Goal: Task Accomplishment & Management: Manage account settings

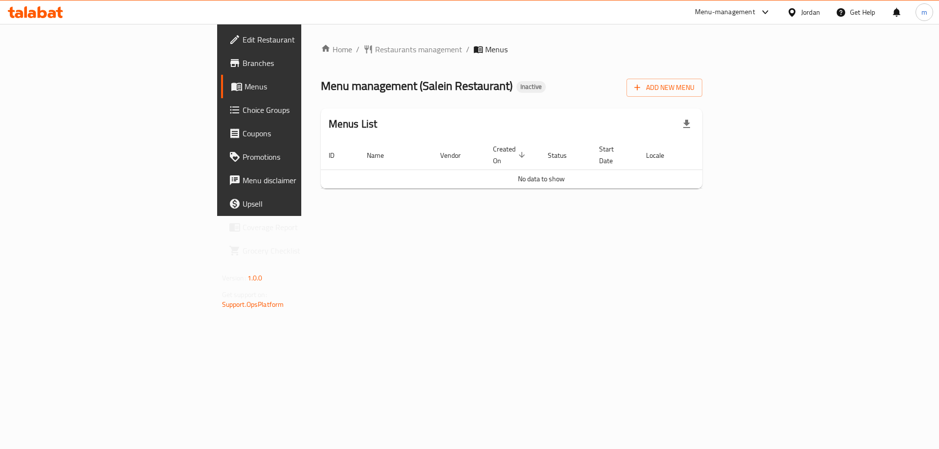
click at [694, 86] on span "Add New Menu" at bounding box center [664, 88] width 60 height 12
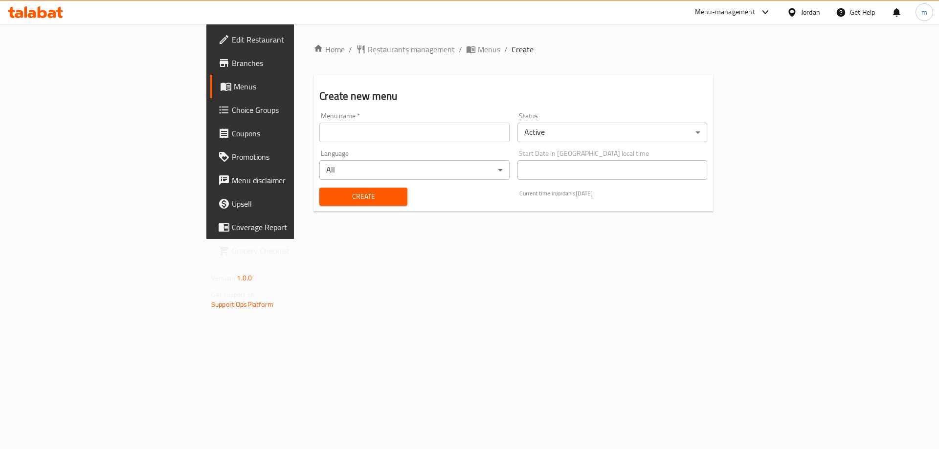
click at [319, 135] on input "text" at bounding box center [414, 133] width 190 height 20
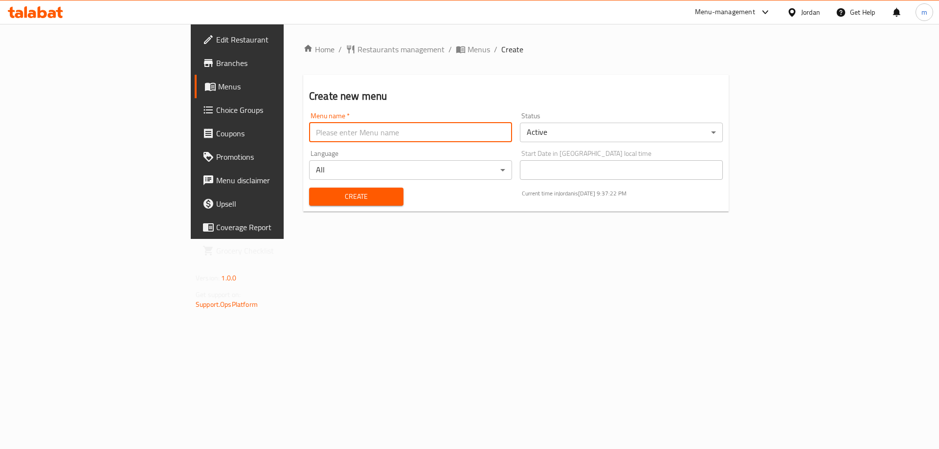
type input "Marwan"
click at [317, 194] on span "Create" at bounding box center [356, 197] width 79 height 12
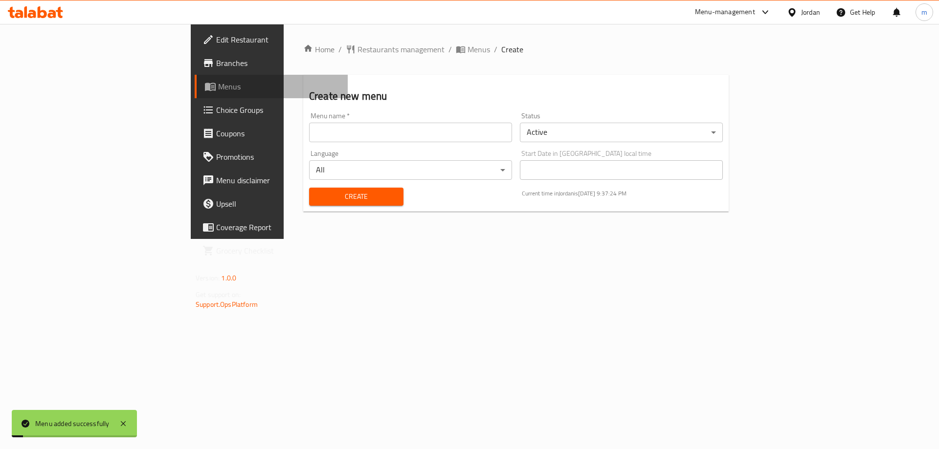
click at [218, 87] on span "Menus" at bounding box center [279, 87] width 122 height 12
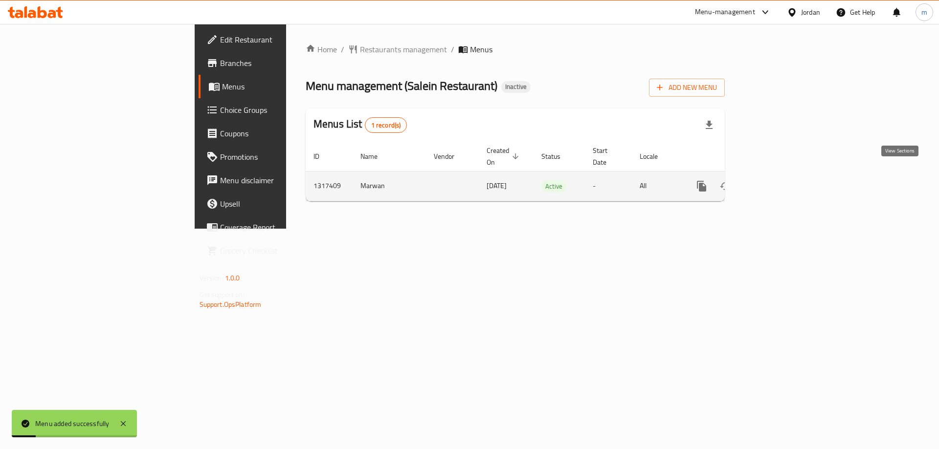
click at [778, 180] on icon "enhanced table" at bounding box center [772, 186] width 12 height 12
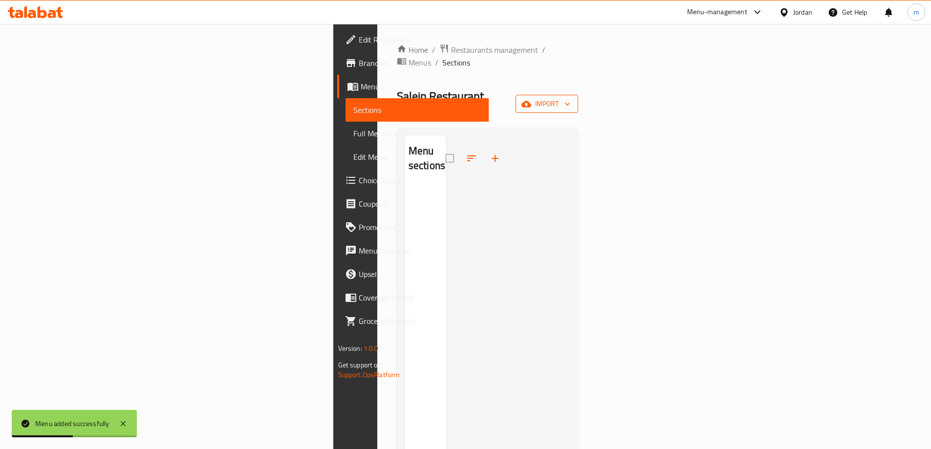
click at [578, 95] on button "import" at bounding box center [547, 104] width 63 height 18
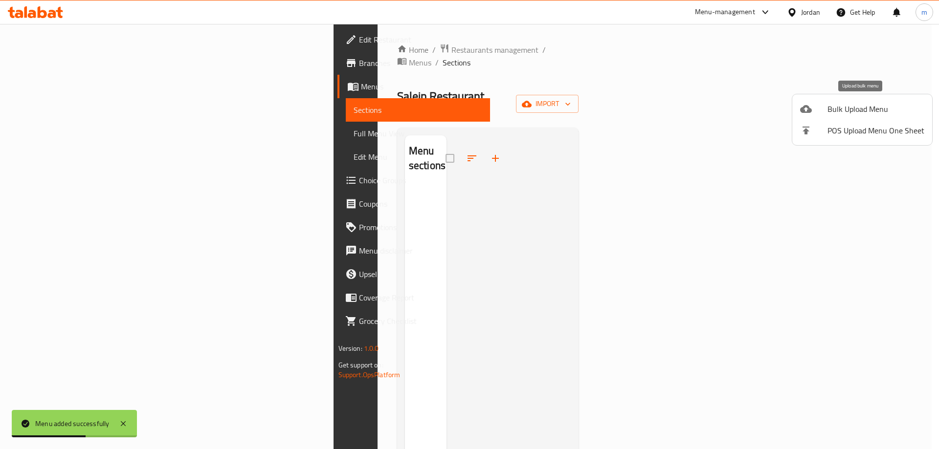
click at [836, 109] on span "Bulk Upload Menu" at bounding box center [875, 109] width 97 height 12
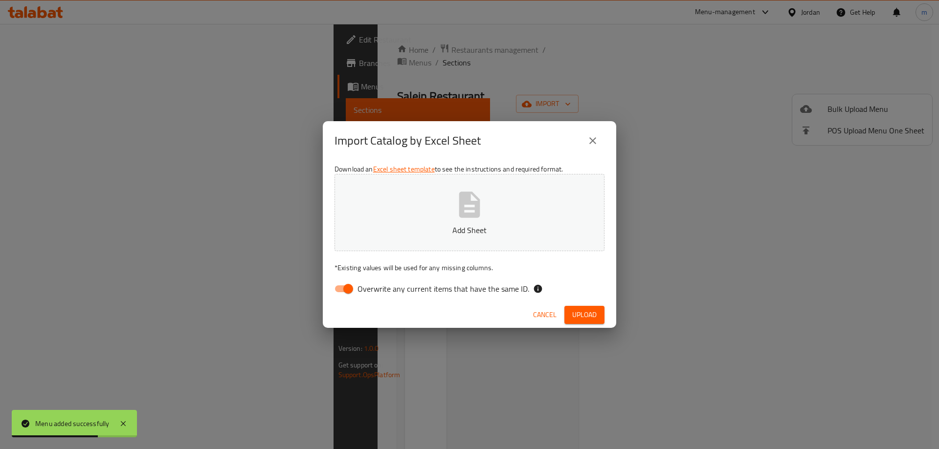
click at [340, 288] on input "Overwrite any current items that have the same ID." at bounding box center [348, 289] width 56 height 19
checkbox input "false"
click at [589, 315] on span "Upload" at bounding box center [584, 315] width 24 height 12
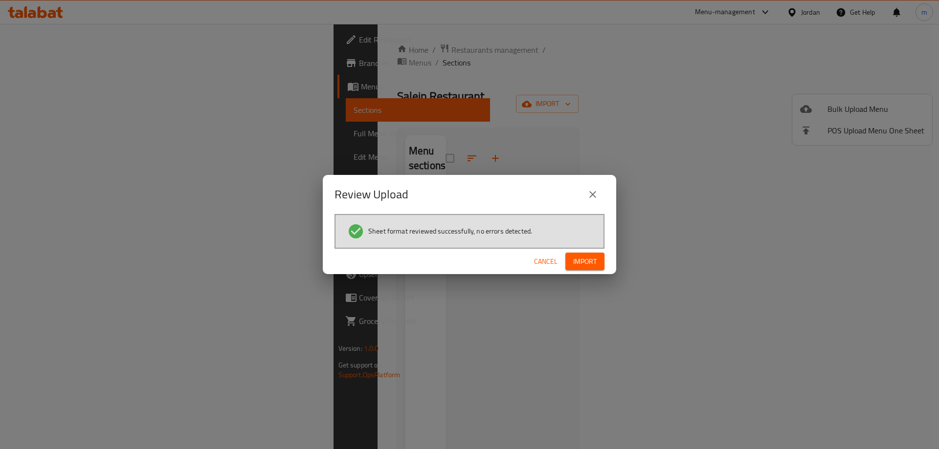
drag, startPoint x: 600, startPoint y: 261, endPoint x: 568, endPoint y: 274, distance: 34.7
click at [599, 261] on button "Import" at bounding box center [584, 262] width 39 height 18
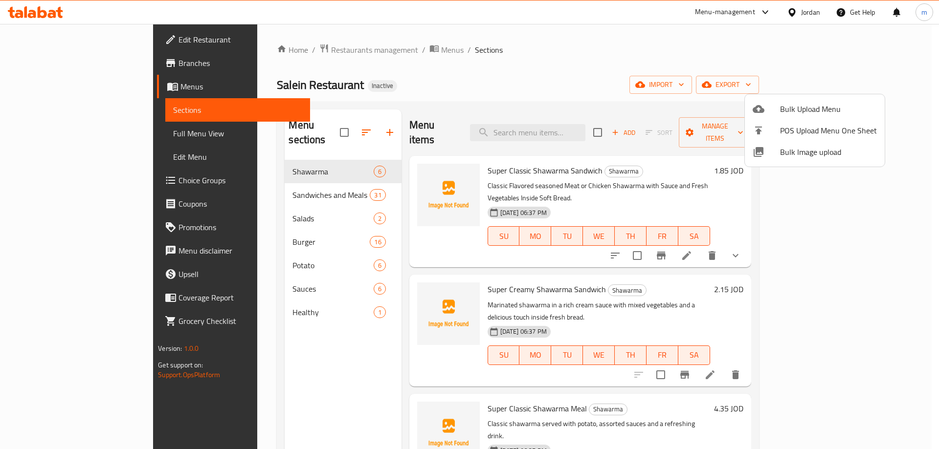
drag, startPoint x: 446, startPoint y: 60, endPoint x: 436, endPoint y: 66, distance: 12.3
click at [446, 60] on div at bounding box center [469, 224] width 939 height 449
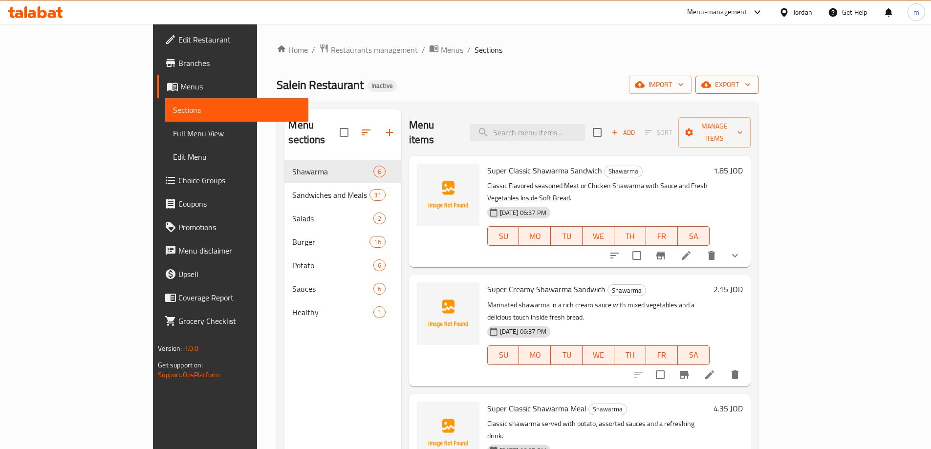
click at [751, 85] on span "export" at bounding box center [727, 85] width 47 height 12
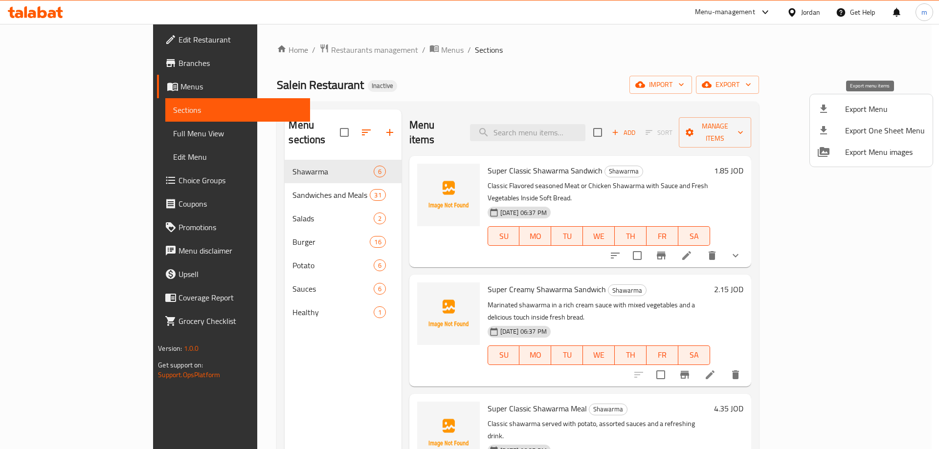
click at [884, 107] on span "Export Menu" at bounding box center [885, 109] width 80 height 12
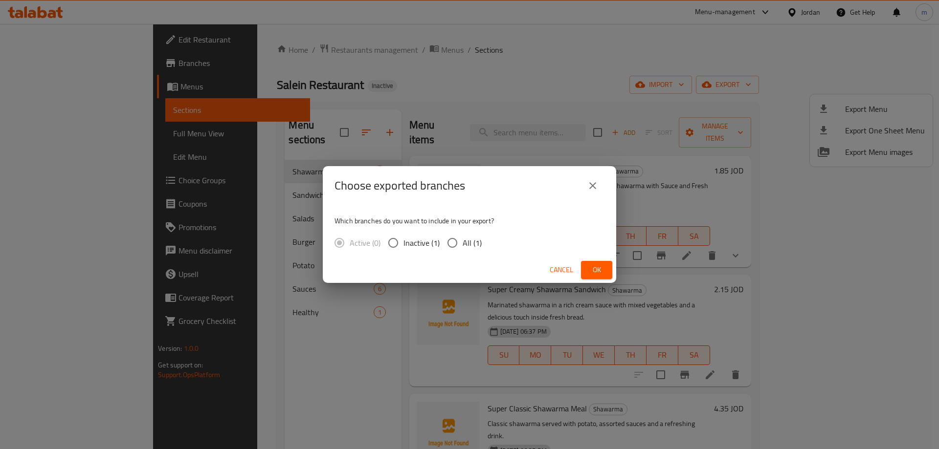
click at [448, 241] on input "All (1)" at bounding box center [452, 243] width 21 height 21
radio input "true"
click at [595, 263] on button "Ok" at bounding box center [596, 270] width 31 height 18
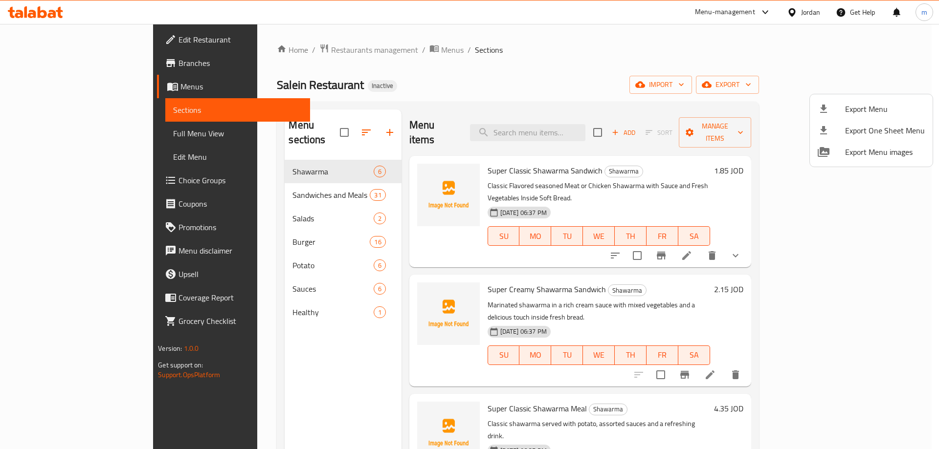
click at [67, 135] on div at bounding box center [469, 224] width 939 height 449
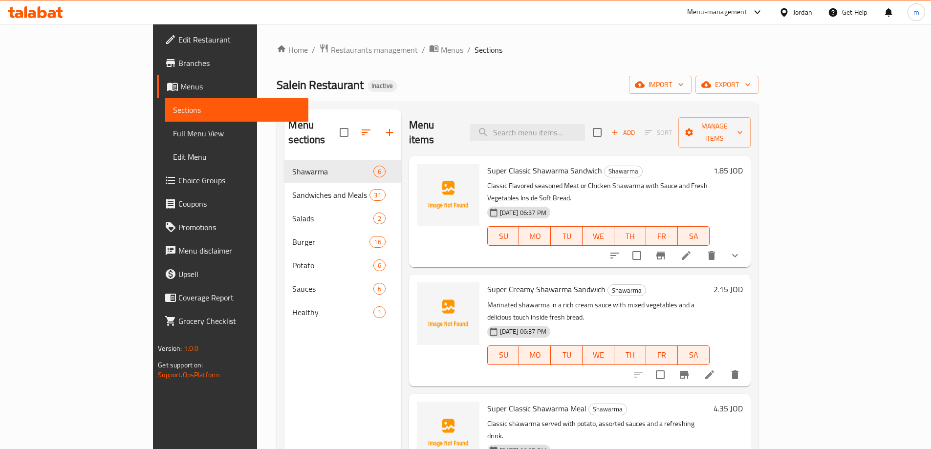
click at [173, 134] on span "Full Menu View" at bounding box center [237, 134] width 128 height 12
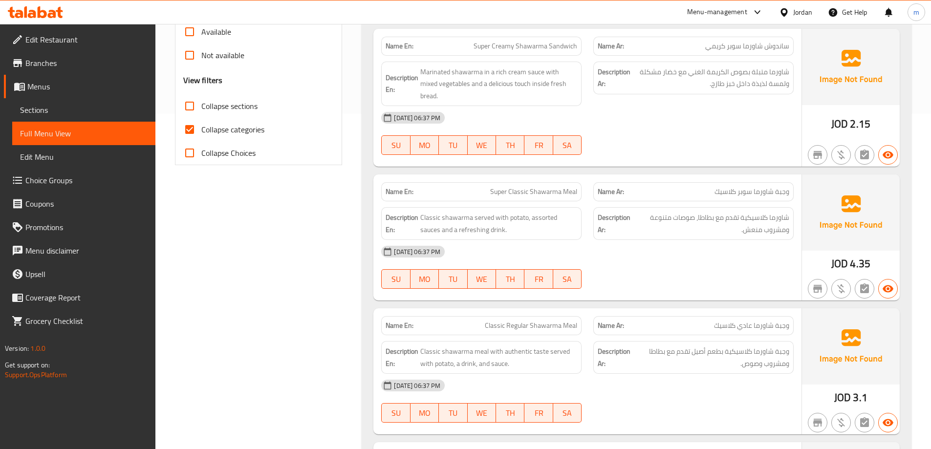
scroll to position [391, 0]
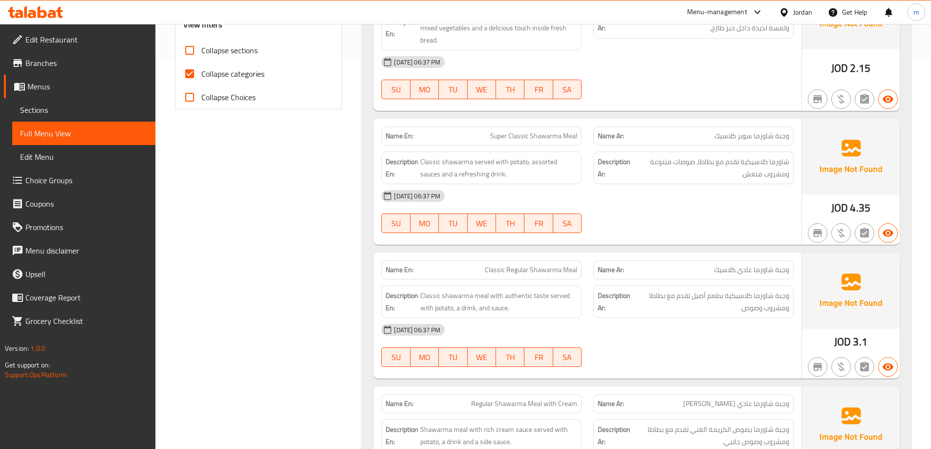
click at [214, 72] on span "Collapse categories" at bounding box center [232, 74] width 63 height 12
click at [201, 72] on input "Collapse categories" at bounding box center [189, 73] width 23 height 23
checkbox input "false"
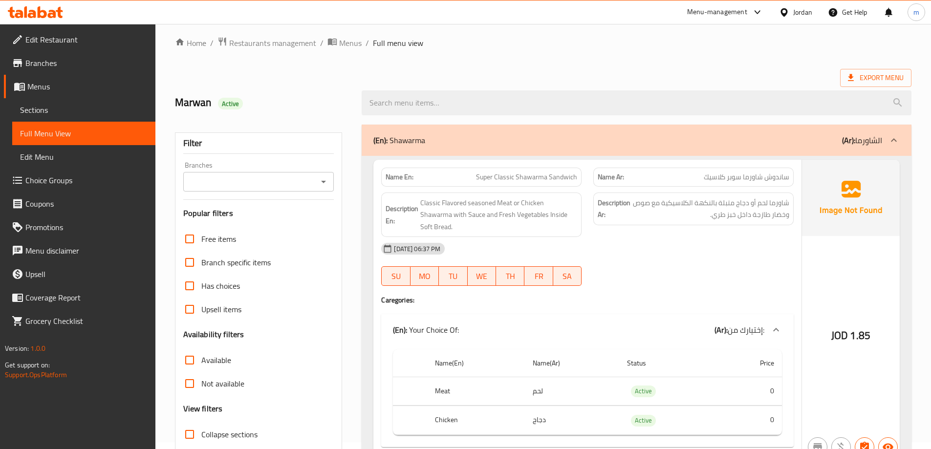
scroll to position [0, 0]
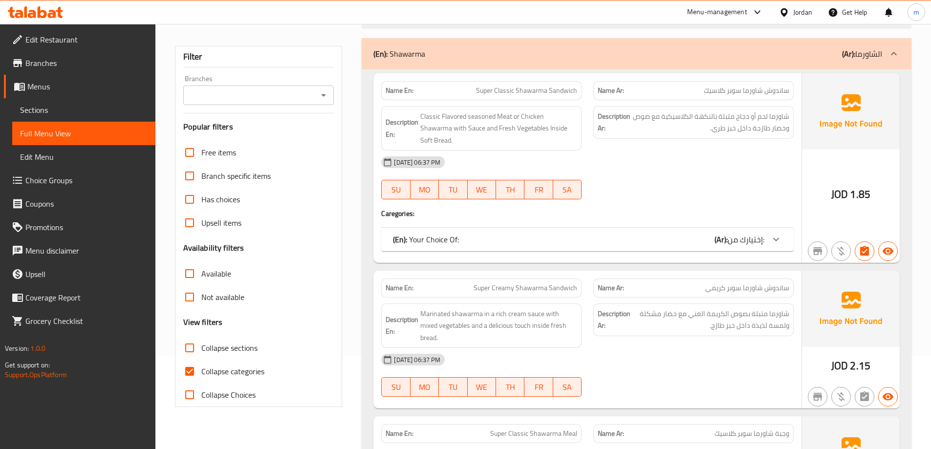
scroll to position [98, 0]
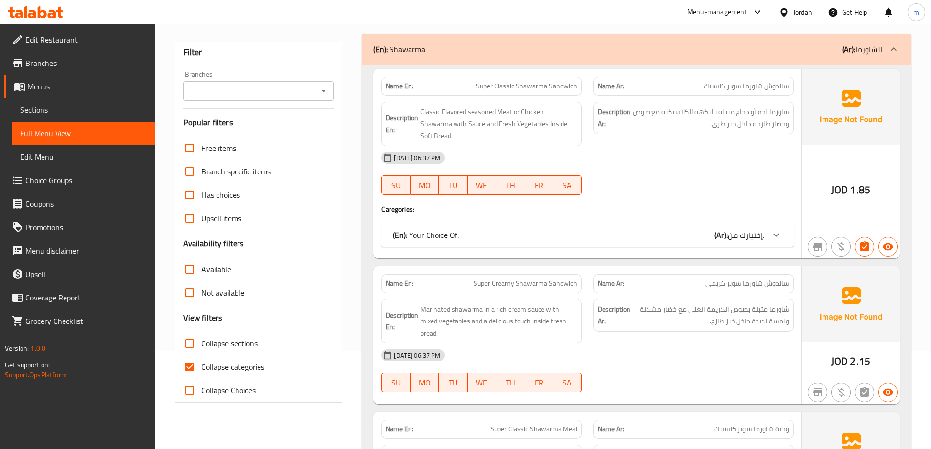
click at [265, 364] on div "Collapse categories" at bounding box center [258, 366] width 151 height 23
click at [249, 376] on label "Collapse categories" at bounding box center [221, 366] width 87 height 23
click at [201, 376] on input "Collapse categories" at bounding box center [189, 366] width 23 height 23
checkbox input "false"
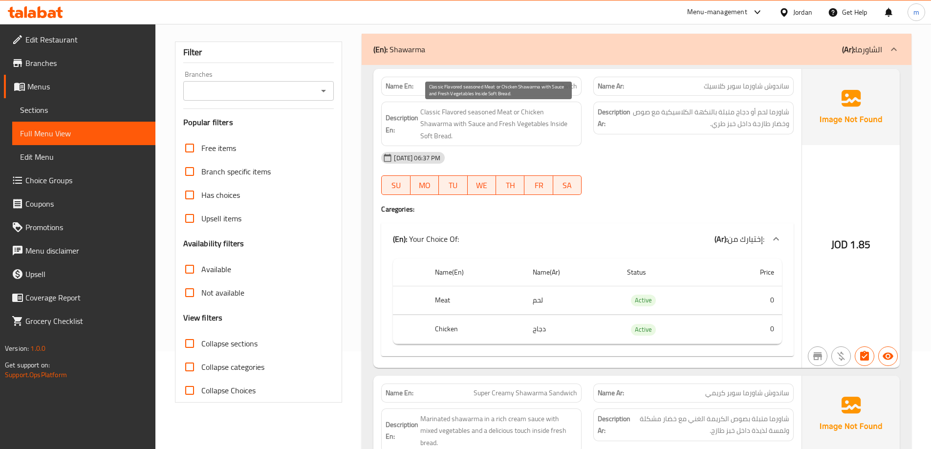
click at [568, 113] on span "Classic Flavored seasoned Meat or Chicken Shawarma with Sauce and Fresh Vegetab…" at bounding box center [498, 124] width 157 height 36
click at [522, 109] on span "Classic Flavored seasoned Meat or Chicken Shawarma with Sauce and Fresh Vegetab…" at bounding box center [498, 124] width 157 height 36
click at [469, 117] on span "Classic Flavored seasoned Meat or Chicken Shawarma with Sauce and Fresh Vegetab…" at bounding box center [498, 124] width 157 height 36
click at [453, 114] on span "Classic Flavored seasoned Meat or Chicken Shawarma with Sauce and Fresh Vegetab…" at bounding box center [498, 124] width 157 height 36
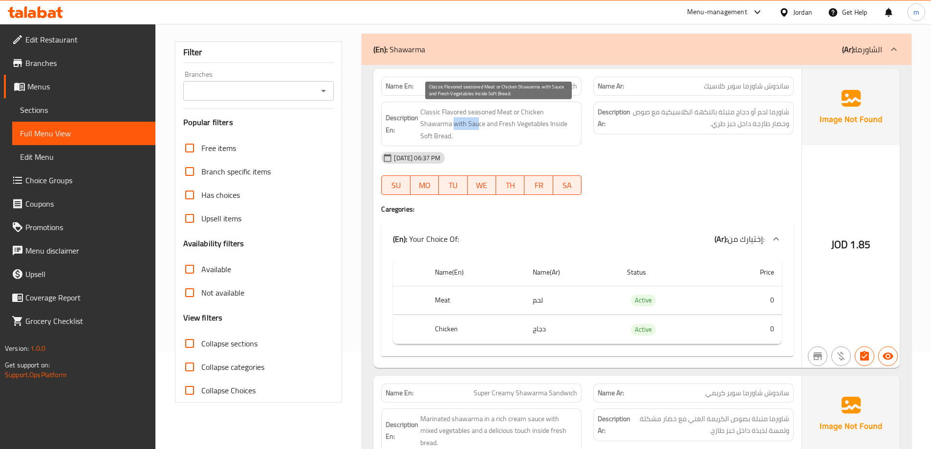
drag, startPoint x: 421, startPoint y: 123, endPoint x: 446, endPoint y: 130, distance: 26.0
click at [446, 130] on div "Description En: Classic Flavored seasoned Meat or Chicken Shawarma with Sauce a…" at bounding box center [481, 124] width 200 height 45
click at [451, 125] on span "Classic Flavored seasoned Meat or Chicken Shawarma with Sauce and Fresh Vegetab…" at bounding box center [498, 124] width 157 height 36
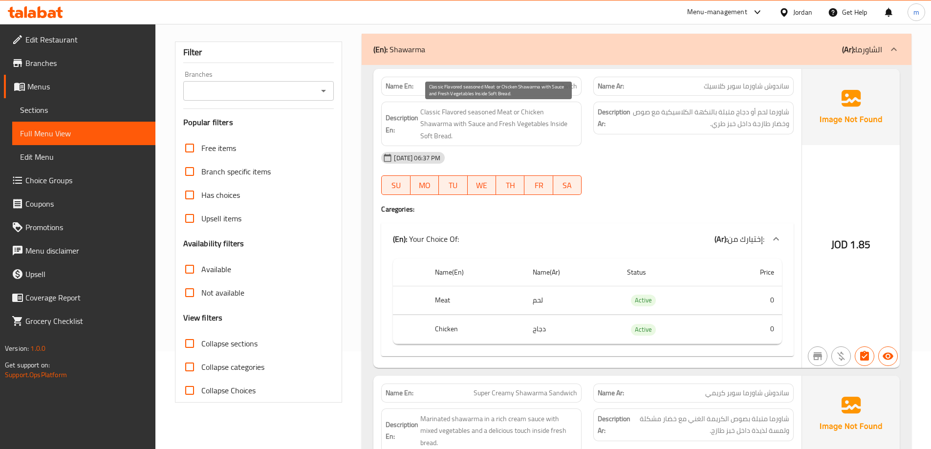
click at [487, 124] on span "Classic Flavored seasoned Meat or Chicken Shawarma with Sauce and Fresh Vegetab…" at bounding box center [498, 124] width 157 height 36
drag, startPoint x: 510, startPoint y: 122, endPoint x: 563, endPoint y: 131, distance: 53.0
click at [563, 131] on div "Description En: Classic Flavored seasoned Meat or Chicken Shawarma with Sauce a…" at bounding box center [481, 124] width 200 height 45
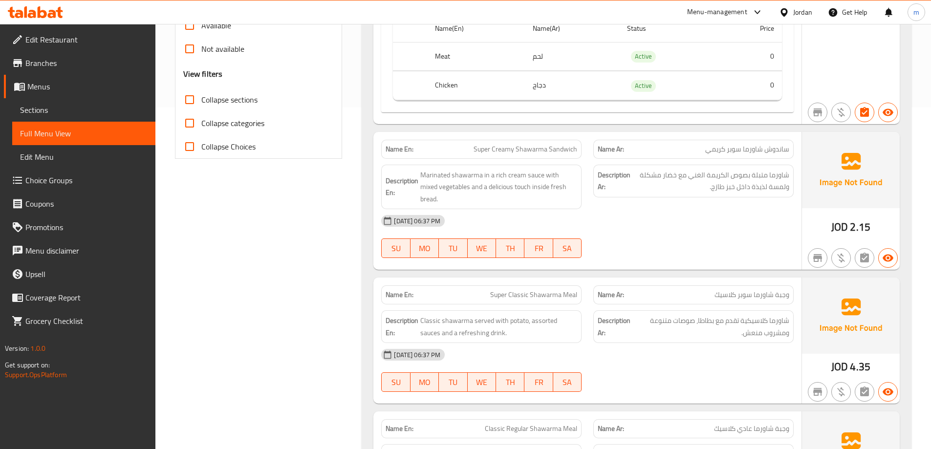
scroll to position [342, 0]
click at [531, 144] on span "Super Creamy Shawarma Sandwich" at bounding box center [526, 149] width 104 height 10
click at [479, 139] on div "Name En: Super Creamy Shawarma Sandwich" at bounding box center [481, 148] width 200 height 19
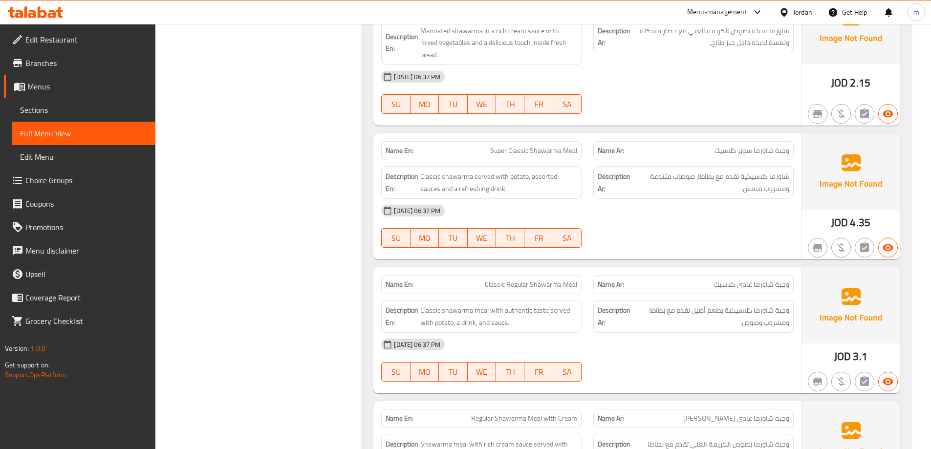
scroll to position [489, 0]
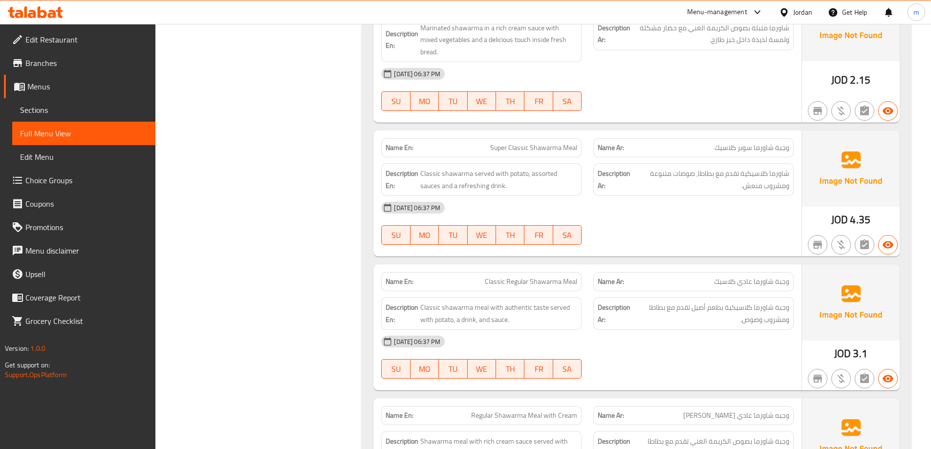
click at [571, 143] on span "Super Classic Shawarma Meal" at bounding box center [533, 148] width 87 height 10
drag, startPoint x: 538, startPoint y: 143, endPoint x: 572, endPoint y: 152, distance: 34.7
click at [572, 163] on div "Description En: Classic shawarma served with potato, assorted sauces and a refr…" at bounding box center [481, 179] width 200 height 33
click at [572, 168] on span "Classic shawarma served with potato, assorted sauces and a refreshing drink." at bounding box center [498, 180] width 157 height 24
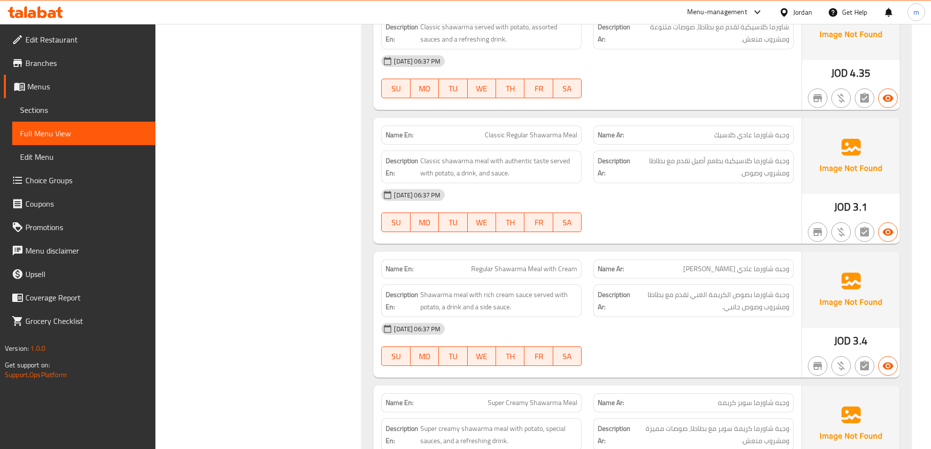
scroll to position [587, 0]
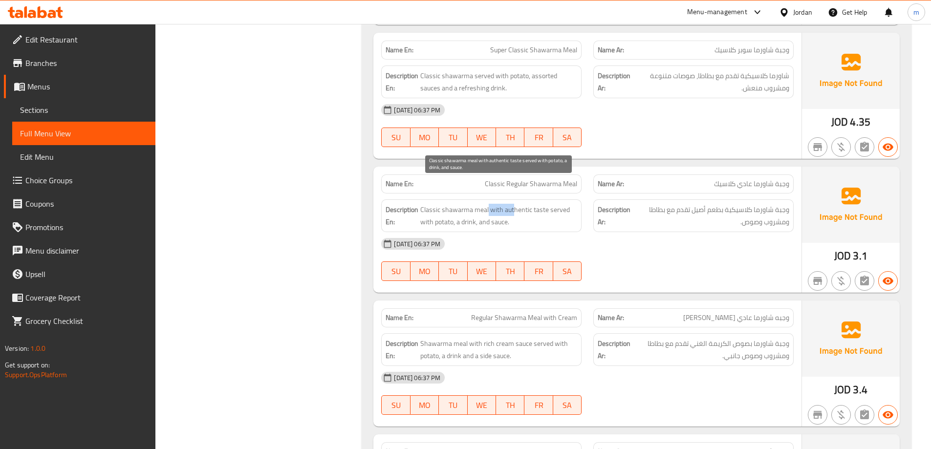
drag, startPoint x: 487, startPoint y: 185, endPoint x: 514, endPoint y: 192, distance: 27.6
click at [514, 204] on span "Classic shawarma meal with authentic taste served with potato, a drink, and sau…" at bounding box center [498, 216] width 157 height 24
click at [516, 204] on span "Classic shawarma meal with authentic taste served with potato, a drink, and sau…" at bounding box center [498, 216] width 157 height 24
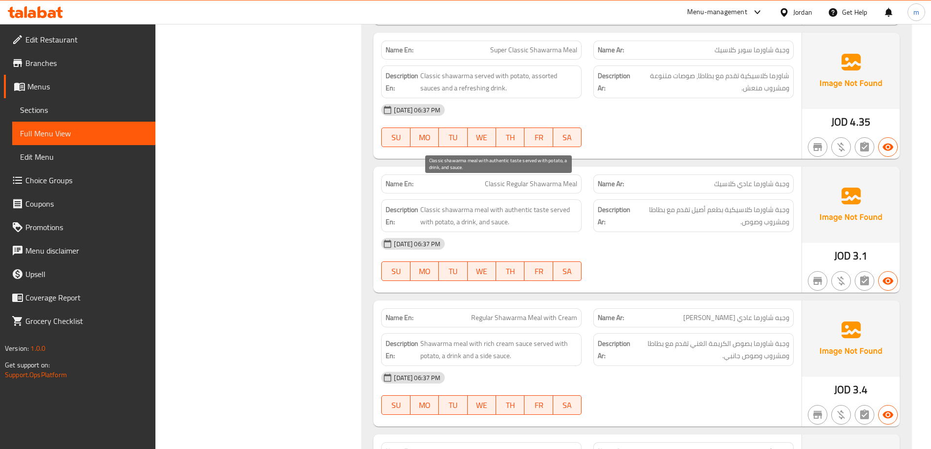
click at [545, 204] on span "Classic shawarma meal with authentic taste served with potato, a drink, and sau…" at bounding box center [498, 216] width 157 height 24
click at [514, 204] on span "Classic shawarma meal with authentic taste served with potato, a drink, and sau…" at bounding box center [498, 216] width 157 height 24
copy span "authentic"
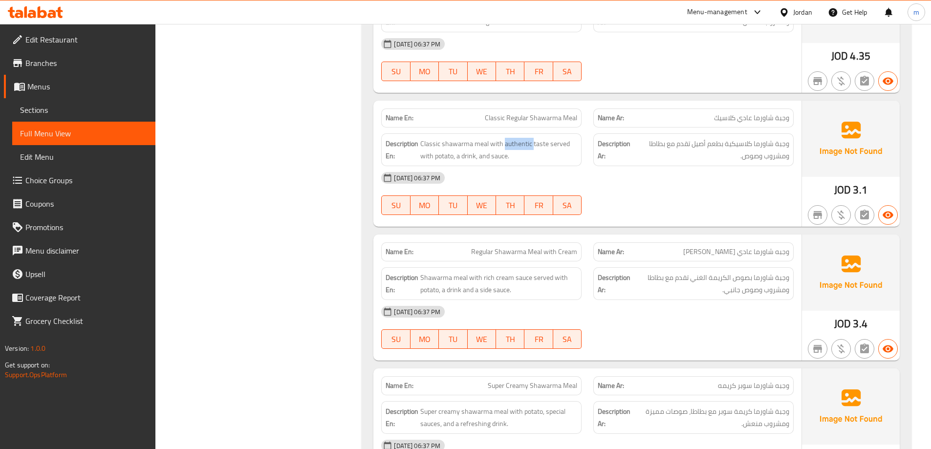
scroll to position [636, 0]
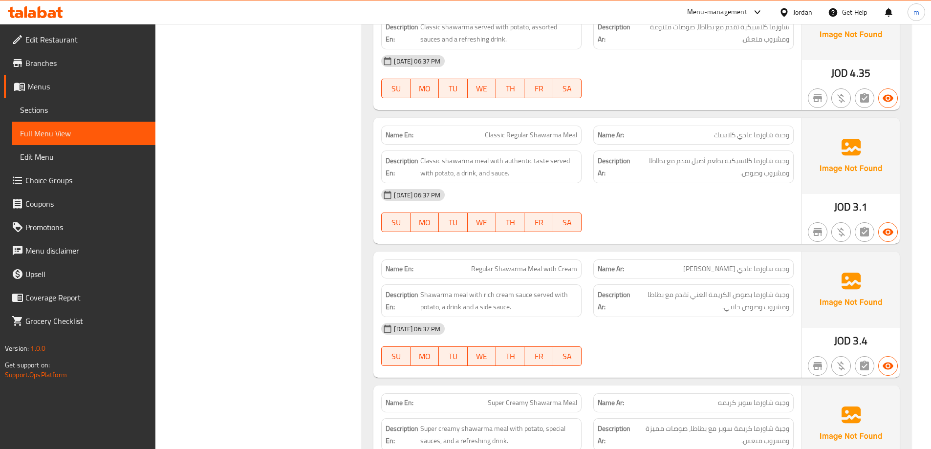
click at [511, 264] on span "Regular Shawarma Meal with Cream" at bounding box center [524, 269] width 106 height 10
drag, startPoint x: 550, startPoint y: 245, endPoint x: 573, endPoint y: 251, distance: 23.8
click at [573, 260] on div "Name En: Regular Shawarma Meal with Cream" at bounding box center [481, 269] width 200 height 19
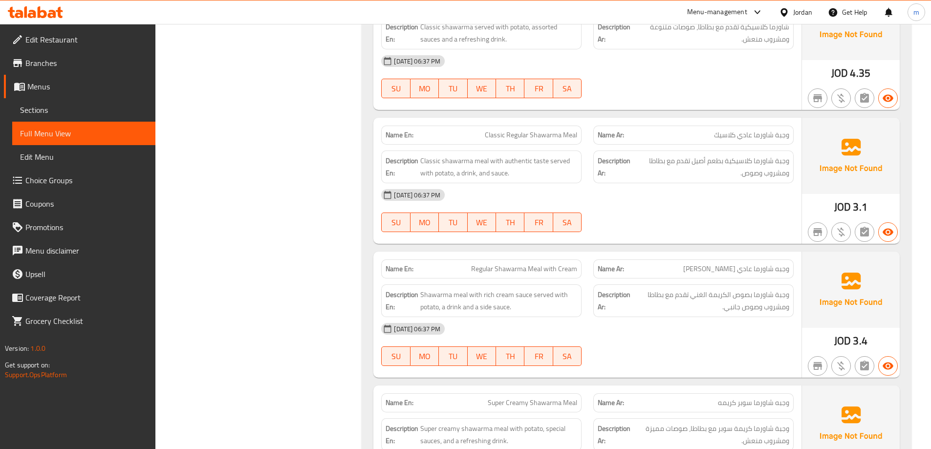
click at [572, 264] on span "Regular Shawarma Meal with Cream" at bounding box center [524, 269] width 106 height 10
click at [572, 279] on div "Description En: Shawarma meal with rich cream sauce served with potato, a drink…" at bounding box center [482, 301] width 212 height 44
drag, startPoint x: 551, startPoint y: 244, endPoint x: 577, endPoint y: 247, distance: 26.0
click at [577, 264] on span "Regular Shawarma Meal with Cream" at bounding box center [524, 269] width 106 height 10
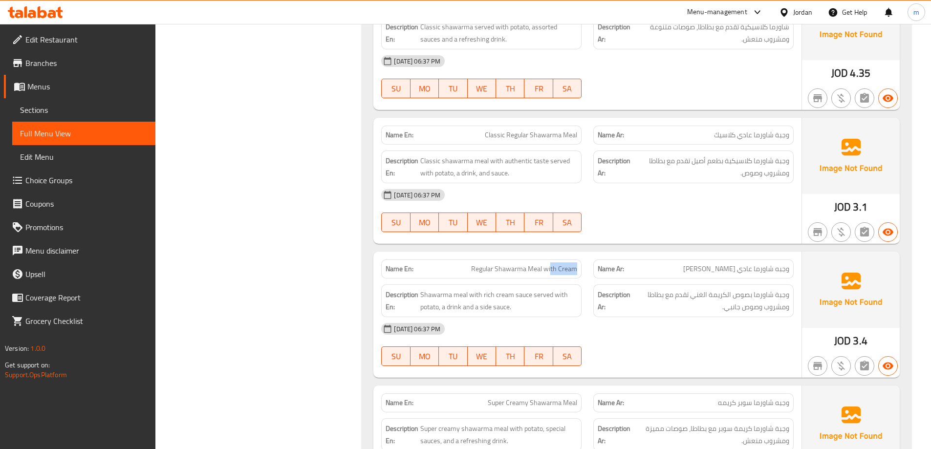
click at [577, 264] on span "Regular Shawarma Meal with Cream" at bounding box center [524, 269] width 106 height 10
click at [759, 260] on div "Name Ar: وجبه شاورما عادي كريمه" at bounding box center [694, 269] width 200 height 19
click at [756, 264] on span "وجبه شاورما عادي كريمه" at bounding box center [737, 269] width 106 height 10
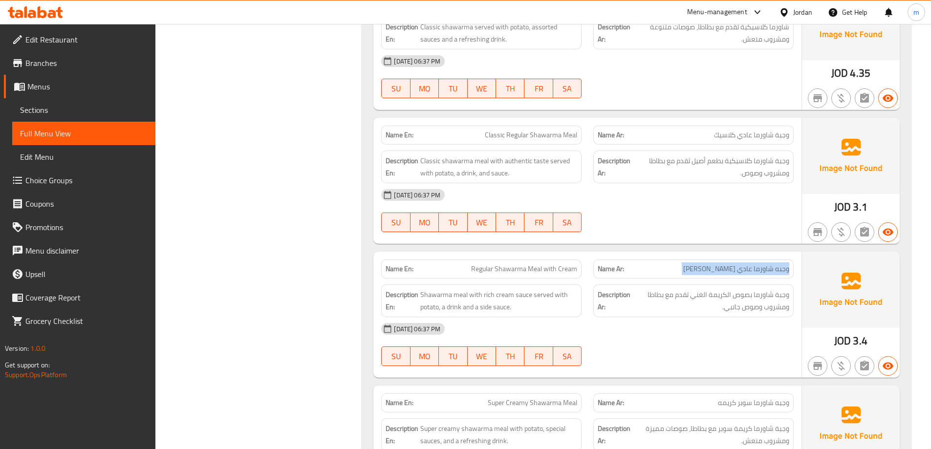
click at [756, 264] on span "وجبه شاورما عادي كريمه" at bounding box center [737, 269] width 106 height 10
click at [555, 260] on div "Name En: Regular Shawarma Meal with Cream" at bounding box center [481, 269] width 200 height 19
click at [549, 264] on span "Regular Shawarma Meal with Cream" at bounding box center [524, 269] width 106 height 10
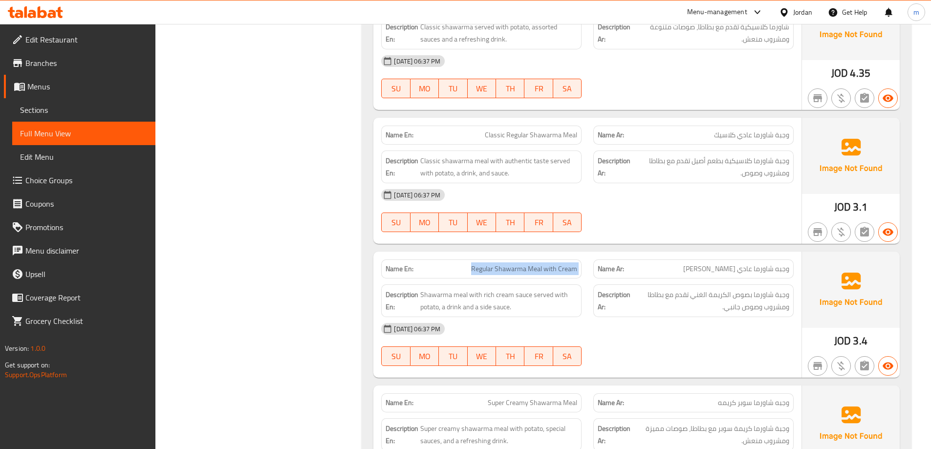
click at [549, 264] on span "Regular Shawarma Meal with Cream" at bounding box center [524, 269] width 106 height 10
copy span "Regular Shawarma Meal with Cream"
click at [634, 331] on div "14-10-2025 06:37 PM SU MO TU WE TH FR SA" at bounding box center [588, 344] width 424 height 55
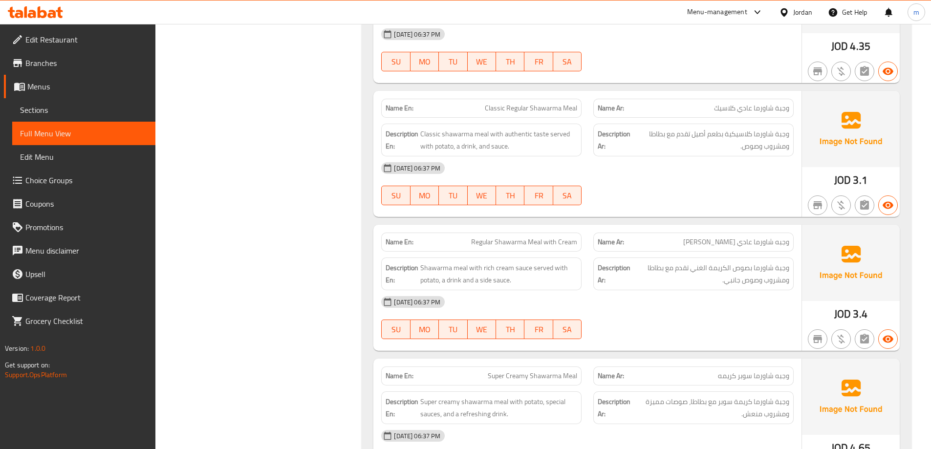
scroll to position [685, 0]
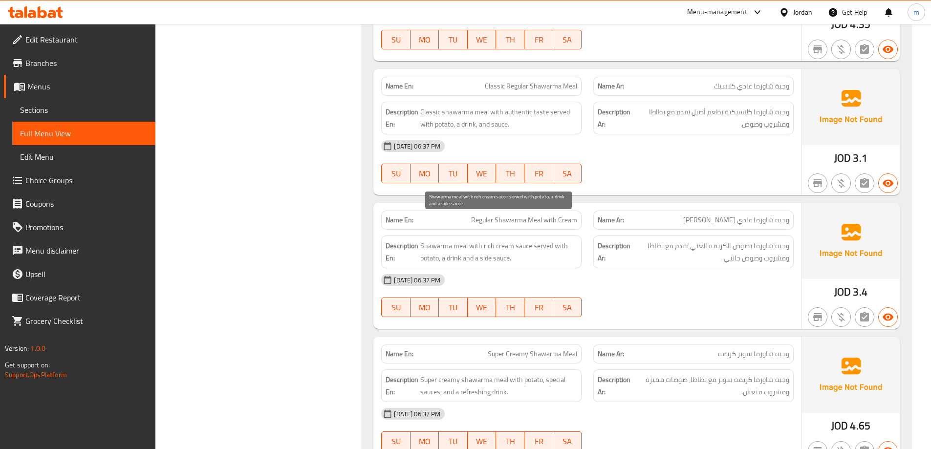
click at [531, 240] on span "Shawarma meal with rich cream sauce served with potato, a drink and a side sauc…" at bounding box center [498, 252] width 157 height 24
click at [506, 240] on span "Shawarma meal with rich cream sauce served with potato, a drink and a side sauc…" at bounding box center [498, 252] width 157 height 24
click at [487, 240] on span "Shawarma meal with rich cream sauce served with potato, a drink and a side sauc…" at bounding box center [498, 252] width 157 height 24
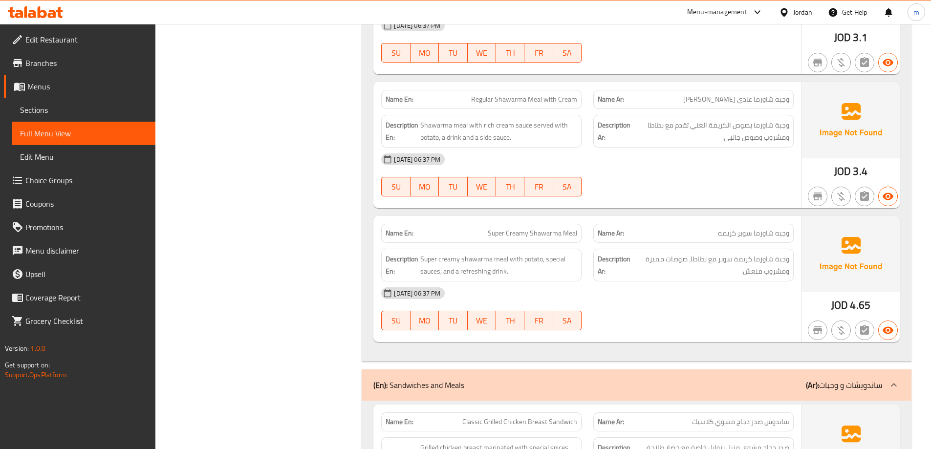
scroll to position [831, 0]
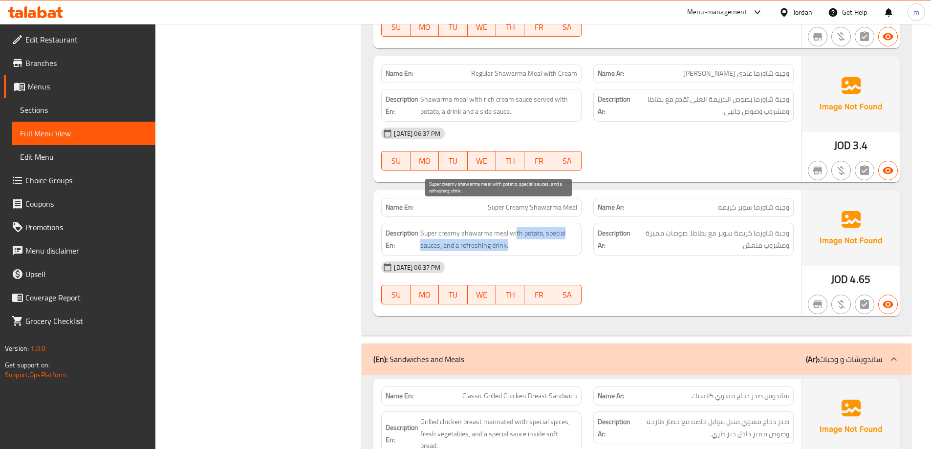
drag, startPoint x: 532, startPoint y: 216, endPoint x: 538, endPoint y: 217, distance: 5.9
click at [538, 227] on span "Super creamy shawarma meal with potato, special sauces, and a refreshing drink." at bounding box center [498, 239] width 157 height 24
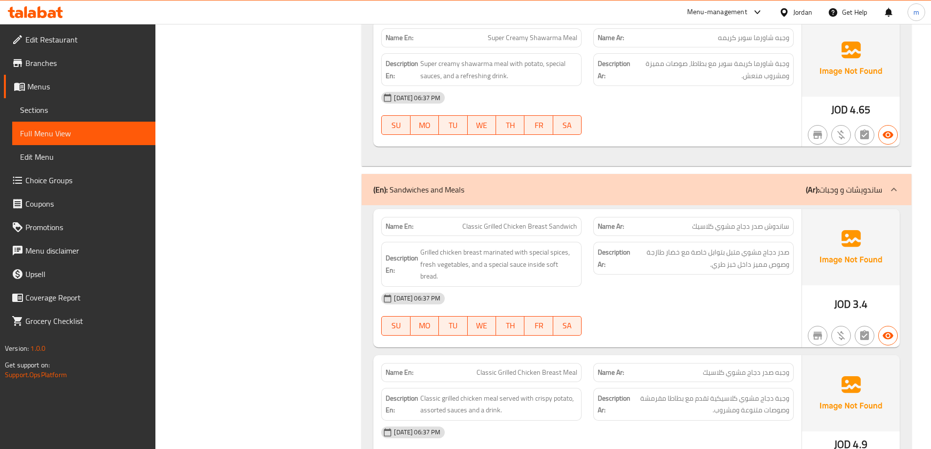
scroll to position [1076, 0]
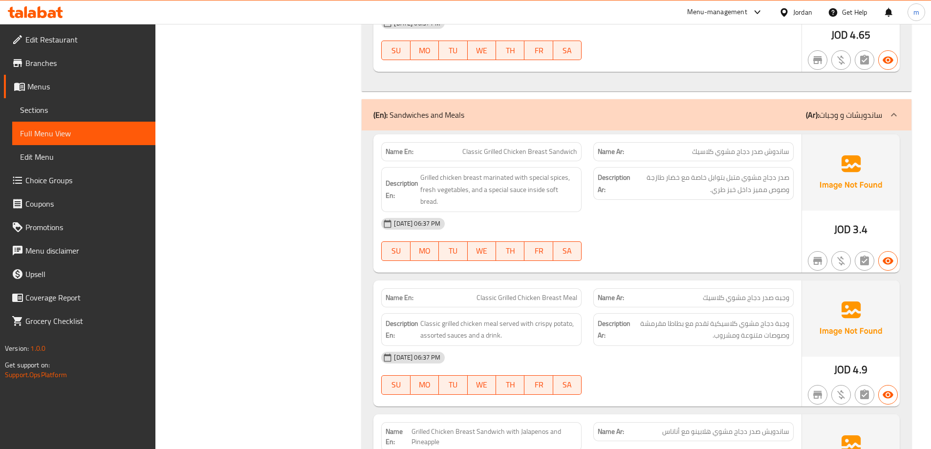
click at [561, 147] on span "Classic Grilled Chicken Breast Sandwich" at bounding box center [520, 152] width 115 height 10
click at [780, 172] on span "صدر دجاج مشوي متبل بتوابل خاصة مع خضار طازجة وصوص مميز داخل خبز طري." at bounding box center [711, 184] width 157 height 24
click at [750, 212] on div "14-10-2025 06:37 PM" at bounding box center [588, 223] width 424 height 23
click at [472, 172] on span "Grilled chicken breast marinated with special spices, fresh vegetables, and a s…" at bounding box center [498, 190] width 157 height 36
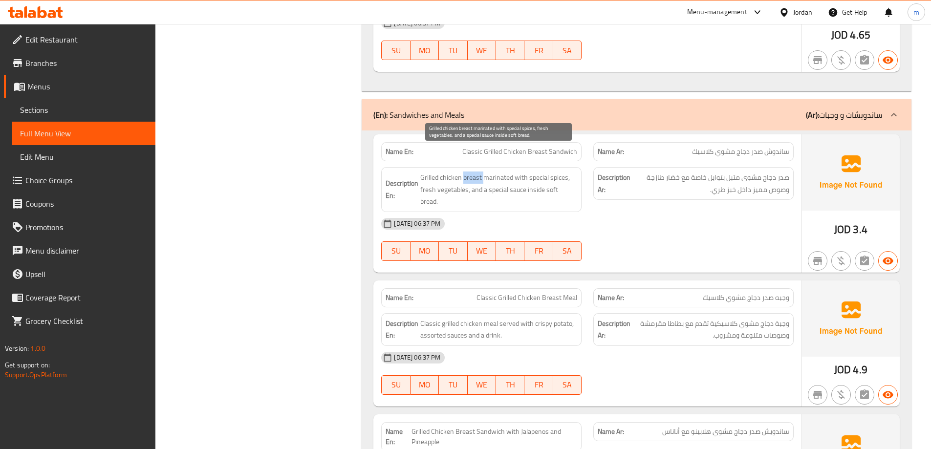
click at [472, 172] on span "Grilled chicken breast marinated with special spices, fresh vegetables, and a s…" at bounding box center [498, 190] width 157 height 36
click at [487, 172] on span "Grilled chicken breast marinated with special spices, fresh vegetables, and a s…" at bounding box center [498, 190] width 157 height 36
click at [470, 172] on span "Grilled chicken breast marinated with special spices, fresh vegetables, and a s…" at bounding box center [498, 190] width 157 height 36
click at [488, 172] on span "Grilled chicken breast marinated with special spices, fresh vegetables, and a s…" at bounding box center [498, 190] width 157 height 36
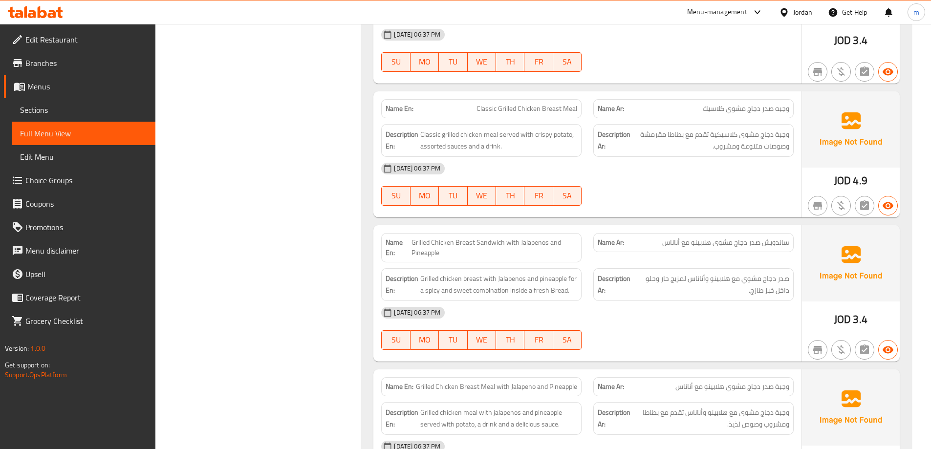
scroll to position [1271, 0]
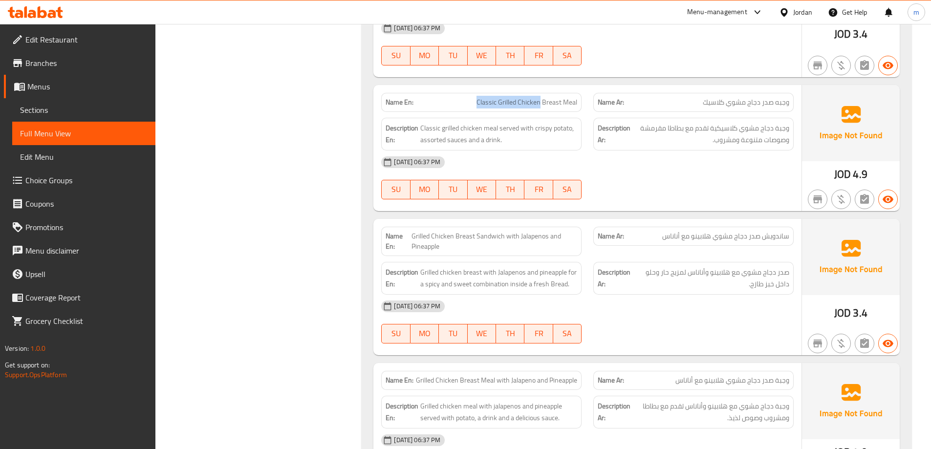
drag, startPoint x: 456, startPoint y: 65, endPoint x: 541, endPoint y: 73, distance: 84.9
click at [541, 93] on div "Name En: Classic Grilled Chicken Breast Meal" at bounding box center [481, 102] width 200 height 19
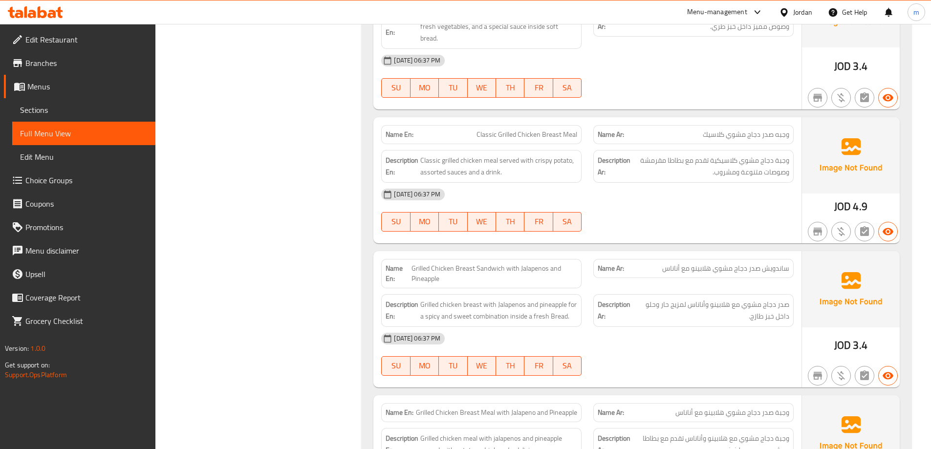
scroll to position [1222, 0]
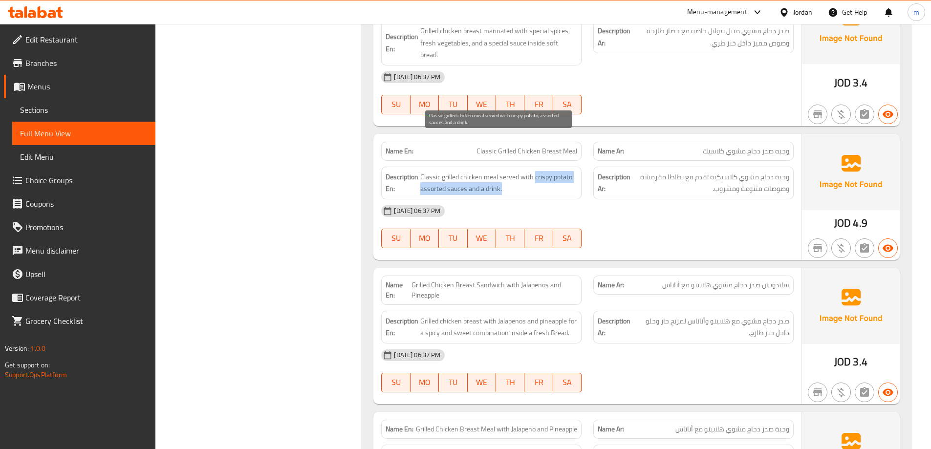
drag, startPoint x: 535, startPoint y: 139, endPoint x: 572, endPoint y: 151, distance: 38.0
click at [572, 171] on span "Classic grilled chicken meal served with crispy potato, assorted sauces and a d…" at bounding box center [498, 183] width 157 height 24
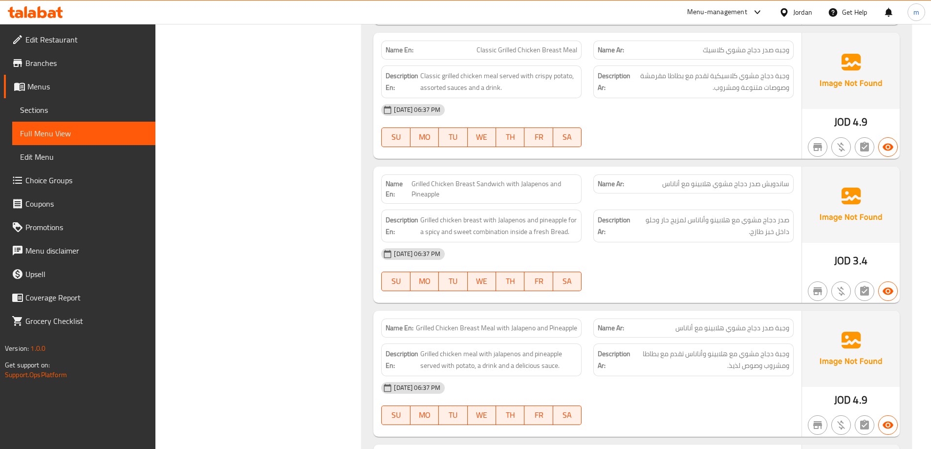
scroll to position [1320, 0]
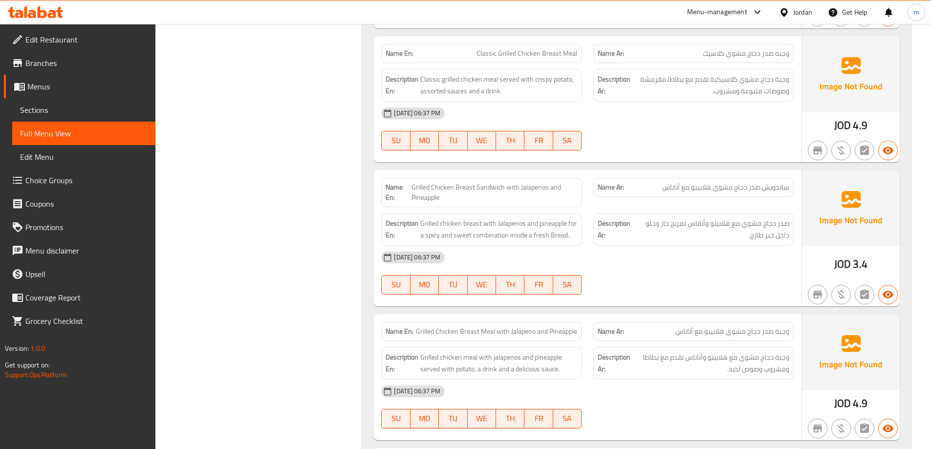
click at [696, 182] on span "ساندويش صدر دجاج مشوي هلابينو مع أناناس" at bounding box center [726, 187] width 127 height 10
click at [657, 178] on div "Name Ar: ساندويش صدر دجاج مشوي هلابينو مع أناناس" at bounding box center [694, 187] width 200 height 19
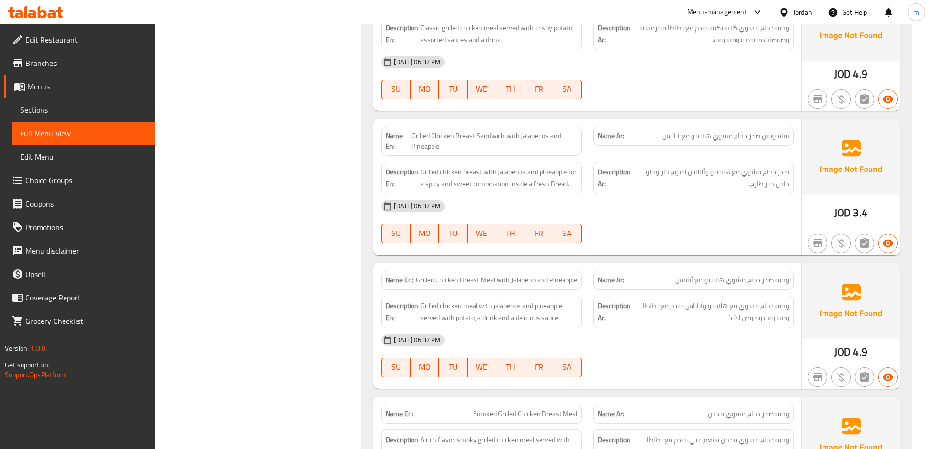
scroll to position [1369, 0]
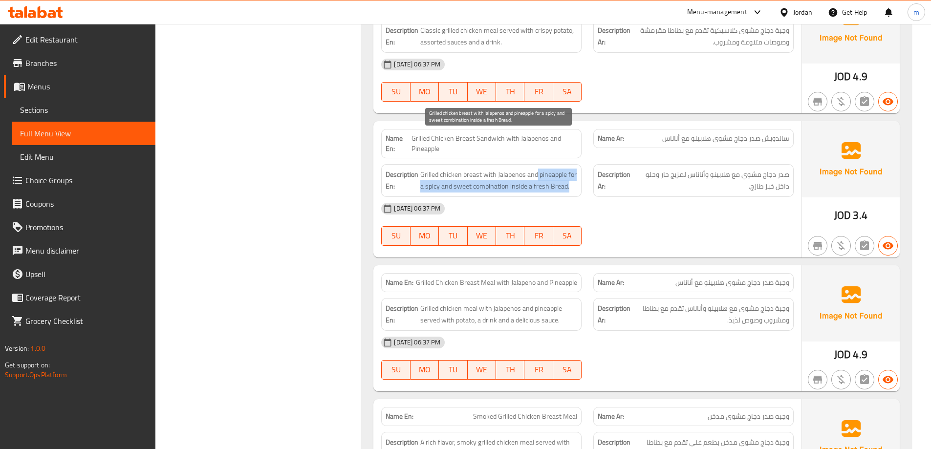
drag, startPoint x: 537, startPoint y: 135, endPoint x: 574, endPoint y: 149, distance: 39.1
click at [574, 169] on span "Grilled chicken breast with Jalapenos and pineapple for a spicy and sweet combi…" at bounding box center [498, 181] width 157 height 24
click at [496, 169] on span "Grilled chicken breast with Jalapenos and pineapple for a spicy and sweet combi…" at bounding box center [498, 181] width 157 height 24
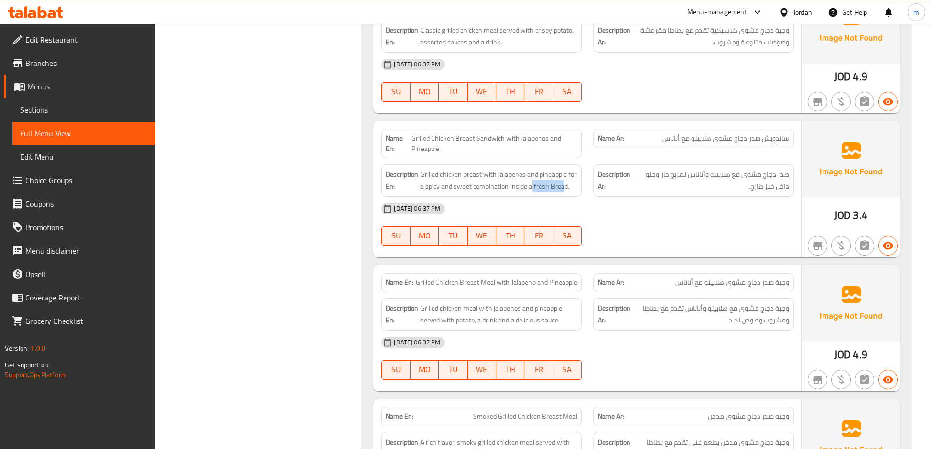
drag, startPoint x: 531, startPoint y: 154, endPoint x: 565, endPoint y: 159, distance: 34.6
click at [565, 164] on div "Description En: Grilled chicken breast with Jalapenos and pineapple for a spicy…" at bounding box center [481, 180] width 200 height 33
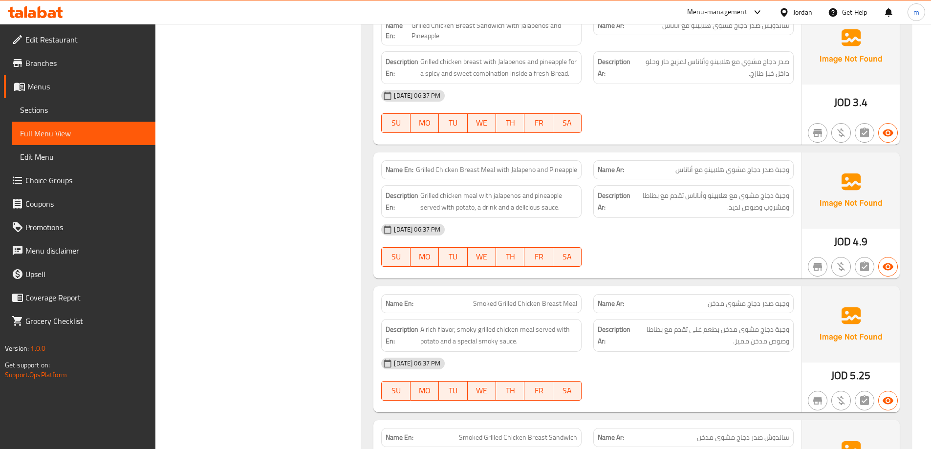
scroll to position [1467, 0]
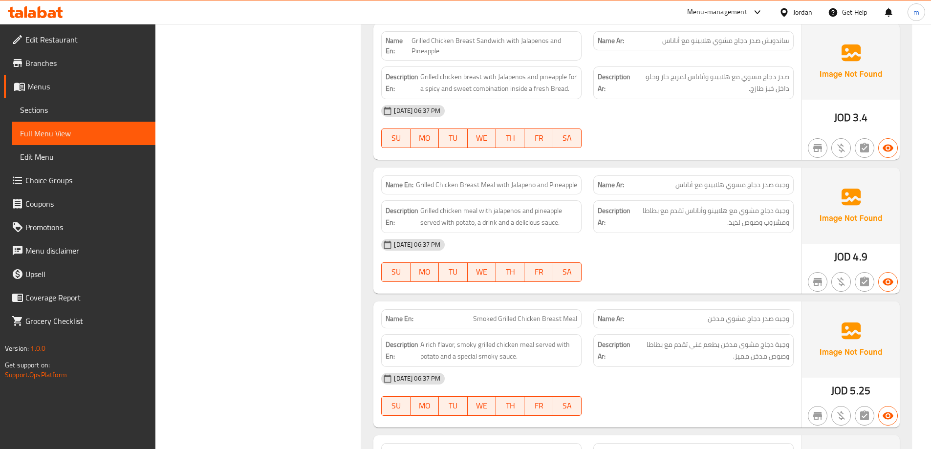
click at [474, 180] on span "Grilled Chicken Breast Meal with Jalapeno and Pineapple" at bounding box center [496, 185] width 161 height 10
click at [492, 180] on span "Grilled Chicken Breast Meal with Jalapeno and Pineapple" at bounding box center [496, 185] width 161 height 10
click at [528, 180] on span "Grilled Chicken Breast Meal with Jalapeno and Pineapple" at bounding box center [496, 185] width 161 height 10
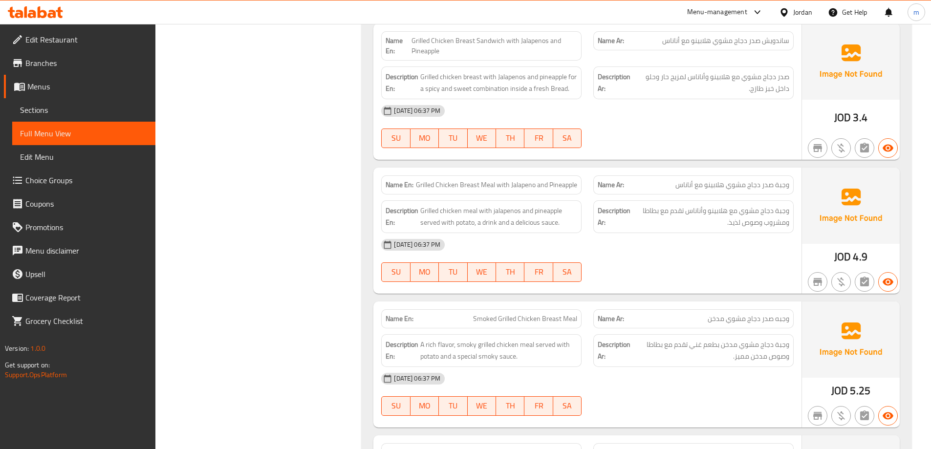
click at [528, 180] on span "Grilled Chicken Breast Meal with Jalapeno and Pineapple" at bounding box center [496, 185] width 161 height 10
click at [543, 180] on span "Grilled Chicken Breast Meal with Jalapeno and Pineapple" at bounding box center [496, 185] width 161 height 10
drag, startPoint x: 548, startPoint y: 150, endPoint x: 581, endPoint y: 154, distance: 33.0
click at [581, 176] on div "Name En: Grilled Chicken Breast Meal with Jalapeno and Pineapple" at bounding box center [481, 185] width 200 height 19
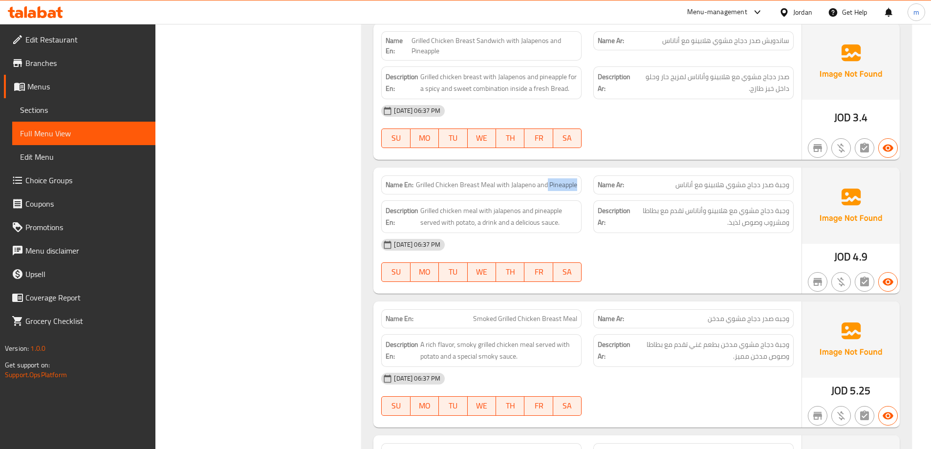
click at [581, 176] on div "Name En: Grilled Chicken Breast Meal with Jalapeno and Pineapple" at bounding box center [481, 185] width 200 height 19
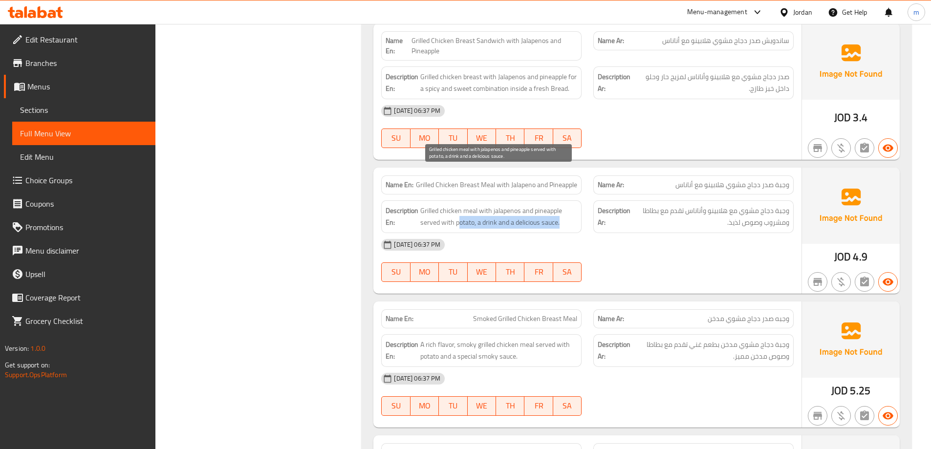
drag, startPoint x: 458, startPoint y: 185, endPoint x: 573, endPoint y: 182, distance: 114.9
click at [573, 205] on span "Grilled chicken meal with jalapenos and pineapple served with potato, a drink a…" at bounding box center [498, 217] width 157 height 24
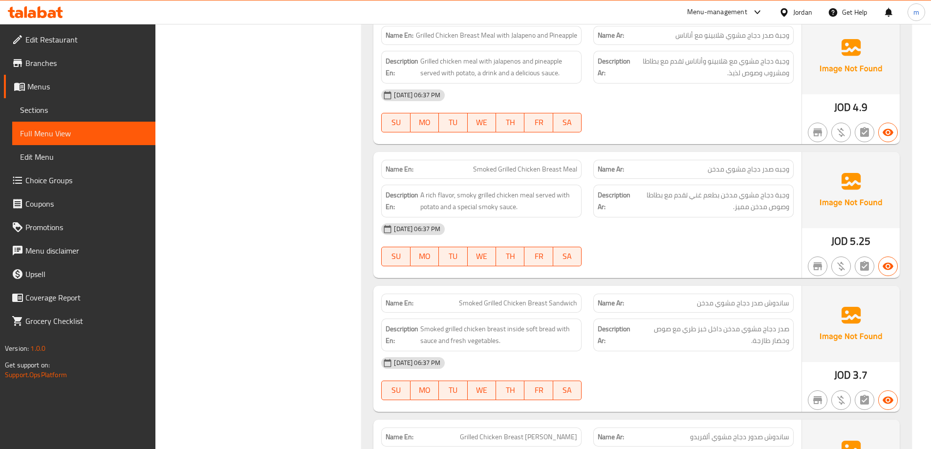
scroll to position [1614, 0]
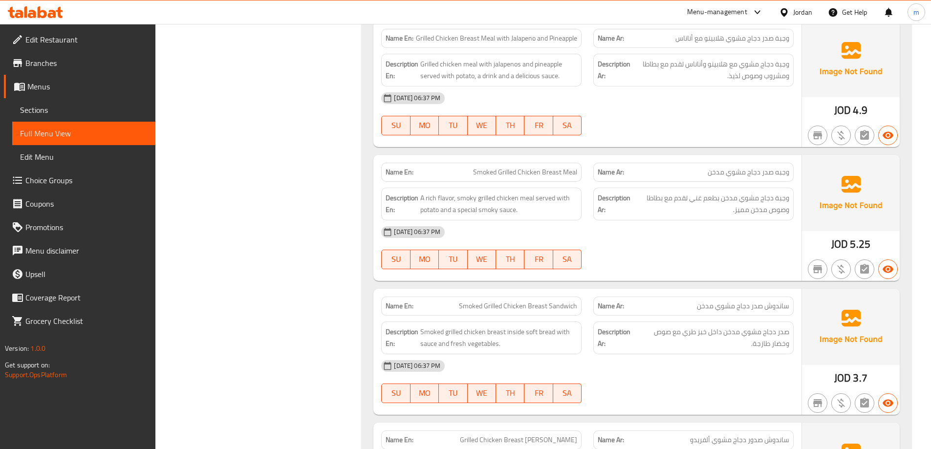
click at [545, 167] on span "Smoked Grilled Chicken Breast Meal" at bounding box center [525, 172] width 104 height 10
click at [524, 167] on span "Smoked Grilled Chicken Breast Meal" at bounding box center [525, 172] width 104 height 10
click at [510, 167] on span "Smoked Grilled Chicken Breast Meal" at bounding box center [525, 172] width 104 height 10
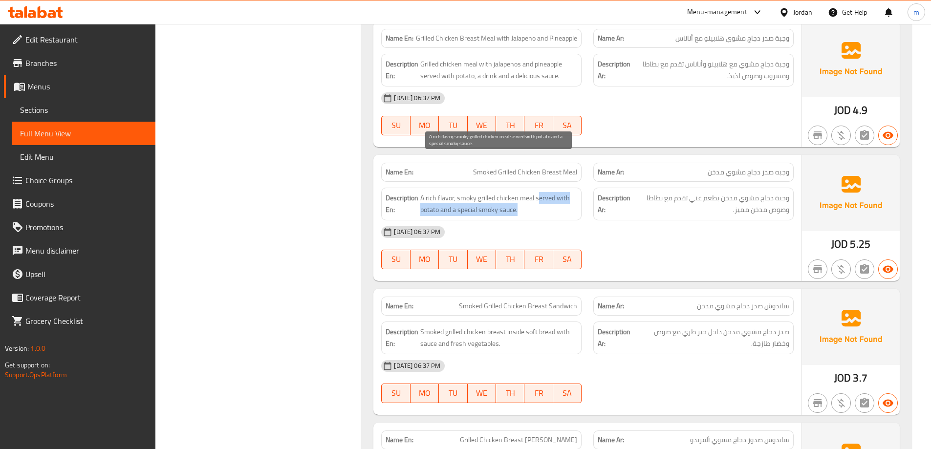
drag, startPoint x: 539, startPoint y: 163, endPoint x: 561, endPoint y: 172, distance: 24.2
click at [561, 192] on span "A rich flavor, smoky grilled chicken meal served with potato and a special smok…" at bounding box center [498, 204] width 157 height 24
drag, startPoint x: 531, startPoint y: 164, endPoint x: 557, endPoint y: 177, distance: 28.6
click at [557, 192] on span "A rich flavor, smoky grilled chicken meal served with potato and a special smok…" at bounding box center [498, 204] width 157 height 24
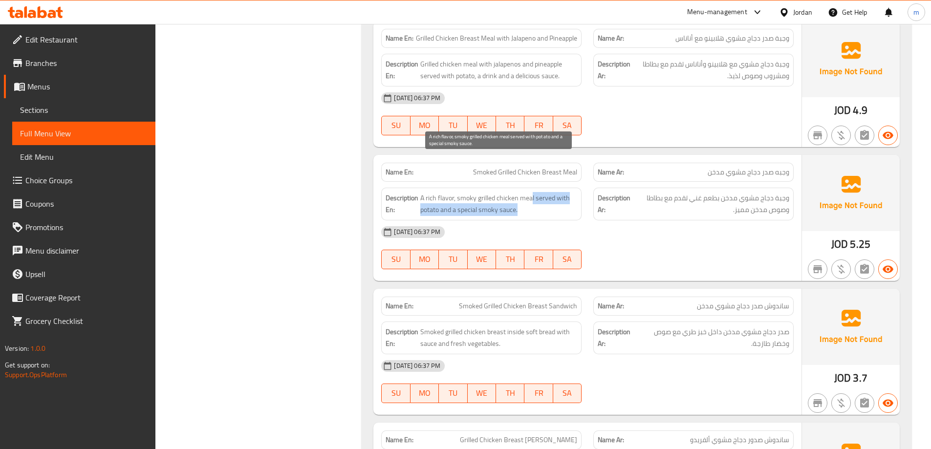
click at [557, 192] on span "A rich flavor, smoky grilled chicken meal served with potato and a special smok…" at bounding box center [498, 204] width 157 height 24
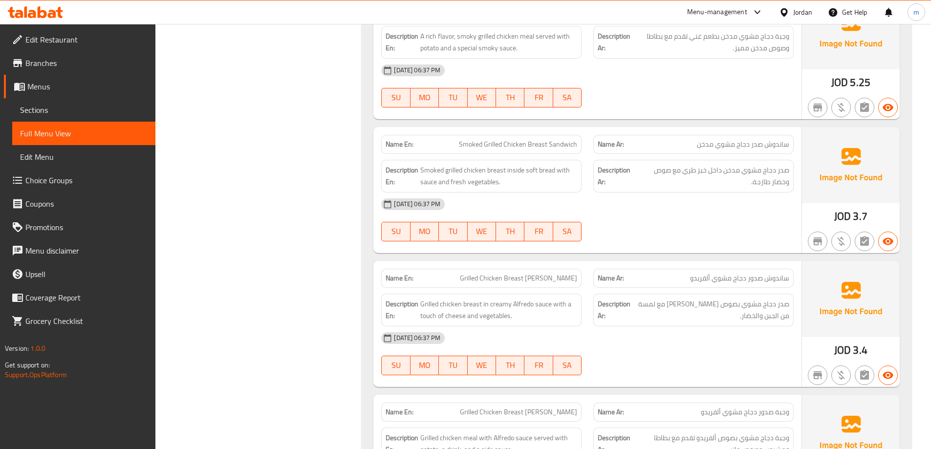
scroll to position [1760, 0]
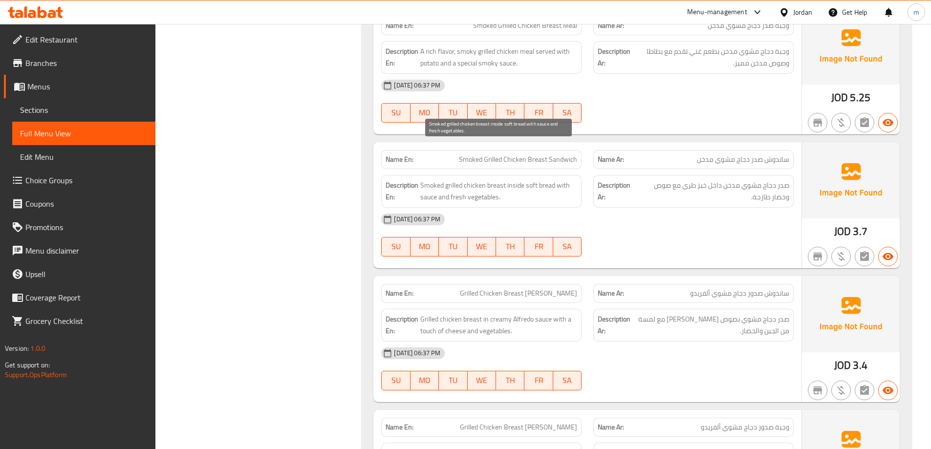
click at [502, 179] on span "Smoked grilled chicken breast inside soft bread with sauce and fresh vegetables." at bounding box center [498, 191] width 157 height 24
click at [459, 179] on span "Smoked grilled chicken breast inside soft bread with sauce and fresh vegetables." at bounding box center [498, 191] width 157 height 24
click at [470, 179] on span "Smoked grilled chicken breast inside soft bread with sauce and fresh vegetables." at bounding box center [498, 191] width 157 height 24
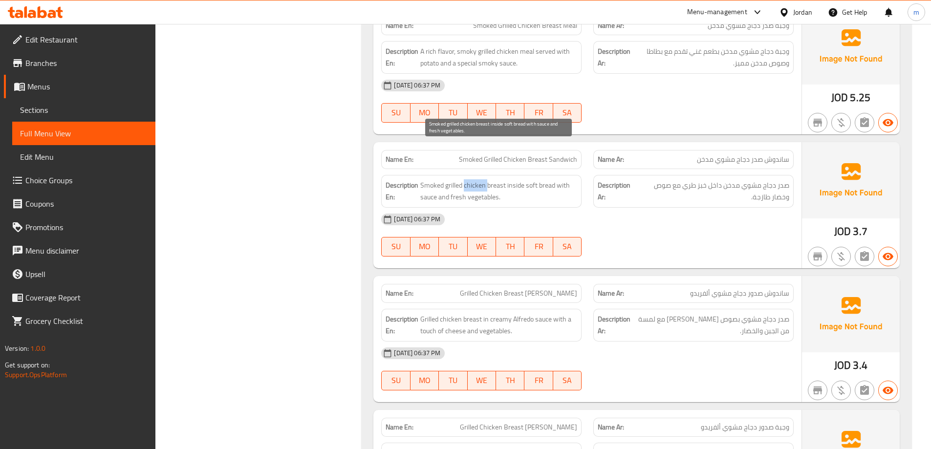
click at [470, 179] on span "Smoked grilled chicken breast inside soft bread with sauce and fresh vegetables." at bounding box center [498, 191] width 157 height 24
click at [456, 179] on span "Smoked grilled chicken breast inside soft bread with sauce and fresh vegetables." at bounding box center [498, 191] width 157 height 24
click at [421, 179] on span "Smoked grilled chicken breast inside soft bread with sauce and fresh vegetables." at bounding box center [498, 191] width 157 height 24
drag, startPoint x: 518, startPoint y: 144, endPoint x: 555, endPoint y: 179, distance: 51.5
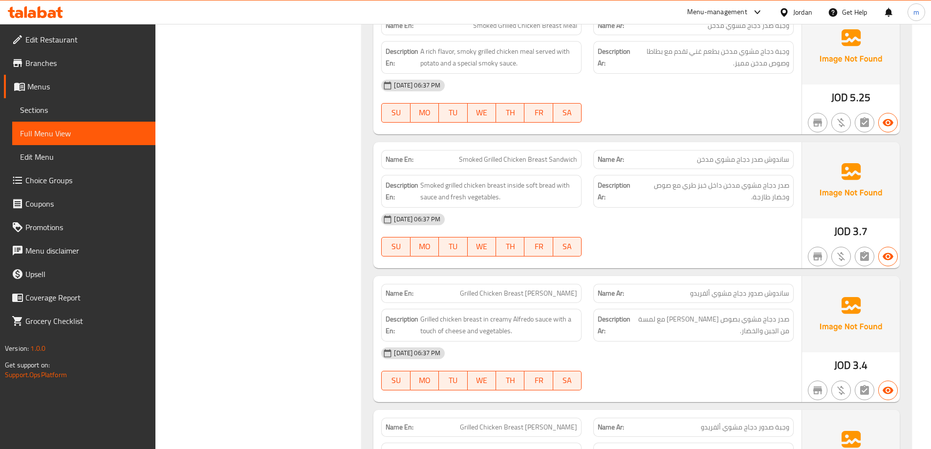
click at [555, 179] on div "Name En: Smoked Grilled Chicken Breast Sandwich Name Ar: ساندوش صدر دجاج مشوي م…" at bounding box center [588, 205] width 428 height 126
click at [555, 208] on div "14-10-2025 06:37 PM" at bounding box center [588, 219] width 424 height 23
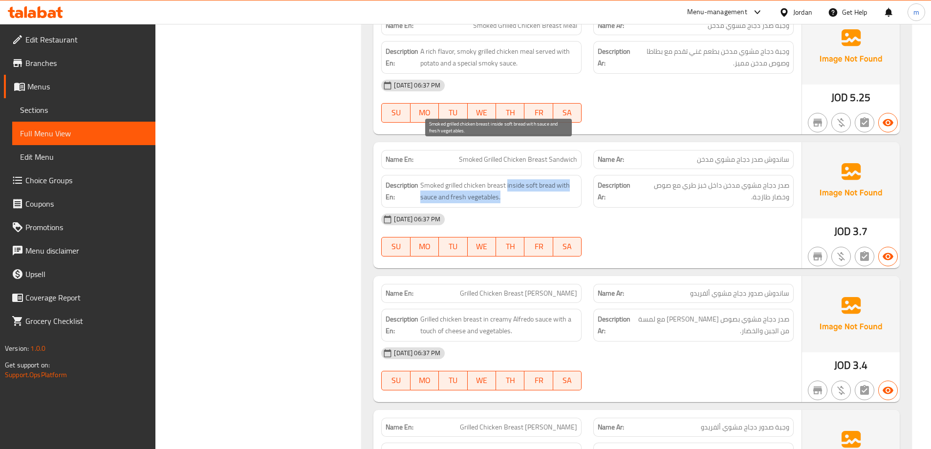
drag, startPoint x: 507, startPoint y: 148, endPoint x: 557, endPoint y: 161, distance: 51.6
click at [557, 179] on span "Smoked grilled chicken breast inside soft bread with sauce and fresh vegetables." at bounding box center [498, 191] width 157 height 24
drag, startPoint x: 557, startPoint y: 148, endPoint x: 569, endPoint y: 168, distance: 23.9
click at [569, 175] on div "Description En: Smoked grilled chicken breast inside soft bread with sauce and …" at bounding box center [481, 191] width 200 height 33
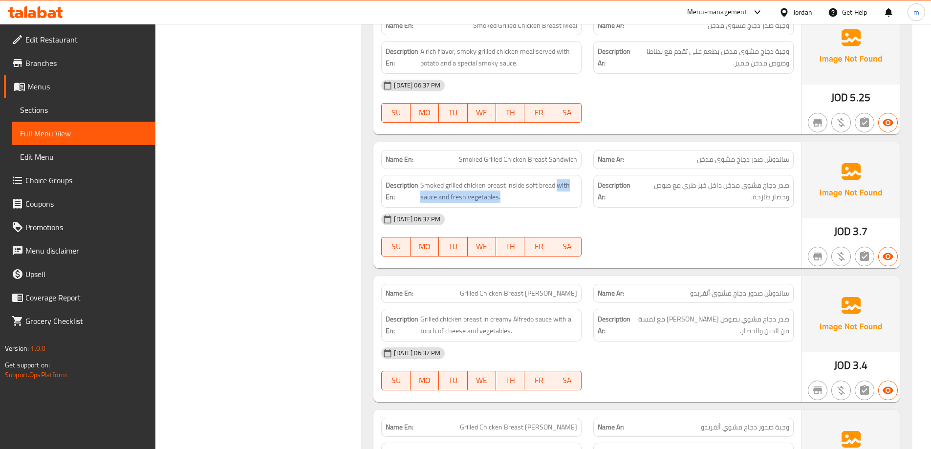
click at [569, 175] on div "Description En: Smoked grilled chicken breast inside soft bread with sauce and …" at bounding box center [481, 191] width 200 height 33
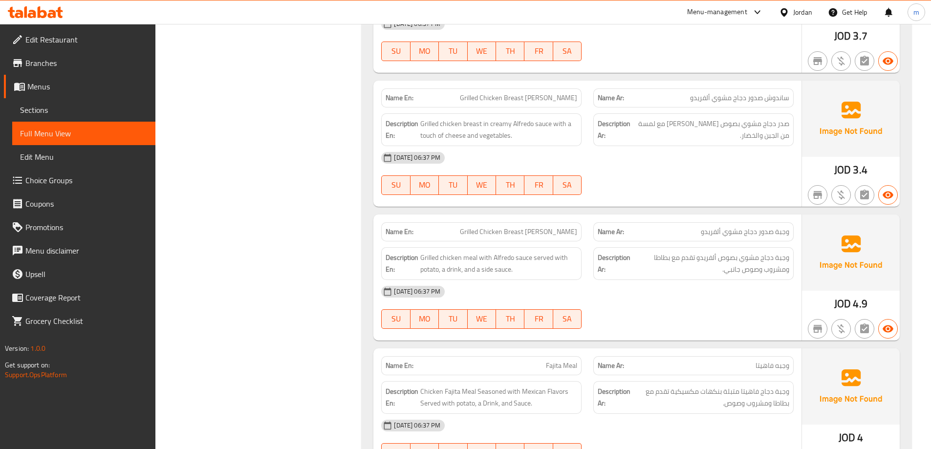
scroll to position [1907, 0]
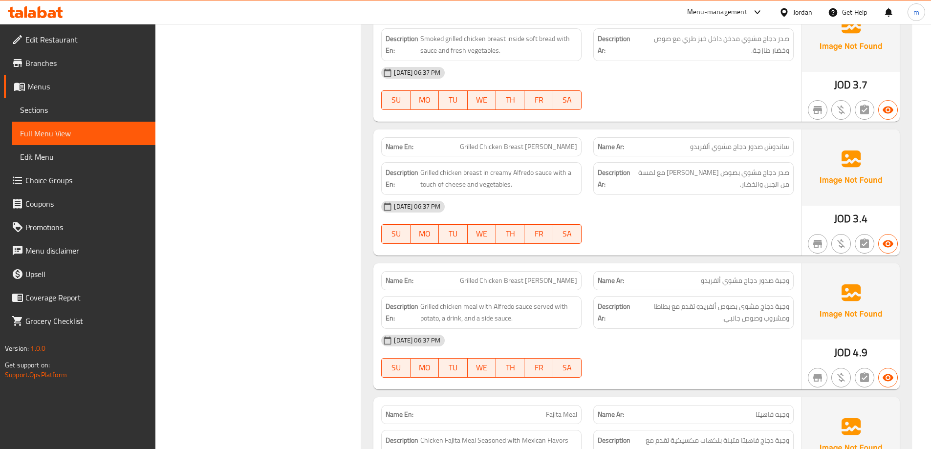
click at [504, 276] on span "Grilled Chicken Breast Alfredo Meal" at bounding box center [518, 281] width 117 height 10
drag, startPoint x: 540, startPoint y: 270, endPoint x: 573, endPoint y: 273, distance: 32.5
click at [573, 301] on span "Grilled chicken meal with Alfredo sauce served with potato, a drink, and a side…" at bounding box center [498, 313] width 157 height 24
drag, startPoint x: 457, startPoint y: 290, endPoint x: 529, endPoint y: 290, distance: 71.9
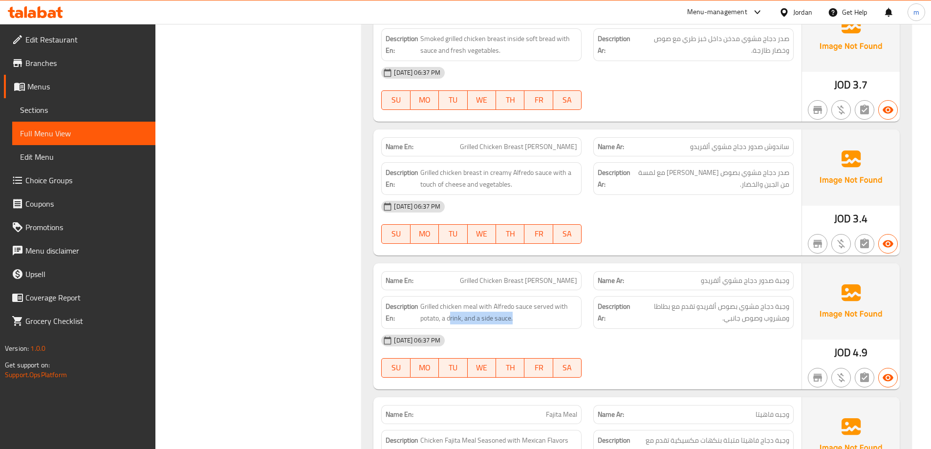
click at [529, 296] on div "Description En: Grilled chicken meal with Alfredo sauce served with potato, a d…" at bounding box center [481, 312] width 200 height 33
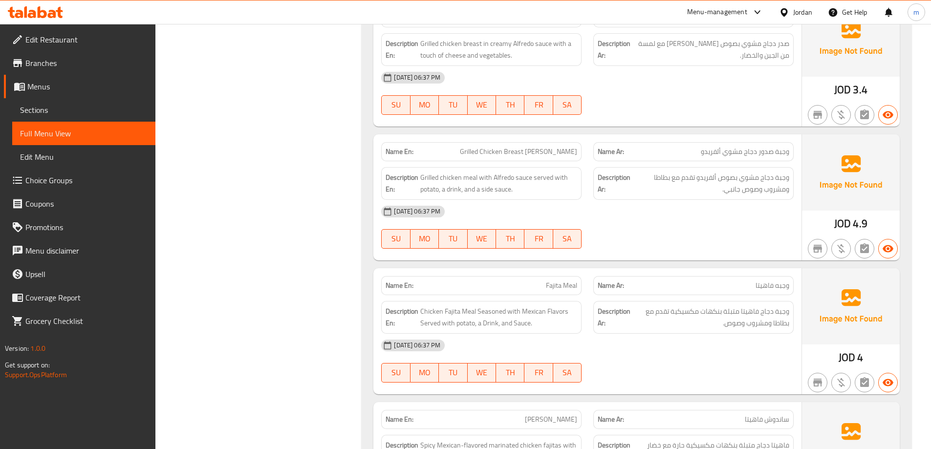
scroll to position [2054, 0]
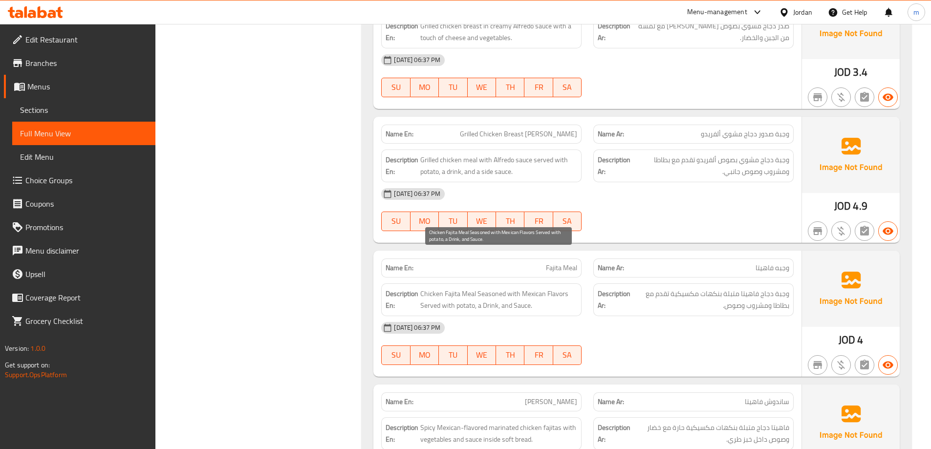
click at [456, 288] on span "Chicken Fajita Meal Seasoned with Mexican Flavors Served with potato, a Drink, …" at bounding box center [498, 300] width 157 height 24
click at [452, 288] on span "Chicken Fajita Meal Seasoned with Mexican Flavors Served with potato, a Drink, …" at bounding box center [498, 300] width 157 height 24
click at [442, 288] on span "Chicken Fajita Meal Seasoned with Mexican Flavors Served with potato, a Drink, …" at bounding box center [498, 300] width 157 height 24
drag, startPoint x: 520, startPoint y: 255, endPoint x: 553, endPoint y: 266, distance: 35.3
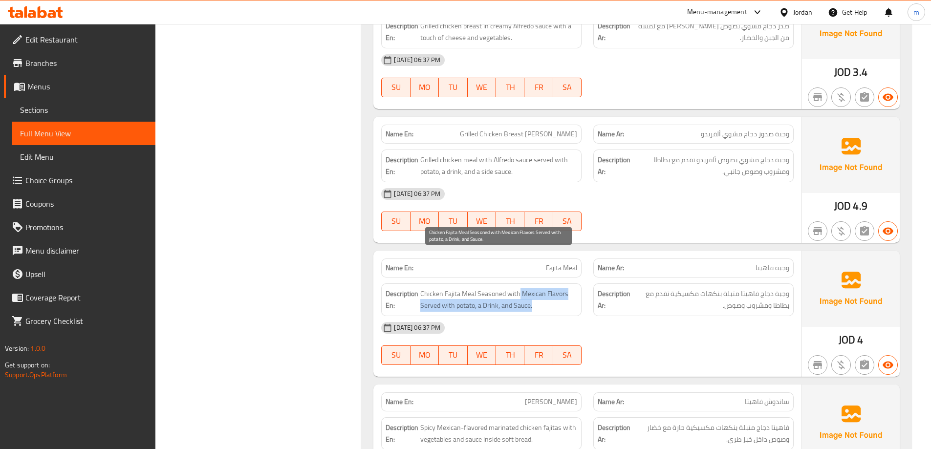
click at [553, 288] on span "Chicken Fajita Meal Seasoned with Mexican Flavors Served with potato, a Drink, …" at bounding box center [498, 300] width 157 height 24
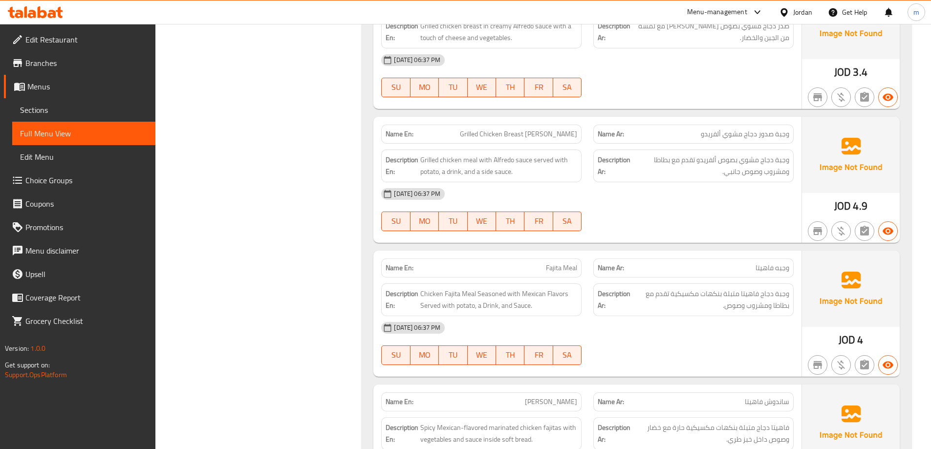
drag, startPoint x: 479, startPoint y: 275, endPoint x: 519, endPoint y: 286, distance: 41.5
click at [519, 286] on div "Name En: Fajita Meal Name Ar: وجبه فاهيتا Description En: Chicken Fajita Meal S…" at bounding box center [588, 314] width 428 height 126
click at [519, 316] on div "14-10-2025 06:37 PM" at bounding box center [588, 327] width 424 height 23
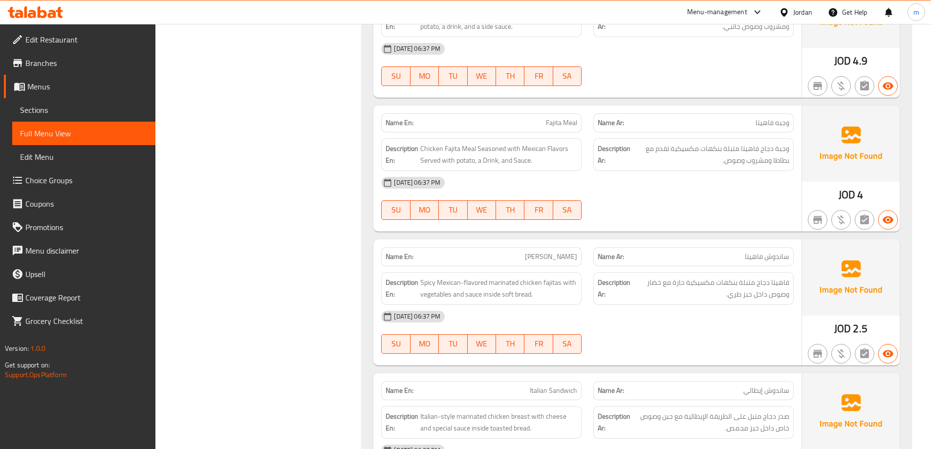
scroll to position [2249, 0]
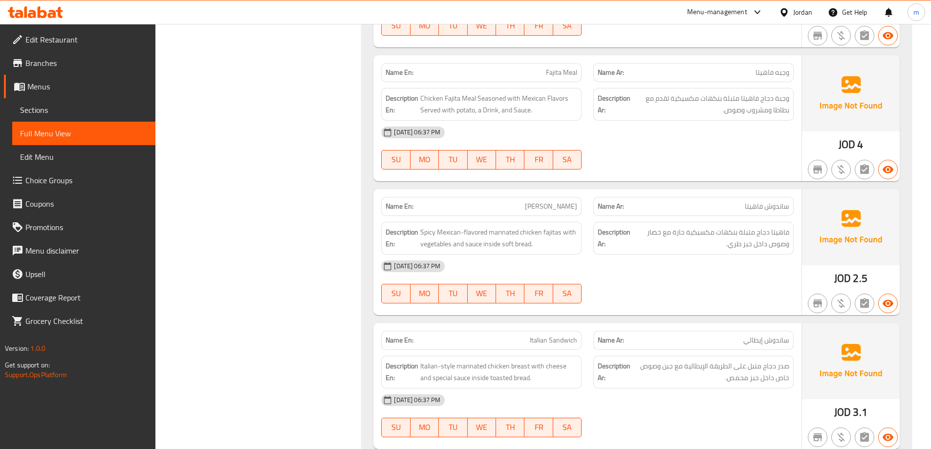
drag, startPoint x: 512, startPoint y: 162, endPoint x: 577, endPoint y: 170, distance: 65.5
click at [577, 197] on div "Name En: Fajita Sandwich" at bounding box center [481, 206] width 200 height 19
click at [577, 201] on span "Fajita Sandwich" at bounding box center [551, 206] width 52 height 10
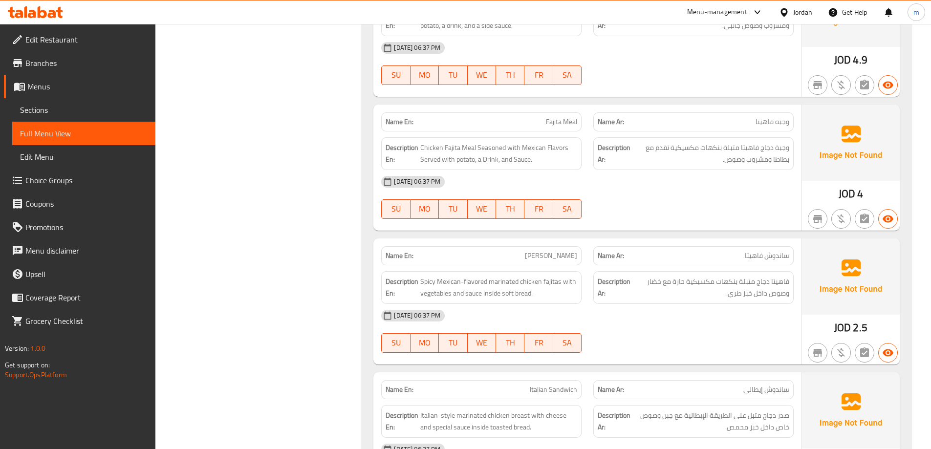
scroll to position [2200, 0]
click at [554, 275] on span "Spicy Mexican-flavored marinated chicken fajitas with vegetables and sauce insi…" at bounding box center [498, 287] width 157 height 24
click at [527, 275] on span "Spicy Mexican-flavored marinated chicken fajitas with vegetables and sauce insi…" at bounding box center [498, 287] width 157 height 24
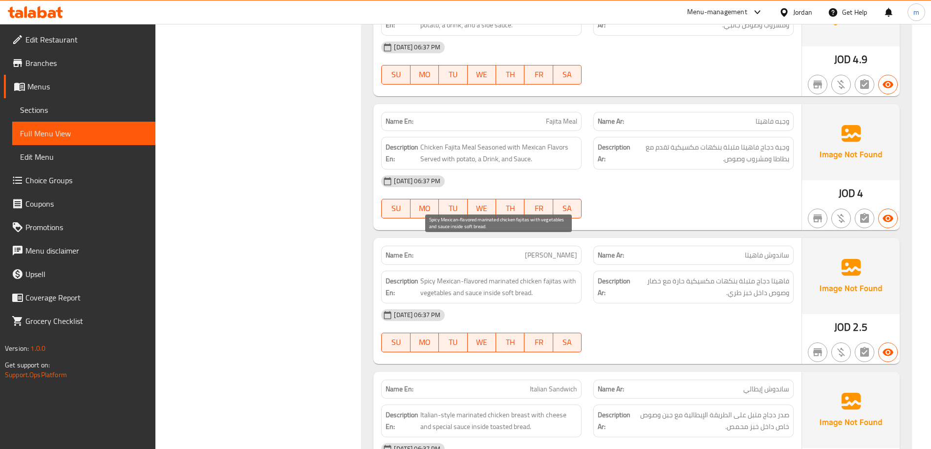
click at [504, 275] on span "Spicy Mexican-flavored marinated chicken fajitas with vegetables and sauce insi…" at bounding box center [498, 287] width 157 height 24
click at [483, 275] on span "Spicy Mexican-flavored marinated chicken fajitas with vegetables and sauce insi…" at bounding box center [498, 287] width 157 height 24
click at [458, 275] on span "Spicy Mexican-flavored marinated chicken fajitas with vegetables and sauce insi…" at bounding box center [498, 287] width 157 height 24
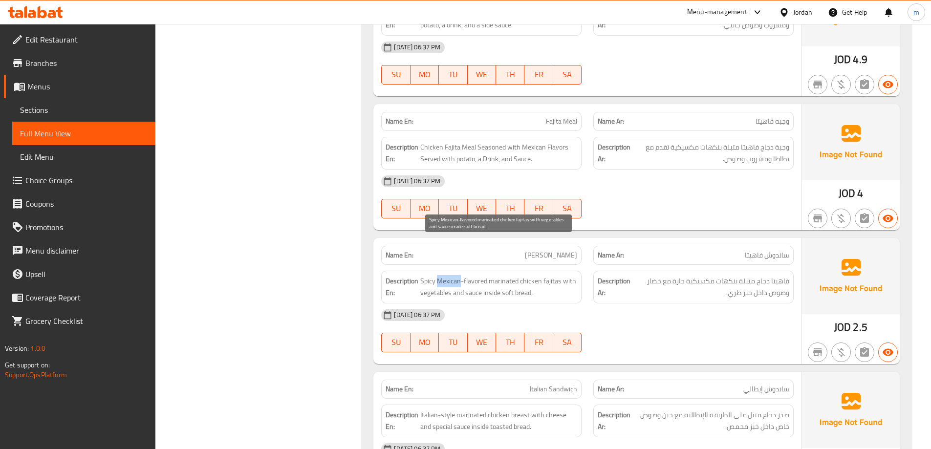
click at [458, 275] on span "Spicy Mexican-flavored marinated chicken fajitas with vegetables and sauce insi…" at bounding box center [498, 287] width 157 height 24
click at [426, 275] on span "Spicy Mexican-flavored marinated chicken fajitas with vegetables and sauce insi…" at bounding box center [498, 287] width 157 height 24
click at [595, 271] on div "Description Ar: فاهيتا دجاج متبلة بنكهات مكسيكية حارة مع خضار وصوص داخل خبز طري." at bounding box center [694, 287] width 200 height 33
drag, startPoint x: 572, startPoint y: 243, endPoint x: 579, endPoint y: 250, distance: 10.0
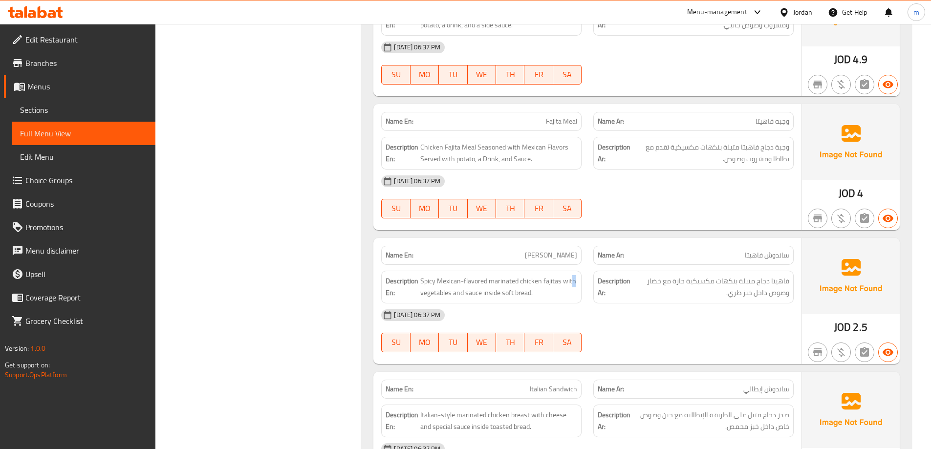
click at [579, 271] on div "Description En: Spicy Mexican-flavored marinated chicken fajitas with vegetable…" at bounding box center [481, 287] width 200 height 33
drag, startPoint x: 564, startPoint y: 244, endPoint x: 449, endPoint y: 259, distance: 115.9
click at [449, 275] on span "Spicy Mexican-flavored marinated chicken fajitas with vegetables and sauce insi…" at bounding box center [498, 287] width 157 height 24
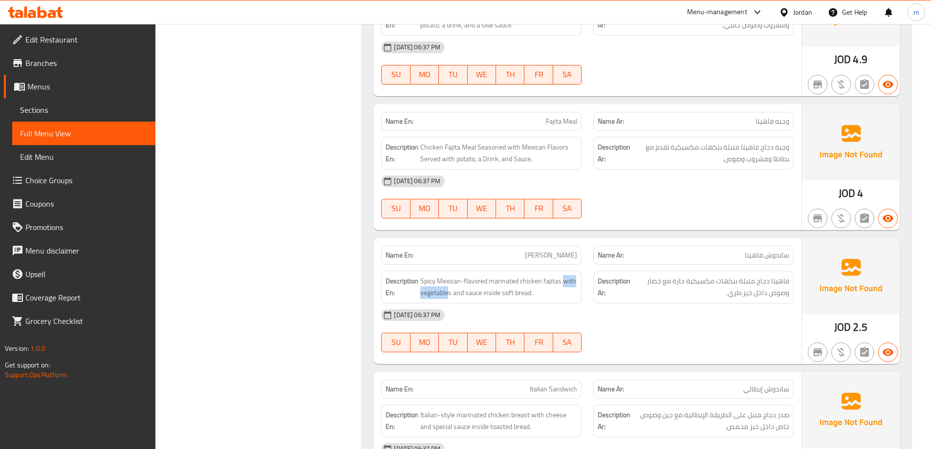
drag, startPoint x: 451, startPoint y: 259, endPoint x: 548, endPoint y: 267, distance: 97.7
click at [548, 267] on div "Name En: Fajita Sandwich Name Ar: ساندوش فاهيتا Description En: Spicy Mexican-f…" at bounding box center [588, 301] width 428 height 126
click at [548, 304] on div "14-10-2025 06:37 PM" at bounding box center [588, 315] width 424 height 23
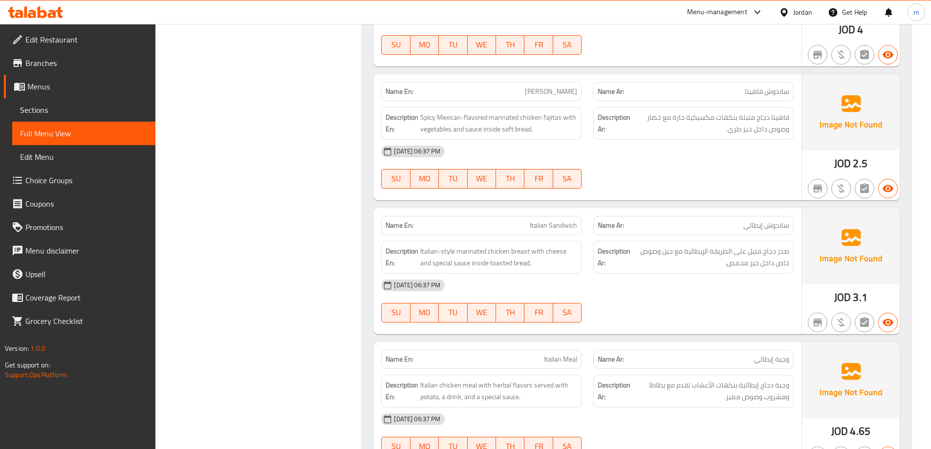
scroll to position [2347, 0]
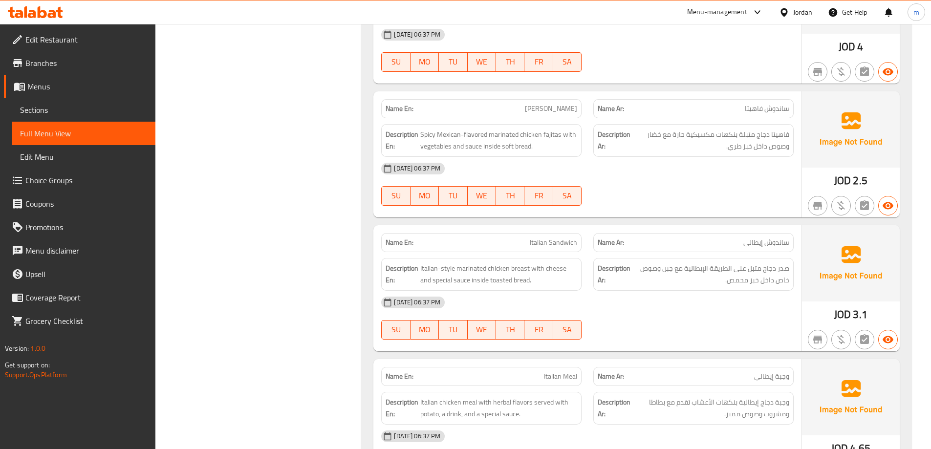
click at [771, 238] on span "ساندوش إيطالي" at bounding box center [767, 243] width 46 height 10
click at [733, 227] on div "Name Ar: ساندوش إيطالي" at bounding box center [694, 242] width 212 height 31
click at [559, 233] on div "Name En: Italian Sandwich" at bounding box center [481, 242] width 200 height 19
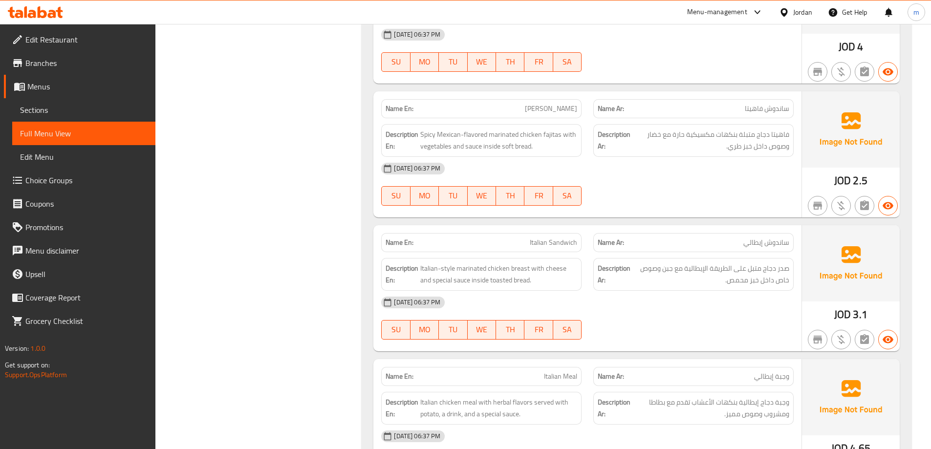
click at [558, 238] on span "Italian Sandwich" at bounding box center [553, 243] width 47 height 10
click at [564, 238] on span "Italian Sandwich" at bounding box center [553, 243] width 47 height 10
click at [745, 233] on div "Name Ar: ساندوش إيطالي" at bounding box center [694, 242] width 200 height 19
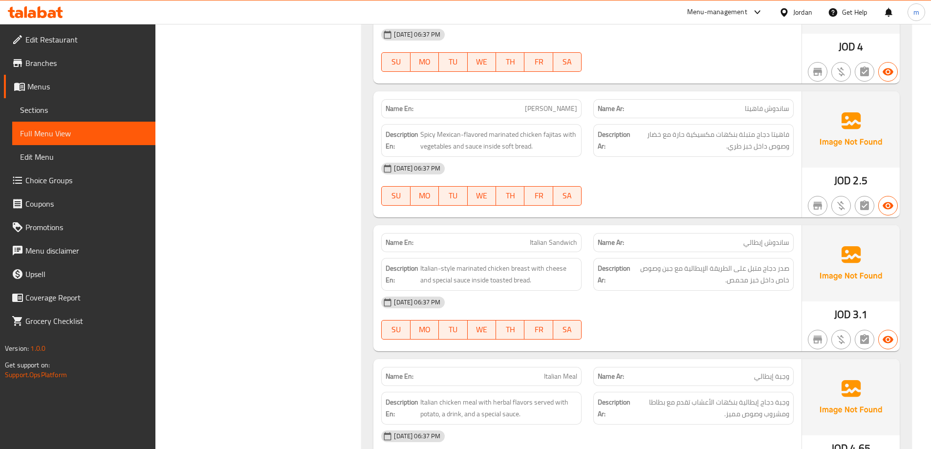
click at [745, 233] on div "Name Ar: ساندوش إيطالي" at bounding box center [694, 242] width 200 height 19
click at [738, 238] on p "Name Ar: ساندوش إيطالي" at bounding box center [694, 243] width 192 height 10
click at [752, 238] on span "ساندوش إيطالي" at bounding box center [767, 243] width 46 height 10
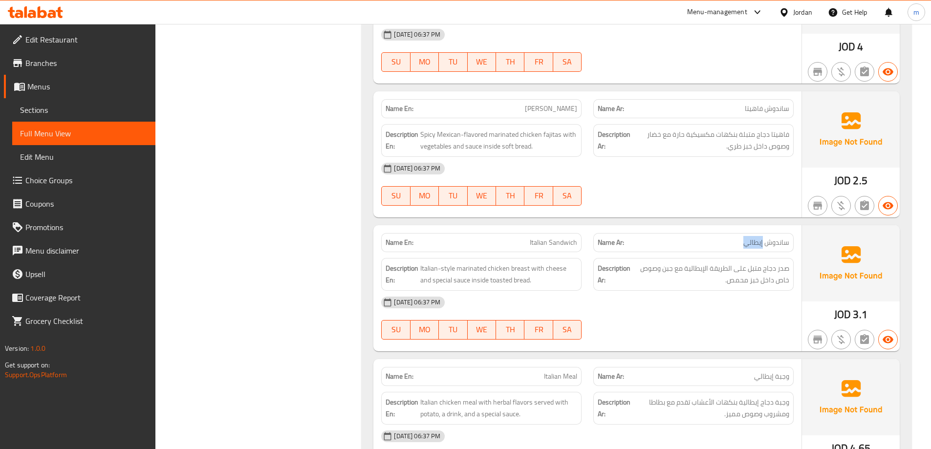
click at [762, 238] on span "ساندوش إيطالي" at bounding box center [767, 243] width 46 height 10
click at [766, 238] on span "ساندوش إيطالي" at bounding box center [767, 243] width 46 height 10
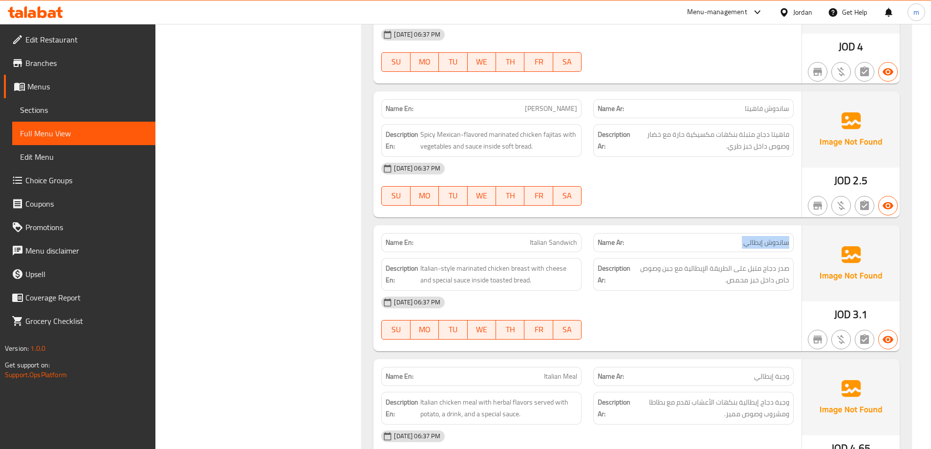
click at [805, 235] on img at bounding box center [851, 263] width 98 height 76
click at [789, 263] on span "صدر دجاج متبل على الطريقة الإيطالية مع جبن وصوص خاص داخل خبز محمص." at bounding box center [711, 275] width 157 height 24
click at [506, 263] on span "Italian-style marinated chicken breast with cheese and special sauce inside toa…" at bounding box center [498, 275] width 157 height 24
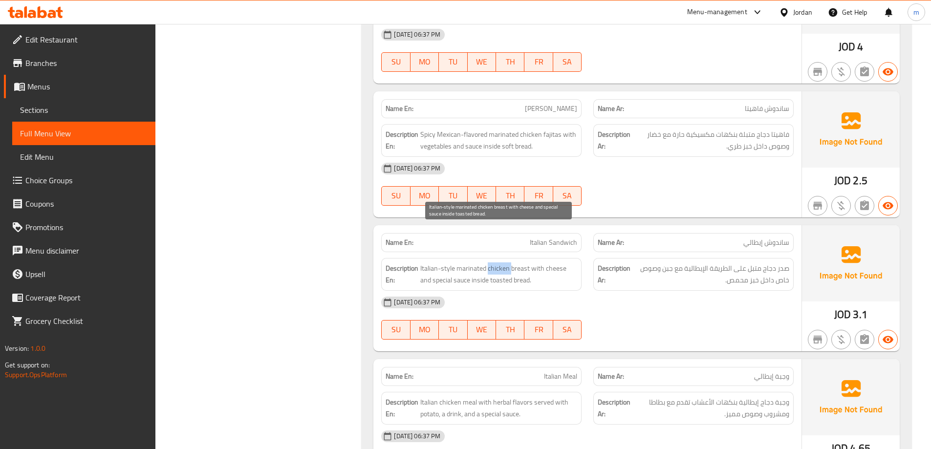
click at [506, 263] on span "Italian-style marinated chicken breast with cheese and special sauce inside toa…" at bounding box center [498, 275] width 157 height 24
click at [489, 263] on span "Italian-style marinated chicken breast with cheese and special sauce inside toa…" at bounding box center [498, 275] width 157 height 24
click at [499, 263] on span "Italian-style marinated chicken breast with cheese and special sauce inside toa…" at bounding box center [498, 275] width 157 height 24
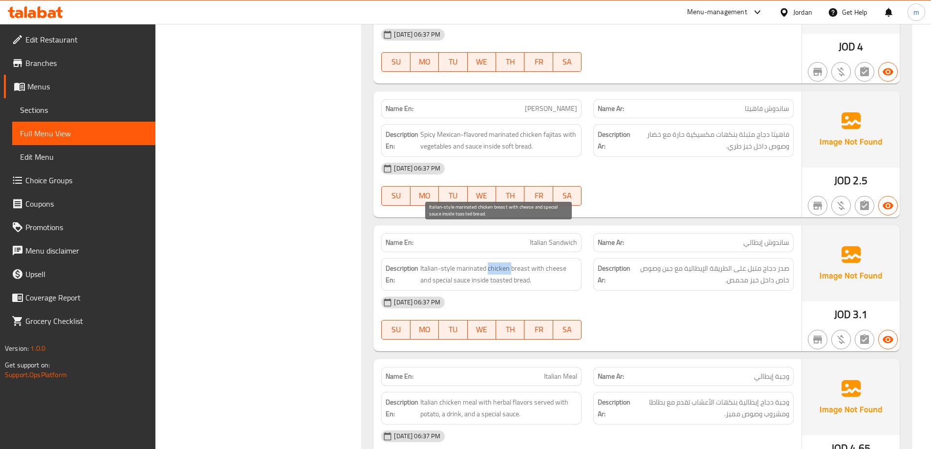
click at [499, 263] on span "Italian-style marinated chicken breast with cheese and special sauce inside toa…" at bounding box center [498, 275] width 157 height 24
drag, startPoint x: 637, startPoint y: 252, endPoint x: 571, endPoint y: 253, distance: 66.0
click at [637, 258] on div "Description Ar: صدر دجاج متبل على الطريقة الإيطالية مع جبن وصوص خاص داخل خبز مح…" at bounding box center [694, 274] width 200 height 33
click at [521, 263] on span "Italian-style marinated chicken breast with cheese and special sauce inside toa…" at bounding box center [498, 275] width 157 height 24
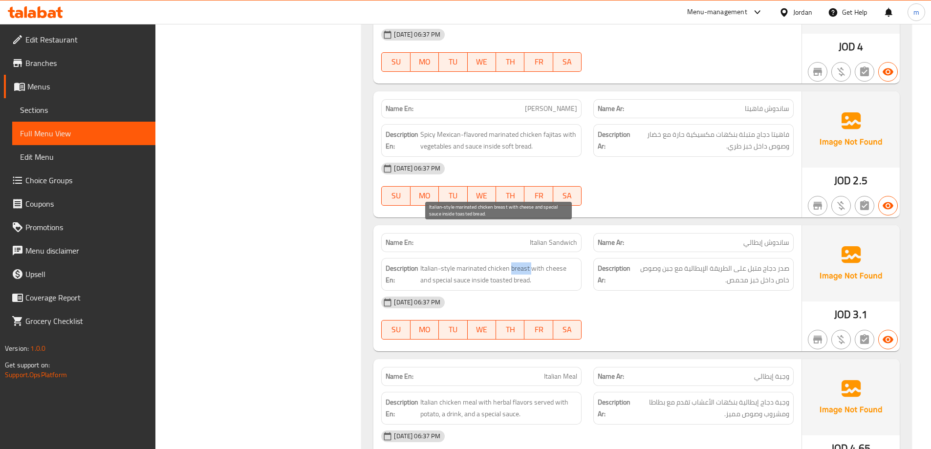
click at [528, 263] on span "Italian-style marinated chicken breast with cheese and special sauce inside toa…" at bounding box center [498, 275] width 157 height 24
click at [488, 263] on span "Italian-style marinated chicken breast with cheese and special sauce inside toa…" at bounding box center [498, 275] width 157 height 24
drag, startPoint x: 529, startPoint y: 229, endPoint x: 578, endPoint y: 243, distance: 51.8
click at [578, 258] on div "Description En: Italian-style marinated chicken breast with cheese and special …" at bounding box center [481, 274] width 200 height 33
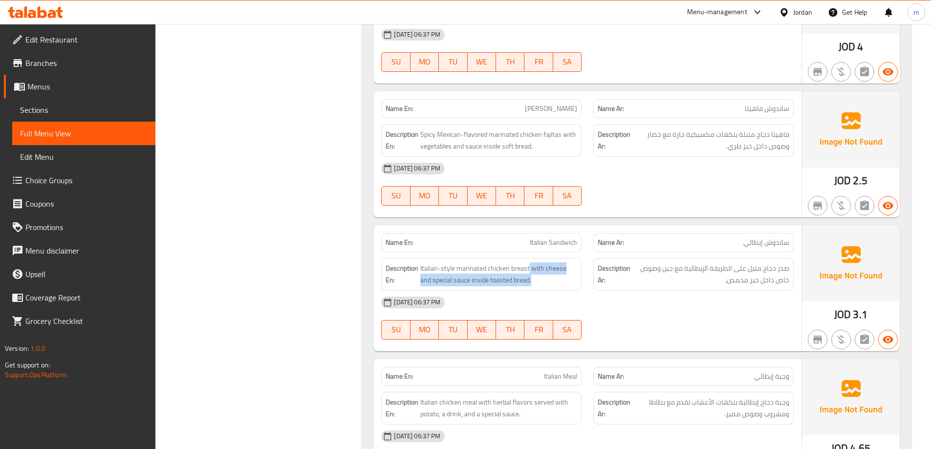
click at [578, 258] on div "Description En: Italian-style marinated chicken breast with cheese and special …" at bounding box center [481, 274] width 200 height 33
drag, startPoint x: 414, startPoint y: 252, endPoint x: 586, endPoint y: 263, distance: 172.0
click at [586, 263] on div "Name En: Italian Sandwich Name Ar: ساندوش إيطالي Description En: Italian-style …" at bounding box center [588, 288] width 428 height 126
click at [586, 291] on div "14-10-2025 06:37 PM" at bounding box center [588, 302] width 424 height 23
drag, startPoint x: 436, startPoint y: 243, endPoint x: 539, endPoint y: 262, distance: 104.3
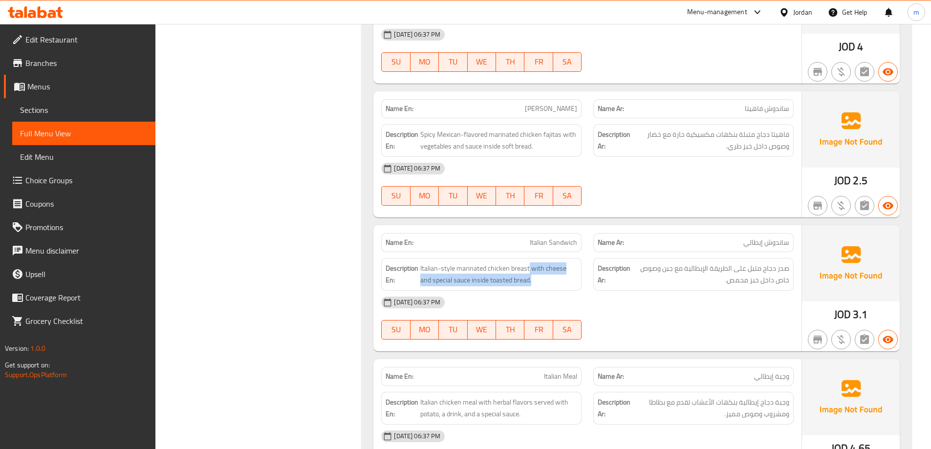
click at [539, 262] on div "Name En: Italian Sandwich Name Ar: ساندوش إيطالي Description En: Italian-style …" at bounding box center [588, 288] width 428 height 126
click at [529, 291] on div "14-10-2025 06:37 PM" at bounding box center [588, 302] width 424 height 23
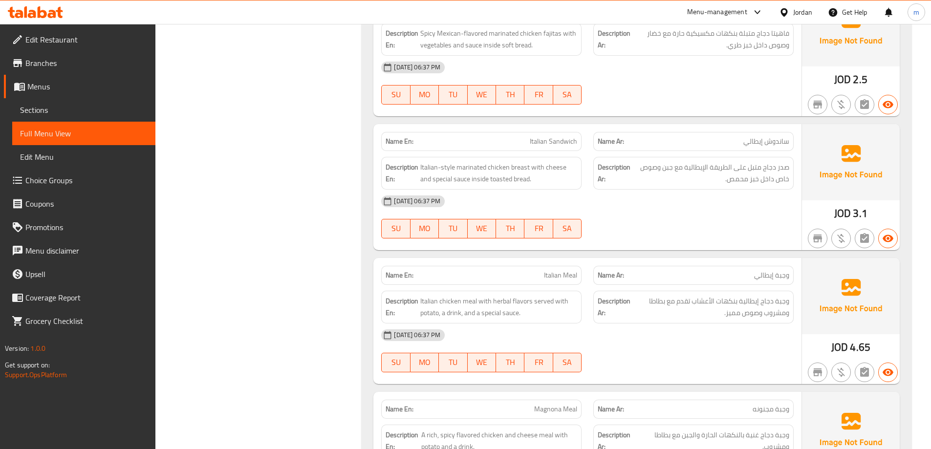
scroll to position [2494, 0]
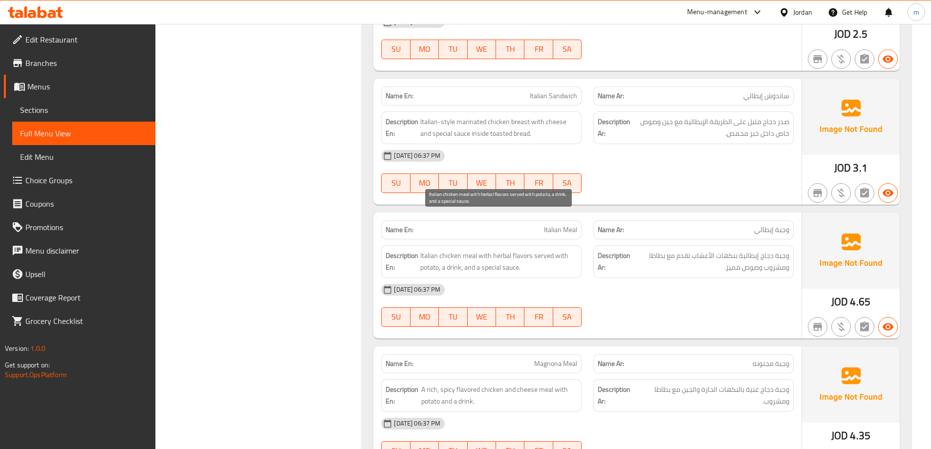
click at [429, 250] on span "Italian chicken meal with herbal flavors served with potato, a drink, and a spe…" at bounding box center [498, 262] width 157 height 24
click at [444, 250] on span "Italian chicken meal with herbal flavors served with potato, a drink, and a spe…" at bounding box center [498, 262] width 157 height 24
click at [449, 250] on span "Italian chicken meal with herbal flavors served with potato, a drink, and a spe…" at bounding box center [498, 262] width 157 height 24
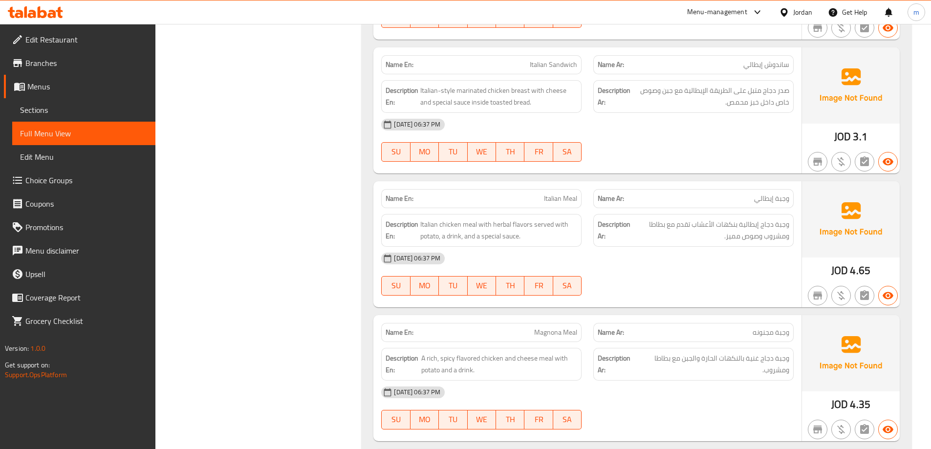
scroll to position [2543, 0]
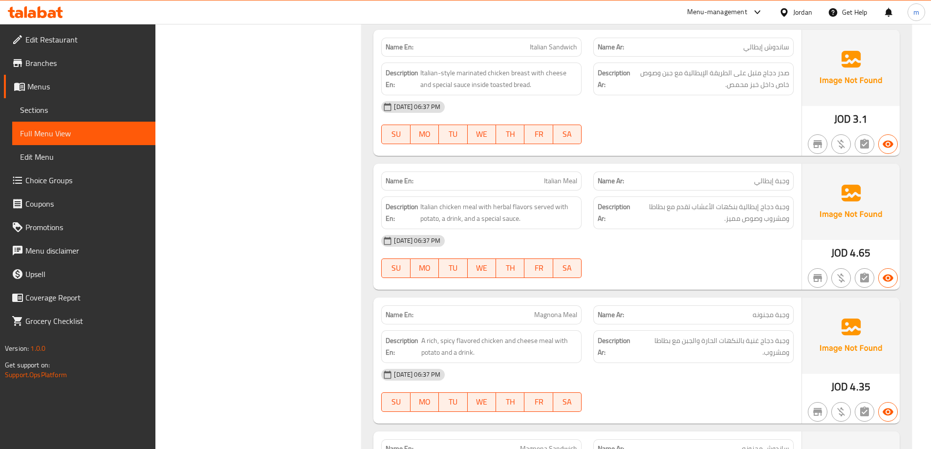
click at [533, 306] on div "Name En: Magnona Meal" at bounding box center [481, 315] width 200 height 19
click at [550, 310] on span "Magnona Meal" at bounding box center [555, 315] width 43 height 10
click at [787, 335] on span "وجبة دجاج غنية بالنكهات الحارة والجبن مع بطاطا ومشروب." at bounding box center [714, 347] width 151 height 24
click at [542, 335] on span "A rich, spicy flavored chicken and cheese meal with potato and a drink." at bounding box center [499, 347] width 156 height 24
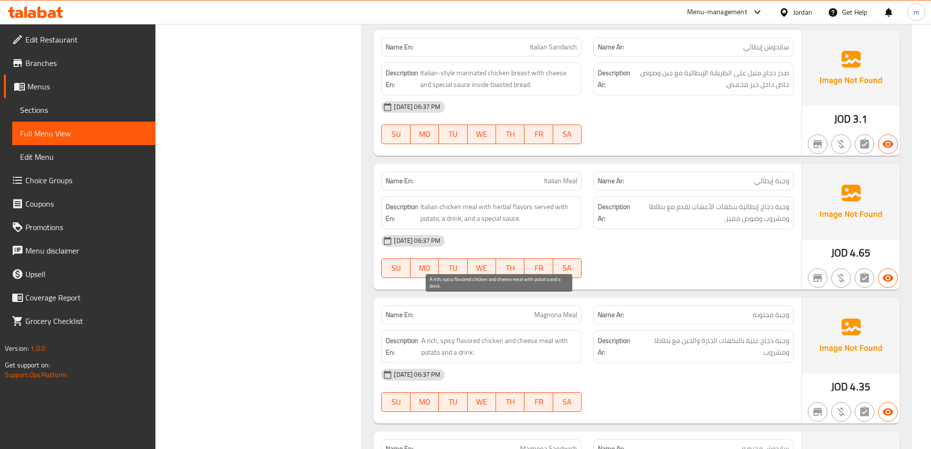
click at [536, 335] on span "A rich, spicy flavored chicken and cheese meal with potato and a drink." at bounding box center [499, 347] width 156 height 24
click at [539, 335] on span "A rich, spicy flavored chicken and cheese meal with potato and a drink." at bounding box center [499, 347] width 156 height 24
click at [497, 335] on span "A rich, spicy flavored chicken and cheese meal with potato and a drink." at bounding box center [499, 347] width 156 height 24
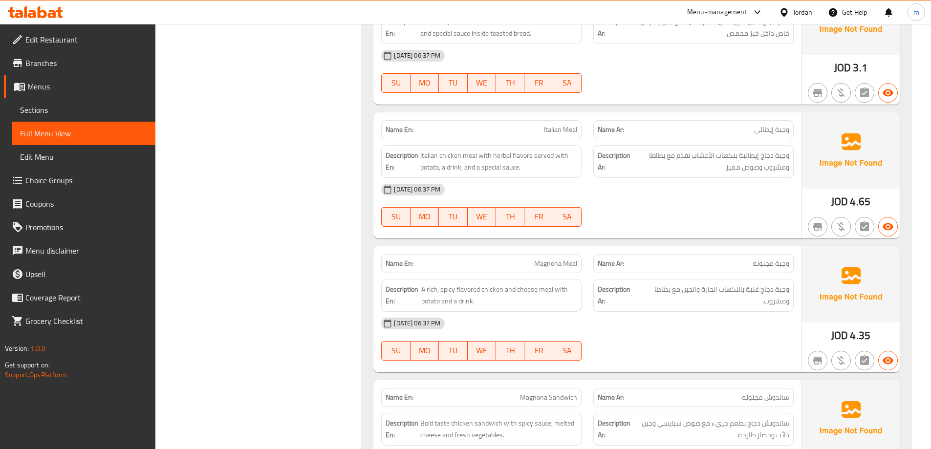
scroll to position [2640, 0]
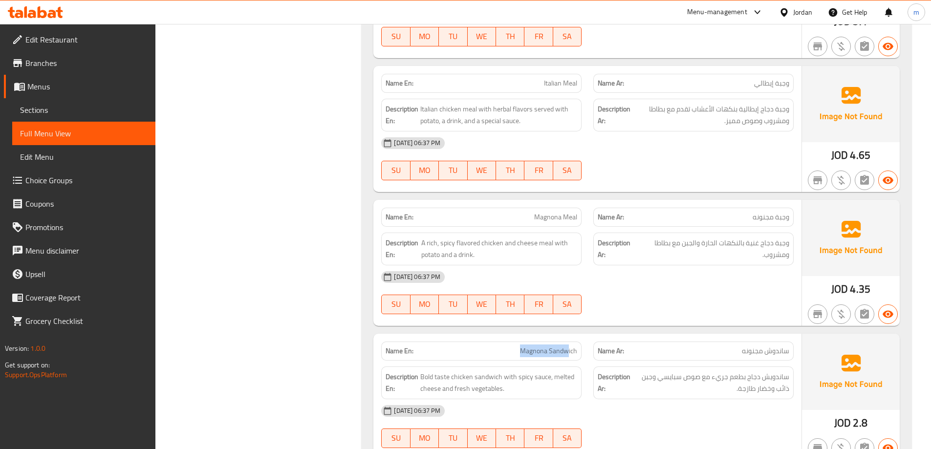
drag, startPoint x: 515, startPoint y: 313, endPoint x: 569, endPoint y: 322, distance: 55.0
click at [569, 342] on div "Name En: Magnona Sandwich" at bounding box center [481, 351] width 200 height 19
click at [577, 342] on div "Name En: Magnona Sandwich" at bounding box center [481, 351] width 200 height 19
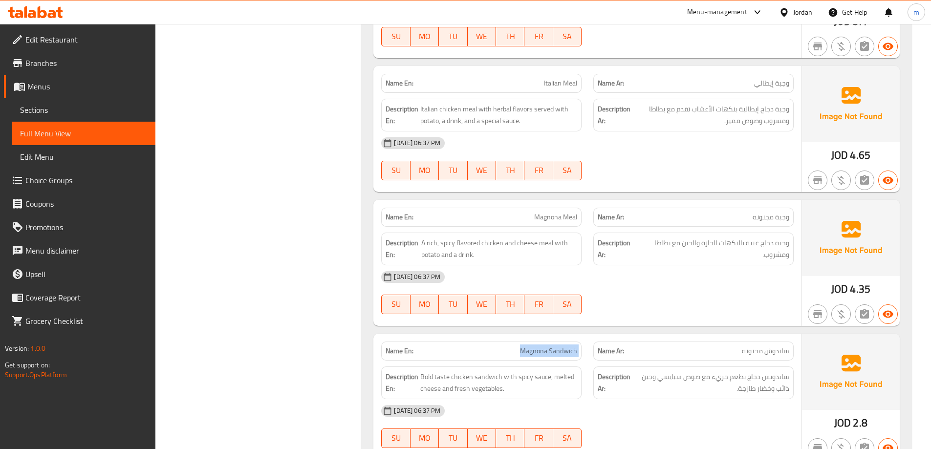
click at [577, 342] on div "Name En: Magnona Sandwich" at bounding box center [481, 351] width 200 height 19
click at [786, 399] on div "14-10-2025 06:37 PM" at bounding box center [588, 410] width 424 height 23
click at [486, 371] on span "Bold taste chicken sandwich with spicy sauce, melted cheese and fresh vegetable…" at bounding box center [498, 383] width 157 height 24
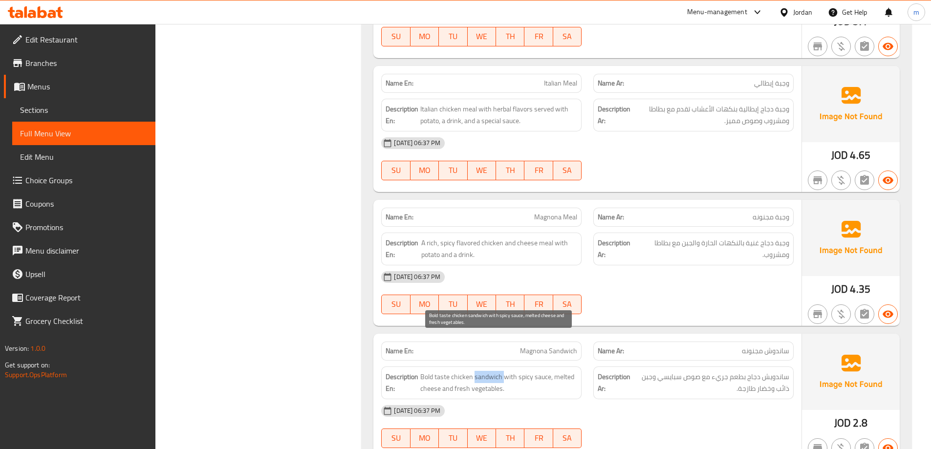
click at [486, 371] on span "Bold taste chicken sandwich with spicy sauce, melted cheese and fresh vegetable…" at bounding box center [498, 383] width 157 height 24
click at [463, 371] on span "Bold taste chicken sandwich with spicy sauce, melted cheese and fresh vegetable…" at bounding box center [498, 383] width 157 height 24
click at [443, 371] on span "Bold taste chicken sandwich with spicy sauce, melted cheese and fresh vegetable…" at bounding box center [498, 383] width 157 height 24
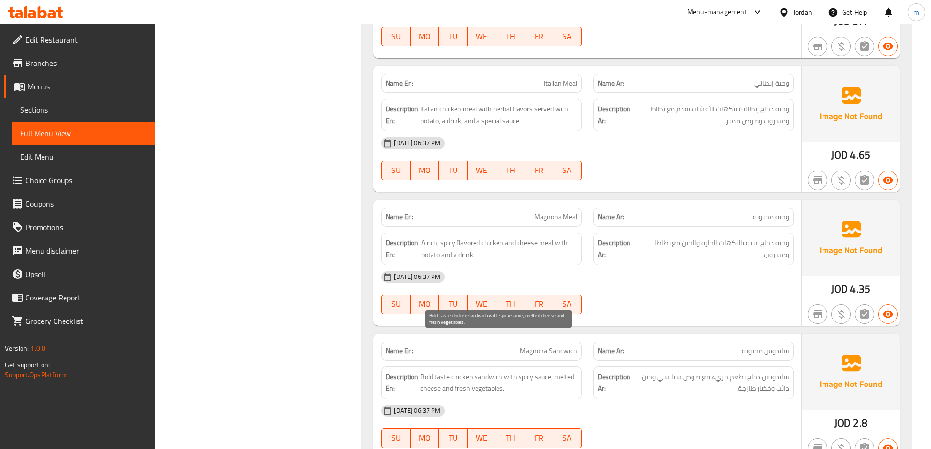
click at [432, 371] on span "Bold taste chicken sandwich with spicy sauce, melted cheese and fresh vegetable…" at bounding box center [498, 383] width 157 height 24
click at [492, 371] on span "Bold taste chicken sandwich with spicy sauce, melted cheese and fresh vegetable…" at bounding box center [498, 383] width 157 height 24
drag, startPoint x: 507, startPoint y: 339, endPoint x: 551, endPoint y: 345, distance: 44.3
click at [551, 371] on span "Bold taste chicken sandwich with spicy sauce, melted cheese and fresh vegetable…" at bounding box center [498, 383] width 157 height 24
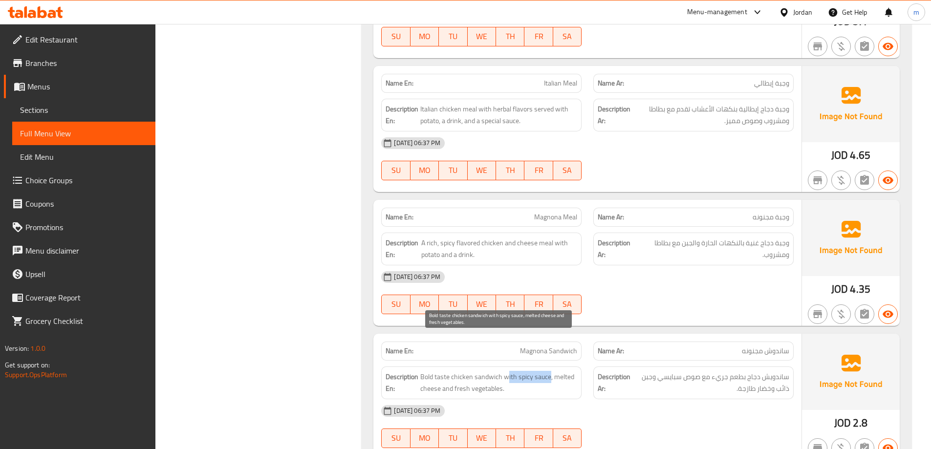
click at [551, 371] on span "Bold taste chicken sandwich with spicy sauce, melted cheese and fresh vegetable…" at bounding box center [498, 383] width 157 height 24
click at [565, 371] on span "Bold taste chicken sandwich with spicy sauce, melted cheese and fresh vegetable…" at bounding box center [498, 383] width 157 height 24
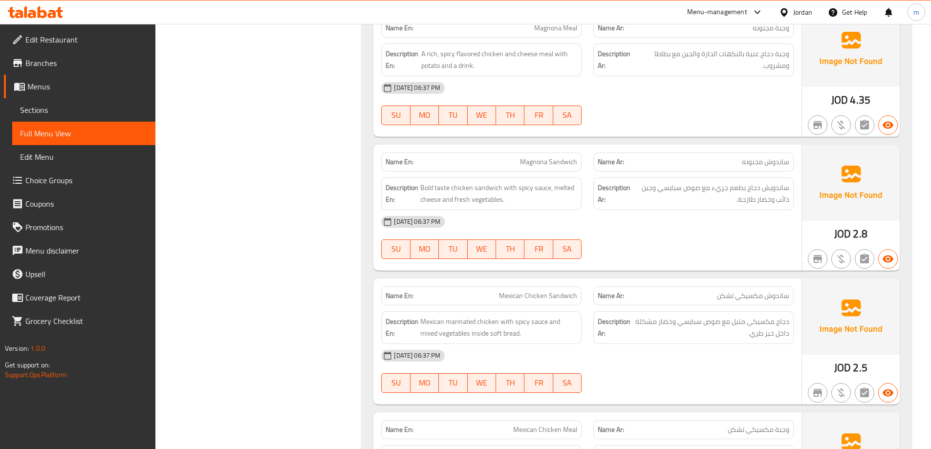
scroll to position [2836, 0]
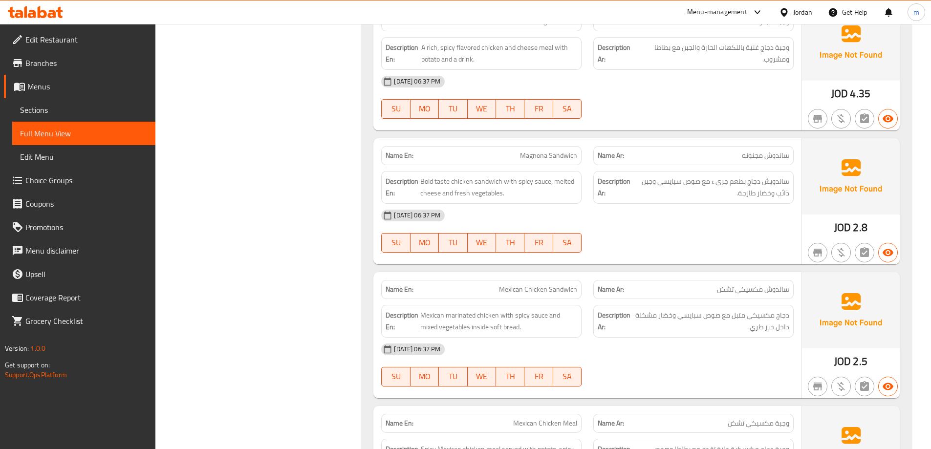
click at [552, 280] on div "Name En: Mexican Chicken Sandwich" at bounding box center [481, 289] width 200 height 19
click at [543, 285] on span "Mexican Chicken Sandwich" at bounding box center [538, 290] width 78 height 10
click at [569, 285] on span "Mexican Chicken Sandwich" at bounding box center [538, 290] width 78 height 10
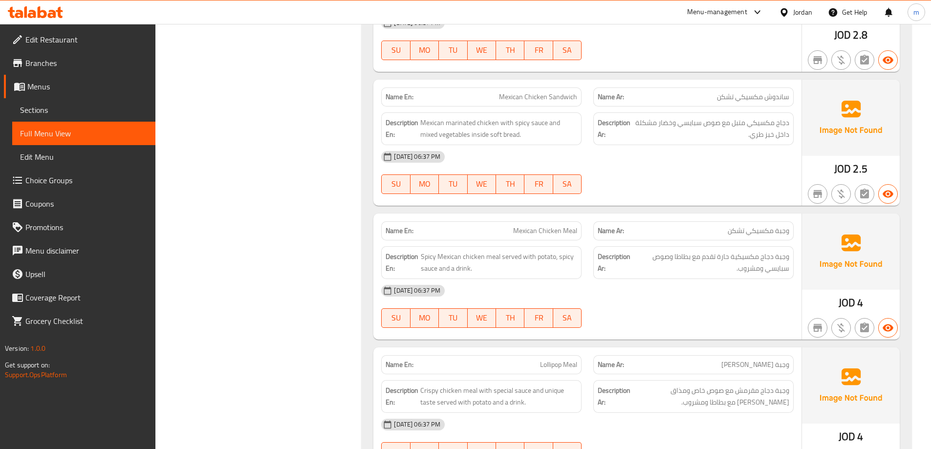
scroll to position [2983, 0]
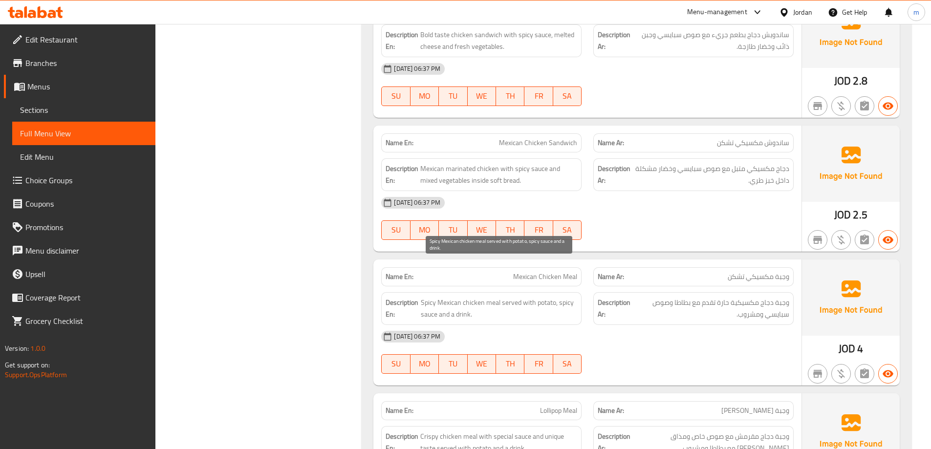
click at [445, 297] on span "Spicy Mexican chicken meal served with potato, spicy sauce and a drink." at bounding box center [499, 309] width 156 height 24
click at [426, 297] on span "Spicy Mexican chicken meal served with potato, spicy sauce and a drink." at bounding box center [499, 309] width 156 height 24
drag, startPoint x: 479, startPoint y: 262, endPoint x: 540, endPoint y: 279, distance: 63.5
click at [539, 297] on span "Spicy Mexican chicken meal served with potato, spicy sauce and a drink." at bounding box center [499, 309] width 156 height 24
click at [540, 297] on span "Spicy Mexican chicken meal served with potato, spicy sauce and a drink." at bounding box center [499, 309] width 156 height 24
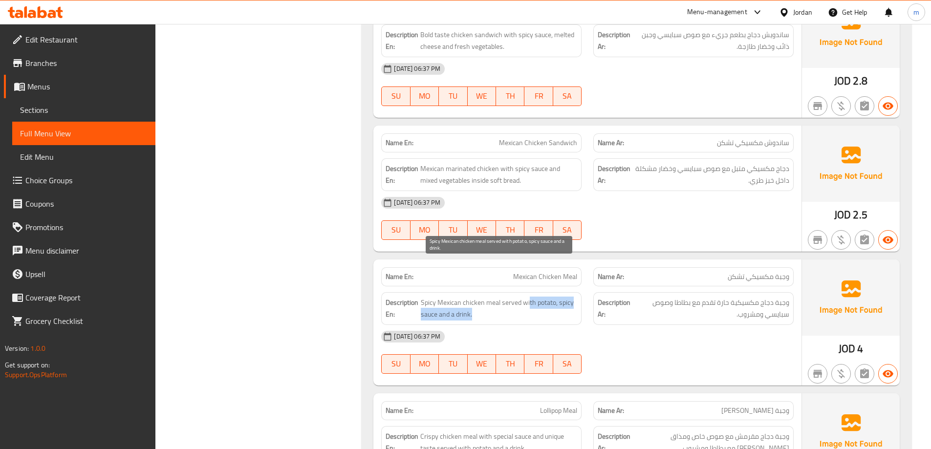
drag, startPoint x: 529, startPoint y: 268, endPoint x: 553, endPoint y: 276, distance: 26.1
click at [553, 297] on span "Spicy Mexican chicken meal served with potato, spicy sauce and a drink." at bounding box center [499, 309] width 156 height 24
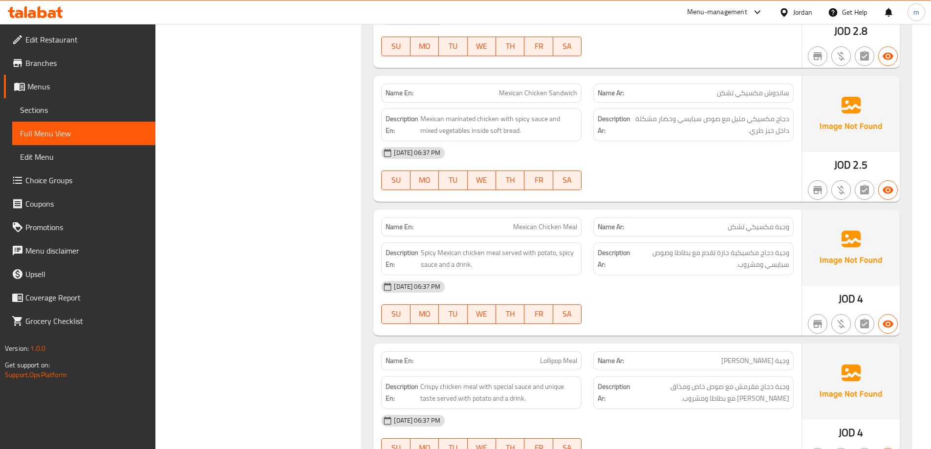
scroll to position [3080, 0]
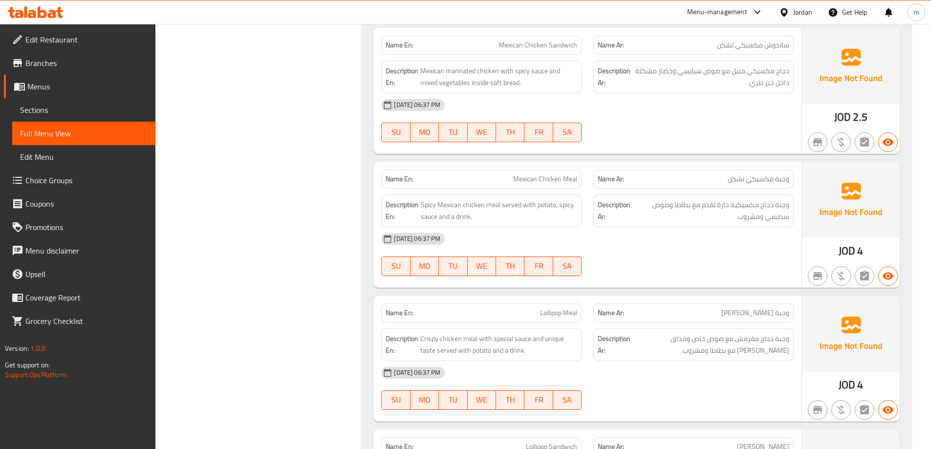
click at [551, 308] on span "Lollipop Meal" at bounding box center [558, 313] width 37 height 10
click at [552, 304] on div "Name En: Lollipop Meal" at bounding box center [481, 313] width 200 height 19
click at [459, 333] on span "Crispy chicken meal with special sauce and unique taste served with potato and …" at bounding box center [498, 345] width 157 height 24
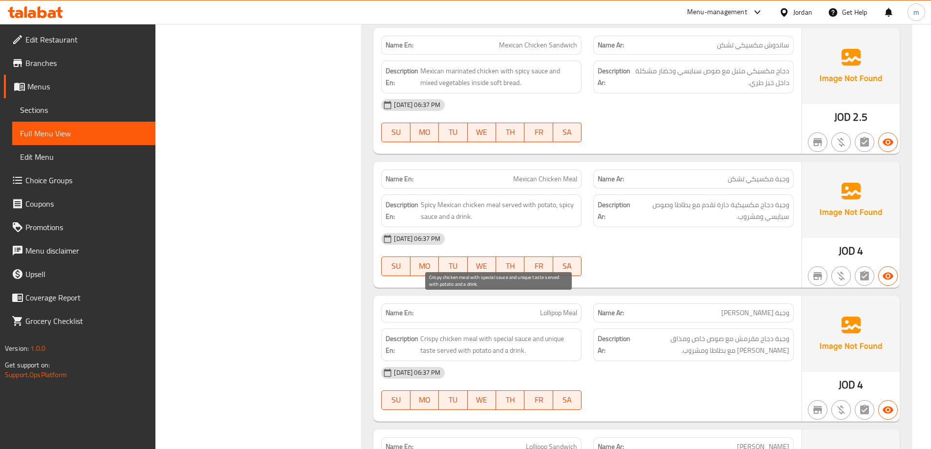
click at [476, 333] on span "Crispy chicken meal with special sauce and unique taste served with potato and …" at bounding box center [498, 345] width 157 height 24
click at [441, 333] on span "Crispy chicken meal with special sauce and unique taste served with potato and …" at bounding box center [498, 345] width 157 height 24
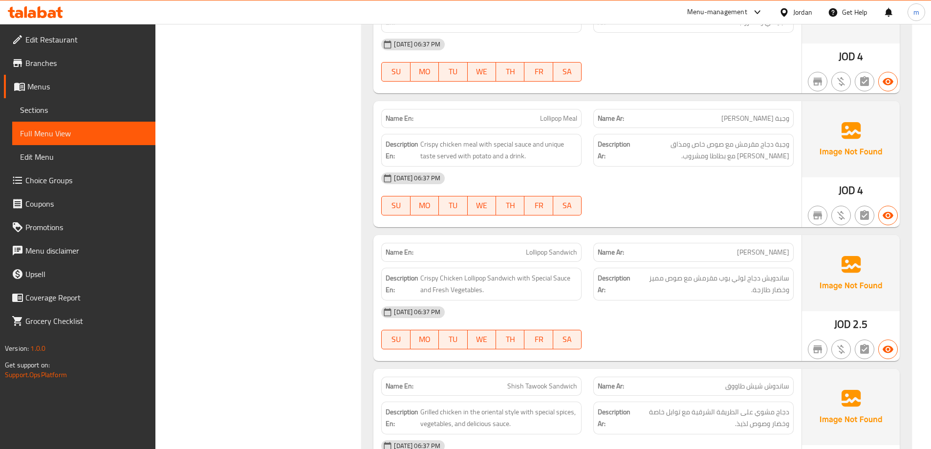
scroll to position [3276, 0]
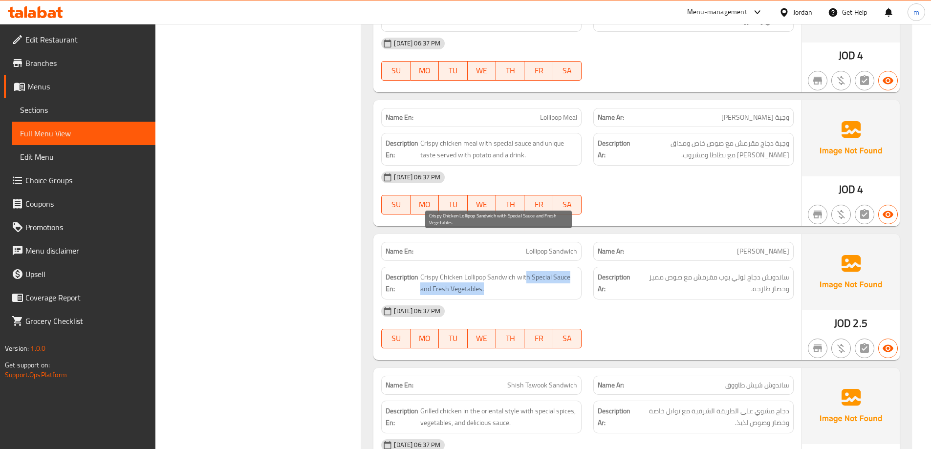
drag, startPoint x: 525, startPoint y: 241, endPoint x: 554, endPoint y: 253, distance: 31.3
click at [554, 271] on span "Crispy Chicken Lollipop Sandwich with Special Sauce and Fresh Vegetables." at bounding box center [498, 283] width 157 height 24
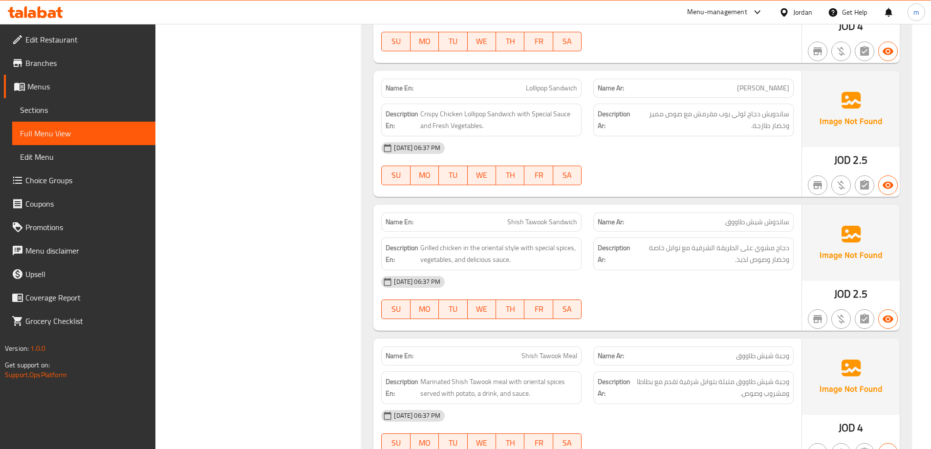
scroll to position [3423, 0]
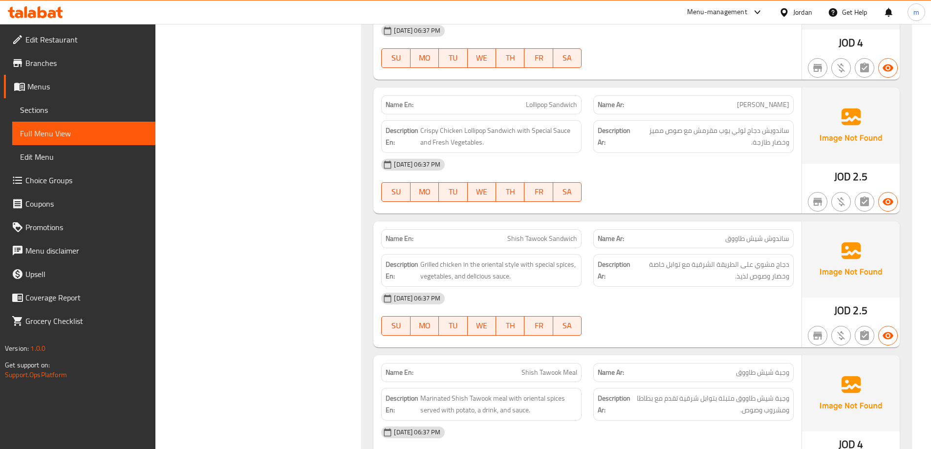
click at [782, 229] on div "Name Ar: ساندوش شيش طاووق" at bounding box center [694, 238] width 200 height 19
click at [737, 229] on div "Name Ar: ساندوش شيش طاووق" at bounding box center [694, 238] width 200 height 19
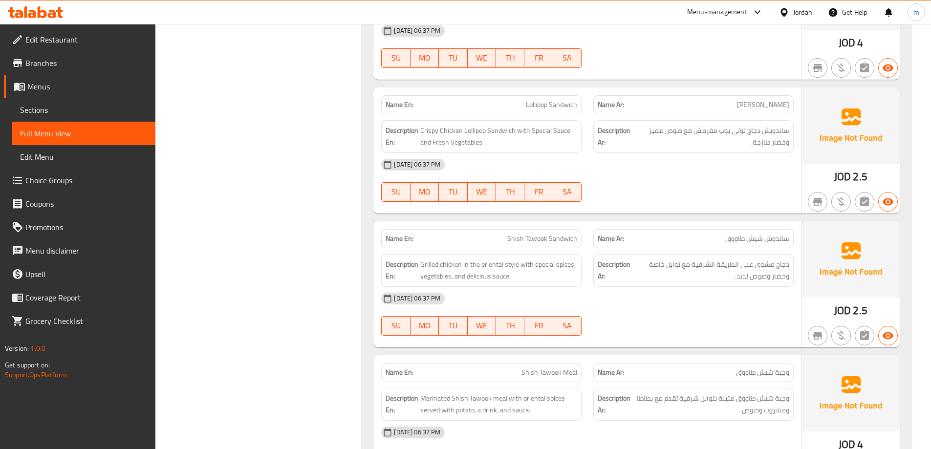
click at [570, 234] on span "Shish Tawook Sandwich" at bounding box center [543, 239] width 70 height 10
click at [597, 229] on div "Name Ar: ساندوش شيش طاووق" at bounding box center [694, 238] width 200 height 19
drag, startPoint x: 470, startPoint y: 229, endPoint x: 517, endPoint y: 233, distance: 46.6
click at [517, 259] on span "Grilled chicken in the oriental style with special spices, vegetables, and deli…" at bounding box center [498, 271] width 157 height 24
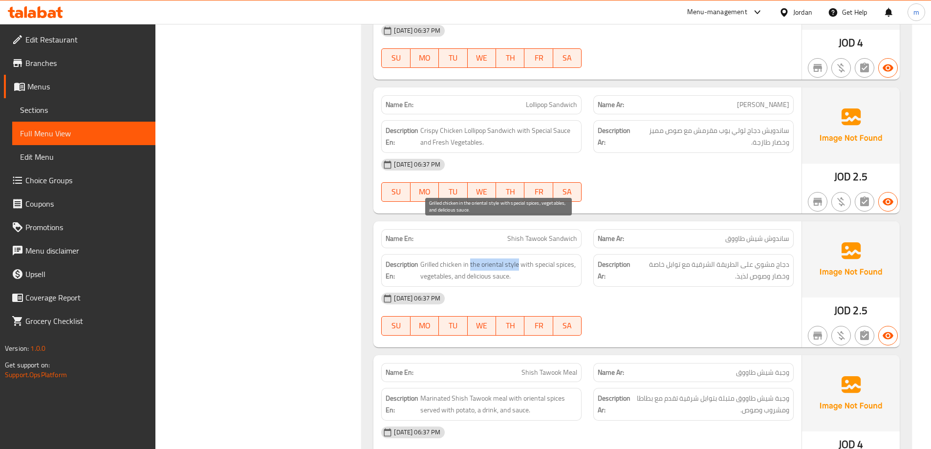
click at [517, 259] on span "Grilled chicken in the oriental style with special spices, vegetables, and deli…" at bounding box center [498, 271] width 157 height 24
click at [544, 259] on span "Grilled chicken in the oriental style with special spices, vegetables, and deli…" at bounding box center [498, 271] width 157 height 24
click at [559, 259] on span "Grilled chicken in the oriental style with special spices, vegetables, and deli…" at bounding box center [498, 271] width 157 height 24
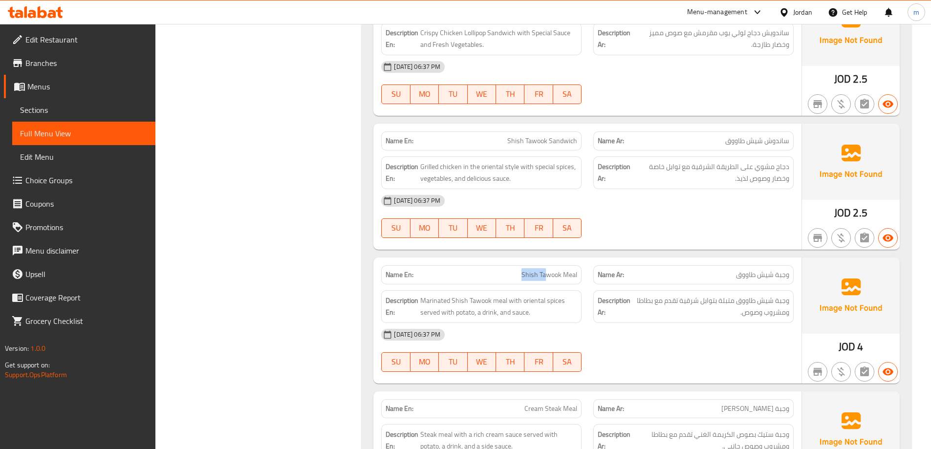
drag, startPoint x: 511, startPoint y: 239, endPoint x: 545, endPoint y: 243, distance: 34.0
click at [545, 270] on p "Name En: Shish Tawook Meal" at bounding box center [482, 275] width 192 height 10
click at [545, 270] on span "Shish Tawook Meal" at bounding box center [550, 275] width 56 height 10
click at [496, 295] on span "Marinated Shish Tawook meal with oriental spices served with potato, a drink, a…" at bounding box center [498, 307] width 157 height 24
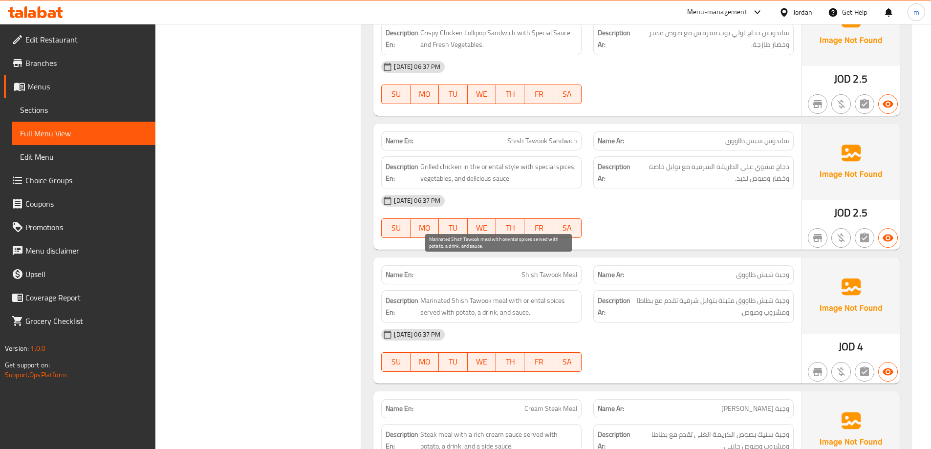
click at [477, 295] on span "Marinated Shish Tawook meal with oriental spices served with potato, a drink, a…" at bounding box center [498, 307] width 157 height 24
click at [488, 295] on span "Marinated Shish Tawook meal with oriental spices served with potato, a drink, a…" at bounding box center [498, 307] width 157 height 24
click at [512, 295] on span "Marinated Shish Tawook meal with oriental spices served with potato, a drink, a…" at bounding box center [498, 307] width 157 height 24
drag, startPoint x: 511, startPoint y: 261, endPoint x: 537, endPoint y: 269, distance: 27.8
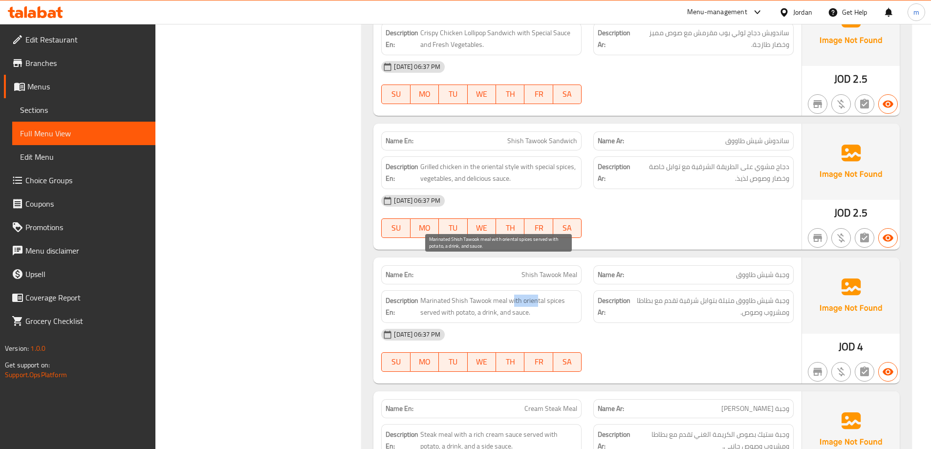
click at [537, 295] on span "Marinated Shish Tawook meal with oriental spices served with potato, a drink, a…" at bounding box center [498, 307] width 157 height 24
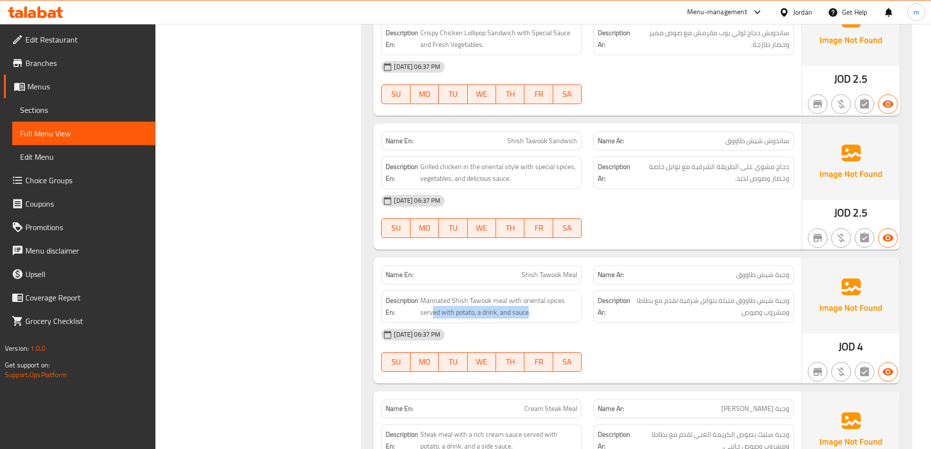
drag, startPoint x: 433, startPoint y: 276, endPoint x: 528, endPoint y: 284, distance: 94.7
click at [528, 290] on div "Description En: Marinated Shish Tawook meal with oriental spices served with po…" at bounding box center [481, 306] width 200 height 33
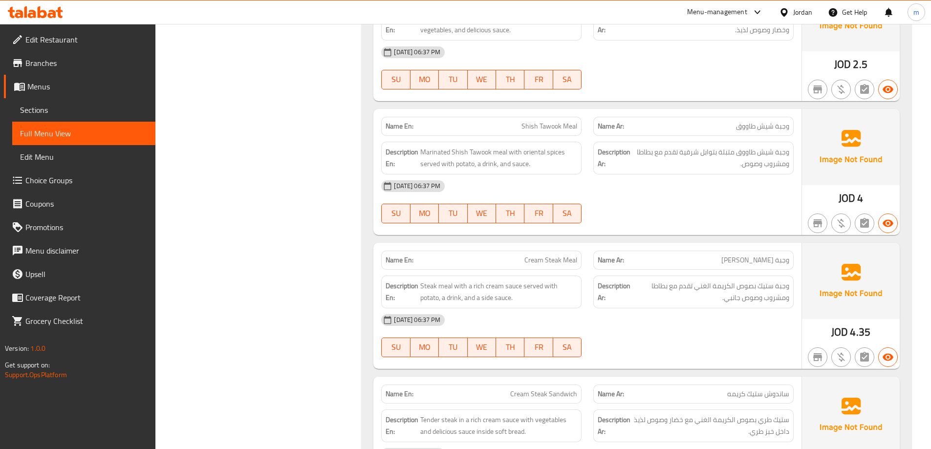
scroll to position [3667, 0]
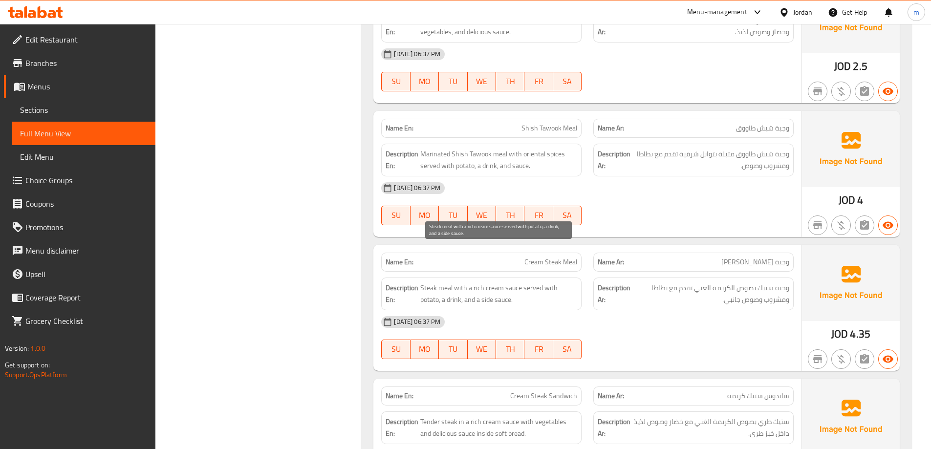
click at [446, 282] on span "Steak meal with a rich cream sauce served with potato, a drink, and a side sauc…" at bounding box center [498, 294] width 157 height 24
click at [427, 282] on span "Steak meal with a rich cream sauce served with potato, a drink, and a side sauc…" at bounding box center [498, 294] width 157 height 24
drag, startPoint x: 479, startPoint y: 252, endPoint x: 497, endPoint y: 256, distance: 17.9
click at [497, 282] on span "Steak meal with a rich cream sauce served with potato, a drink, and a side sauc…" at bounding box center [498, 294] width 157 height 24
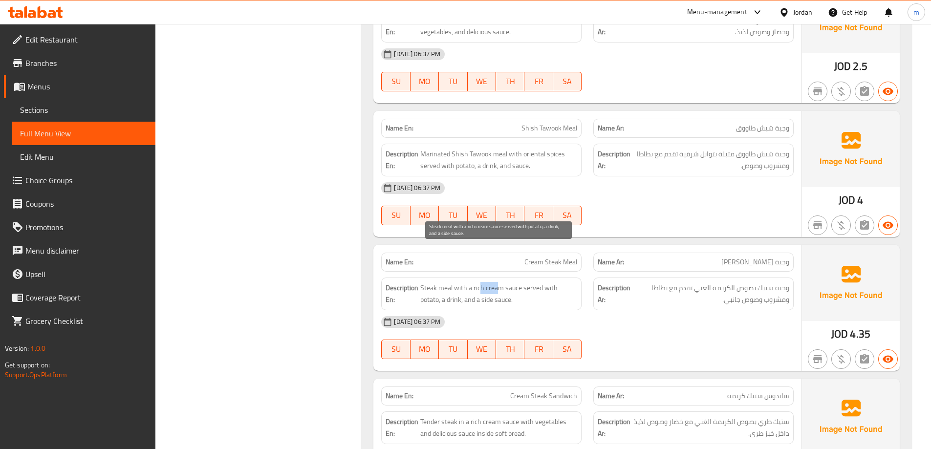
click at [497, 282] on span "Steak meal with a rich cream sauce served with potato, a drink, and a side sauc…" at bounding box center [498, 294] width 157 height 24
click at [504, 282] on span "Steak meal with a rich cream sauce served with potato, a drink, and a side sauc…" at bounding box center [498, 294] width 157 height 24
drag, startPoint x: 529, startPoint y: 247, endPoint x: 555, endPoint y: 250, distance: 26.1
click at [555, 282] on span "Steak meal with a rich cream sauce served with potato, a drink, and a side sauc…" at bounding box center [498, 294] width 157 height 24
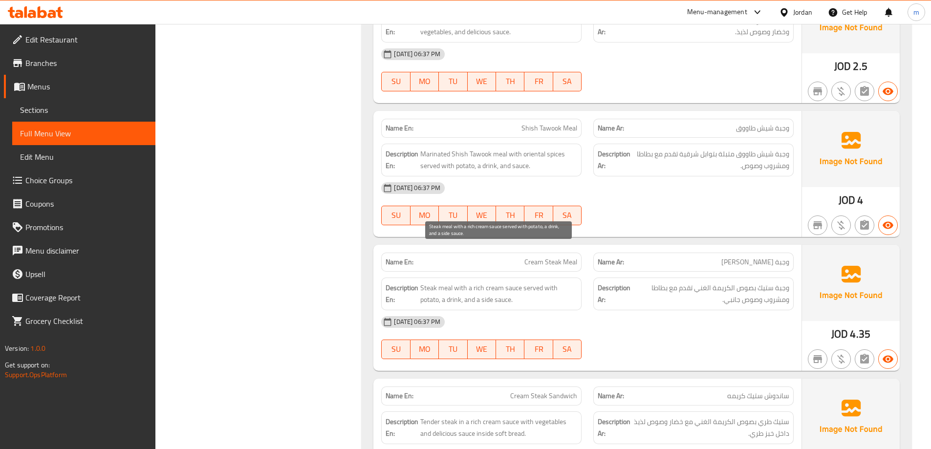
drag, startPoint x: 535, startPoint y: 268, endPoint x: 521, endPoint y: 269, distance: 14.2
click at [521, 282] on span "Steak meal with a rich cream sauce served with potato, a drink, and a side sauc…" at bounding box center [498, 294] width 157 height 24
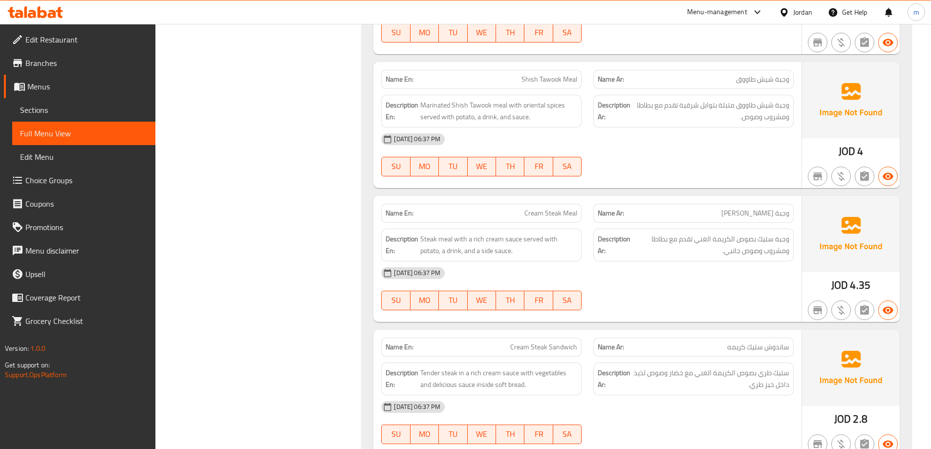
scroll to position [3814, 0]
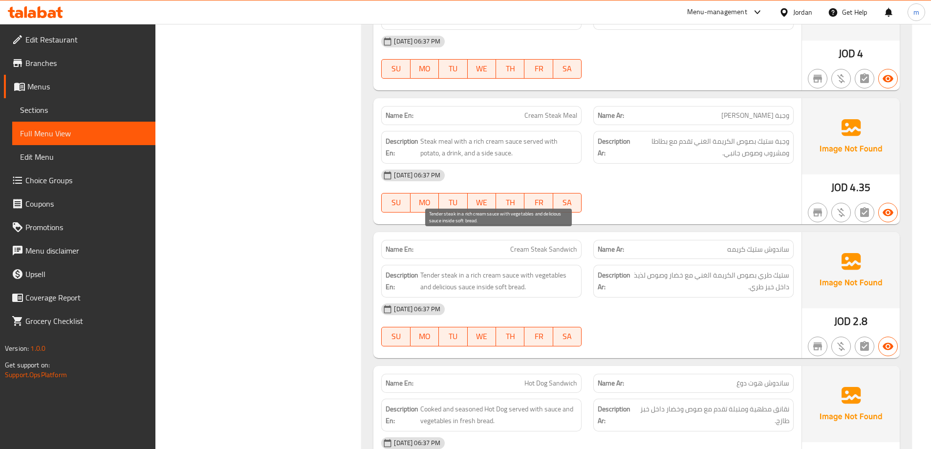
click at [447, 269] on span "Tender steak in a rich cream sauce with vegetables and delicious sauce inside s…" at bounding box center [498, 281] width 157 height 24
click at [541, 269] on span "Tender steak in a rich cream sauce with vegetables and delicious sauce inside s…" at bounding box center [498, 281] width 157 height 24
click at [519, 269] on span "Tender steak in a rich cream sauce with vegetables and delicious sauce inside s…" at bounding box center [498, 281] width 157 height 24
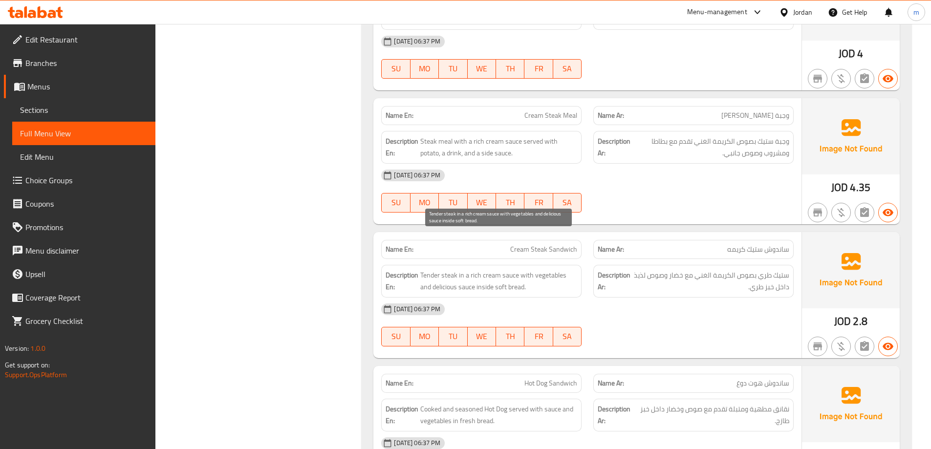
click at [512, 269] on span "Tender steak in a rich cream sauce with vegetables and delicious sauce inside s…" at bounding box center [498, 281] width 157 height 24
click at [495, 269] on span "Tender steak in a rich cream sauce with vegetables and delicious sauce inside s…" at bounding box center [498, 281] width 157 height 24
click at [481, 269] on span "Tender steak in a rich cream sauce with vegetables and delicious sauce inside s…" at bounding box center [498, 281] width 157 height 24
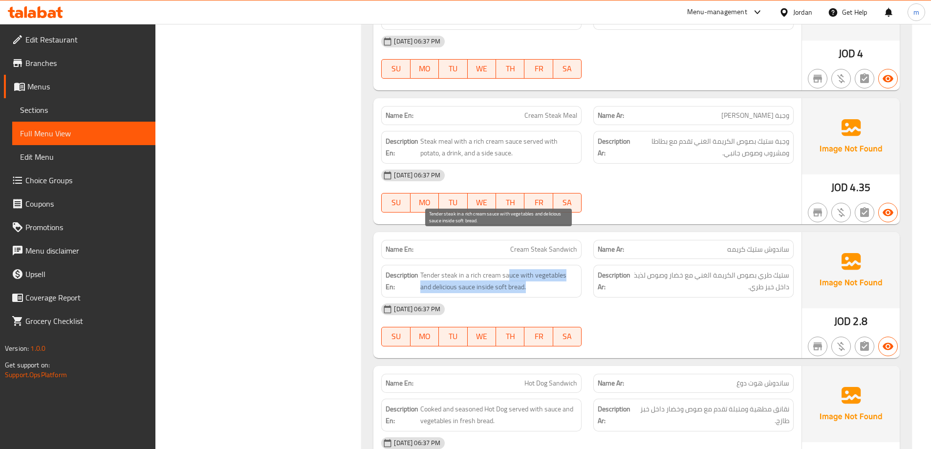
drag, startPoint x: 521, startPoint y: 235, endPoint x: 553, endPoint y: 255, distance: 37.6
click at [553, 269] on span "Tender steak in a rich cream sauce with vegetables and delicious sauce inside s…" at bounding box center [498, 281] width 157 height 24
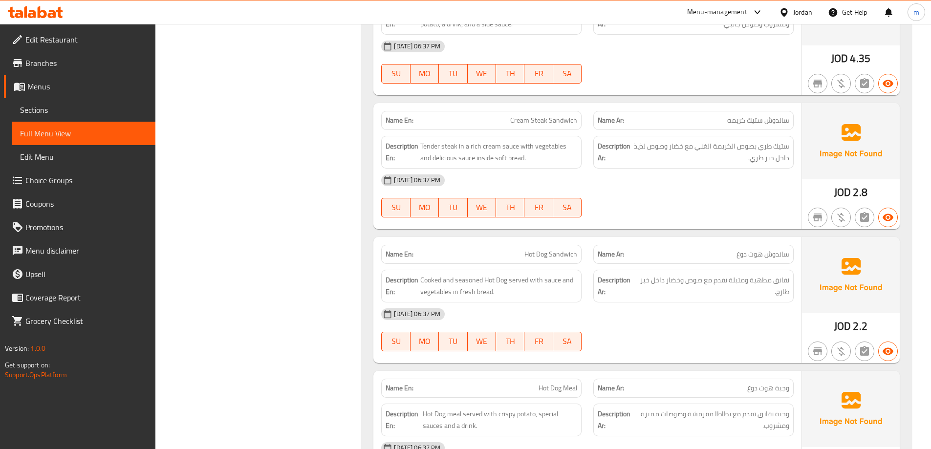
scroll to position [3960, 0]
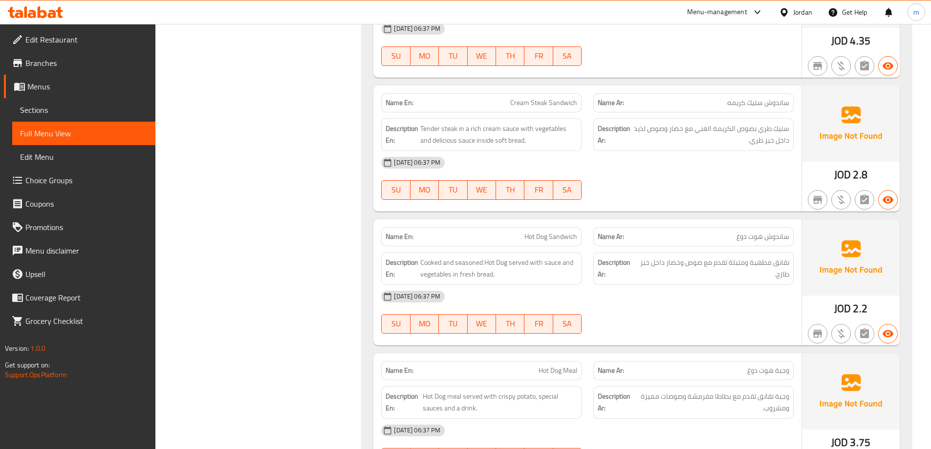
click at [767, 232] on span "ساندوش هوت دوغ" at bounding box center [763, 237] width 53 height 10
drag, startPoint x: 767, startPoint y: 205, endPoint x: 714, endPoint y: 204, distance: 52.8
click at [714, 232] on p "Name Ar: ساندوش هوت دوغ" at bounding box center [694, 237] width 192 height 10
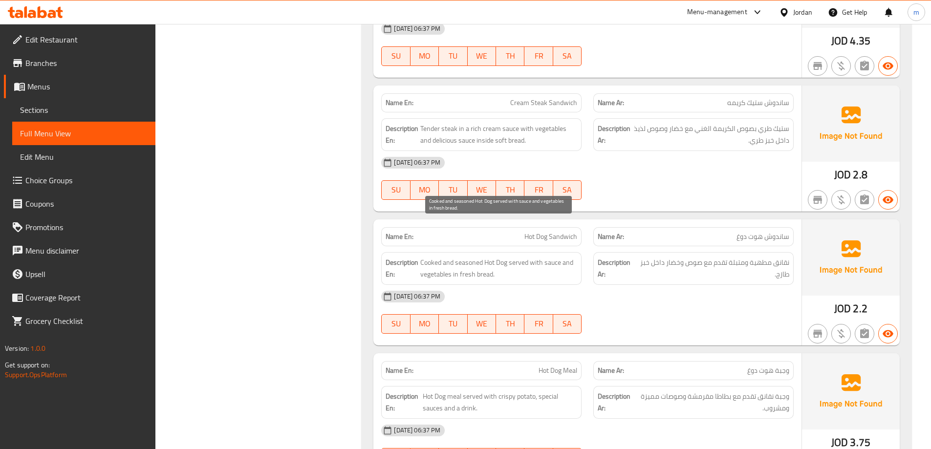
click at [495, 257] on span "Cooked and seasoned Hot Dog served with sauce and vegetables in fresh bread." at bounding box center [498, 269] width 157 height 24
click at [467, 257] on span "Cooked and seasoned Hot Dog served with sauce and vegetables in fresh bread." at bounding box center [498, 269] width 157 height 24
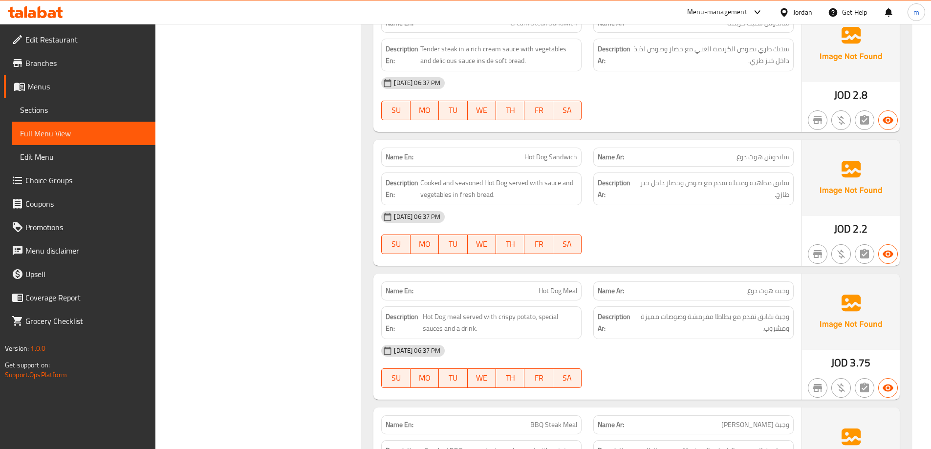
scroll to position [4058, 0]
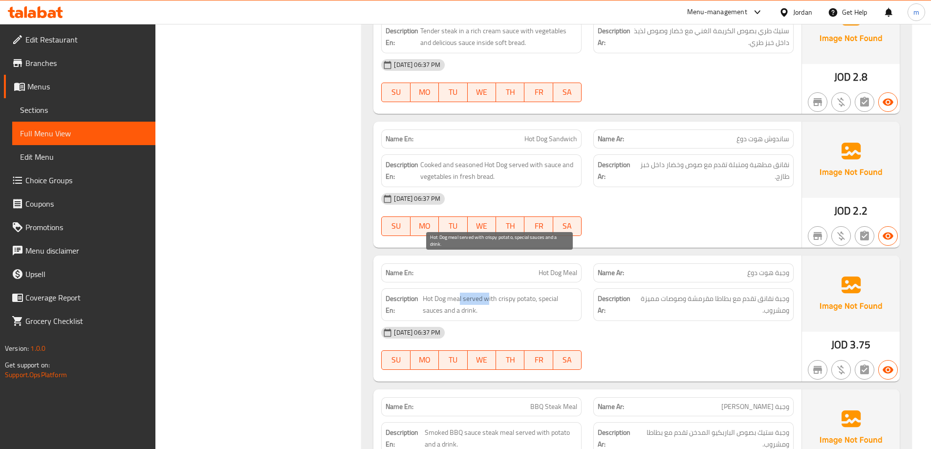
drag, startPoint x: 459, startPoint y: 262, endPoint x: 487, endPoint y: 262, distance: 27.9
click at [487, 293] on span "Hot Dog meal served with crispy potato, special sauces and a drink." at bounding box center [500, 305] width 155 height 24
drag, startPoint x: 498, startPoint y: 263, endPoint x: 526, endPoint y: 267, distance: 27.8
click at [526, 293] on span "Hot Dog meal served with crispy potato, special sauces and a drink." at bounding box center [500, 305] width 155 height 24
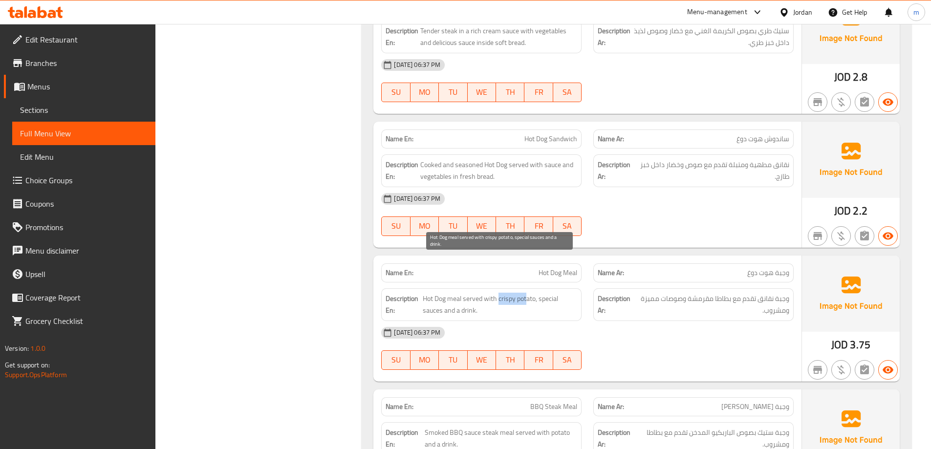
click at [526, 293] on span "Hot Dog meal served with crispy potato, special sauces and a drink." at bounding box center [500, 305] width 155 height 24
drag, startPoint x: 527, startPoint y: 266, endPoint x: 576, endPoint y: 275, distance: 49.7
click at [576, 293] on span "Hot Dog meal served with crispy potato, special sauces and a drink." at bounding box center [500, 305] width 155 height 24
click at [566, 293] on span "Hot Dog meal served with crispy potato, special sauces and a drink." at bounding box center [500, 305] width 155 height 24
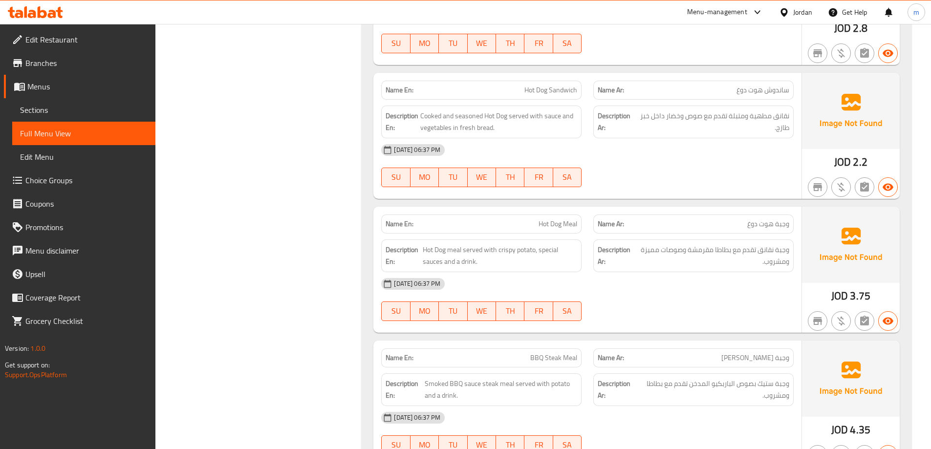
click at [571, 353] on span "BBQ Steak Meal" at bounding box center [554, 358] width 47 height 10
click at [556, 353] on span "BBQ Steak Meal" at bounding box center [554, 358] width 47 height 10
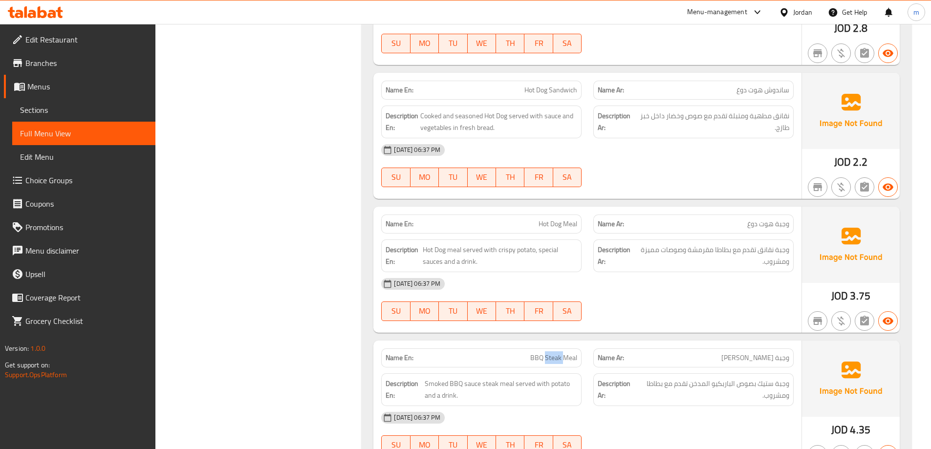
click at [565, 353] on span "BBQ Steak Meal" at bounding box center [554, 358] width 47 height 10
click at [519, 244] on span "Hot Dog meal served with crispy potato, special sauces and a drink." at bounding box center [500, 256] width 155 height 24
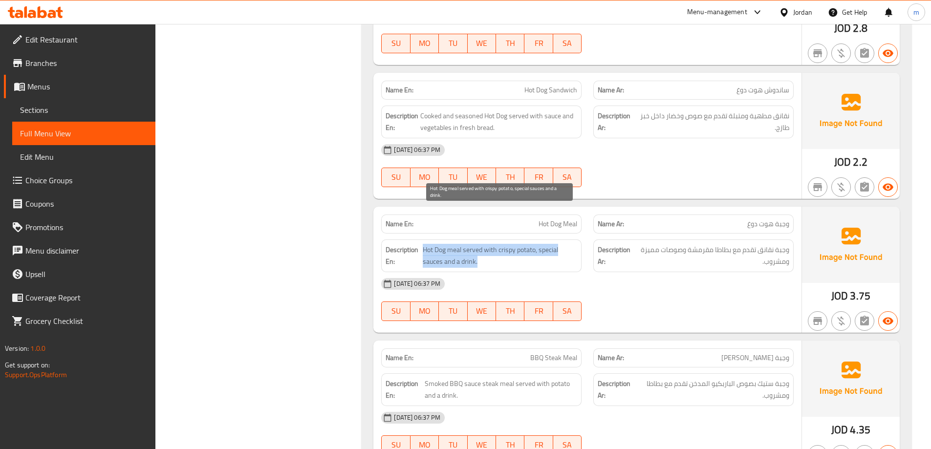
click at [519, 244] on span "Hot Dog meal served with crispy potato, special sauces and a drink." at bounding box center [500, 256] width 155 height 24
click at [530, 244] on span "Hot Dog meal served with crispy potato, special sauces and a drink." at bounding box center [500, 256] width 155 height 24
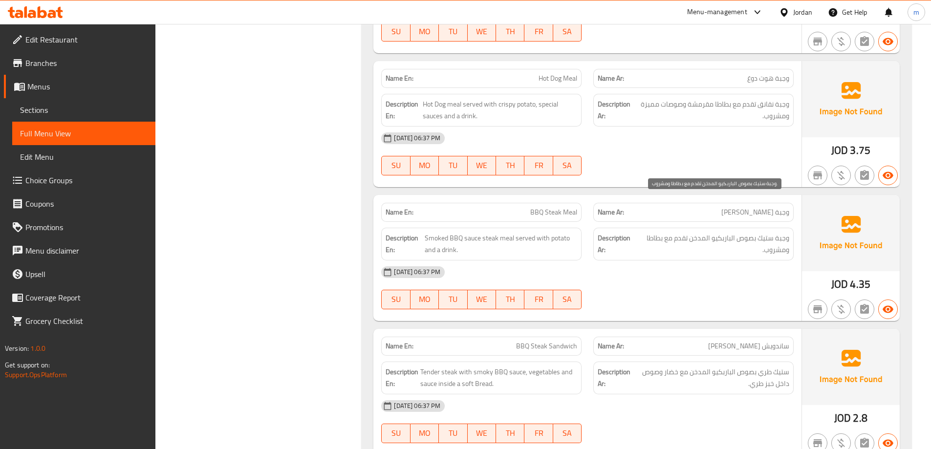
scroll to position [4254, 0]
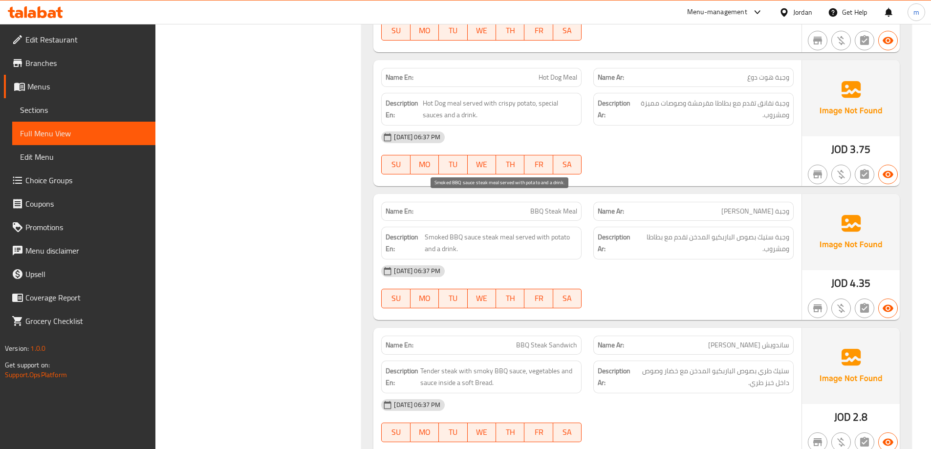
click at [495, 231] on span "Smoked BBQ sauce steak meal served with potato and a drink." at bounding box center [501, 243] width 153 height 24
click at [494, 231] on span "Smoked BBQ sauce steak meal served with potato and a drink." at bounding box center [501, 243] width 153 height 24
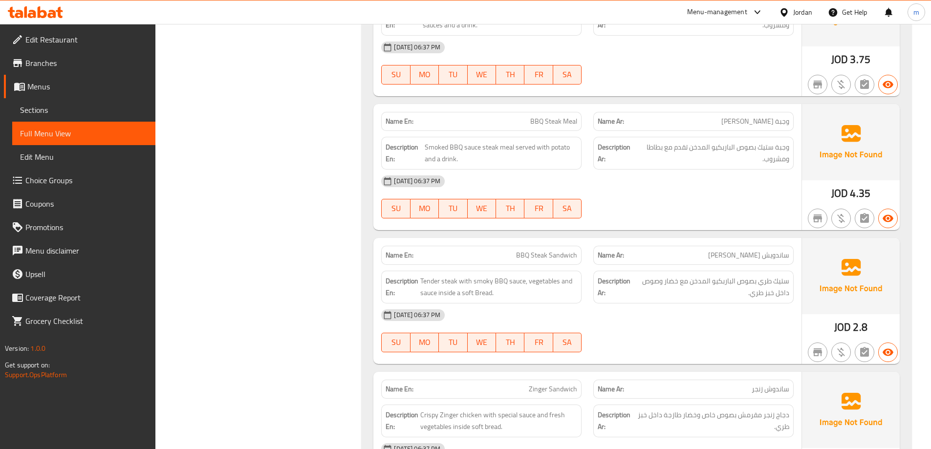
scroll to position [4352, 0]
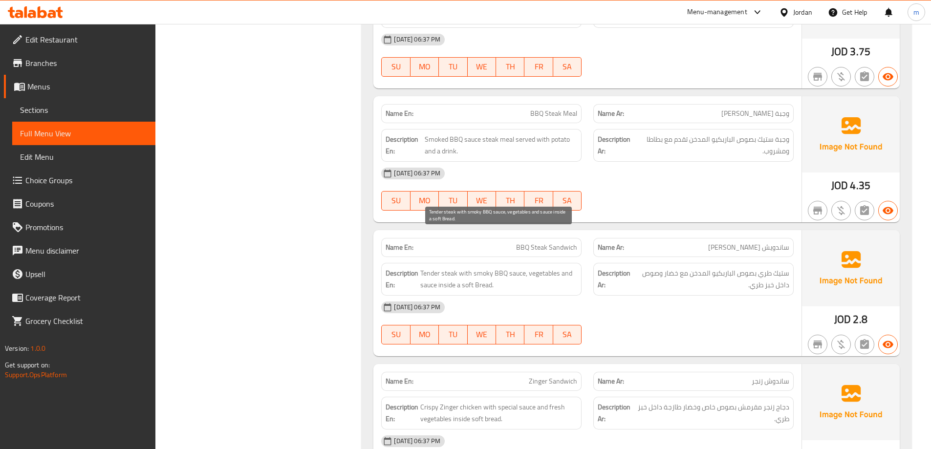
click at [508, 267] on span "Tender steak with smoky BBQ sauce, vegetables and sauce inside a soft Bread." at bounding box center [498, 279] width 157 height 24
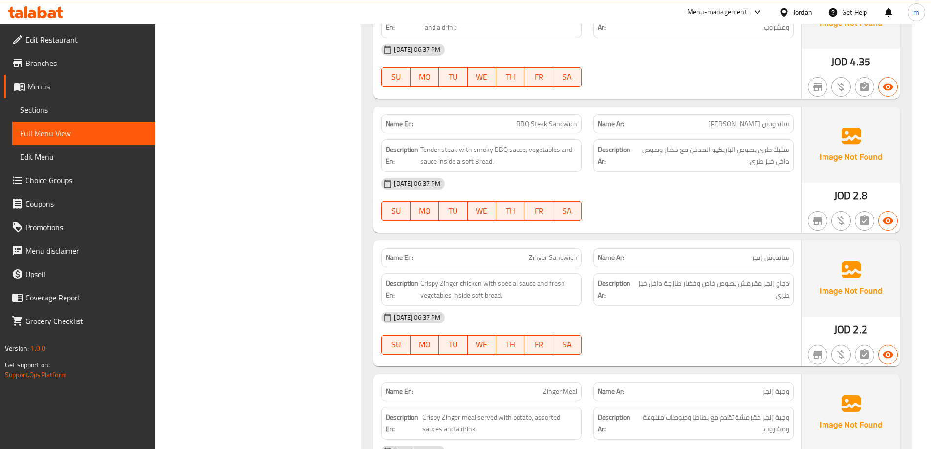
scroll to position [4498, 0]
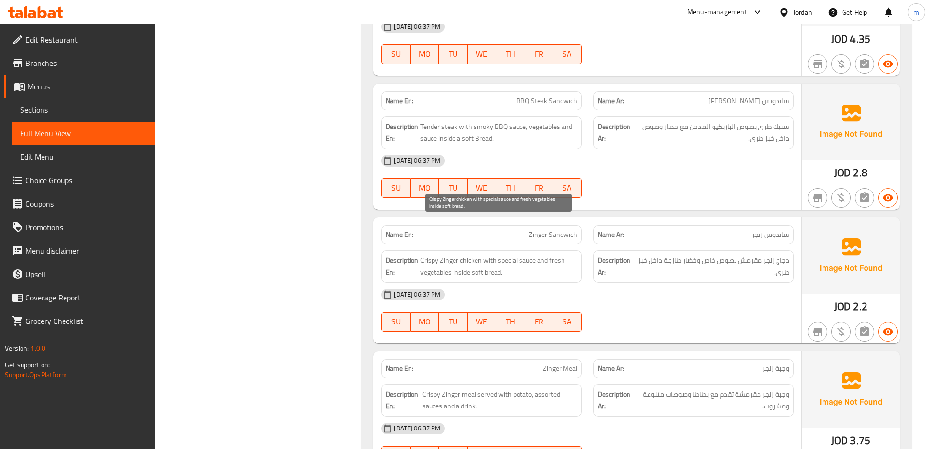
click at [469, 255] on span "Crispy Zinger chicken with special sauce and fresh vegetables inside soft bread." at bounding box center [498, 267] width 157 height 24
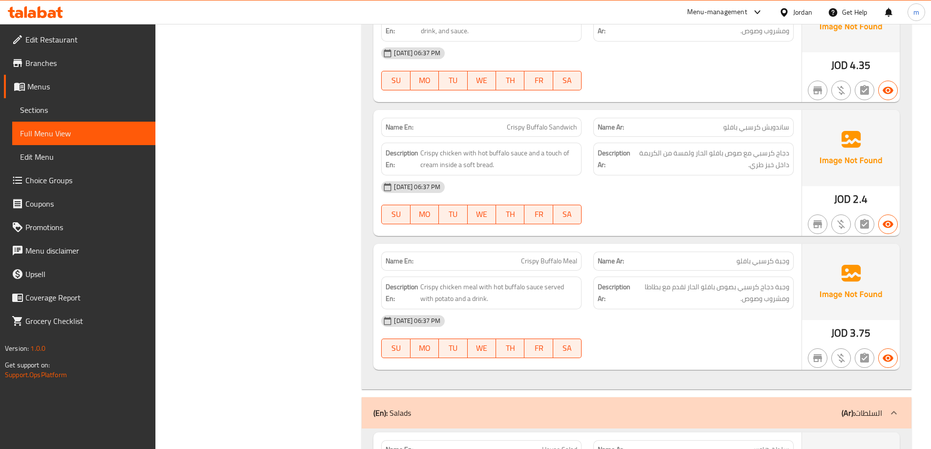
scroll to position [4985, 0]
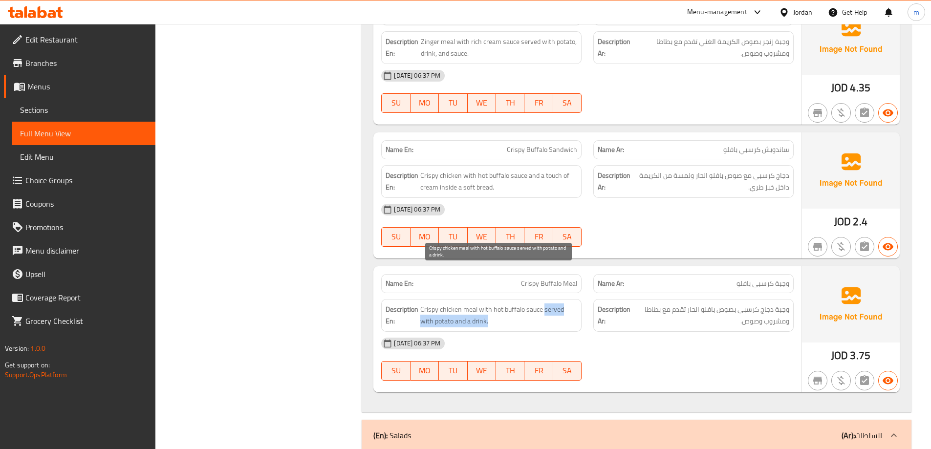
drag, startPoint x: 547, startPoint y: 278, endPoint x: 577, endPoint y: 282, distance: 30.6
click at [577, 304] on span "Crispy chicken meal with hot buffalo sauce served with potato and a drink." at bounding box center [498, 316] width 157 height 24
drag, startPoint x: 539, startPoint y: 275, endPoint x: 569, endPoint y: 285, distance: 31.5
click at [569, 304] on span "Crispy chicken meal with hot buffalo sauce served with potato and a drink." at bounding box center [498, 316] width 157 height 24
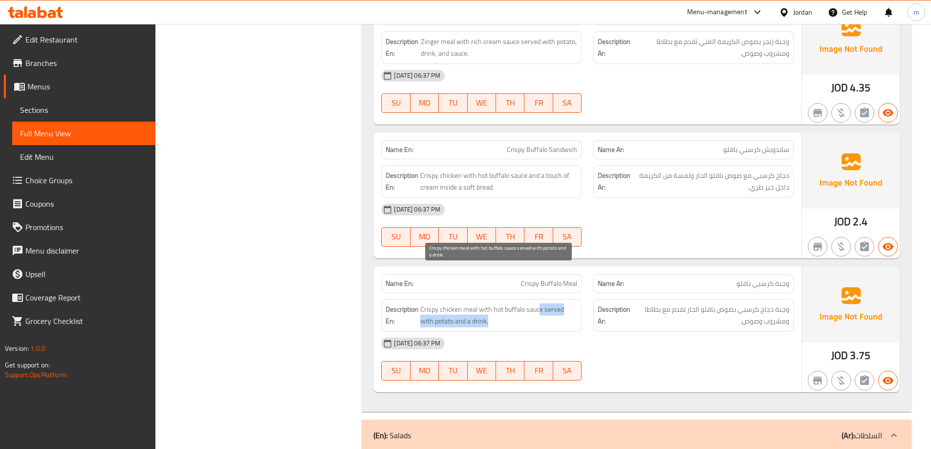
click at [569, 304] on span "Crispy chicken meal with hot buffalo sauce served with potato and a drink." at bounding box center [498, 316] width 157 height 24
click at [478, 304] on span "Crispy chicken meal with hot buffalo sauce served with potato and a drink." at bounding box center [498, 316] width 157 height 24
click at [462, 304] on span "Crispy chicken meal with hot buffalo sauce served with potato and a drink." at bounding box center [498, 316] width 157 height 24
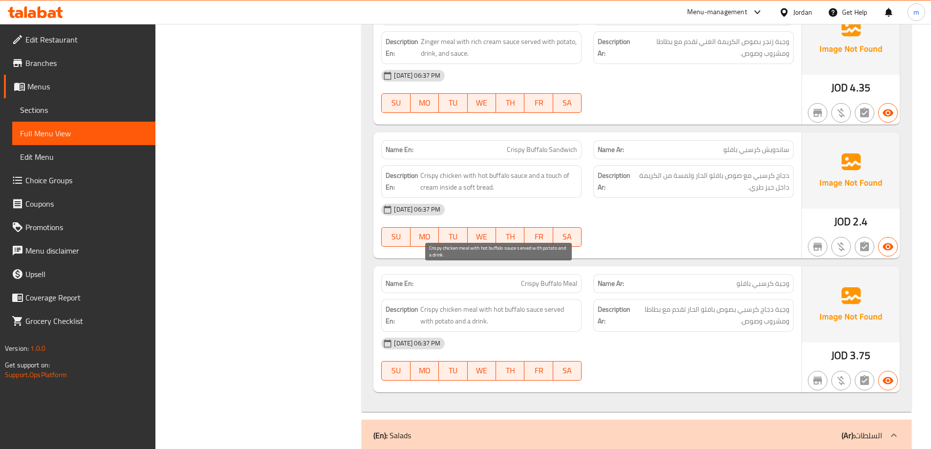
click at [497, 304] on span "Crispy chicken meal with hot buffalo sauce served with potato and a drink." at bounding box center [498, 316] width 157 height 24
drag, startPoint x: 498, startPoint y: 292, endPoint x: 531, endPoint y: 293, distance: 32.3
click at [531, 299] on div "Description En: Crispy chicken meal with hot buffalo sauce served with potato a…" at bounding box center [481, 315] width 200 height 33
click at [527, 279] on span "Crispy Buffalo Meal" at bounding box center [549, 284] width 56 height 10
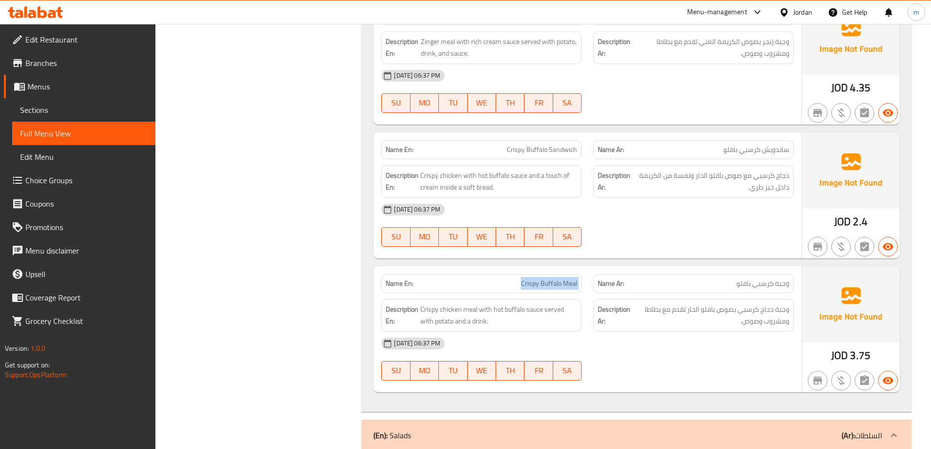
click at [527, 279] on span "Crispy Buffalo Meal" at bounding box center [549, 284] width 56 height 10
copy span "Crispy Buffalo Meal"
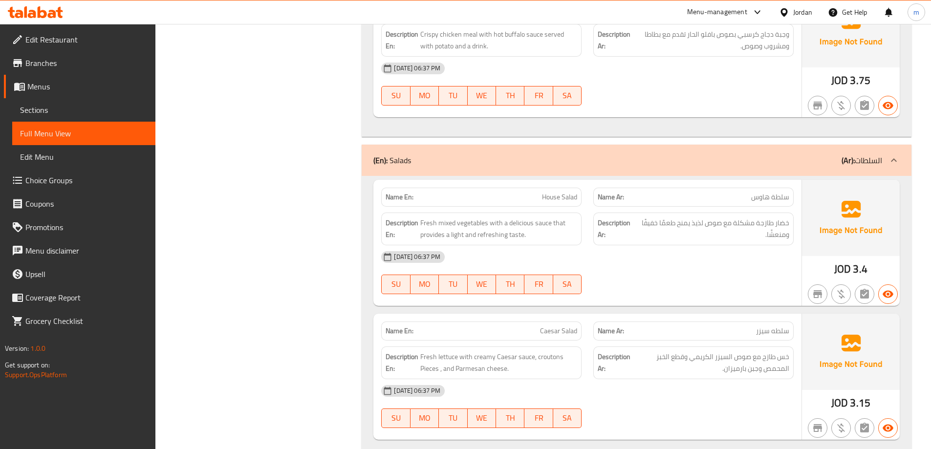
scroll to position [5279, 0]
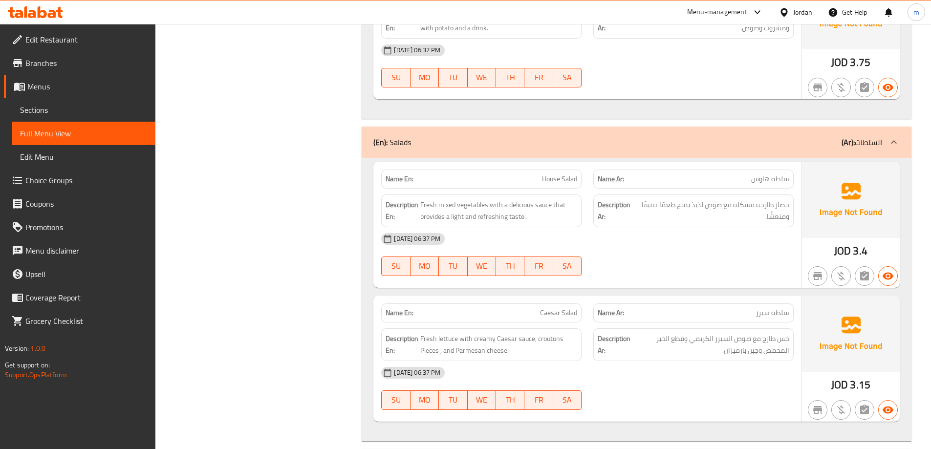
click at [558, 174] on span "House Salad" at bounding box center [559, 179] width 35 height 10
click at [575, 170] on div "Name En: House Salad" at bounding box center [481, 179] width 200 height 19
click at [465, 199] on span "Fresh mixed vegetables with a delicious sauce that provides a light and refresh…" at bounding box center [498, 211] width 157 height 24
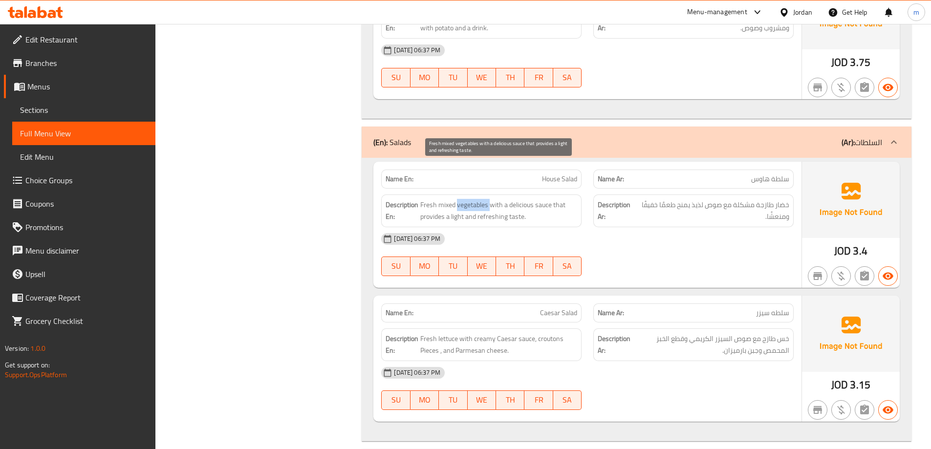
click at [465, 199] on span "Fresh mixed vegetables with a delicious sauce that provides a light and refresh…" at bounding box center [498, 211] width 157 height 24
click at [486, 199] on span "Fresh mixed vegetables with a delicious sauce that provides a light and refresh…" at bounding box center [498, 211] width 157 height 24
click at [473, 199] on span "Fresh mixed vegetables with a delicious sauce that provides a light and refresh…" at bounding box center [498, 211] width 157 height 24
click at [487, 199] on span "Fresh mixed vegetables with a delicious sauce that provides a light and refresh…" at bounding box center [498, 211] width 157 height 24
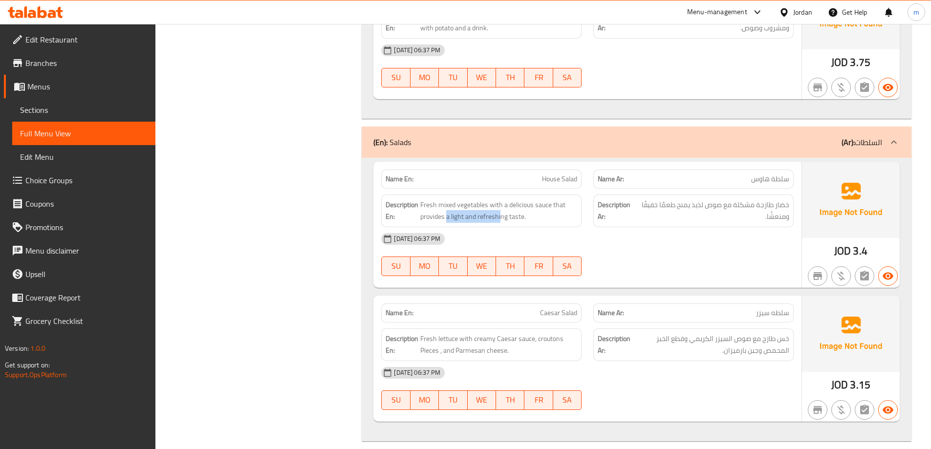
drag, startPoint x: 447, startPoint y: 183, endPoint x: 502, endPoint y: 188, distance: 55.0
click at [502, 195] on div "Description En: Fresh mixed vegetables with a delicious sauce that provides a l…" at bounding box center [481, 211] width 200 height 33
click at [497, 199] on span "Fresh mixed vegetables with a delicious sauce that provides a light and refresh…" at bounding box center [498, 211] width 157 height 24
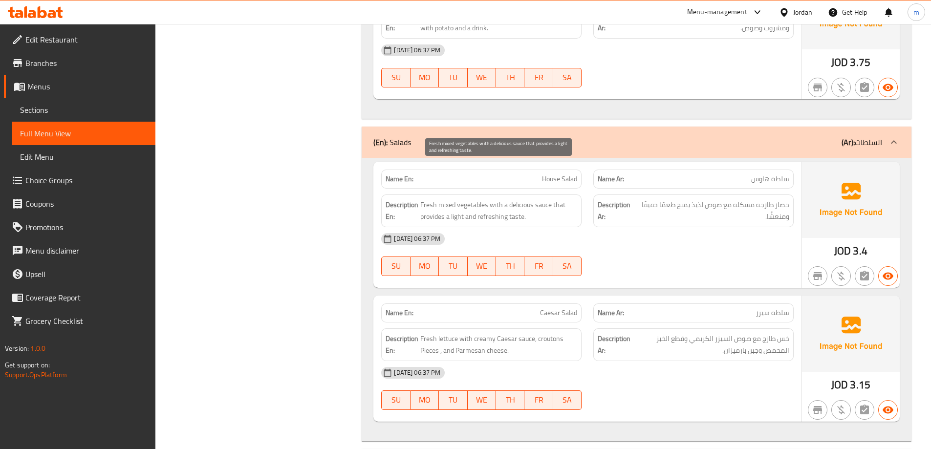
click at [489, 199] on span "Fresh mixed vegetables with a delicious sauce that provides a light and refresh…" at bounding box center [498, 211] width 157 height 24
click at [655, 227] on div "14-10-2025 06:37 PM" at bounding box center [588, 238] width 424 height 23
click at [520, 199] on span "Fresh mixed vegetables with a delicious sauce that provides a light and refresh…" at bounding box center [498, 211] width 157 height 24
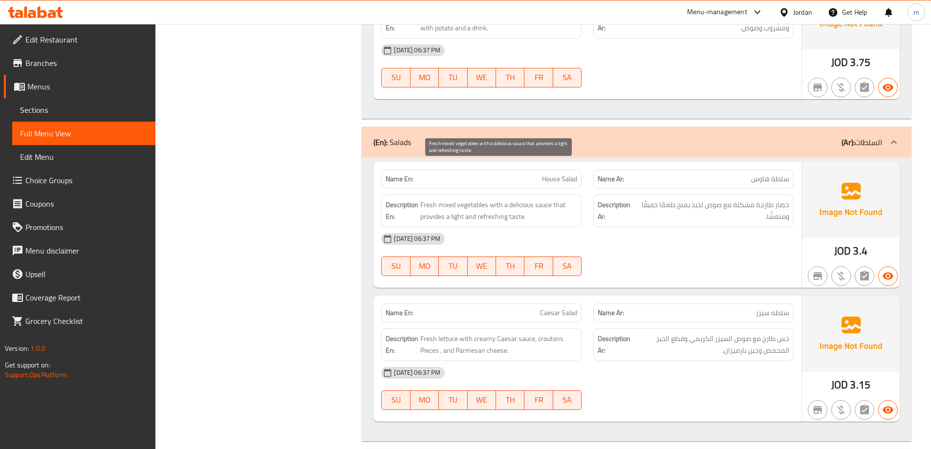
click at [536, 199] on span "Fresh mixed vegetables with a delicious sauce that provides a light and refresh…" at bounding box center [498, 211] width 157 height 24
drag, startPoint x: 506, startPoint y: 178, endPoint x: 440, endPoint y: 178, distance: 66.5
click at [440, 199] on span "Fresh mixed vegetables with a delicious sauce that provides a light and refresh…" at bounding box center [498, 211] width 157 height 24
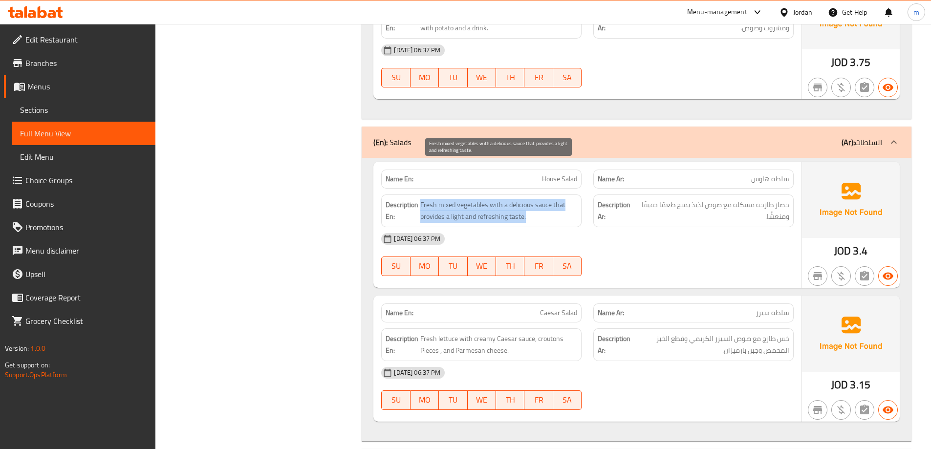
click at [440, 199] on span "Fresh mixed vegetables with a delicious sauce that provides a light and refresh…" at bounding box center [498, 211] width 157 height 24
click at [514, 199] on span "Fresh mixed vegetables with a delicious sauce that provides a light and refresh…" at bounding box center [498, 211] width 157 height 24
drag, startPoint x: 530, startPoint y: 181, endPoint x: 486, endPoint y: 182, distance: 44.5
click at [486, 199] on span "Fresh mixed vegetables with a delicious sauce that provides a light and refresh…" at bounding box center [498, 211] width 157 height 24
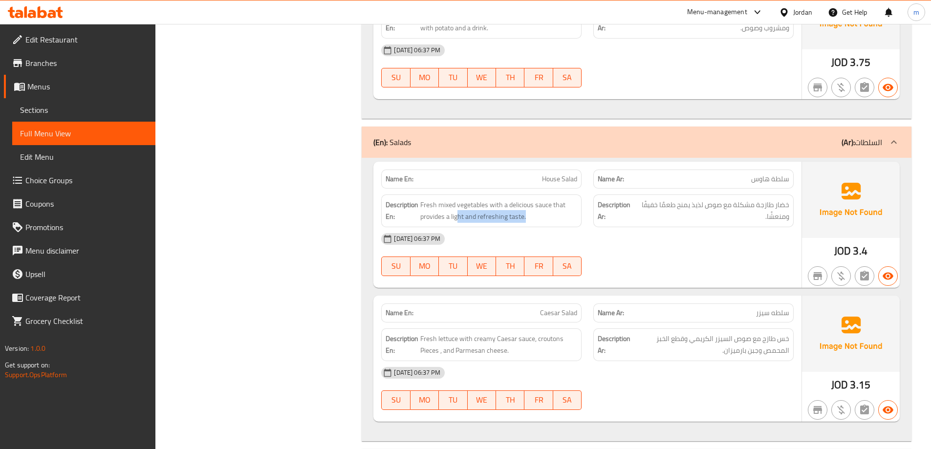
drag, startPoint x: 462, startPoint y: 186, endPoint x: 531, endPoint y: 188, distance: 69.5
click at [531, 195] on div "Description En: Fresh mixed vegetables with a delicious sauce that provides a l…" at bounding box center [481, 211] width 200 height 33
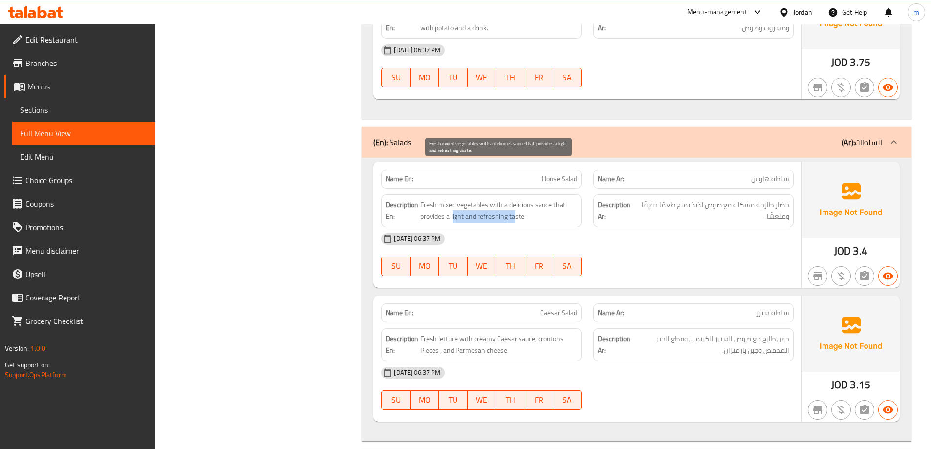
drag, startPoint x: 513, startPoint y: 179, endPoint x: 453, endPoint y: 179, distance: 60.1
click at [453, 199] on span "Fresh mixed vegetables with a delicious sauce that provides a light and refresh…" at bounding box center [498, 211] width 157 height 24
drag, startPoint x: 449, startPoint y: 178, endPoint x: 536, endPoint y: 183, distance: 87.2
click at [536, 199] on span "Fresh mixed vegetables with a delicious sauce that provides a light and refresh…" at bounding box center [498, 211] width 157 height 24
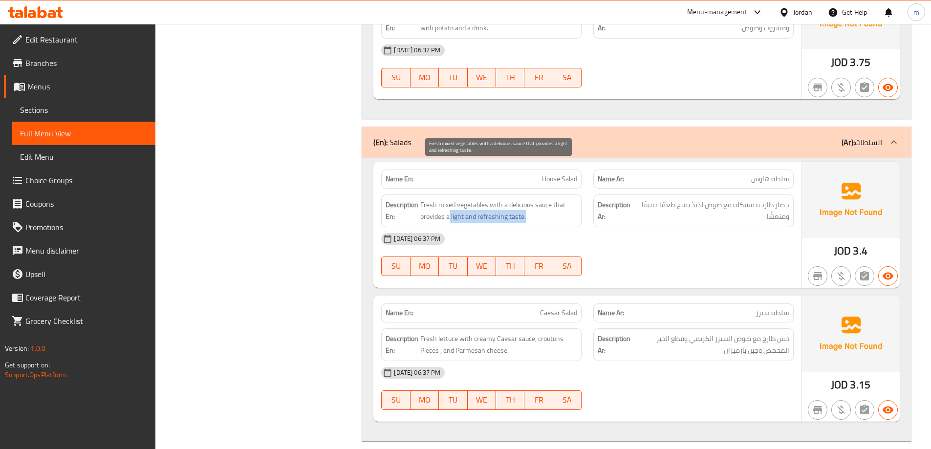
click at [536, 199] on span "Fresh mixed vegetables with a delicious sauce that provides a light and refresh…" at bounding box center [498, 211] width 157 height 24
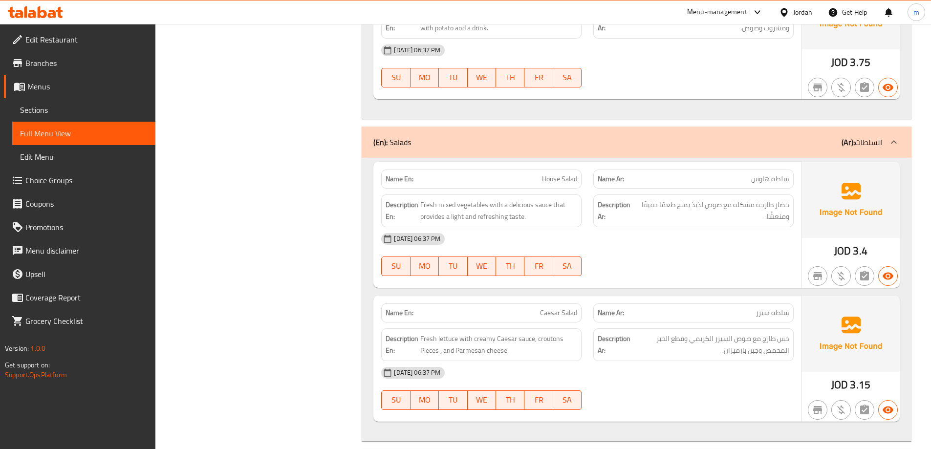
click at [507, 227] on div "14-10-2025 06:37 PM" at bounding box center [588, 238] width 424 height 23
click at [499, 199] on span "Fresh mixed vegetables with a delicious sauce that provides a light and refresh…" at bounding box center [498, 211] width 157 height 24
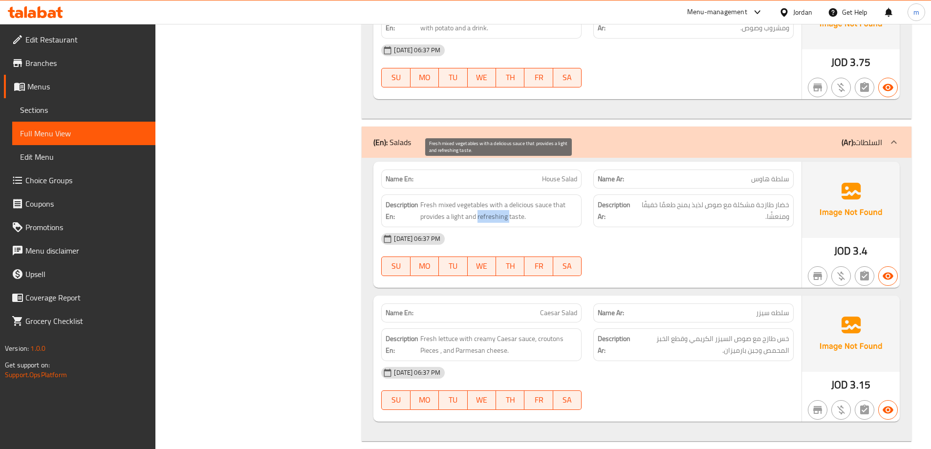
click at [499, 199] on span "Fresh mixed vegetables with a delicious sauce that provides a light and refresh…" at bounding box center [498, 211] width 157 height 24
click at [527, 199] on span "Fresh mixed vegetables with a delicious sauce that provides a light and refresh…" at bounding box center [498, 211] width 157 height 24
click at [543, 199] on span "Fresh mixed vegetables with a delicious sauce that provides a light and refresh…" at bounding box center [498, 211] width 157 height 24
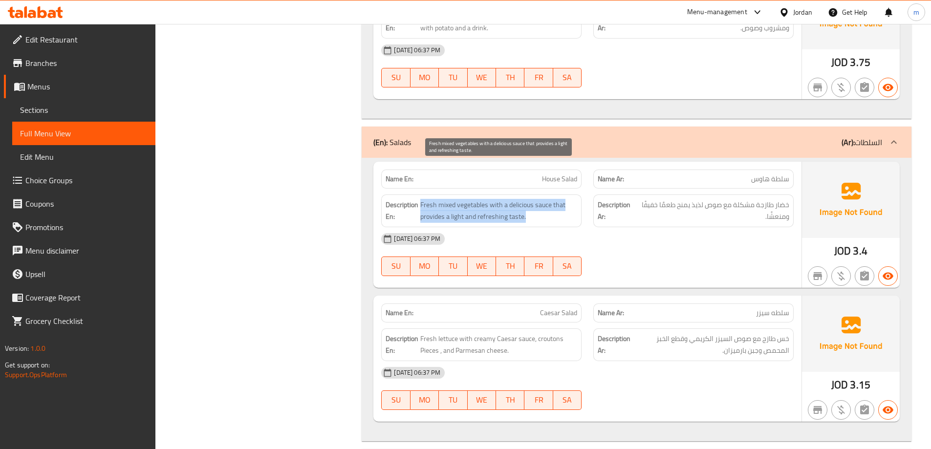
click at [543, 199] on span "Fresh mixed vegetables with a delicious sauce that provides a light and refresh…" at bounding box center [498, 211] width 157 height 24
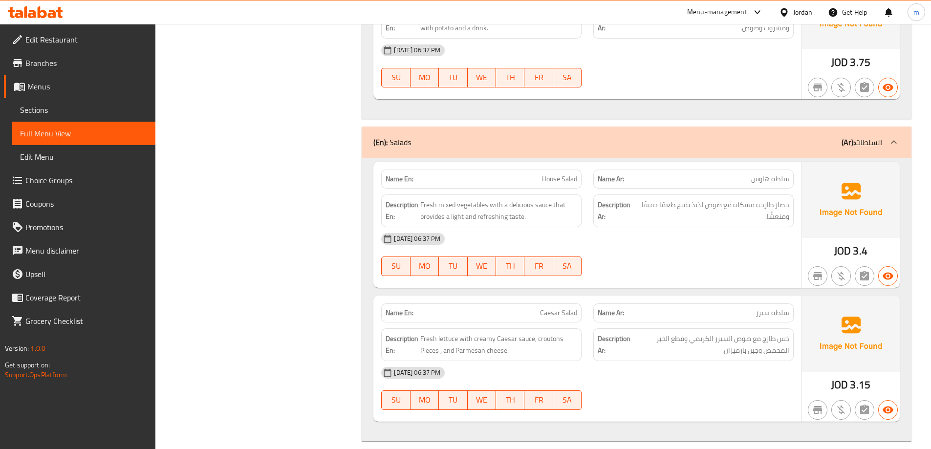
click at [764, 308] on span "سلطه سيزر" at bounding box center [772, 313] width 33 height 10
click at [772, 333] on span "خس طازج مع صوص السيزر الكريمي وقطع الخبز المحمص وجبن بارميزان." at bounding box center [711, 345] width 157 height 24
drag, startPoint x: 549, startPoint y: 306, endPoint x: 561, endPoint y: 308, distance: 12.0
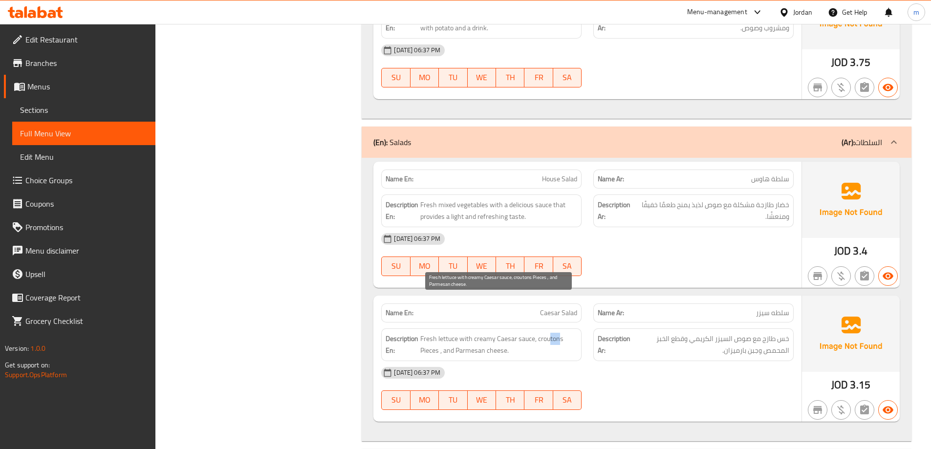
click at [561, 333] on span "Fresh lettuce with creamy Caesar sauce, croutons Pieces , and Parmesan cheese." at bounding box center [498, 345] width 157 height 24
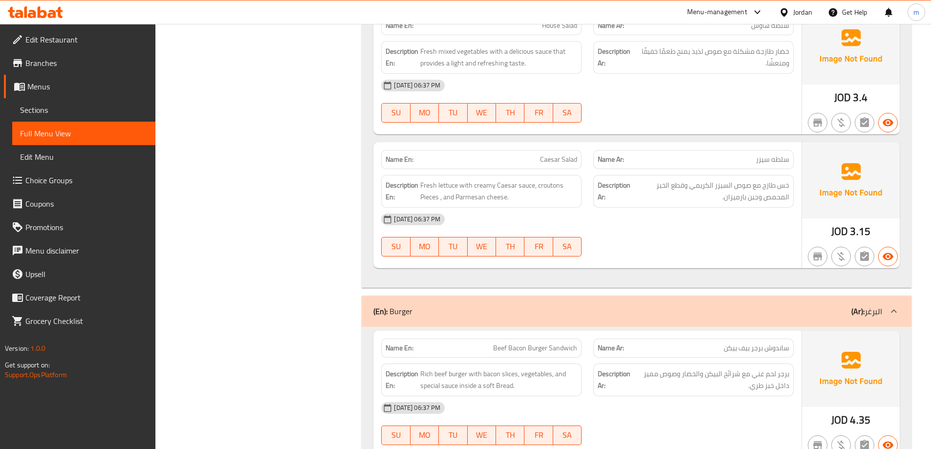
scroll to position [5523, 0]
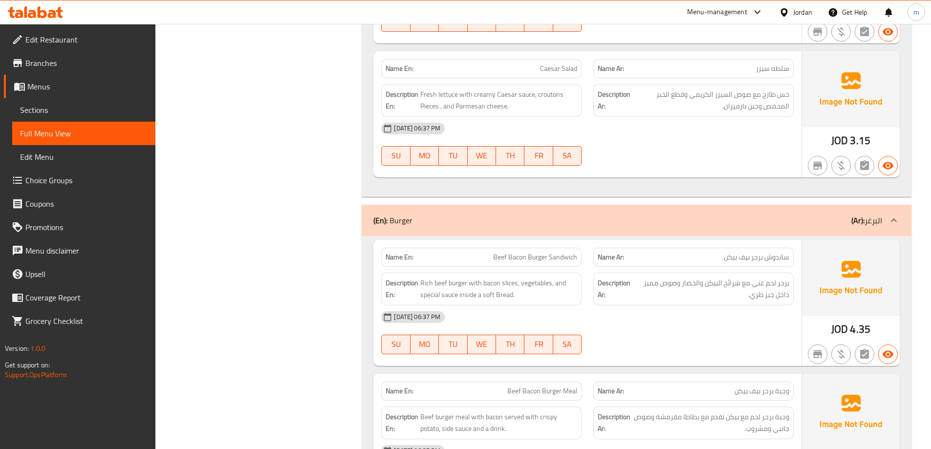
click at [673, 248] on div "Name Ar: ساندوش برجر بيف بيكن" at bounding box center [694, 257] width 200 height 19
click at [676, 248] on div "Name Ar: ساندوش برجر بيف بيكن" at bounding box center [694, 257] width 200 height 19
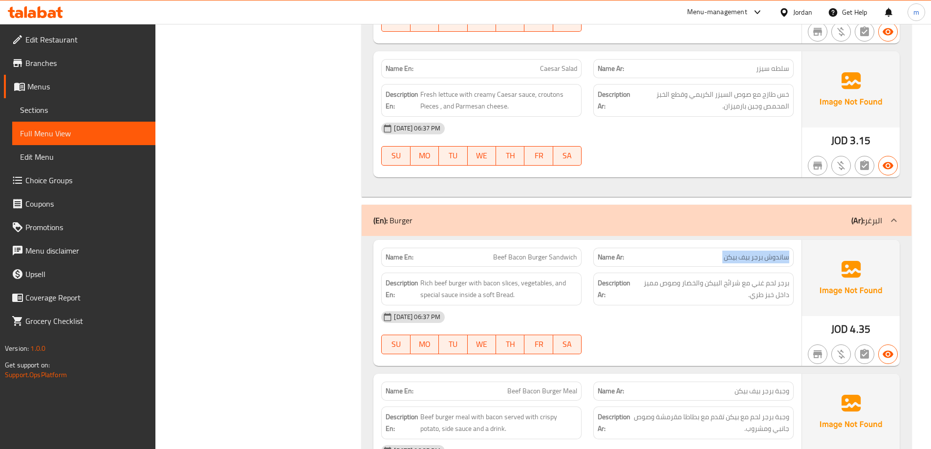
click at [676, 248] on div "Name Ar: ساندوش برجر بيف بيكن" at bounding box center [694, 257] width 200 height 19
click at [692, 252] on p "Name Ar: ساندوش برجر بيف بيكن" at bounding box center [694, 257] width 192 height 10
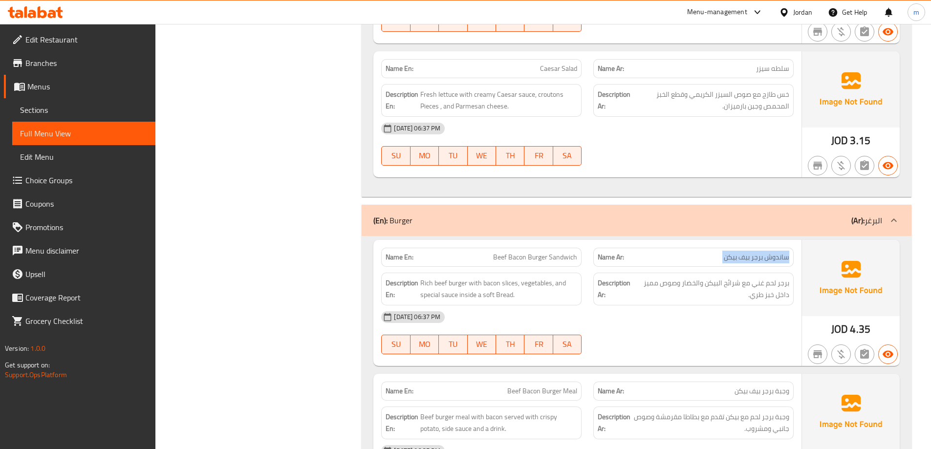
click at [692, 252] on p "Name Ar: ساندوش برجر بيف بيكن" at bounding box center [694, 257] width 192 height 10
click at [696, 267] on div "Description Ar: برجر لحم غني مع شرائح البيكن والخضار وصوص مميز داخل خبز طري." at bounding box center [694, 289] width 212 height 44
click at [696, 277] on span "برجر لحم غني مع شرائح البيكن والخضار وصوص مميز داخل خبز طري." at bounding box center [712, 289] width 155 height 24
click at [691, 277] on span "برجر لحم غني مع شرائح البيكن والخضار وصوص مميز داخل خبز طري." at bounding box center [712, 289] width 155 height 24
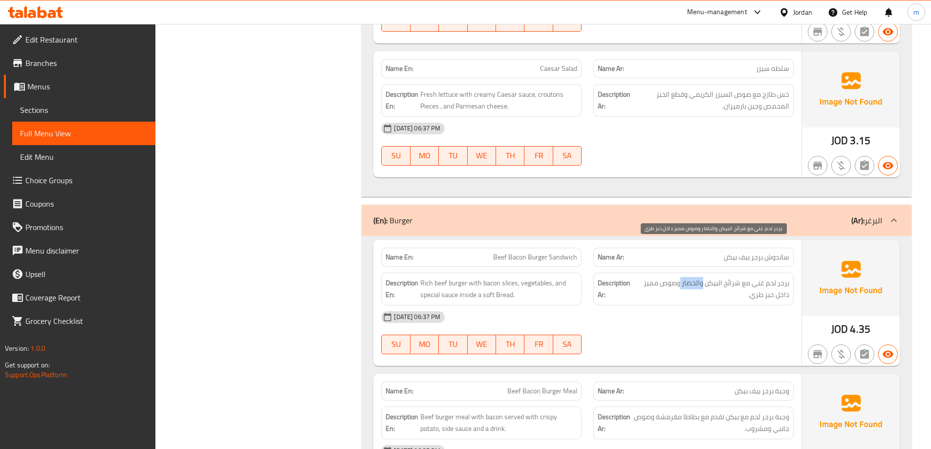
click at [691, 277] on span "برجر لحم غني مع شرائح البيكن والخضار وصوص مميز داخل خبز طري." at bounding box center [712, 289] width 155 height 24
click at [694, 277] on span "برجر لحم غني مع شرائح البيكن والخضار وصوص مميز داخل خبز طري." at bounding box center [712, 289] width 155 height 24
click at [698, 277] on span "برجر لحم غني مع شرائح البيكن والخضار وصوص مميز داخل خبز طري." at bounding box center [712, 289] width 155 height 24
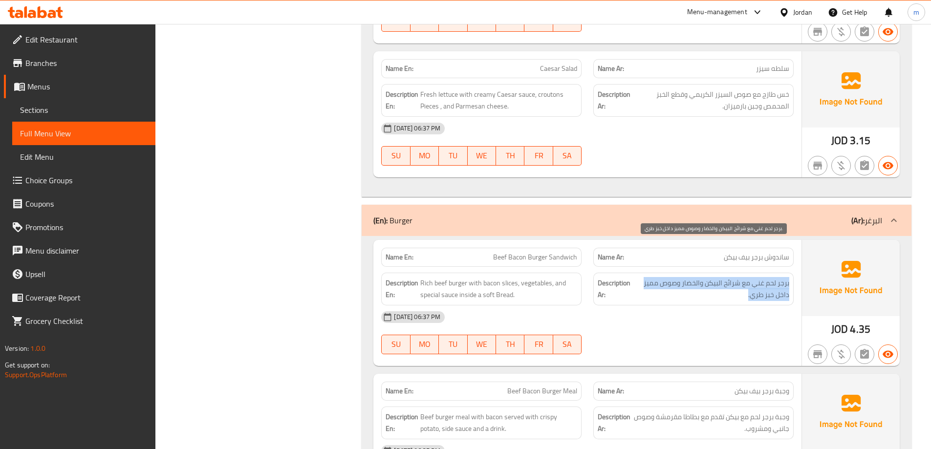
click at [698, 277] on span "برجر لحم غني مع شرائح البيكن والخضار وصوص مميز داخل خبز طري." at bounding box center [712, 289] width 155 height 24
click at [701, 277] on span "برجر لحم غني مع شرائح البيكن والخضار وصوص مميز داخل خبز طري." at bounding box center [712, 289] width 155 height 24
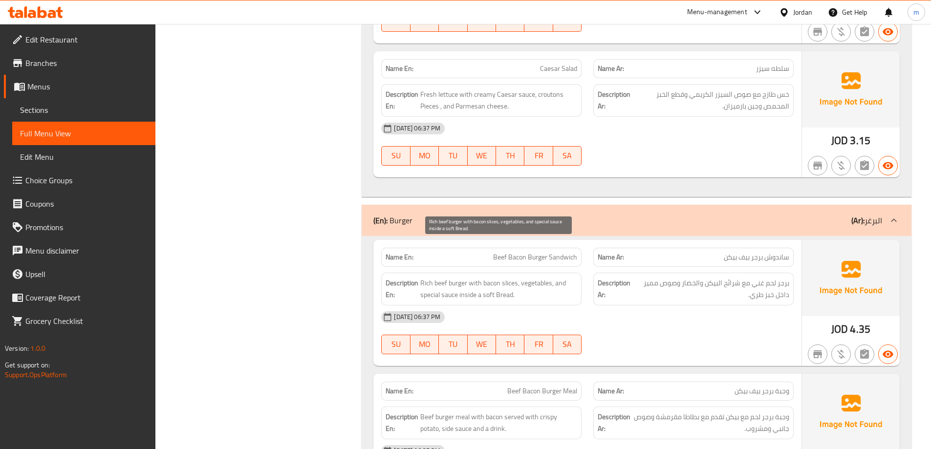
click at [467, 277] on span "Rich beef burger with bacon slices, vegetables, and special sauce inside a soft…" at bounding box center [498, 289] width 157 height 24
click at [534, 277] on span "Rich beef burger with bacon slices, vegetables, and special sauce inside a soft…" at bounding box center [498, 289] width 157 height 24
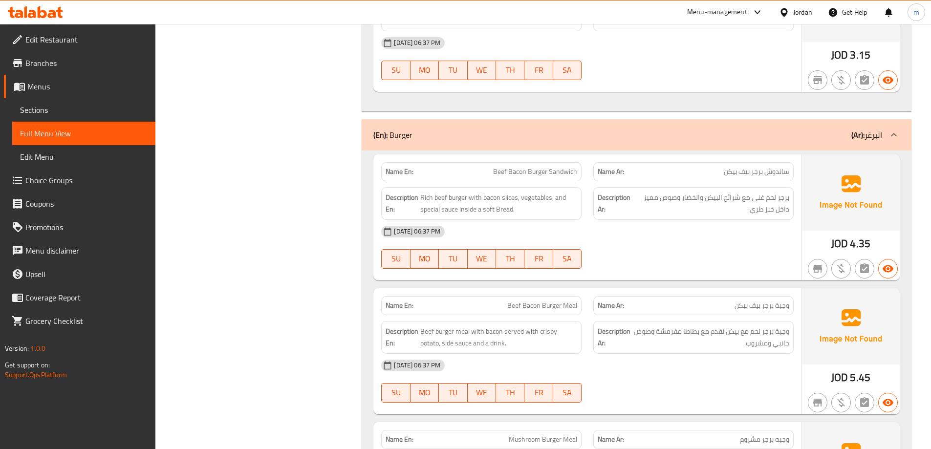
scroll to position [5621, 0]
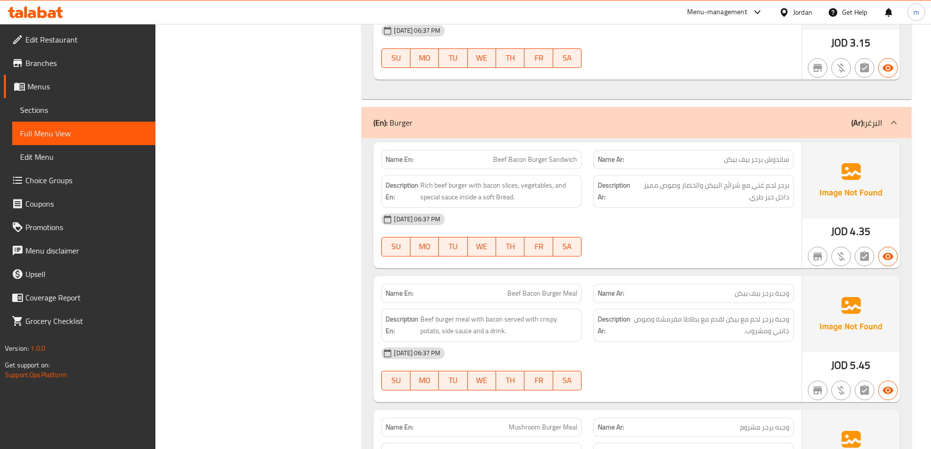
click at [557, 288] on span "Beef Bacon Burger Meal" at bounding box center [543, 293] width 70 height 10
click at [710, 288] on p "Name Ar: وجبة برجر بيف بيكن" at bounding box center [694, 293] width 192 height 10
click at [751, 313] on span "وجبة برجر لحم مع بيكن تقدم مع بطاطا مقرمشة وصوص جانبي ومشروب." at bounding box center [711, 325] width 157 height 24
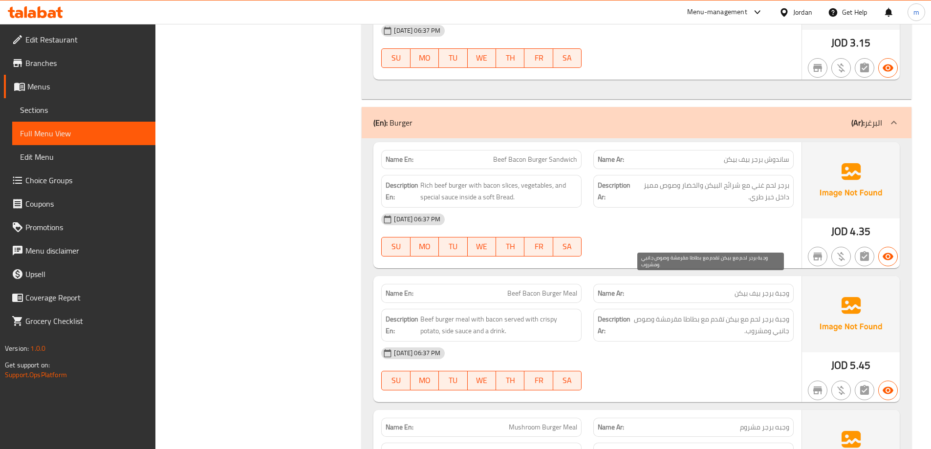
click at [755, 313] on span "وجبة برجر لحم مع بيكن تقدم مع بطاطا مقرمشة وصوص جانبي ومشروب." at bounding box center [711, 325] width 157 height 24
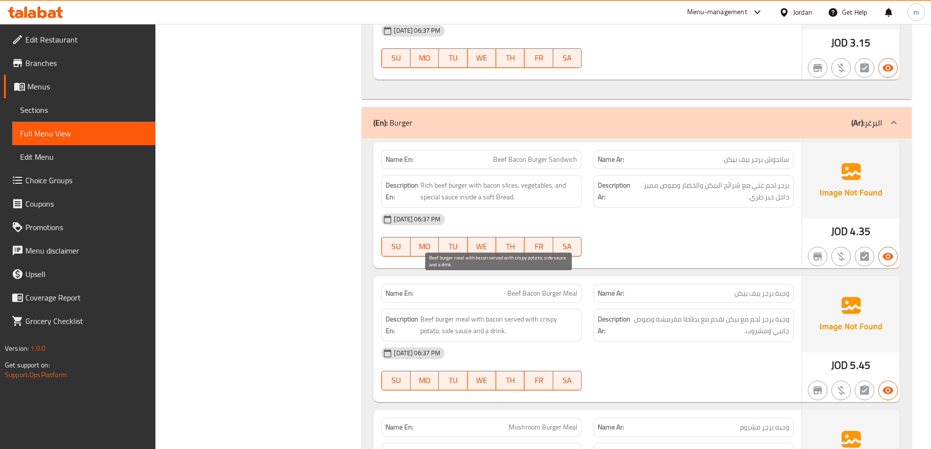
click at [429, 313] on span "Beef burger meal with bacon served with crispy potato, side sauce and a drink." at bounding box center [498, 325] width 157 height 24
click at [545, 288] on span "Beef Bacon Burger Meal" at bounding box center [543, 293] width 70 height 10
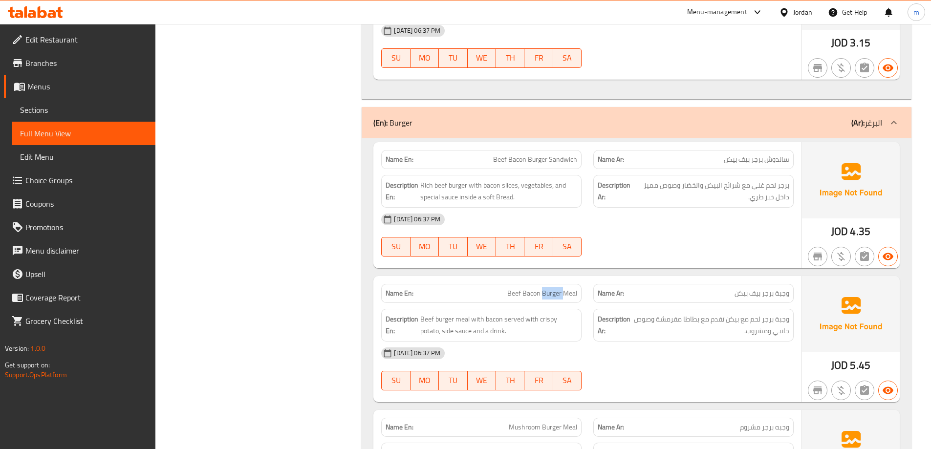
click at [545, 288] on span "Beef Bacon Burger Meal" at bounding box center [543, 293] width 70 height 10
copy span "Beef Bacon Burger Meal"
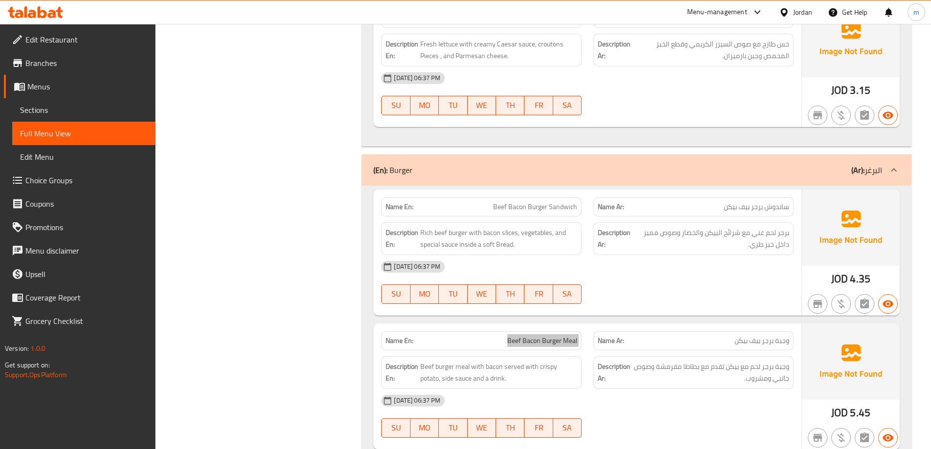
scroll to position [5572, 0]
click at [515, 203] on span "Beef Bacon Burger Sandwich" at bounding box center [535, 208] width 84 height 10
drag, startPoint x: 515, startPoint y: 170, endPoint x: 750, endPoint y: 249, distance: 247.4
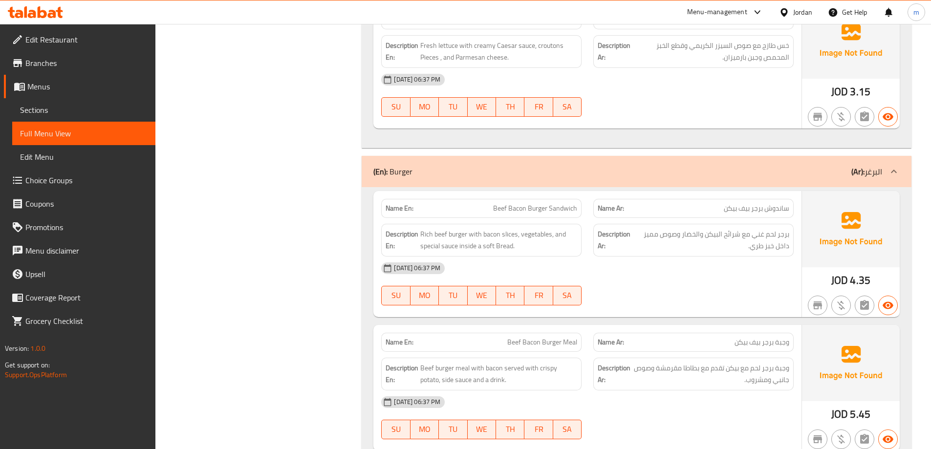
click at [750, 257] on div "14-10-2025 06:37 PM SU MO TU WE TH FR SA" at bounding box center [588, 284] width 424 height 55
click at [763, 228] on span "برجر لحم غني مع شرائح البيكن والخضار وصوص مميز داخل خبز طري." at bounding box center [712, 240] width 155 height 24
click at [767, 228] on span "برجر لحم غني مع شرائح البيكن والخضار وصوص مميز داخل خبز طري." at bounding box center [712, 240] width 155 height 24
click at [557, 203] on span "Beef Bacon Burger Sandwich" at bounding box center [535, 208] width 84 height 10
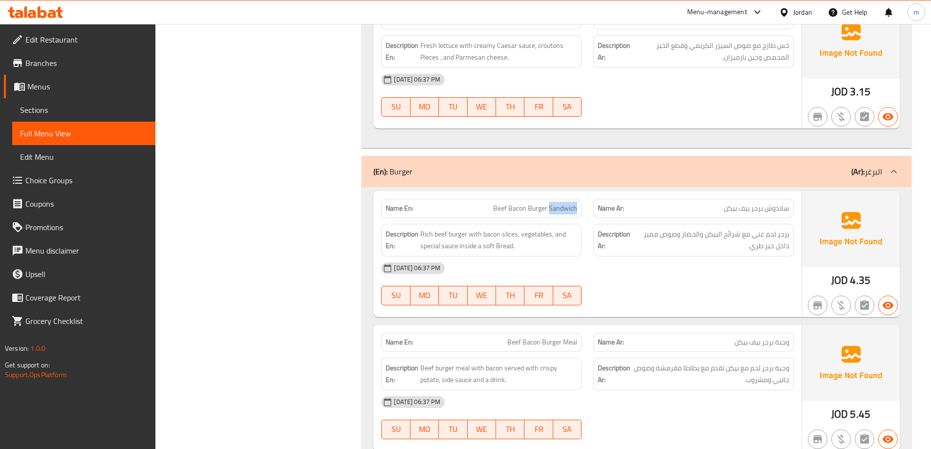
click at [557, 203] on span "Beef Bacon Burger Sandwich" at bounding box center [535, 208] width 84 height 10
click at [552, 203] on span "Beef Bacon Burger Sandwich" at bounding box center [535, 208] width 84 height 10
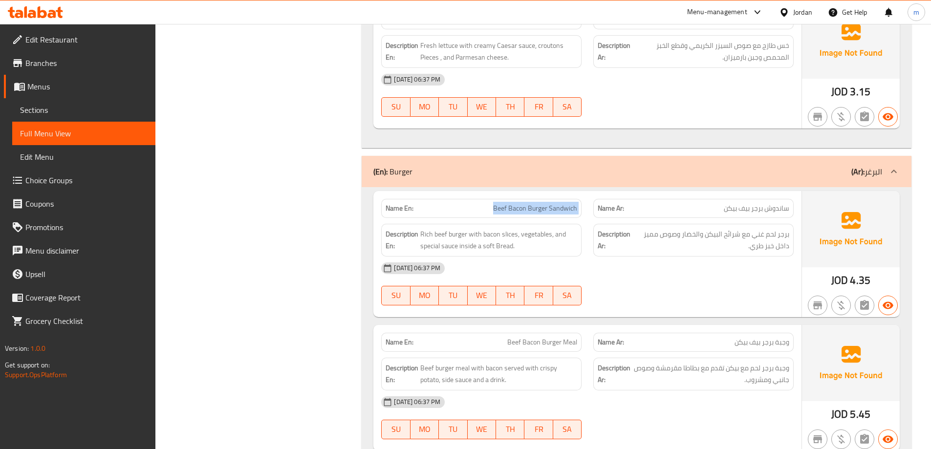
copy span "Beef Bacon Burger Sandwich"
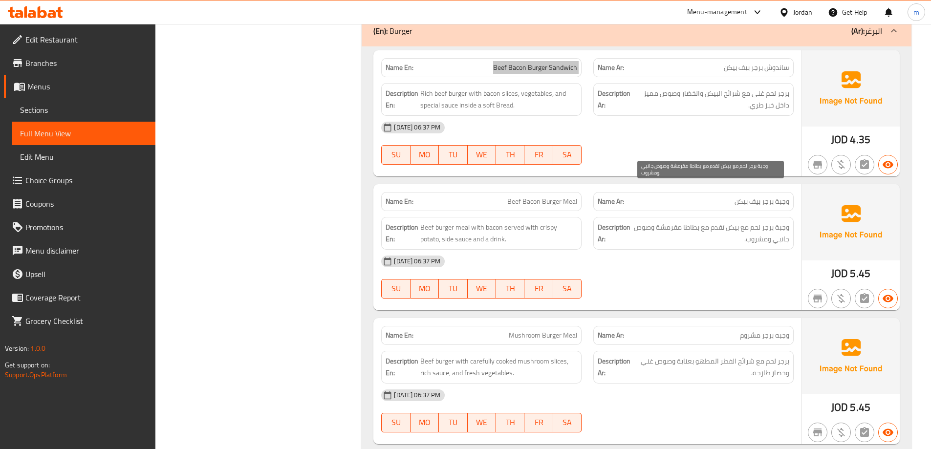
scroll to position [5719, 0]
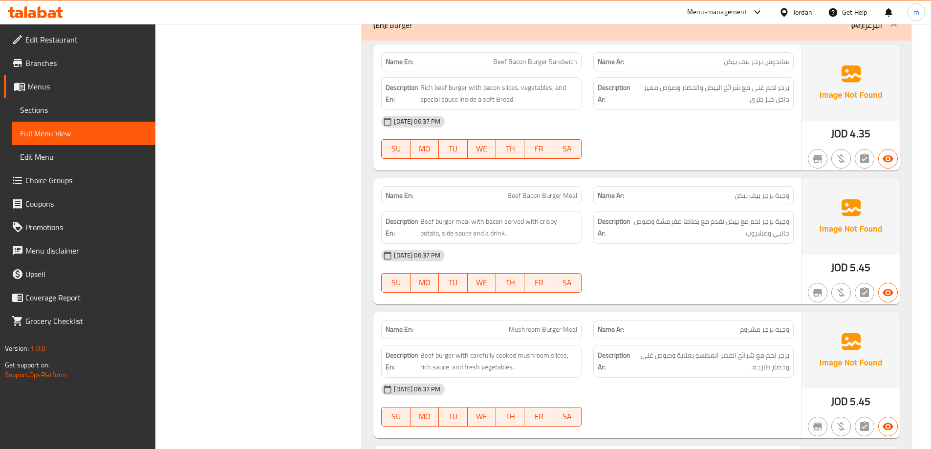
click at [564, 325] on span "Mushroom Burger Meal" at bounding box center [543, 330] width 68 height 10
click at [559, 325] on span "Mushroom Burger Meal" at bounding box center [543, 330] width 68 height 10
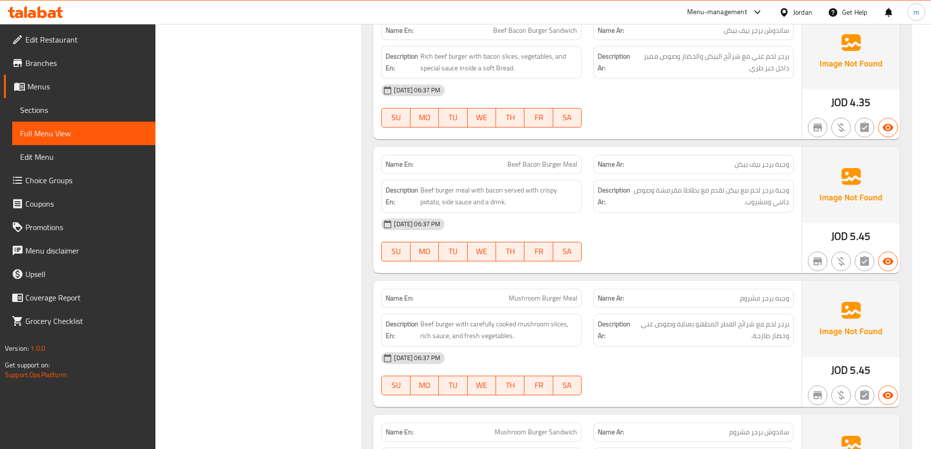
scroll to position [5768, 0]
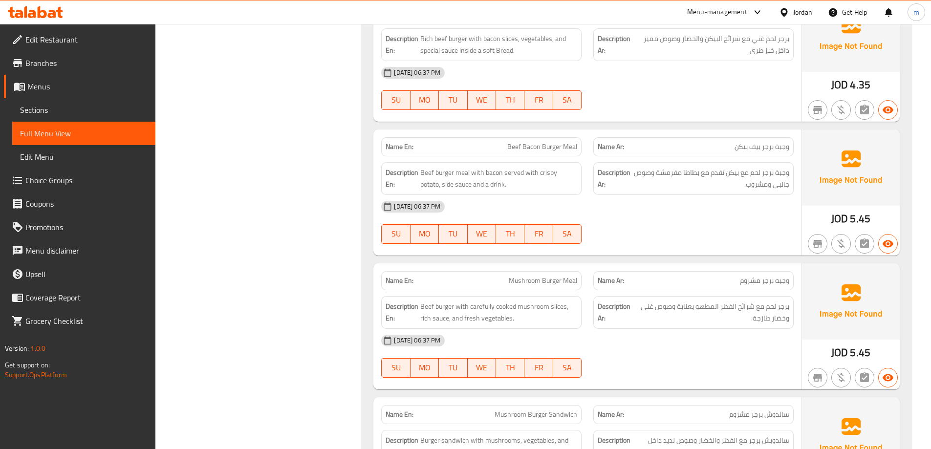
click at [537, 276] on span "Mushroom Burger Meal" at bounding box center [543, 281] width 68 height 10
copy span "Mushroom Burger Meal"
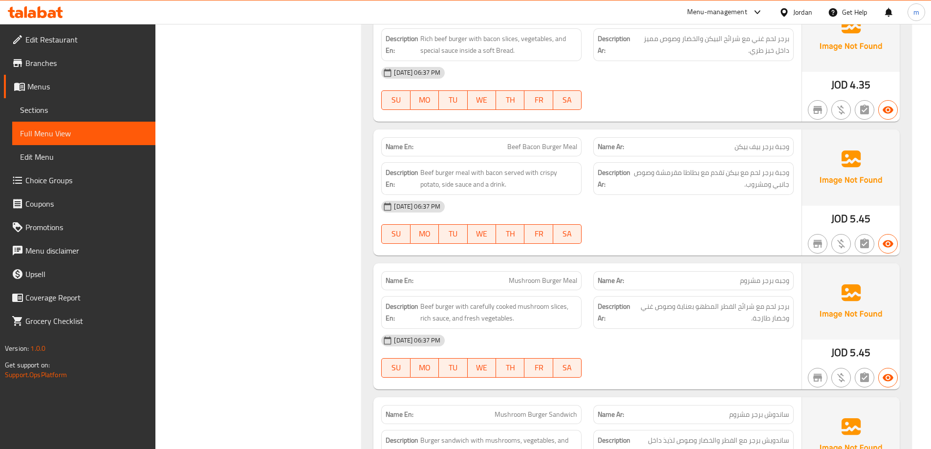
click at [646, 301] on span "برجر لحم مع شرائح الفطر المطهو بعناية وصوص غني وخضار طازجة." at bounding box center [712, 313] width 155 height 24
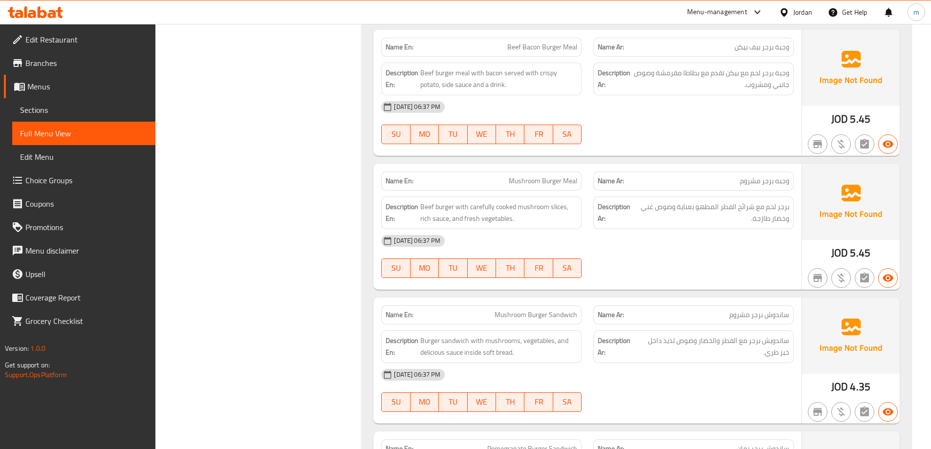
scroll to position [5914, 0]
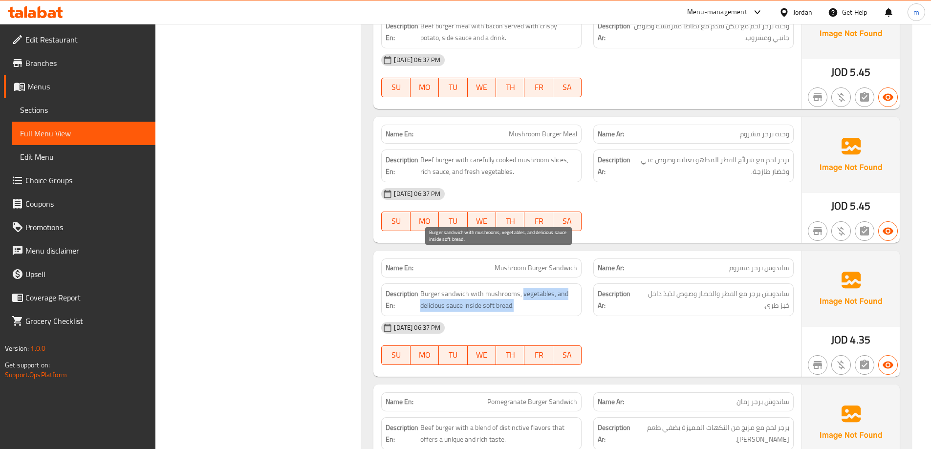
drag, startPoint x: 534, startPoint y: 260, endPoint x: 552, endPoint y: 265, distance: 18.1
click at [552, 288] on span "Burger sandwich with mushrooms, vegetables, and delicious sauce inside soft bre…" at bounding box center [498, 300] width 157 height 24
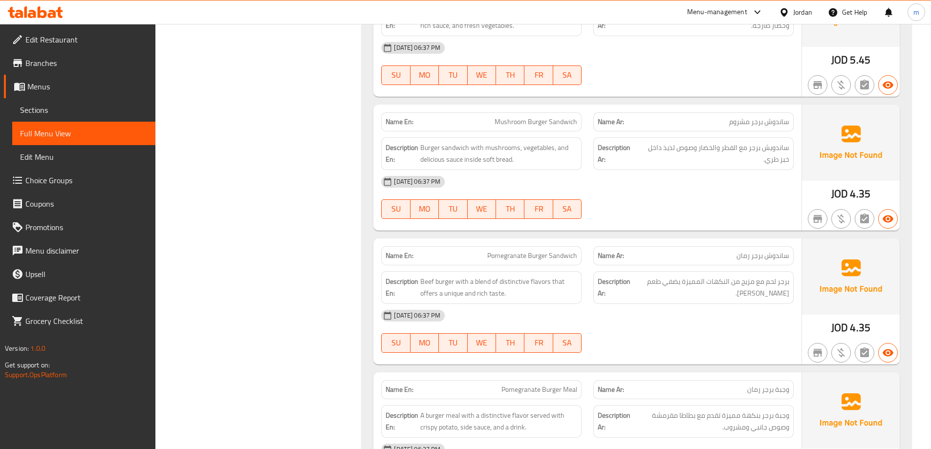
scroll to position [6061, 0]
click at [536, 250] on span "Pomegranate Burger Sandwich" at bounding box center [532, 255] width 90 height 10
copy span "Pomegranate Burger Sandwich"
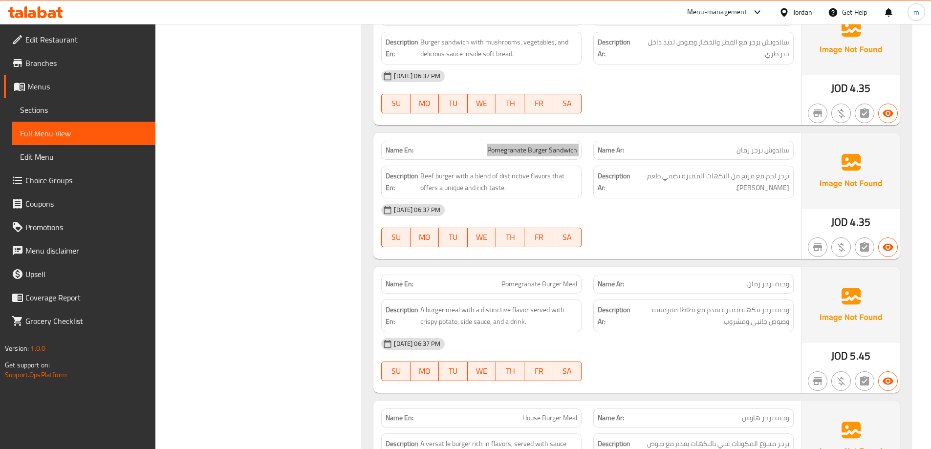
scroll to position [6208, 0]
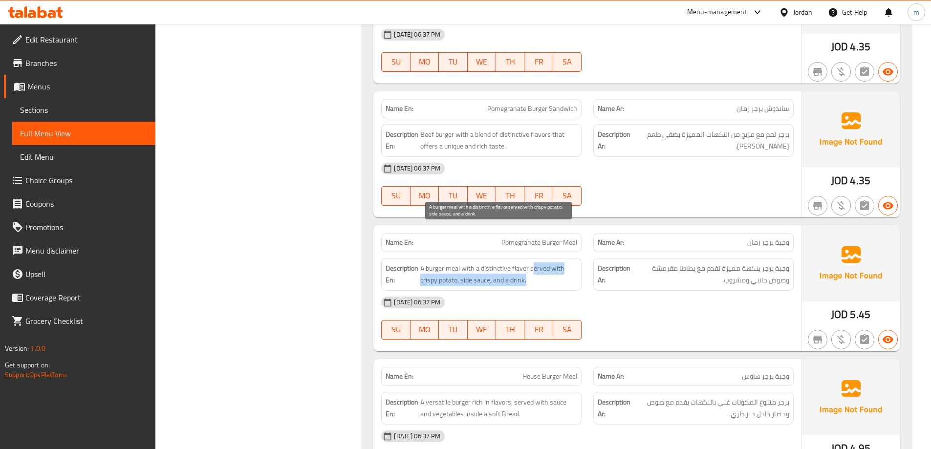
drag, startPoint x: 541, startPoint y: 238, endPoint x: 552, endPoint y: 241, distance: 11.8
click at [552, 263] on span "A burger meal with a distinctive flavor served with crispy potato, side sauce, …" at bounding box center [498, 275] width 157 height 24
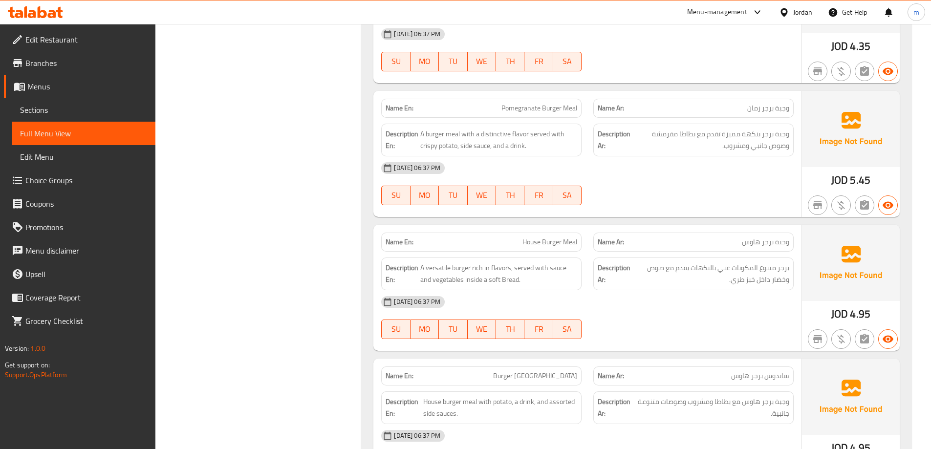
scroll to position [6354, 0]
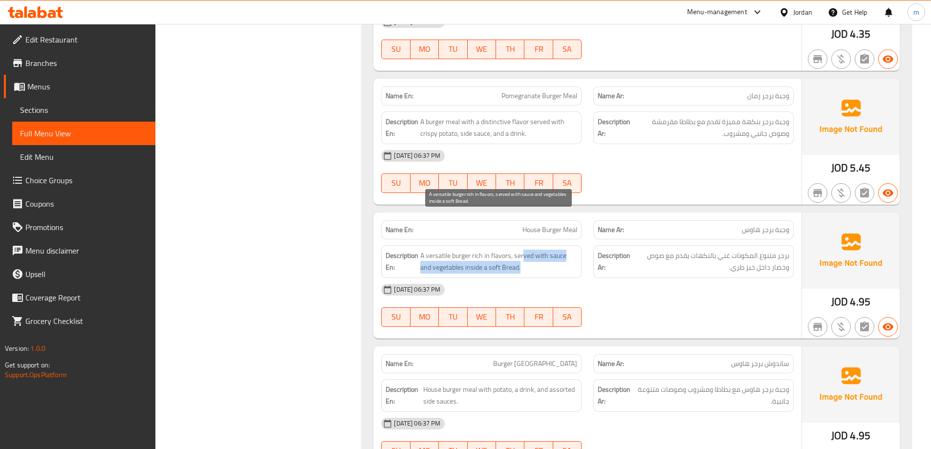
drag, startPoint x: 527, startPoint y: 224, endPoint x: 539, endPoint y: 227, distance: 12.6
click at [539, 250] on span "A versatile burger rich in flavors, served with sauce and vegetables inside a s…" at bounding box center [498, 262] width 157 height 24
drag, startPoint x: 513, startPoint y: 219, endPoint x: 566, endPoint y: 241, distance: 57.0
click at [566, 245] on div "Description En: A versatile burger rich in flavors, served with sauce and veget…" at bounding box center [481, 261] width 200 height 33
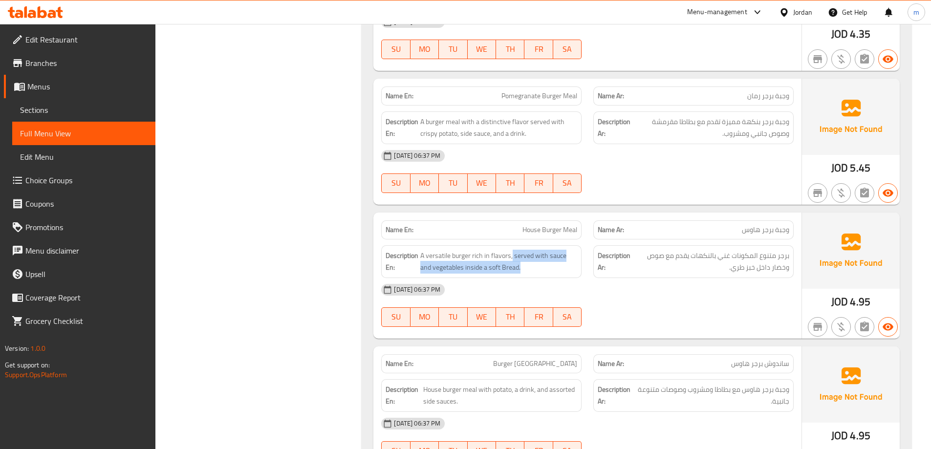
click at [566, 245] on div "Description En: A versatile burger rich in flavors, served with sauce and veget…" at bounding box center [481, 261] width 200 height 33
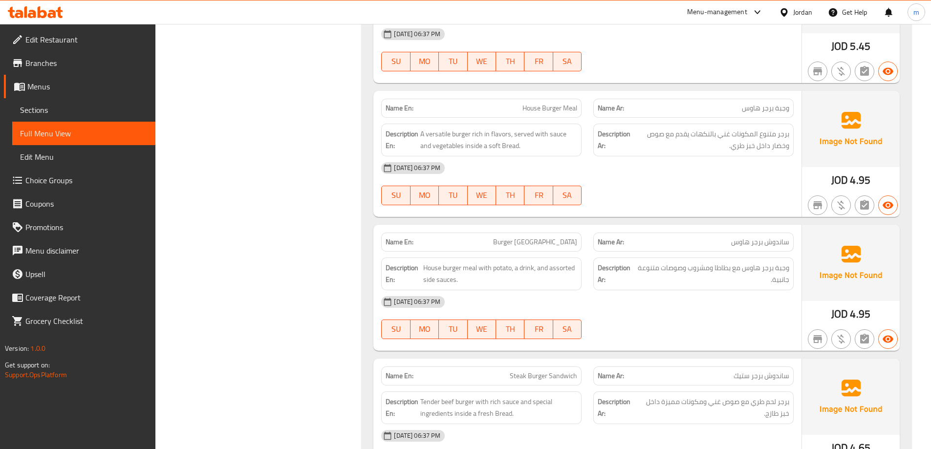
scroll to position [6501, 0]
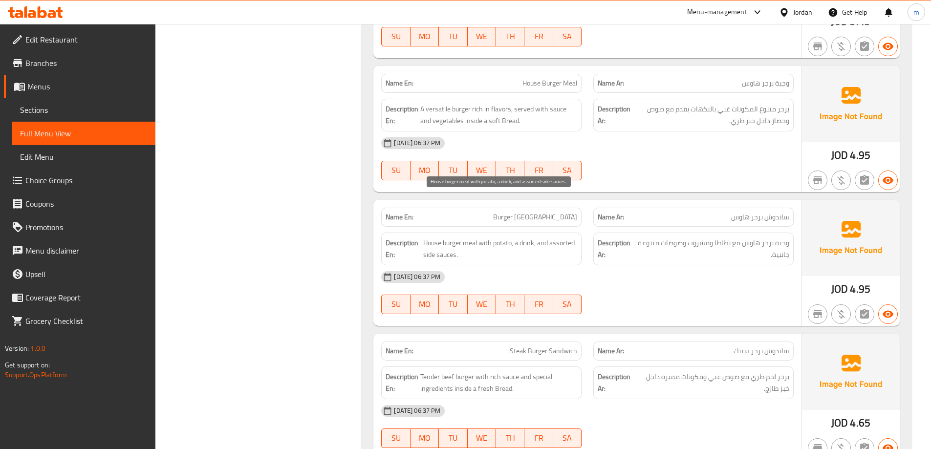
click at [498, 237] on span "House burger meal with potato, a drink, and assorted side sauces." at bounding box center [500, 249] width 154 height 24
click at [502, 237] on span "House burger meal with potato, a drink, and assorted side sauces." at bounding box center [500, 249] width 154 height 24
drag, startPoint x: 512, startPoint y: 210, endPoint x: 538, endPoint y: 220, distance: 27.2
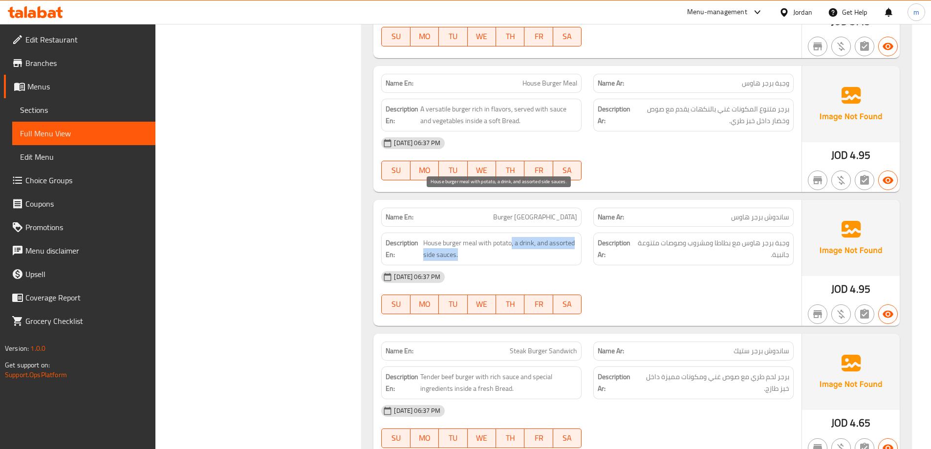
click at [538, 237] on span "House burger meal with potato, a drink, and assorted side sauces." at bounding box center [500, 249] width 154 height 24
click at [539, 237] on span "House burger meal with potato, a drink, and assorted side sauces." at bounding box center [500, 249] width 154 height 24
drag, startPoint x: 555, startPoint y: 206, endPoint x: 611, endPoint y: 233, distance: 61.4
click at [611, 233] on div "Name En: Burger Sandwich House Name Ar: ساندوش برجر هاوس Description En: House …" at bounding box center [588, 263] width 428 height 126
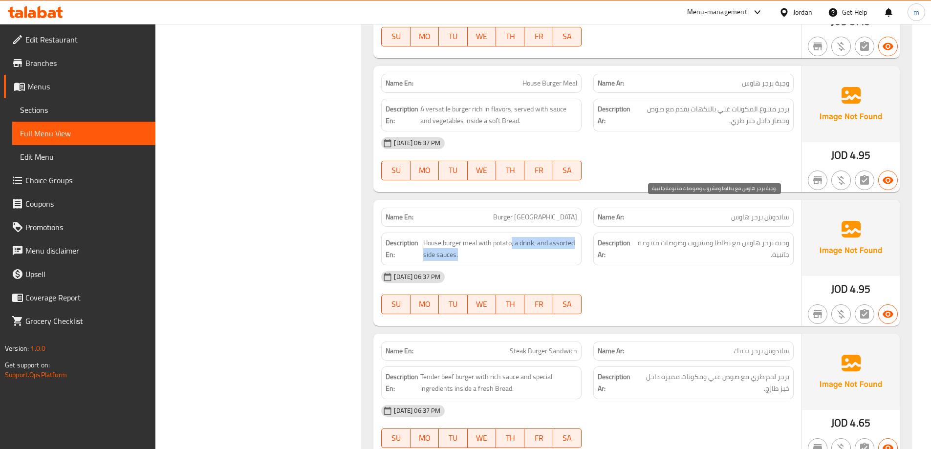
click at [740, 237] on span "وجبة برجر هاوس مع بطاطا ومشروب وصوصات متنوعة جانبية." at bounding box center [713, 249] width 152 height 24
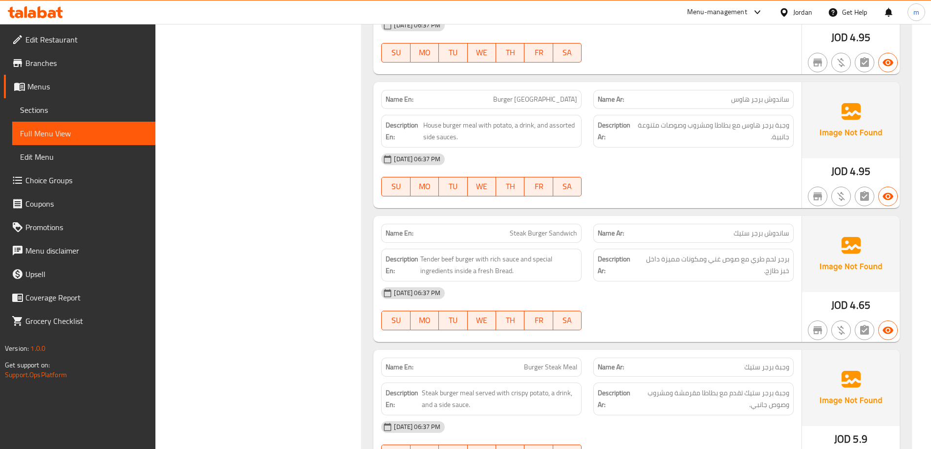
scroll to position [6648, 0]
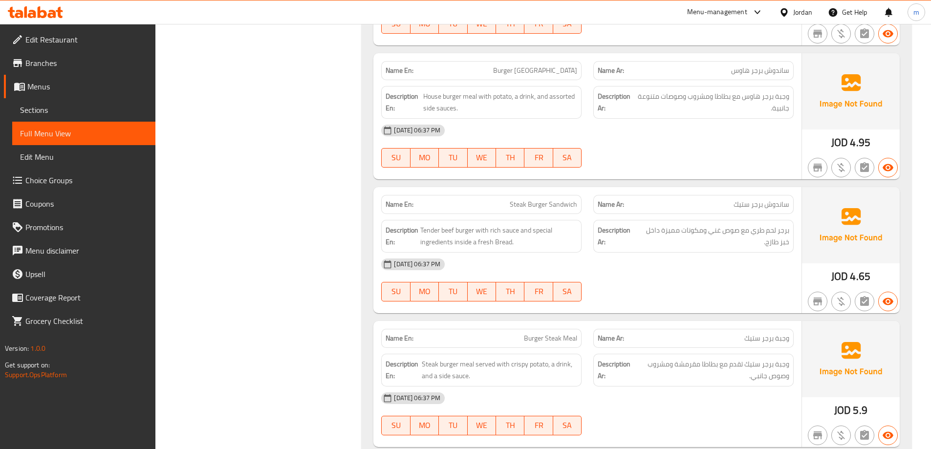
click at [564, 199] on span "Steak Burger Sandwich" at bounding box center [543, 204] width 67 height 10
click at [550, 195] on div "Name En: Steak Burger Sandwich" at bounding box center [481, 204] width 200 height 19
click at [552, 199] on span "Steak Burger Sandwich" at bounding box center [543, 204] width 67 height 10
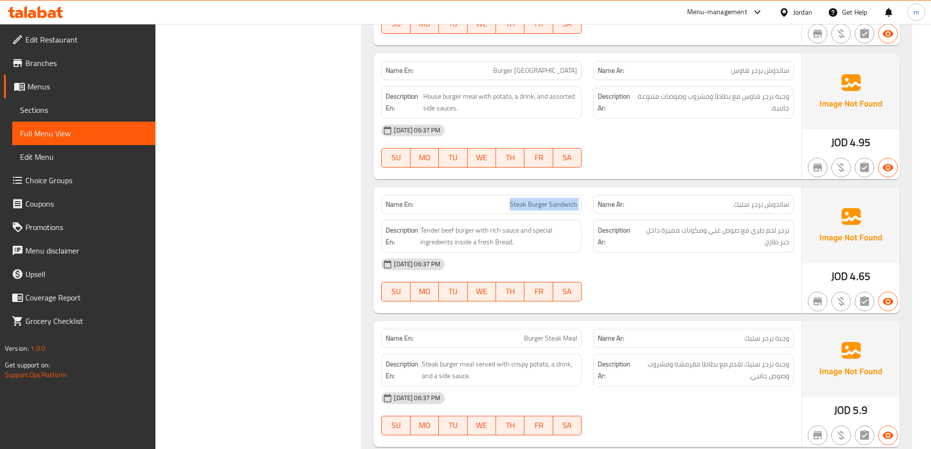
copy span "Steak Burger Sandwich"
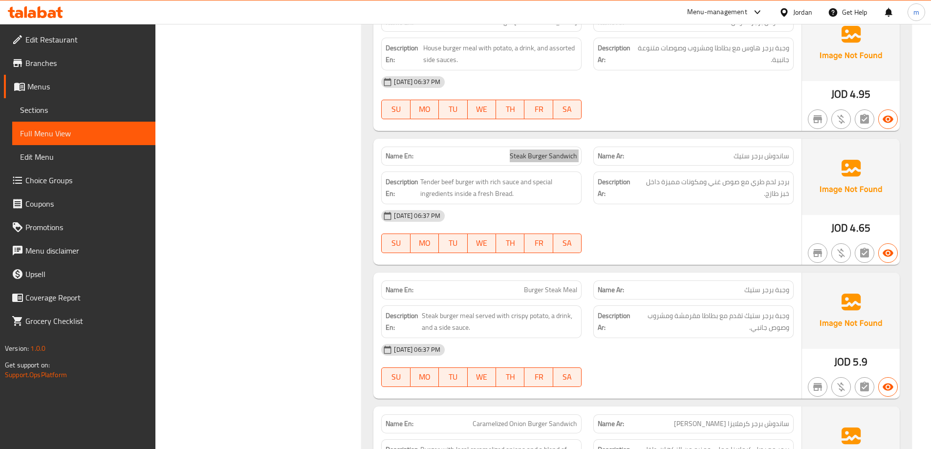
scroll to position [6697, 0]
click at [573, 285] on span "Burger Steak Meal" at bounding box center [550, 290] width 53 height 10
click at [600, 280] on div "Name Ar: وجبة برجر ستيك" at bounding box center [694, 289] width 200 height 19
click at [467, 310] on span "Steak burger meal served with crispy potato, a drink, and a side sauce." at bounding box center [500, 322] width 156 height 24
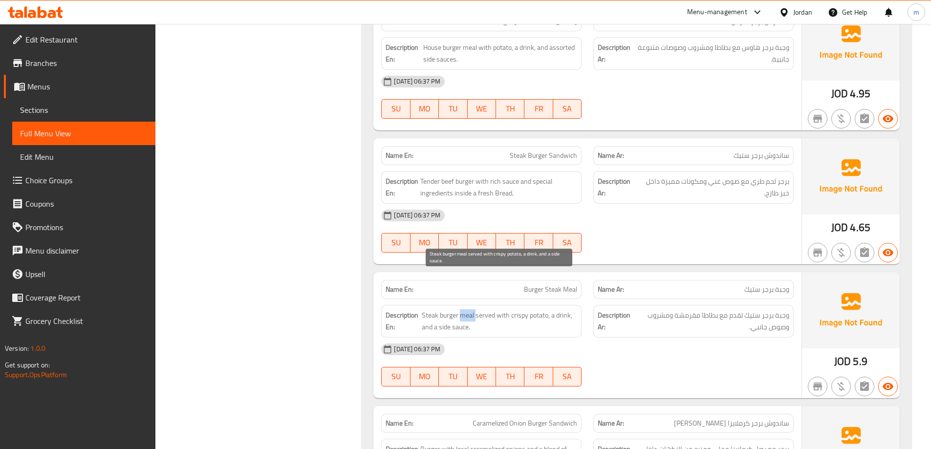
click at [467, 310] on span "Steak burger meal served with crispy potato, a drink, and a side sauce." at bounding box center [500, 322] width 156 height 24
click at [492, 310] on span "Steak burger meal served with crispy potato, a drink, and a side sauce." at bounding box center [500, 322] width 156 height 24
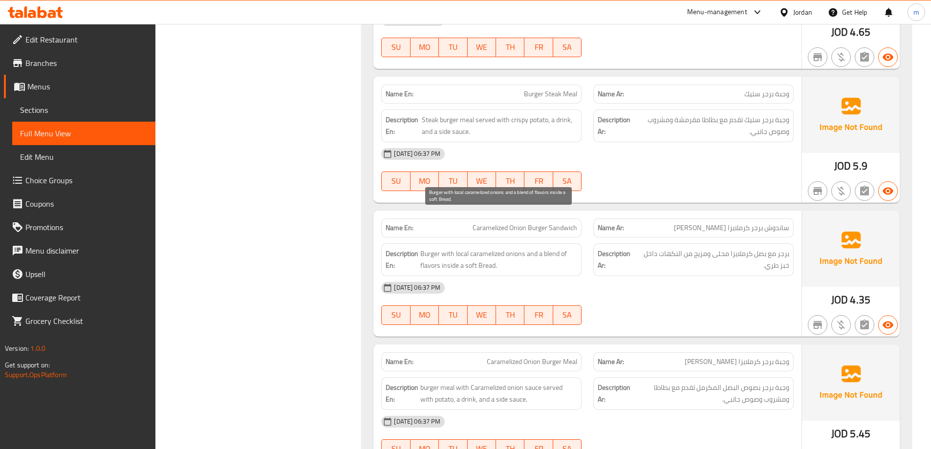
click at [514, 248] on span "Burger with local caramelized onions and a blend of flavors inside a soft Bread." at bounding box center [498, 260] width 157 height 24
click at [508, 248] on span "Burger with local caramelized onions and a blend of flavors inside a soft Bread." at bounding box center [498, 260] width 157 height 24
drag, startPoint x: 508, startPoint y: 224, endPoint x: 549, endPoint y: 222, distance: 41.1
click at [549, 248] on span "Burger with local caramelized onions and a blend of flavors inside a soft Bread." at bounding box center [498, 260] width 157 height 24
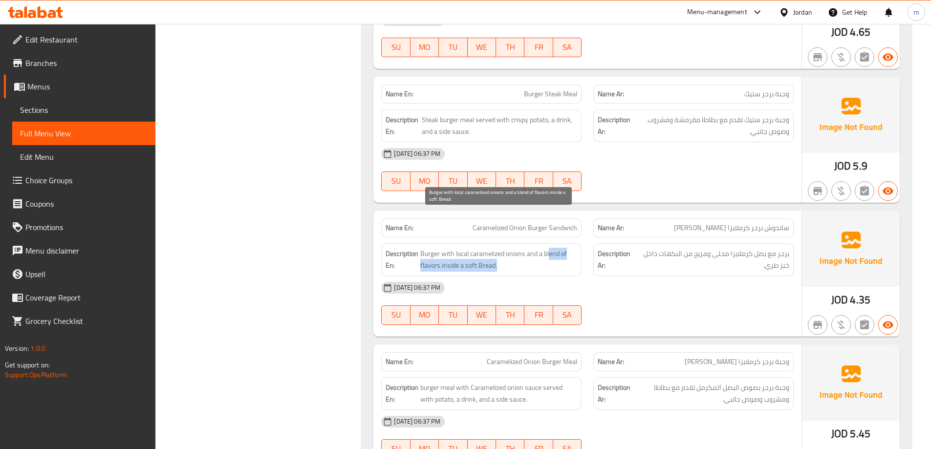
click at [549, 248] on span "Burger with local caramelized onions and a blend of flavors inside a soft Bread." at bounding box center [498, 260] width 157 height 24
drag, startPoint x: 534, startPoint y: 215, endPoint x: 564, endPoint y: 243, distance: 41.8
click at [564, 243] on div "Name En: Caramelized Onion Burger Sandwich Name Ar: ساندوش برجر كرملايزا اونين …" at bounding box center [588, 274] width 428 height 126
click at [564, 276] on div "14-10-2025 06:37 PM" at bounding box center [588, 287] width 424 height 23
click at [496, 248] on span "Burger with local caramelized onions and a blend of flavors inside a soft Bread." at bounding box center [498, 260] width 157 height 24
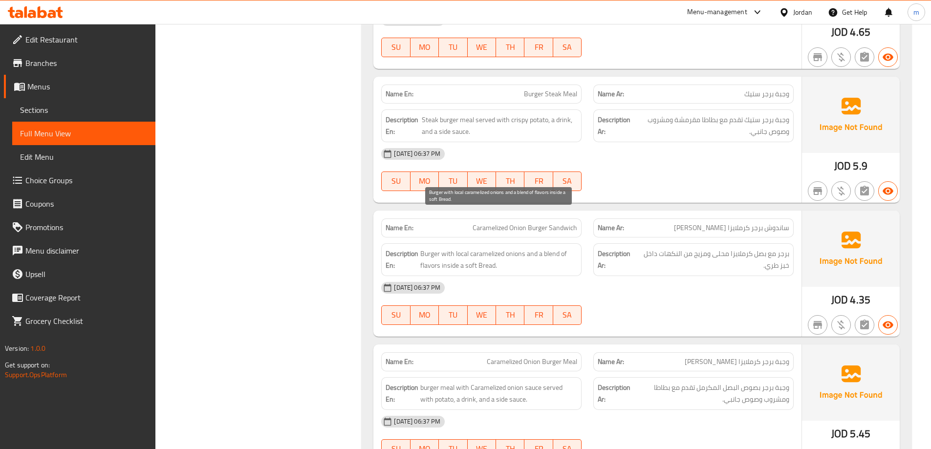
click at [496, 248] on span "Burger with local caramelized onions and a blend of flavors inside a soft Bread." at bounding box center [498, 260] width 157 height 24
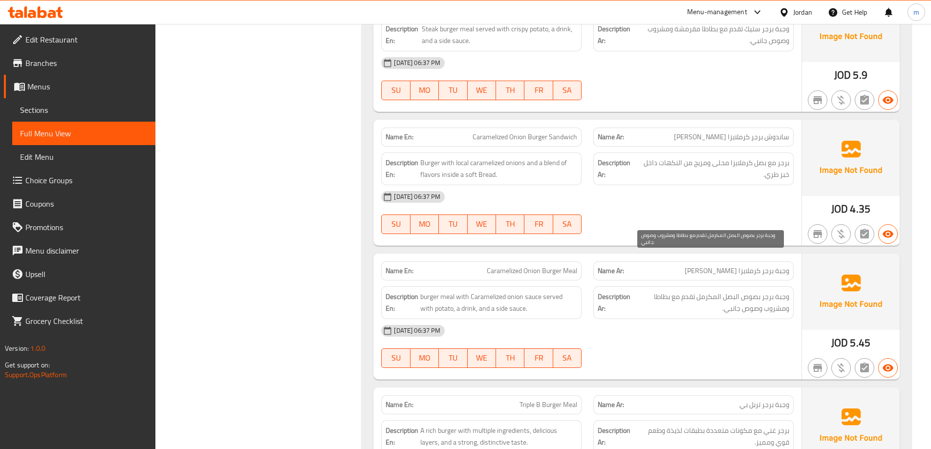
scroll to position [6990, 0]
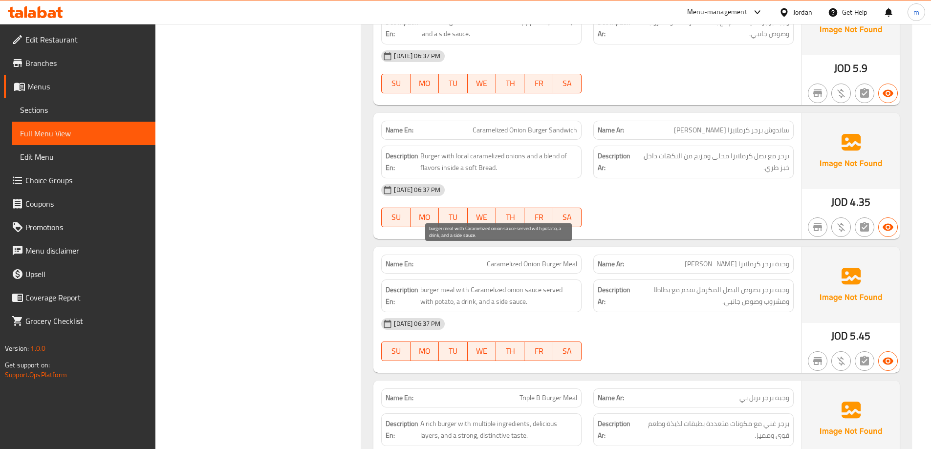
click at [530, 284] on span "burger meal with Caramelized onion sauce served with potato, a drink, and a sid…" at bounding box center [498, 296] width 157 height 24
click at [519, 284] on span "burger meal with Caramelized onion sauce served with potato, a drink, and a sid…" at bounding box center [498, 296] width 157 height 24
drag, startPoint x: 531, startPoint y: 259, endPoint x: 550, endPoint y: 263, distance: 19.9
click at [550, 284] on span "burger meal with Caramelized onion sauce served with potato, a drink, and a sid…" at bounding box center [498, 296] width 157 height 24
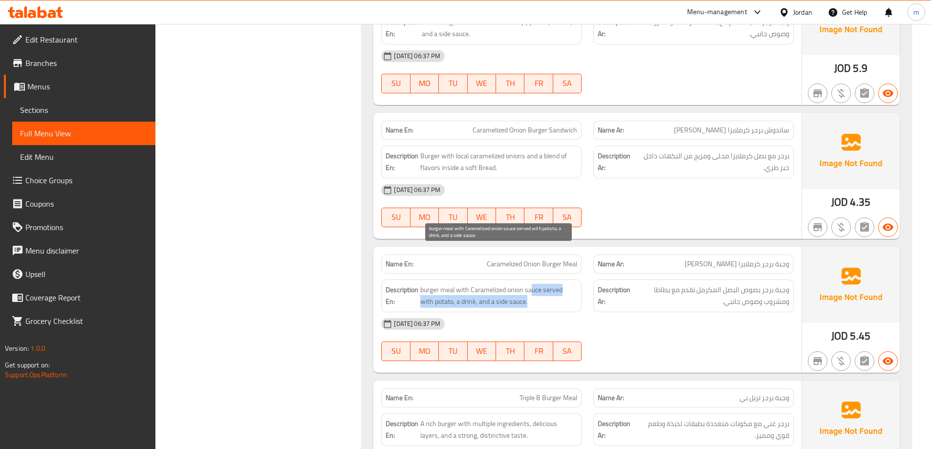
click at [550, 284] on span "burger meal with Caramelized onion sauce served with potato, a drink, and a sid…" at bounding box center [498, 296] width 157 height 24
drag, startPoint x: 468, startPoint y: 266, endPoint x: 516, endPoint y: 269, distance: 48.5
click at [516, 284] on span "burger meal with Caramelized onion sauce served with potato, a drink, and a sid…" at bounding box center [498, 296] width 157 height 24
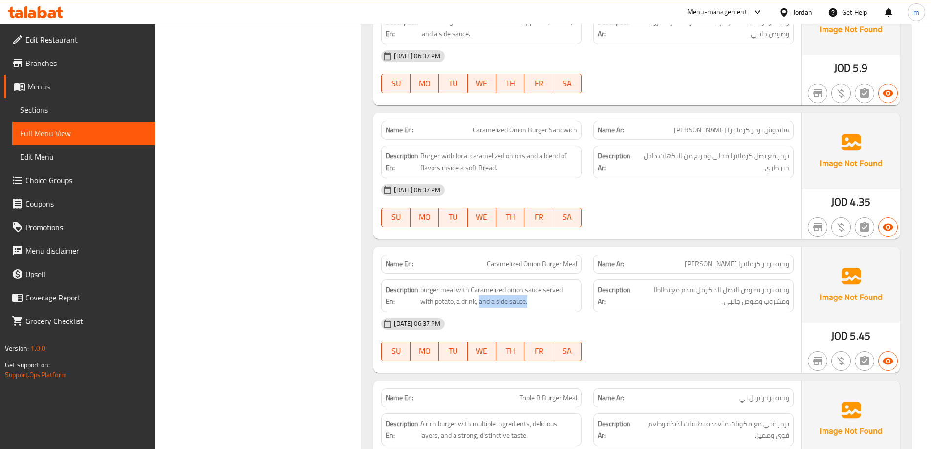
drag, startPoint x: 417, startPoint y: 268, endPoint x: 450, endPoint y: 278, distance: 35.1
click at [450, 278] on div "Name En: Caramelized Onion Burger Meal Name Ar: وجبة برجر كرملايزا اونين Descri…" at bounding box center [588, 310] width 428 height 126
click at [473, 284] on span "burger meal with Caramelized onion sauce served with potato, a drink, and a sid…" at bounding box center [498, 296] width 157 height 24
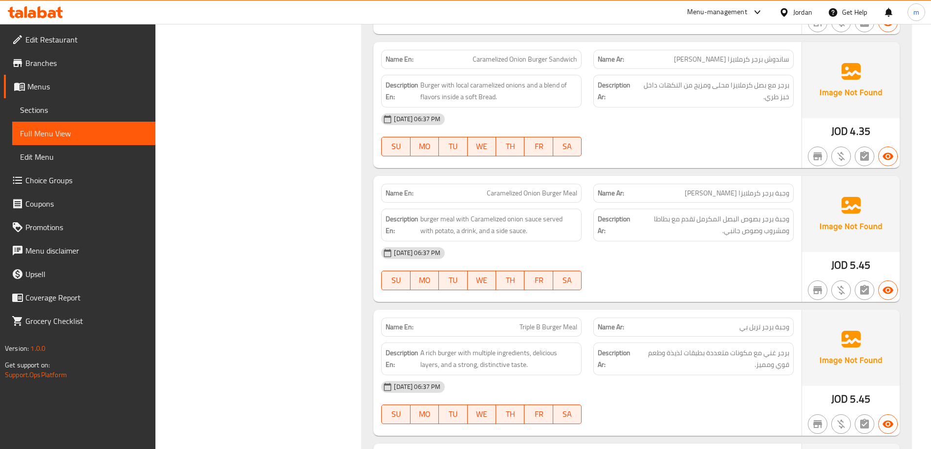
scroll to position [7137, 0]
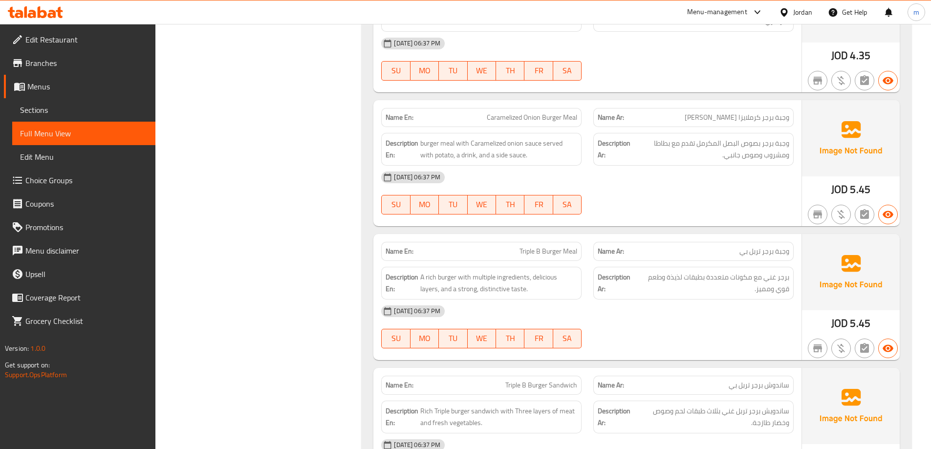
click at [769, 246] on span "وجبة برجر تربل بي" at bounding box center [765, 251] width 50 height 10
click at [693, 236] on div "Name Ar: وجبة برجر تربل بي" at bounding box center [694, 251] width 212 height 31
click at [464, 246] on p "Name En: Triple B Burger Meal" at bounding box center [482, 251] width 192 height 10
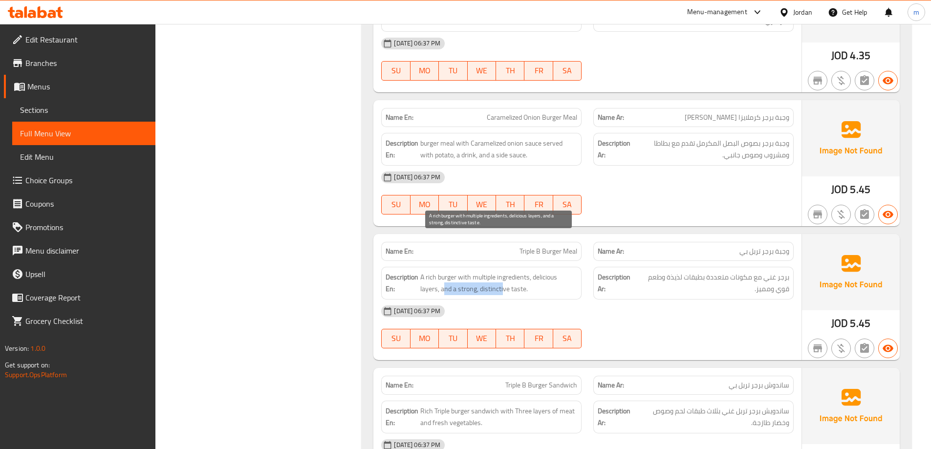
drag, startPoint x: 444, startPoint y: 248, endPoint x: 503, endPoint y: 257, distance: 59.8
click at [503, 271] on span "A rich burger with multiple ingredients, delicious layers, and a strong, distin…" at bounding box center [498, 283] width 157 height 24
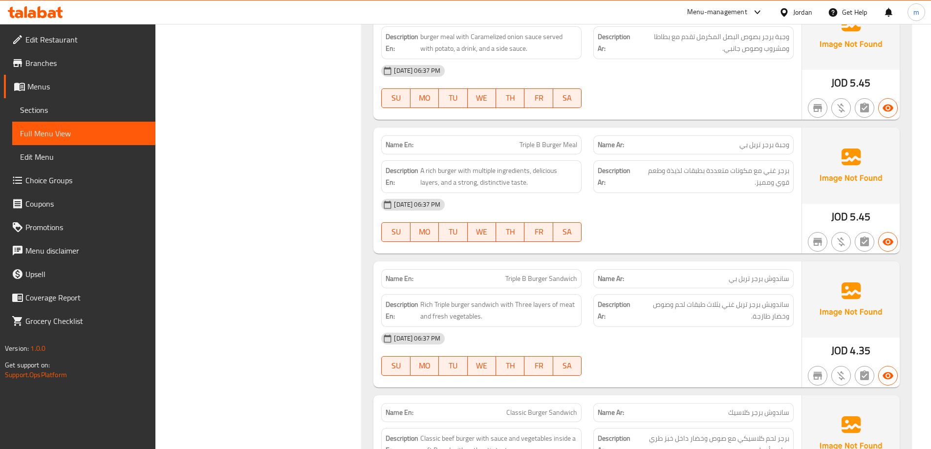
scroll to position [7283, 0]
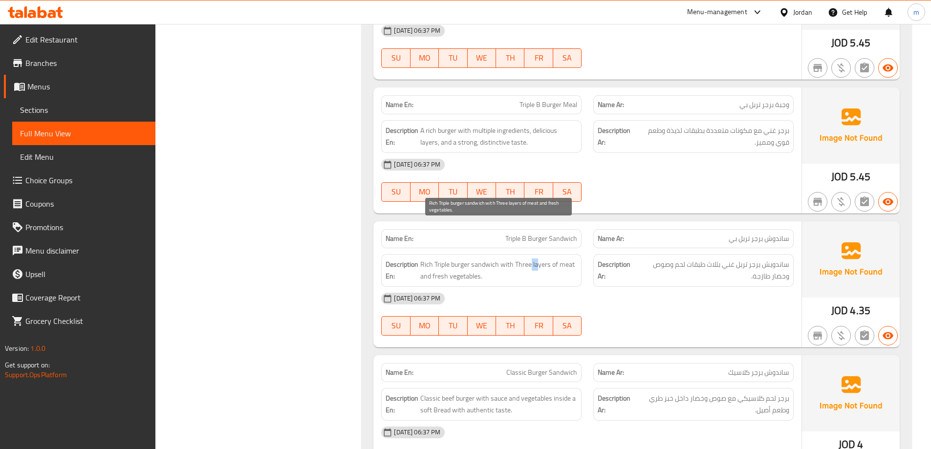
drag, startPoint x: 531, startPoint y: 232, endPoint x: 537, endPoint y: 232, distance: 5.9
click at [537, 259] on span "Rich Triple burger sandwich with Three layers of meat and fresh vegetables." at bounding box center [498, 271] width 157 height 24
drag, startPoint x: 562, startPoint y: 230, endPoint x: 486, endPoint y: 234, distance: 76.4
click at [561, 259] on span "Rich Triple burger sandwich with Three layers of meat and fresh vegetables." at bounding box center [498, 271] width 157 height 24
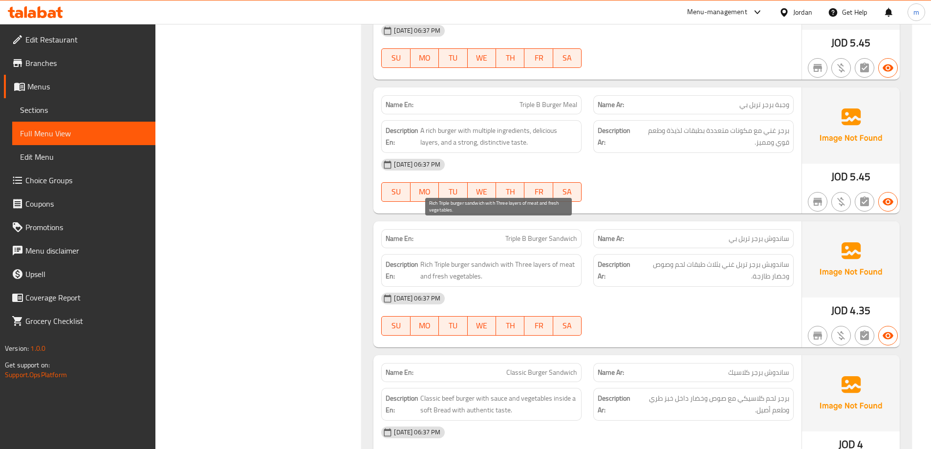
click at [465, 259] on span "Rich Triple burger sandwich with Three layers of meat and fresh vegetables." at bounding box center [498, 271] width 157 height 24
click at [556, 259] on span "Rich Triple burger sandwich with Three layers of meat and fresh vegetables." at bounding box center [498, 271] width 157 height 24
drag, startPoint x: 423, startPoint y: 244, endPoint x: 494, endPoint y: 246, distance: 70.9
click at [494, 259] on span "Rich Triple burger sandwich with Three layers of meat and fresh vegetables." at bounding box center [498, 271] width 157 height 24
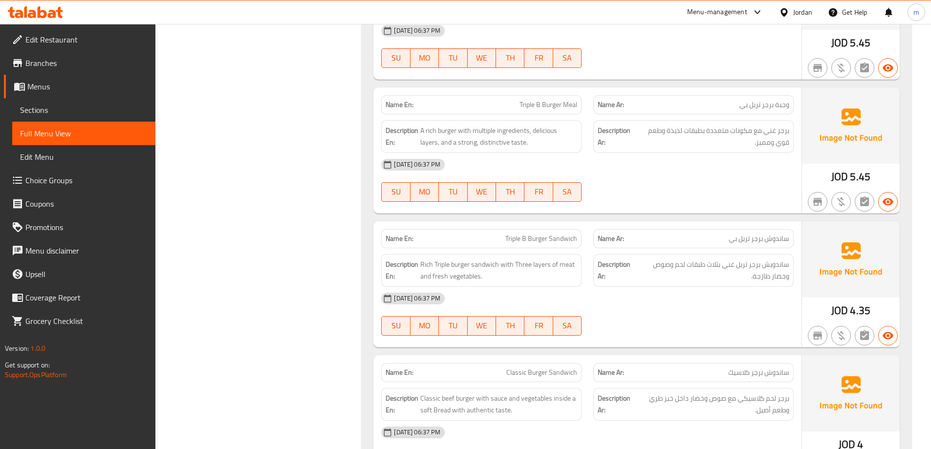
click at [781, 259] on span "ساندويش برجر تربل غني بثلاث طبقات لحم وصوص وخضار طازجة." at bounding box center [713, 271] width 153 height 24
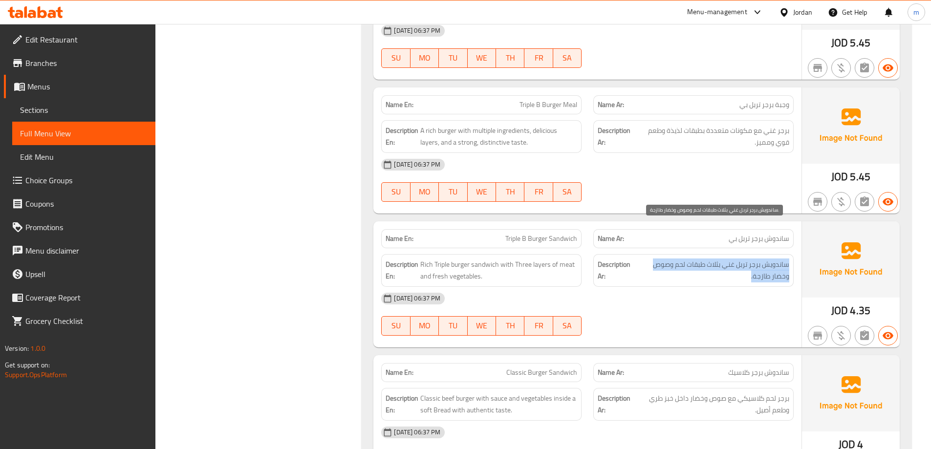
click at [781, 259] on span "ساندويش برجر تربل غني بثلاث طبقات لحم وصوص وخضار طازجة." at bounding box center [713, 271] width 153 height 24
click at [759, 259] on span "ساندويش برجر تربل غني بثلاث طبقات لحم وصوص وخضار طازجة." at bounding box center [713, 271] width 153 height 24
click at [664, 259] on span "ساندويش برجر تربل غني بثلاث طبقات لحم وصوص وخضار طازجة." at bounding box center [713, 271] width 153 height 24
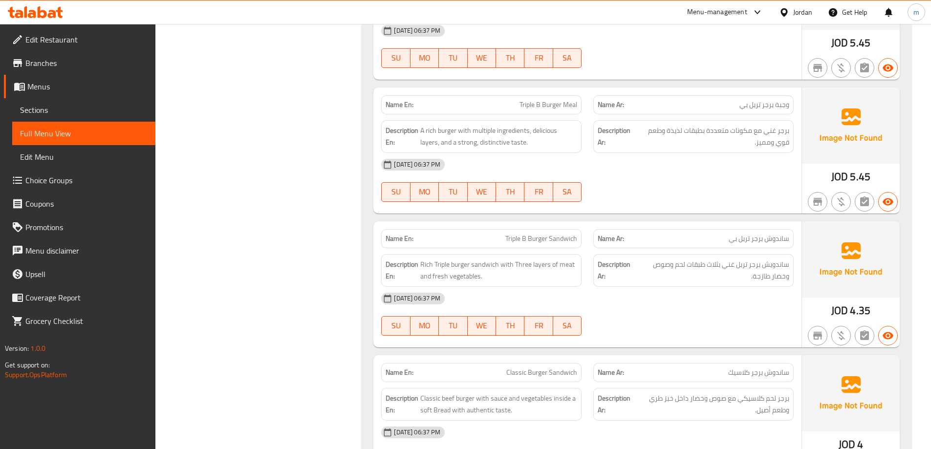
click at [667, 287] on div "14-10-2025 06:37 PM" at bounding box center [588, 298] width 424 height 23
click at [547, 234] on span "Triple B Burger Sandwich" at bounding box center [542, 239] width 72 height 10
copy span "Triple B Burger Sandwich"
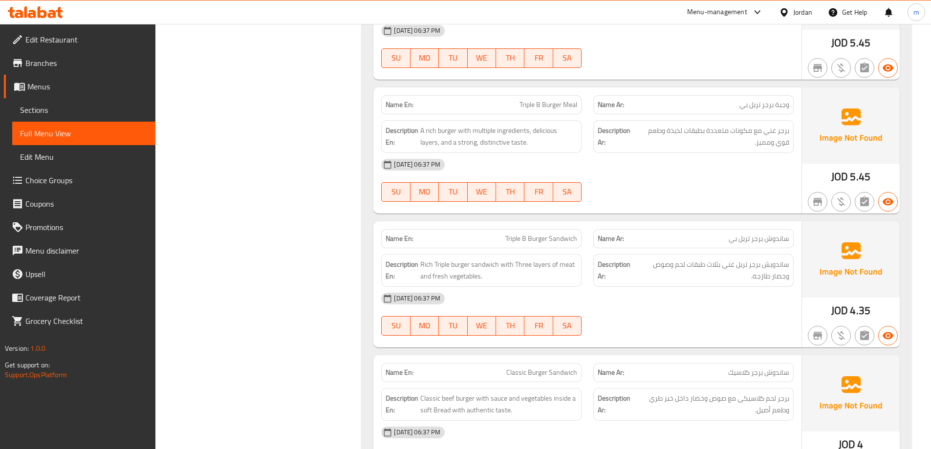
click at [796, 287] on div "14-10-2025 06:37 PM" at bounding box center [588, 298] width 424 height 23
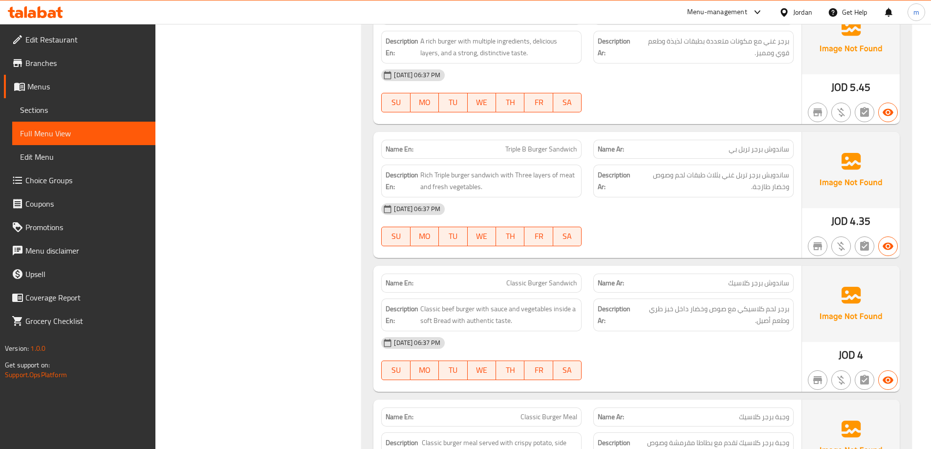
scroll to position [7381, 0]
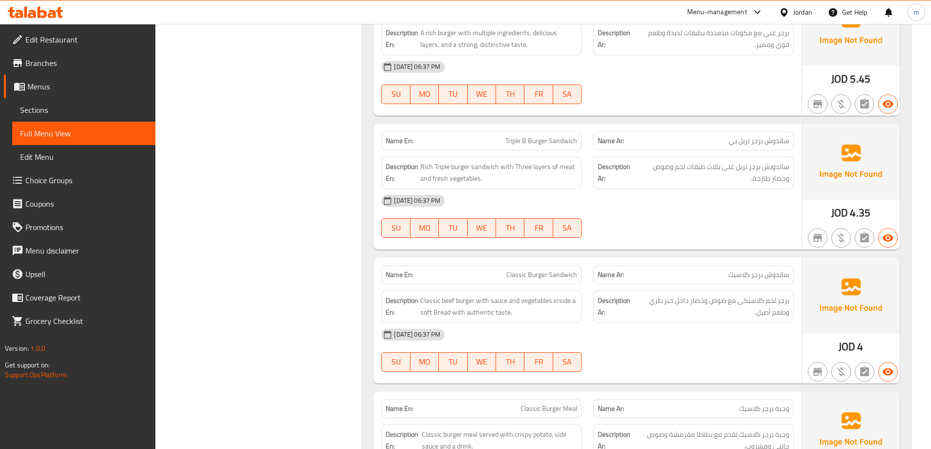
click at [538, 270] on span "Classic Burger Sandwich" at bounding box center [542, 275] width 71 height 10
copy span "Classic Burger Sandwich"
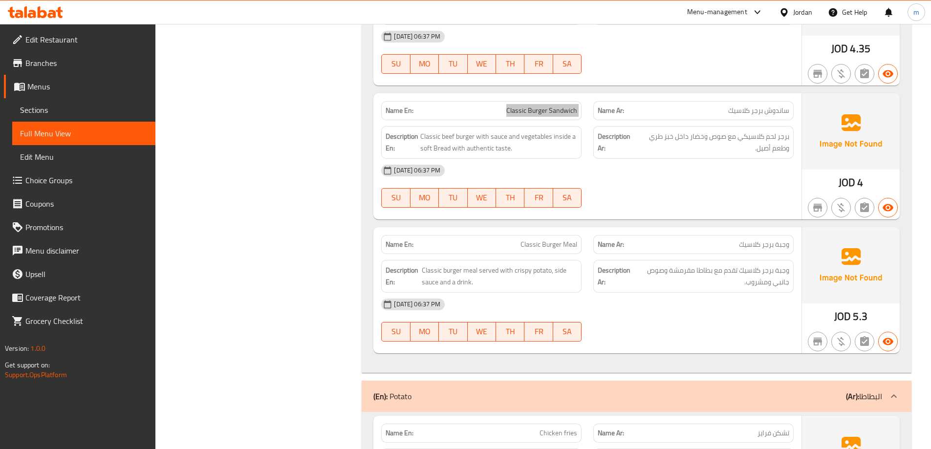
scroll to position [7528, 0]
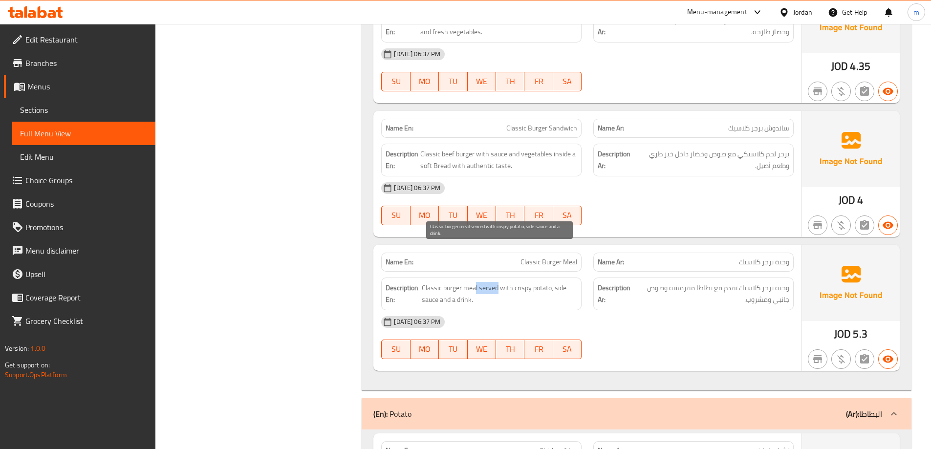
drag, startPoint x: 475, startPoint y: 254, endPoint x: 498, endPoint y: 257, distance: 23.2
click at [498, 282] on span "Classic burger meal served with crispy potato, side sauce and a drink." at bounding box center [499, 294] width 155 height 24
drag, startPoint x: 498, startPoint y: 257, endPoint x: 521, endPoint y: 260, distance: 22.7
click at [521, 282] on span "Classic burger meal served with crispy potato, side sauce and a drink." at bounding box center [499, 294] width 155 height 24
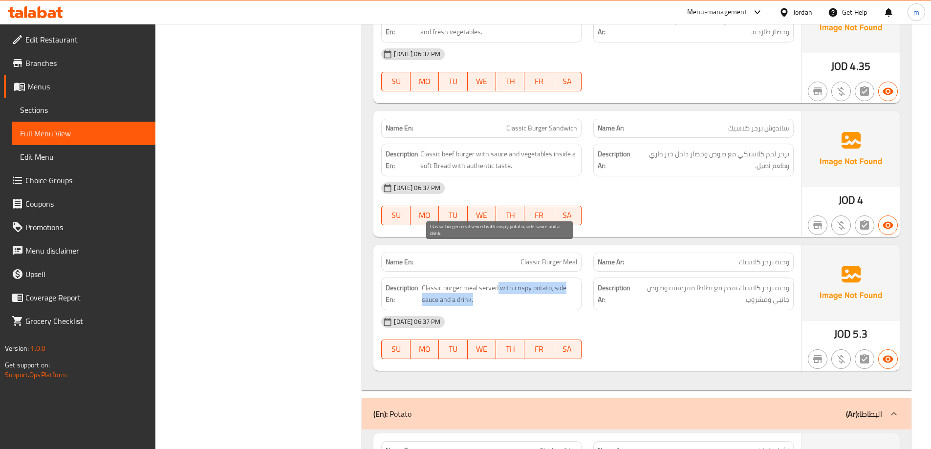
click at [521, 282] on span "Classic burger meal served with crispy potato, side sauce and a drink." at bounding box center [499, 294] width 155 height 24
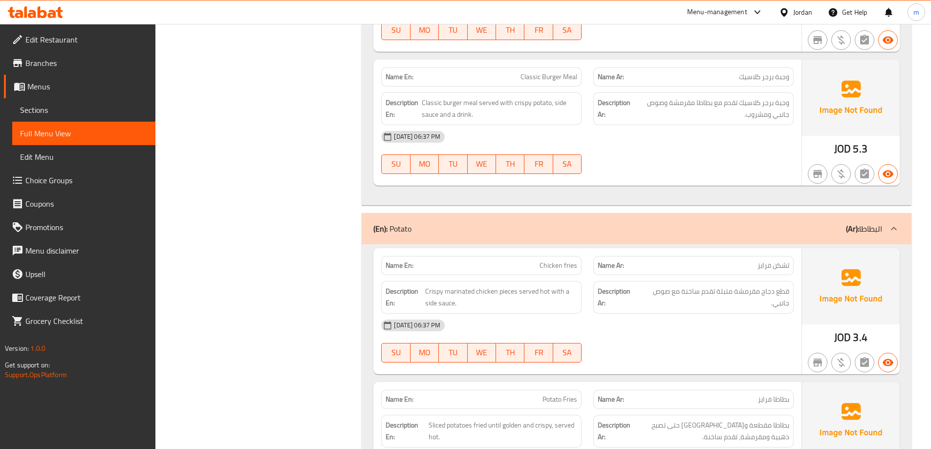
scroll to position [7772, 0]
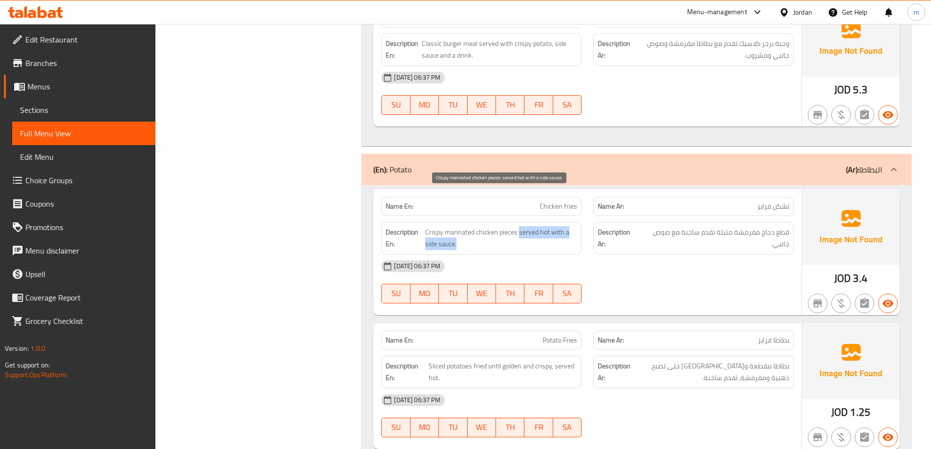
drag, startPoint x: 518, startPoint y: 194, endPoint x: 558, endPoint y: 206, distance: 42.1
click at [558, 226] on span "Crispy marinated chicken pieces served hot with a side sauce." at bounding box center [501, 238] width 152 height 24
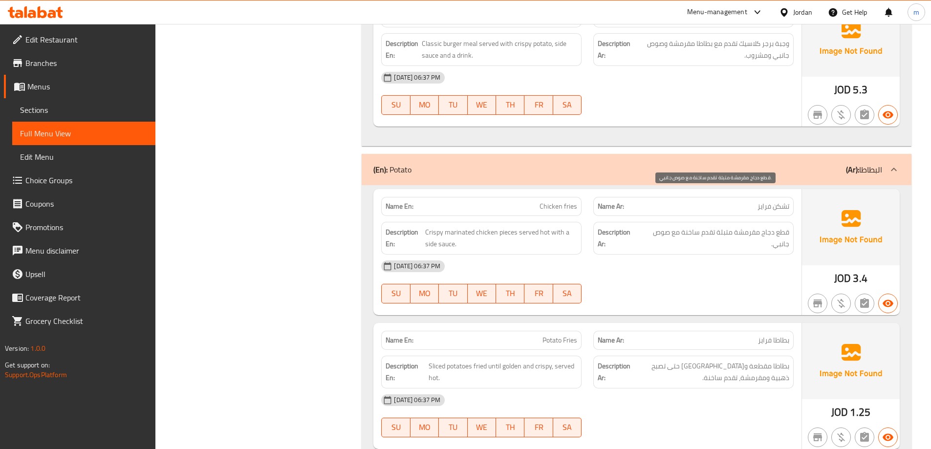
click at [743, 226] on span "قطع دجاج مقرمشة متبلة تقدم ساخنة مع صوص جانبي." at bounding box center [715, 238] width 149 height 24
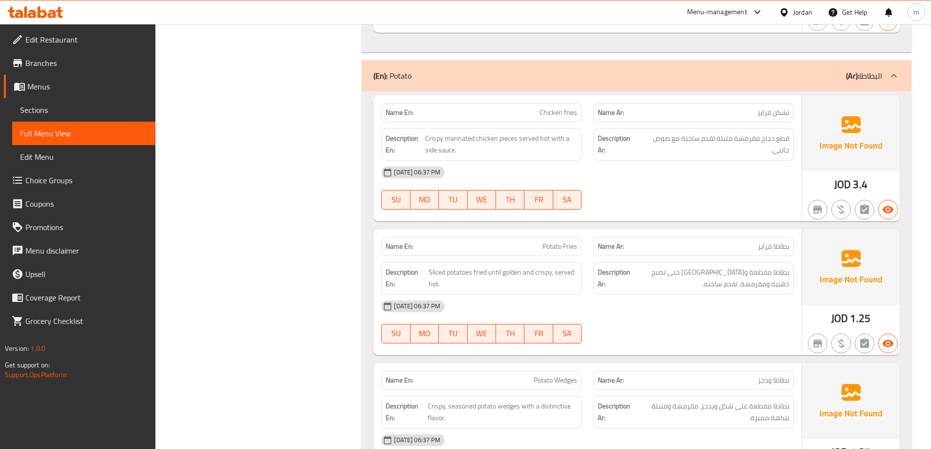
scroll to position [7870, 0]
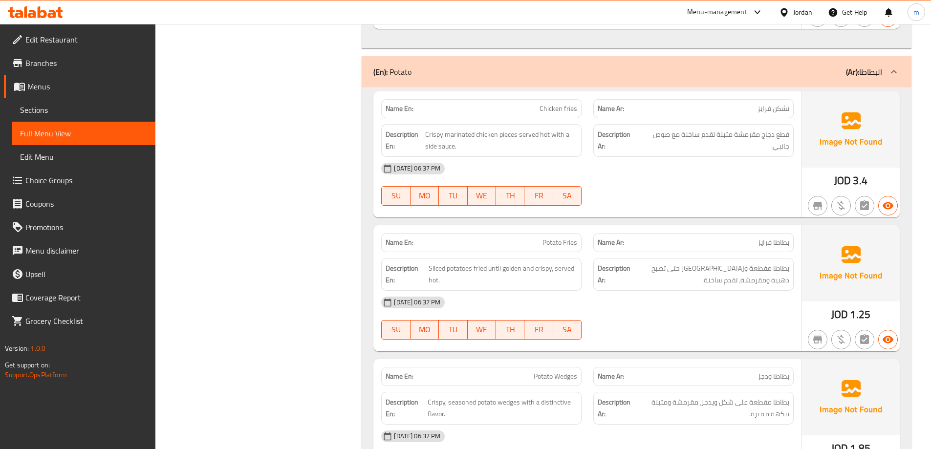
click at [743, 238] on p "Name Ar: بطاطا فرايز" at bounding box center [694, 243] width 192 height 10
click at [704, 238] on p "Name Ar: بطاطا فرايز" at bounding box center [694, 243] width 192 height 10
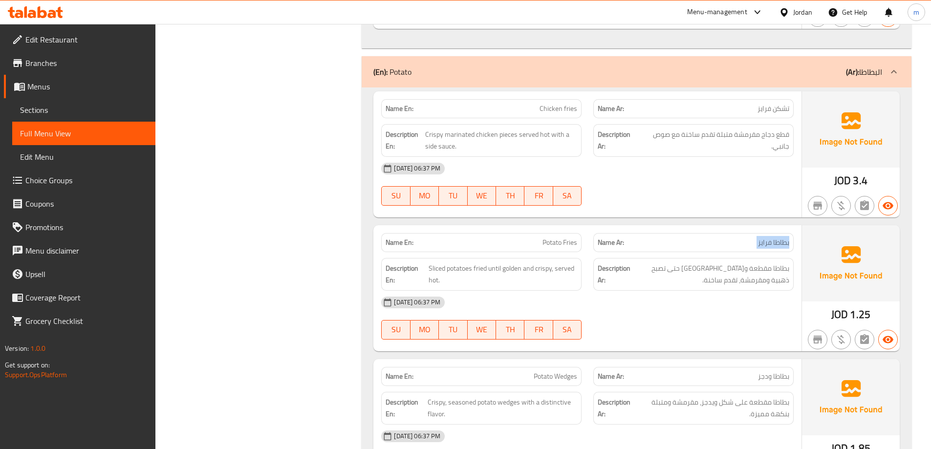
click at [704, 238] on p "Name Ar: بطاطا فرايز" at bounding box center [694, 243] width 192 height 10
click at [703, 252] on div "Description Ar: بطاطا مقطعة ومقلية حتى تصبح ذهبية ومقرمشة، تقدم ساخنة." at bounding box center [694, 274] width 212 height 44
click at [708, 233] on div "Name Ar: بطاطا فرايز" at bounding box center [694, 242] width 200 height 19
click at [713, 263] on span "بطاطا مقطعة ومقلية حتى تصبح ذهبية ومقرمشة، تقدم ساخنة." at bounding box center [711, 275] width 157 height 24
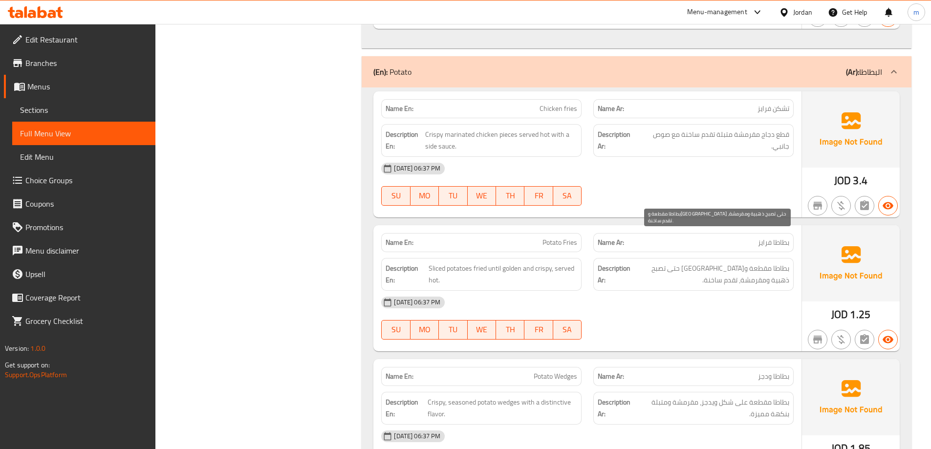
click at [697, 263] on span "بطاطا مقطعة ومقلية حتى تصبح ذهبية ومقرمشة، تقدم ساخنة." at bounding box center [711, 275] width 157 height 24
click at [673, 225] on div "Name En: Potato Fries Name Ar: بطاطا فرايز Description En: Sliced potatoes frie…" at bounding box center [588, 288] width 428 height 126
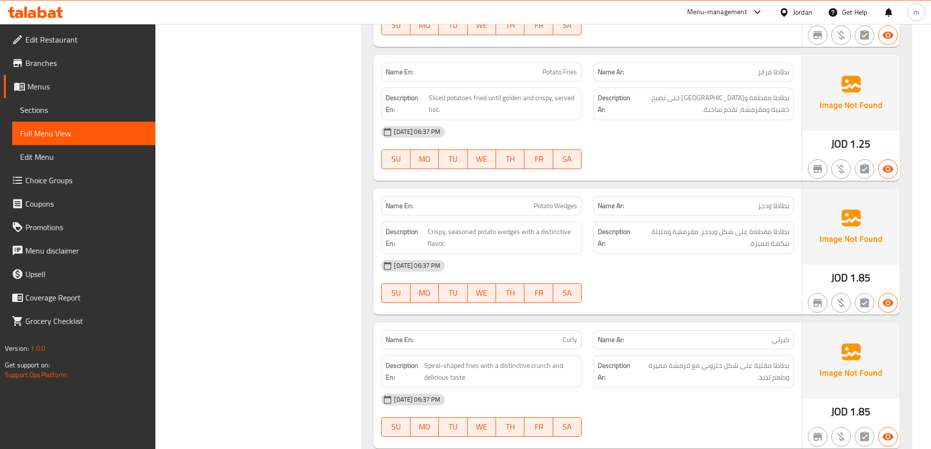
scroll to position [8017, 0]
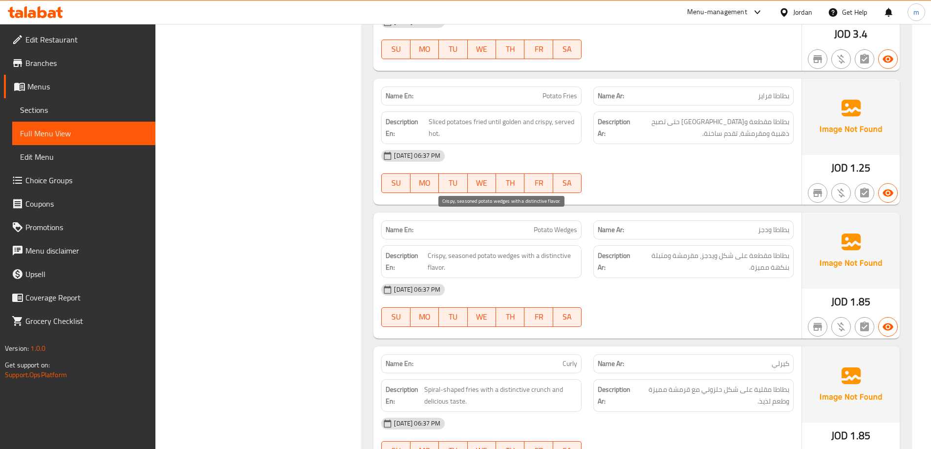
click at [484, 250] on span "Crispy, seasoned potato wedges with a distinctive flavor." at bounding box center [503, 262] width 150 height 24
drag, startPoint x: 701, startPoint y: 224, endPoint x: 796, endPoint y: 221, distance: 95.9
click at [796, 240] on div "Description Ar: بطاطا مقطعة على شكل ويدجز، مقرمشة ومتبلة بنكهة مميزة." at bounding box center [694, 262] width 212 height 44
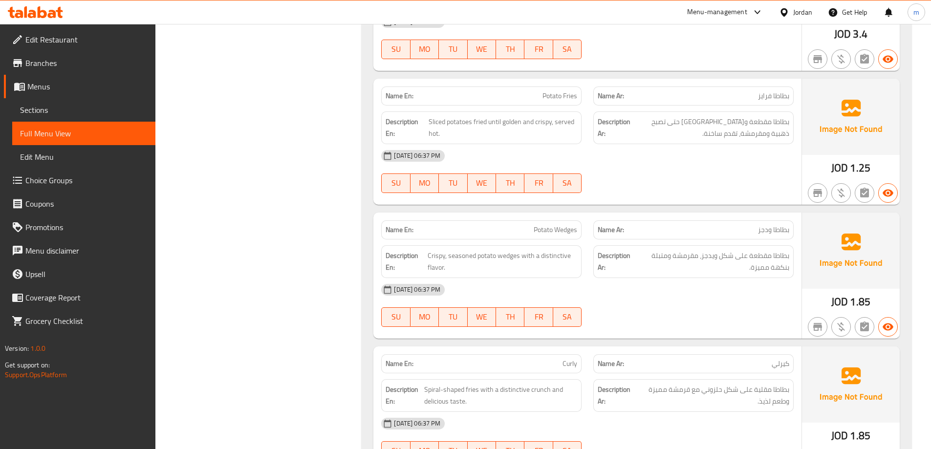
click at [700, 278] on div "14-10-2025 06:37 PM" at bounding box center [588, 289] width 424 height 23
drag, startPoint x: 426, startPoint y: 219, endPoint x: 514, endPoint y: 219, distance: 88.0
click at [514, 250] on h6 "Description En: Crispy, seasoned potato wedges with a distinctive flavor." at bounding box center [482, 262] width 192 height 24
click at [514, 250] on span "Crispy, seasoned potato wedges with a distinctive flavor." at bounding box center [503, 262] width 150 height 24
drag, startPoint x: 525, startPoint y: 221, endPoint x: 563, endPoint y: 233, distance: 40.4
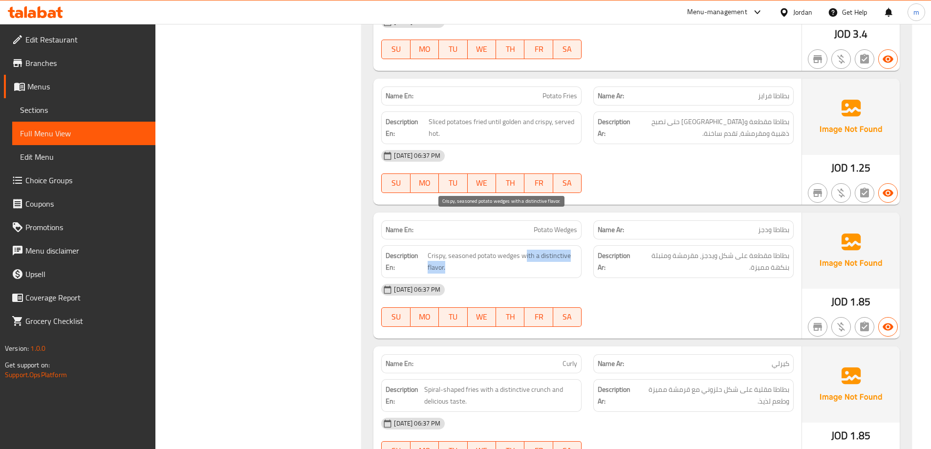
click at [563, 250] on span "Crispy, seasoned potato wedges with a distinctive flavor." at bounding box center [503, 262] width 150 height 24
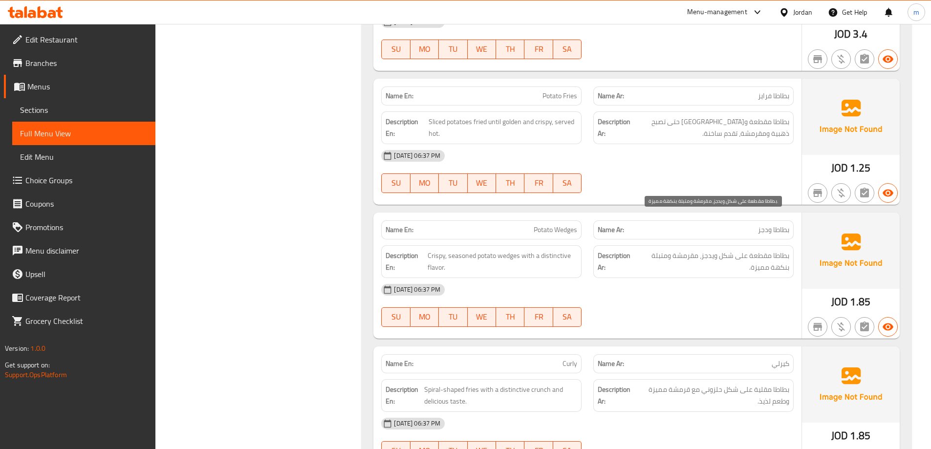
click at [676, 250] on span "بطاطا مقطعة على شكل ويدجز، مقرمشة ومتبلة بنكهة مميزة." at bounding box center [713, 262] width 154 height 24
click at [680, 250] on span "بطاطا مقطعة على شكل ويدجز، مقرمشة ومتبلة بنكهة مميزة." at bounding box center [713, 262] width 154 height 24
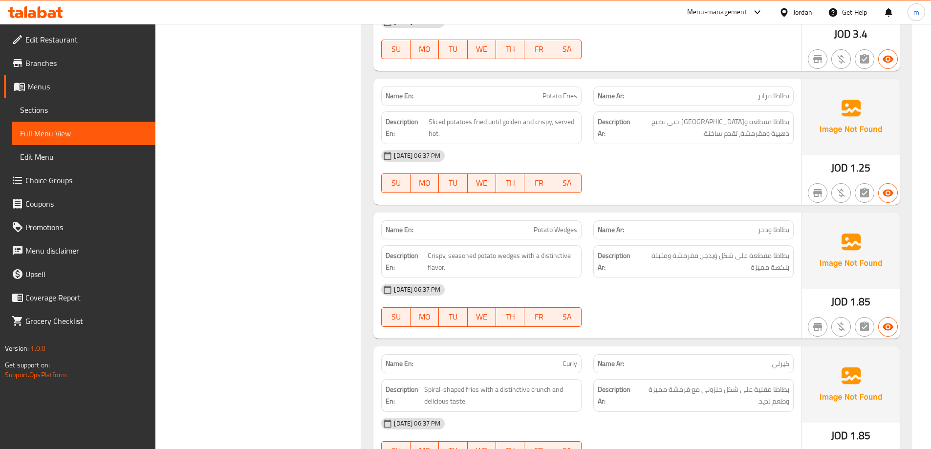
click at [538, 221] on div "Name En: Potato Wedges" at bounding box center [481, 230] width 200 height 19
click at [541, 225] on span "Potato Wedges" at bounding box center [556, 230] width 44 height 10
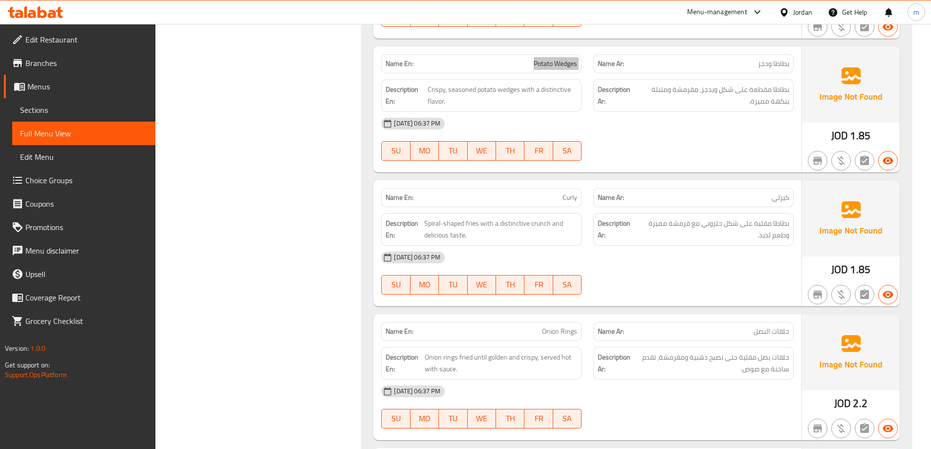
scroll to position [8212, 0]
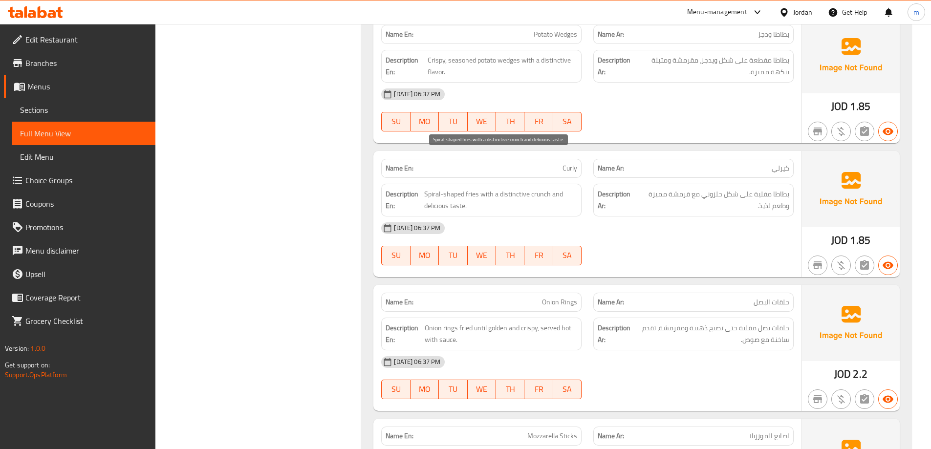
click at [470, 188] on span "Spiral-shaped fries with a distinctive crunch and delicious taste." at bounding box center [500, 200] width 153 height 24
click at [442, 188] on span "Spiral-shaped fries with a distinctive crunch and delicious taste." at bounding box center [500, 200] width 153 height 24
click at [436, 188] on span "Spiral-shaped fries with a distinctive crunch and delicious taste." at bounding box center [500, 200] width 153 height 24
click at [456, 188] on span "Spiral-shaped fries with a distinctive crunch and delicious taste." at bounding box center [500, 200] width 153 height 24
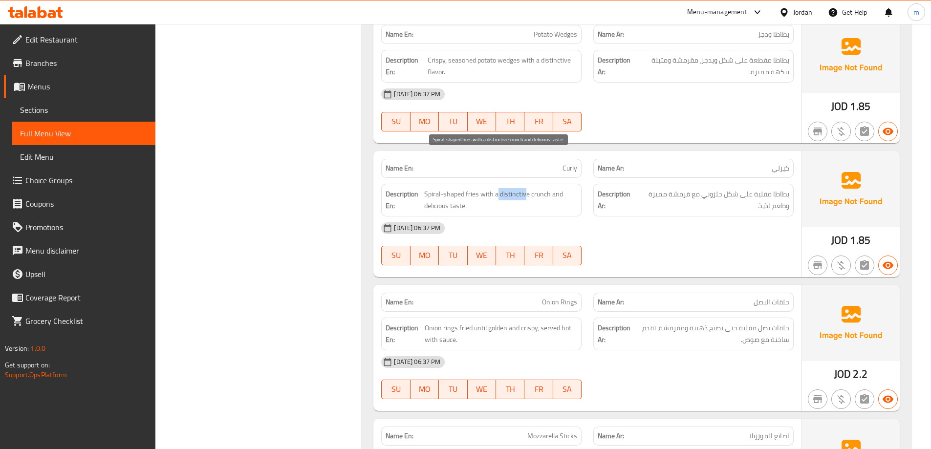
drag, startPoint x: 496, startPoint y: 156, endPoint x: 526, endPoint y: 155, distance: 29.8
click at [526, 188] on span "Spiral-shaped fries with a distinctive crunch and delicious taste." at bounding box center [500, 200] width 153 height 24
click at [539, 188] on span "Spiral-shaped fries with a distinctive crunch and delicious taste." at bounding box center [500, 200] width 153 height 24
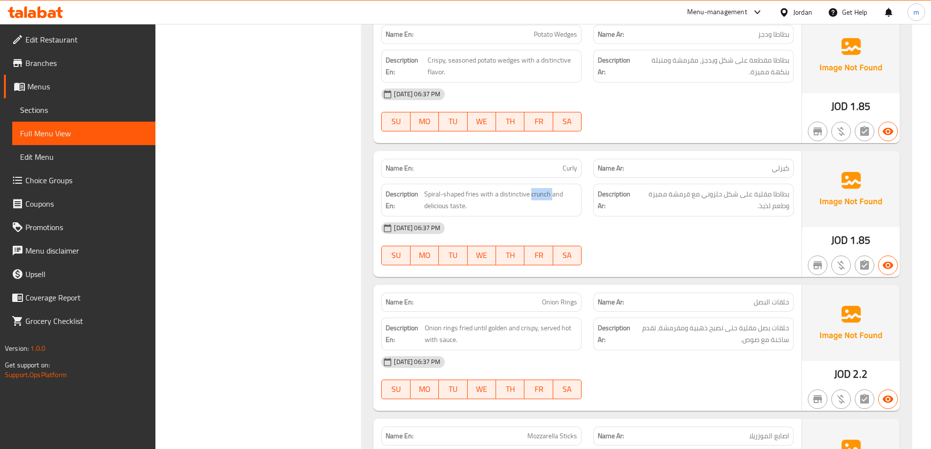
scroll to position [8163, 0]
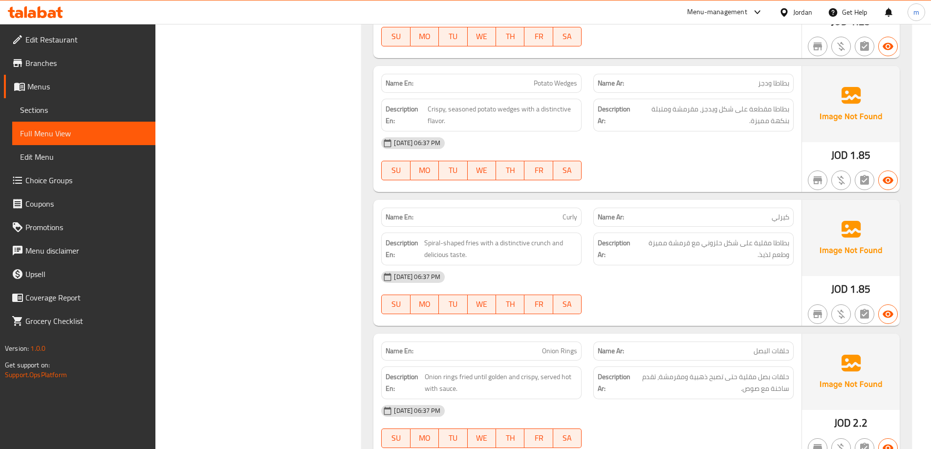
click at [569, 265] on div "14-10-2025 06:37 PM" at bounding box center [588, 276] width 424 height 23
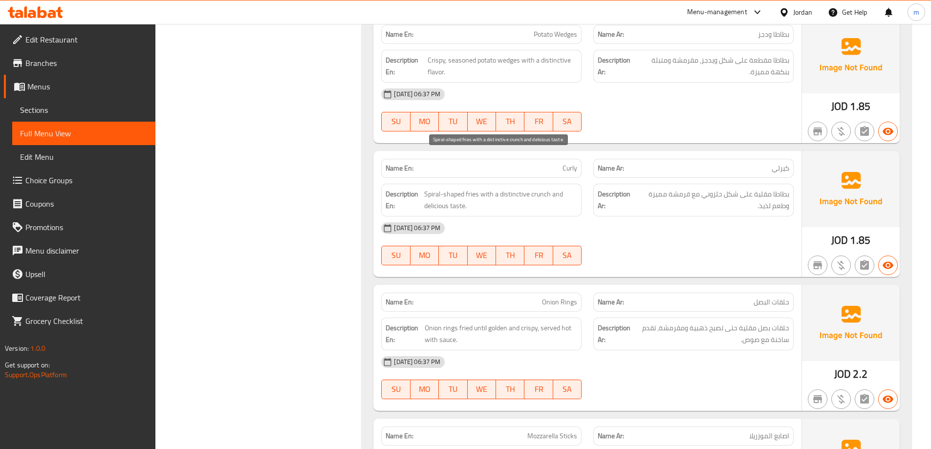
click at [539, 188] on span "Spiral-shaped fries with a distinctive crunch and delicious taste." at bounding box center [500, 200] width 153 height 24
drag, startPoint x: 539, startPoint y: 156, endPoint x: 681, endPoint y: 134, distance: 143.0
click at [681, 163] on p "Name Ar: كيرلي" at bounding box center [694, 168] width 192 height 10
click at [569, 163] on span "Curly" at bounding box center [570, 168] width 15 height 10
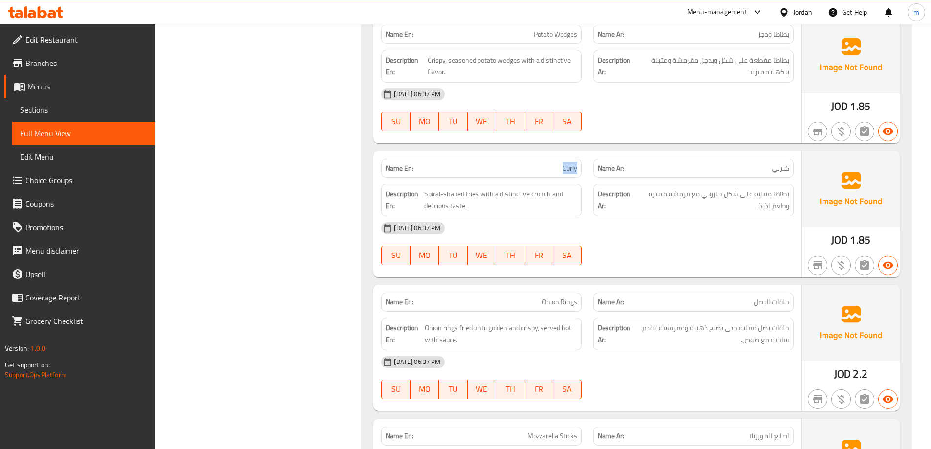
click at [569, 163] on span "Curly" at bounding box center [570, 168] width 15 height 10
click at [706, 217] on div "14-10-2025 06:37 PM" at bounding box center [588, 228] width 424 height 23
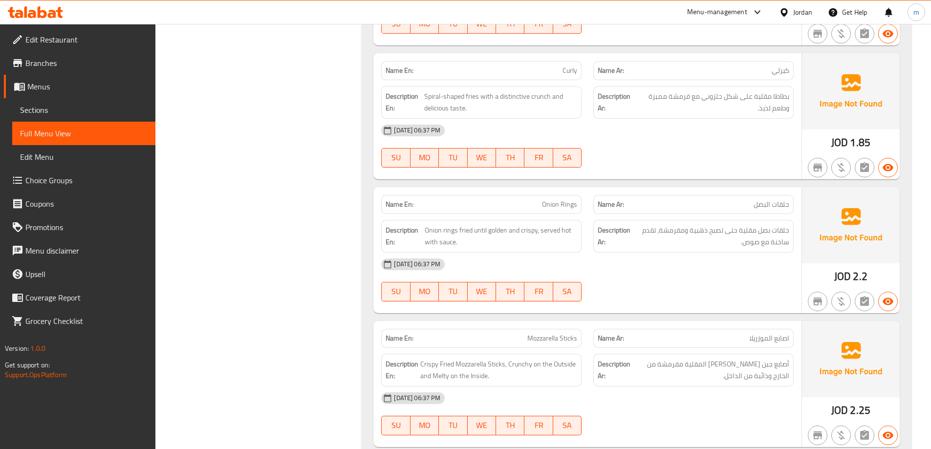
scroll to position [8359, 0]
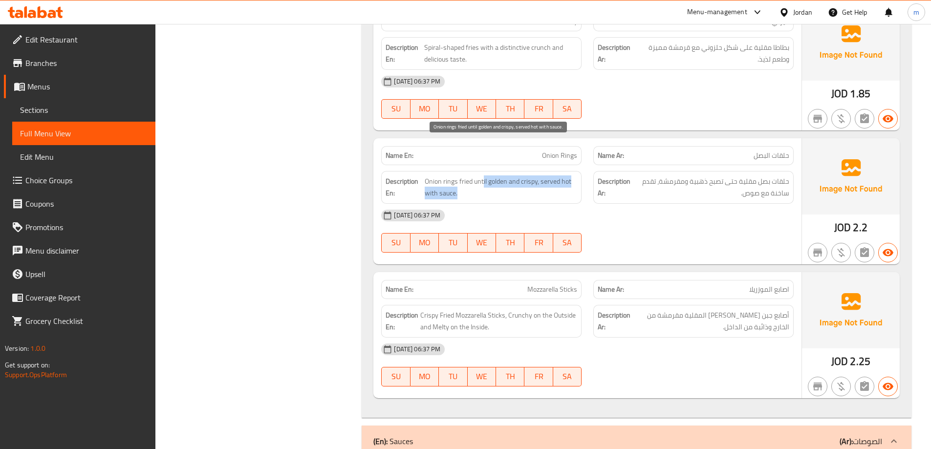
drag, startPoint x: 483, startPoint y: 148, endPoint x: 503, endPoint y: 153, distance: 21.0
click at [503, 176] on span "Onion rings fried until golden and crispy, served hot with sauce." at bounding box center [501, 188] width 153 height 24
drag, startPoint x: 506, startPoint y: 144, endPoint x: 523, endPoint y: 146, distance: 17.2
click at [523, 176] on span "Onion rings fried until golden and crispy, served hot with sauce." at bounding box center [501, 188] width 153 height 24
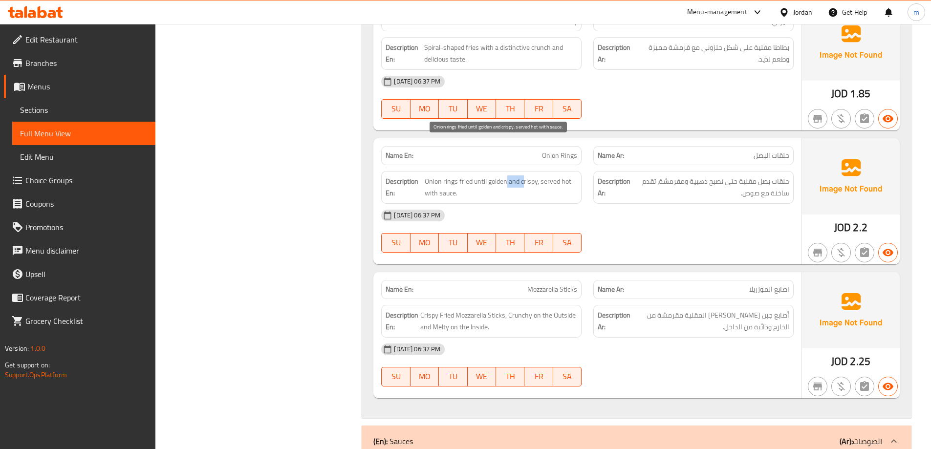
click at [523, 176] on span "Onion rings fried until golden and crispy, served hot with sauce." at bounding box center [501, 188] width 153 height 24
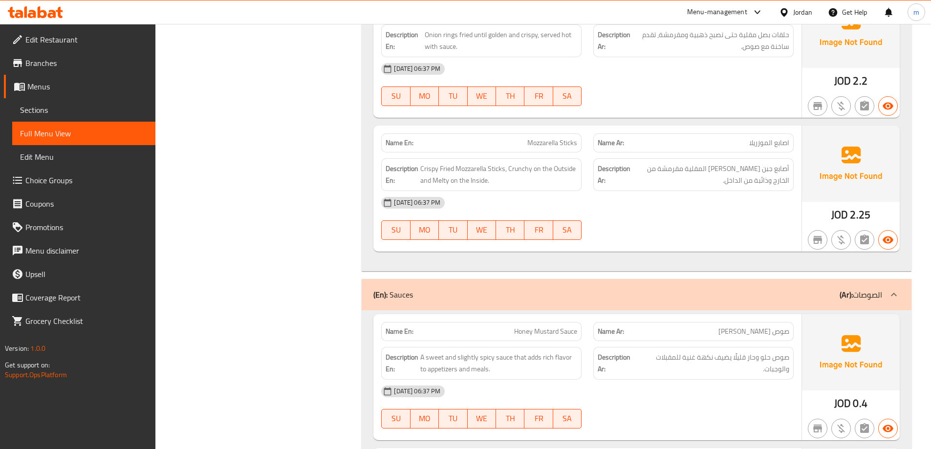
scroll to position [8457, 0]
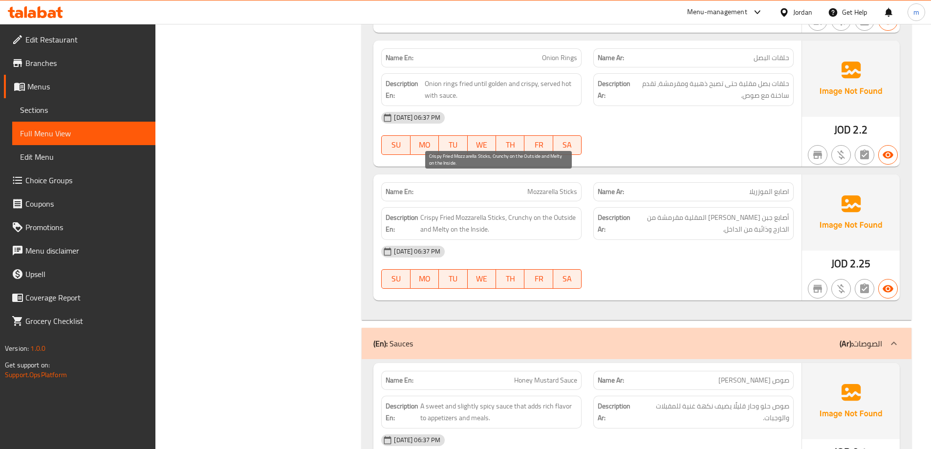
click at [464, 212] on span "Crispy Fried Mozzarella Sticks, Crunchy on the Outside and Melty on the Inside." at bounding box center [498, 224] width 157 height 24
click at [487, 212] on span "Crispy Fried Mozzarella Sticks, Crunchy on the Outside and Melty on the Inside." at bounding box center [498, 224] width 157 height 24
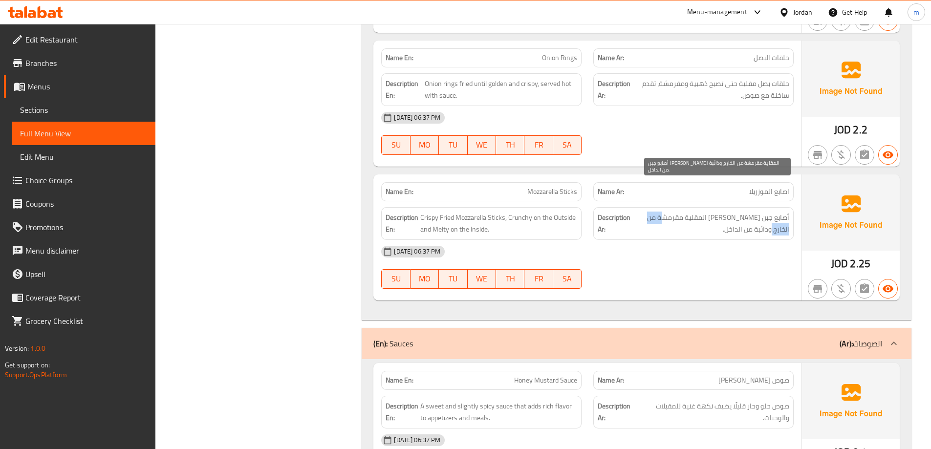
drag, startPoint x: 678, startPoint y: 183, endPoint x: 646, endPoint y: 182, distance: 31.3
click at [646, 212] on span "أصابع جبن الموزريلا المقلية مقرمشة من الخارج وذائبة من الداخل." at bounding box center [711, 224] width 157 height 24
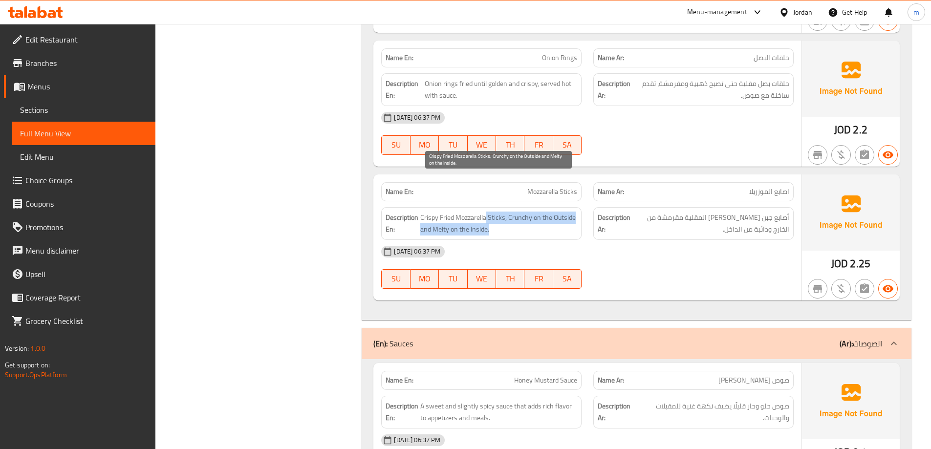
drag, startPoint x: 489, startPoint y: 182, endPoint x: 528, endPoint y: 189, distance: 38.7
click at [528, 212] on span "Crispy Fried Mozzarella Sticks, Crunchy on the Outside and Melty on the Inside." at bounding box center [498, 224] width 157 height 24
drag, startPoint x: 504, startPoint y: 181, endPoint x: 575, endPoint y: 180, distance: 70.4
click at [575, 212] on span "Crispy Fried Mozzarella Sticks, Crunchy on the Outside and Melty on the Inside." at bounding box center [498, 224] width 157 height 24
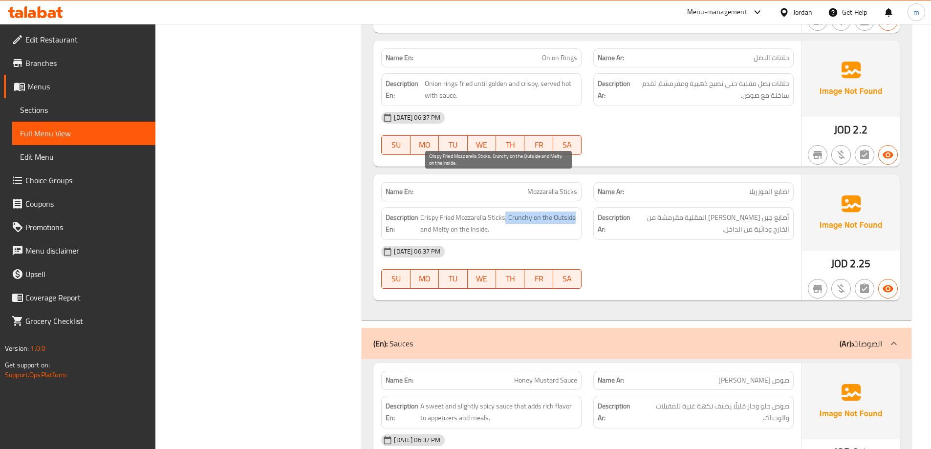
click at [575, 212] on span "Crispy Fried Mozzarella Sticks, Crunchy on the Outside and Melty on the Inside." at bounding box center [498, 224] width 157 height 24
click at [480, 212] on span "Crispy Fried Mozzarella Sticks, Crunchy on the Outside and Melty on the Inside." at bounding box center [498, 224] width 157 height 24
click at [512, 212] on span "Crispy Fried Mozzarella Sticks, Crunchy on the Outside and Melty on the Inside." at bounding box center [498, 224] width 157 height 24
click at [522, 212] on span "Crispy Fried Mozzarella Sticks, Crunchy on the Outside and Melty on the Inside." at bounding box center [498, 224] width 157 height 24
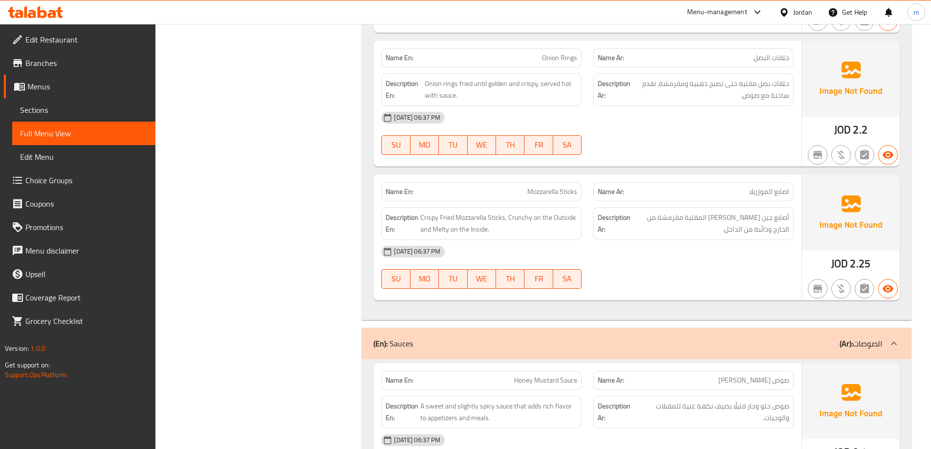
drag, startPoint x: 631, startPoint y: 152, endPoint x: 618, endPoint y: 153, distance: 12.8
click at [621, 187] on p "Name Ar: اصابع الموزريلا" at bounding box center [694, 192] width 192 height 10
click at [559, 187] on span "Mozzarella Sticks" at bounding box center [553, 192] width 50 height 10
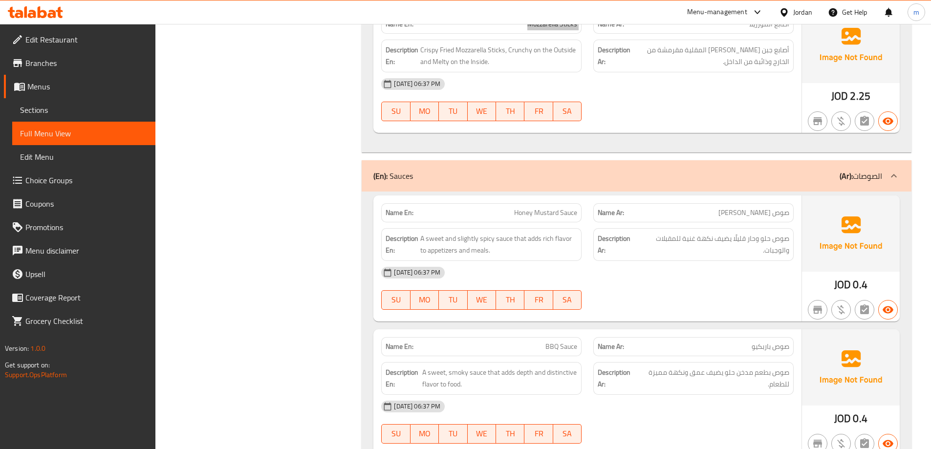
scroll to position [8652, 0]
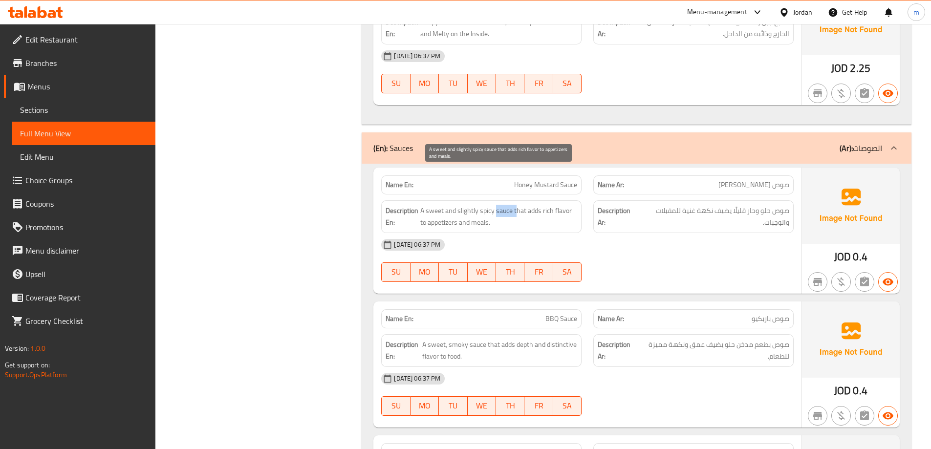
drag, startPoint x: 497, startPoint y: 174, endPoint x: 517, endPoint y: 177, distance: 20.3
click at [517, 205] on span "A sweet and slightly spicy sauce that adds rich flavor to appetizers and meals." at bounding box center [498, 217] width 157 height 24
drag, startPoint x: 517, startPoint y: 177, endPoint x: 546, endPoint y: 182, distance: 29.2
click at [546, 205] on span "A sweet and slightly spicy sauce that adds rich flavor to appetizers and meals." at bounding box center [498, 217] width 157 height 24
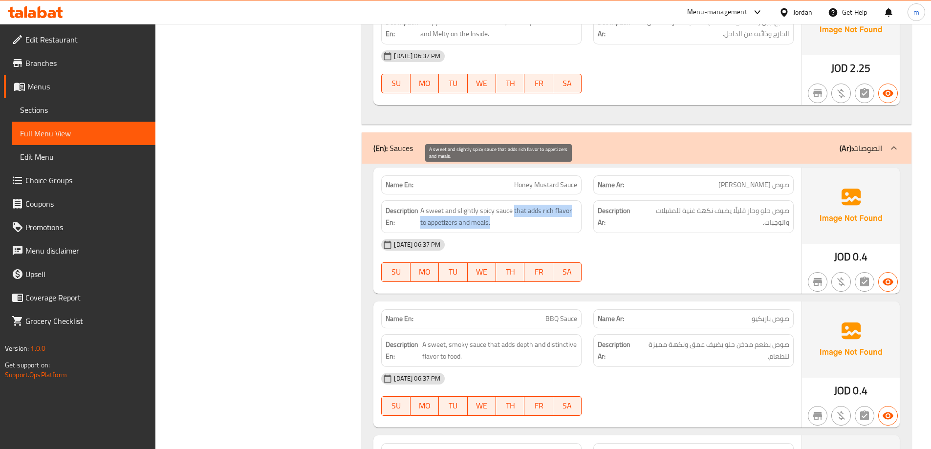
click at [546, 205] on span "A sweet and slightly spicy sauce that adds rich flavor to appetizers and meals." at bounding box center [498, 217] width 157 height 24
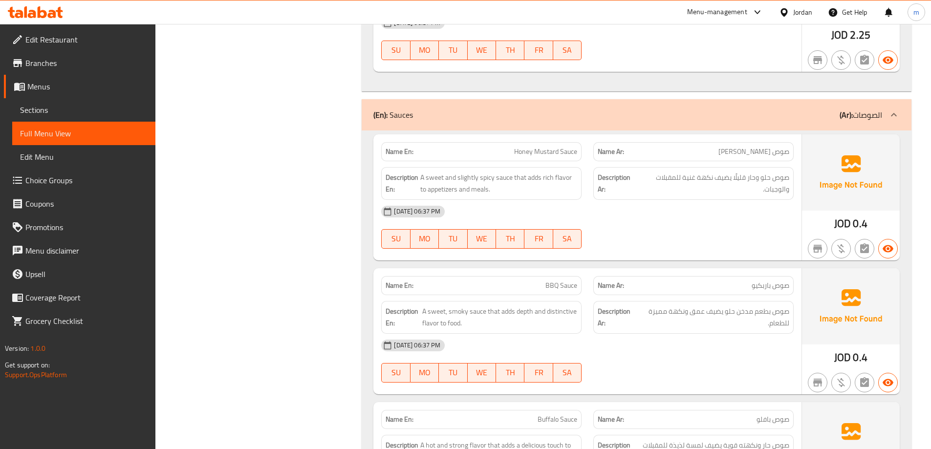
scroll to position [8701, 0]
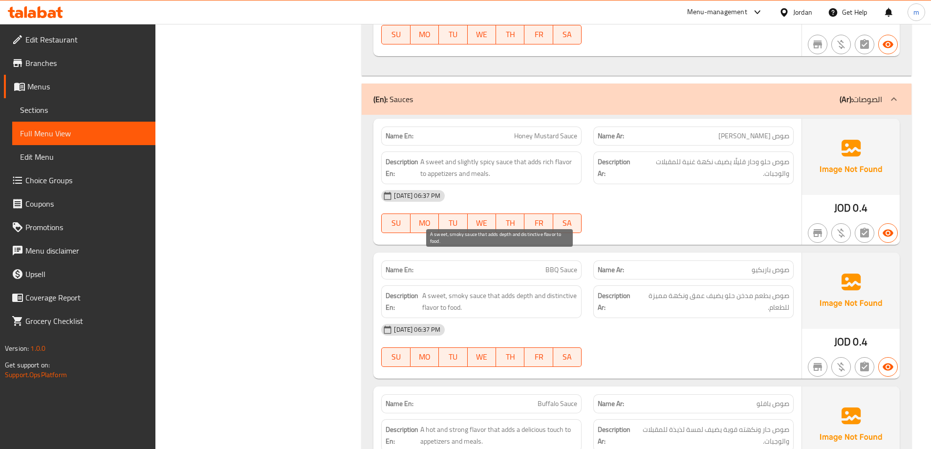
click at [432, 290] on span "A sweet, smoky sauce that adds depth and distinctive flavor to food." at bounding box center [499, 302] width 155 height 24
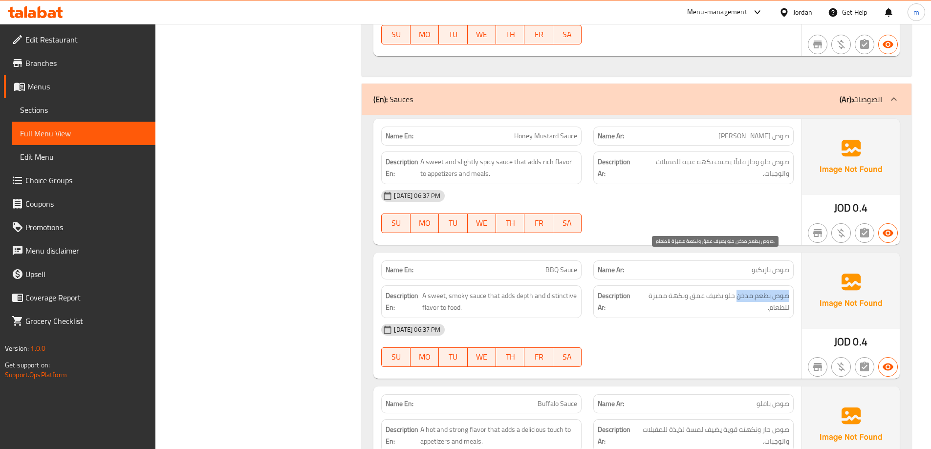
drag, startPoint x: 737, startPoint y: 258, endPoint x: 787, endPoint y: 262, distance: 50.5
click at [787, 290] on span "صوص بطعم مدخن حلو يضيف عمق ونكهة مميزة للطعام." at bounding box center [714, 302] width 151 height 24
click at [732, 318] on div "14-10-2025 06:37 PM" at bounding box center [588, 329] width 424 height 23
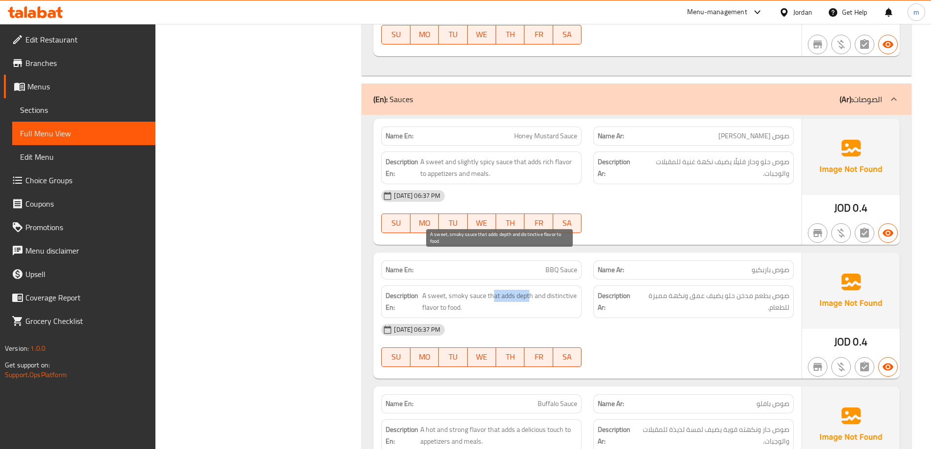
drag, startPoint x: 494, startPoint y: 259, endPoint x: 528, endPoint y: 261, distance: 33.8
click at [528, 290] on span "A sweet, smoky sauce that adds depth and distinctive flavor to food." at bounding box center [499, 302] width 155 height 24
click at [537, 290] on span "A sweet, smoky sauce that adds depth and distinctive flavor to food." at bounding box center [499, 302] width 155 height 24
drag, startPoint x: 514, startPoint y: 263, endPoint x: 542, endPoint y: 265, distance: 28.5
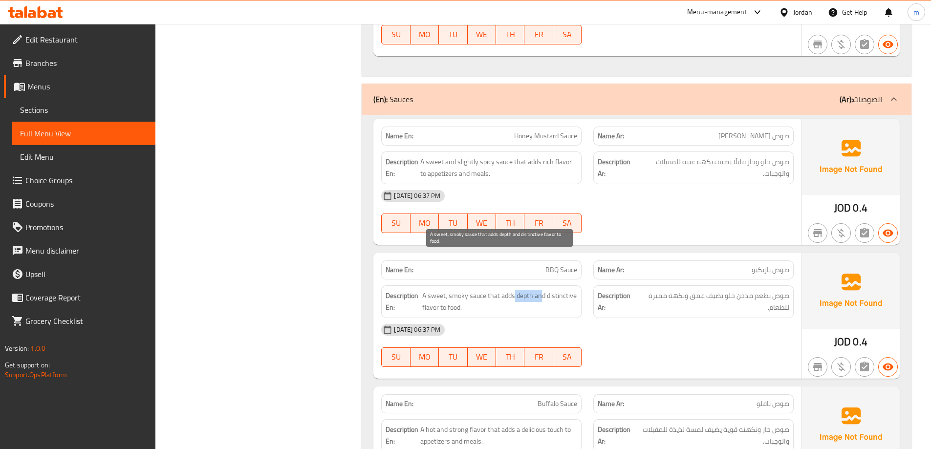
click at [542, 290] on span "A sweet, smoky sauce that adds depth and distinctive flavor to food." at bounding box center [499, 302] width 155 height 24
click at [558, 286] on div "Description En: A sweet, smoky sauce that adds depth and distinctive flavor to …" at bounding box center [481, 302] width 200 height 33
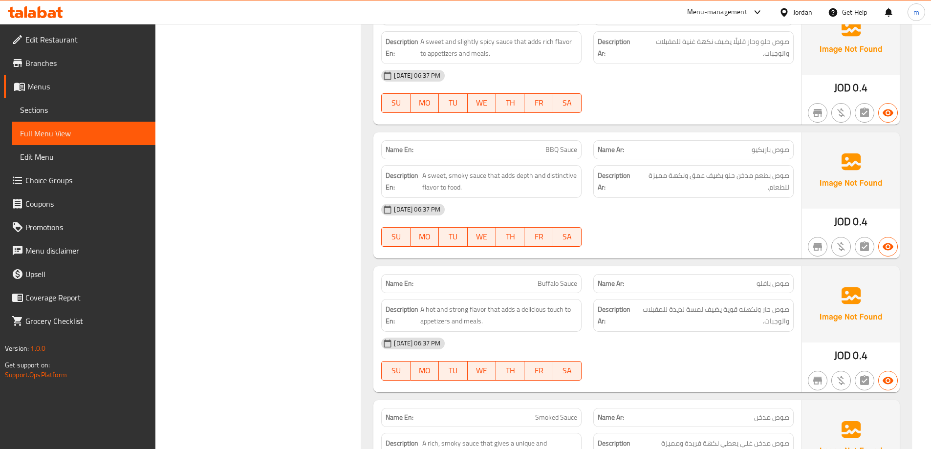
scroll to position [8750, 0]
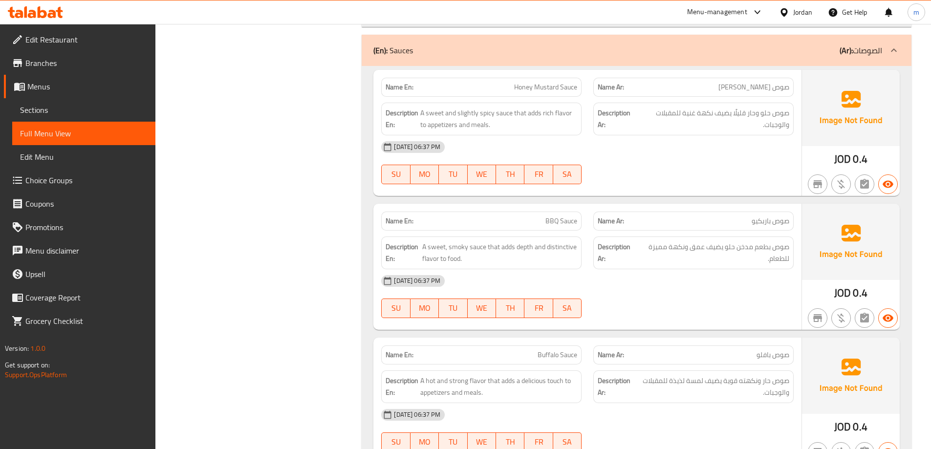
click at [562, 216] on span "BBQ Sauce" at bounding box center [562, 221] width 32 height 10
drag, startPoint x: 519, startPoint y: 206, endPoint x: 555, endPoint y: 217, distance: 37.7
click at [555, 241] on span "A sweet, smoky sauce that adds depth and distinctive flavor to food." at bounding box center [499, 253] width 155 height 24
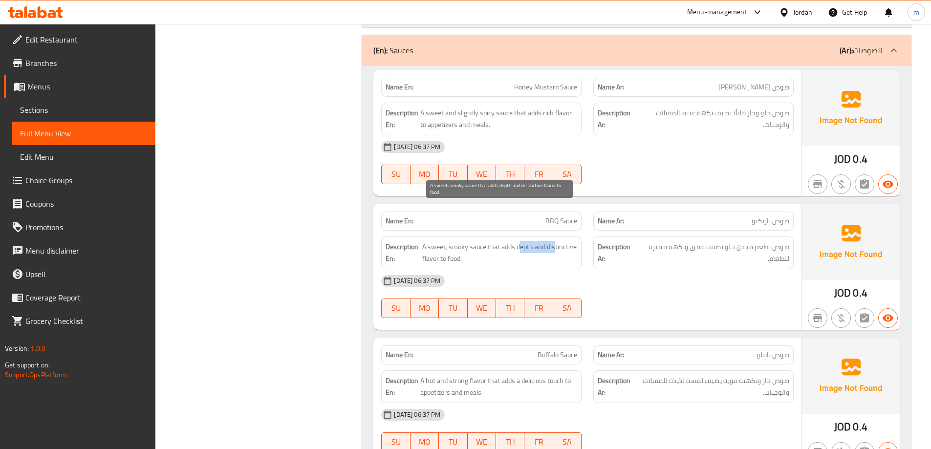
click at [555, 241] on span "A sweet, smoky sauce that adds depth and distinctive flavor to food." at bounding box center [499, 253] width 155 height 24
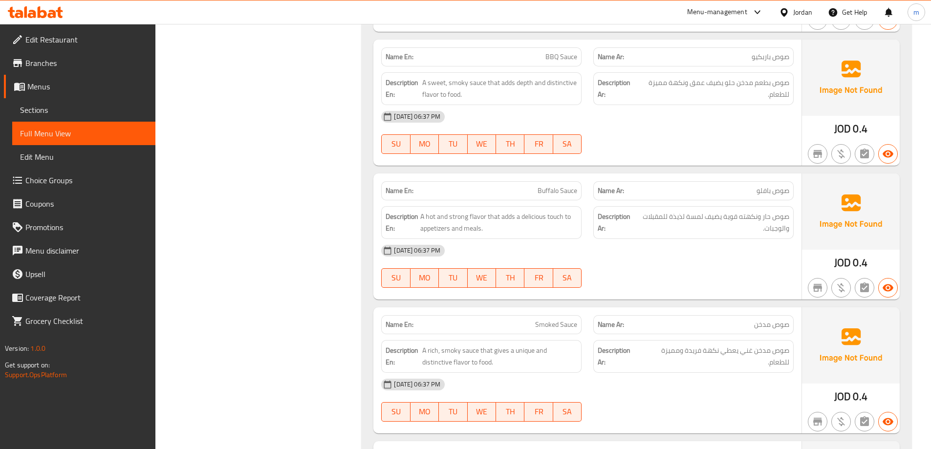
scroll to position [8897, 0]
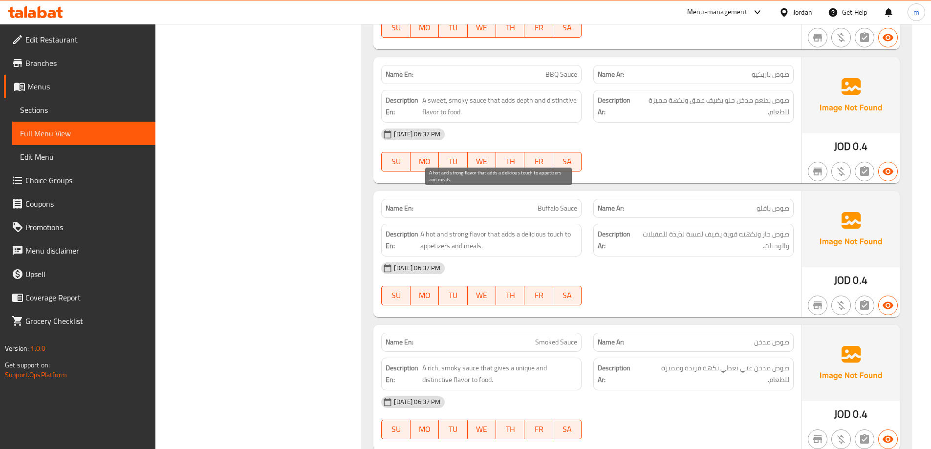
click at [483, 228] on span "A hot and strong flavor that adds a delicious touch to appetizers and meals." at bounding box center [498, 240] width 157 height 24
click at [481, 228] on span "A hot and strong flavor that adds a delicious touch to appetizers and meals." at bounding box center [498, 240] width 157 height 24
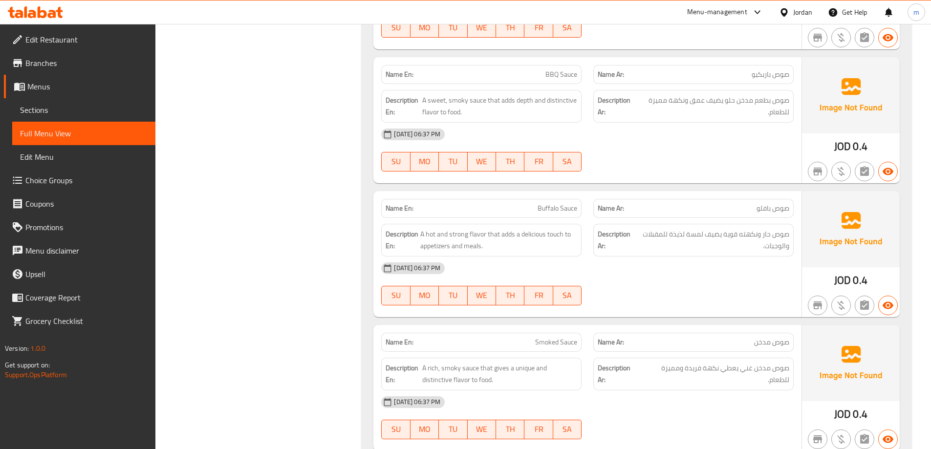
click at [748, 228] on span "صوص حار ونكهته قوية يضيف لمسة لذيذة للمقبلات والوجبات." at bounding box center [713, 240] width 153 height 24
drag, startPoint x: 788, startPoint y: 193, endPoint x: 762, endPoint y: 196, distance: 26.1
click at [762, 228] on span "صوص حار ونكهته قوية يضيف لمسة لذيذة للمقبلات والوجبات." at bounding box center [713, 240] width 153 height 24
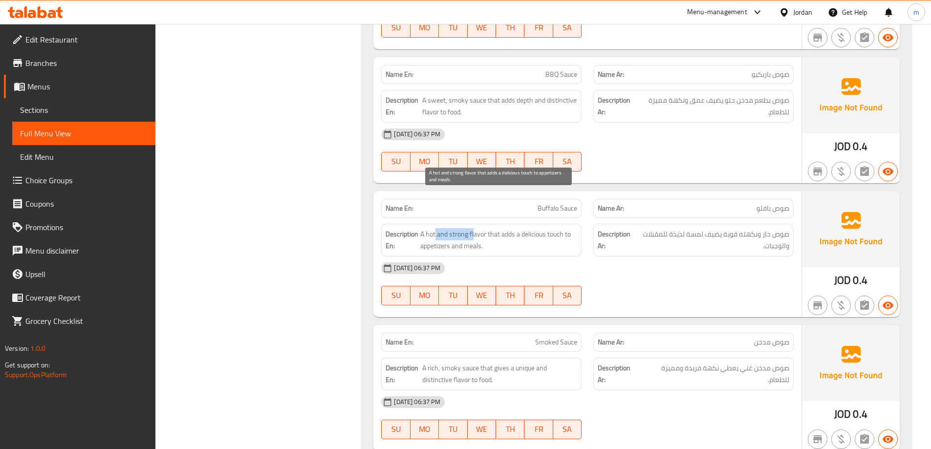
drag, startPoint x: 436, startPoint y: 203, endPoint x: 476, endPoint y: 202, distance: 40.1
click at [476, 228] on span "A hot and strong flavor that adds a delicious touch to appetizers and meals." at bounding box center [498, 240] width 157 height 24
click at [434, 228] on span "A hot and strong flavor that adds a delicious touch to appetizers and meals." at bounding box center [498, 240] width 157 height 24
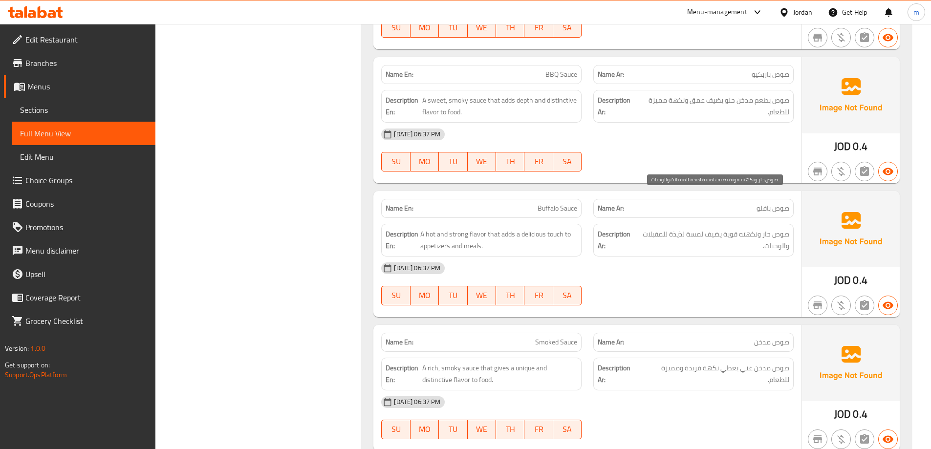
click at [728, 228] on span "صوص حار ونكهته قوية يضيف لمسة لذيذة للمقبلات والوجبات." at bounding box center [713, 240] width 153 height 24
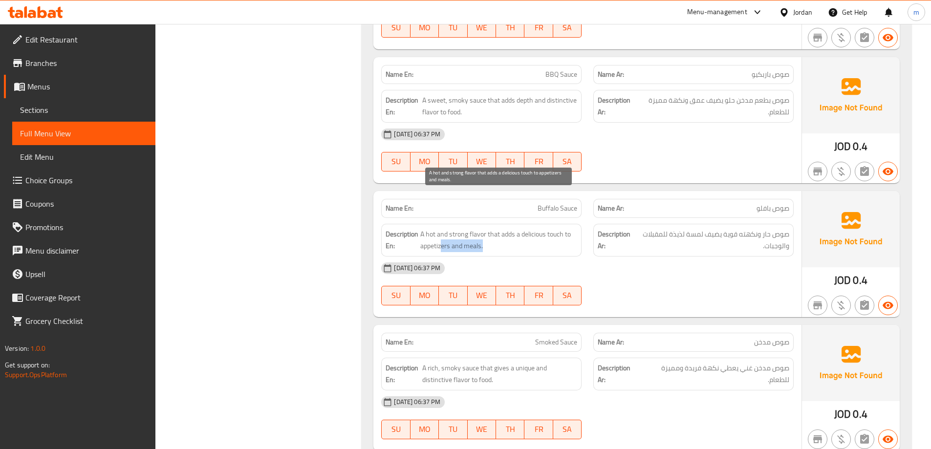
drag, startPoint x: 447, startPoint y: 210, endPoint x: 491, endPoint y: 215, distance: 44.3
click at [491, 228] on span "A hot and strong flavor that adds a delicious touch to appetizers and meals." at bounding box center [498, 240] width 157 height 24
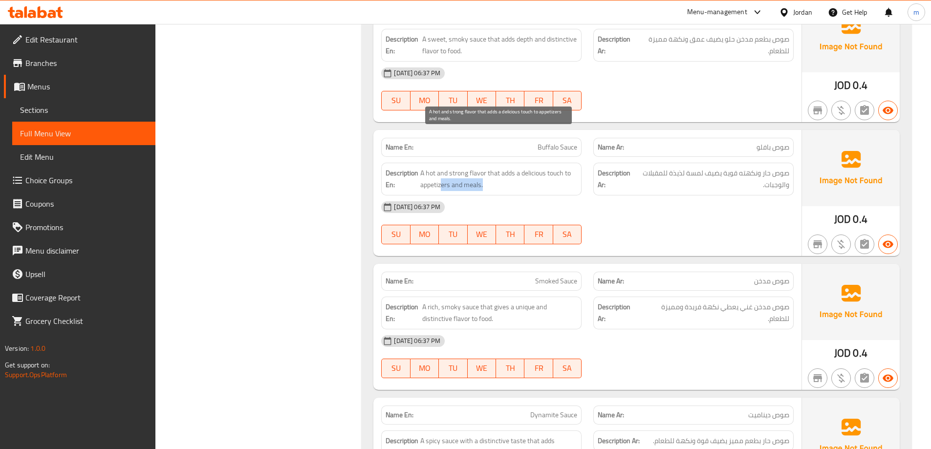
scroll to position [8946, 0]
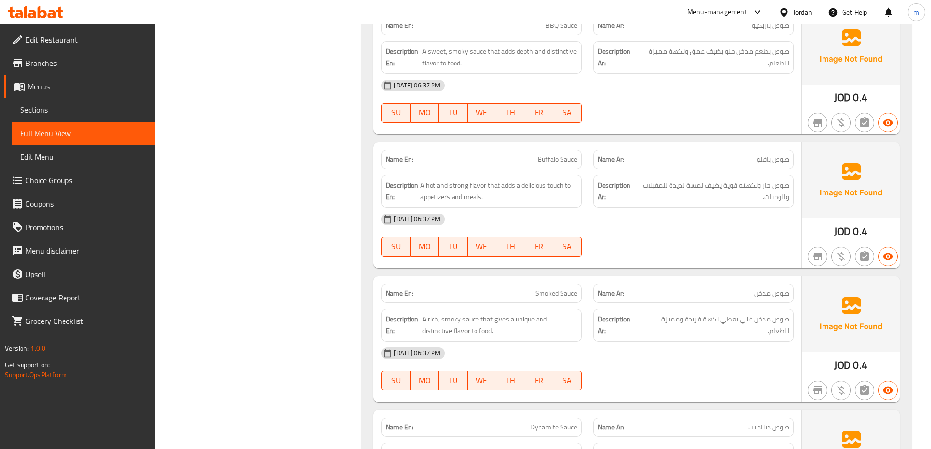
click at [570, 155] on span "Buffalo Sauce" at bounding box center [558, 160] width 40 height 10
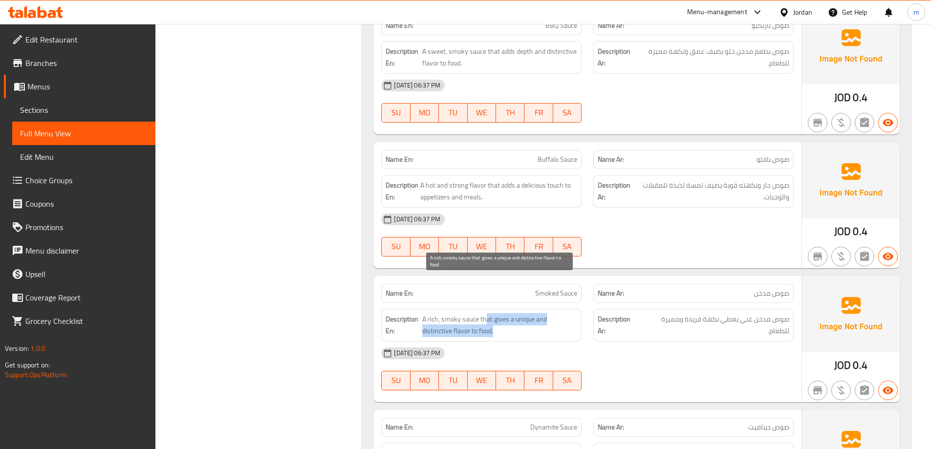
drag, startPoint x: 487, startPoint y: 278, endPoint x: 519, endPoint y: 289, distance: 34.3
click at [519, 313] on span "A rich, smoky sauce that gives a unique and distinctive flavor to food." at bounding box center [499, 325] width 155 height 24
drag, startPoint x: 489, startPoint y: 284, endPoint x: 500, endPoint y: 289, distance: 12.0
click at [500, 313] on span "A rich, smoky sauce that gives a unique and distinctive flavor to food." at bounding box center [499, 325] width 155 height 24
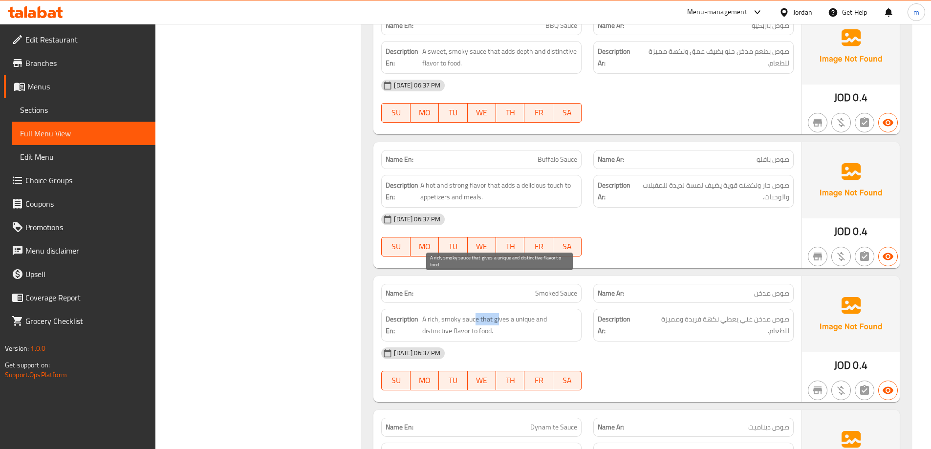
click at [500, 313] on span "A rich, smoky sauce that gives a unique and distinctive flavor to food." at bounding box center [499, 325] width 155 height 24
drag, startPoint x: 476, startPoint y: 279, endPoint x: 509, endPoint y: 298, distance: 38.5
click at [509, 313] on span "A rich, smoky sauce that gives a unique and distinctive flavor to food." at bounding box center [499, 325] width 155 height 24
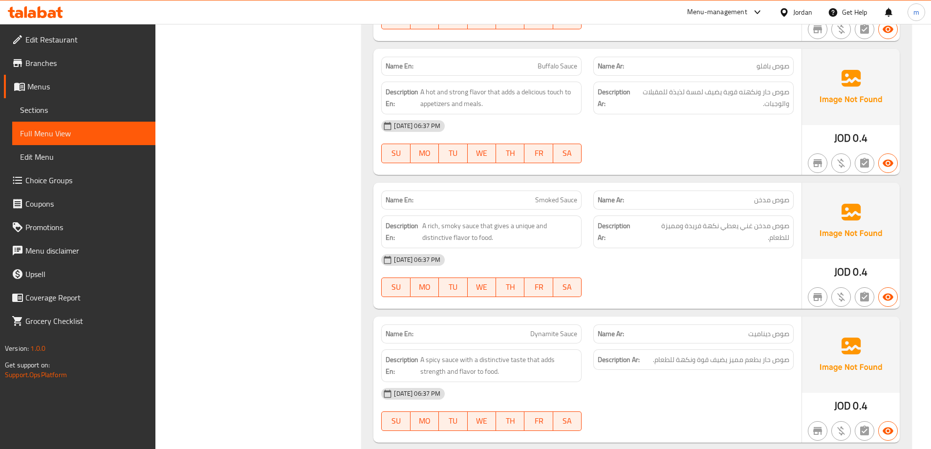
scroll to position [9044, 0]
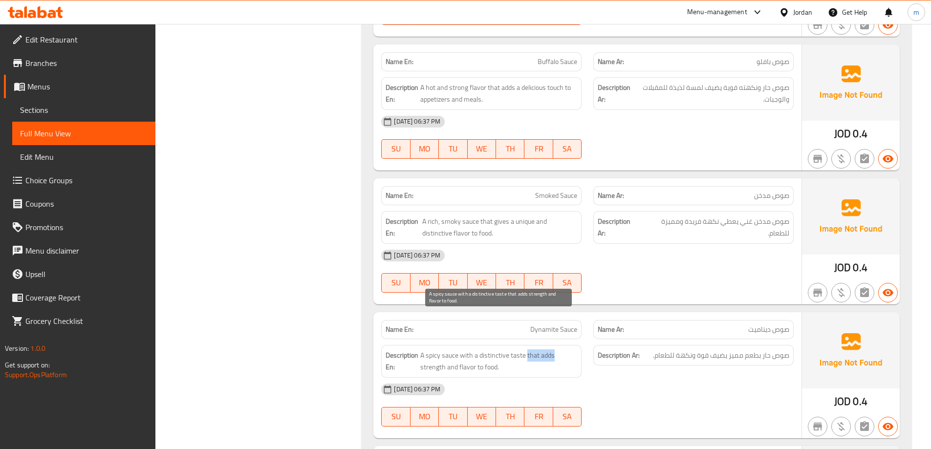
drag, startPoint x: 528, startPoint y: 320, endPoint x: 561, endPoint y: 323, distance: 33.4
click at [561, 350] on span "A spicy sauce with a distinctive taste that adds strength and flavor to food." at bounding box center [498, 362] width 157 height 24
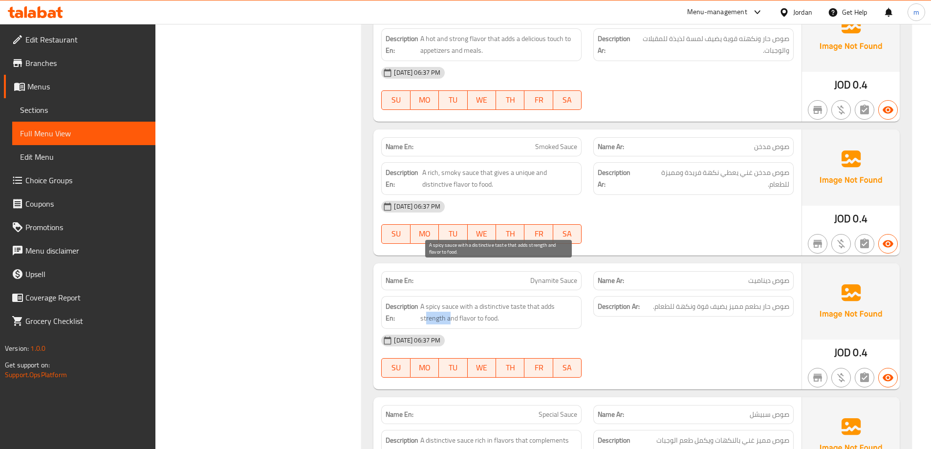
drag, startPoint x: 427, startPoint y: 282, endPoint x: 450, endPoint y: 288, distance: 24.4
click at [450, 301] on span "A spicy sauce with a distinctive taste that adds strength and flavor to food." at bounding box center [498, 313] width 157 height 24
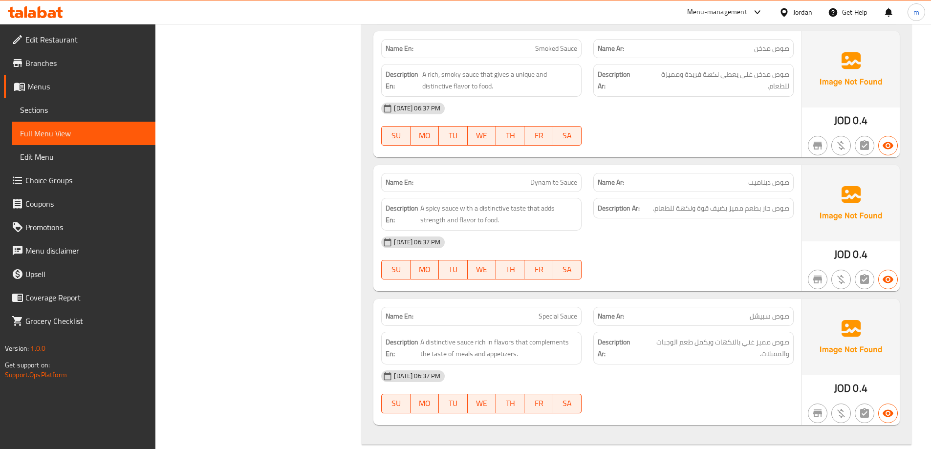
scroll to position [9190, 0]
click at [469, 337] on span "A distinctive sauce rich in flavors that complements the taste of meals and app…" at bounding box center [498, 349] width 157 height 24
drag, startPoint x: 486, startPoint y: 307, endPoint x: 509, endPoint y: 310, distance: 23.1
click at [509, 337] on span "A distinctive sauce rich in flavors that complements the taste of meals and app…" at bounding box center [498, 349] width 157 height 24
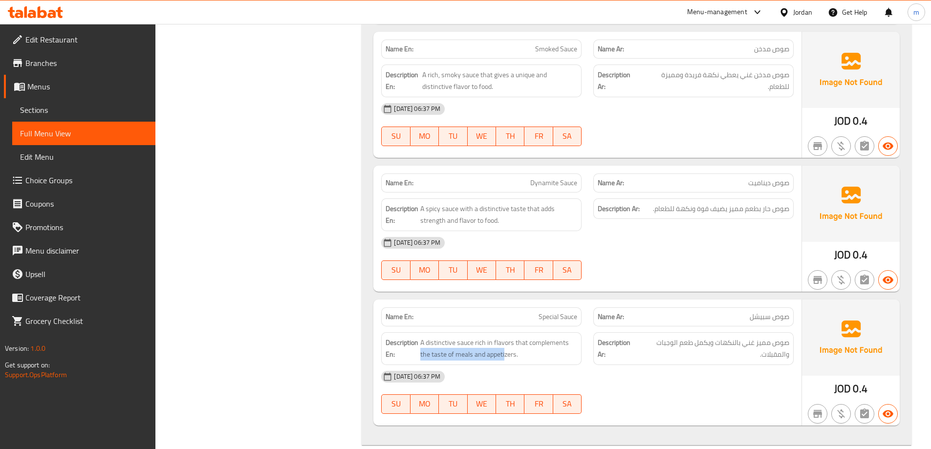
drag, startPoint x: 420, startPoint y: 322, endPoint x: 505, endPoint y: 314, distance: 84.9
click at [505, 337] on h6 "Description En: A distinctive sauce rich in flavors that complements the taste …" at bounding box center [482, 349] width 192 height 24
click at [505, 337] on span "A distinctive sauce rich in flavors that complements the taste of meals and app…" at bounding box center [498, 349] width 157 height 24
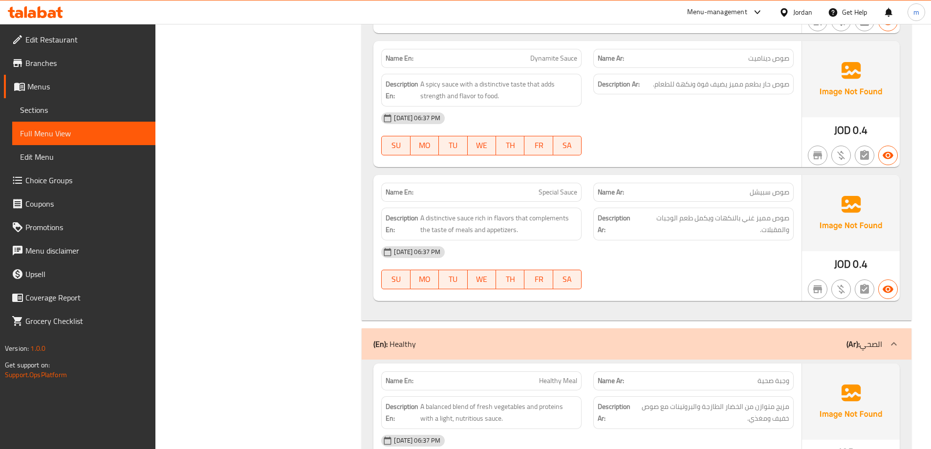
scroll to position [9358, 0]
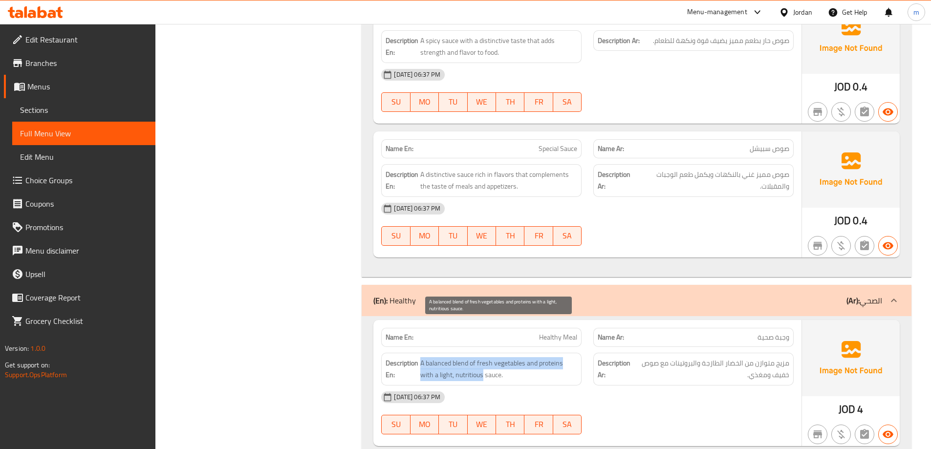
drag, startPoint x: 415, startPoint y: 343, endPoint x: 468, endPoint y: 340, distance: 53.4
click at [468, 357] on h6 "Description En: A balanced blend of fresh vegetables and proteins with a light,…" at bounding box center [482, 369] width 192 height 24
click at [468, 357] on span "A balanced blend of fresh vegetables and proteins with a light, nutritious sauc…" at bounding box center [498, 369] width 157 height 24
drag, startPoint x: 478, startPoint y: 341, endPoint x: 497, endPoint y: 344, distance: 19.3
click at [497, 357] on span "A balanced blend of fresh vegetables and proteins with a light, nutritious sauc…" at bounding box center [498, 369] width 157 height 24
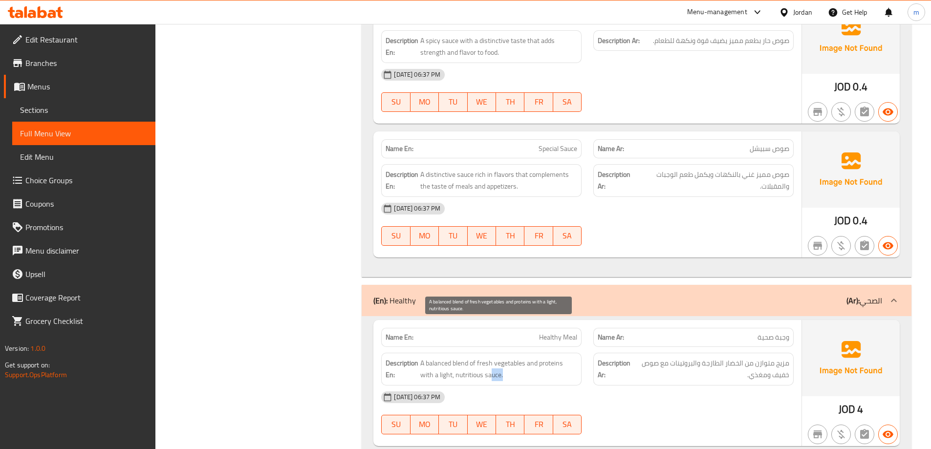
click at [497, 357] on span "A balanced blend of fresh vegetables and proteins with a light, nutritious sauc…" at bounding box center [498, 369] width 157 height 24
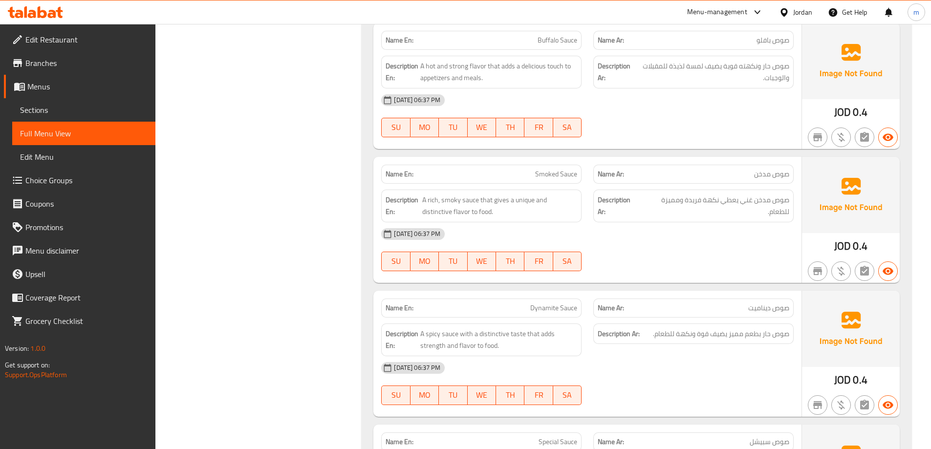
scroll to position [8674, 0]
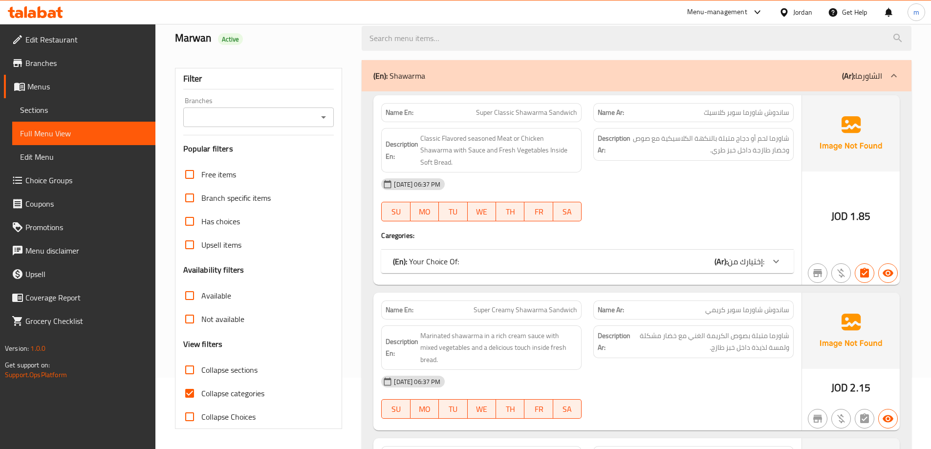
scroll to position [147, 0]
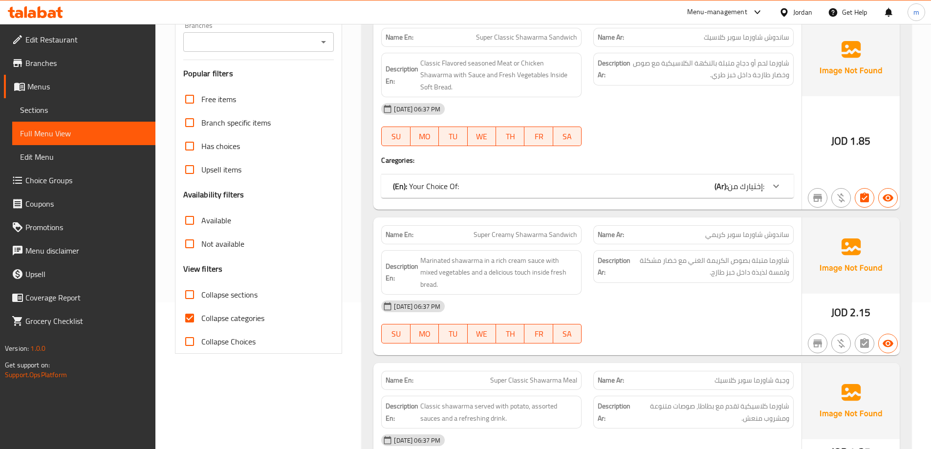
drag, startPoint x: 203, startPoint y: 319, endPoint x: 80, endPoint y: 98, distance: 253.0
click at [203, 319] on span "Collapse categories" at bounding box center [232, 318] width 63 height 12
click at [201, 319] on input "Collapse categories" at bounding box center [189, 318] width 23 height 23
checkbox input "false"
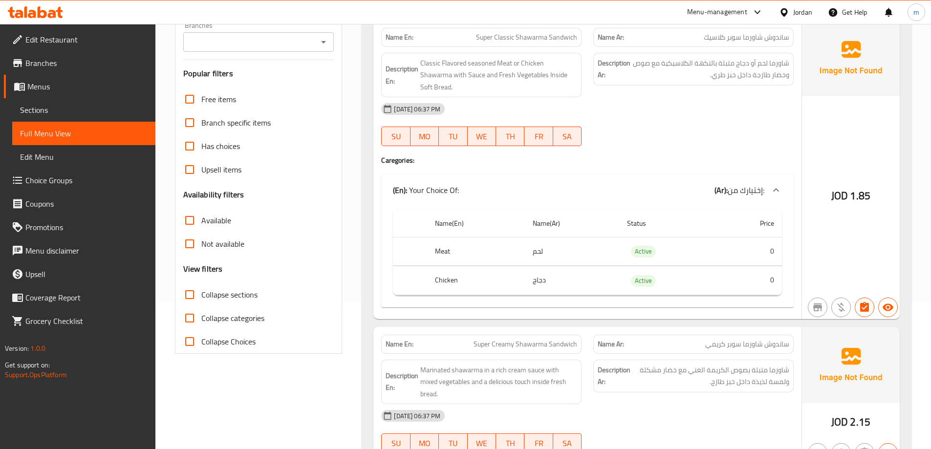
click at [79, 107] on span "Sections" at bounding box center [84, 110] width 128 height 12
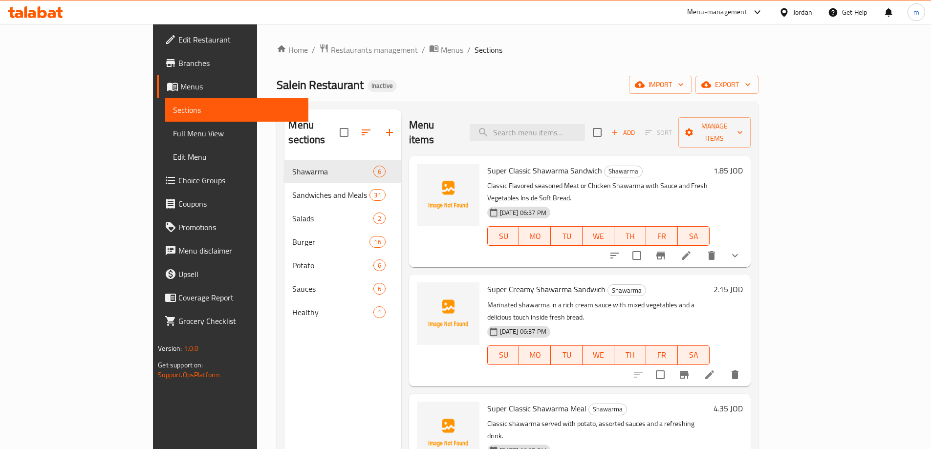
click at [554, 115] on div "Menu items Add Sort Manage items" at bounding box center [580, 133] width 342 height 46
click at [553, 124] on input "search" at bounding box center [527, 132] width 115 height 17
paste input "Regular Shawarma Meal with Cream"
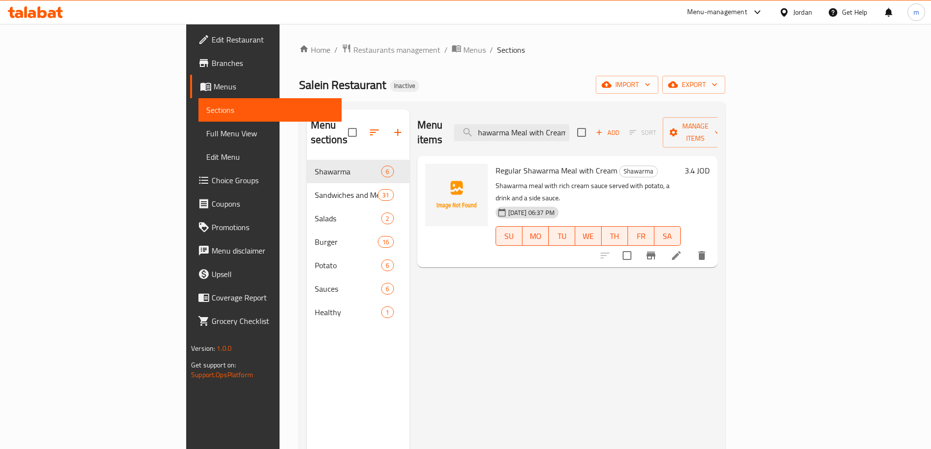
type input "Regular Shawarma Meal with Cream"
click at [690, 247] on li at bounding box center [676, 256] width 27 height 18
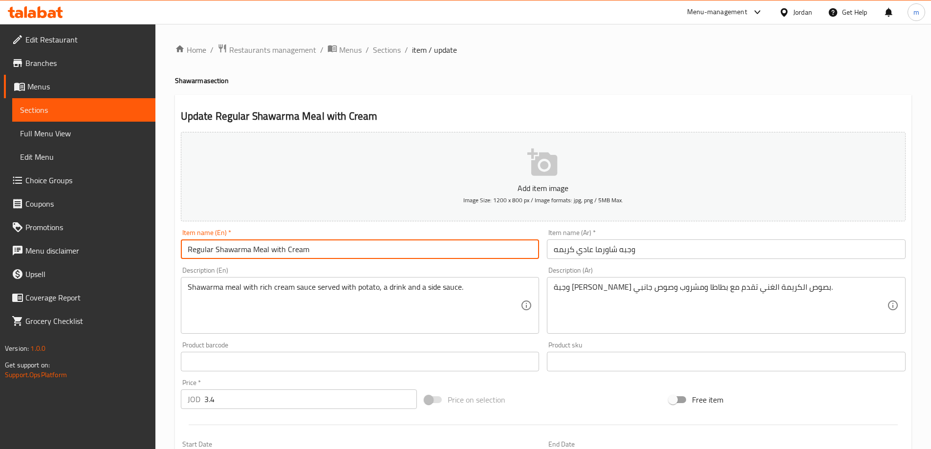
click at [297, 252] on input "Regular Shawarma Meal with Cream" at bounding box center [360, 250] width 359 height 20
click at [297, 251] on input "Regular Shawarma Meal with Cream" at bounding box center [360, 250] width 359 height 20
click at [280, 249] on input "Regular Shawarma Meal with Cream" at bounding box center [360, 250] width 359 height 20
click at [279, 249] on input "Regular Shawarma Meal with Cream" at bounding box center [360, 250] width 359 height 20
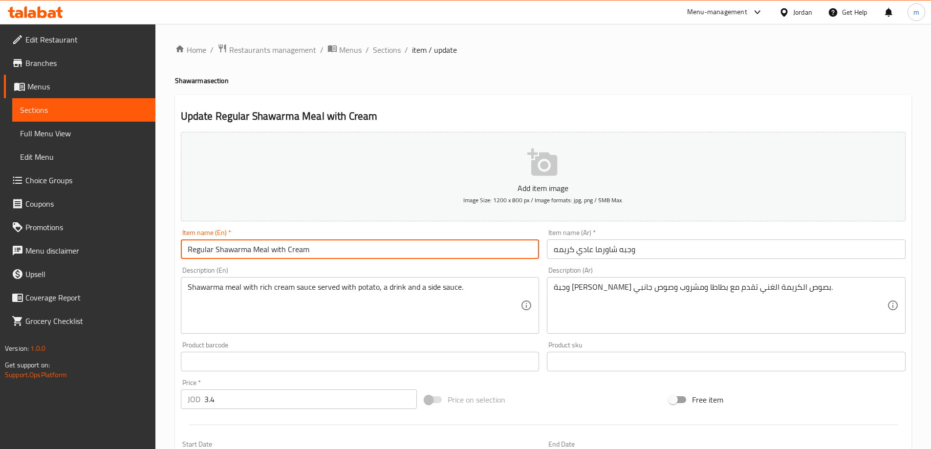
click at [282, 251] on input "Regular Shawarma Meal with Cream" at bounding box center [360, 250] width 359 height 20
click at [282, 251] on input "Regular Shawarma Meal wih Cream" at bounding box center [360, 250] width 359 height 20
click at [278, 251] on input "Regular Shawarma Meal wih Cream" at bounding box center [360, 250] width 359 height 20
click at [281, 250] on input "Regular Shawarma Meal Cream" at bounding box center [360, 250] width 359 height 20
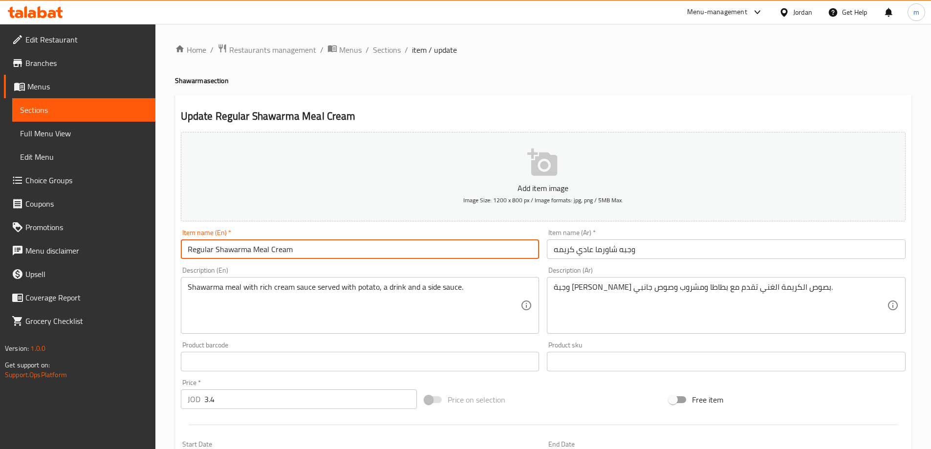
click at [280, 249] on input "Regular Shawarma Meal Cream" at bounding box center [360, 250] width 359 height 20
click at [210, 250] on input "Regular Shawarma Meal" at bounding box center [360, 250] width 359 height 20
click at [212, 249] on input "Regular Shawarma Meal" at bounding box center [360, 250] width 359 height 20
paste input "Cream"
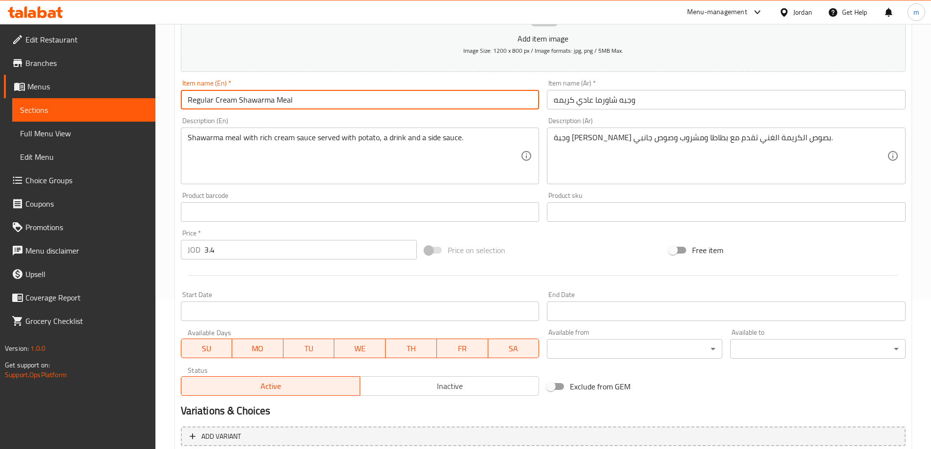
scroll to position [242, 0]
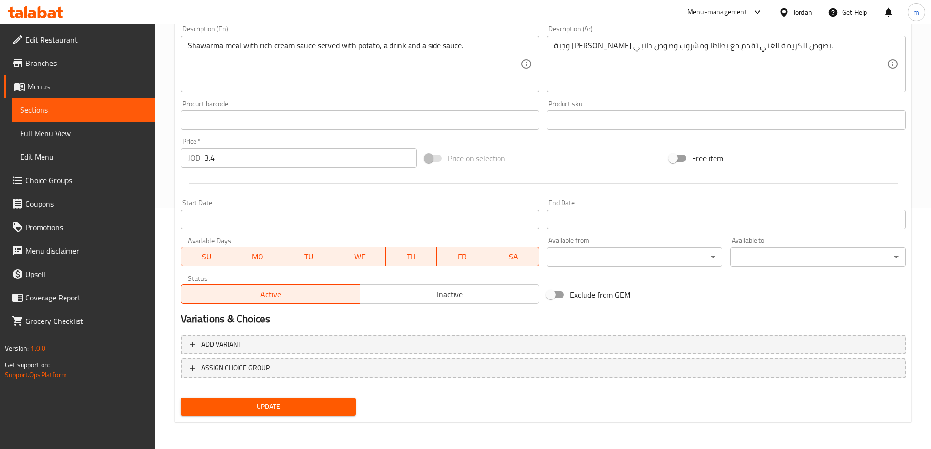
type input "Regular Cream Shawarma Meal"
click at [312, 404] on span "Update" at bounding box center [269, 407] width 160 height 12
click at [75, 110] on span "Sections" at bounding box center [84, 110] width 128 height 12
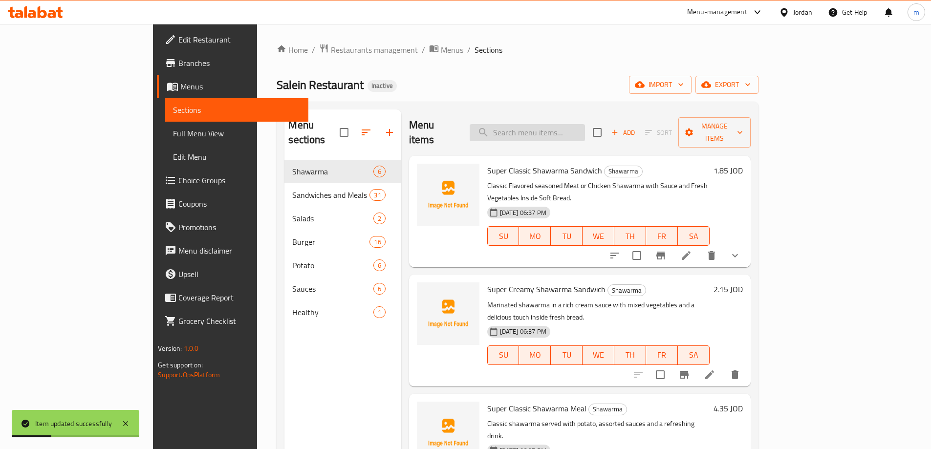
click at [544, 125] on input "search" at bounding box center [527, 132] width 115 height 17
paste input "Crispy Buffalo Meal"
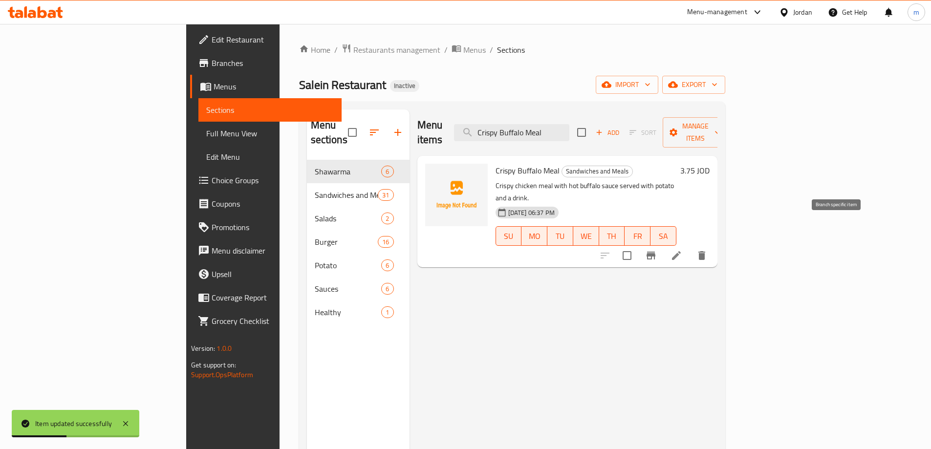
type input "Crispy Buffalo Meal"
click at [690, 247] on li at bounding box center [676, 256] width 27 height 18
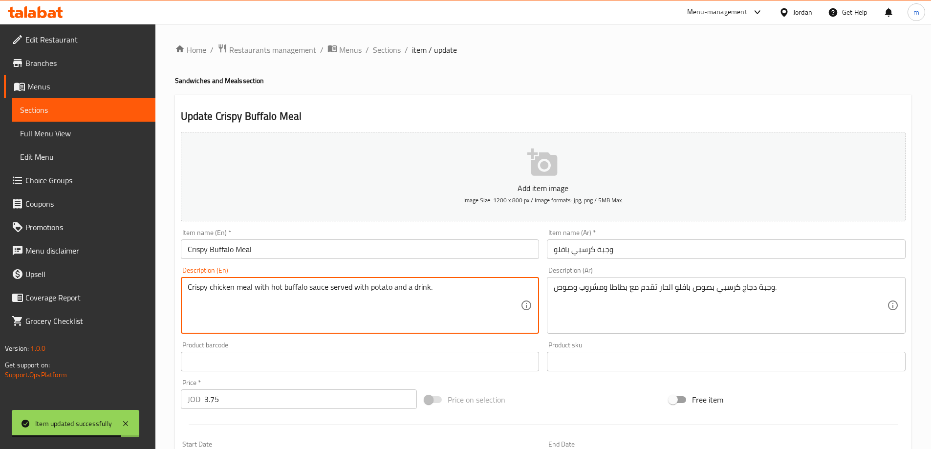
drag, startPoint x: 429, startPoint y: 288, endPoint x: 436, endPoint y: 295, distance: 10.7
click at [429, 288] on textarea "Crispy chicken meal with hot buffalo sauce served with potato and a drink." at bounding box center [354, 306] width 333 height 46
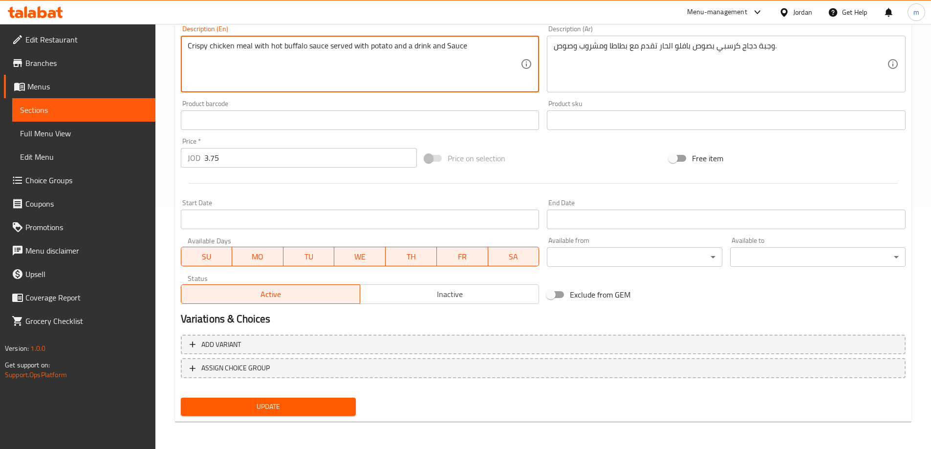
type textarea "Crispy chicken meal with hot buffalo sauce served with potato and a drink and S…"
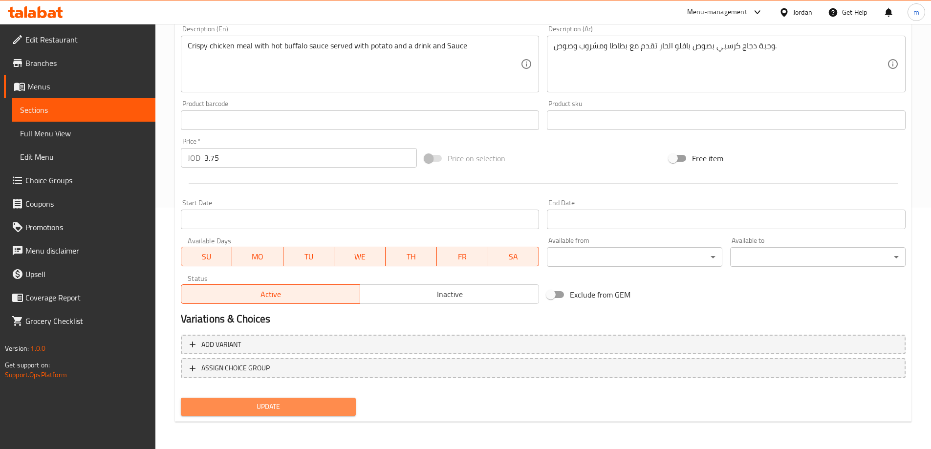
click at [295, 402] on span "Update" at bounding box center [269, 407] width 160 height 12
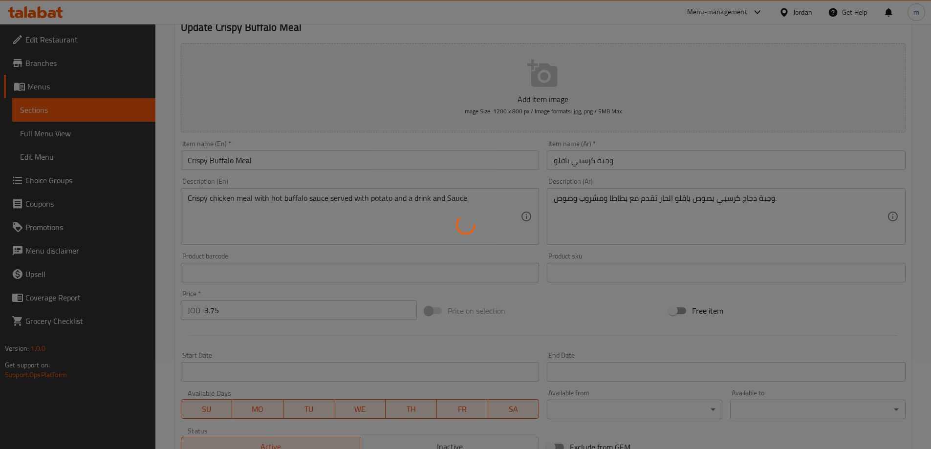
scroll to position [0, 0]
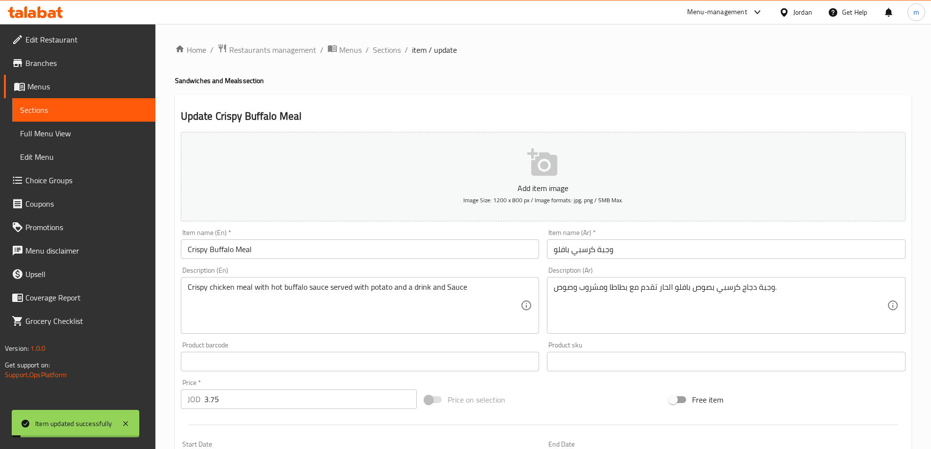
click at [78, 111] on span "Sections" at bounding box center [84, 110] width 128 height 12
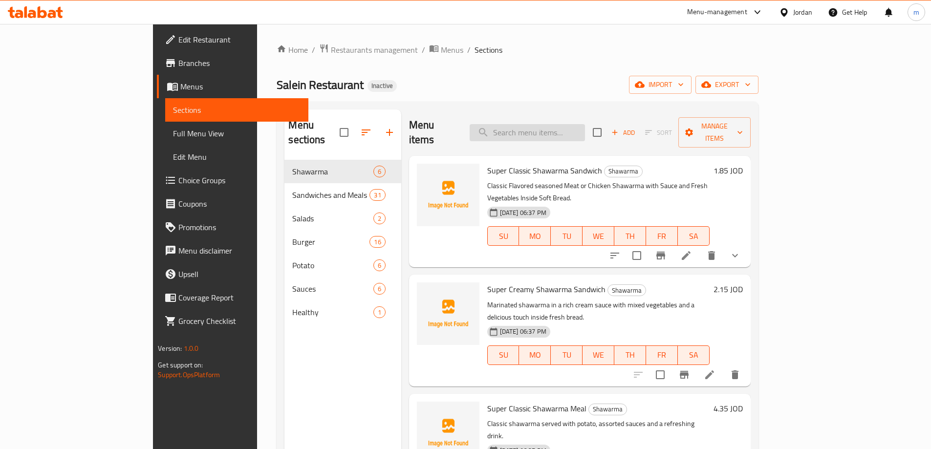
click at [573, 127] on input "search" at bounding box center [527, 132] width 115 height 17
paste input "Mushroom Burger Meal"
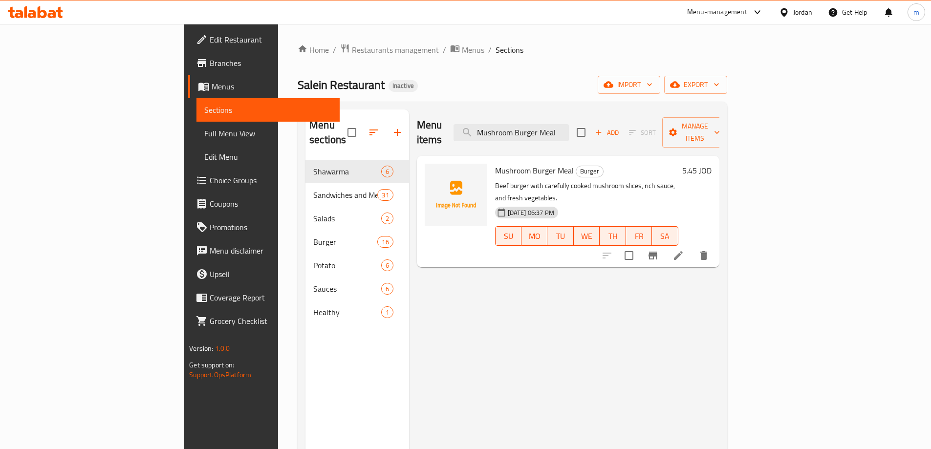
type input "Mushroom Burger Meal"
click at [692, 247] on li at bounding box center [678, 256] width 27 height 18
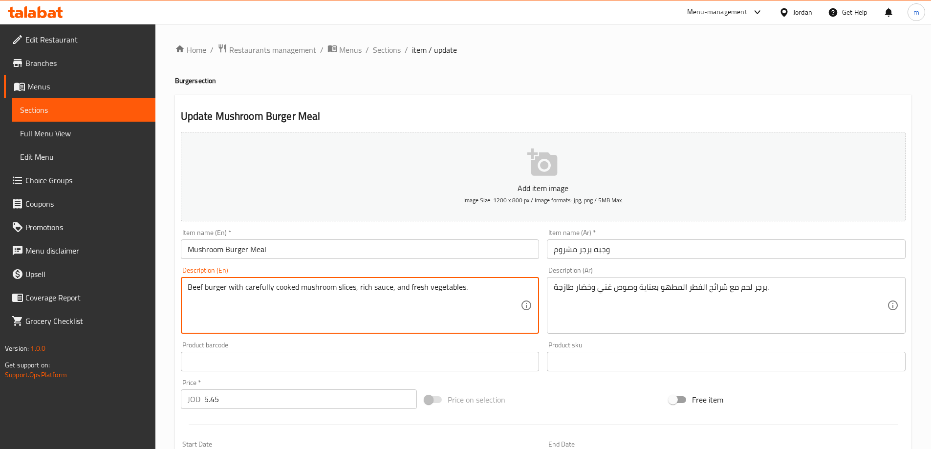
click at [192, 287] on textarea "Beef burger with carefully cooked mushroom slices, rich sauce, and fresh vegeta…" at bounding box center [354, 306] width 333 height 46
click at [196, 289] on textarea "Meat burger with carefully cooked mushroom slices, rich sauce, and fresh vegeta…" at bounding box center [354, 306] width 333 height 46
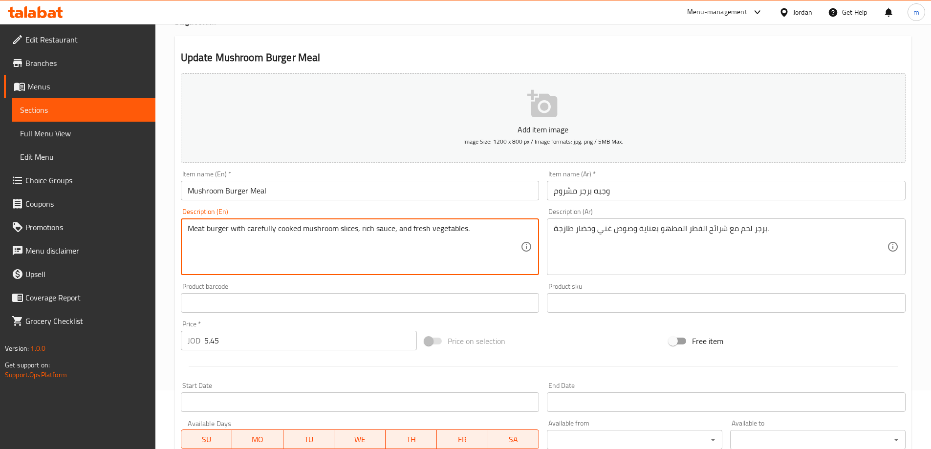
scroll to position [242, 0]
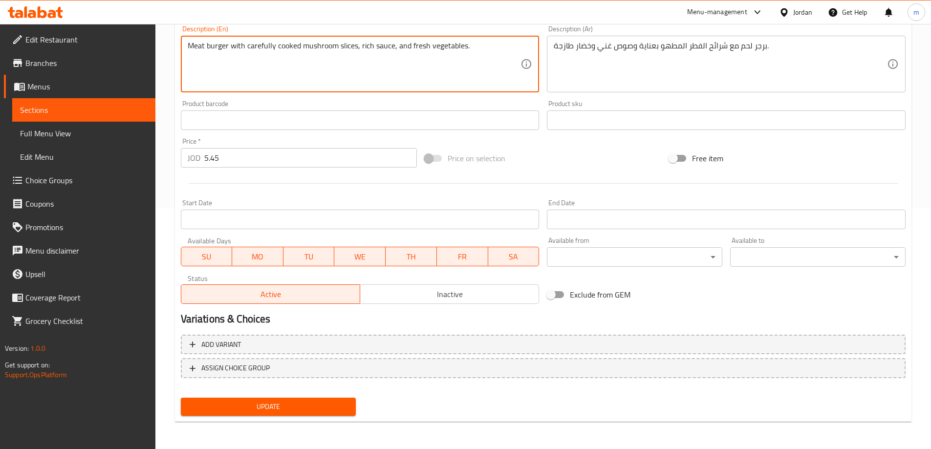
type textarea "Meat burger with carefully cooked mushroom slices, rich sauce, and fresh vegeta…"
click at [290, 406] on span "Update" at bounding box center [269, 407] width 160 height 12
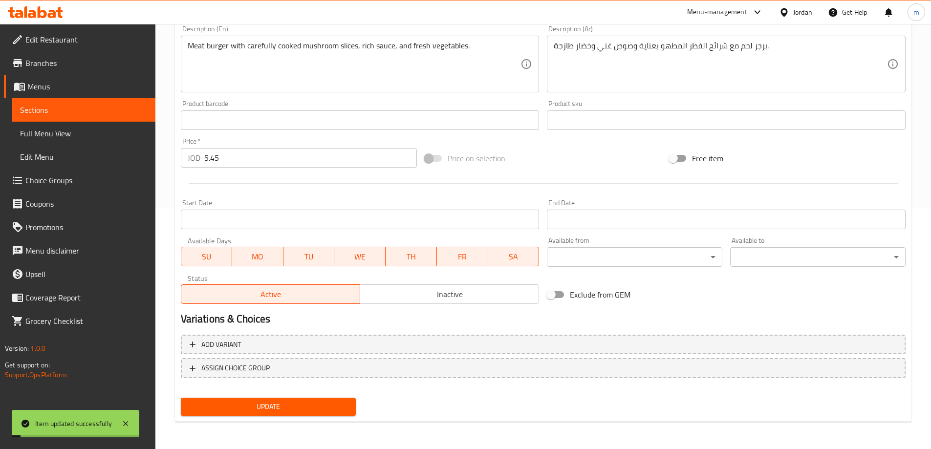
click at [60, 114] on span "Sections" at bounding box center [84, 110] width 128 height 12
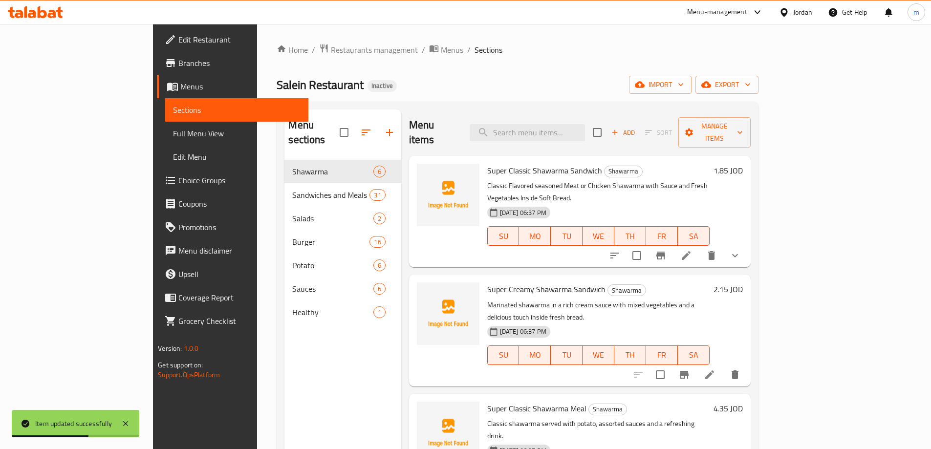
click at [566, 138] on div "Menu items Add Sort Manage items" at bounding box center [580, 133] width 342 height 46
click at [567, 124] on input "search" at bounding box center [527, 132] width 115 height 17
paste input "Pomegranate Burger Sandwich"
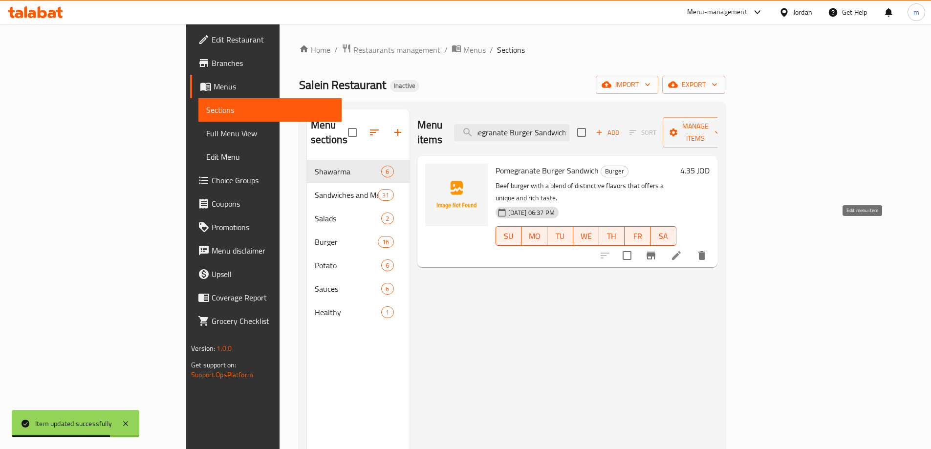
type input "Pomegranate Burger Sandwich"
click at [683, 250] on icon at bounding box center [677, 256] width 12 height 12
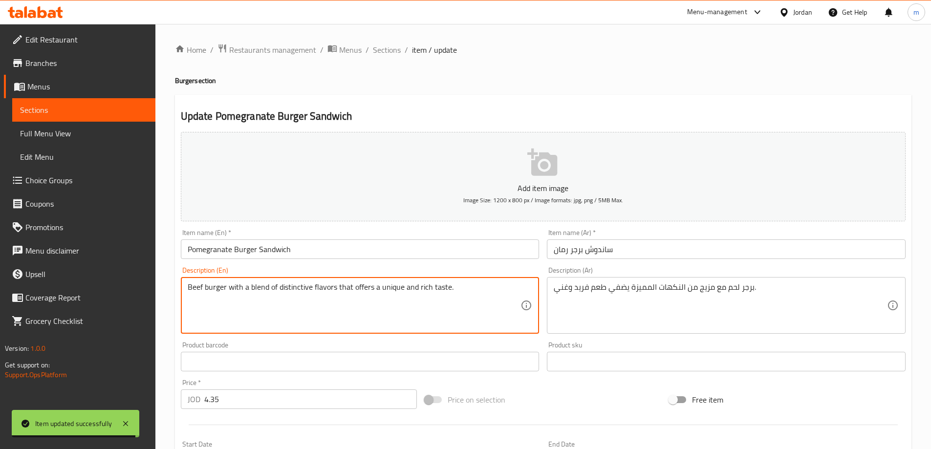
click at [198, 288] on textarea "Beef burger with a blend of distinctive flavors that offers a unique and rich t…" at bounding box center [354, 306] width 333 height 46
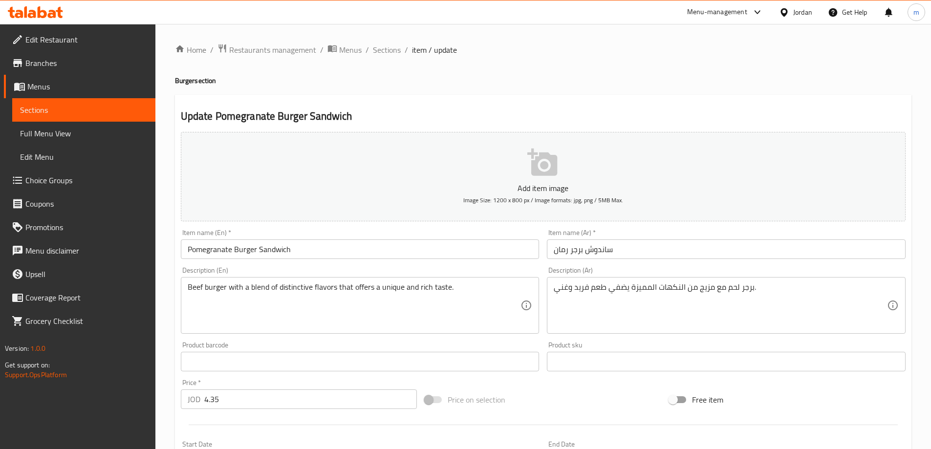
click at [198, 284] on textarea "Beef burger with a blend of distinctive flavors that offers a unique and rich t…" at bounding box center [354, 306] width 333 height 46
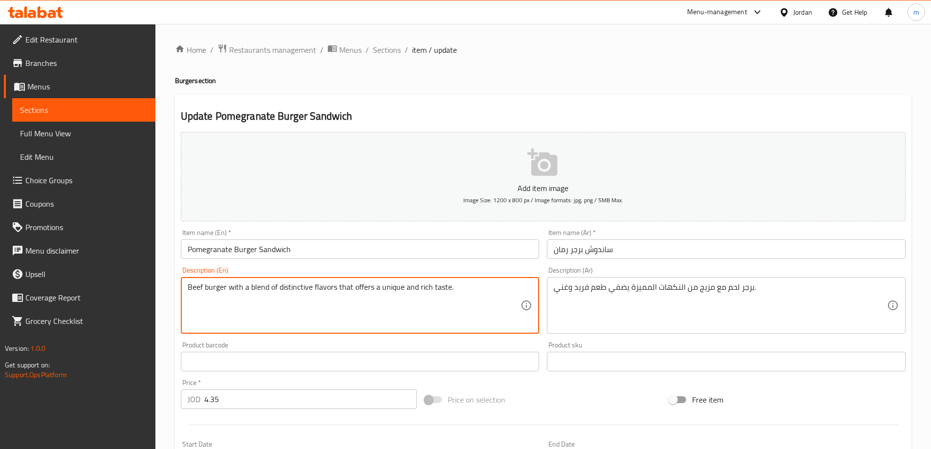
click at [198, 284] on textarea "Beef burger with a blend of distinctive flavors that offers a unique and rich t…" at bounding box center [354, 306] width 333 height 46
paste textarea "Meat"
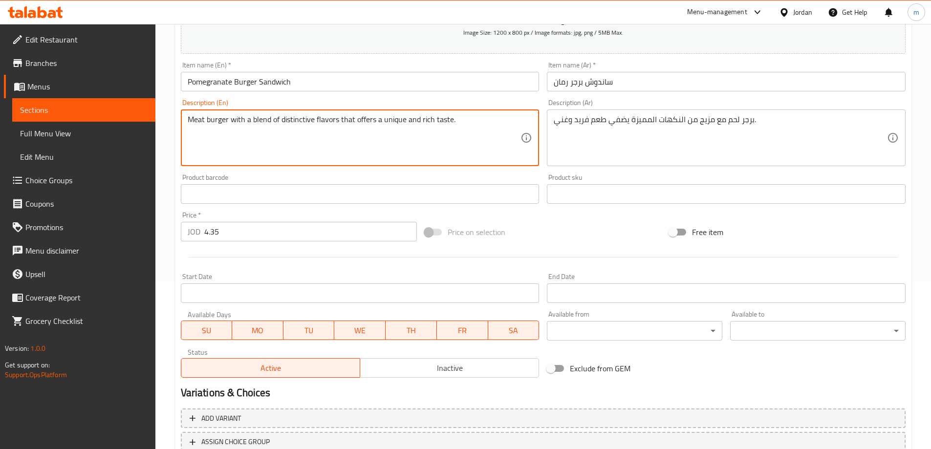
scroll to position [242, 0]
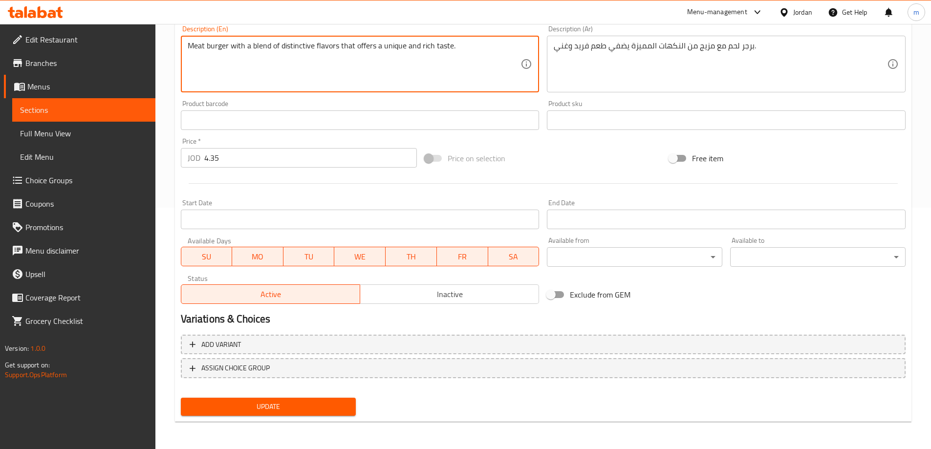
type textarea "Meat burger with a blend of distinctive flavors that offers a unique and rich t…"
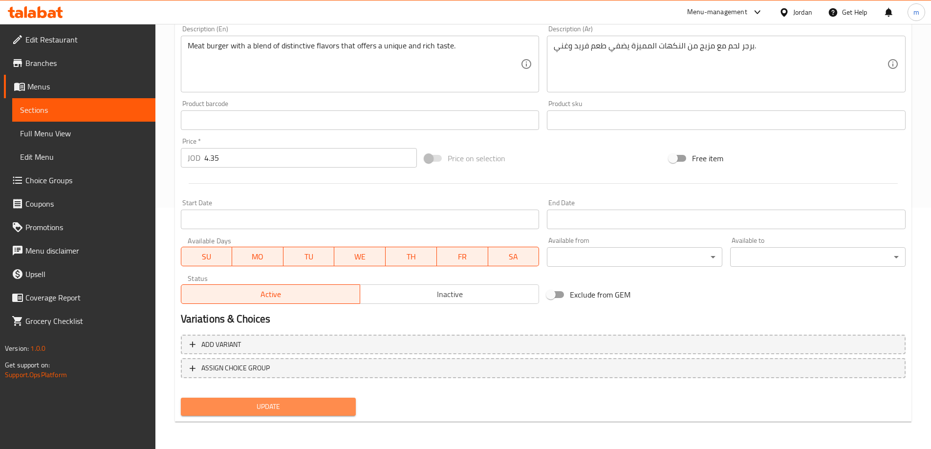
click at [245, 406] on span "Update" at bounding box center [269, 407] width 160 height 12
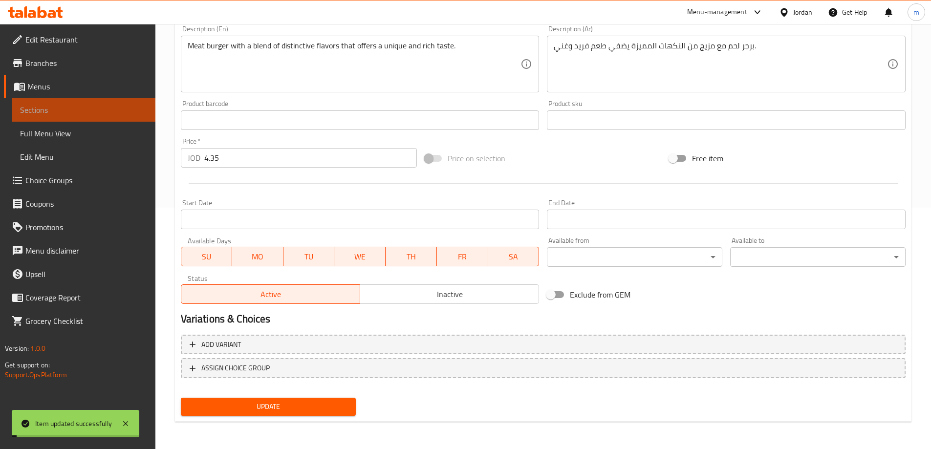
click at [68, 104] on link "Sections" at bounding box center [83, 109] width 143 height 23
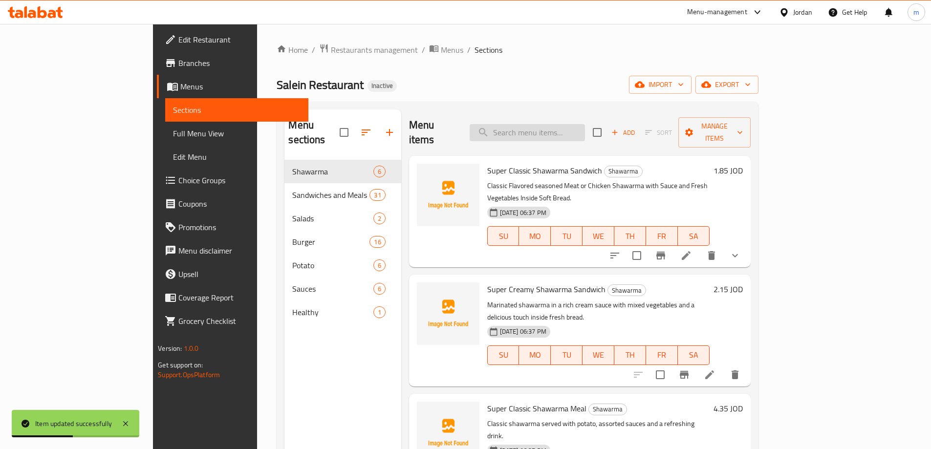
click at [578, 126] on input "search" at bounding box center [527, 132] width 115 height 17
paste input "Steak Burger Sandwich"
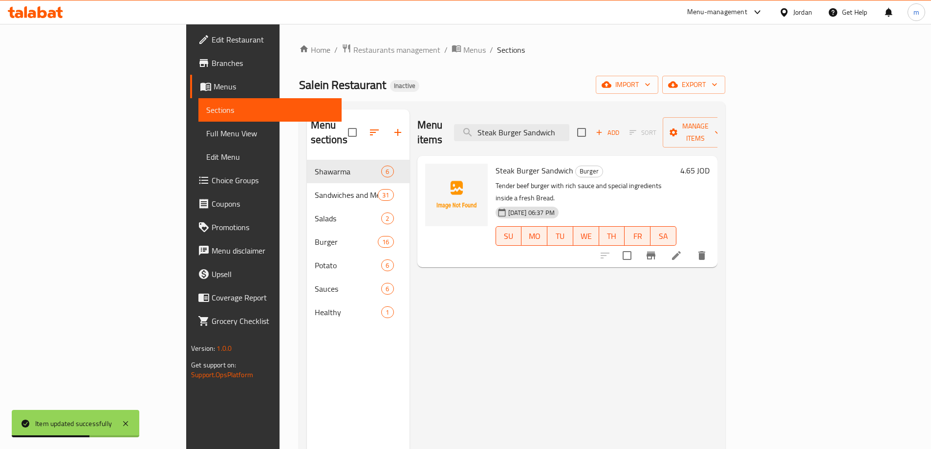
type input "Steak Burger Sandwich"
click at [681, 251] on icon at bounding box center [676, 255] width 9 height 9
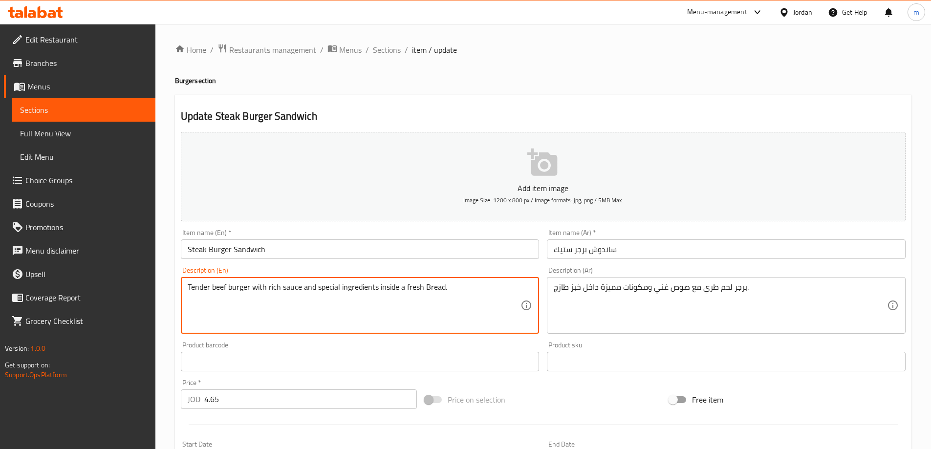
click at [219, 284] on textarea "Tender beef burger with rich sauce and special ingredients inside a fresh Bread." at bounding box center [354, 306] width 333 height 46
click at [222, 290] on textarea "Tender beef burger with rich sauce and special ingredients inside a fresh Bread." at bounding box center [354, 306] width 333 height 46
paste textarea "Meat"
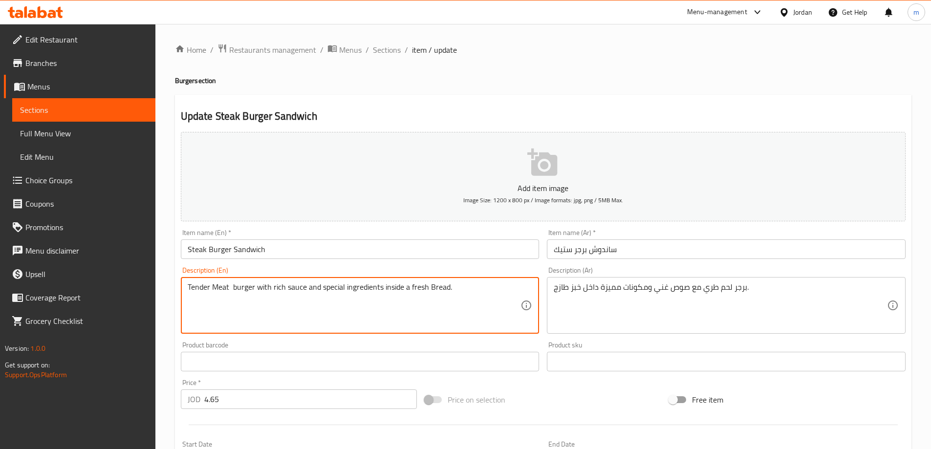
click at [273, 321] on textarea "Tender Meat burger with rich sauce and special ingredients inside a fresh Bread." at bounding box center [354, 306] width 333 height 46
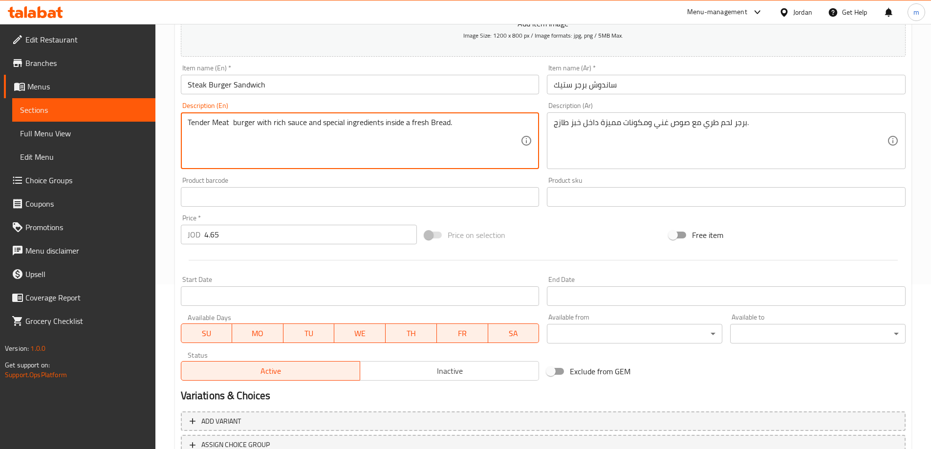
scroll to position [242, 0]
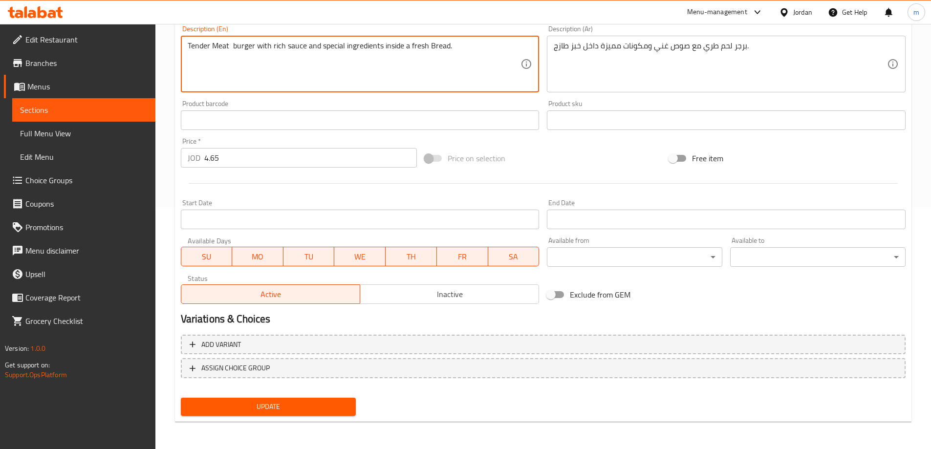
type textarea "Tender Meat burger with rich sauce and special ingredients inside a fresh Bread."
click at [266, 405] on span "Update" at bounding box center [269, 407] width 160 height 12
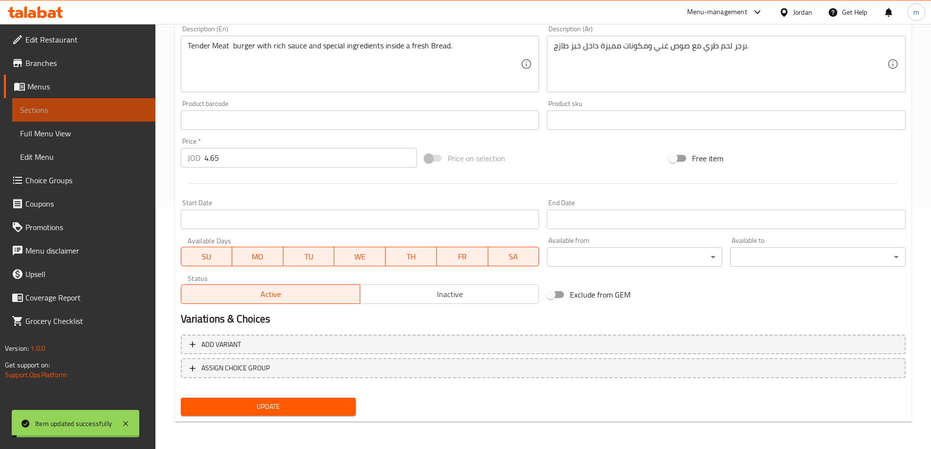
click at [72, 113] on span "Sections" at bounding box center [84, 110] width 128 height 12
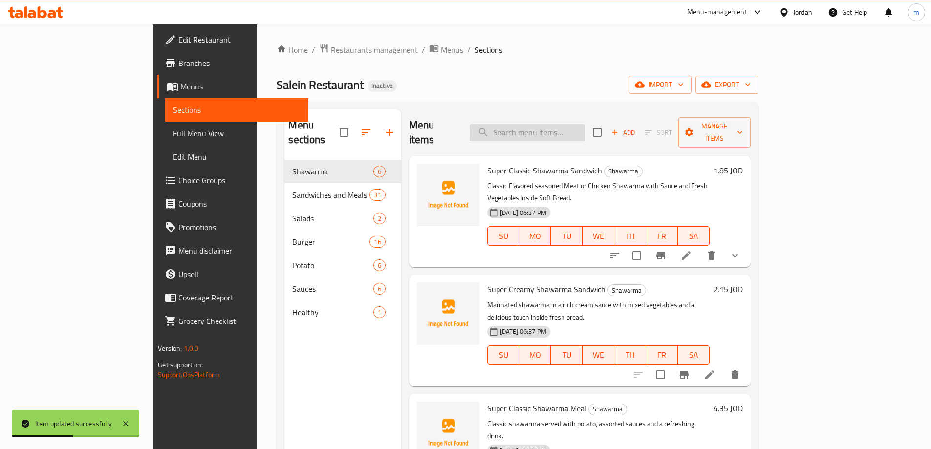
click at [582, 127] on input "search" at bounding box center [527, 132] width 115 height 17
paste input "Triple B Burger Sandwich"
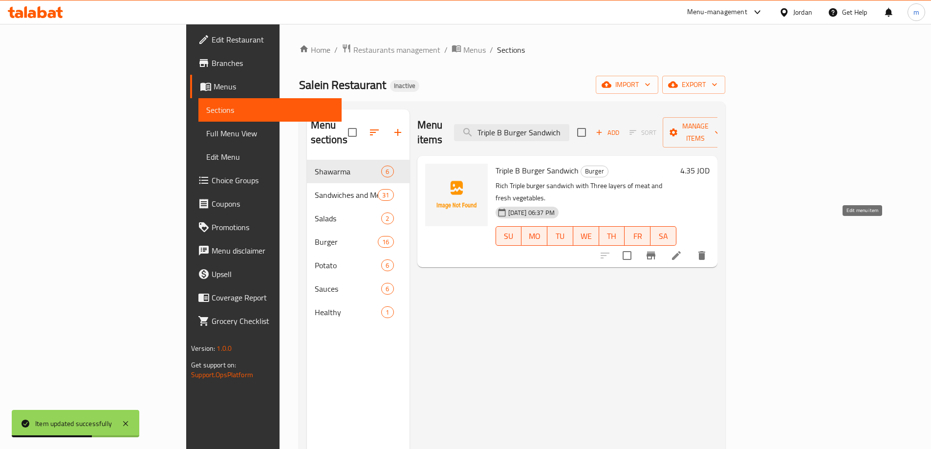
type input "Triple B Burger Sandwich"
click at [683, 250] on icon at bounding box center [677, 256] width 12 height 12
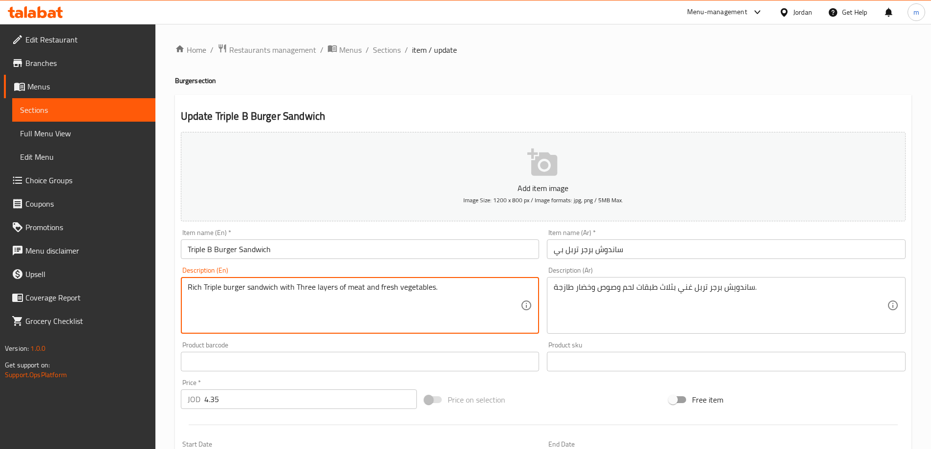
click at [365, 288] on textarea "Rich Triple burger sandwich with Three layers of meat and fresh vegetables." at bounding box center [354, 306] width 333 height 46
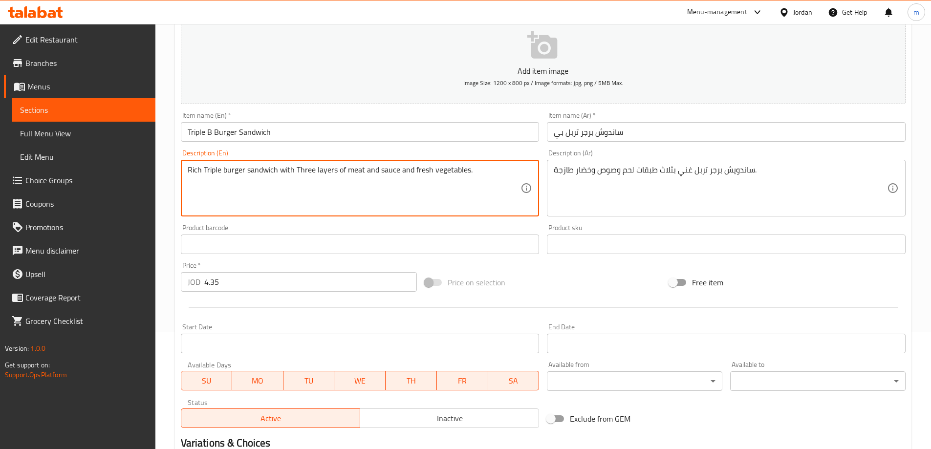
scroll to position [242, 0]
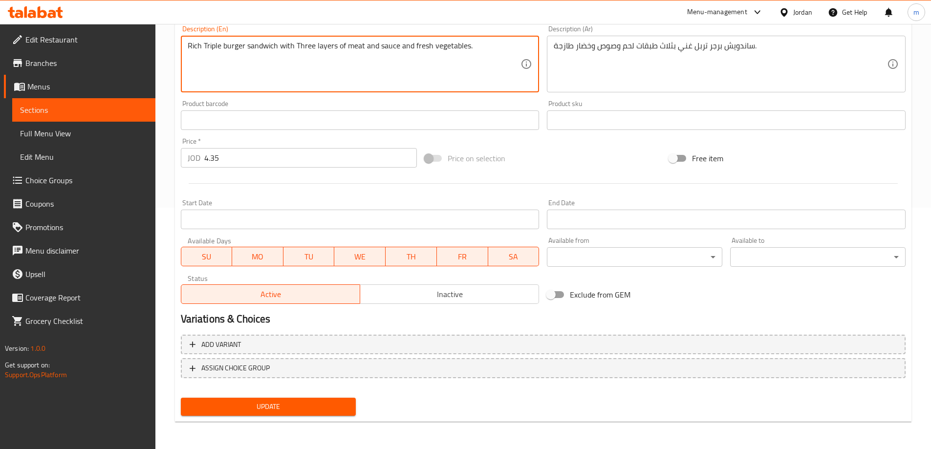
type textarea "Rich Triple burger sandwich with Three layers of meat and sauce and fresh veget…"
click at [323, 409] on span "Update" at bounding box center [269, 407] width 160 height 12
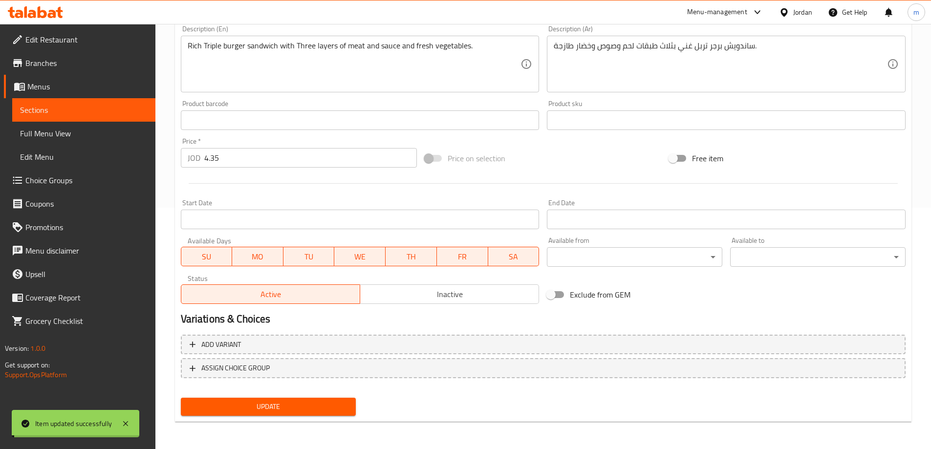
click at [39, 110] on span "Sections" at bounding box center [84, 110] width 128 height 12
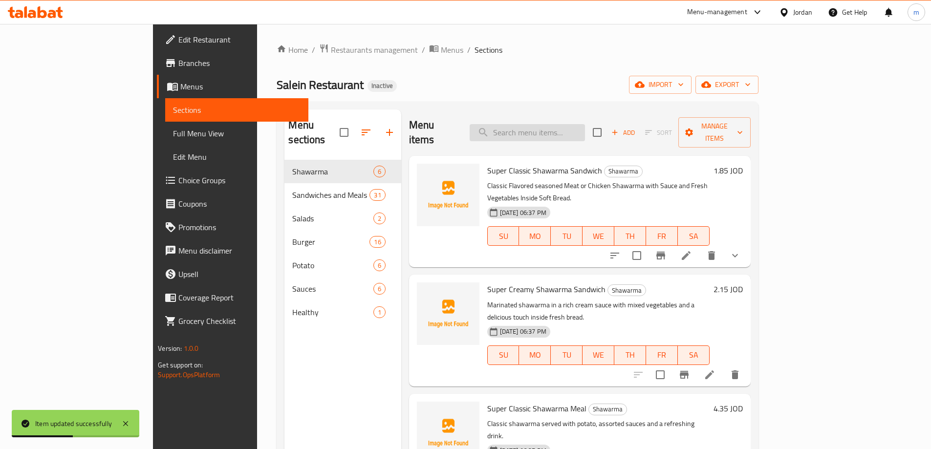
click at [572, 132] on input "search" at bounding box center [527, 132] width 115 height 17
paste input "Classic Burger Sandwich"
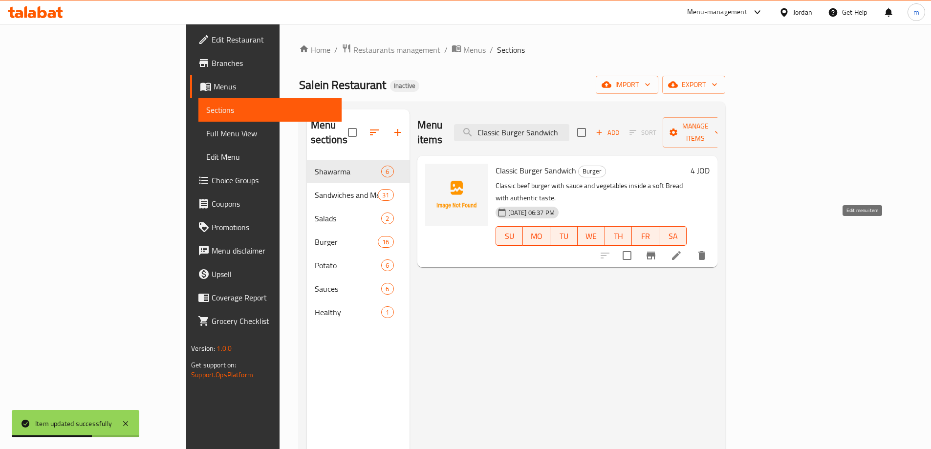
type input "Classic Burger Sandwich"
click at [683, 250] on icon at bounding box center [677, 256] width 12 height 12
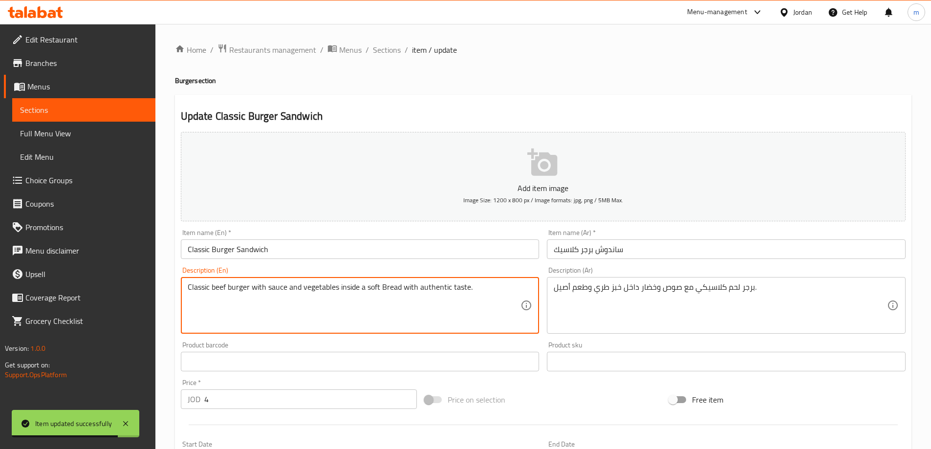
click at [217, 286] on textarea "Classic beef burger with sauce and vegetables inside a soft Bread with authenti…" at bounding box center [354, 306] width 333 height 46
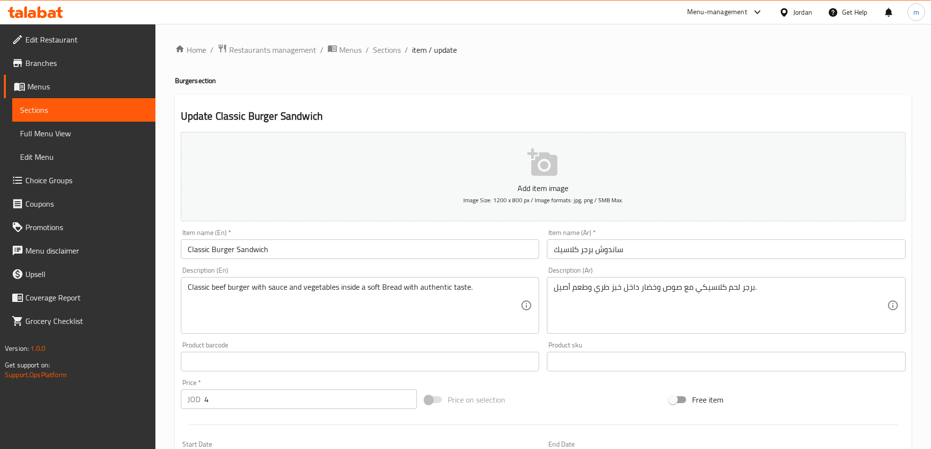
click at [216, 288] on textarea "Classic beef burger with sauce and vegetables inside a soft Bread with authenti…" at bounding box center [354, 306] width 333 height 46
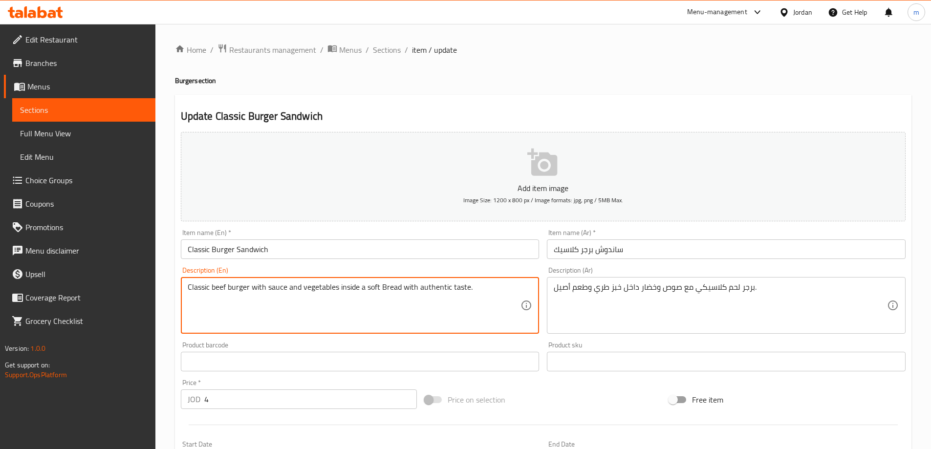
click at [216, 288] on textarea "Classic beef burger with sauce and vegetables inside a soft Bread with authenti…" at bounding box center [354, 306] width 333 height 46
paste textarea "Meat"
click at [242, 311] on textarea "Classic Meat burger with sauce and vegetables inside a soft Bread with authenti…" at bounding box center [354, 306] width 333 height 46
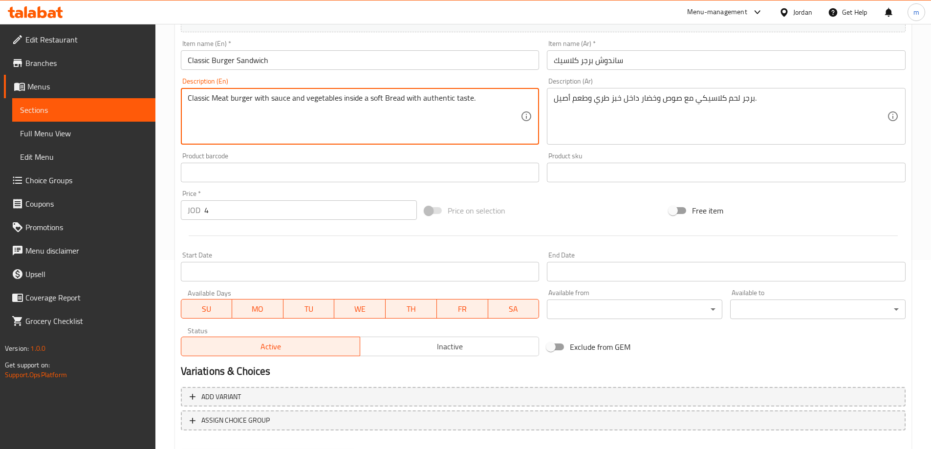
scroll to position [242, 0]
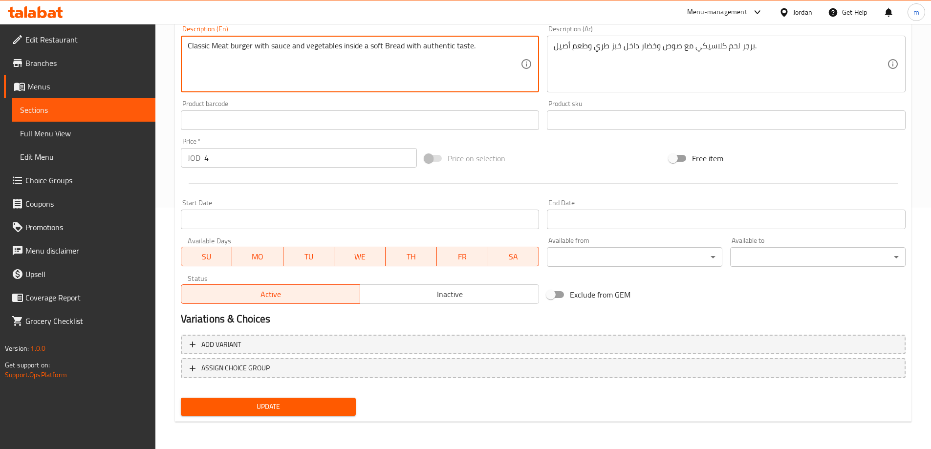
type textarea "Classic Meat burger with sauce and vegetables inside a soft Bread with authenti…"
click at [220, 401] on span "Update" at bounding box center [269, 407] width 160 height 12
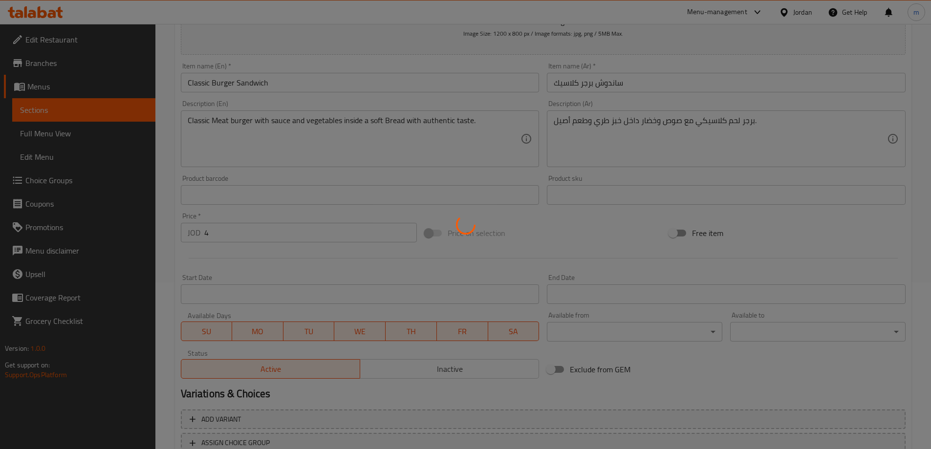
scroll to position [95, 0]
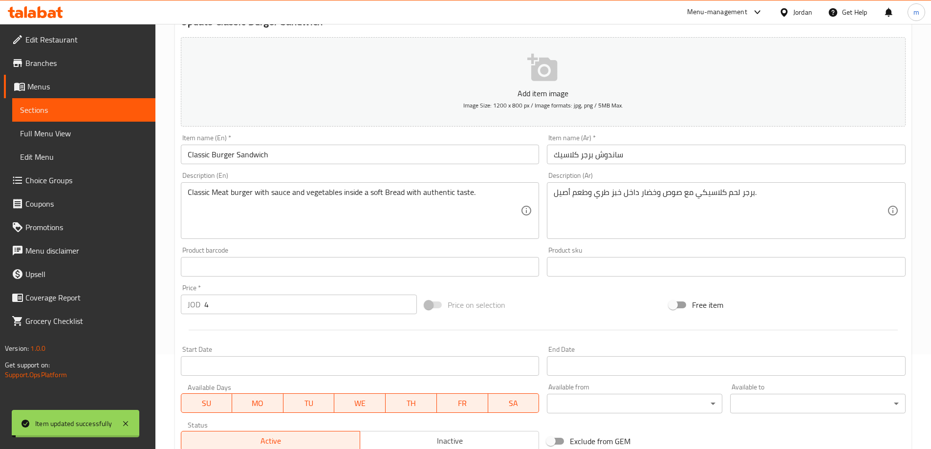
click at [71, 111] on span "Sections" at bounding box center [84, 110] width 128 height 12
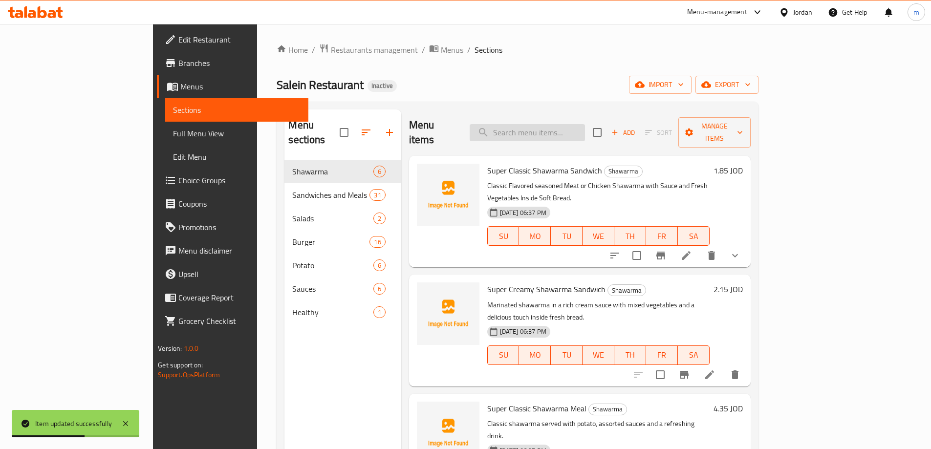
click at [556, 126] on input "search" at bounding box center [527, 132] width 115 height 17
paste input "Classic Burger Sandwich"
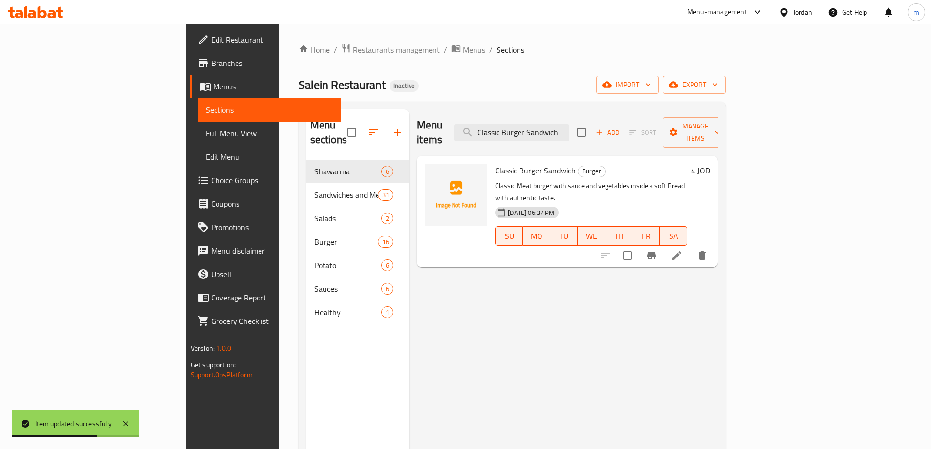
type input "Classic Burger Sandwich"
click at [683, 250] on icon at bounding box center [677, 256] width 12 height 12
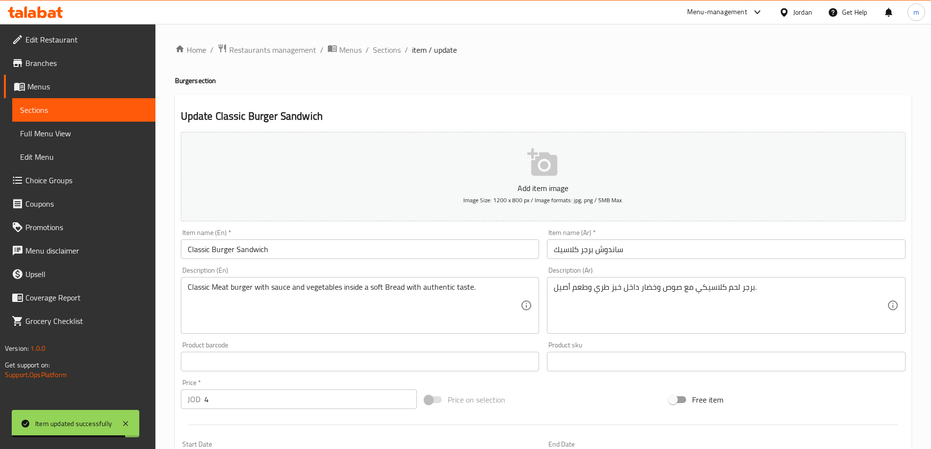
click at [87, 111] on span "Sections" at bounding box center [84, 110] width 128 height 12
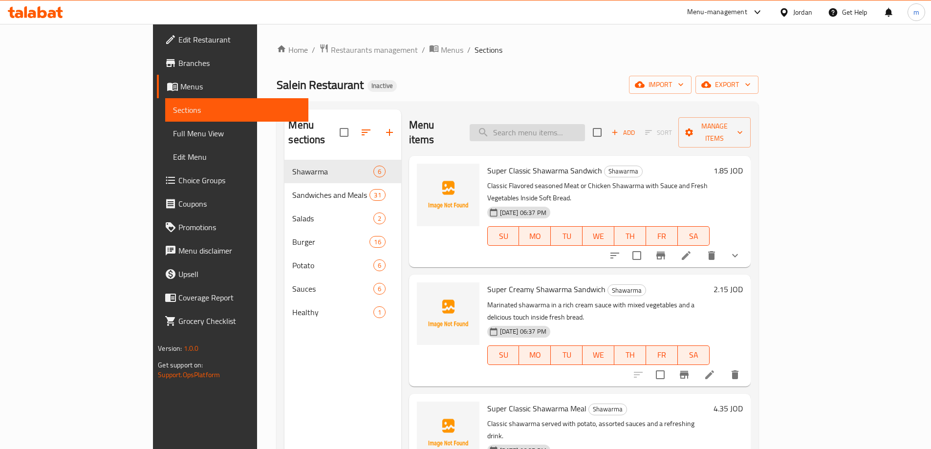
click at [561, 125] on input "search" at bounding box center [527, 132] width 115 height 17
paste input "Potato Wedges"
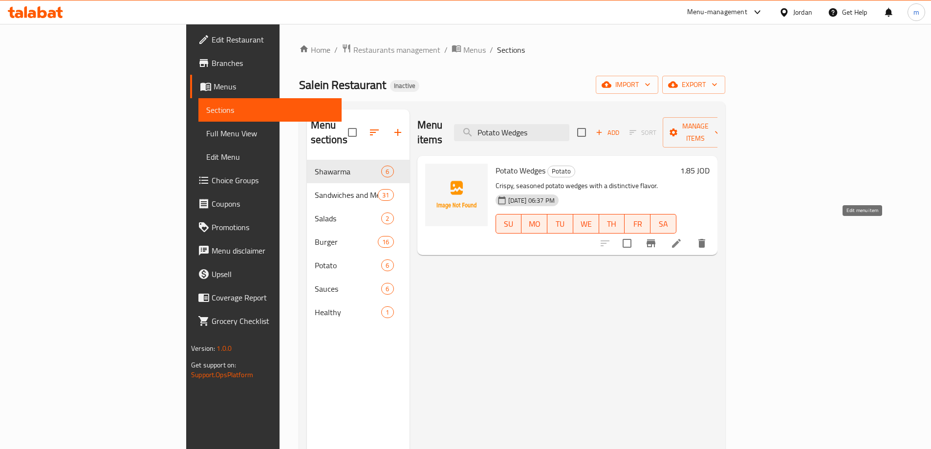
type input "Potato Wedges"
click at [683, 238] on icon at bounding box center [677, 244] width 12 height 12
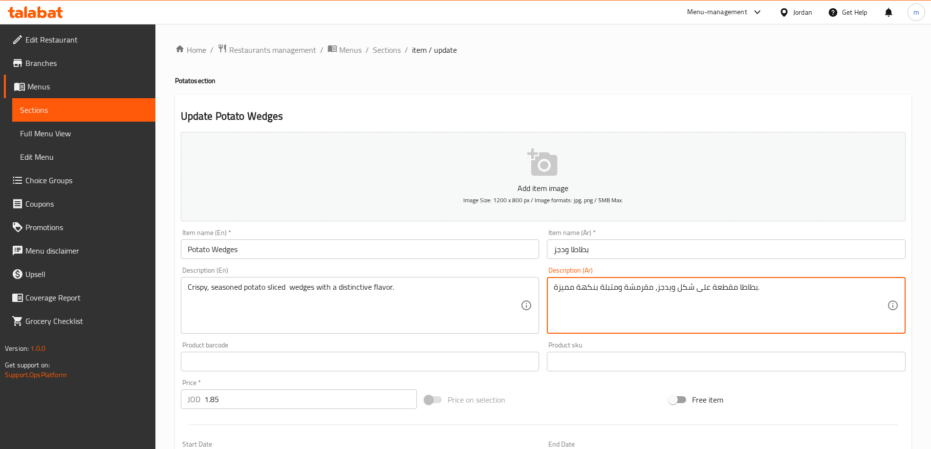
drag, startPoint x: 712, startPoint y: 288, endPoint x: 789, endPoint y: 289, distance: 77.3
click at [759, 287] on textarea "بطاطا مقطعة على شكل ويدجز، مقرمشة ومتبلة بنكهة مميزة." at bounding box center [720, 306] width 333 height 46
drag, startPoint x: 712, startPoint y: 286, endPoint x: 755, endPoint y: 293, distance: 44.1
click at [755, 293] on textarea "بطاطا مقطعة على شكل ويدجز، مقرمشة ومتبلة بنكهة مميزة." at bounding box center [720, 306] width 333 height 46
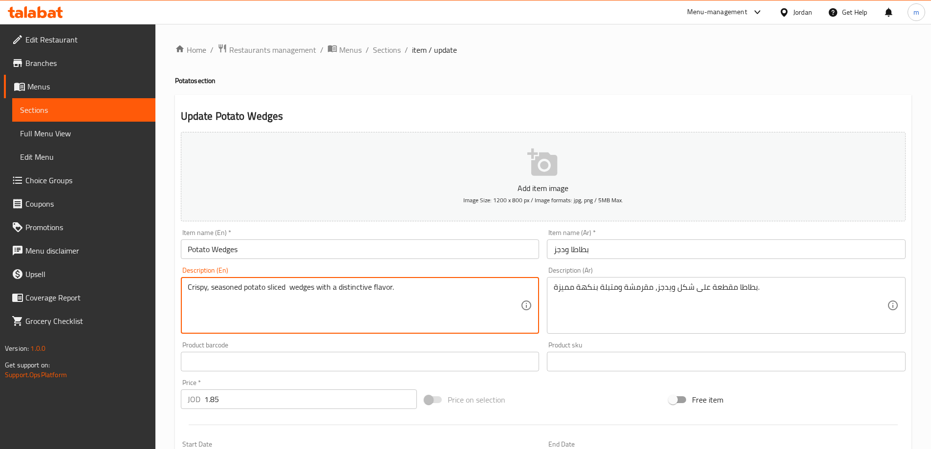
drag, startPoint x: 245, startPoint y: 288, endPoint x: 285, endPoint y: 294, distance: 40.5
paste textarea "sliced ​​potatoes"
click at [315, 290] on textarea "Crispy, seasoned sliced ​​potatoes wedges with a distinctive flavor." at bounding box center [354, 306] width 333 height 46
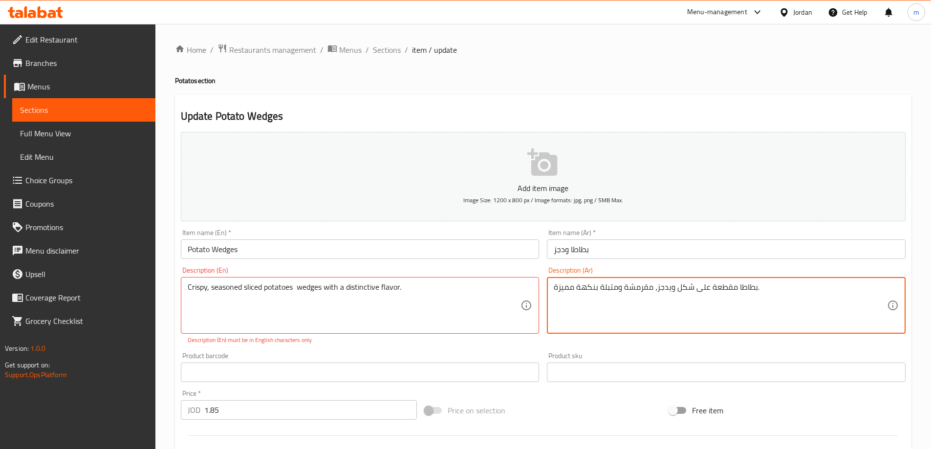
drag, startPoint x: 657, startPoint y: 288, endPoint x: 707, endPoint y: 299, distance: 51.1
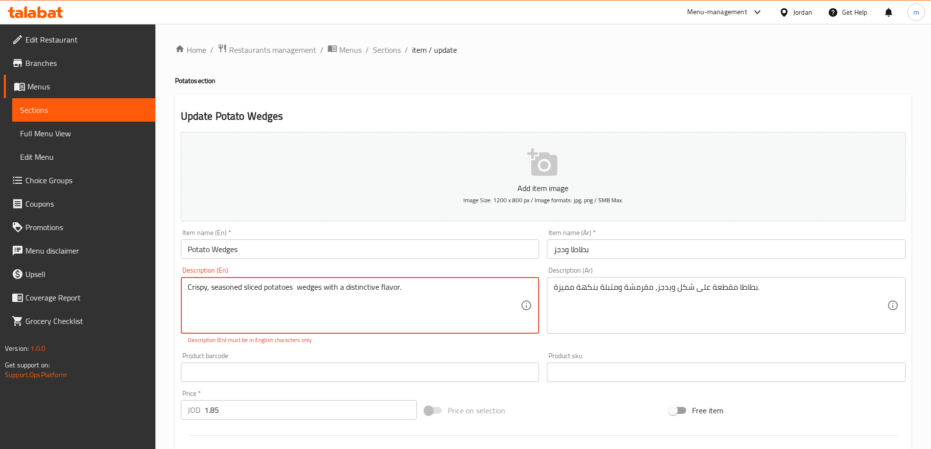
click at [312, 287] on textarea "Crispy, seasoned sliced ​​potatoes wedges with a distinctive flavor." at bounding box center [354, 306] width 333 height 46
paste textarea "Wedge-shaped"
click at [443, 291] on textarea "Crispy, seasoned sliced ​​potatoes Wedge-shaped with a distinctive flavor." at bounding box center [354, 306] width 333 height 46
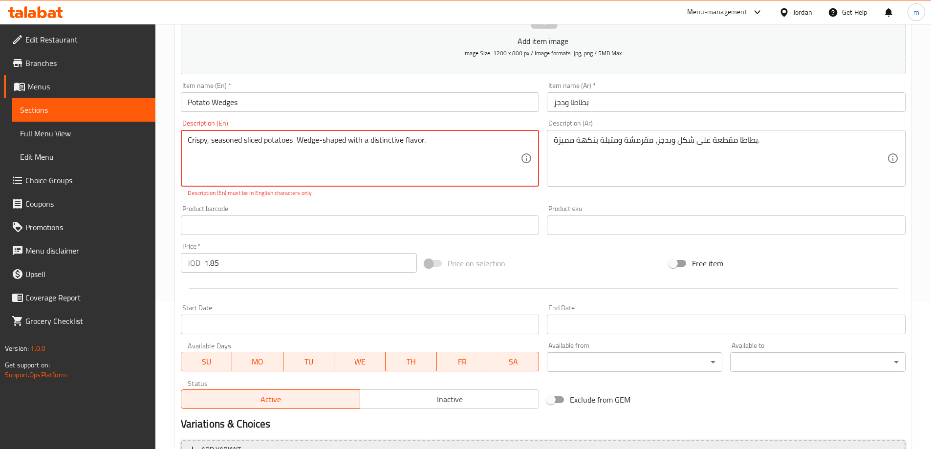
scroll to position [252, 0]
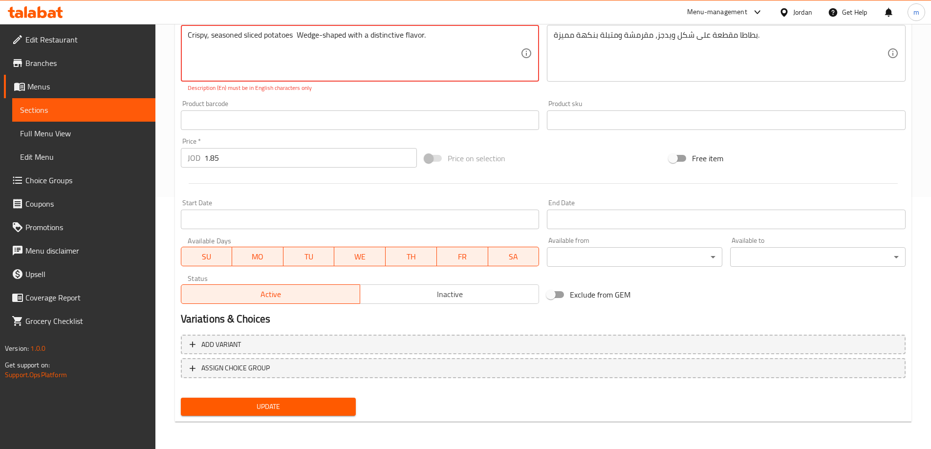
click at [314, 403] on span "Update" at bounding box center [269, 407] width 160 height 12
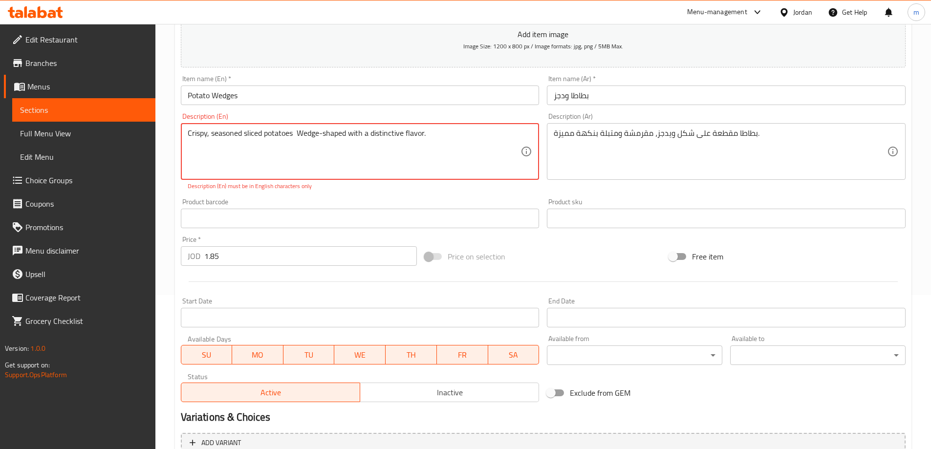
scroll to position [57, 0]
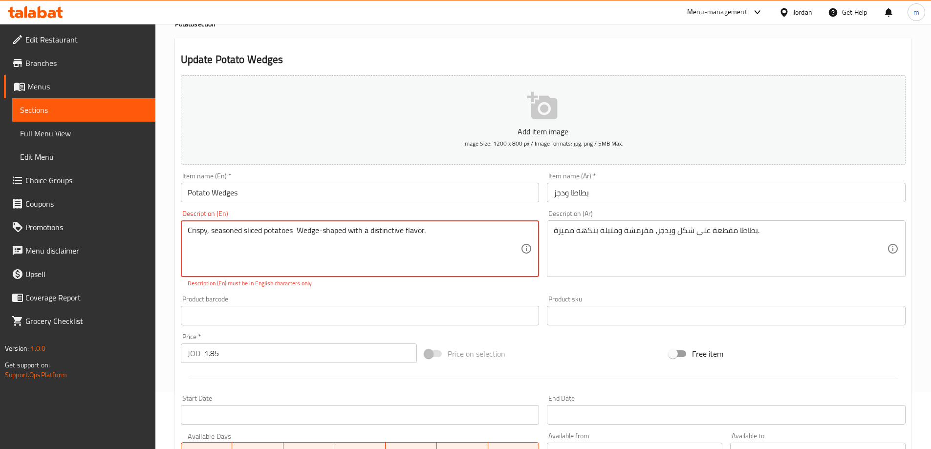
click at [325, 227] on textarea "Crispy, seasoned sliced ​​potatoes Wedge-shaped with a distinctive flavor." at bounding box center [354, 249] width 333 height 46
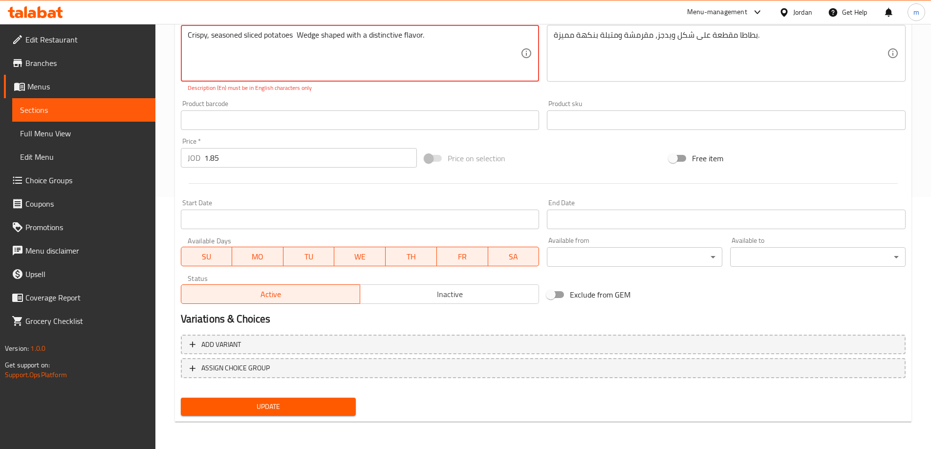
click at [320, 406] on span "Update" at bounding box center [269, 407] width 160 height 12
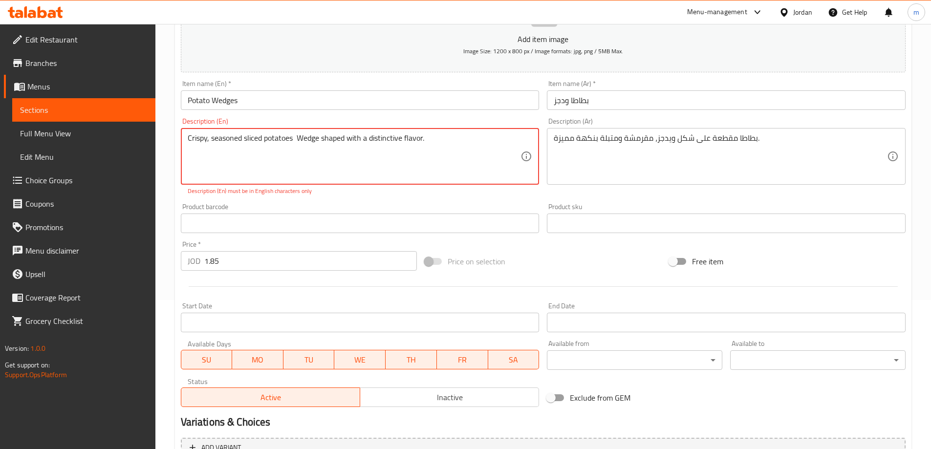
scroll to position [57, 0]
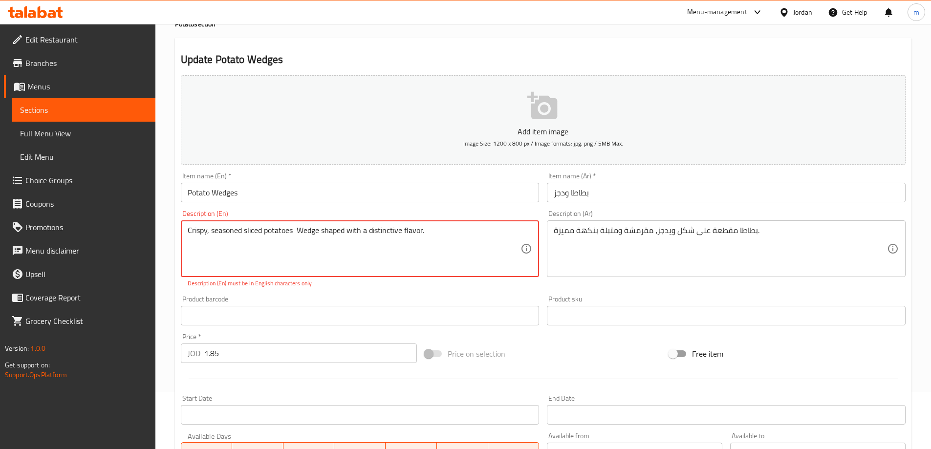
click at [437, 237] on textarea "Crispy, seasoned sliced ​​potatoes Wedge shaped with a distinctive flavor." at bounding box center [354, 249] width 333 height 46
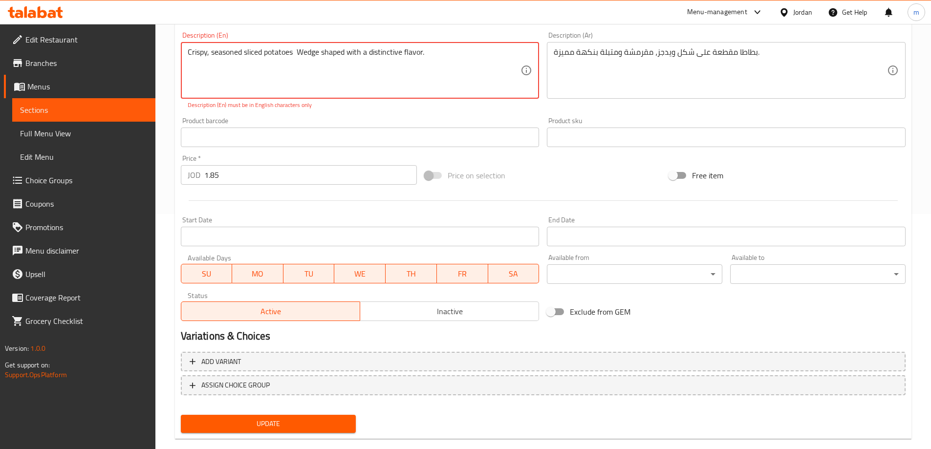
scroll to position [252, 0]
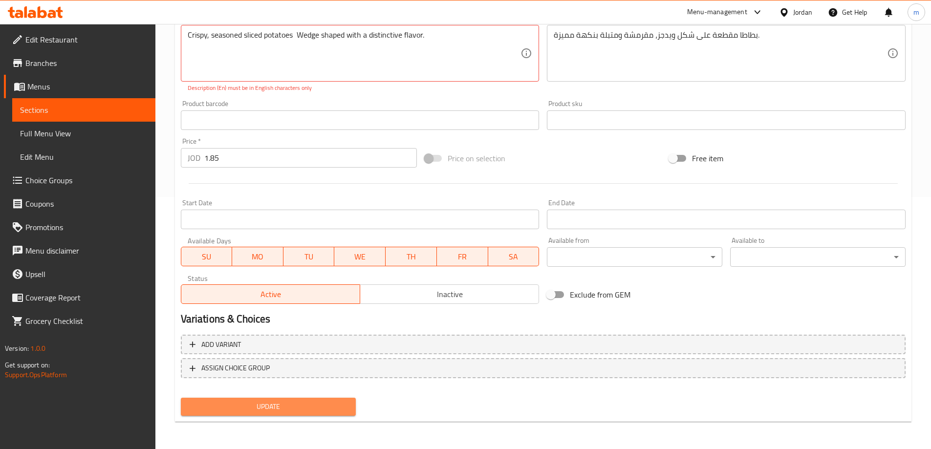
click at [285, 409] on span "Update" at bounding box center [269, 407] width 160 height 12
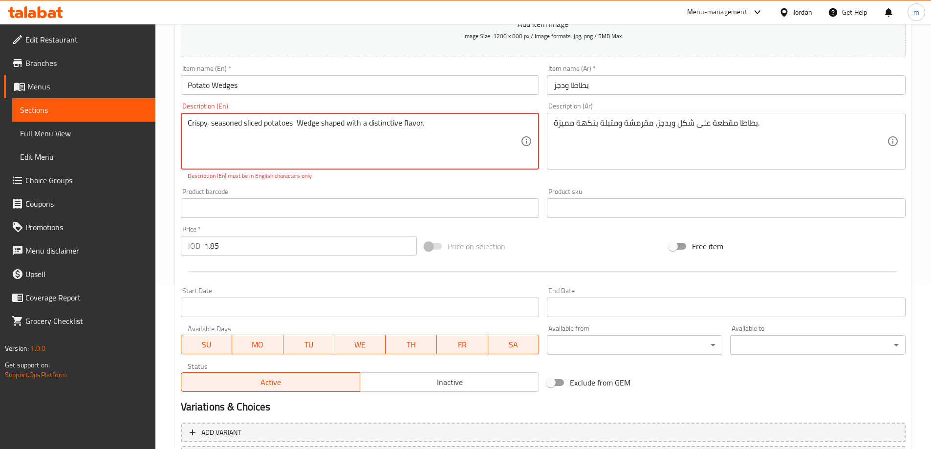
scroll to position [57, 0]
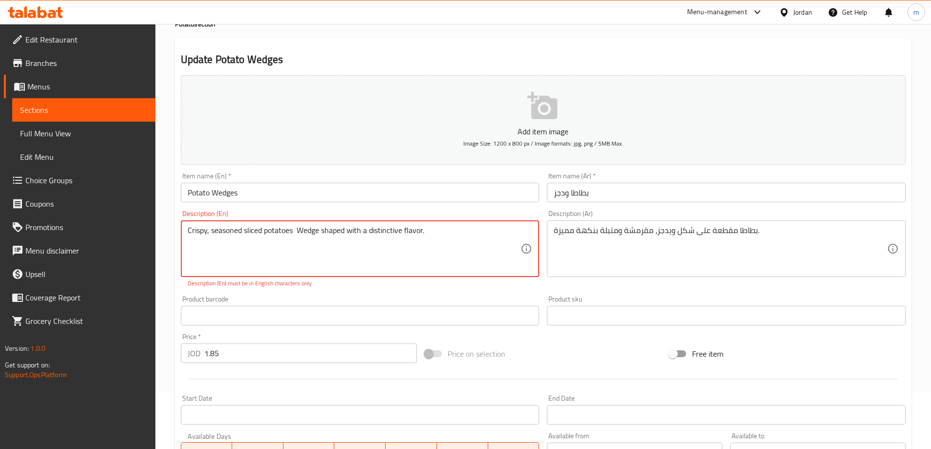
click at [298, 231] on textarea "Crispy, seasoned sliced ​​potatoes Wedge shaped with a distinctive flavor." at bounding box center [354, 249] width 333 height 46
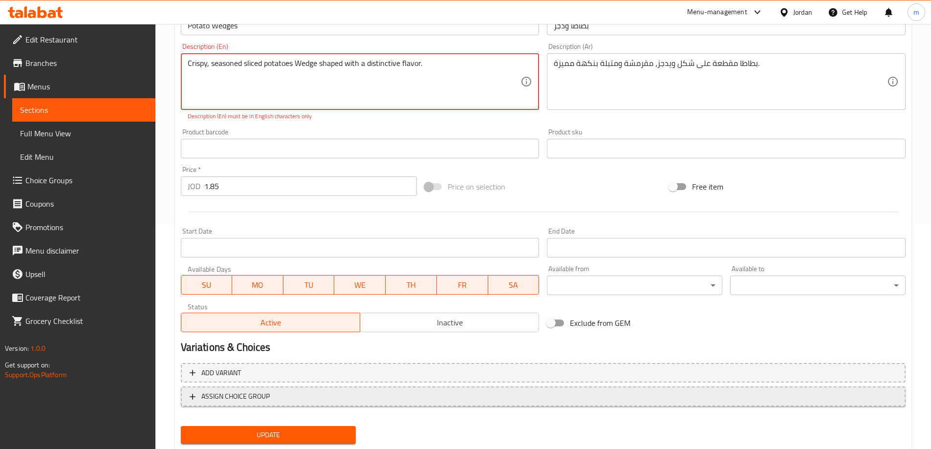
scroll to position [252, 0]
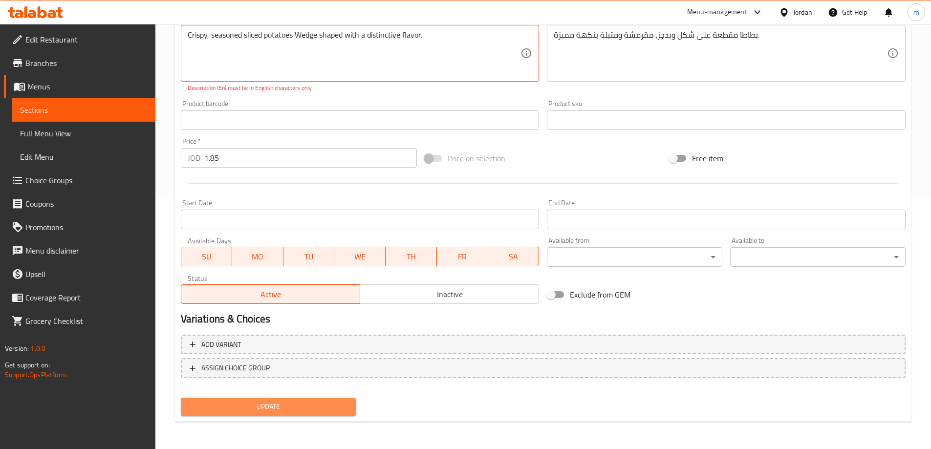
click at [337, 412] on span "Update" at bounding box center [269, 407] width 160 height 12
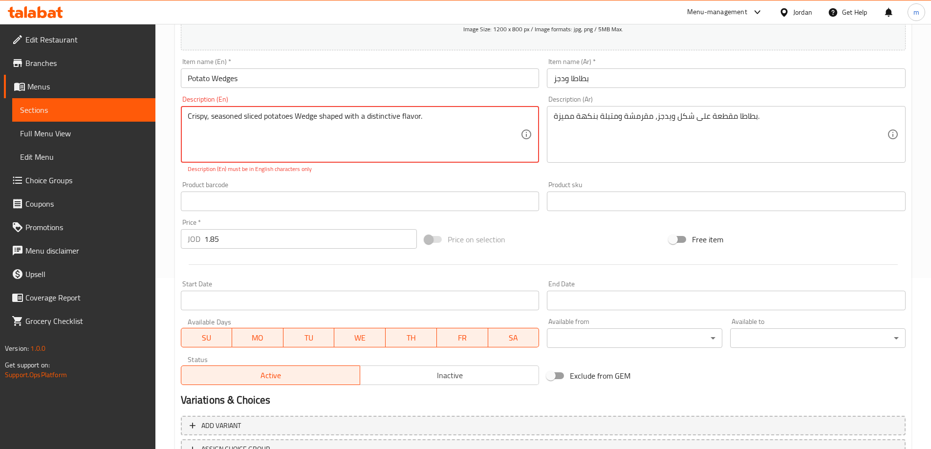
scroll to position [57, 0]
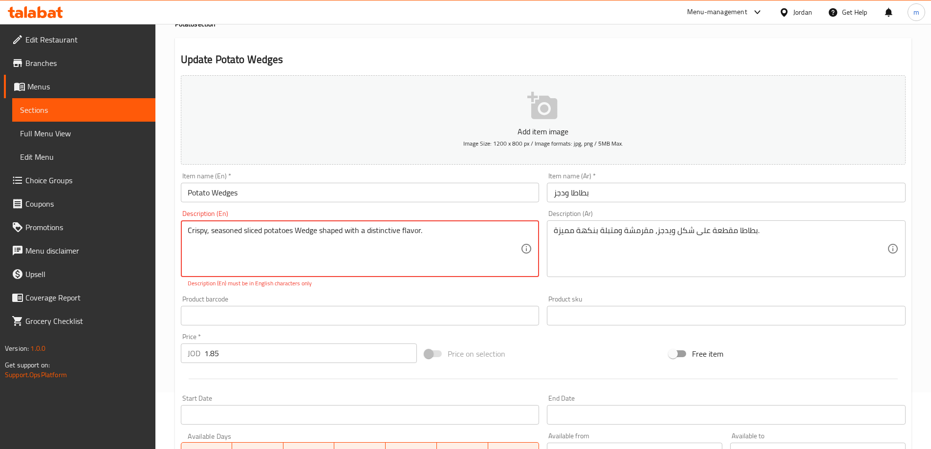
click at [400, 229] on textarea "Crispy, seasoned sliced ​​potatoes Wedge shaped with a distinctive flavor." at bounding box center [354, 249] width 333 height 46
click at [209, 232] on textarea "Crispy, seasoned sliced ​​potatoes Wedge shaped with a distinctive flavor." at bounding box center [354, 249] width 333 height 46
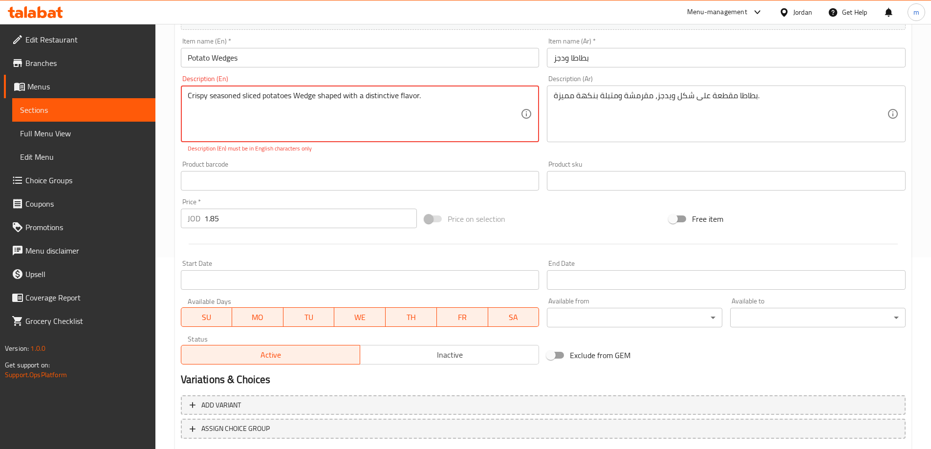
scroll to position [252, 0]
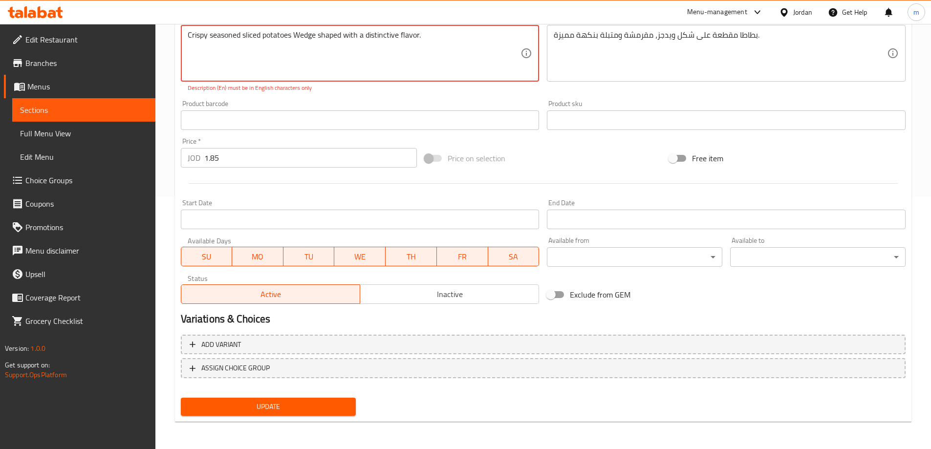
click at [296, 406] on span "Update" at bounding box center [269, 407] width 160 height 12
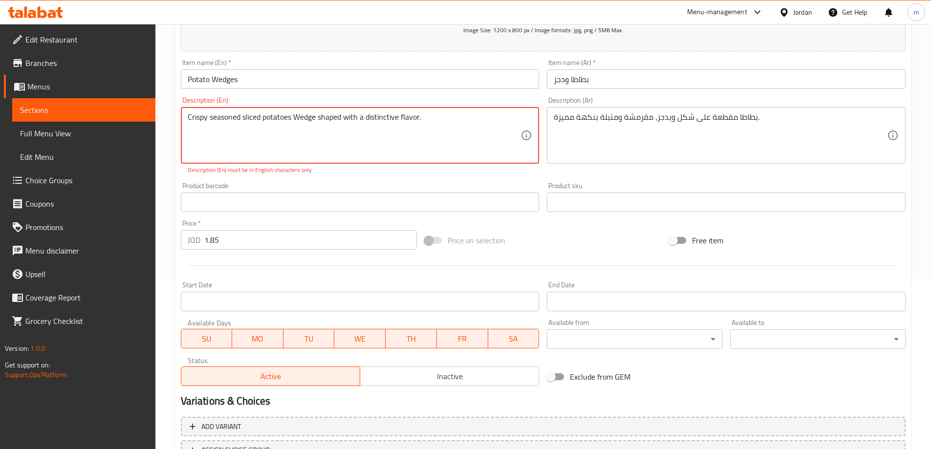
scroll to position [106, 0]
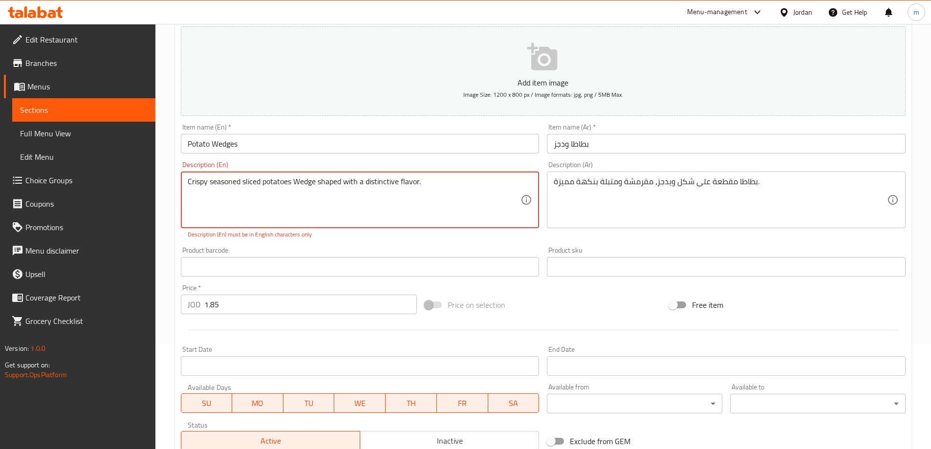
click at [431, 181] on textarea "Crispy seasoned sliced ​​potatoes Wedge shaped with a distinctive flavor." at bounding box center [354, 200] width 333 height 46
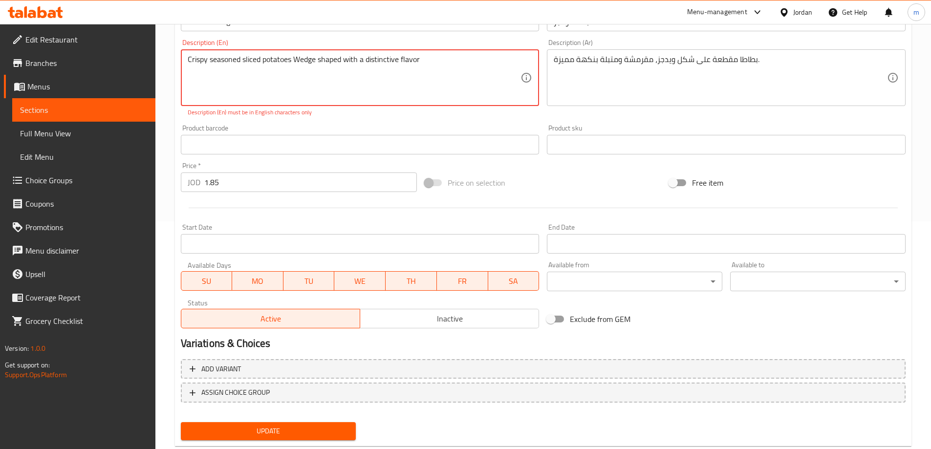
scroll to position [252, 0]
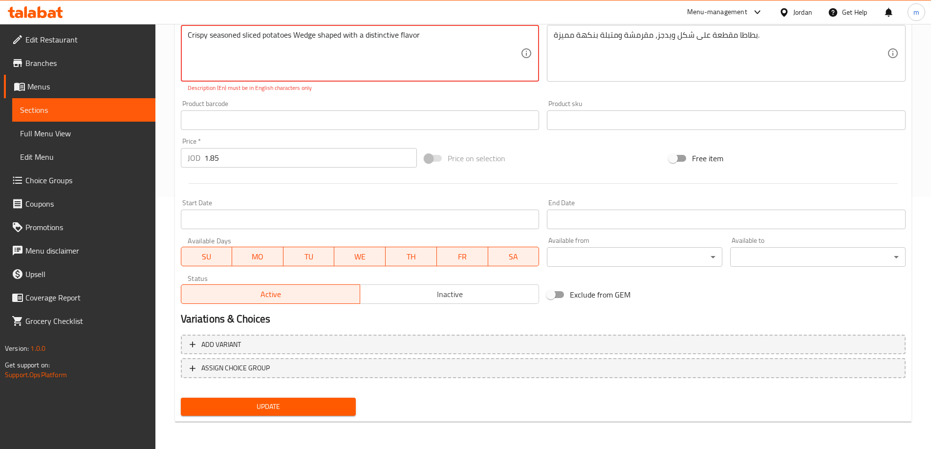
type textarea "Crispy seasoned sliced ​​potatoes Wedge shaped with a distinctive flavor"
click at [313, 402] on span "Update" at bounding box center [269, 407] width 160 height 12
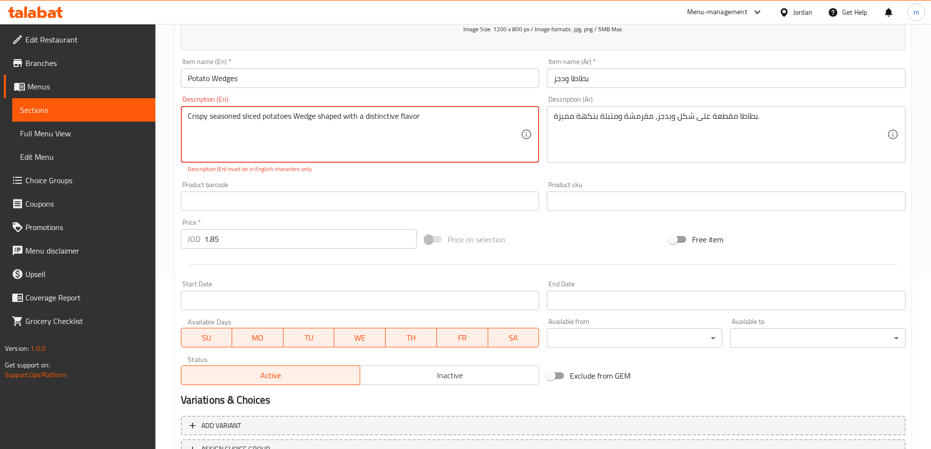
scroll to position [106, 0]
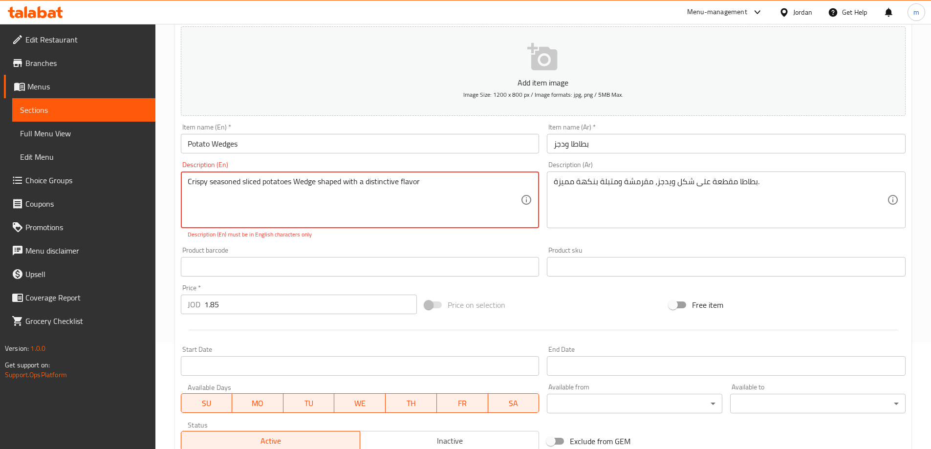
drag, startPoint x: 427, startPoint y: 182, endPoint x: 173, endPoint y: 198, distance: 255.3
click at [173, 198] on div "Home / Restaurants management / Menus / Sections / item / update Potato section…" at bounding box center [543, 257] width 776 height 678
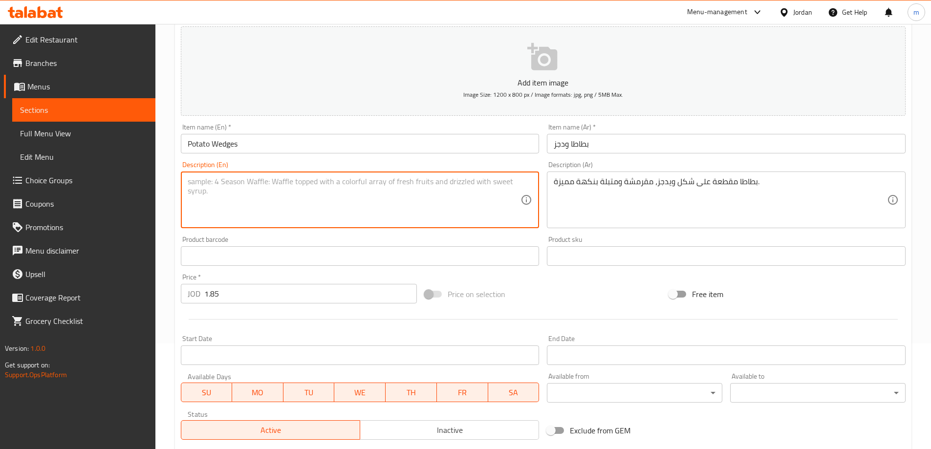
paste textarea "Crispy seasoned sliced ​​potatoes Wedge shaped with a distinctive flavor"
type textarea "Crispy seasoned sliced ​​potatoes Wedge shaped with a distinctive flavor"
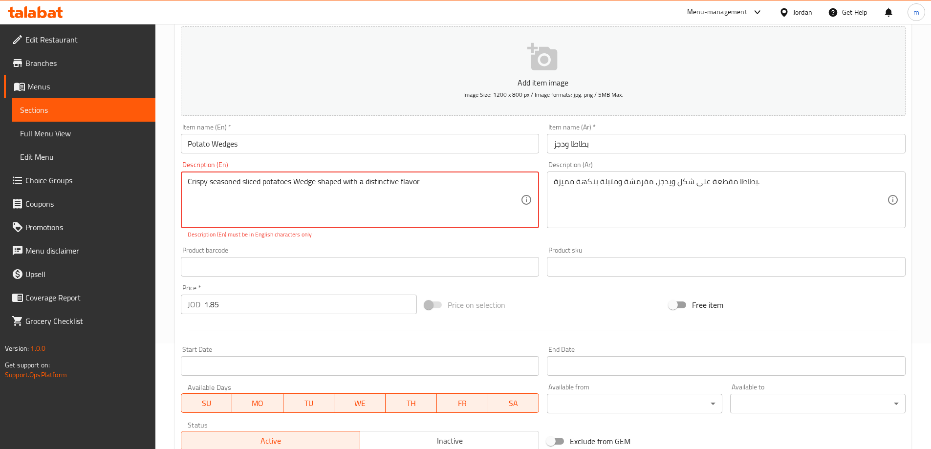
scroll to position [252, 0]
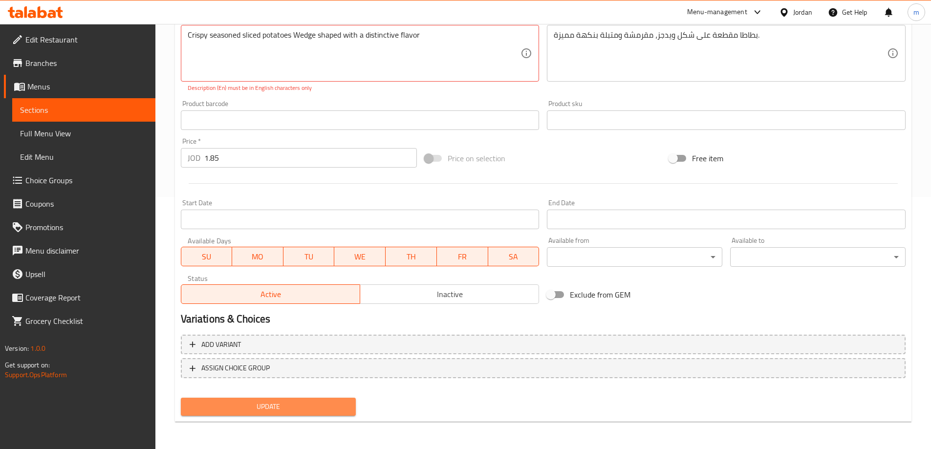
click at [290, 412] on span "Update" at bounding box center [269, 407] width 160 height 12
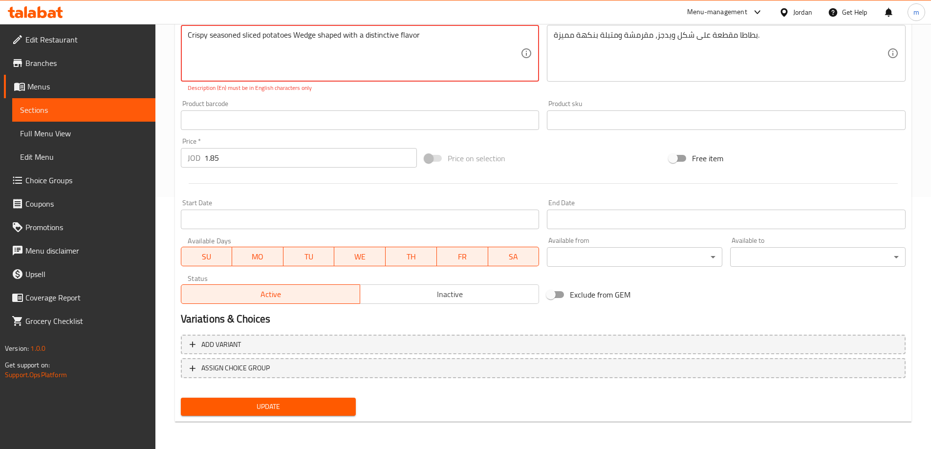
drag, startPoint x: 434, startPoint y: 37, endPoint x: 168, endPoint y: 59, distance: 266.9
click at [168, 59] on div "Home / Restaurants management / Menus / Sections / item / update Potato section…" at bounding box center [543, 111] width 776 height 678
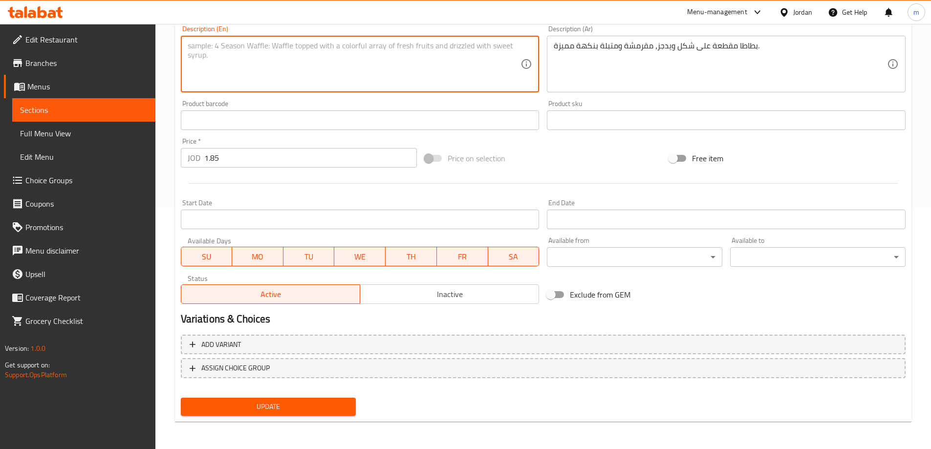
scroll to position [242, 0]
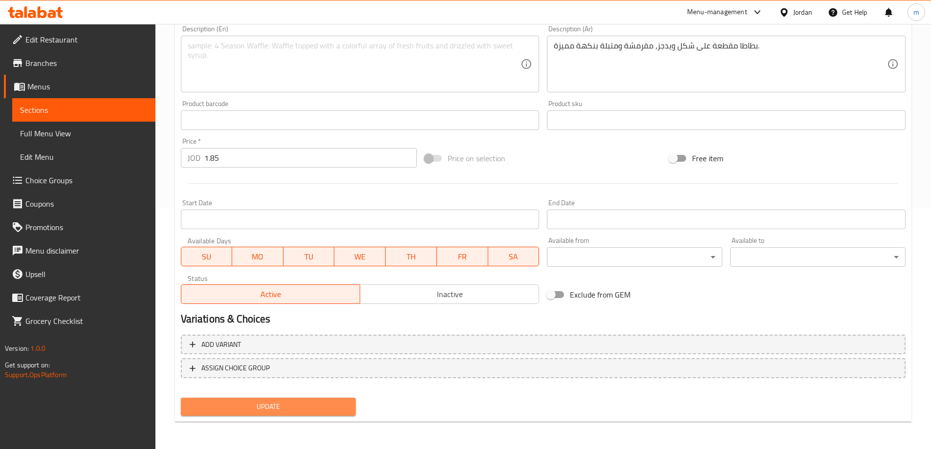
click at [315, 404] on span "Update" at bounding box center [269, 407] width 160 height 12
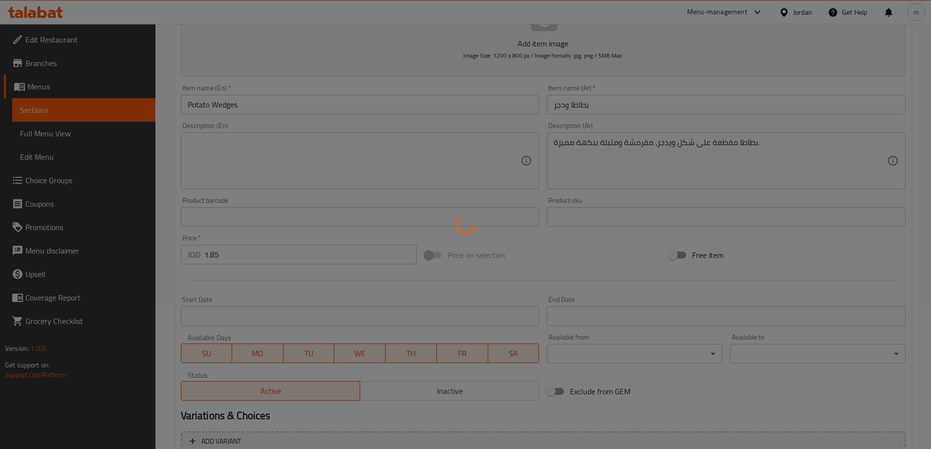
scroll to position [144, 0]
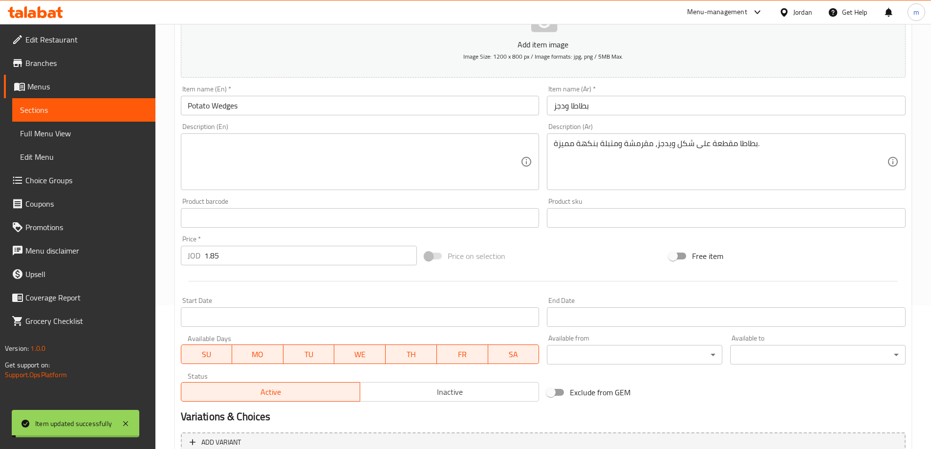
click at [288, 160] on textarea at bounding box center [354, 162] width 333 height 46
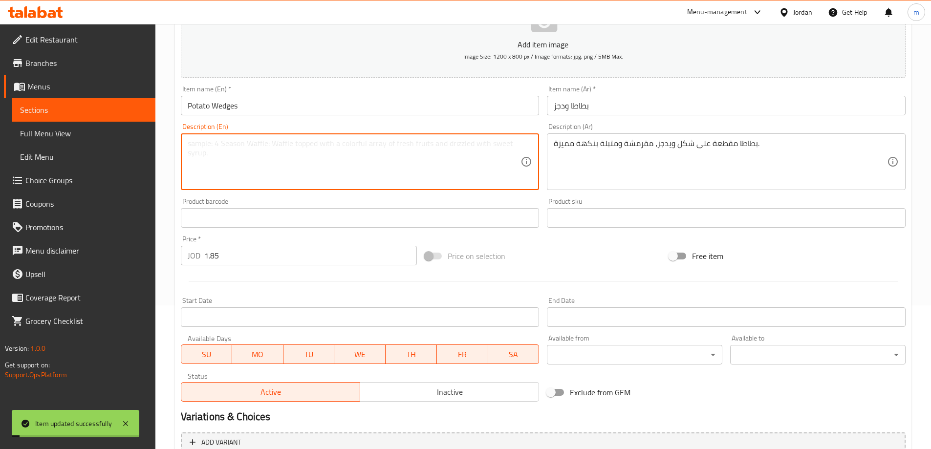
paste textarea "Crispy seasoned sliced ​​potatoes Wedge shaped with a distinctive flavor"
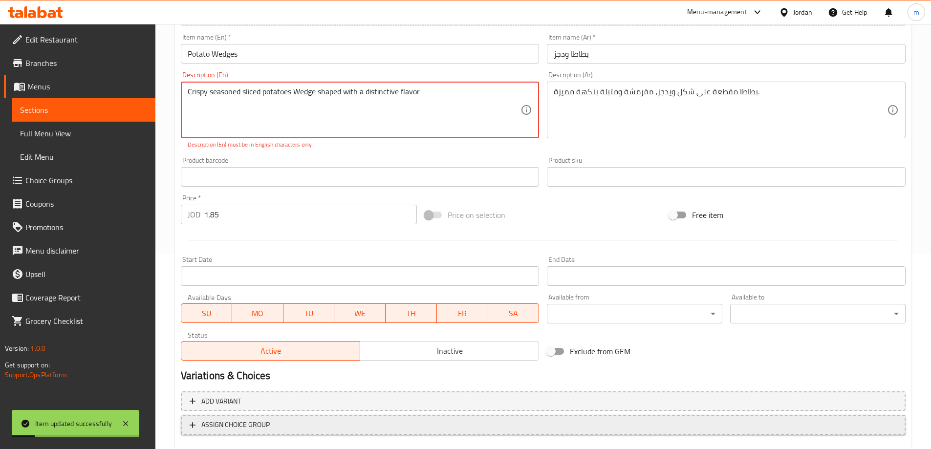
scroll to position [252, 0]
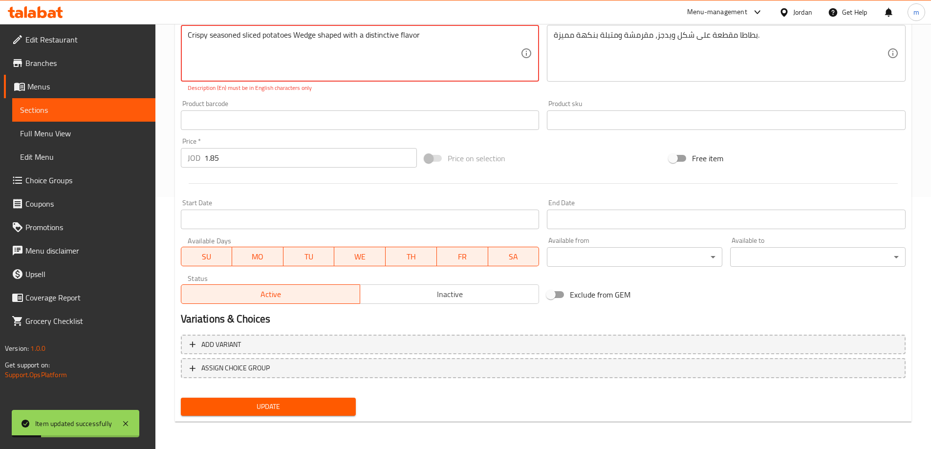
click at [290, 401] on span "Update" at bounding box center [269, 407] width 160 height 12
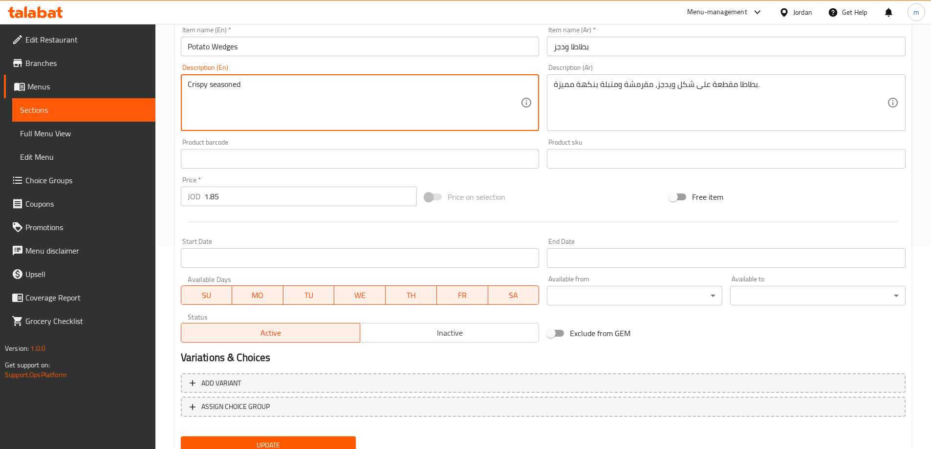
scroll to position [242, 0]
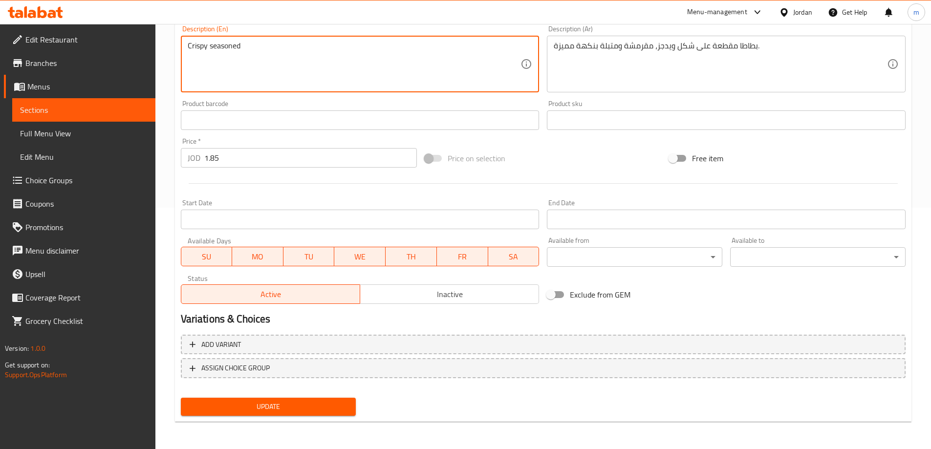
click at [324, 410] on span "Update" at bounding box center [269, 407] width 160 height 12
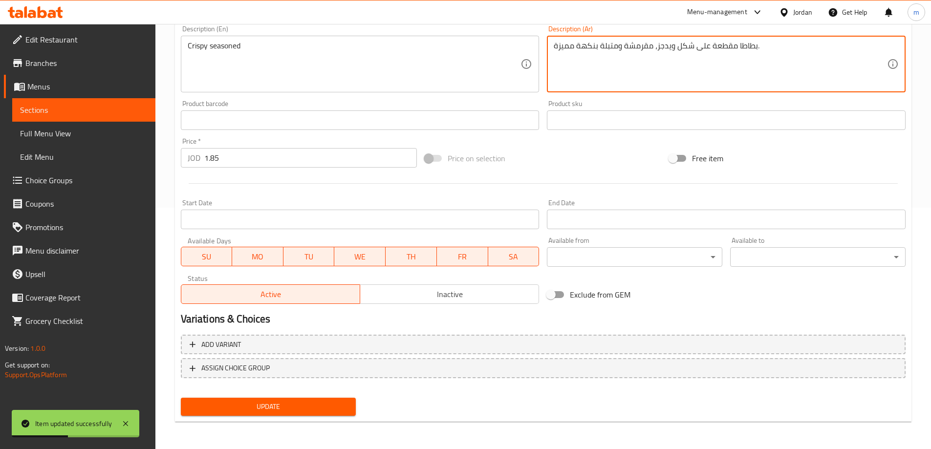
drag, startPoint x: 712, startPoint y: 46, endPoint x: 755, endPoint y: 48, distance: 43.6
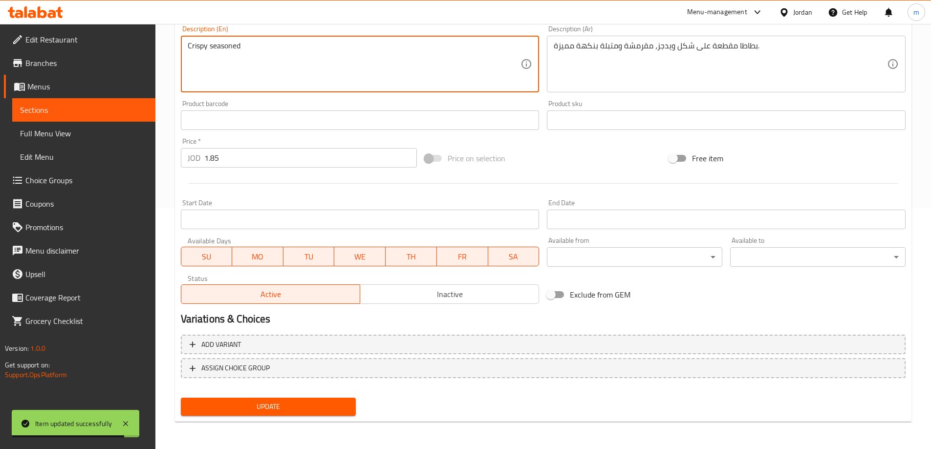
paste textarea "sliced ​​potatoes"
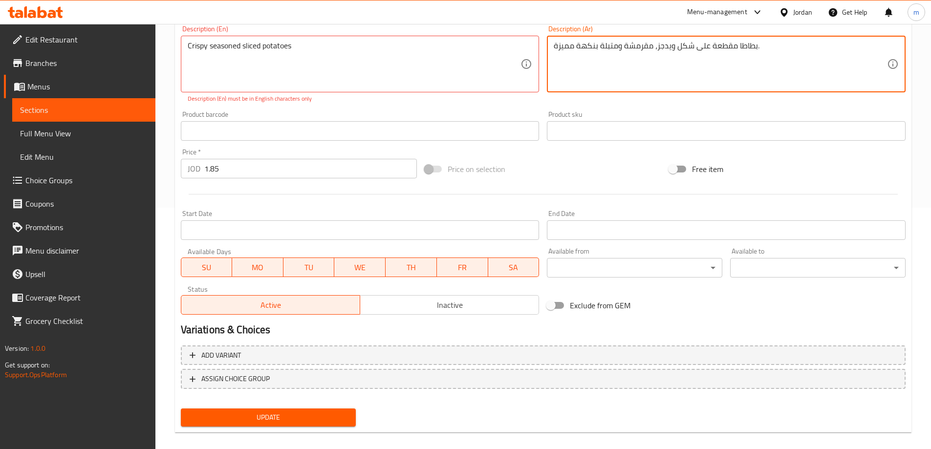
drag, startPoint x: 658, startPoint y: 46, endPoint x: 708, endPoint y: 54, distance: 50.5
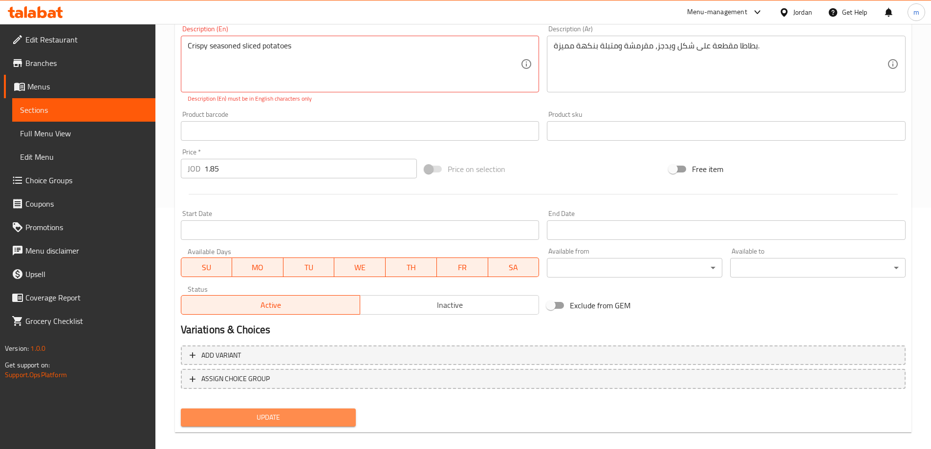
click at [296, 417] on span "Update" at bounding box center [269, 418] width 160 height 12
click at [285, 420] on span "Update" at bounding box center [269, 418] width 160 height 12
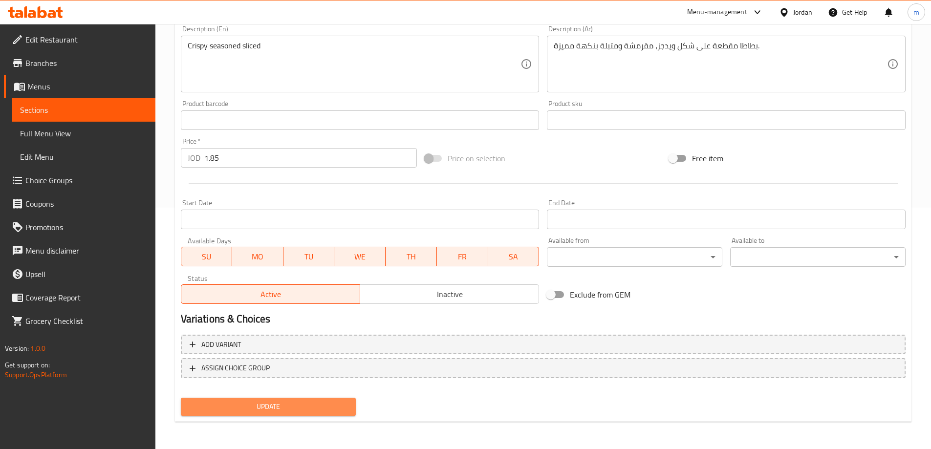
click at [277, 403] on span "Update" at bounding box center [269, 407] width 160 height 12
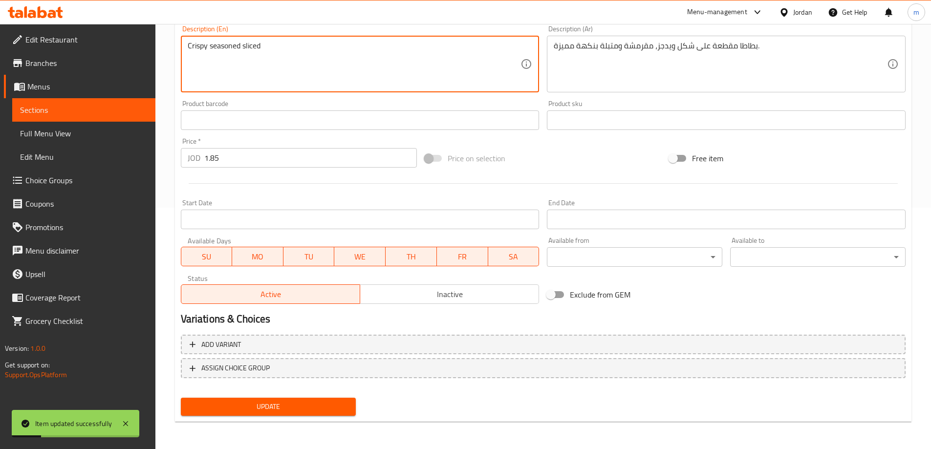
click at [285, 61] on textarea "Crispy seasoned sliced" at bounding box center [354, 64] width 333 height 46
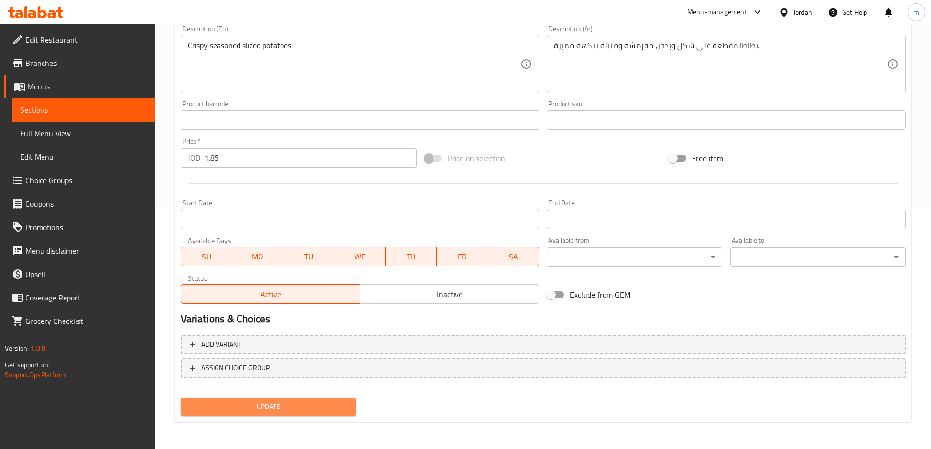
click at [336, 415] on button "Update" at bounding box center [269, 407] width 176 height 18
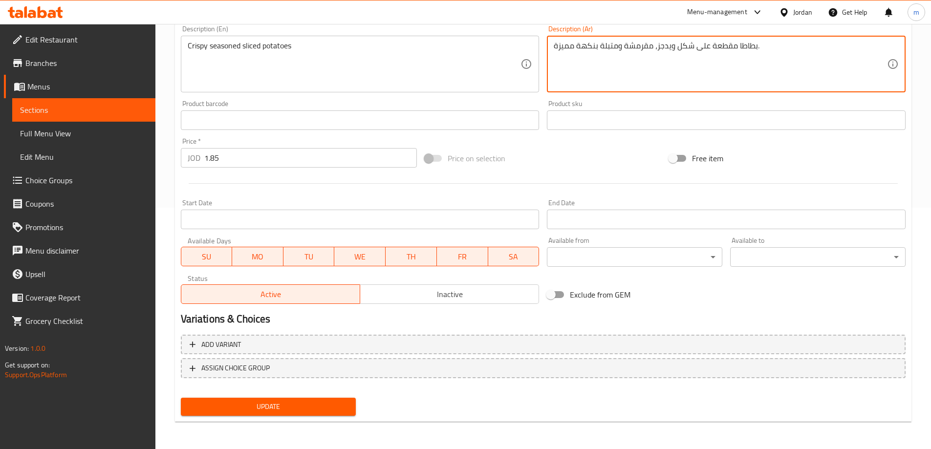
drag, startPoint x: 556, startPoint y: 45, endPoint x: 623, endPoint y: 59, distance: 68.8
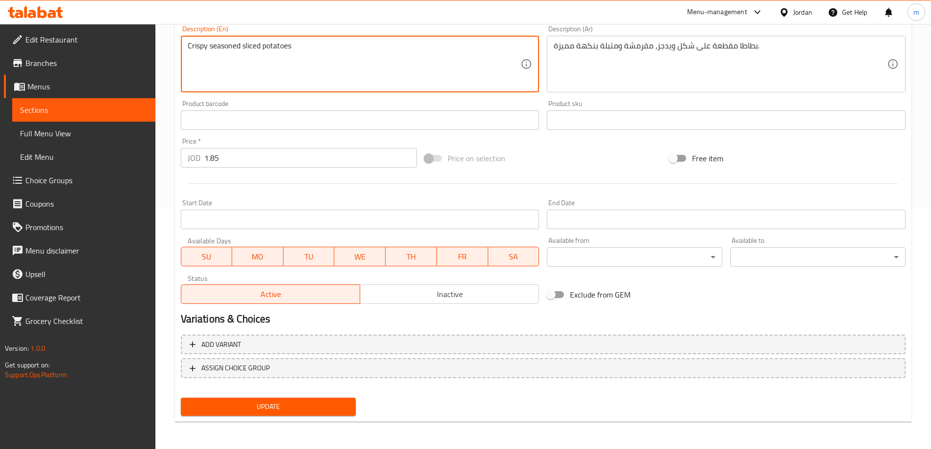
paste textarea "with a distinctive flavor"
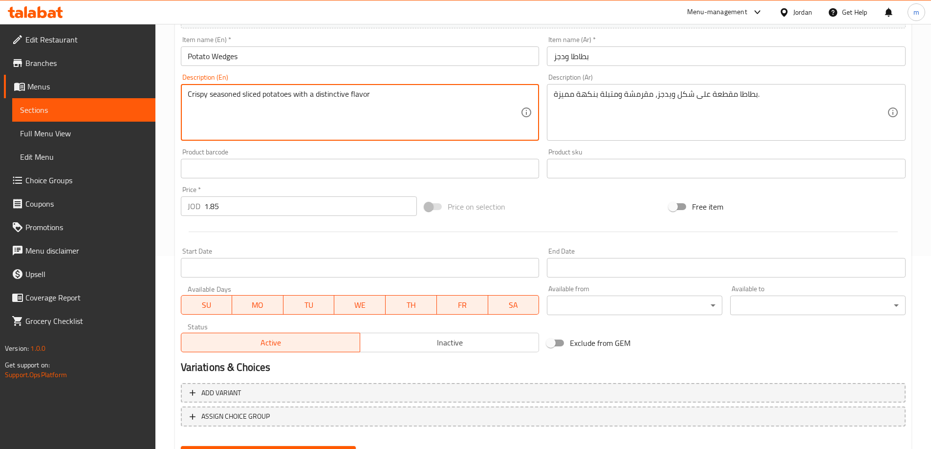
scroll to position [193, 0]
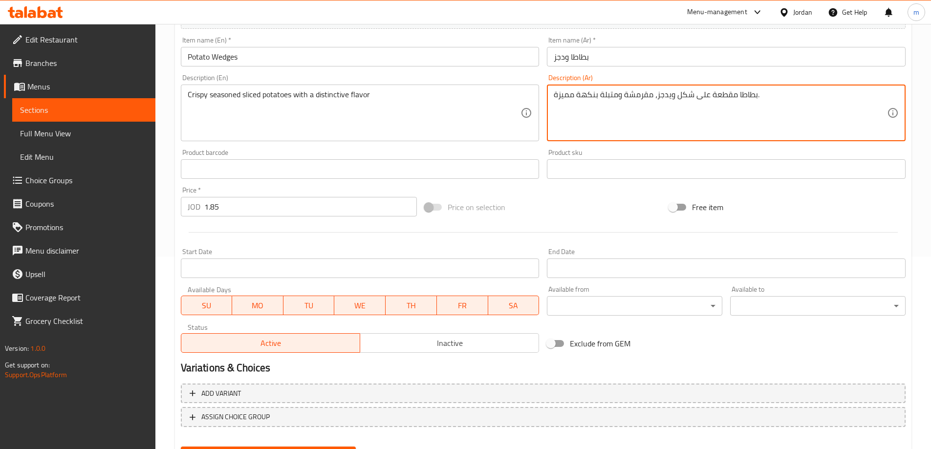
drag, startPoint x: 660, startPoint y: 97, endPoint x: 698, endPoint y: 105, distance: 39.4
click at [678, 119] on textarea "بطاطا مقطعة على شكل ويدجز، مقرمشة ومتبلة بنكهة مميزة." at bounding box center [720, 113] width 333 height 46
drag, startPoint x: 658, startPoint y: 93, endPoint x: 712, endPoint y: 107, distance: 55.4
click at [709, 103] on textarea "بطاطا مقطعة على شكل ويدجز، مقرمشة ومتبلة بنكهة مميزة." at bounding box center [720, 113] width 333 height 46
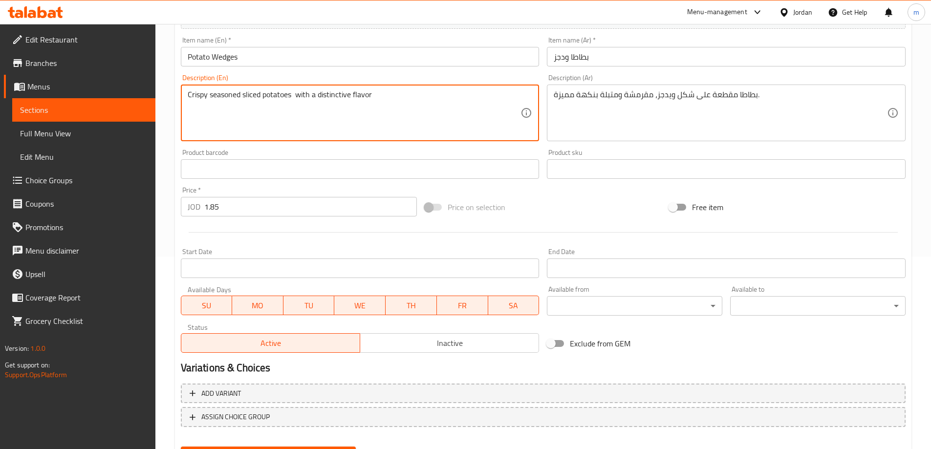
paste textarea "Wedge-shaped"
drag, startPoint x: 320, startPoint y: 97, endPoint x: 327, endPoint y: 101, distance: 8.6
click at [320, 96] on textarea "Crispy seasoned sliced potatoes Wedge-shaped with a distinctive flavor" at bounding box center [354, 113] width 333 height 46
click at [440, 99] on textarea "Crispy seasoned sliced potatoes Wedge shaped with a distinctive flavor" at bounding box center [354, 113] width 333 height 46
drag, startPoint x: 241, startPoint y: 92, endPoint x: 144, endPoint y: 100, distance: 97.1
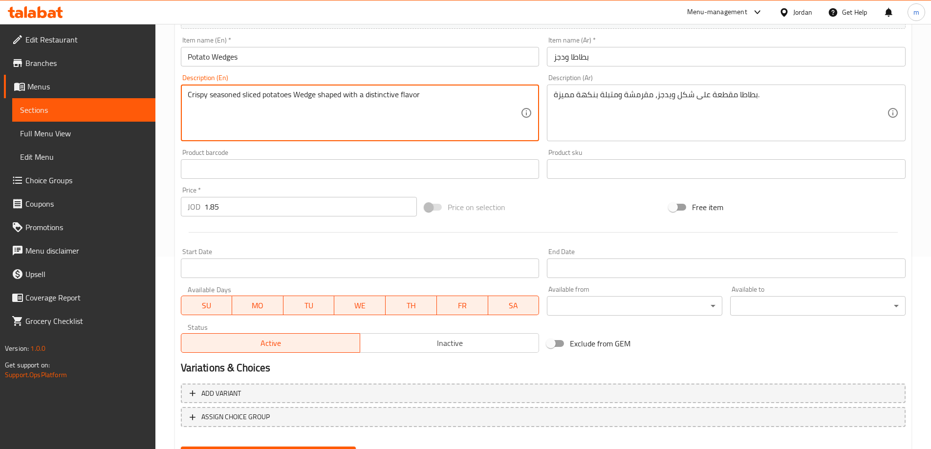
click at [144, 100] on div "Edit Restaurant Branches Menus Sections Full Menu View Edit Menu Choice Groups …" at bounding box center [465, 164] width 931 height 667
click at [309, 95] on textarea "sliced potatoes Wedge shaped with a distinctive flavor" at bounding box center [354, 113] width 333 height 46
click at [292, 96] on textarea "sliced potatoes Wedge shaped with a distinctive flavor" at bounding box center [354, 113] width 333 height 46
click at [290, 95] on textarea "sliced potatoes Wedge shaped with a distinctive flavor" at bounding box center [354, 113] width 333 height 46
paste textarea "Crispy seasoned"
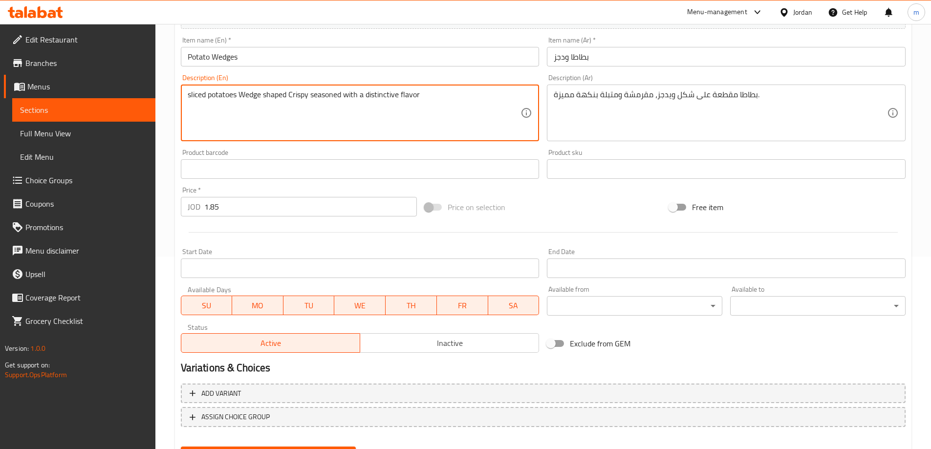
click at [313, 94] on textarea "sliced potatoes Wedge shaped Crispy seasoned with a distinctive flavor" at bounding box center [354, 113] width 333 height 46
click at [355, 114] on textarea "sliced potatoes Wedge shaped Crispy and seasoned with a distinctive flavor" at bounding box center [354, 113] width 333 height 46
click at [460, 103] on textarea "sliced potatoes Wedge shaped Crispy and seasoned with a distinctive flavor" at bounding box center [354, 113] width 333 height 46
click at [331, 94] on textarea "sliced potatoes Wedge shaped Crispy and seasoned with a distinctive flavor" at bounding box center [354, 113] width 333 height 46
click at [329, 91] on textarea "sliced potatoes Wedge shaped Crispy and seasoned with a distinctive flavor" at bounding box center [354, 113] width 333 height 46
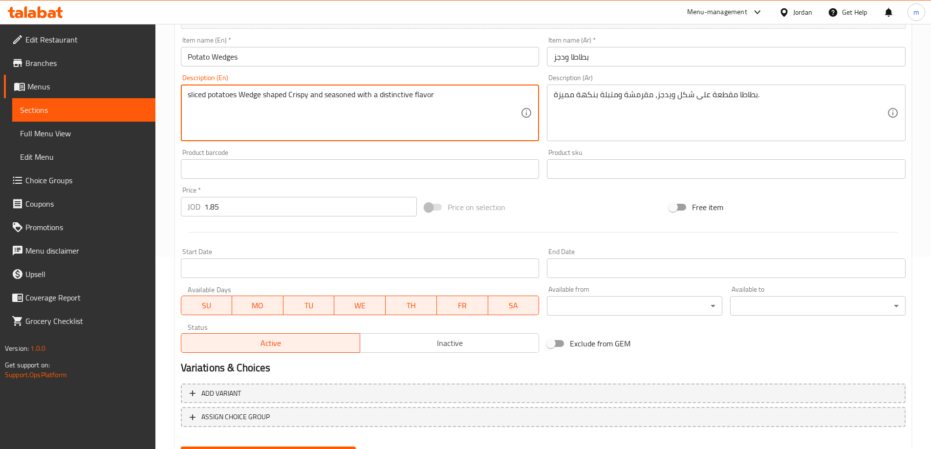
click at [454, 91] on textarea "sliced potatoes Wedge shaped Crispy and seasoned with a distinctive flavor" at bounding box center [354, 113] width 333 height 46
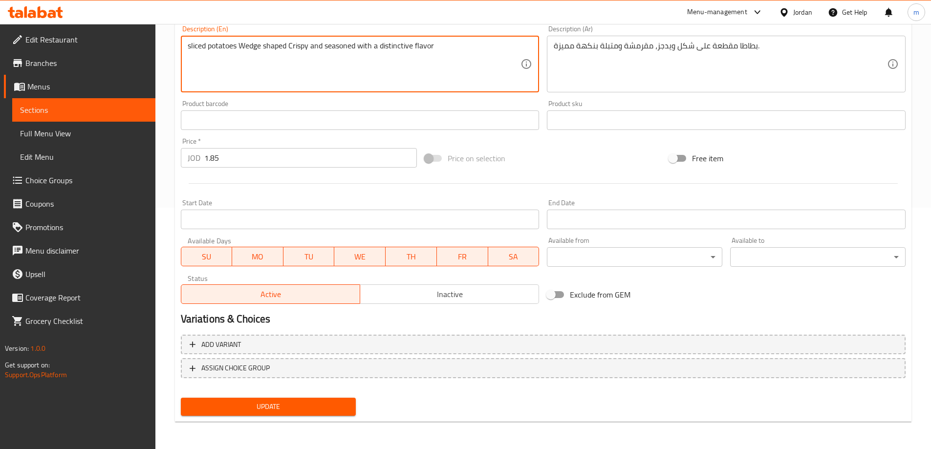
type textarea "sliced potatoes Wedge shaped Crispy and seasoned with a distinctive flavor"
click at [314, 399] on button "Update" at bounding box center [269, 407] width 176 height 18
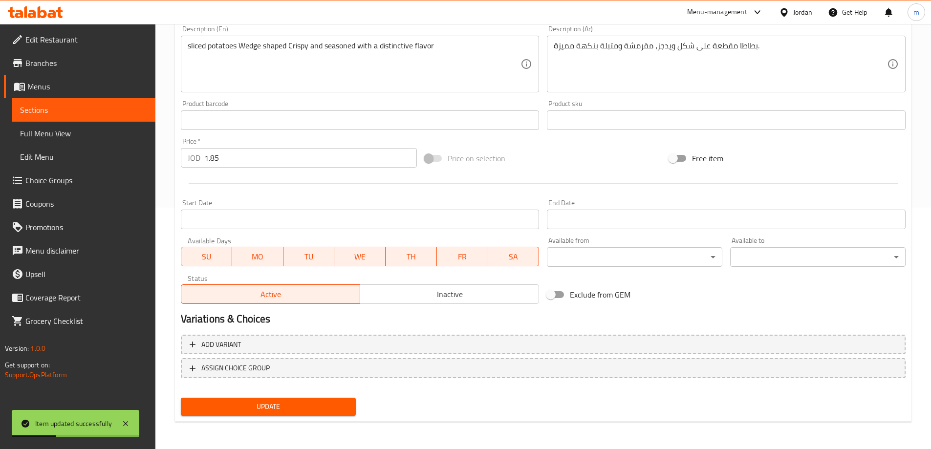
click at [89, 110] on span "Sections" at bounding box center [84, 110] width 128 height 12
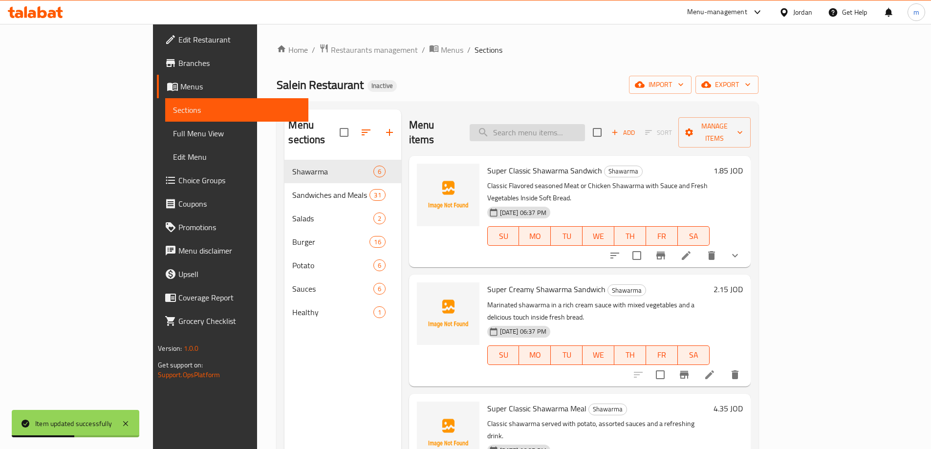
drag, startPoint x: 553, startPoint y: 114, endPoint x: 555, endPoint y: 119, distance: 5.5
click at [553, 116] on div "Menu items Add Sort Manage items" at bounding box center [580, 133] width 342 height 46
click at [555, 124] on input "search" at bounding box center [527, 132] width 115 height 17
paste input "Curly"
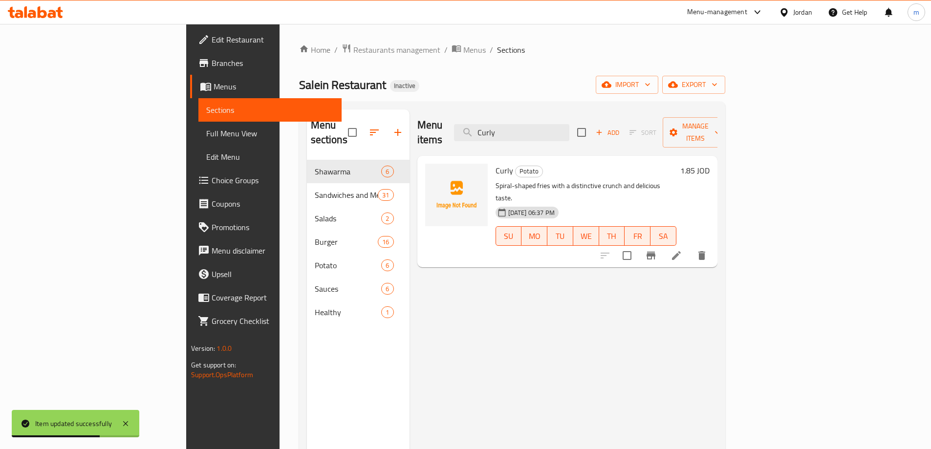
type input "Curly"
click at [690, 247] on li at bounding box center [676, 256] width 27 height 18
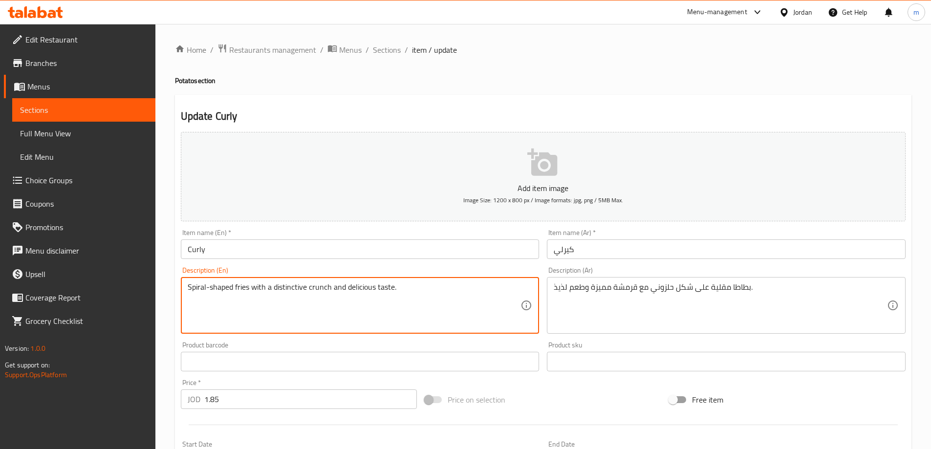
click at [320, 289] on textarea "Spiral-shaped fries with a distinctive crunch and delicious taste." at bounding box center [354, 306] width 333 height 46
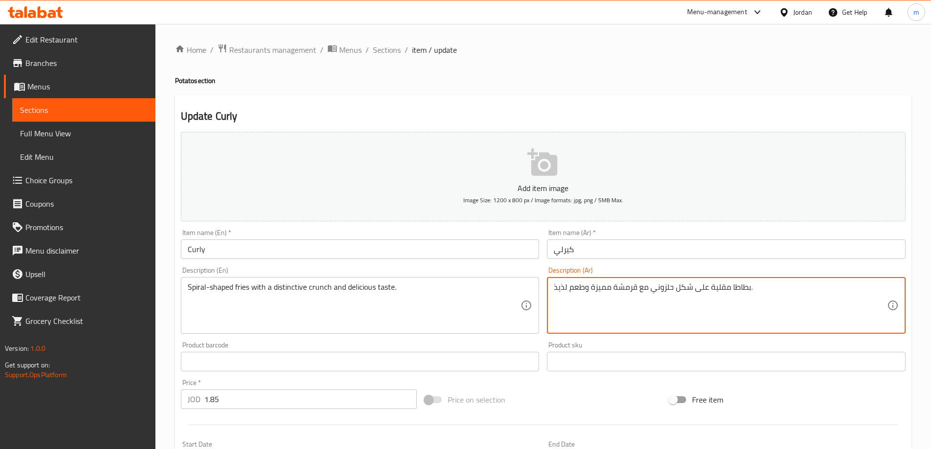
click at [625, 288] on textarea "بطاطا مقلية على شكل حلزوني مع قرمشة مميزة وطعم لذيذ." at bounding box center [720, 306] width 333 height 46
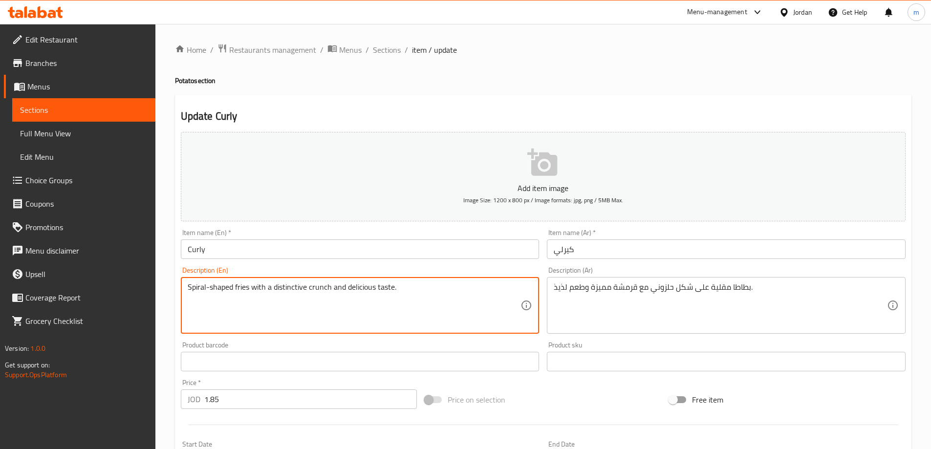
click at [319, 288] on textarea "Spiral-shaped fries with a distinctive crunch and delicious taste." at bounding box center [354, 306] width 333 height 46
paste textarea "Crispy"
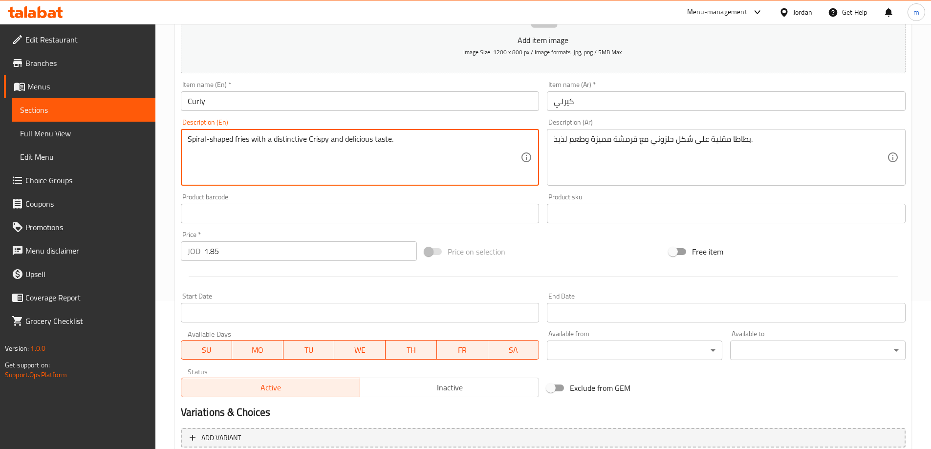
scroll to position [242, 0]
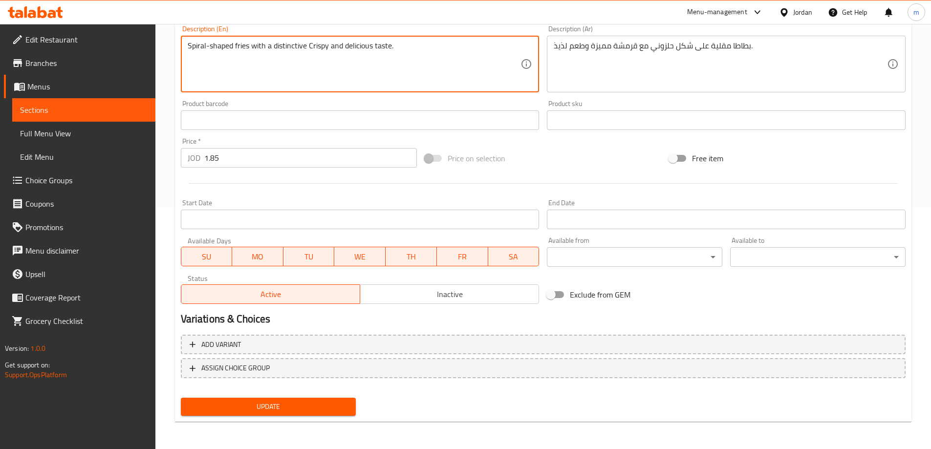
type textarea "Spiral-shaped fries with a distinctive Crispy and delicious taste."
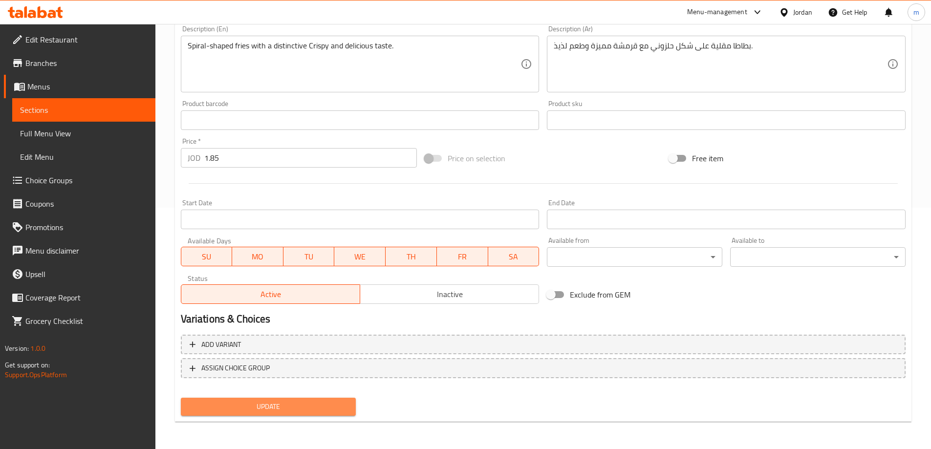
click at [315, 405] on span "Update" at bounding box center [269, 407] width 160 height 12
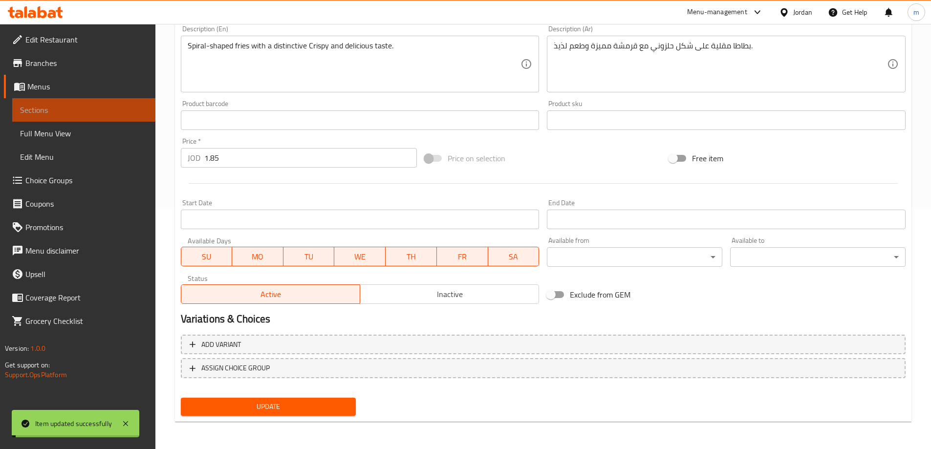
click at [98, 112] on span "Sections" at bounding box center [84, 110] width 128 height 12
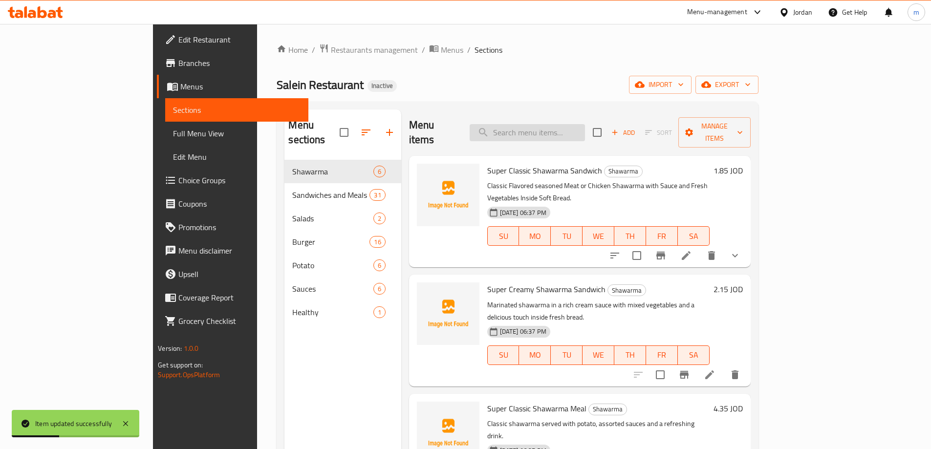
click at [540, 126] on input "search" at bounding box center [527, 132] width 115 height 17
paste input "Mozzarella Sticks"
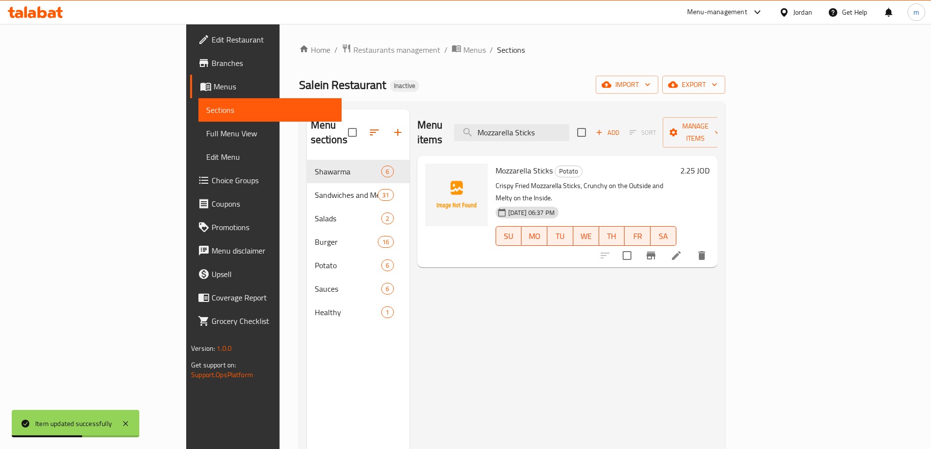
type input "Mozzarella Sticks"
click at [683, 250] on icon at bounding box center [677, 256] width 12 height 12
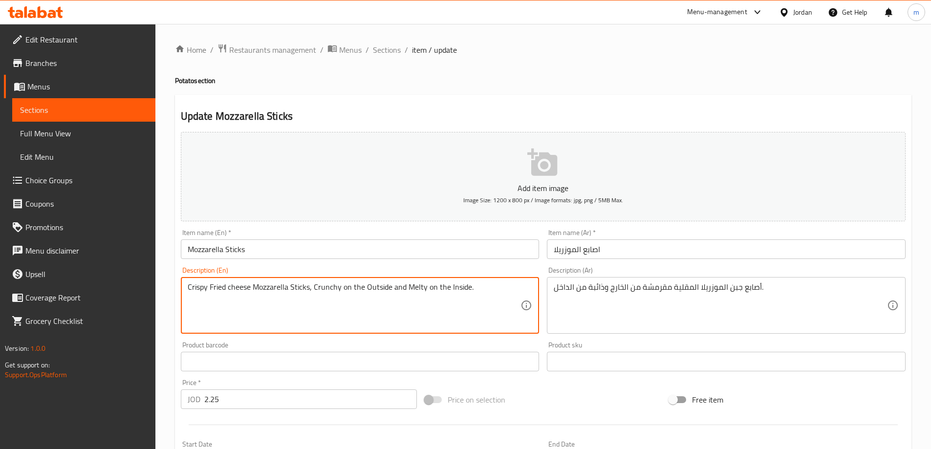
click at [237, 287] on textarea "Crispy Fried cheese Mozzarella Sticks, Crunchy on the Outside and Melty on the …" at bounding box center [354, 306] width 333 height 46
type textarea "Crispy Fried cheese Mozzarella Sticks, Crunchy on the Outside and Melty on the …"
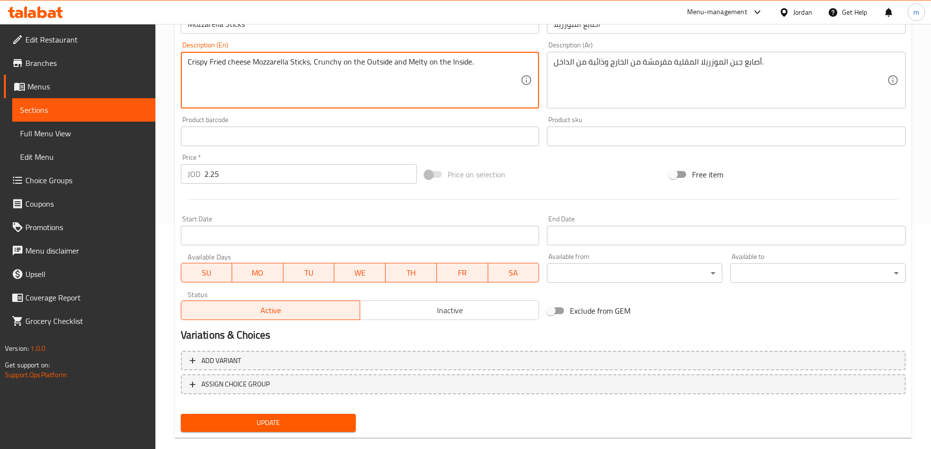
scroll to position [242, 0]
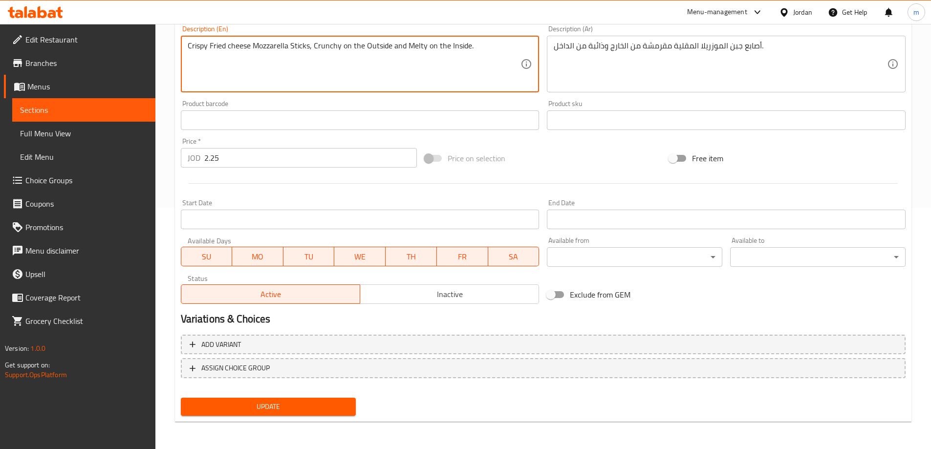
click at [293, 406] on span "Update" at bounding box center [269, 407] width 160 height 12
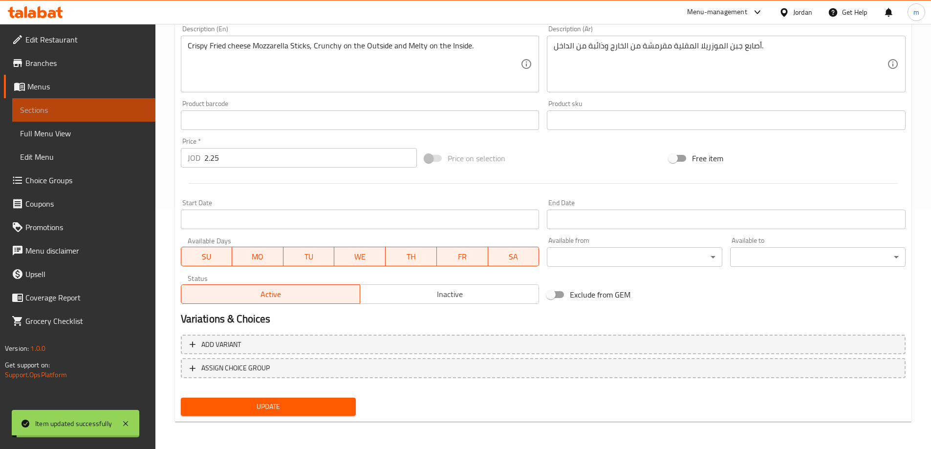
click at [77, 107] on span "Sections" at bounding box center [84, 110] width 128 height 12
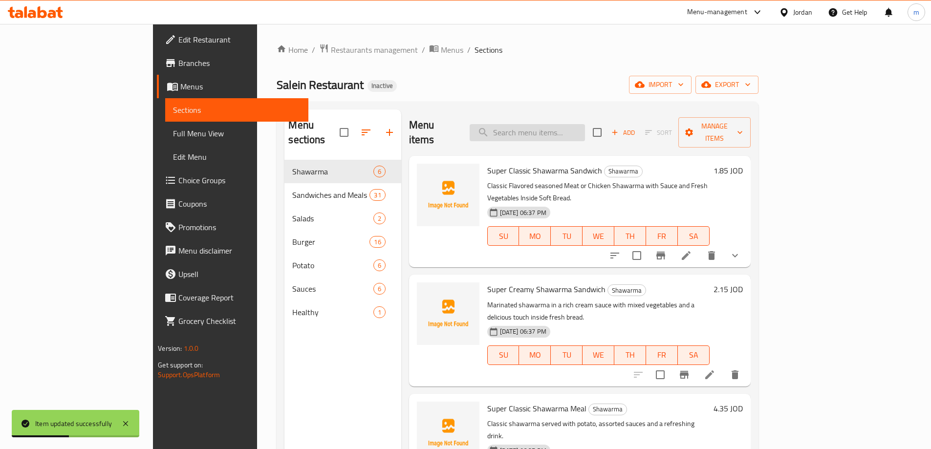
click at [544, 124] on input "search" at bounding box center [527, 132] width 115 height 17
paste input "BBQ Sauce"
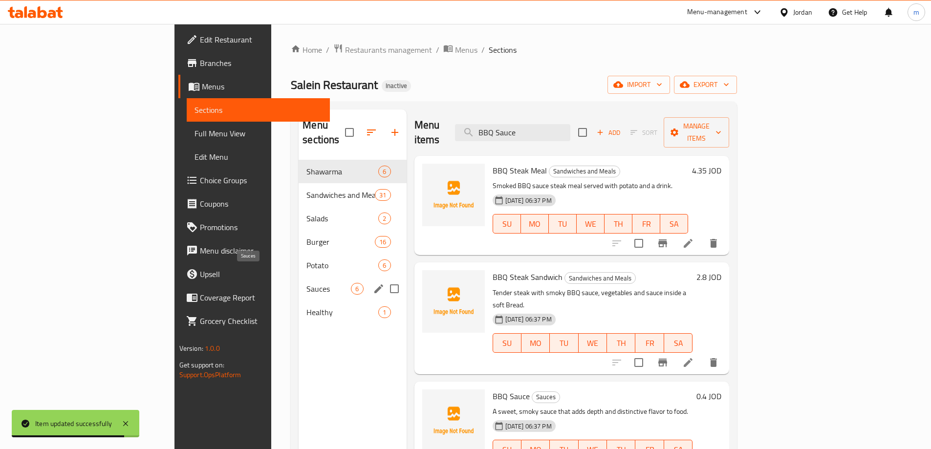
click at [307, 283] on span "Sauces" at bounding box center [329, 289] width 44 height 12
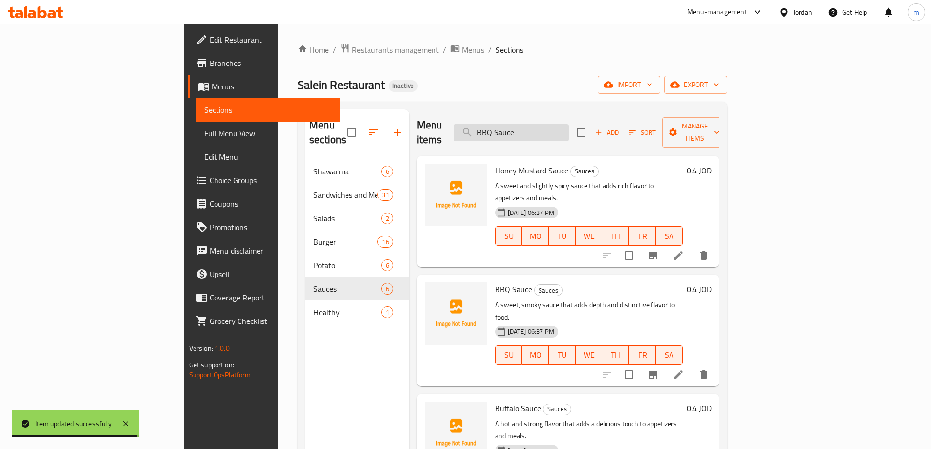
click at [569, 130] on input "BBQ Sauce" at bounding box center [511, 132] width 115 height 17
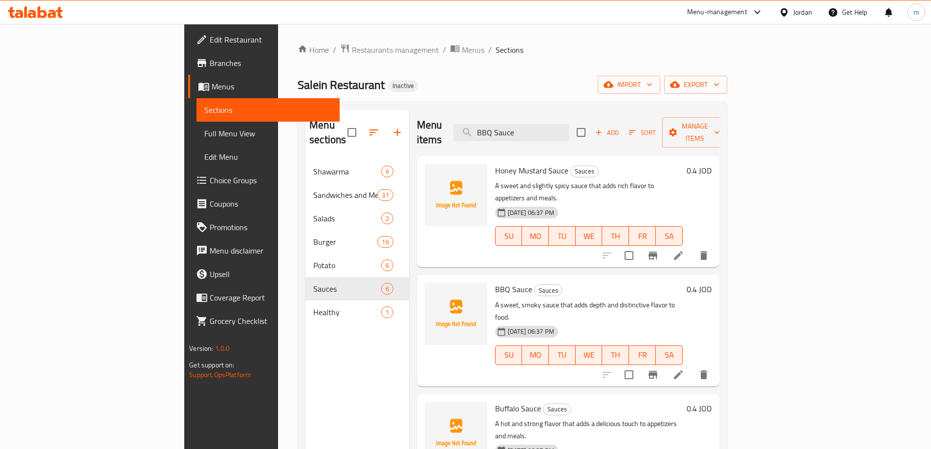
drag, startPoint x: 597, startPoint y: 128, endPoint x: 478, endPoint y: 142, distance: 120.1
click at [480, 142] on div "Menu items BBQ Sauce Add Sort Manage items Honey Mustard Sauce Sauces A sweet a…" at bounding box center [564, 334] width 310 height 449
paste input "search"
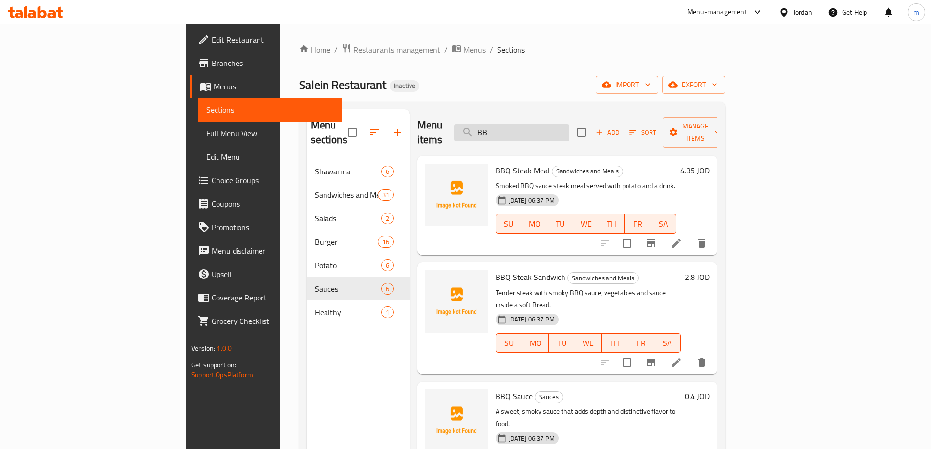
type input "B"
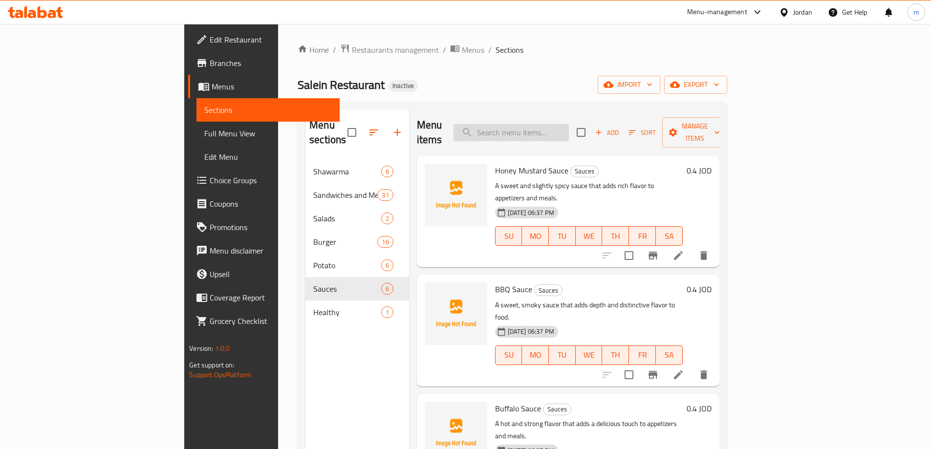
paste input "BBQ Sauce"
type input "BBQ Sauce"
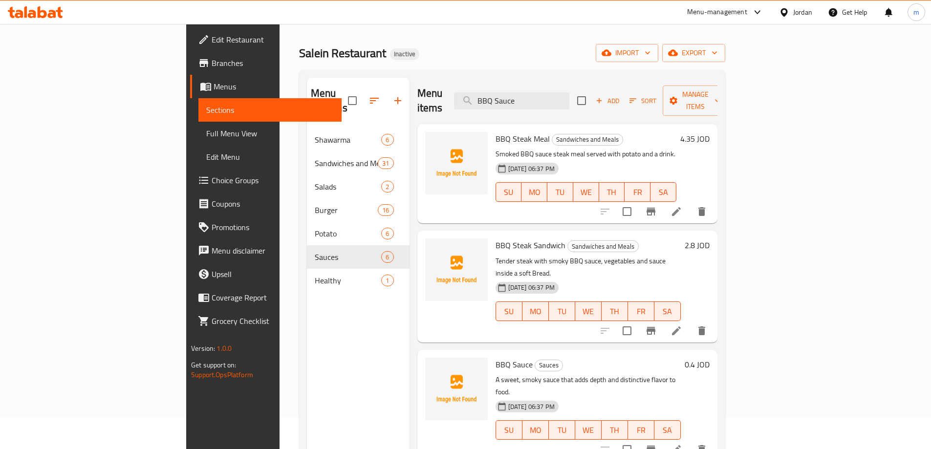
scroll to position [49, 0]
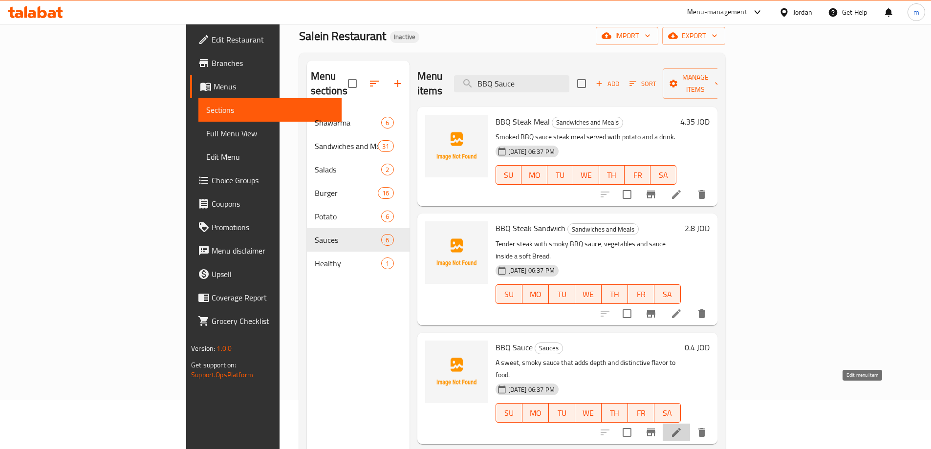
click at [681, 428] on icon at bounding box center [676, 432] width 9 height 9
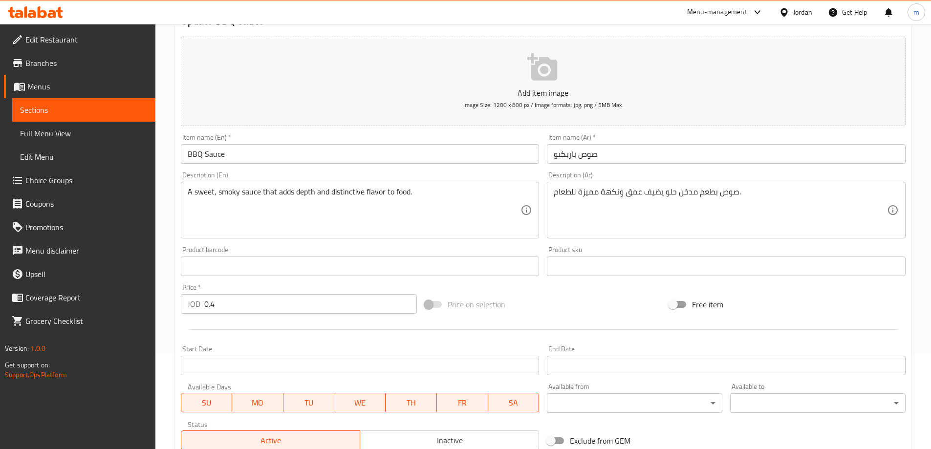
scroll to position [98, 0]
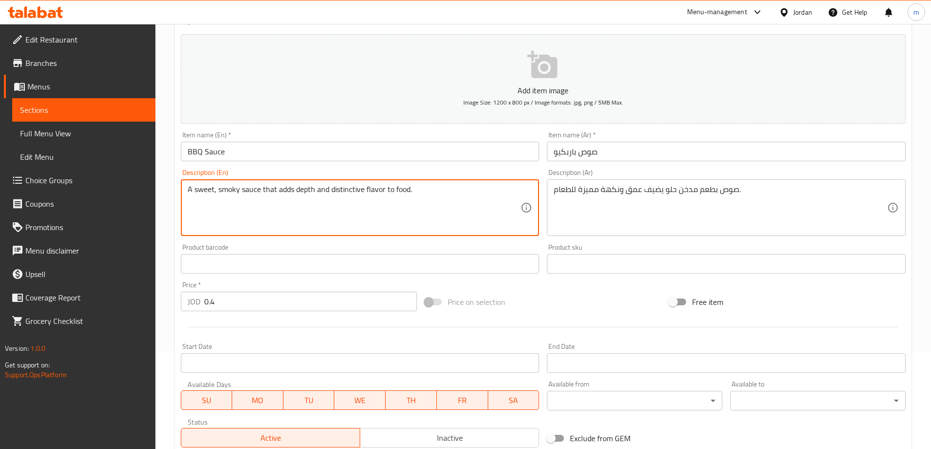
click at [259, 192] on textarea "A sweet, smoky sauce that adds depth and distinctive flavor to food." at bounding box center [354, 208] width 333 height 46
click at [241, 190] on textarea "A sweet, smoky sauce that adds depth and distinctive flavor to food." at bounding box center [354, 208] width 333 height 46
click at [219, 189] on textarea "A sweet, smoky sauce that adds depth and distinctive flavor to food." at bounding box center [354, 208] width 333 height 46
click at [241, 190] on textarea "A sweet, smoky sauce that adds depth and distinctive flavor to food." at bounding box center [354, 208] width 333 height 46
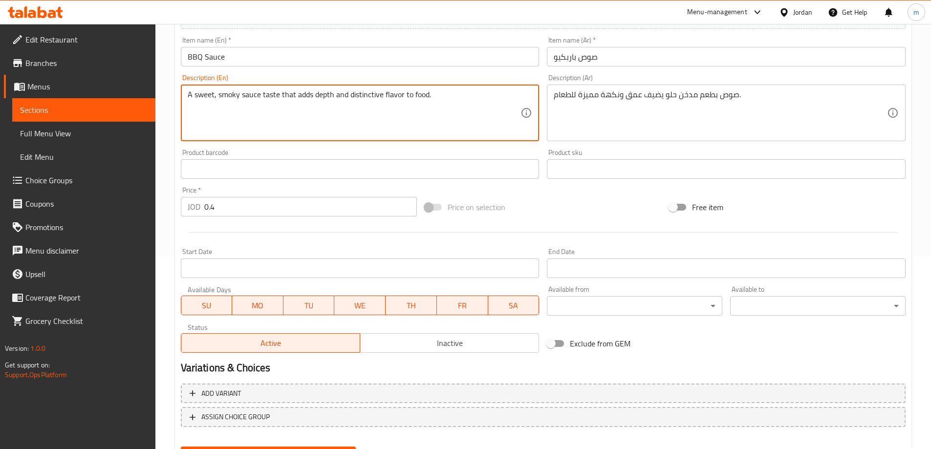
scroll to position [242, 0]
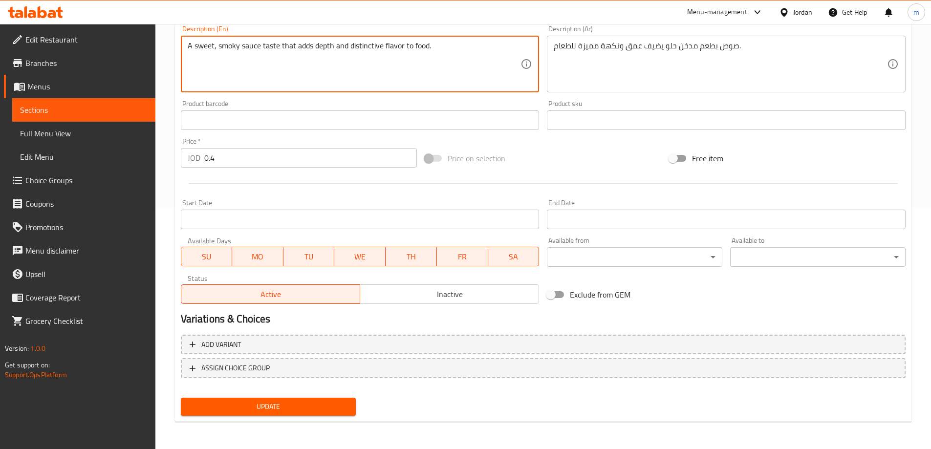
type textarea "A sweet, smoky sauce taste that adds depth and distinctive flavor to food."
click at [266, 411] on span "Update" at bounding box center [269, 407] width 160 height 12
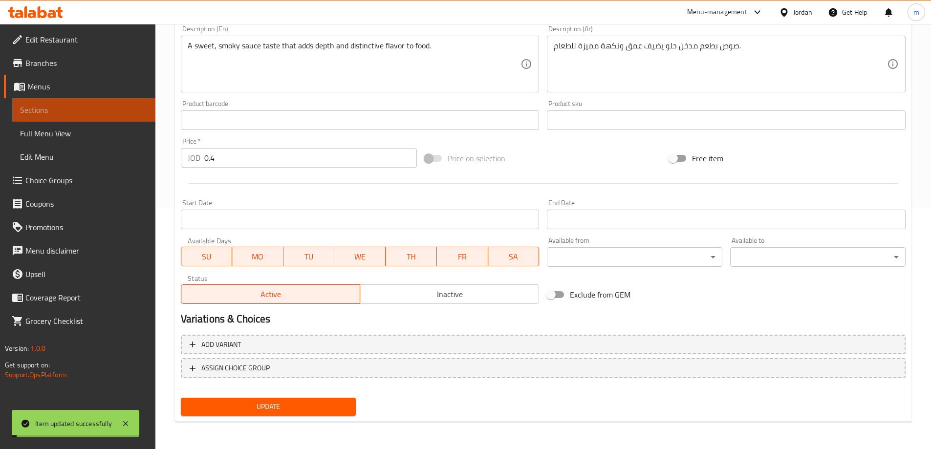
click at [92, 109] on span "Sections" at bounding box center [84, 110] width 128 height 12
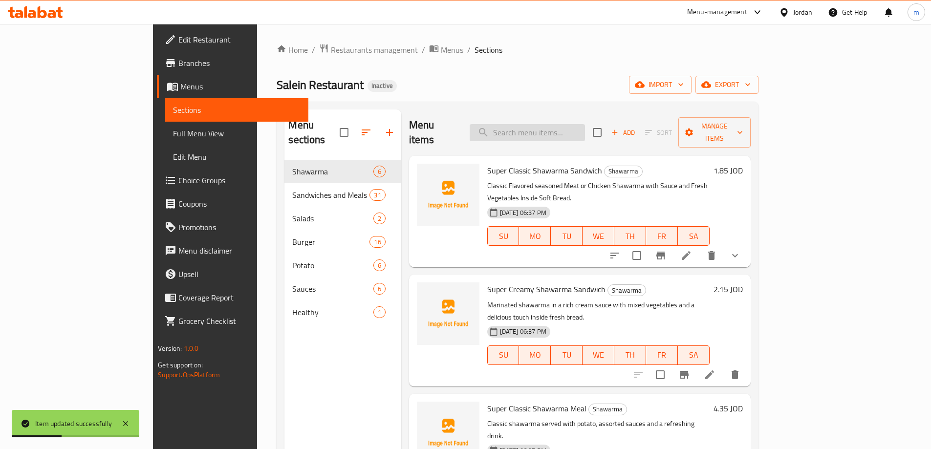
click at [551, 124] on input "search" at bounding box center [527, 132] width 115 height 17
paste input "Buffalo Sauce"
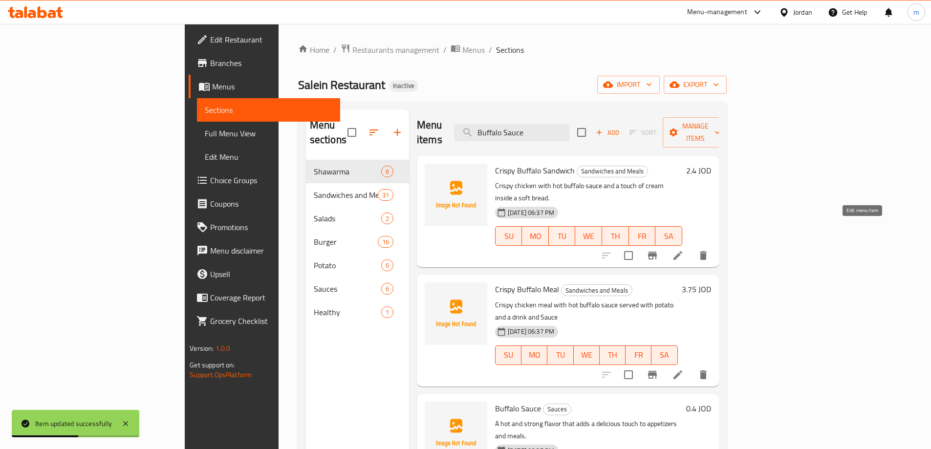
type input "Buffalo Sauce"
click at [684, 250] on icon at bounding box center [678, 256] width 12 height 12
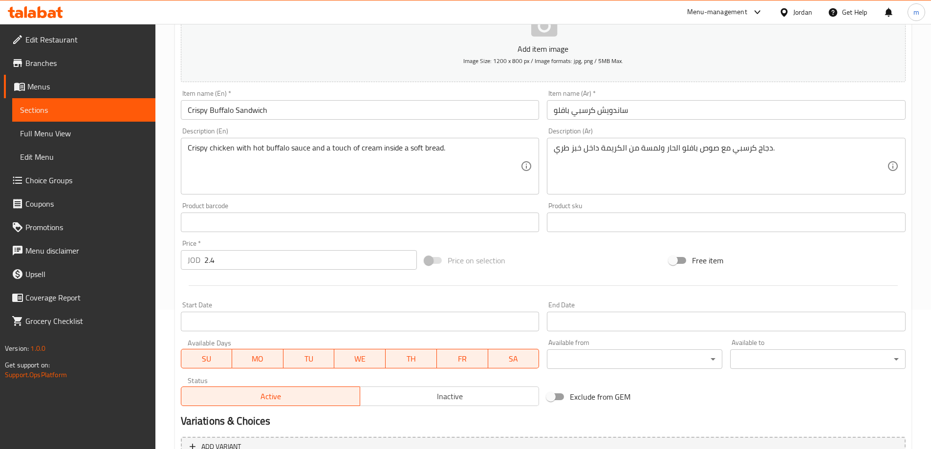
scroll to position [242, 0]
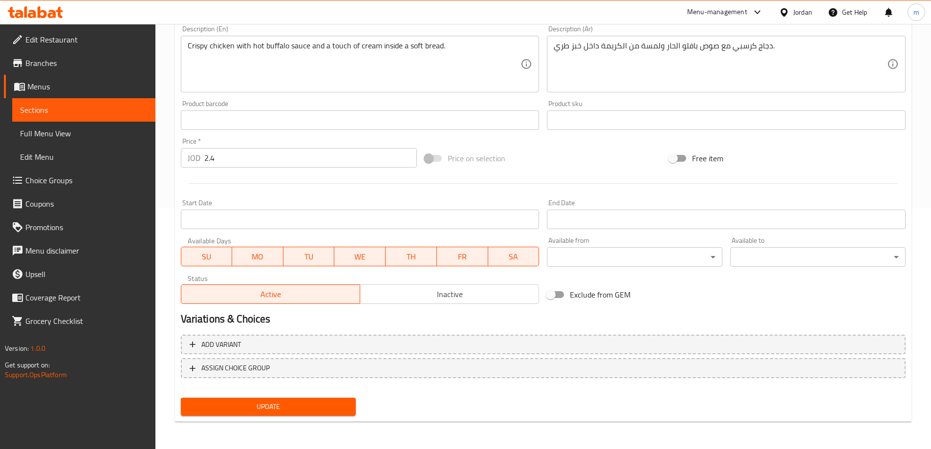
click at [304, 411] on span "Update" at bounding box center [269, 407] width 160 height 12
click at [58, 109] on span "Sections" at bounding box center [84, 110] width 128 height 12
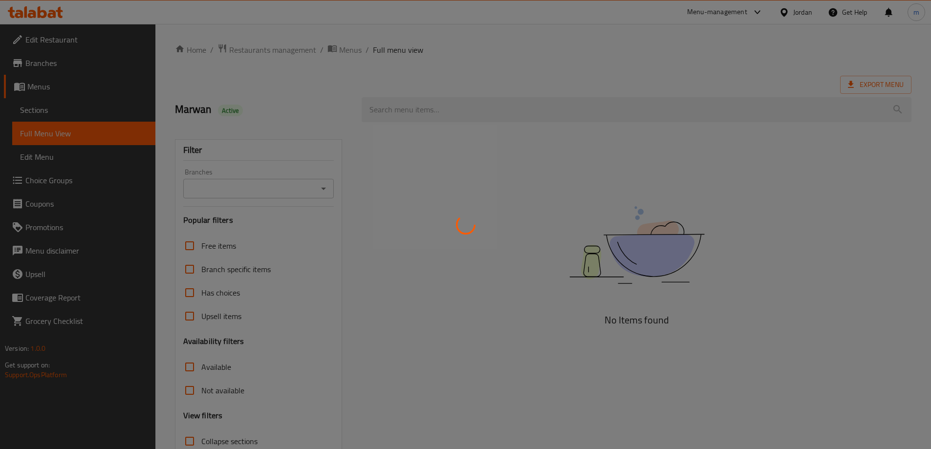
click at [101, 94] on div at bounding box center [465, 224] width 931 height 449
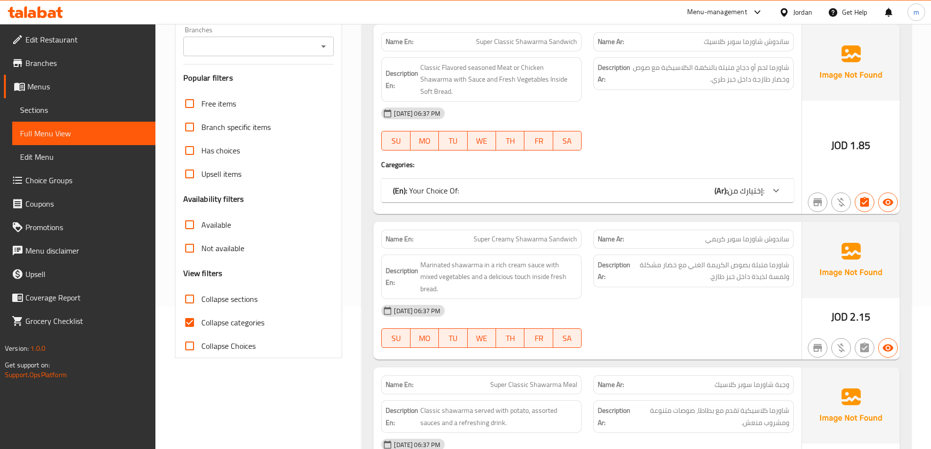
scroll to position [244, 0]
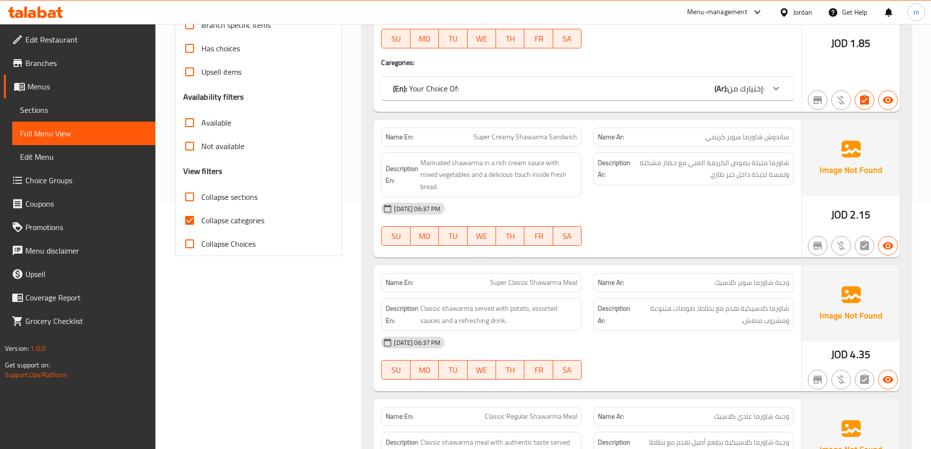
click at [185, 222] on input "Collapse categories" at bounding box center [189, 220] width 23 height 23
checkbox input "false"
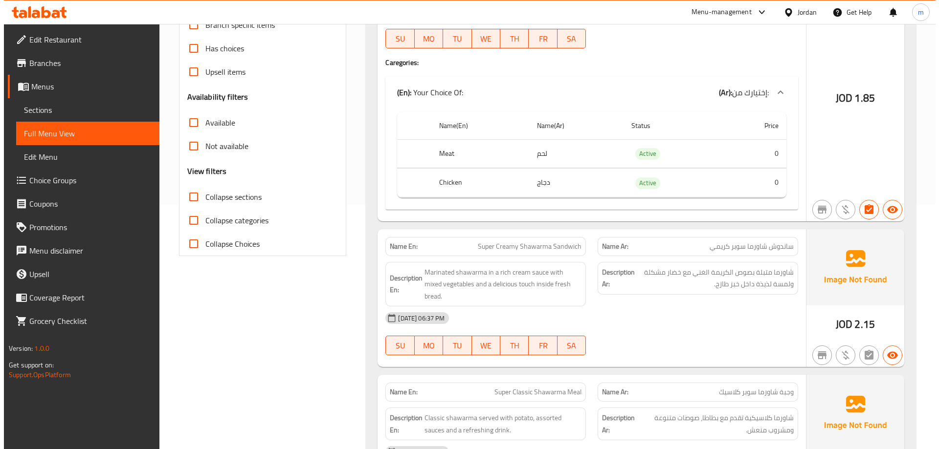
scroll to position [0, 0]
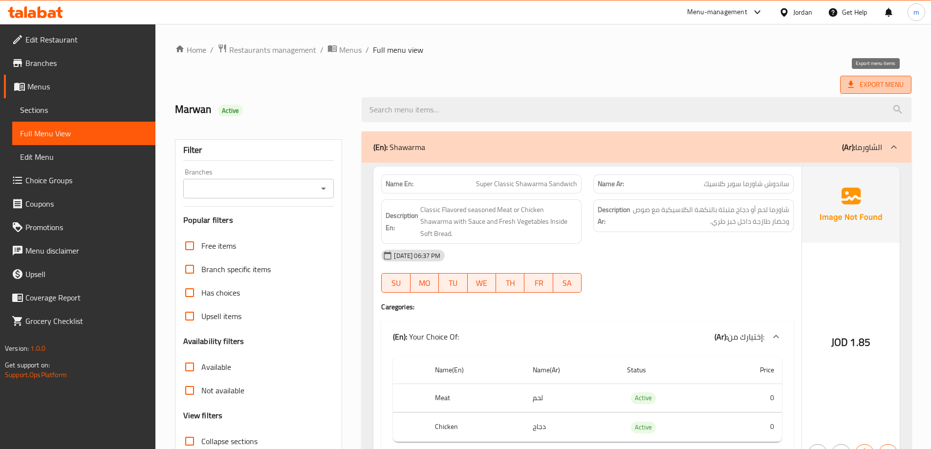
click at [859, 84] on span "Export Menu" at bounding box center [876, 85] width 56 height 12
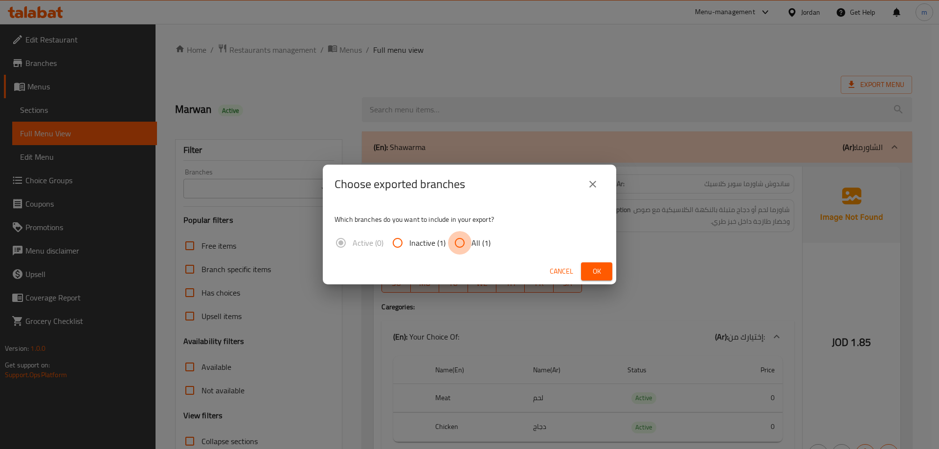
click at [457, 244] on input "All (1)" at bounding box center [459, 242] width 23 height 23
radio input "true"
click at [605, 268] on button "Ok" at bounding box center [596, 272] width 31 height 18
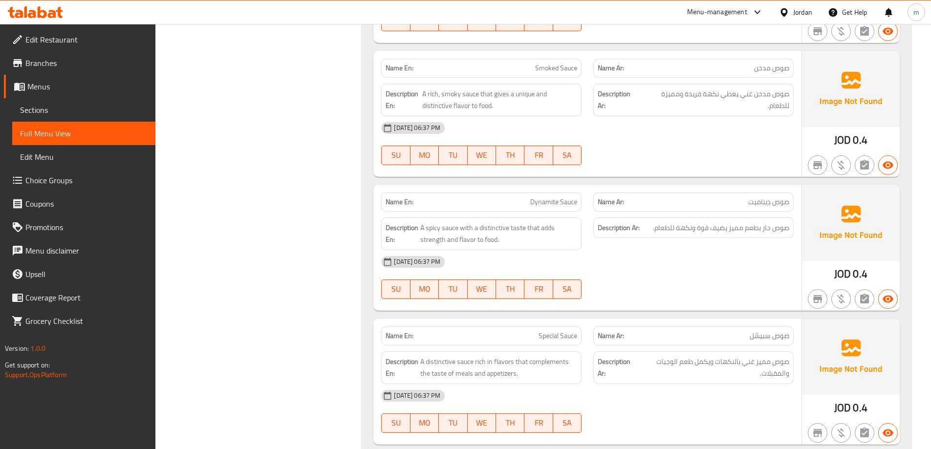
scroll to position [9163, 0]
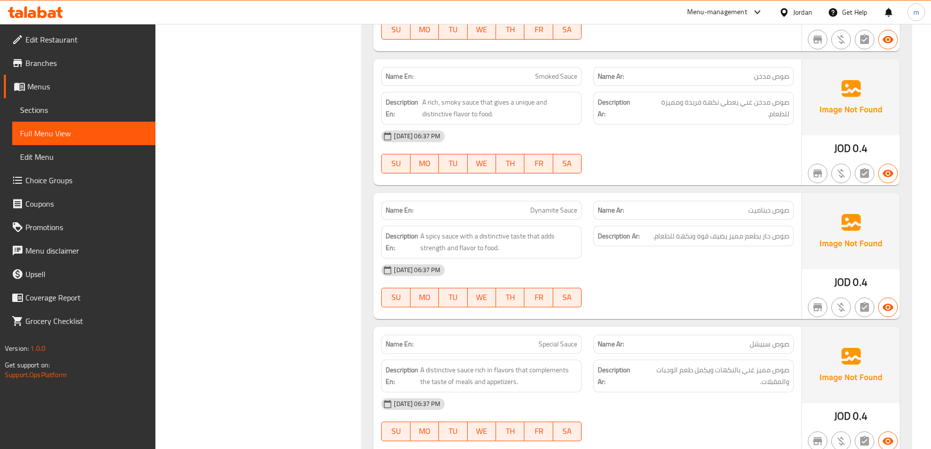
click at [29, 13] on icon at bounding box center [35, 12] width 55 height 12
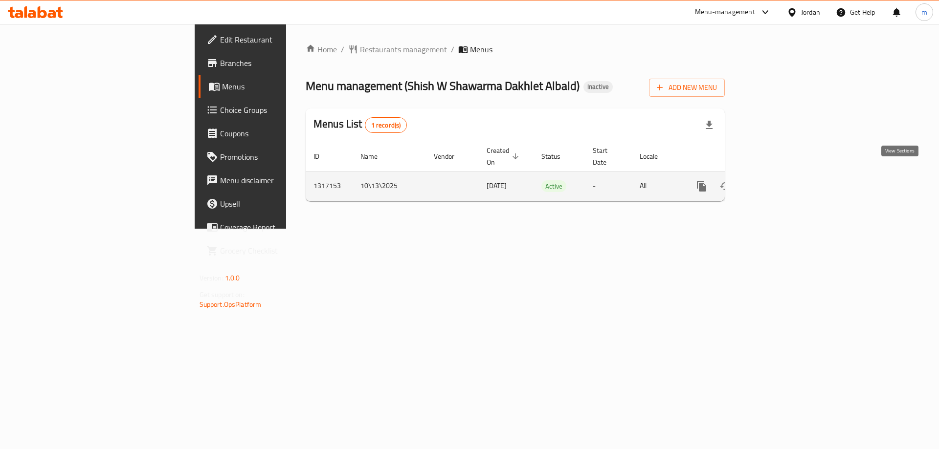
click at [784, 175] on link "enhanced table" at bounding box center [771, 186] width 23 height 23
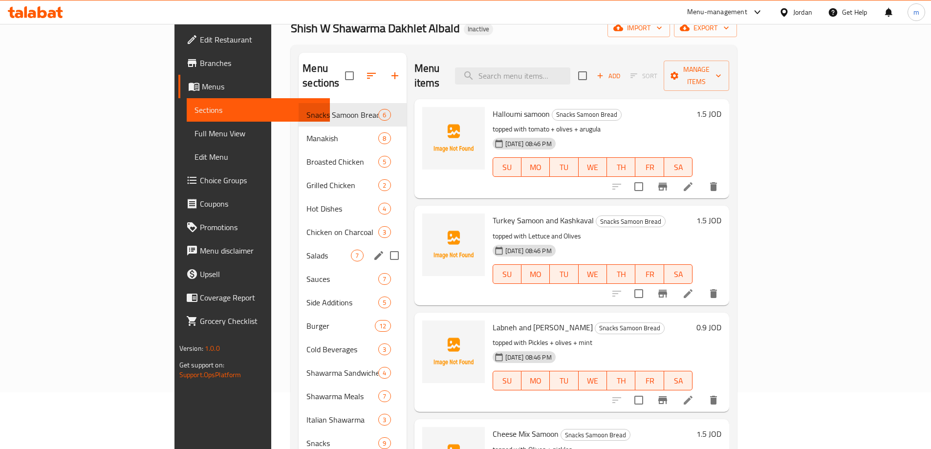
scroll to position [137, 0]
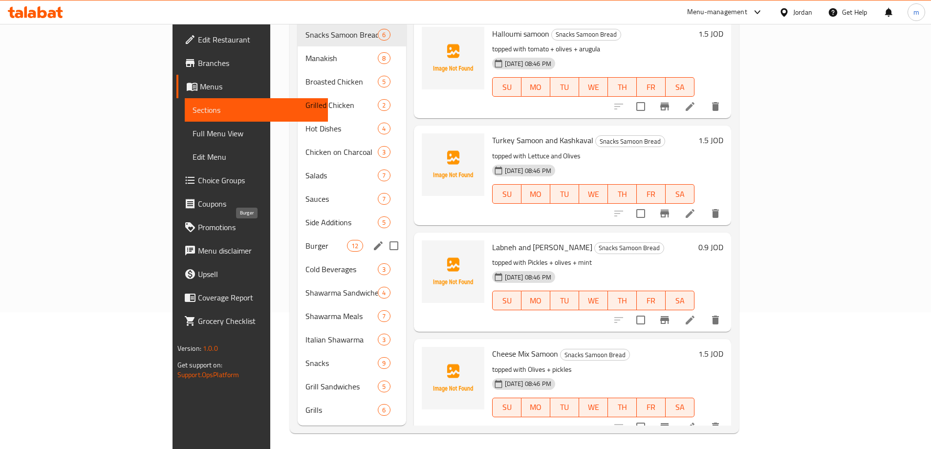
click at [306, 240] on span "Burger" at bounding box center [327, 246] width 42 height 12
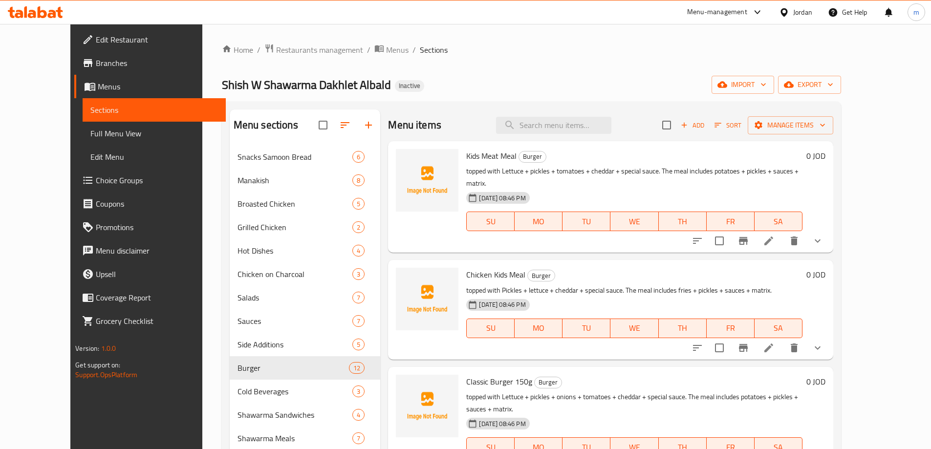
click at [826, 155] on h6 "0 JOD" at bounding box center [816, 156] width 19 height 14
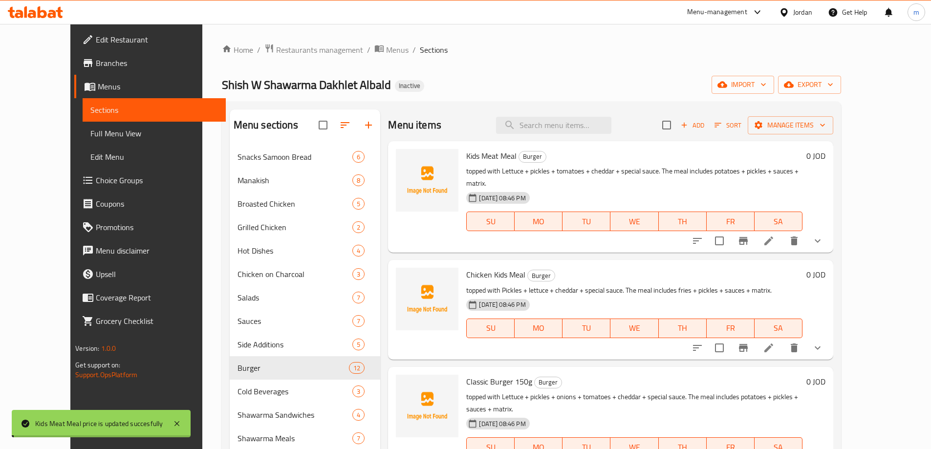
click at [802, 155] on h6 "Kids Meat Meal Burger" at bounding box center [634, 156] width 336 height 14
click at [826, 154] on h6 "0 JOD" at bounding box center [816, 156] width 19 height 14
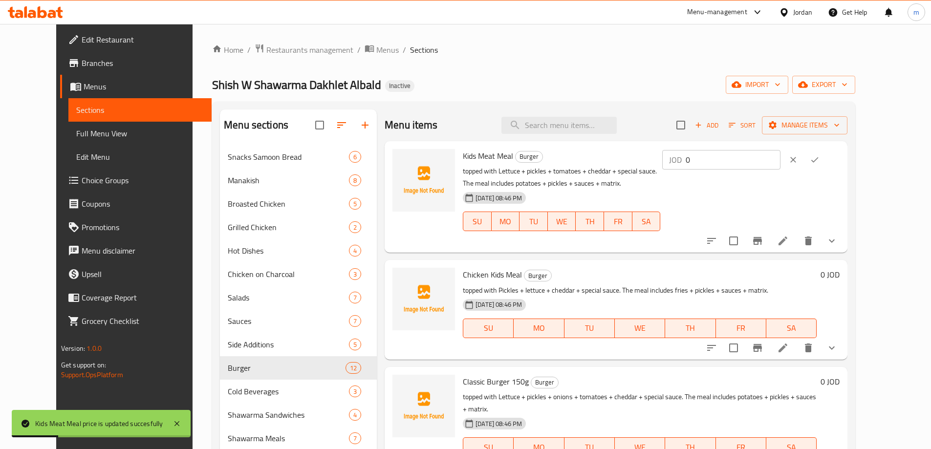
click at [781, 162] on input "0" at bounding box center [733, 160] width 95 height 20
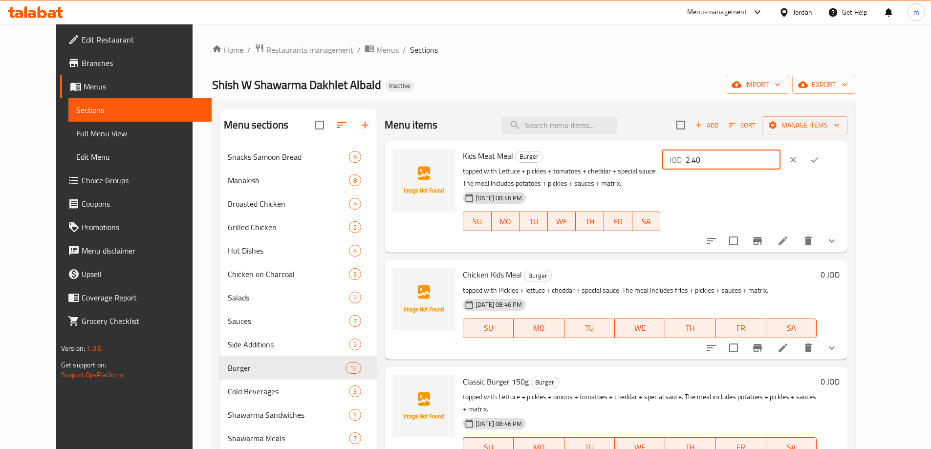
type input "2.40"
click at [819, 157] on icon "ok" at bounding box center [815, 159] width 7 height 5
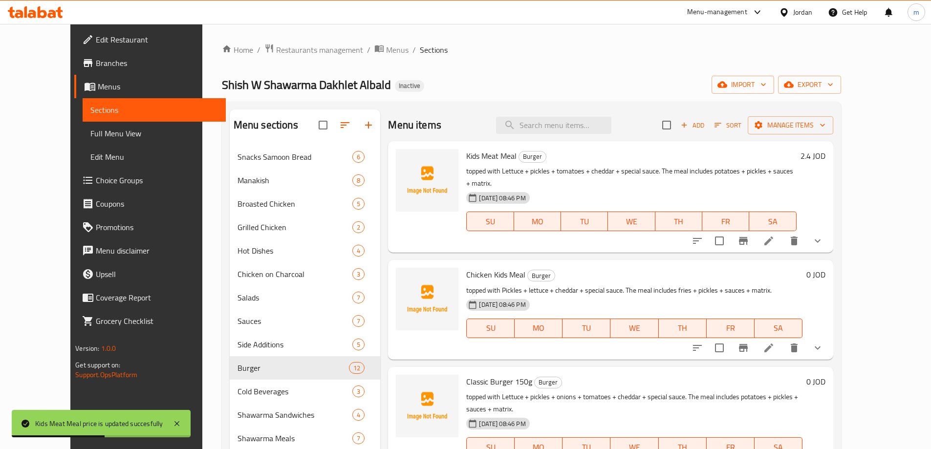
click at [826, 268] on h6 "0 JOD" at bounding box center [816, 275] width 19 height 14
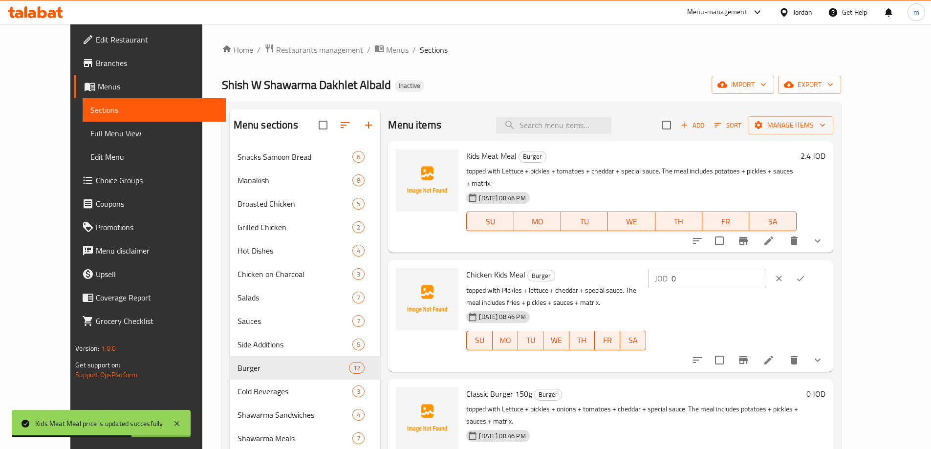
click at [767, 269] on input "0" at bounding box center [719, 279] width 95 height 20
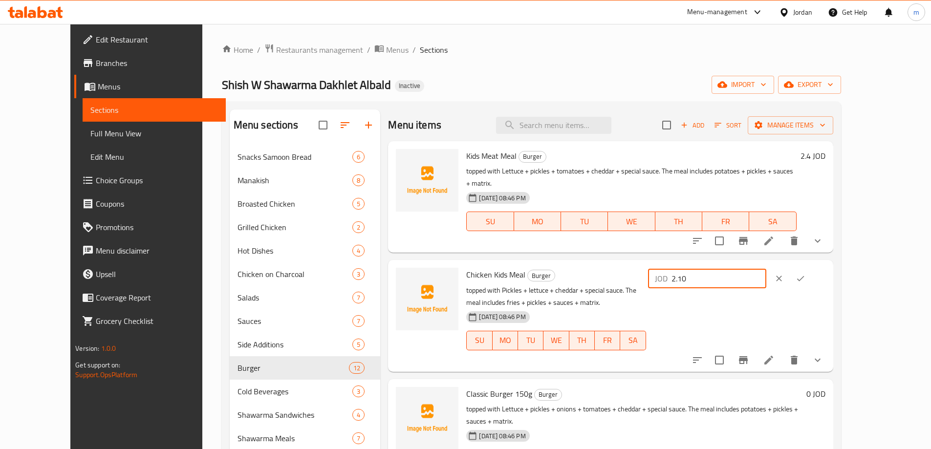
type input "2.10"
click at [812, 268] on button "ok" at bounding box center [801, 279] width 22 height 22
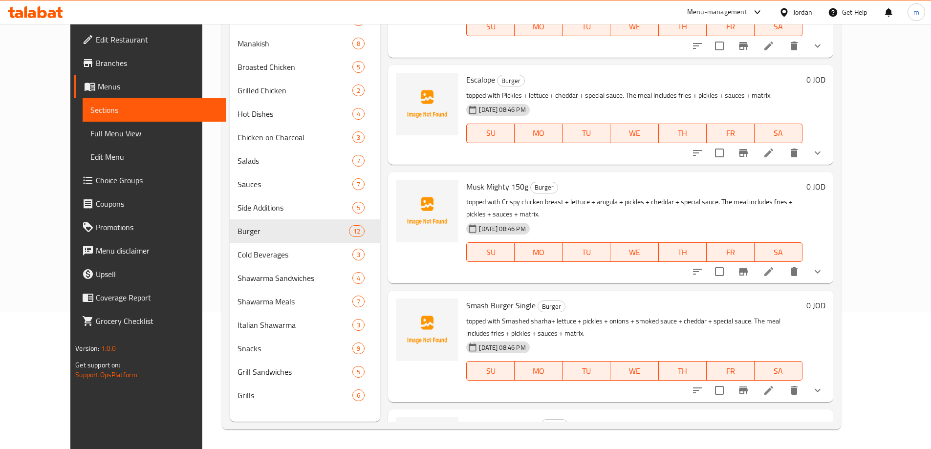
scroll to position [881, 0]
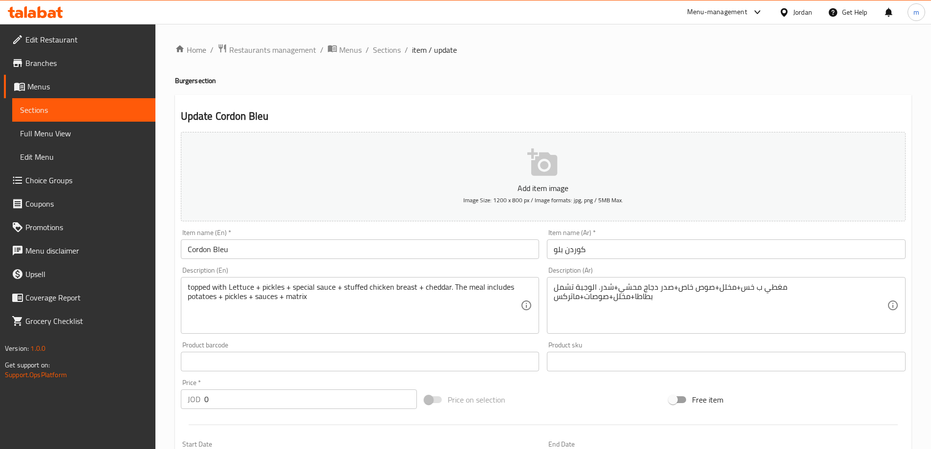
click at [68, 107] on span "Sections" at bounding box center [84, 110] width 128 height 12
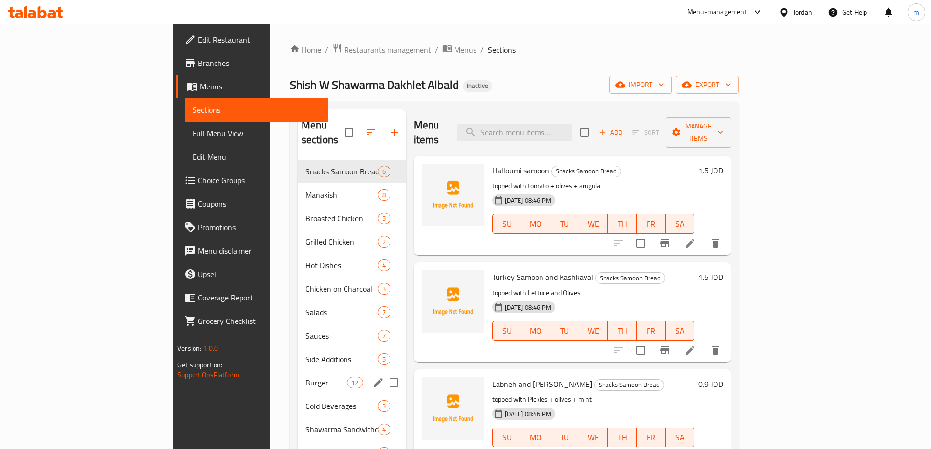
click at [306, 377] on span "Burger" at bounding box center [327, 383] width 42 height 12
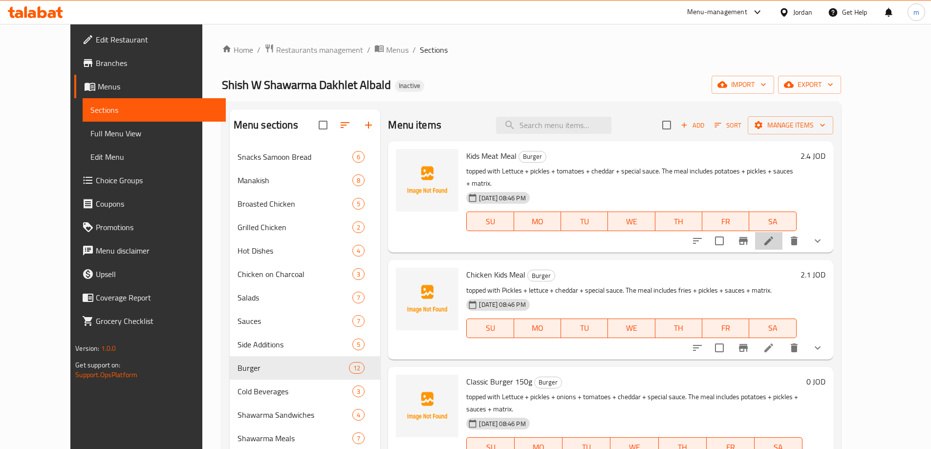
click at [783, 232] on li at bounding box center [768, 241] width 27 height 18
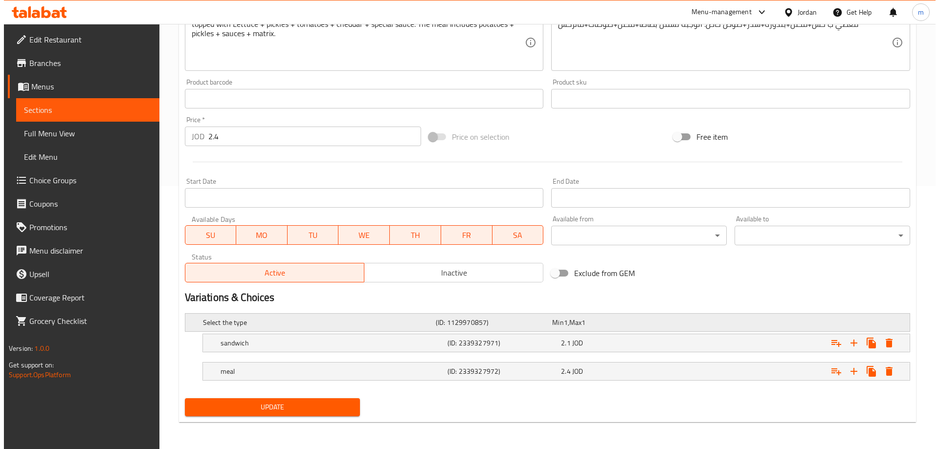
scroll to position [264, 0]
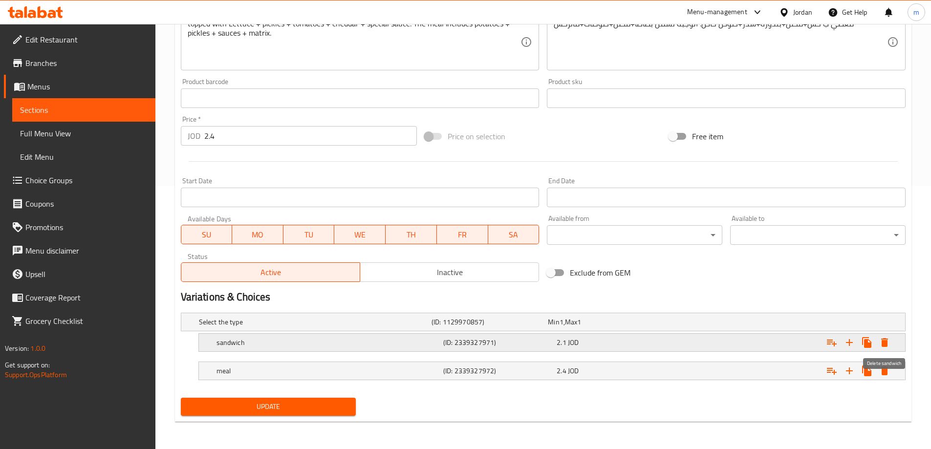
click at [887, 349] on button "Expand" at bounding box center [885, 343] width 18 height 18
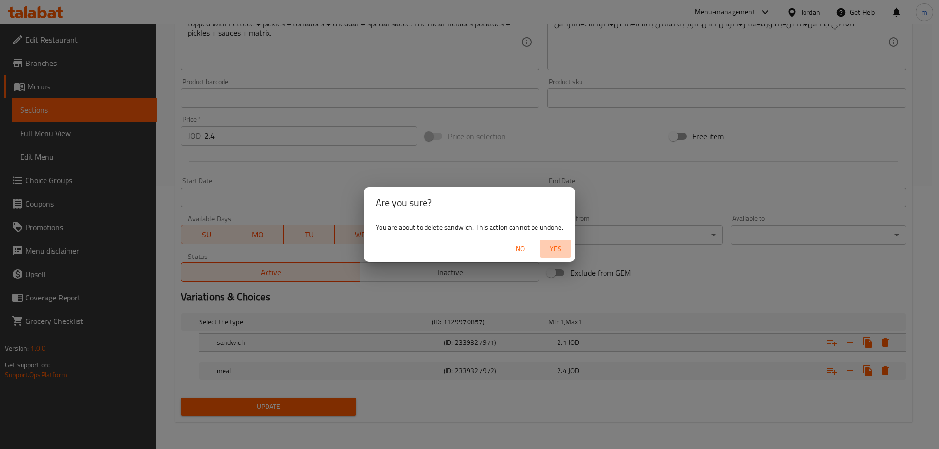
click at [550, 255] on span "Yes" at bounding box center [555, 249] width 23 height 12
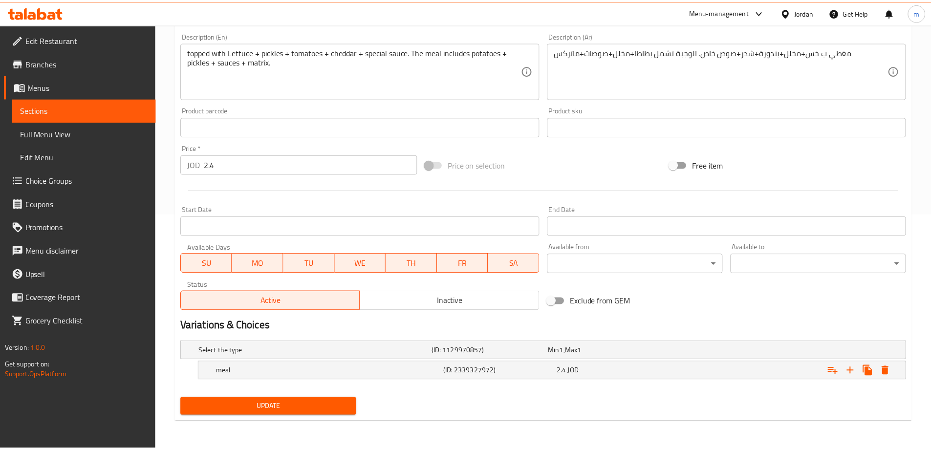
scroll to position [235, 0]
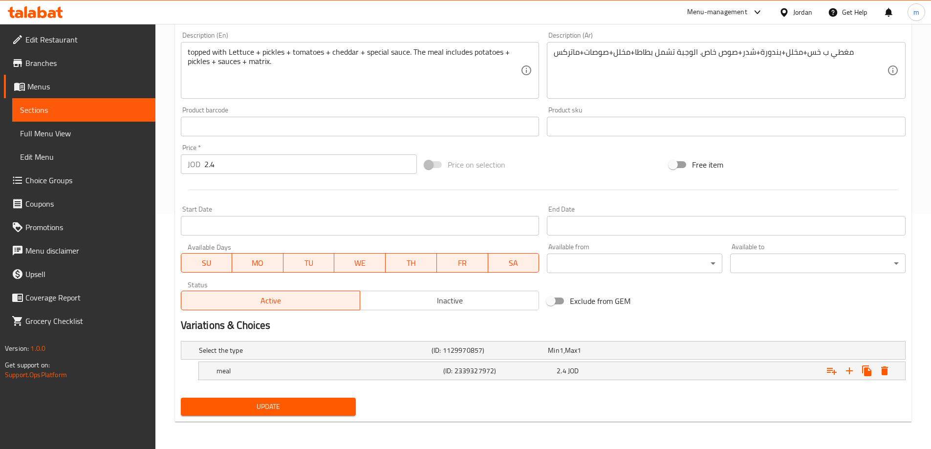
click at [318, 410] on span "Update" at bounding box center [269, 407] width 160 height 12
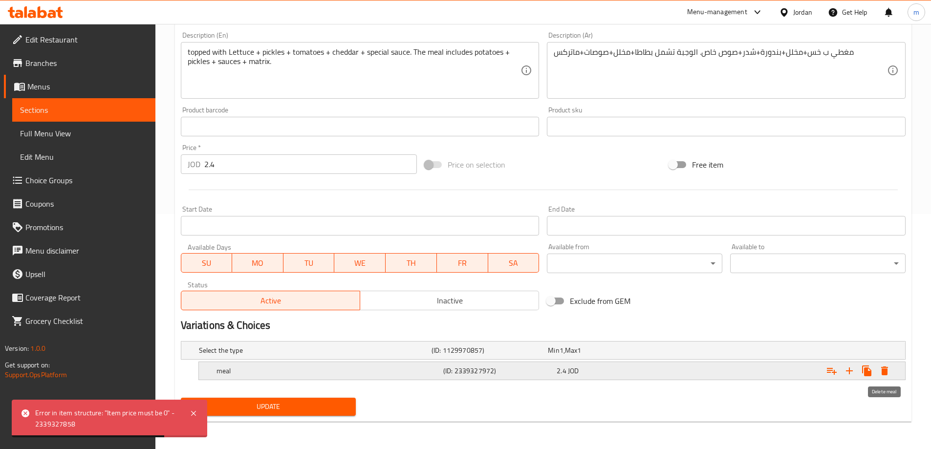
click at [885, 376] on icon "Expand" at bounding box center [885, 371] width 12 height 12
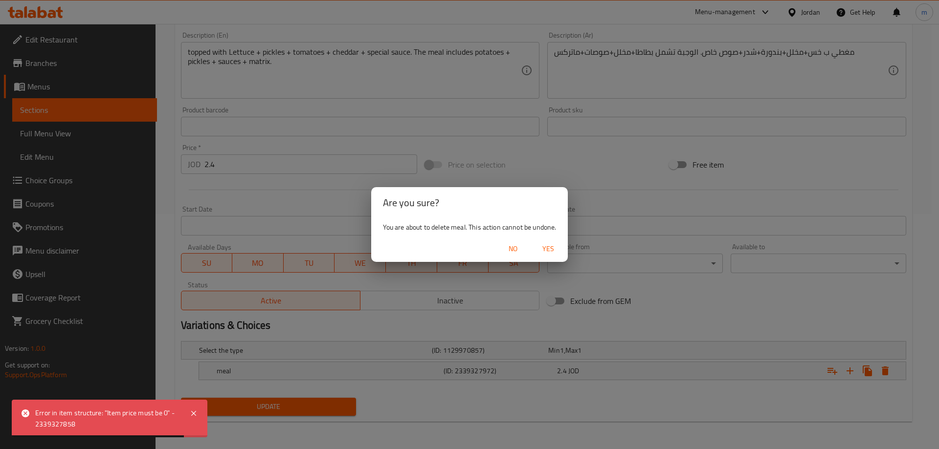
click at [554, 241] on button "Yes" at bounding box center [547, 249] width 31 height 18
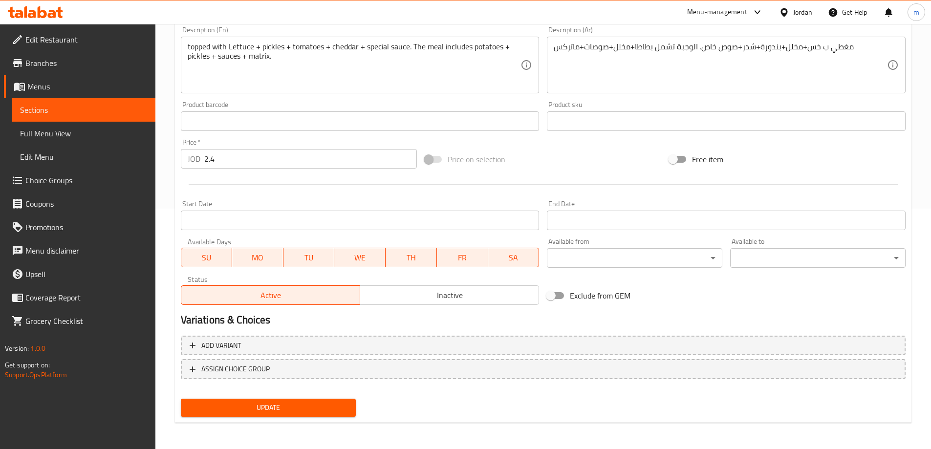
scroll to position [242, 0]
click at [237, 404] on span "Update" at bounding box center [269, 407] width 160 height 12
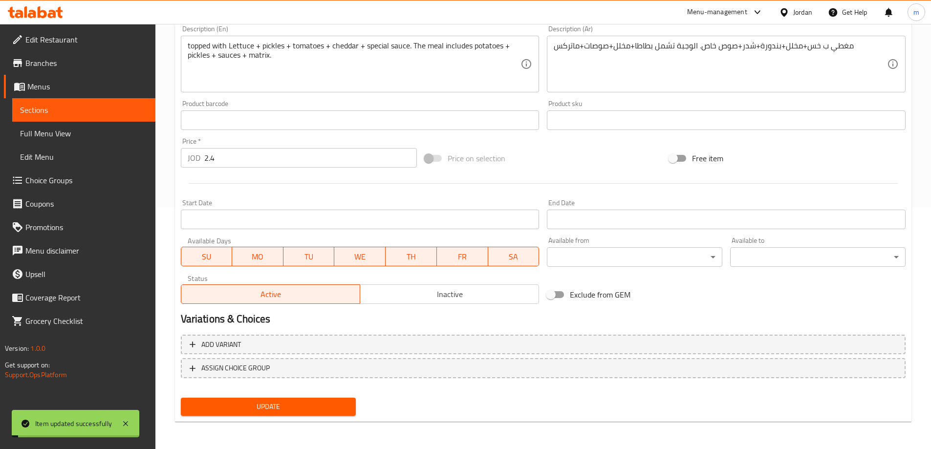
click at [54, 111] on span "Sections" at bounding box center [84, 110] width 128 height 12
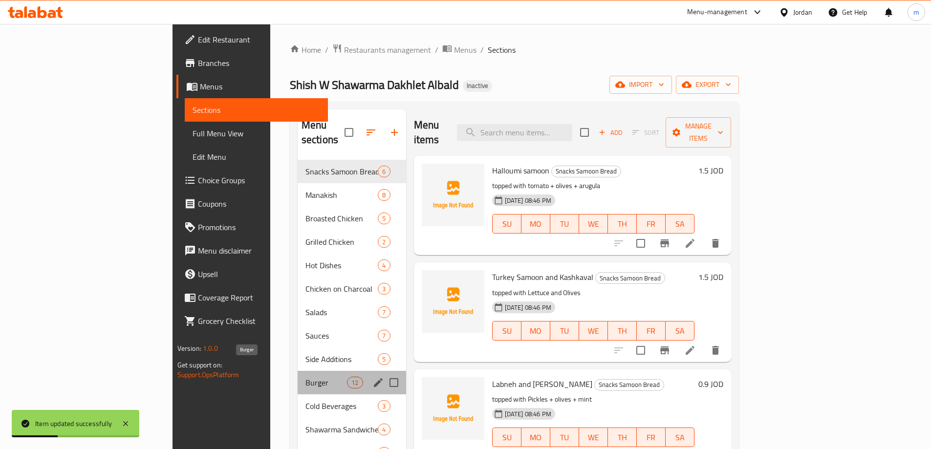
click at [306, 377] on span "Burger" at bounding box center [327, 383] width 42 height 12
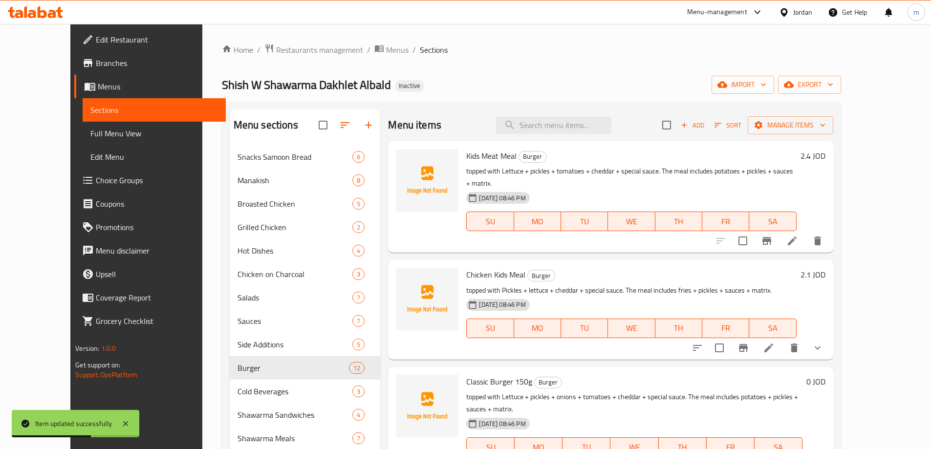
click at [783, 344] on li at bounding box center [768, 348] width 27 height 18
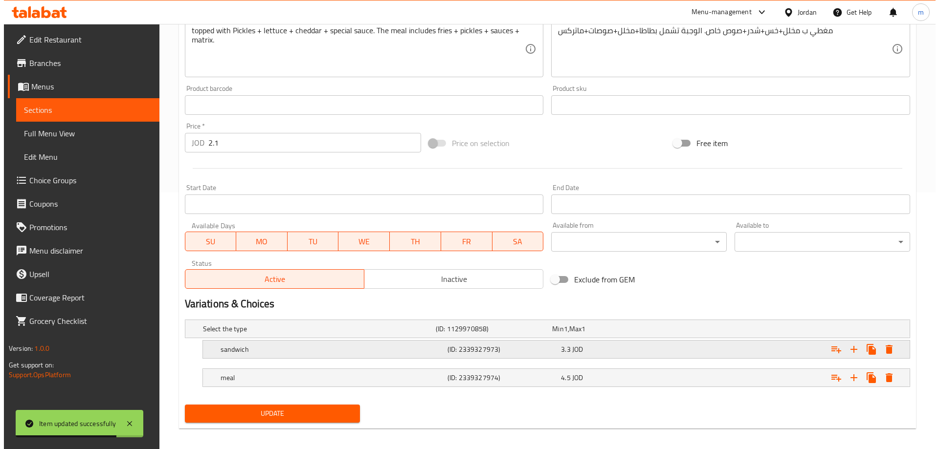
scroll to position [264, 0]
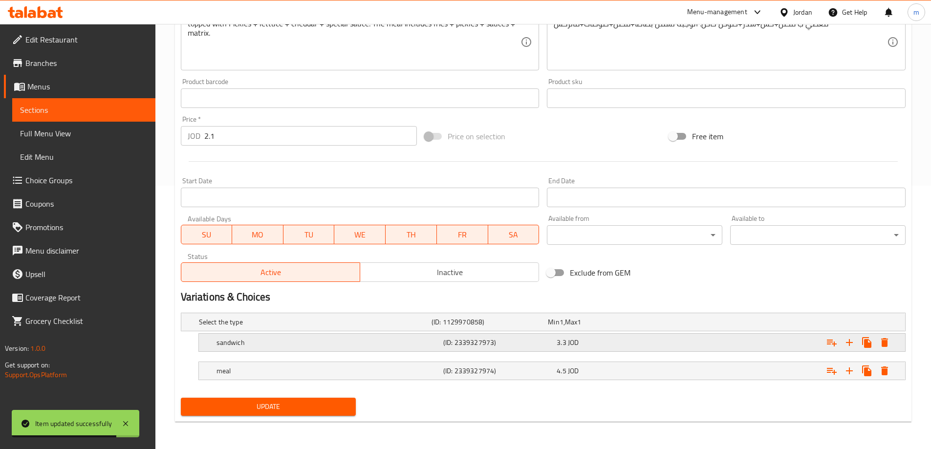
click at [286, 341] on h5 "sandwich" at bounding box center [328, 343] width 223 height 10
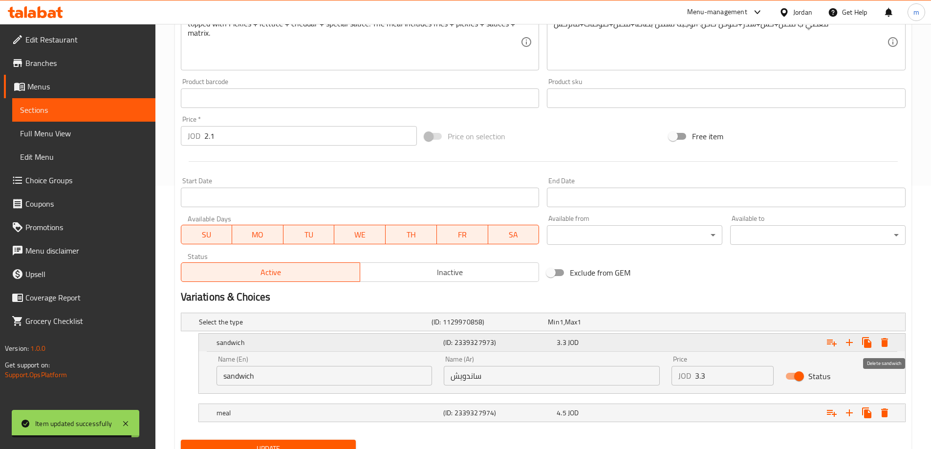
click at [883, 347] on icon "Expand" at bounding box center [885, 342] width 7 height 9
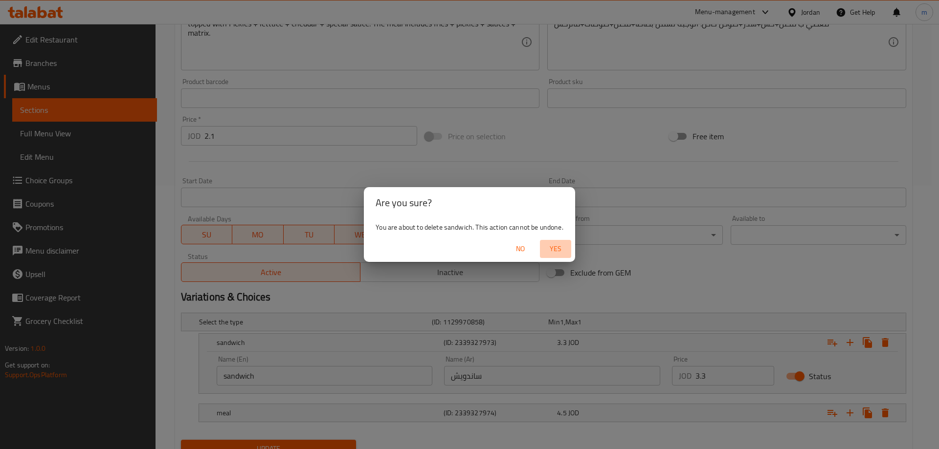
click at [559, 247] on span "Yes" at bounding box center [555, 249] width 23 height 12
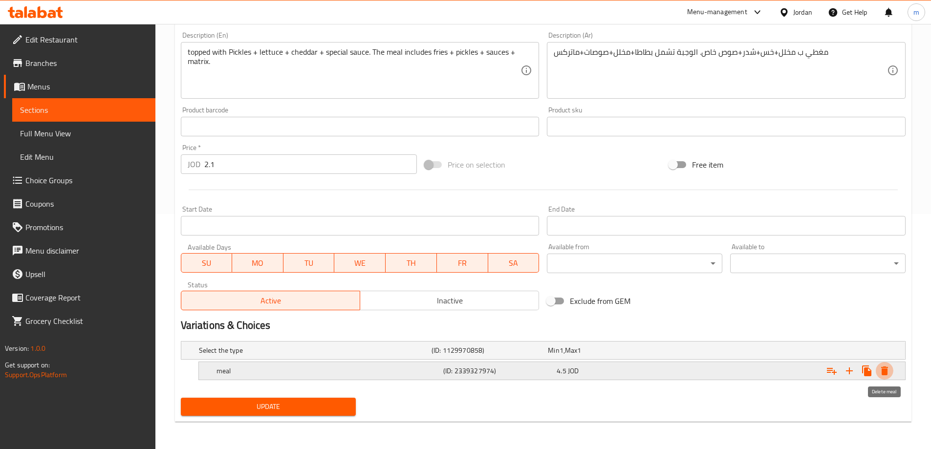
click at [890, 370] on icon "Expand" at bounding box center [885, 371] width 12 height 12
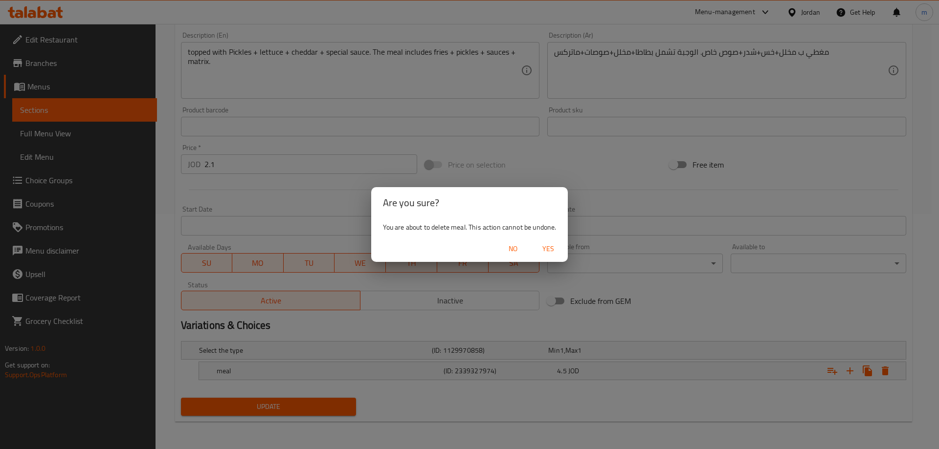
click at [553, 252] on span "Yes" at bounding box center [547, 249] width 23 height 12
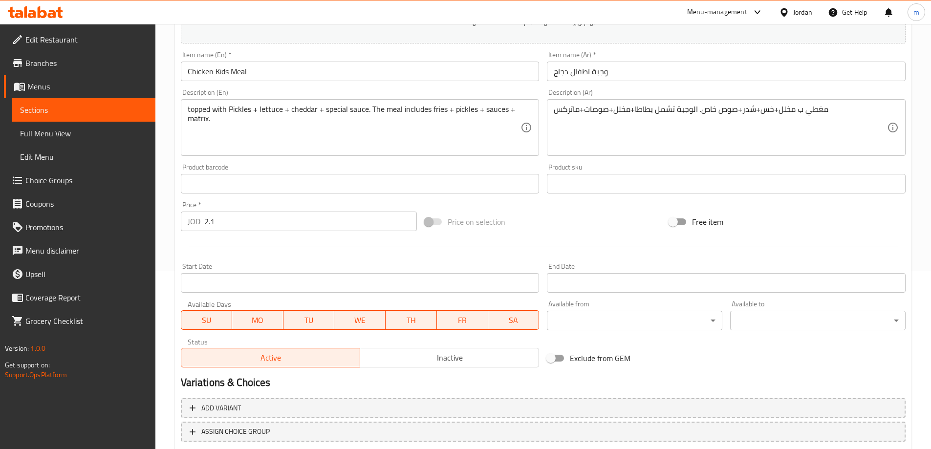
scroll to position [232, 0]
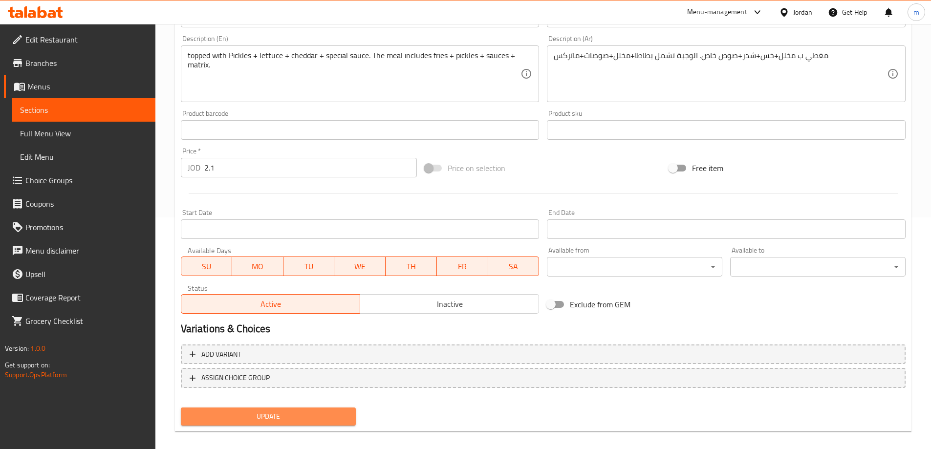
click at [334, 417] on span "Update" at bounding box center [269, 417] width 160 height 12
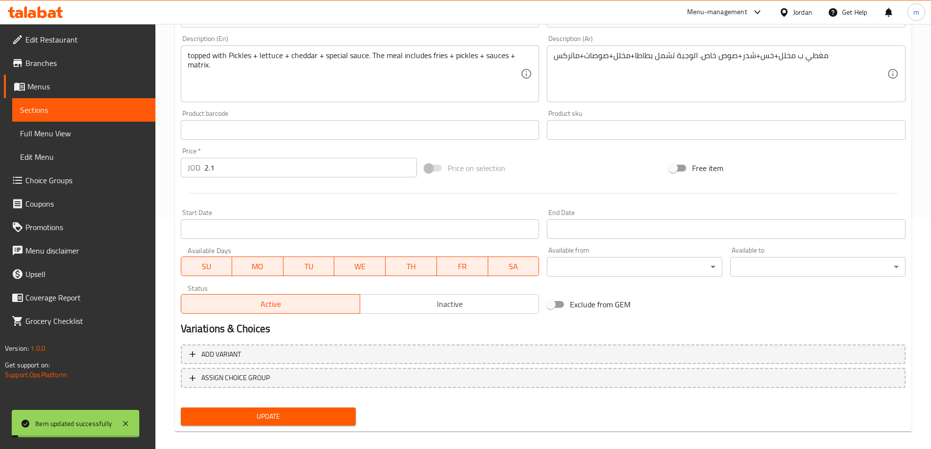
click at [83, 116] on link "Sections" at bounding box center [83, 109] width 143 height 23
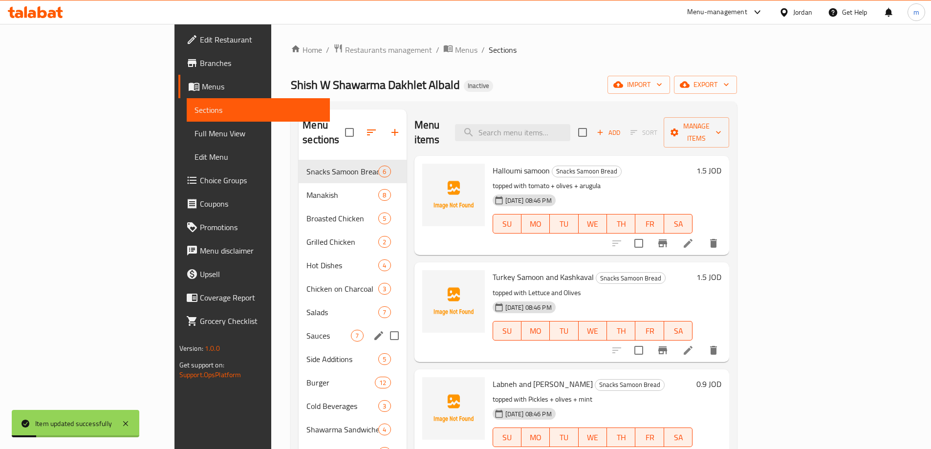
scroll to position [137, 0]
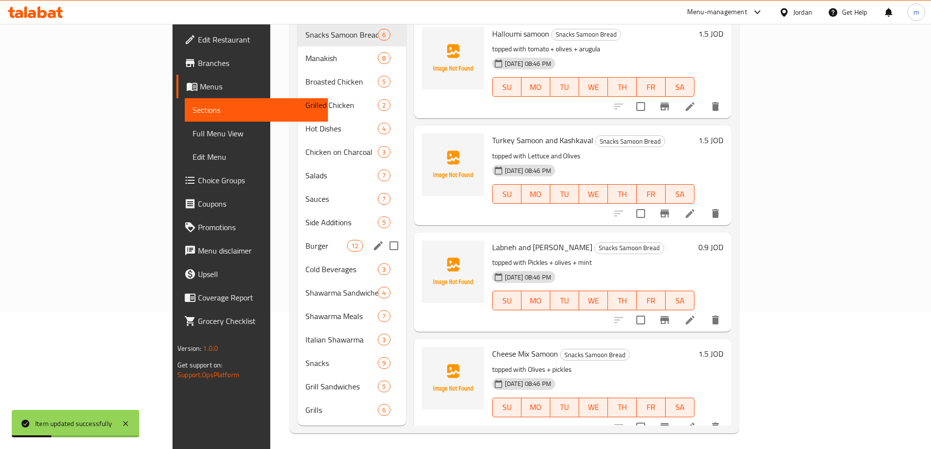
click at [298, 234] on div "Burger 12" at bounding box center [352, 245] width 109 height 23
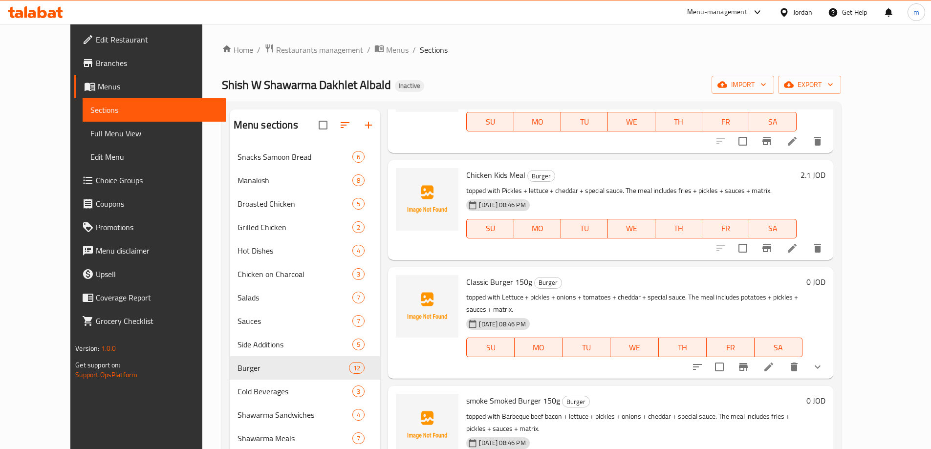
scroll to position [98, 0]
click at [774, 365] on icon at bounding box center [769, 369] width 9 height 9
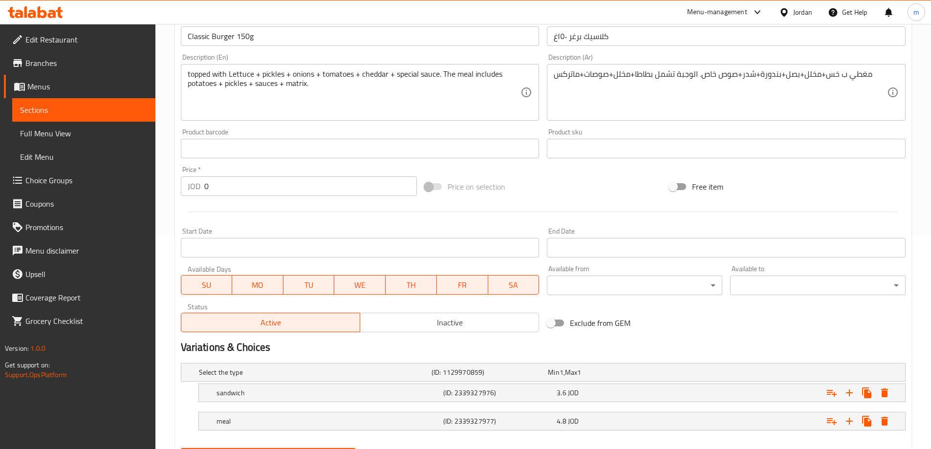
scroll to position [264, 0]
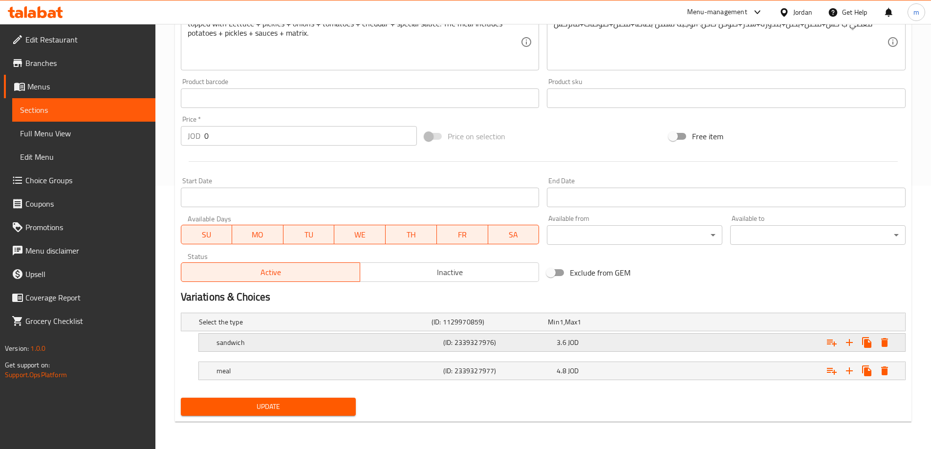
click at [700, 343] on div "Expand" at bounding box center [781, 343] width 227 height 22
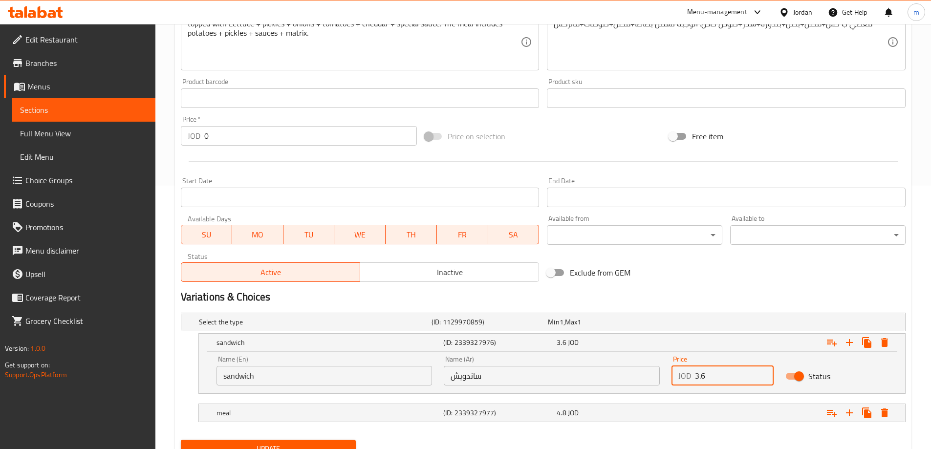
click at [706, 376] on input "3.6" at bounding box center [734, 376] width 79 height 20
type input "3.30"
click at [604, 414] on div "4.8 JOD" at bounding box center [612, 413] width 110 height 10
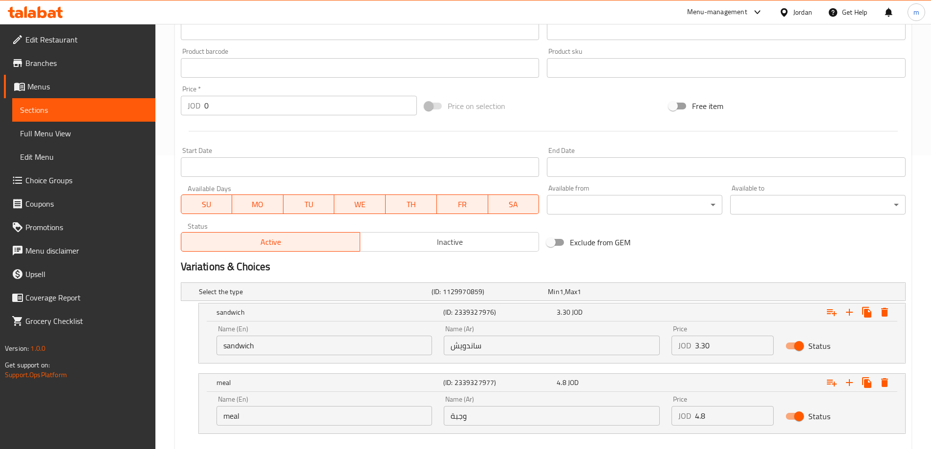
scroll to position [348, 0]
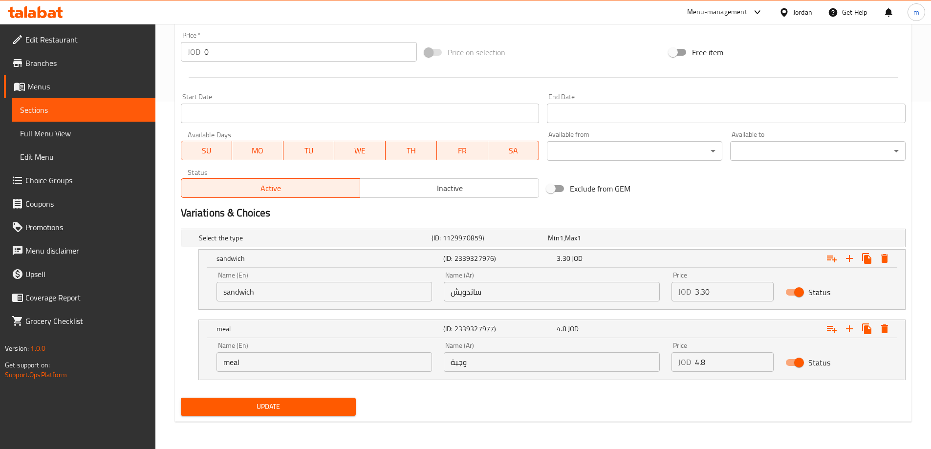
click at [707, 363] on input "4.8" at bounding box center [734, 363] width 79 height 20
type input "4.50"
click at [273, 406] on span "Update" at bounding box center [269, 407] width 160 height 12
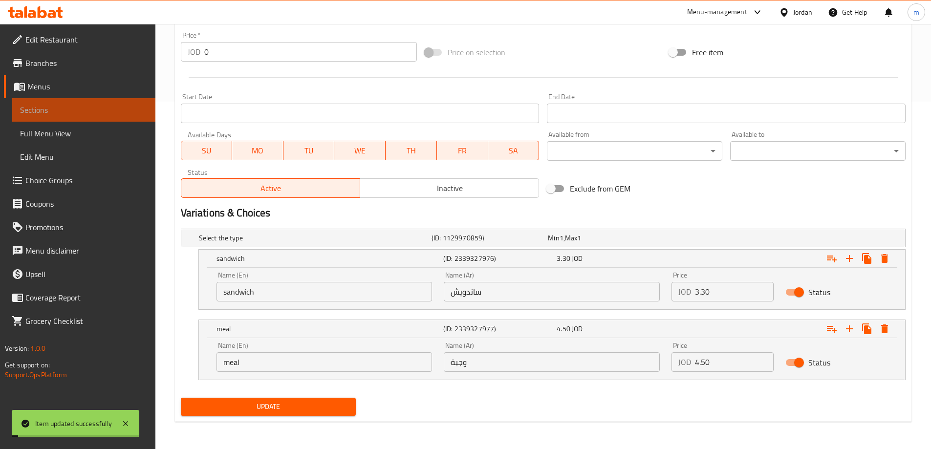
click at [38, 111] on span "Sections" at bounding box center [84, 110] width 128 height 12
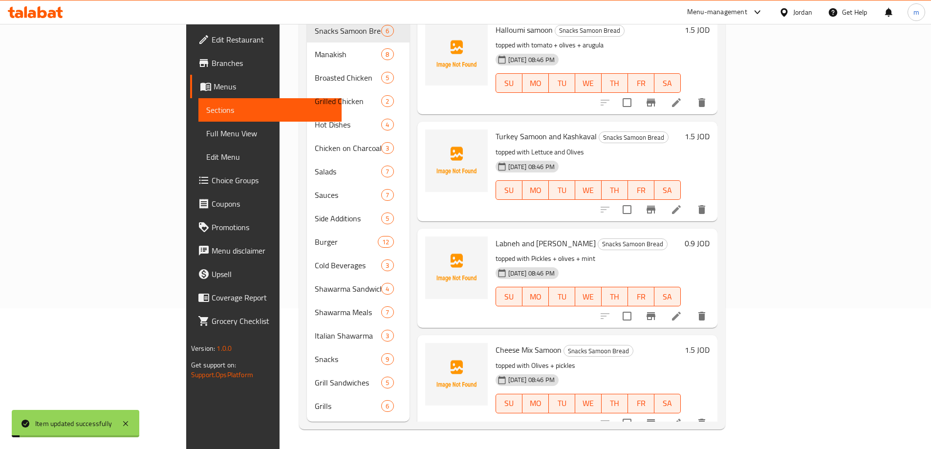
scroll to position [137, 0]
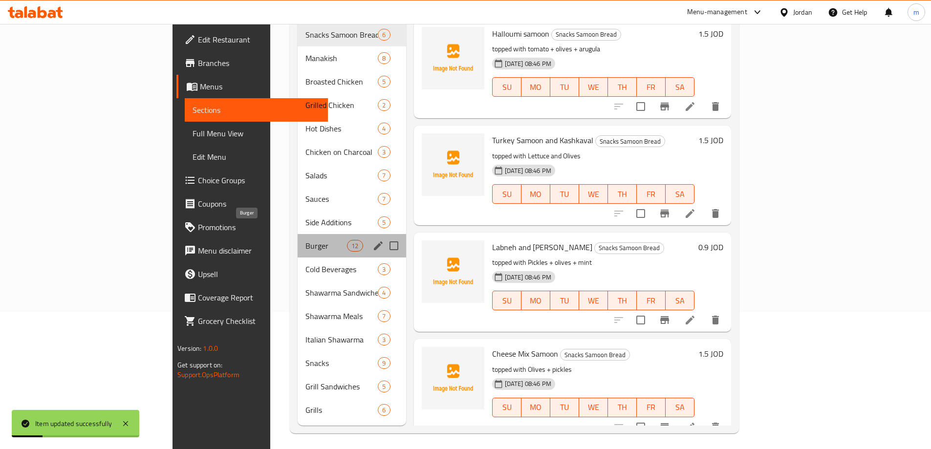
click at [306, 240] on span "Burger" at bounding box center [327, 246] width 42 height 12
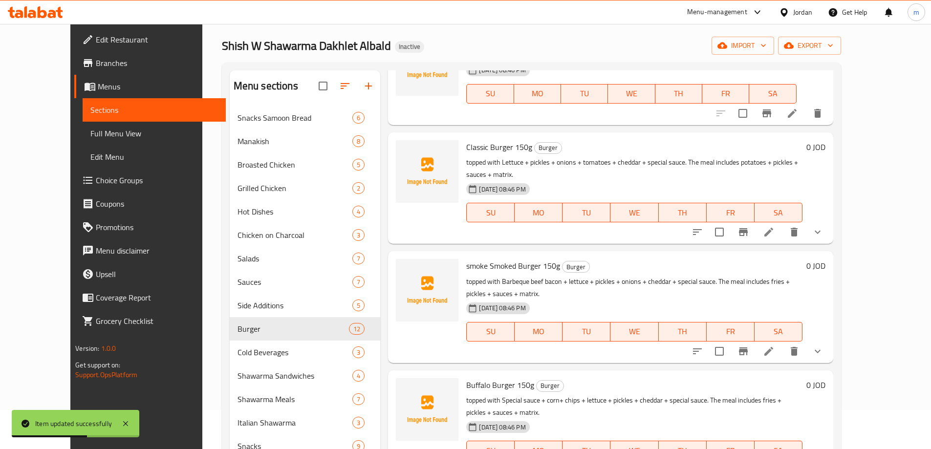
scroll to position [244, 0]
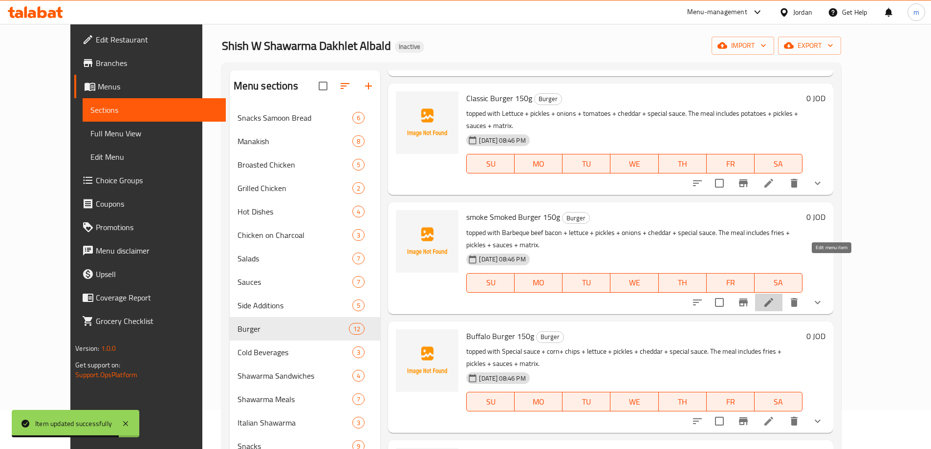
click at [775, 297] on icon at bounding box center [769, 303] width 12 height 12
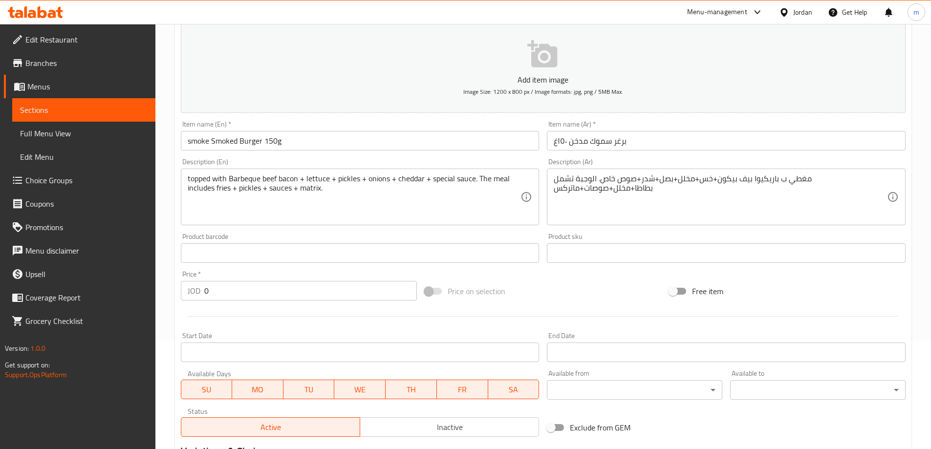
scroll to position [244, 0]
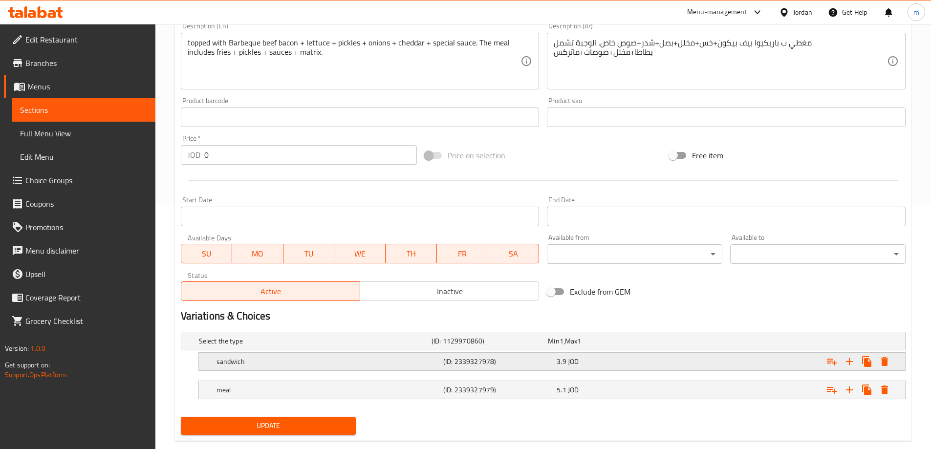
click at [498, 362] on h5 "(ID: 2339327978)" at bounding box center [498, 362] width 110 height 10
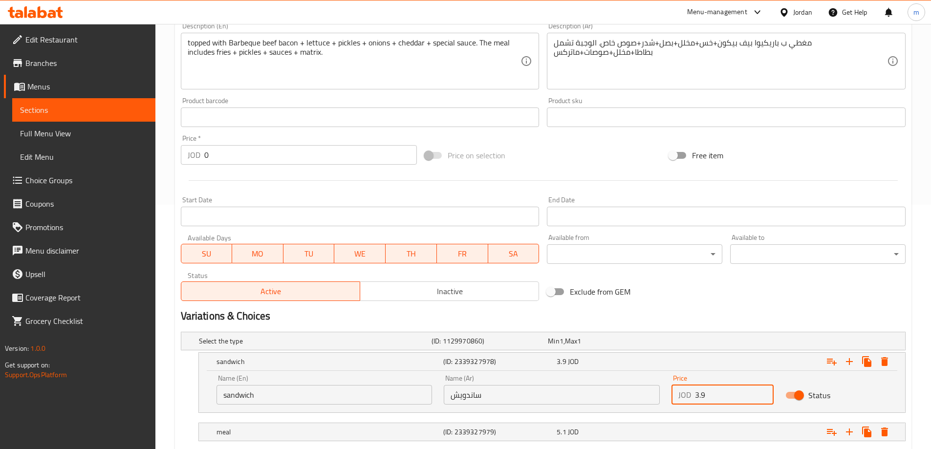
drag, startPoint x: 711, startPoint y: 397, endPoint x: 684, endPoint y: 394, distance: 27.1
click at [684, 394] on div "JOD 3.9 Price" at bounding box center [723, 395] width 102 height 20
click at [730, 398] on input "3.9" at bounding box center [734, 395] width 79 height 20
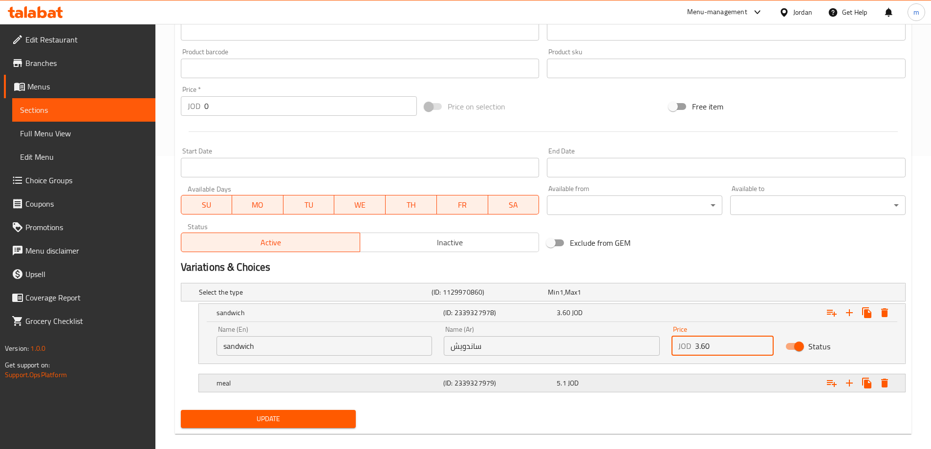
scroll to position [306, 0]
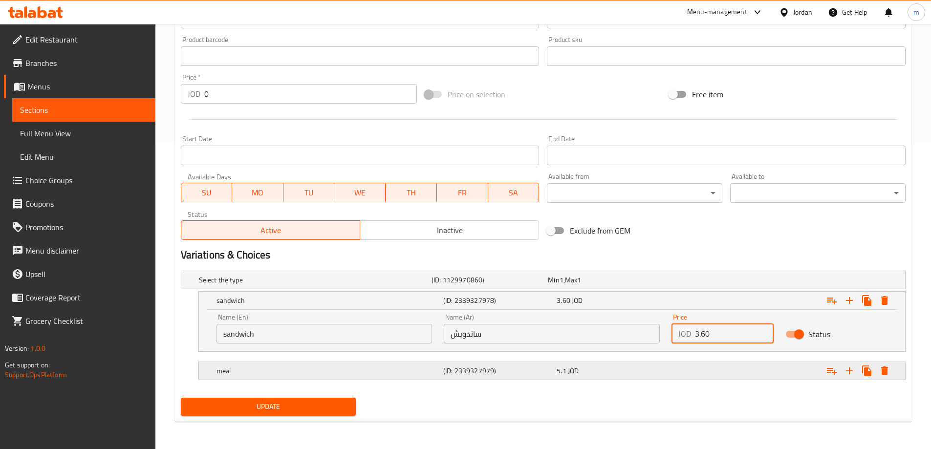
type input "3.60"
click at [581, 374] on div "5.1 JOD" at bounding box center [612, 371] width 110 height 10
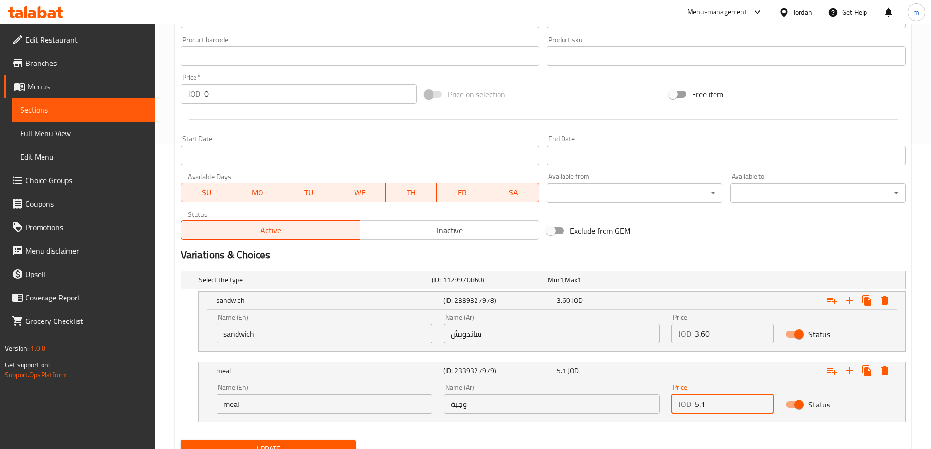
click at [714, 404] on input "5.1" at bounding box center [734, 405] width 79 height 20
type input "5"
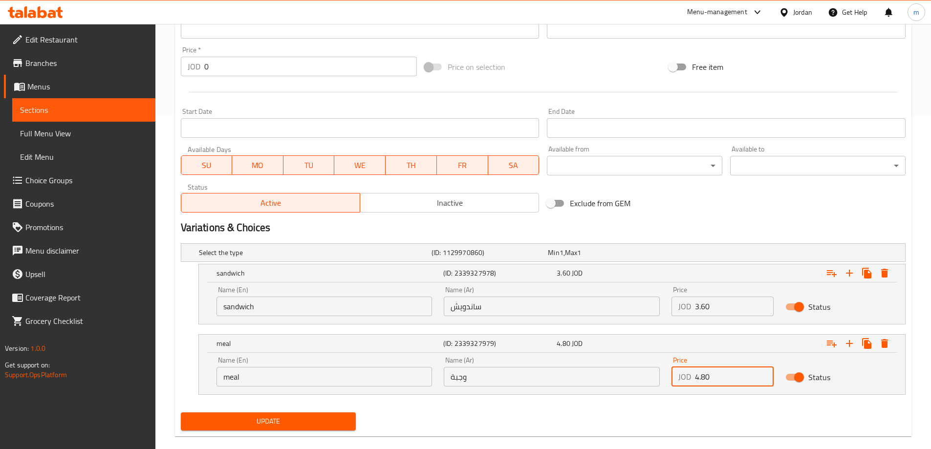
scroll to position [348, 0]
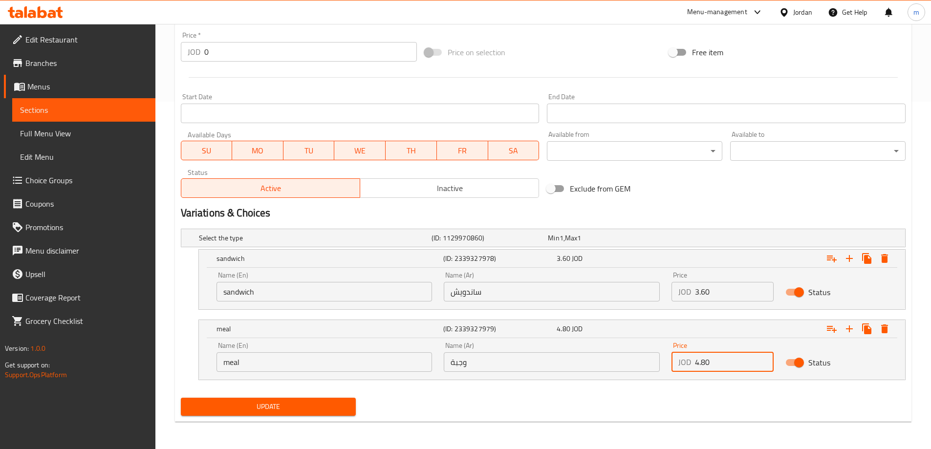
type input "4.80"
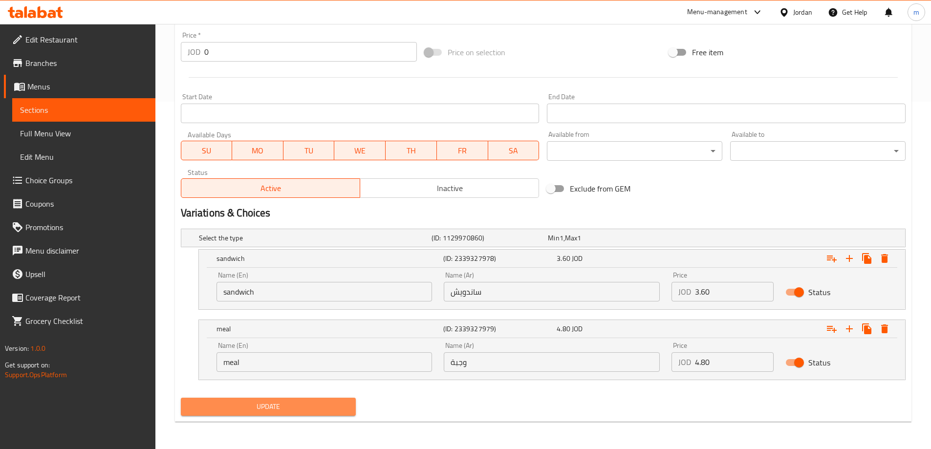
click at [308, 398] on button "Update" at bounding box center [269, 407] width 176 height 18
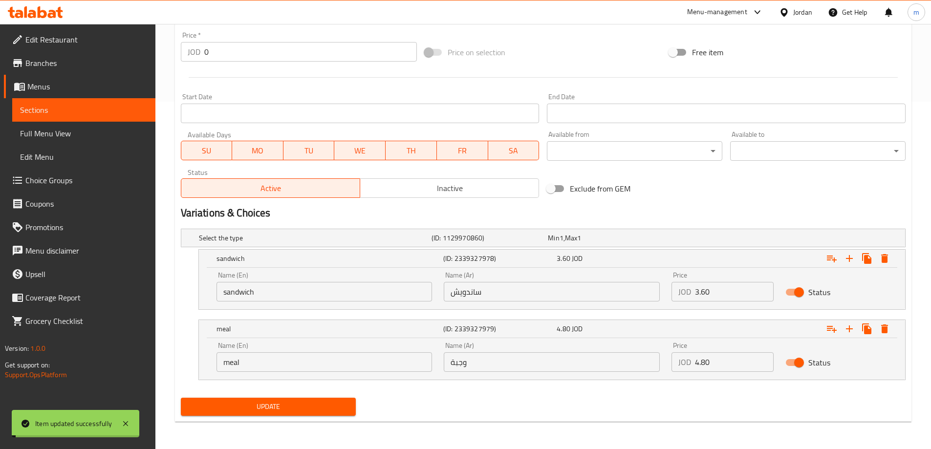
click at [70, 105] on span "Sections" at bounding box center [84, 110] width 128 height 12
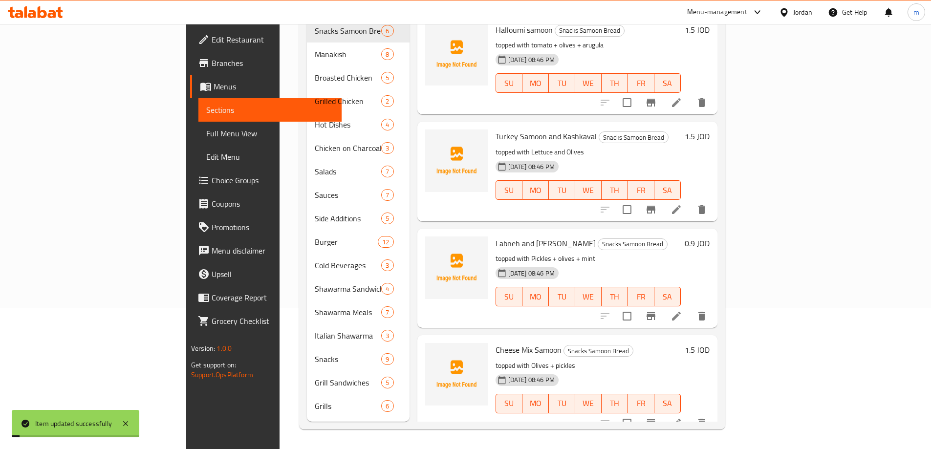
scroll to position [137, 0]
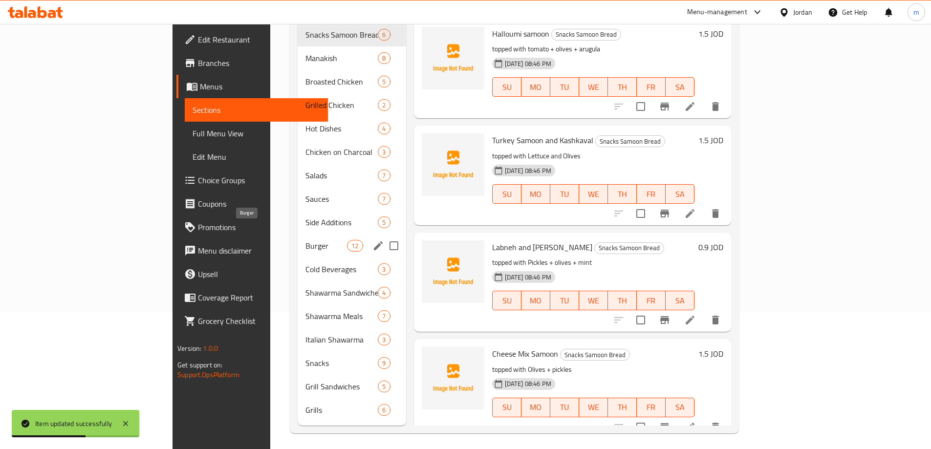
click at [306, 240] on span "Burger" at bounding box center [327, 246] width 42 height 12
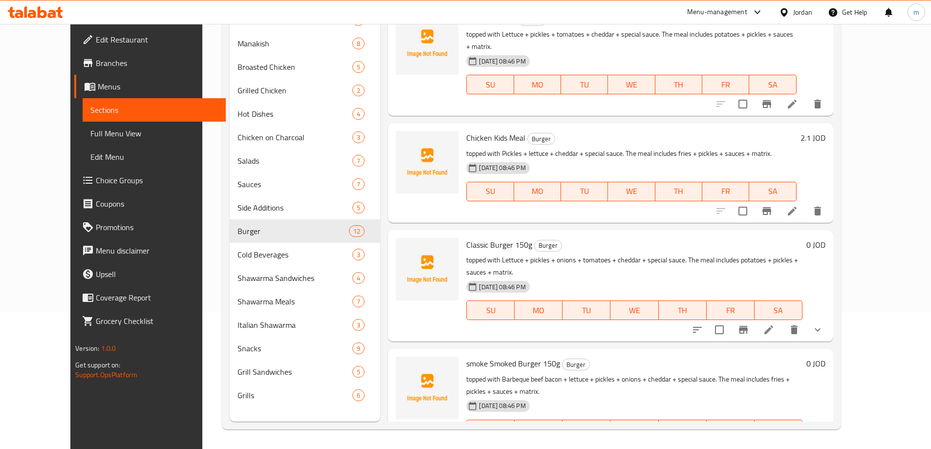
click at [783, 441] on li at bounding box center [768, 450] width 27 height 18
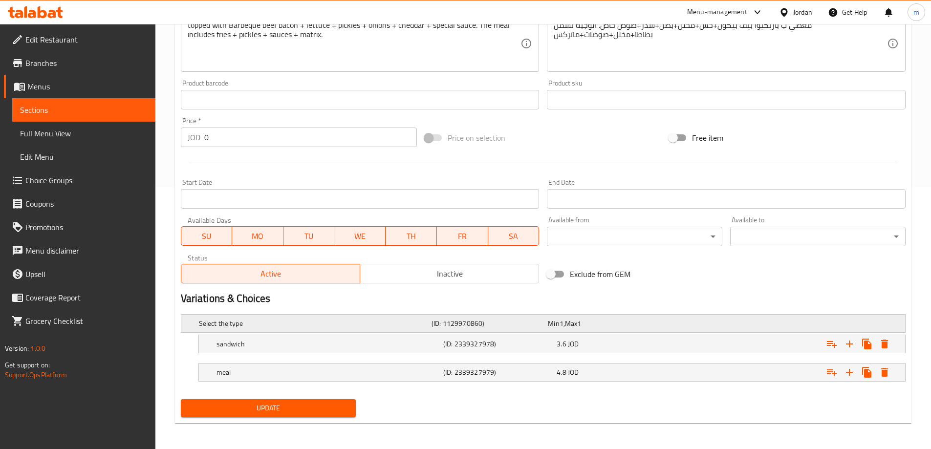
scroll to position [264, 0]
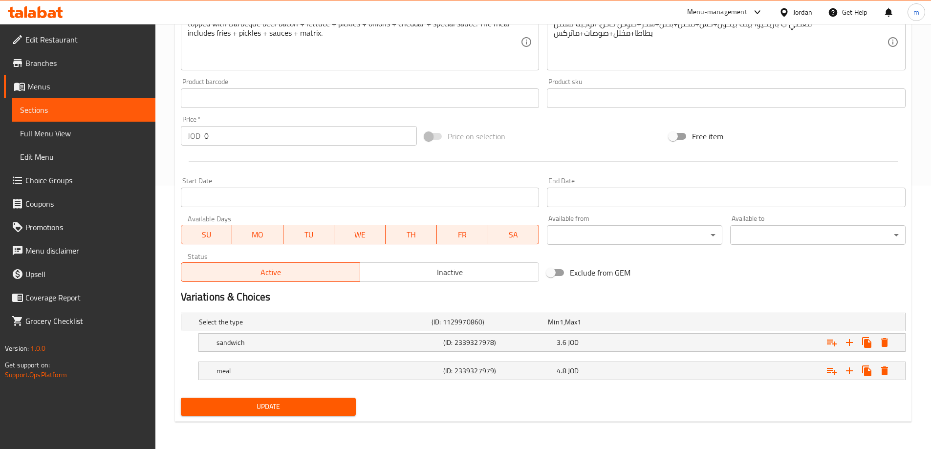
click at [60, 111] on span "Sections" at bounding box center [84, 110] width 128 height 12
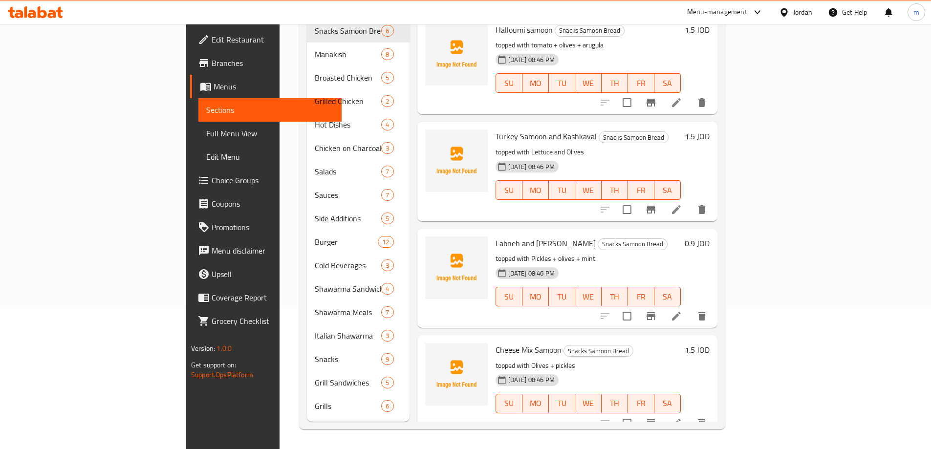
scroll to position [137, 0]
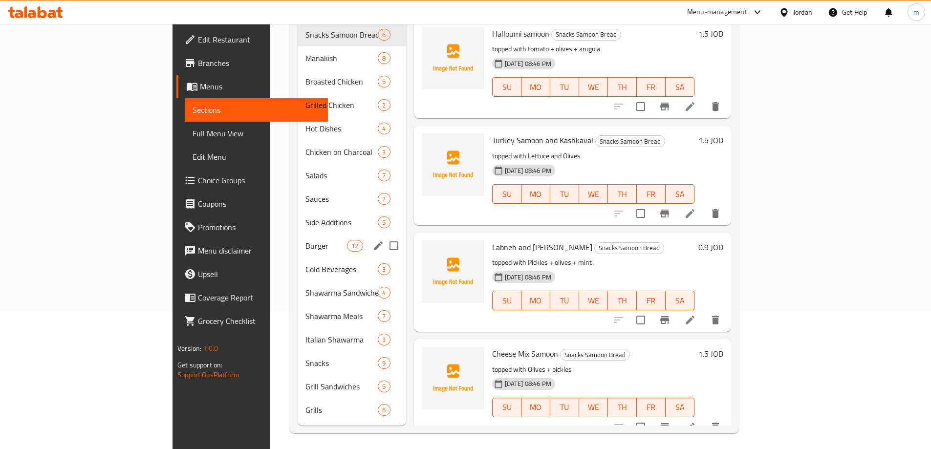
click at [298, 239] on div "Burger 12" at bounding box center [352, 245] width 109 height 23
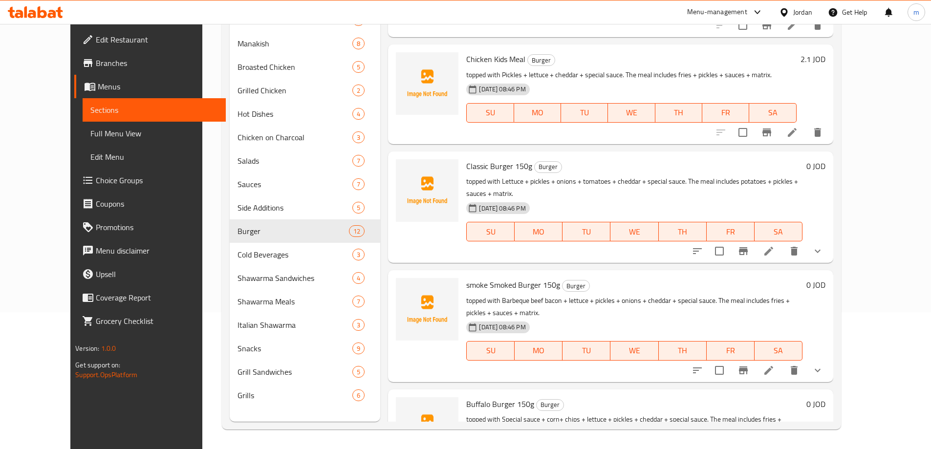
scroll to position [147, 0]
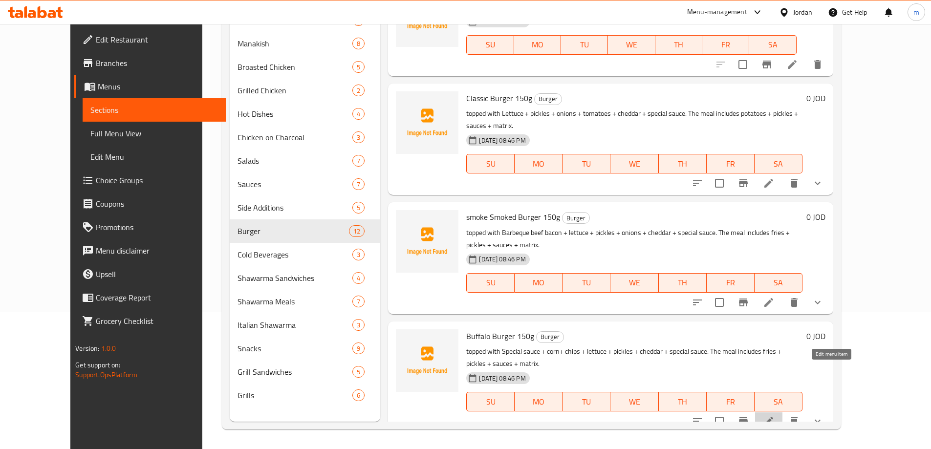
click at [775, 416] on icon at bounding box center [769, 422] width 12 height 12
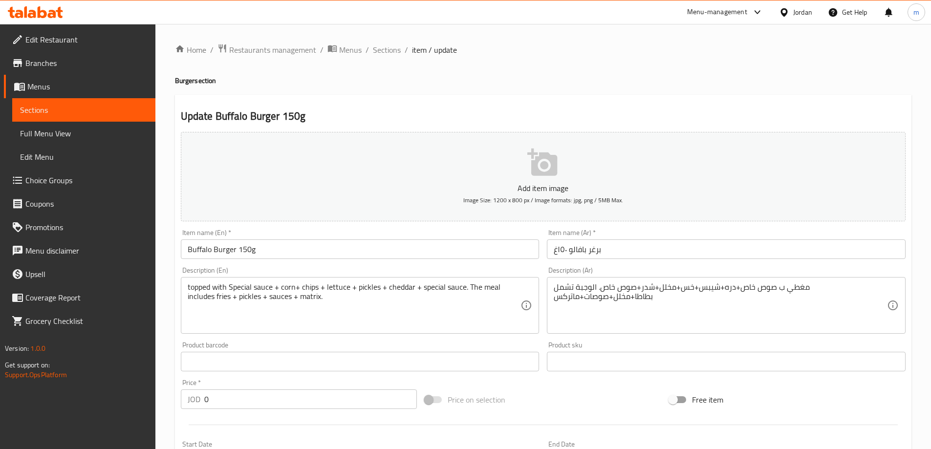
scroll to position [264, 0]
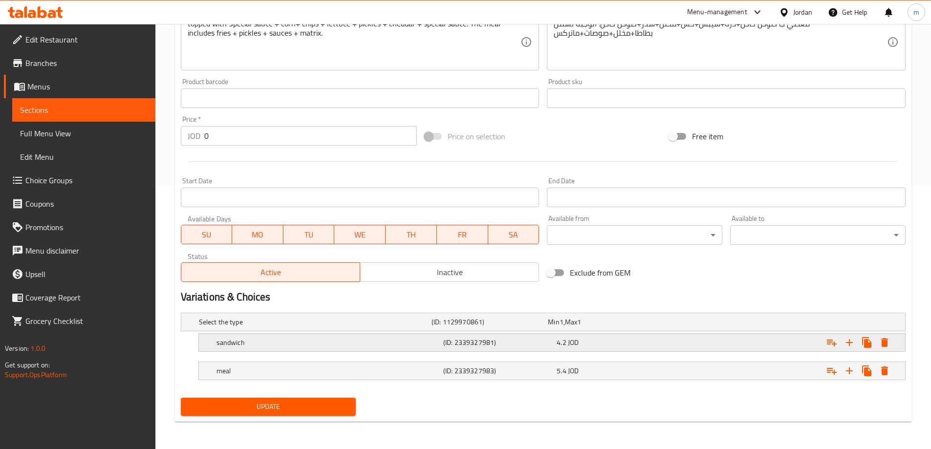
click at [570, 345] on span "JOD" at bounding box center [573, 342] width 11 height 13
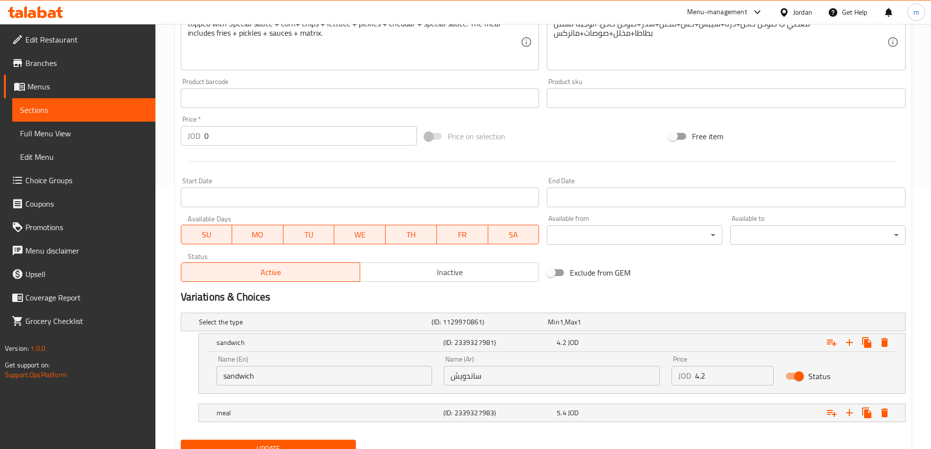
click at [709, 381] on input "4.2" at bounding box center [734, 376] width 79 height 20
type input "4"
type input "3.90"
click at [504, 425] on nav at bounding box center [543, 428] width 725 height 8
click at [502, 417] on h5 "(ID: 2339327983)" at bounding box center [498, 413] width 110 height 10
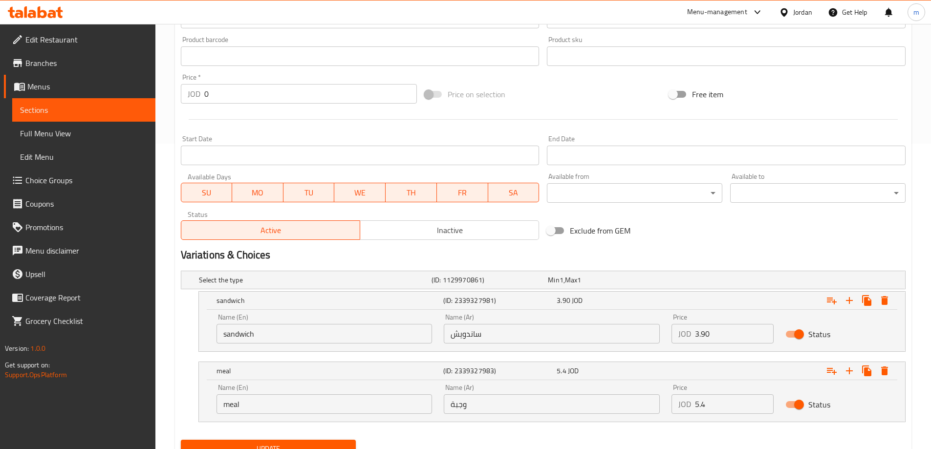
scroll to position [348, 0]
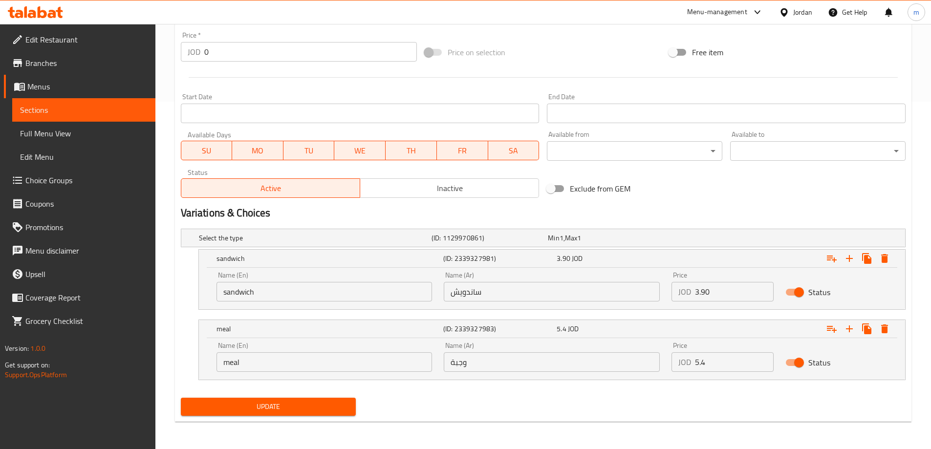
click at [713, 357] on input "5.4" at bounding box center [734, 363] width 79 height 20
type input "5"
type input "5.10"
click at [292, 406] on span "Update" at bounding box center [269, 407] width 160 height 12
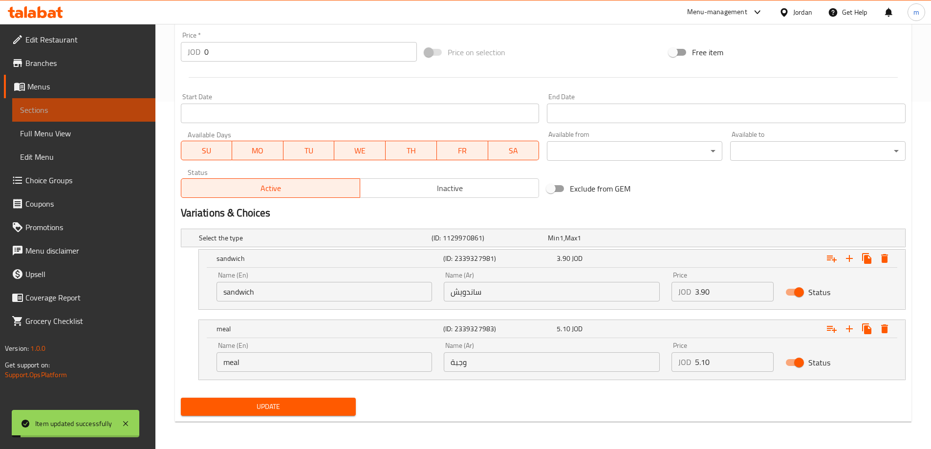
click at [43, 104] on span "Sections" at bounding box center [84, 110] width 128 height 12
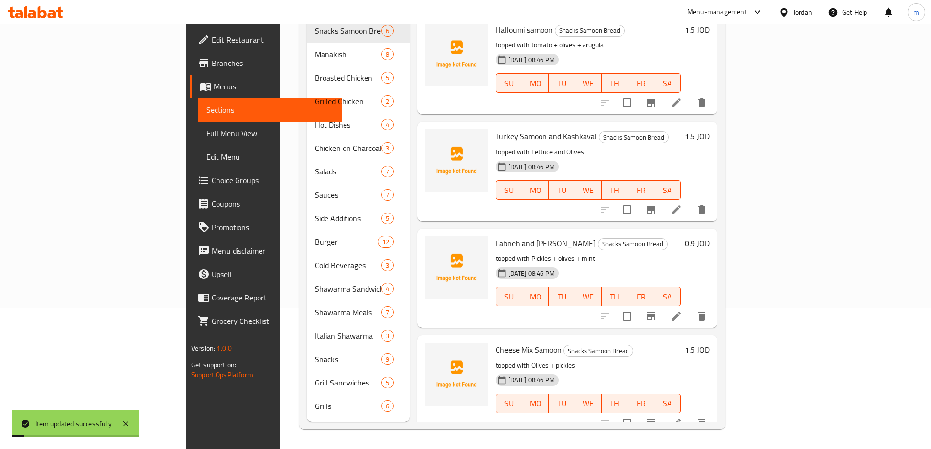
scroll to position [137, 0]
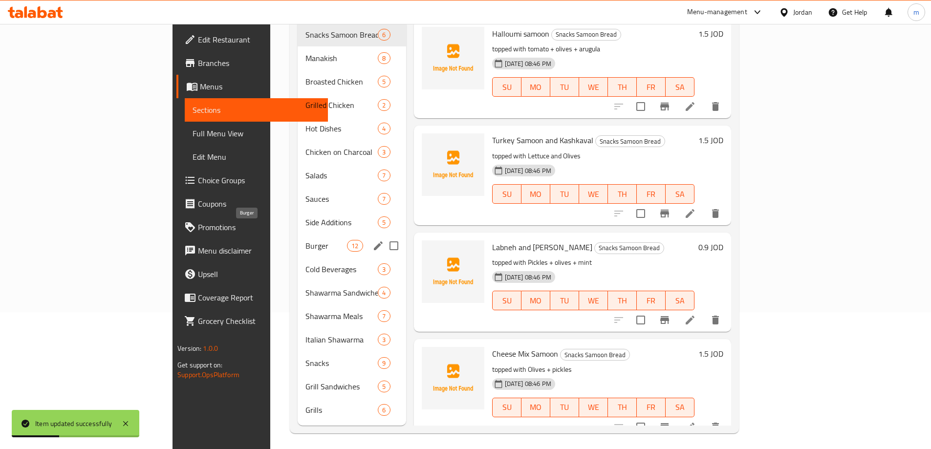
click at [306, 240] on span "Burger" at bounding box center [327, 246] width 42 height 12
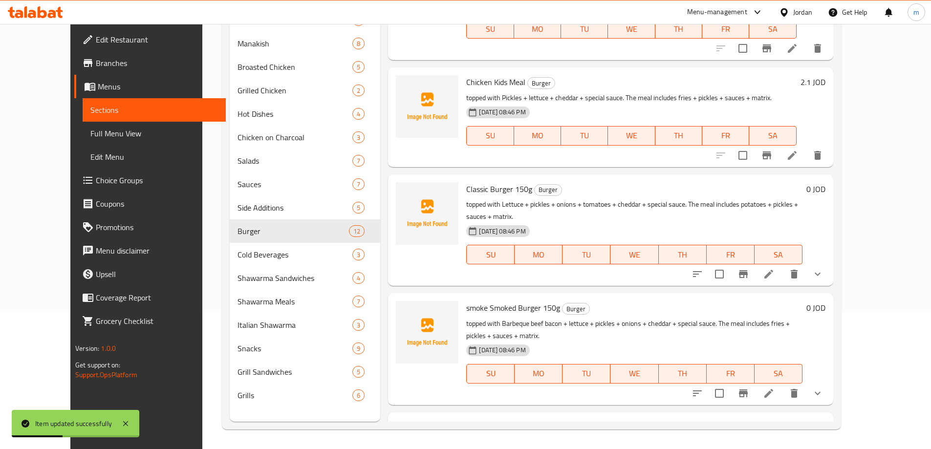
scroll to position [244, 0]
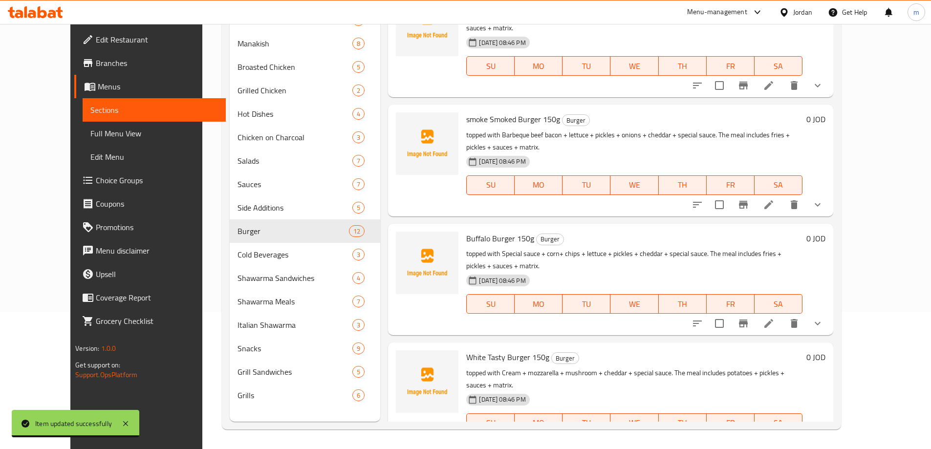
click at [783, 434] on li at bounding box center [768, 443] width 27 height 18
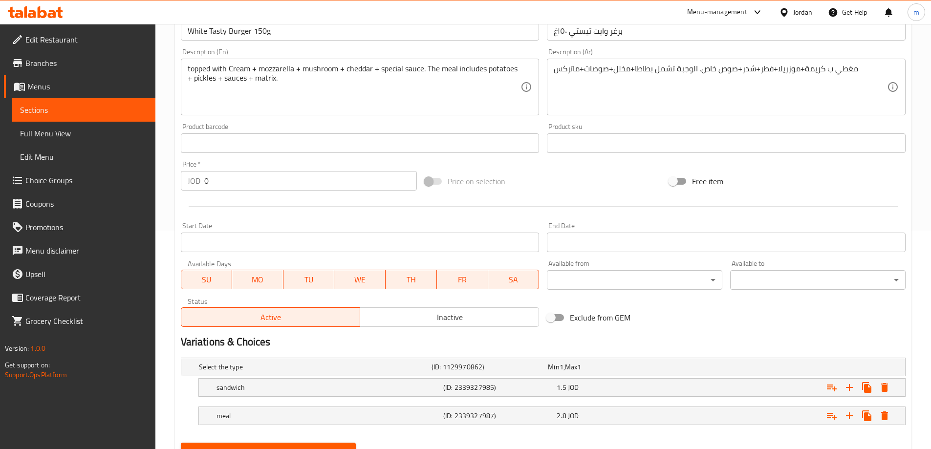
scroll to position [264, 0]
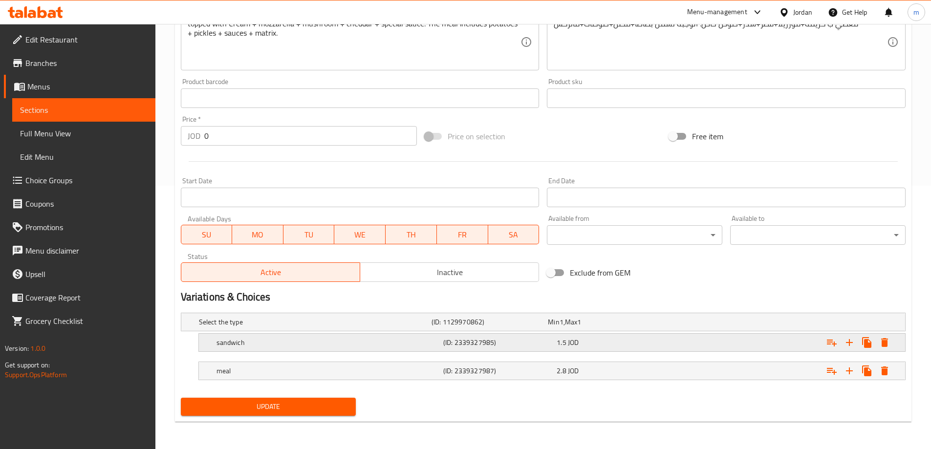
click at [368, 348] on div "sandwich" at bounding box center [328, 343] width 227 height 14
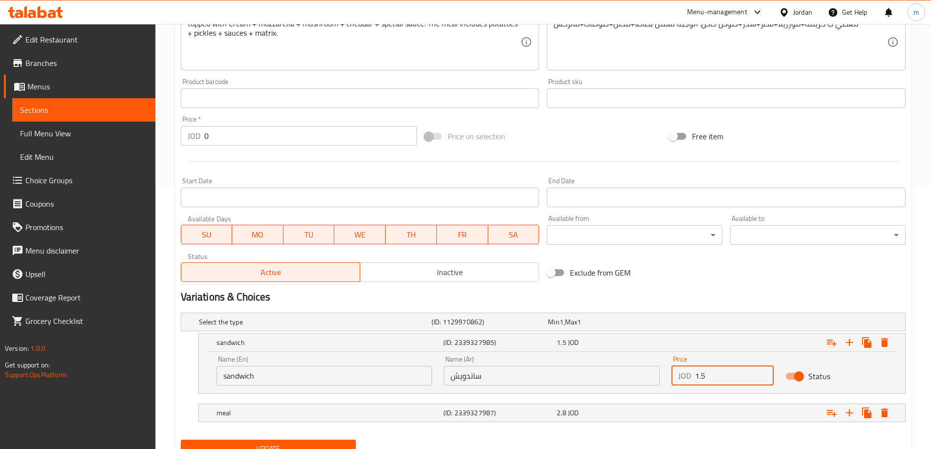
drag, startPoint x: 718, startPoint y: 381, endPoint x: 664, endPoint y: 382, distance: 54.8
click at [664, 382] on div "Name (En) sandwich Name (En) Name (Ar) ساندويش Name (Ar) Price JOD 1.5 Price St…" at bounding box center [552, 371] width 683 height 42
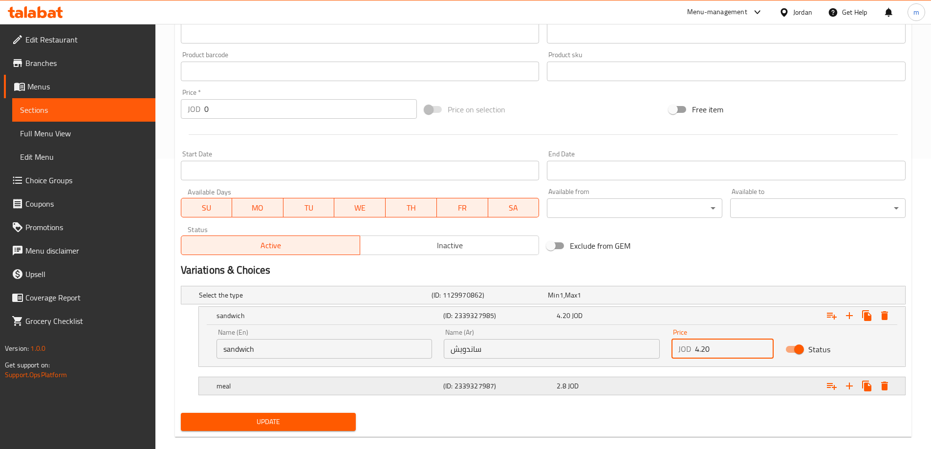
scroll to position [306, 0]
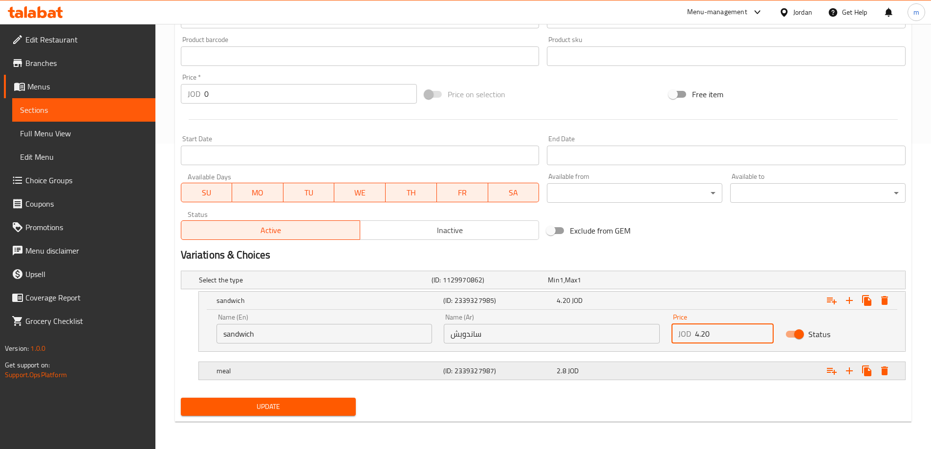
type input "4.20"
click at [523, 365] on div "(ID: 2339327987)" at bounding box center [498, 371] width 113 height 14
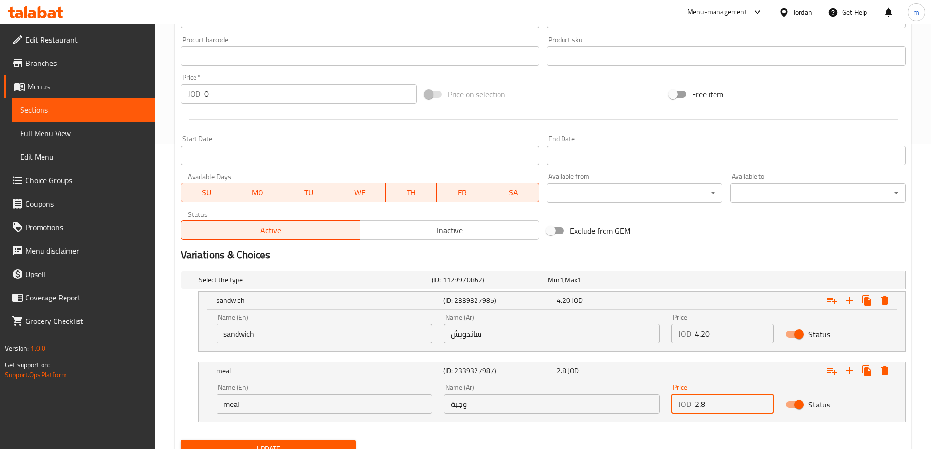
drag, startPoint x: 717, startPoint y: 406, endPoint x: 668, endPoint y: 406, distance: 48.4
click at [668, 406] on div "Price JOD 2.8 Price" at bounding box center [723, 399] width 114 height 42
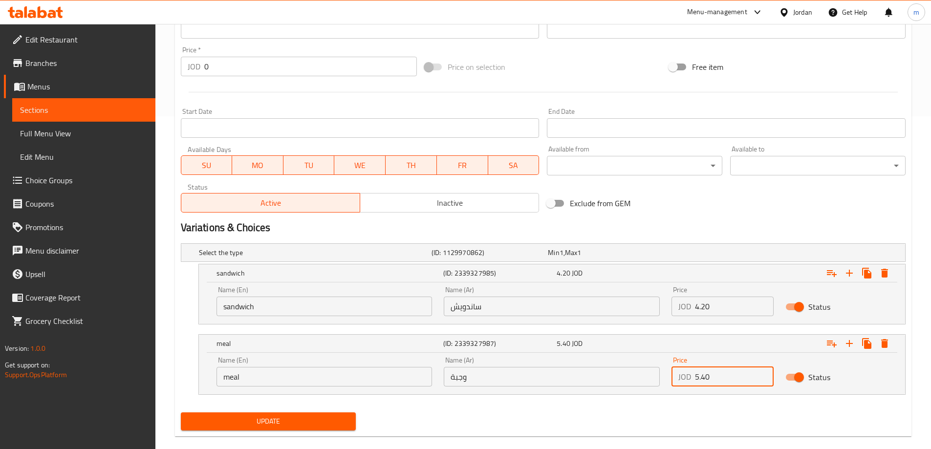
scroll to position [348, 0]
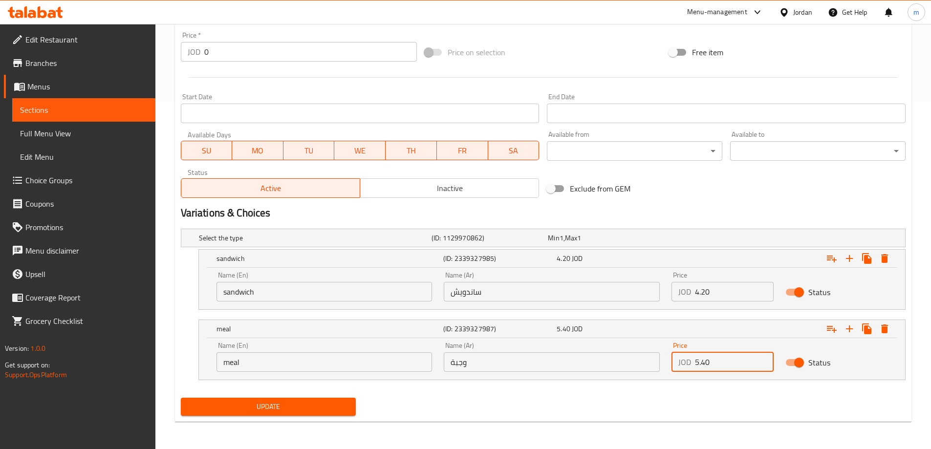
type input "5.40"
click at [300, 400] on button "Update" at bounding box center [269, 407] width 176 height 18
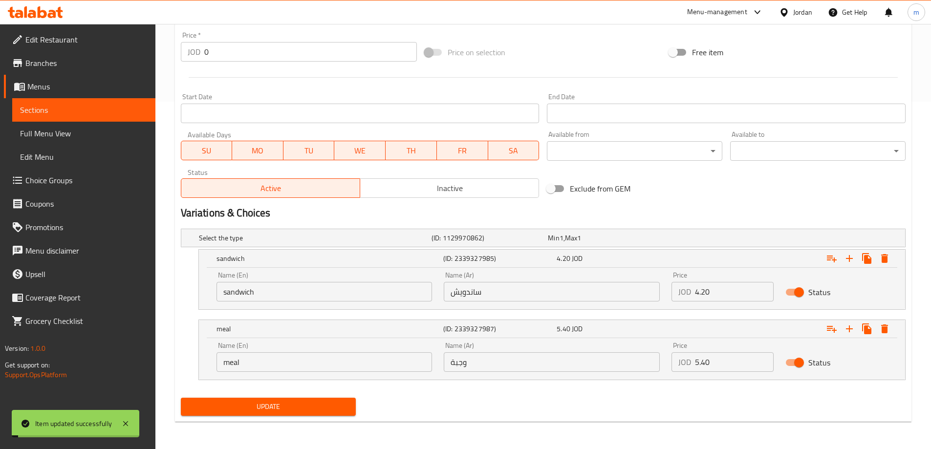
click at [34, 108] on span "Sections" at bounding box center [84, 110] width 128 height 12
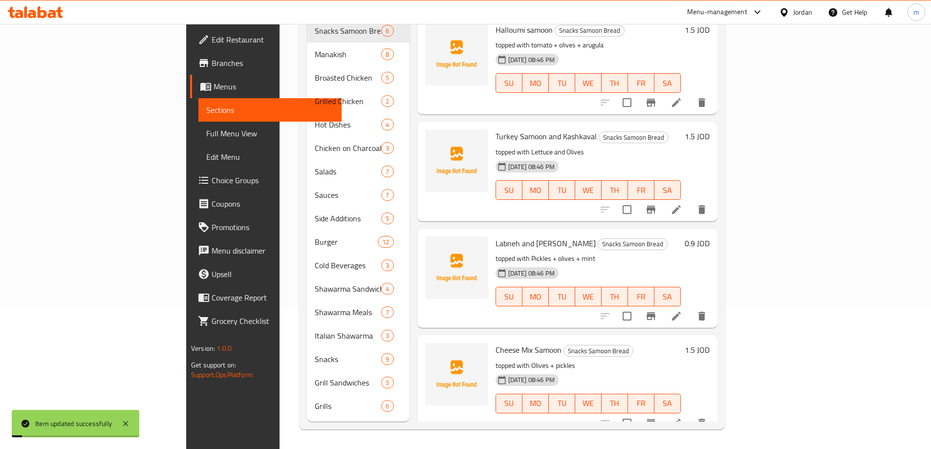
scroll to position [137, 0]
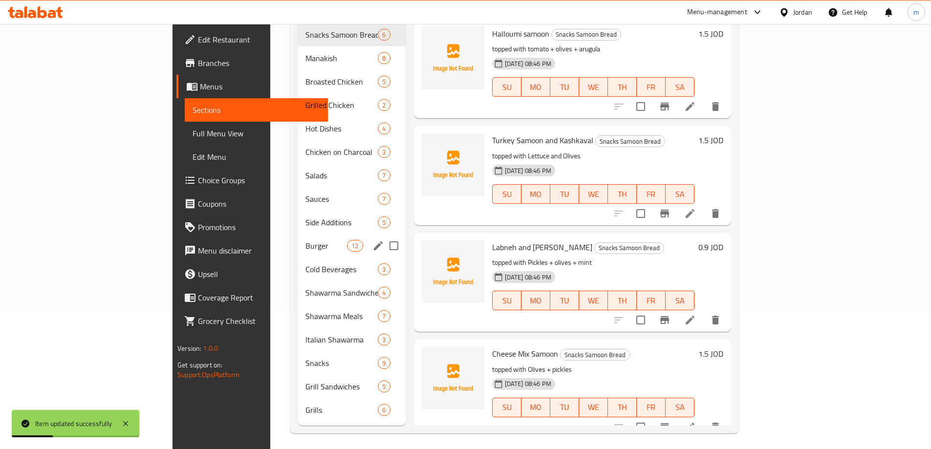
drag, startPoint x: 219, startPoint y: 236, endPoint x: 282, endPoint y: 236, distance: 63.1
click at [306, 240] on span "Burger" at bounding box center [327, 246] width 42 height 12
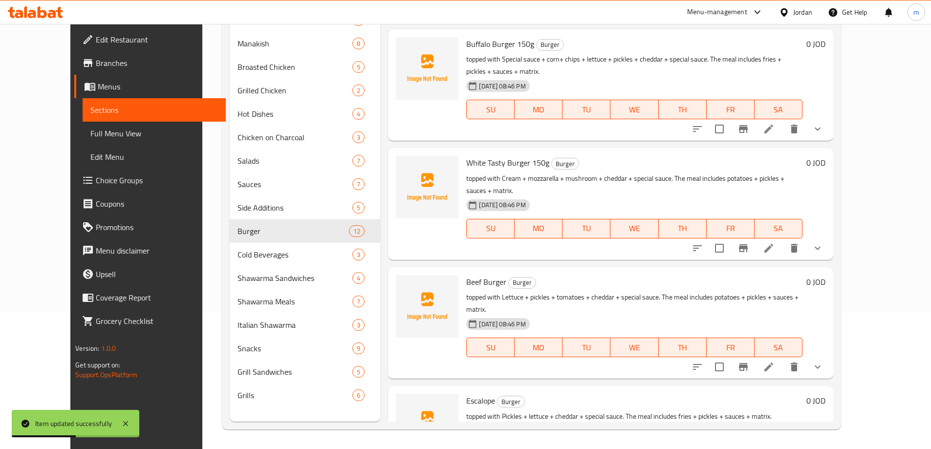
scroll to position [440, 0]
click at [775, 360] on icon at bounding box center [769, 366] width 12 height 12
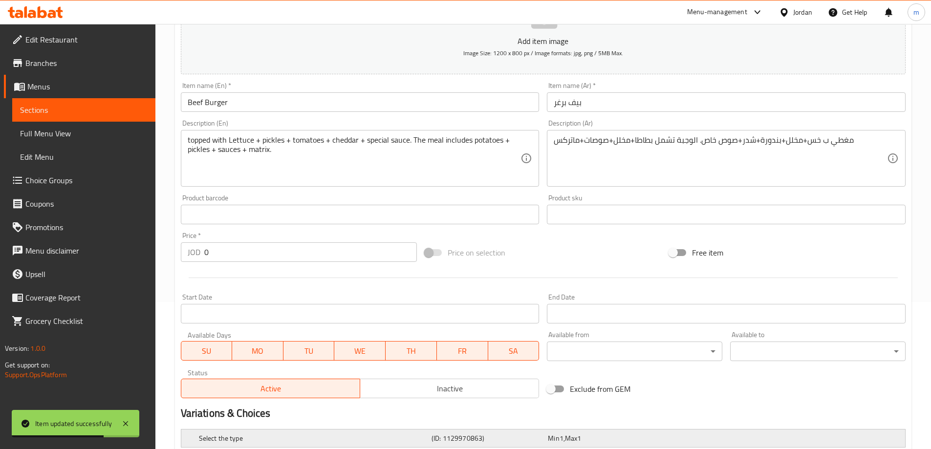
scroll to position [264, 0]
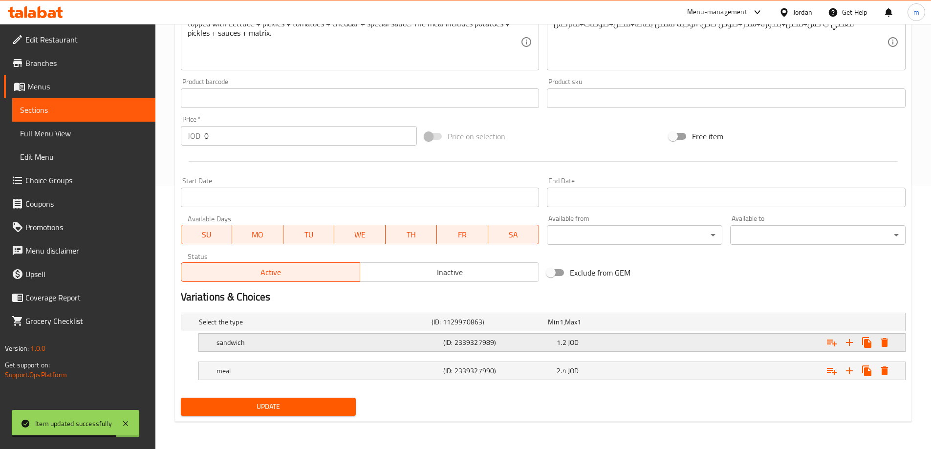
click at [560, 342] on span "1.2" at bounding box center [561, 342] width 9 height 13
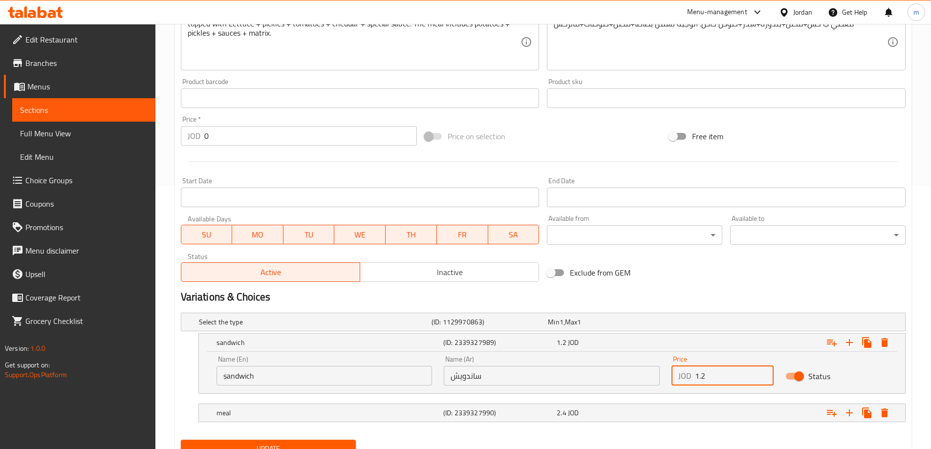
click at [713, 377] on input "1.2" at bounding box center [734, 376] width 79 height 20
type input "1.50"
click at [613, 412] on div "2.4 JOD" at bounding box center [612, 413] width 110 height 10
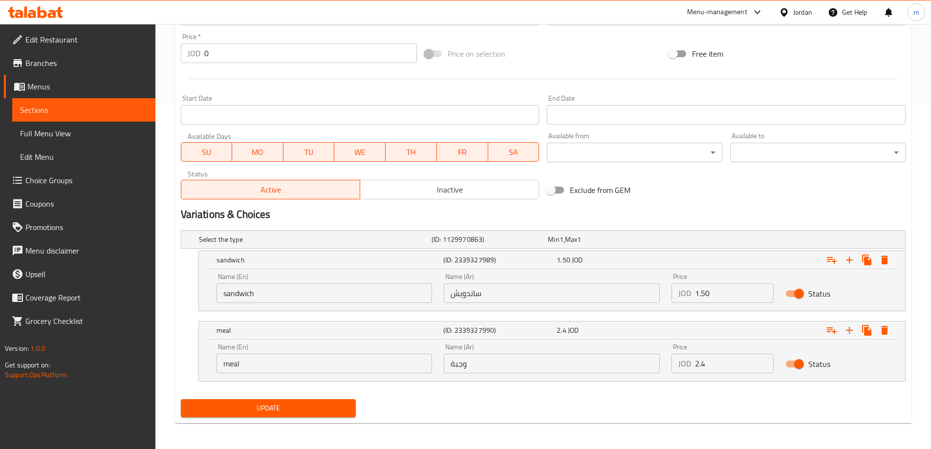
scroll to position [348, 0]
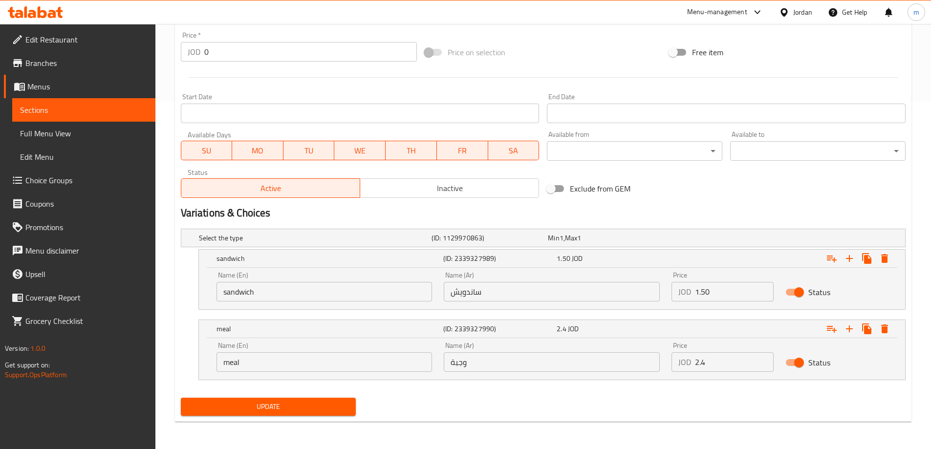
click at [722, 366] on input "2.4" at bounding box center [734, 363] width 79 height 20
type input "2"
type input "2.80"
click at [314, 409] on span "Update" at bounding box center [269, 407] width 160 height 12
click at [58, 114] on span "Sections" at bounding box center [84, 110] width 128 height 12
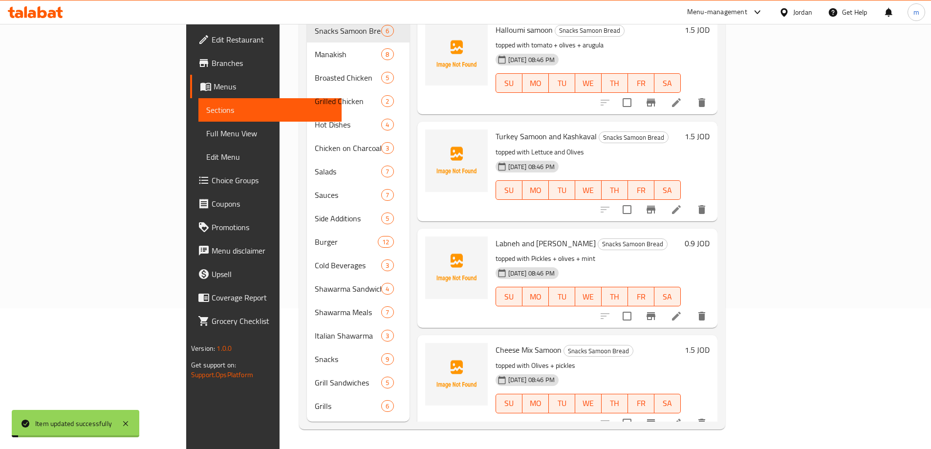
scroll to position [137, 0]
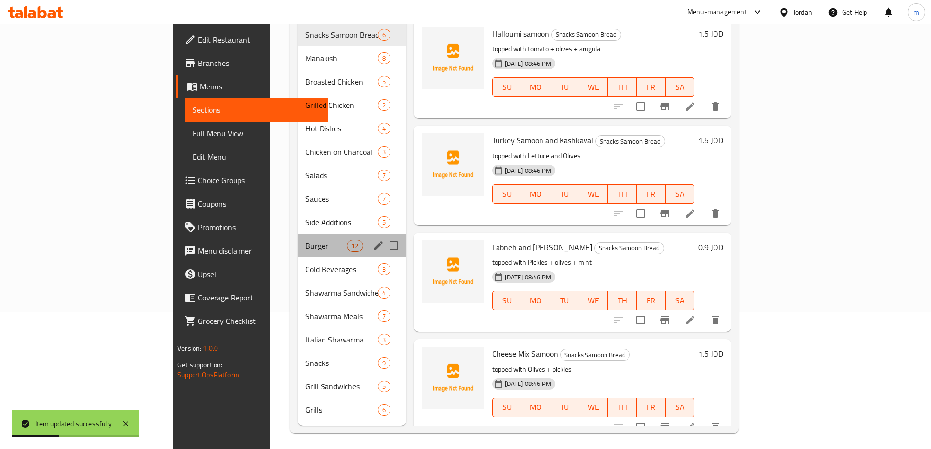
click at [298, 238] on div "Burger 12" at bounding box center [352, 245] width 109 height 23
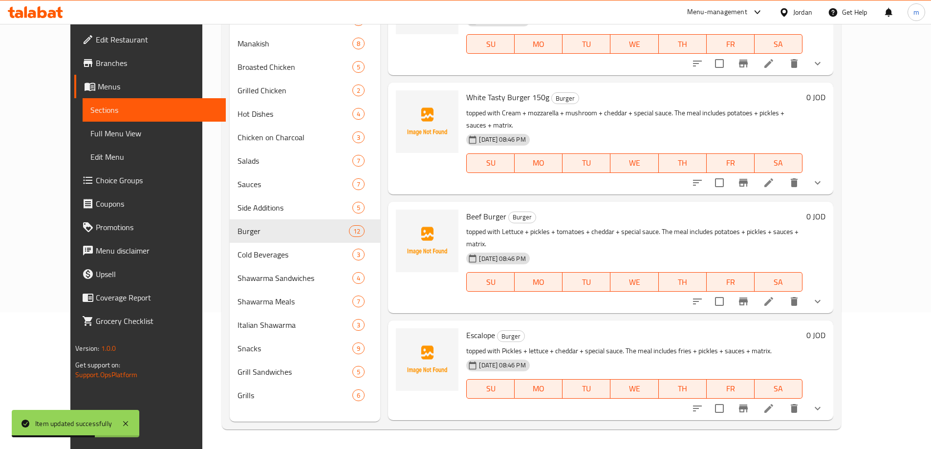
scroll to position [636, 0]
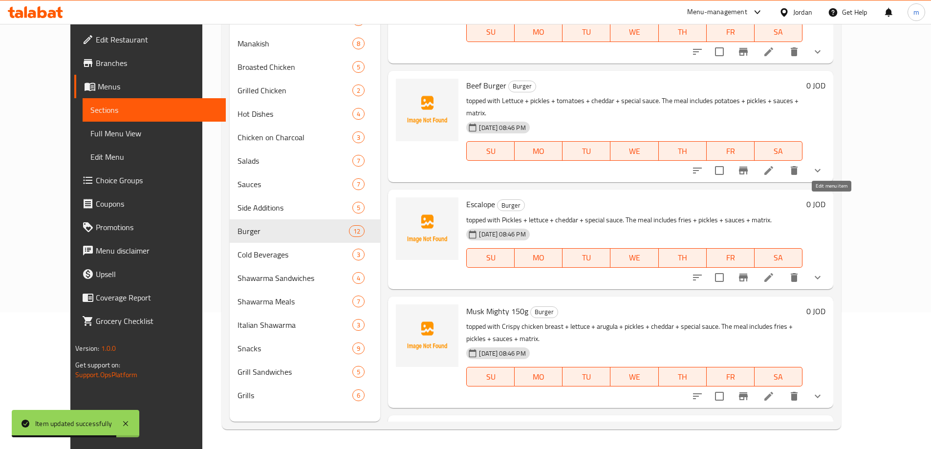
click at [775, 272] on icon at bounding box center [769, 278] width 12 height 12
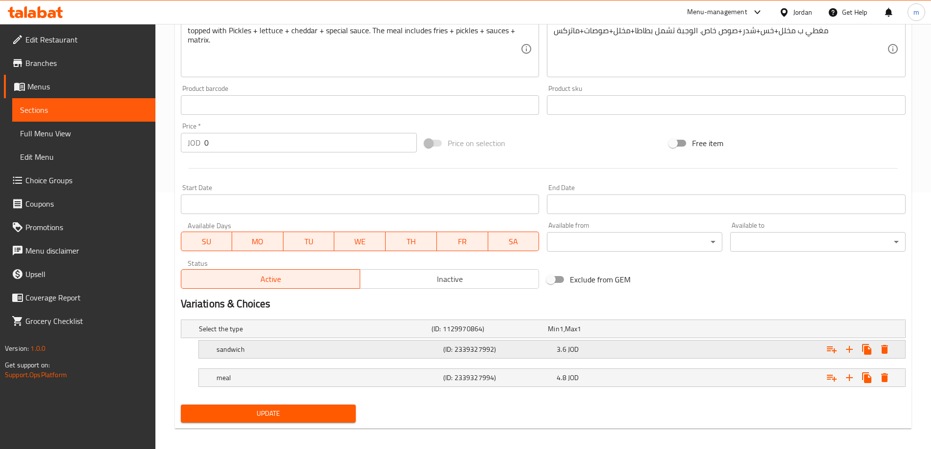
scroll to position [264, 0]
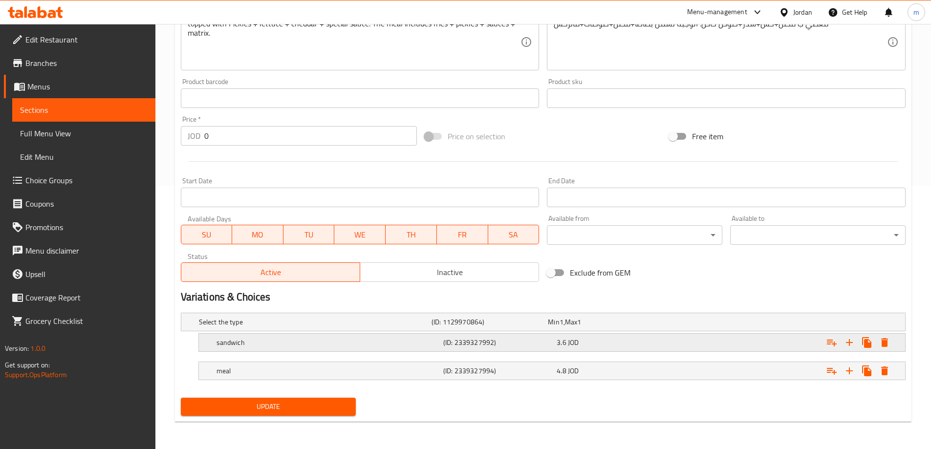
click at [588, 336] on div "3.6 JOD" at bounding box center [611, 343] width 113 height 14
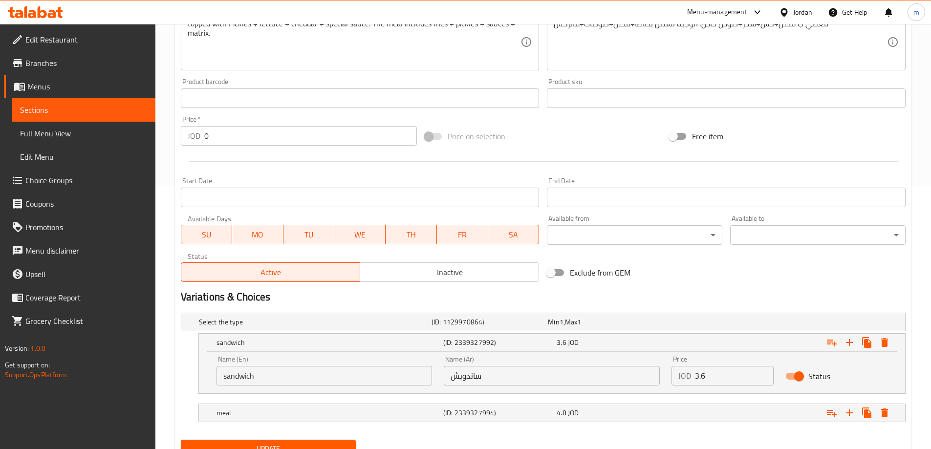
click at [710, 376] on input "3.6" at bounding box center [734, 376] width 79 height 20
type input "3"
type input "1.20"
click at [579, 420] on div "meal (ID: 2339327994) 4.8 JOD" at bounding box center [555, 413] width 681 height 22
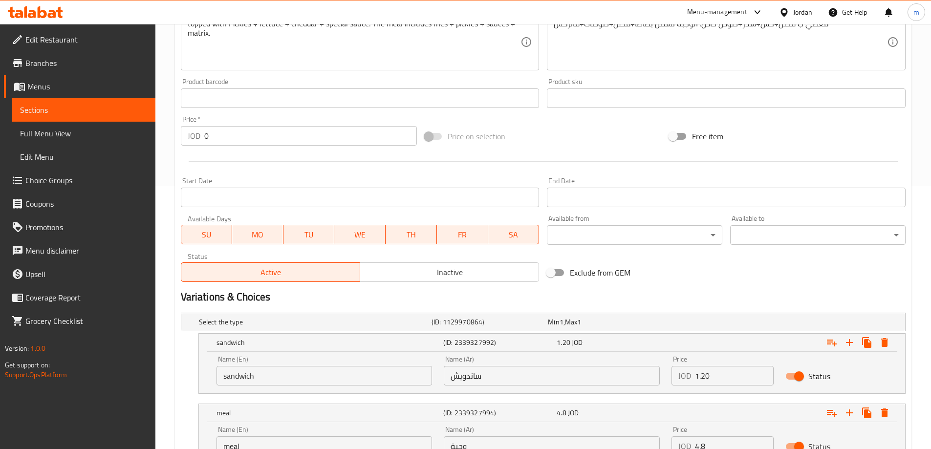
click at [715, 446] on input "4.8" at bounding box center [734, 447] width 79 height 20
type input "4"
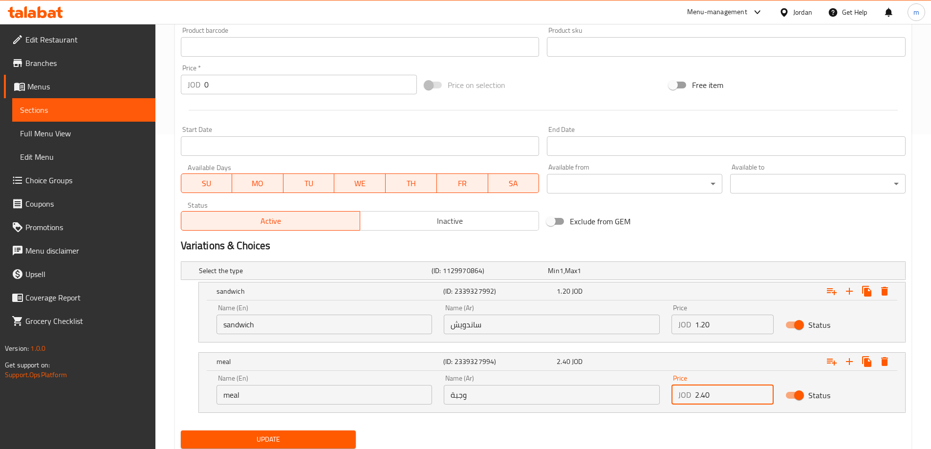
scroll to position [348, 0]
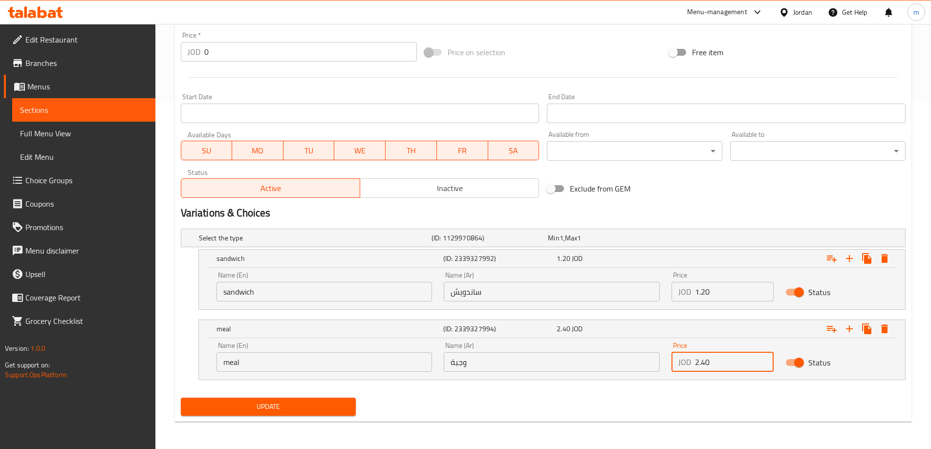
type input "2.40"
click at [270, 408] on span "Update" at bounding box center [269, 407] width 160 height 12
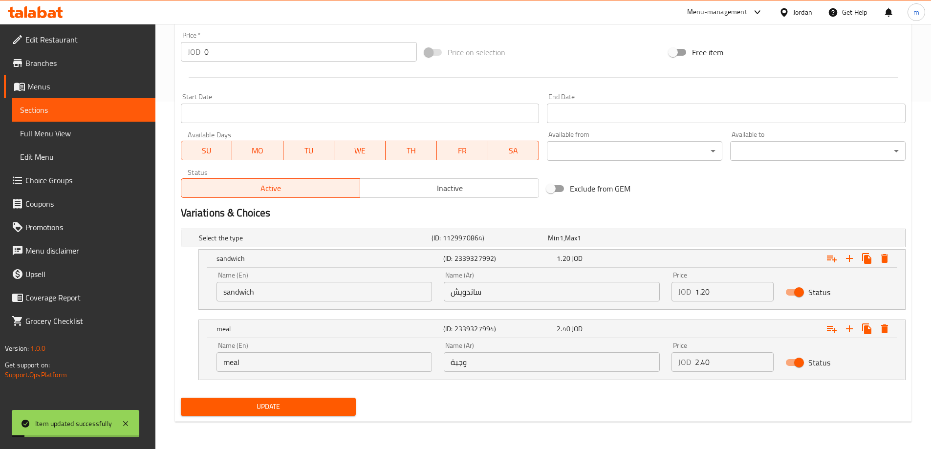
click at [69, 107] on span "Sections" at bounding box center [84, 110] width 128 height 12
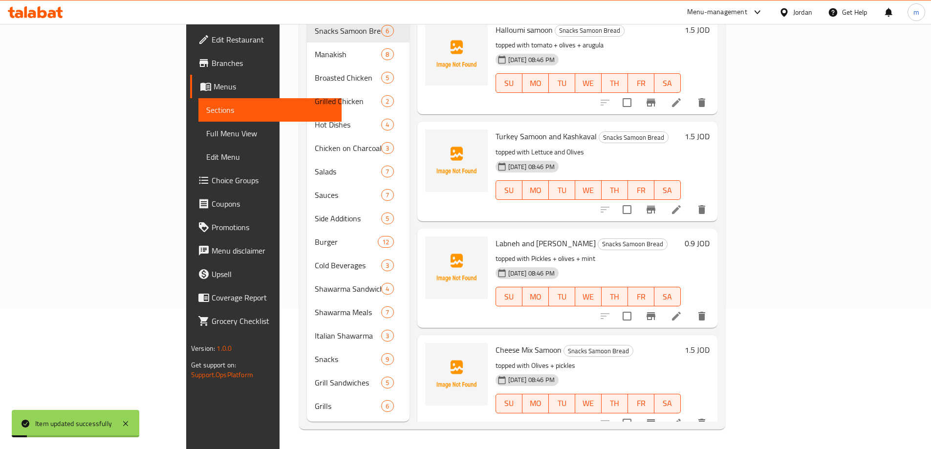
scroll to position [137, 0]
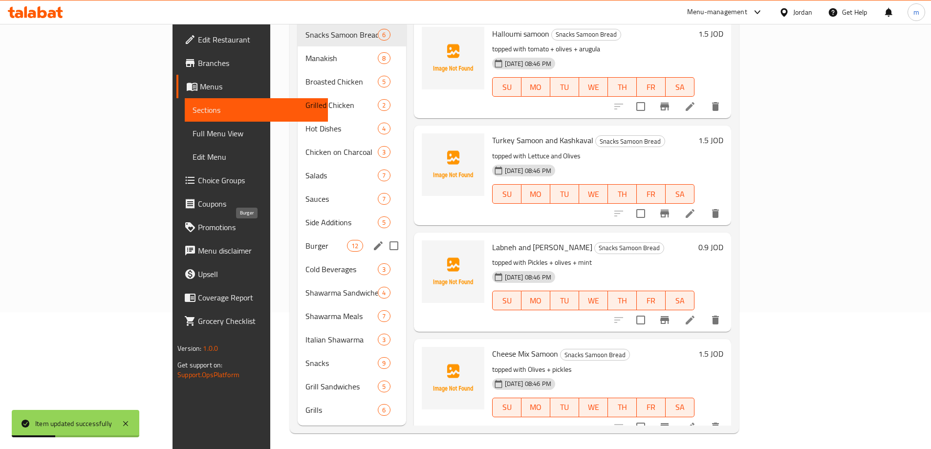
click at [306, 240] on span "Burger" at bounding box center [327, 246] width 42 height 12
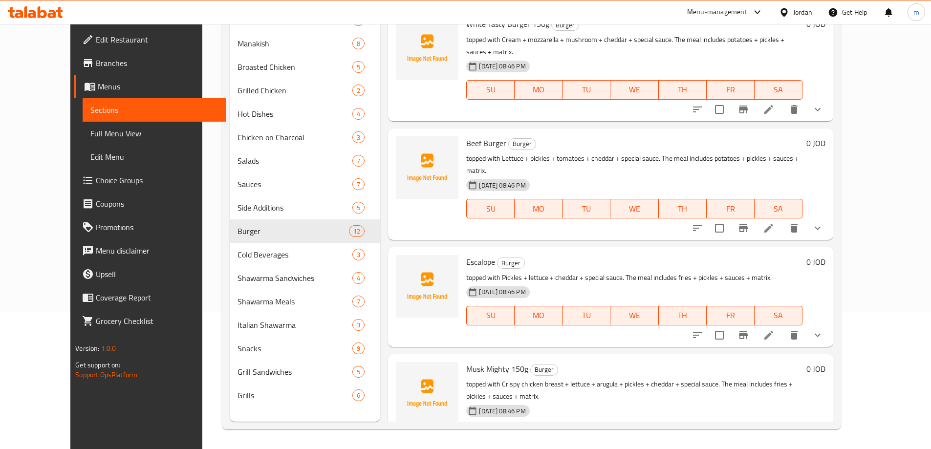
scroll to position [685, 0]
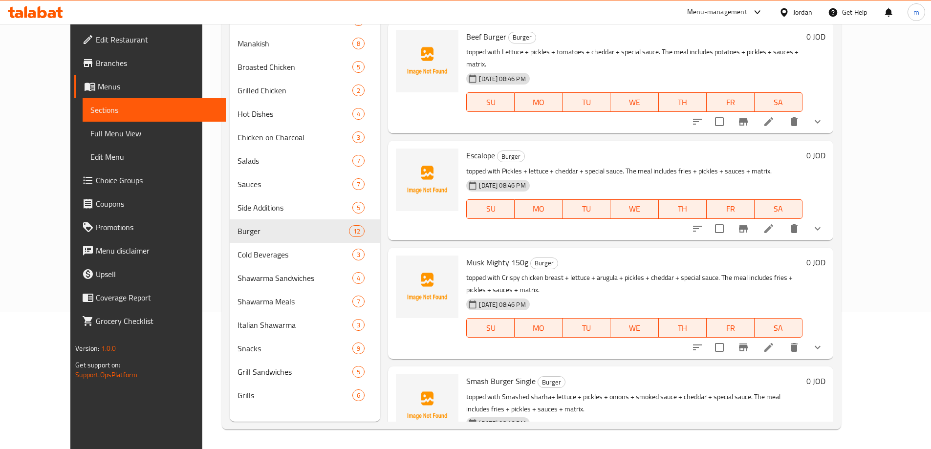
click at [783, 339] on li at bounding box center [768, 348] width 27 height 18
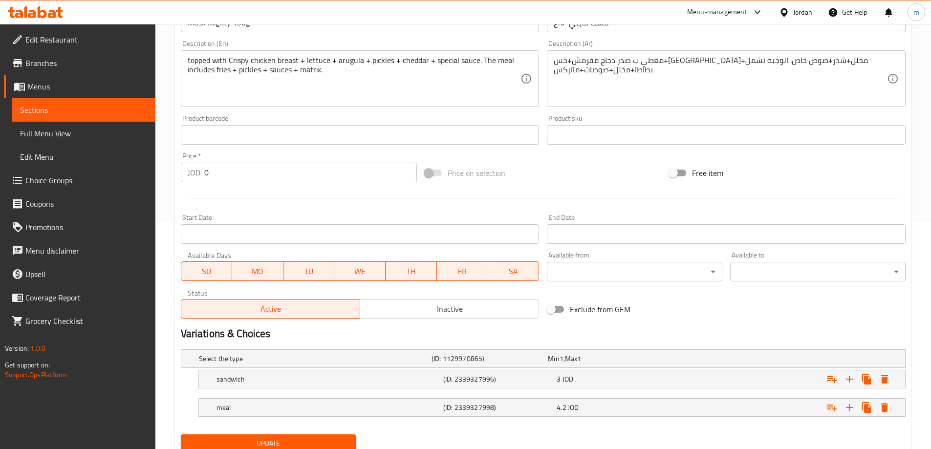
scroll to position [264, 0]
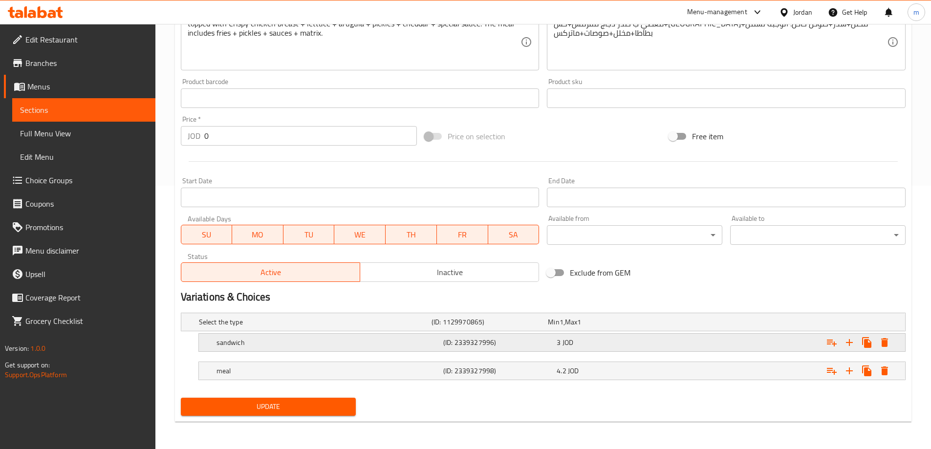
click at [544, 349] on div "(ID: 2339327996)" at bounding box center [498, 343] width 113 height 14
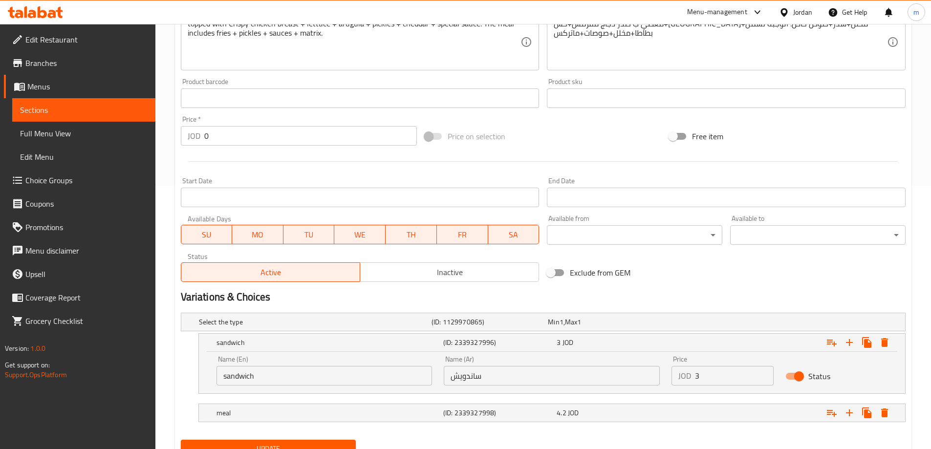
click at [726, 382] on input "3" at bounding box center [734, 376] width 79 height 20
type input "3.60"
click at [595, 420] on div "4.2 JOD" at bounding box center [611, 413] width 113 height 14
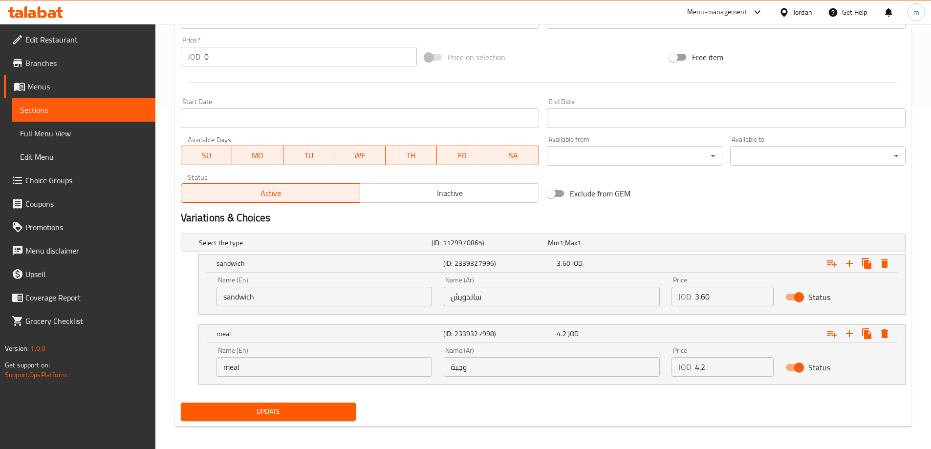
scroll to position [348, 0]
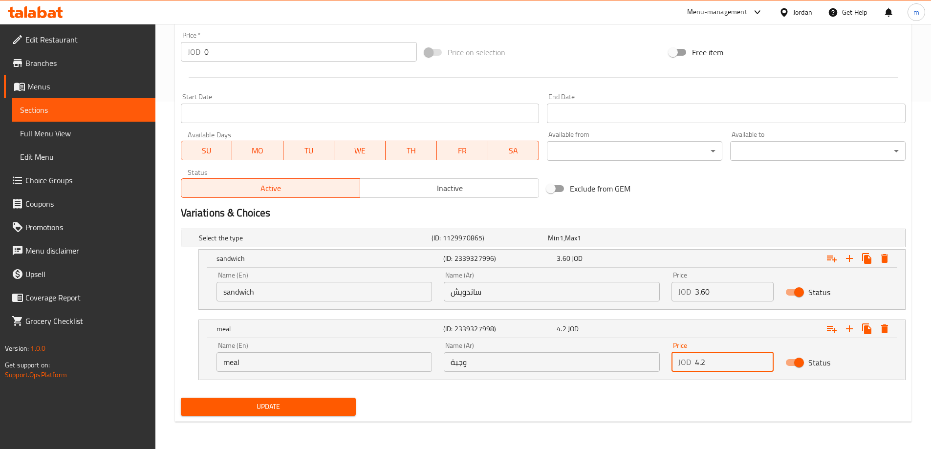
click at [720, 369] on input "4.2" at bounding box center [734, 363] width 79 height 20
type input "4.80"
click at [300, 394] on div "Update" at bounding box center [268, 407] width 183 height 26
click at [300, 412] on span "Update" at bounding box center [269, 407] width 160 height 12
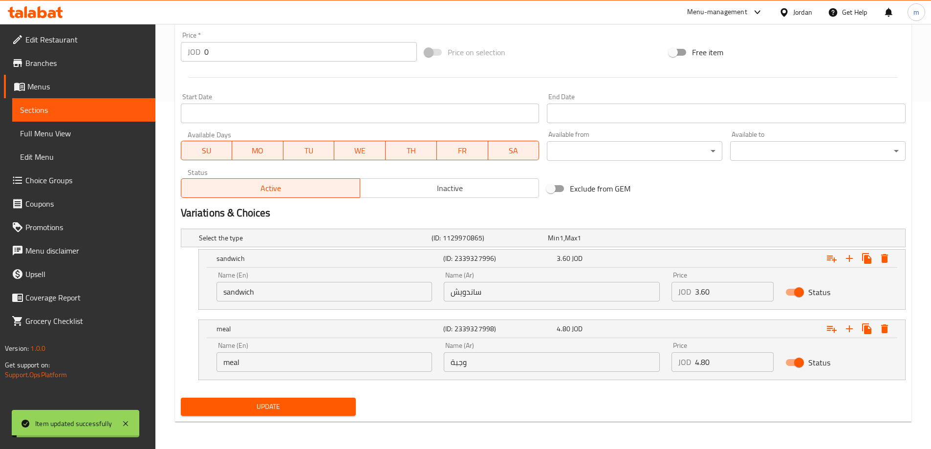
click at [67, 109] on span "Sections" at bounding box center [84, 110] width 128 height 12
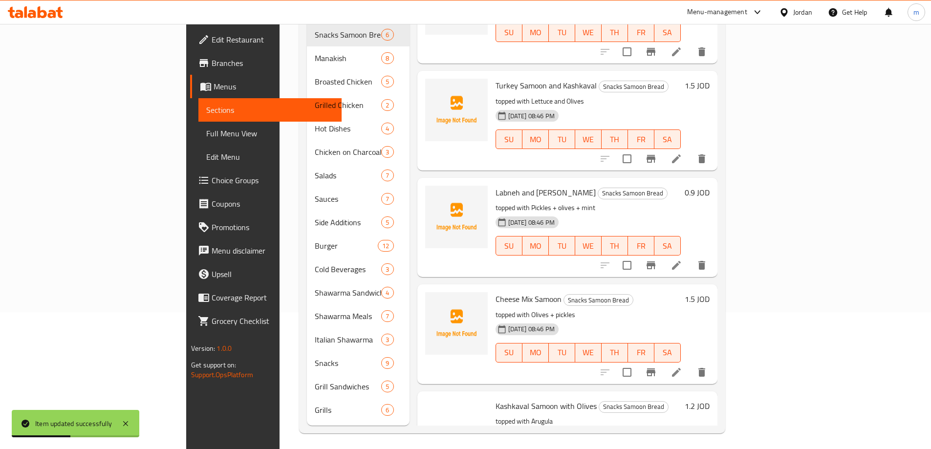
scroll to position [196, 0]
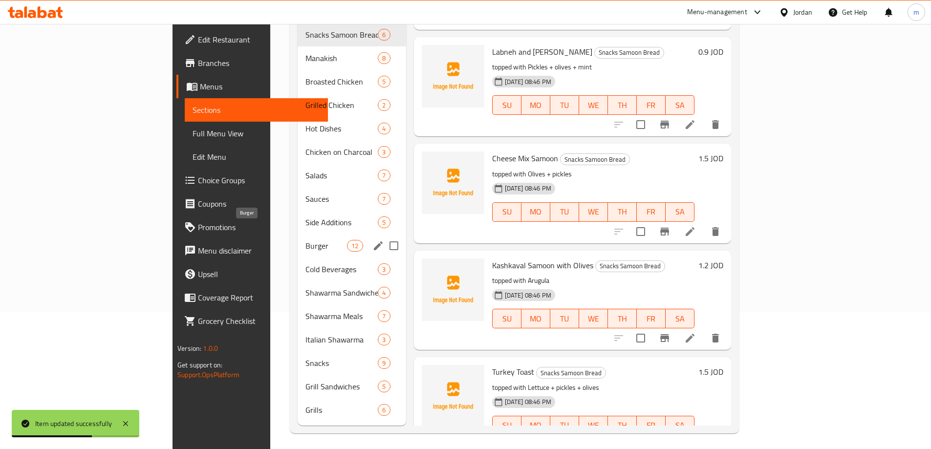
click at [306, 240] on span "Burger" at bounding box center [327, 246] width 42 height 12
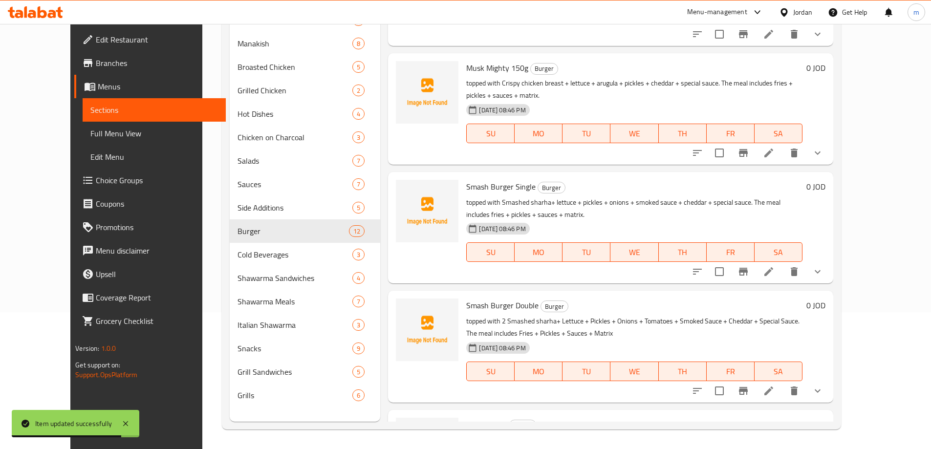
scroll to position [881, 0]
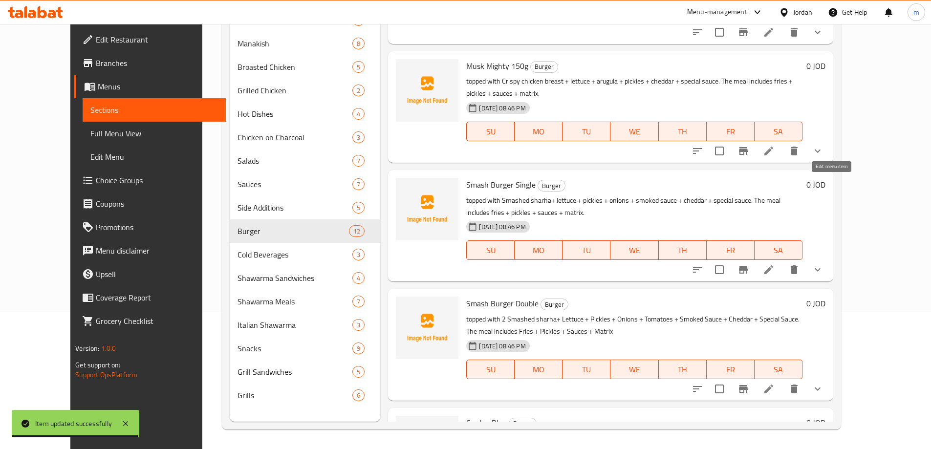
click at [775, 264] on icon at bounding box center [769, 270] width 12 height 12
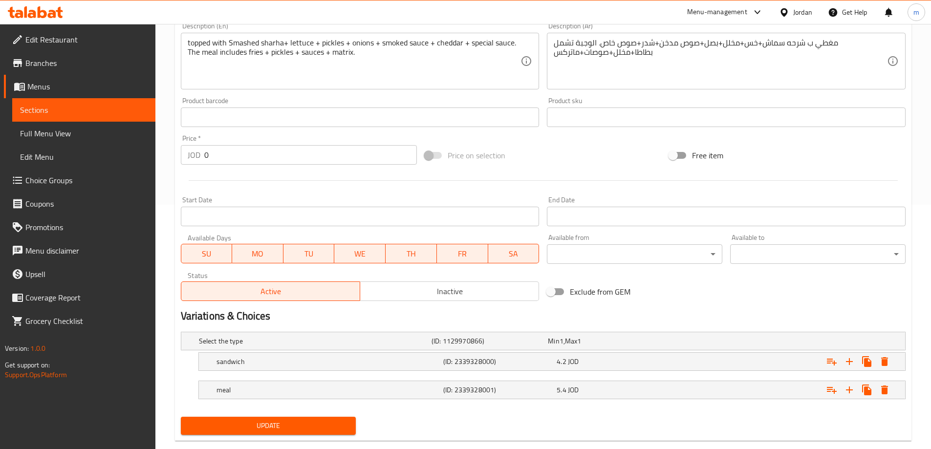
scroll to position [264, 0]
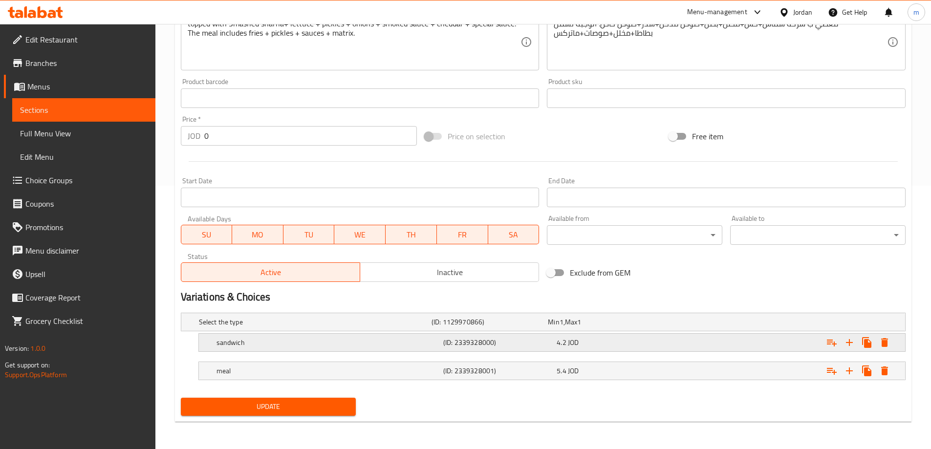
click at [582, 344] on div "4.2 JOD" at bounding box center [612, 343] width 110 height 10
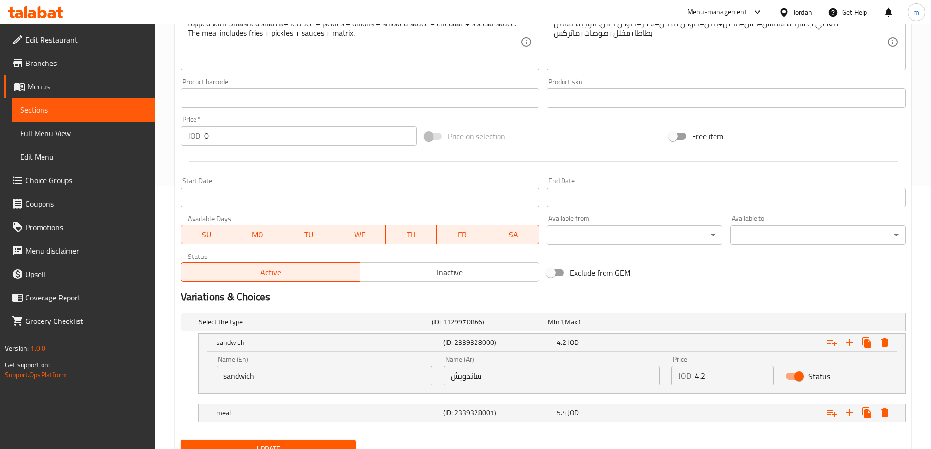
click at [708, 379] on input "4.2" at bounding box center [734, 376] width 79 height 20
type input "4"
type input "3"
click at [588, 415] on div "5.4 JOD" at bounding box center [612, 413] width 110 height 10
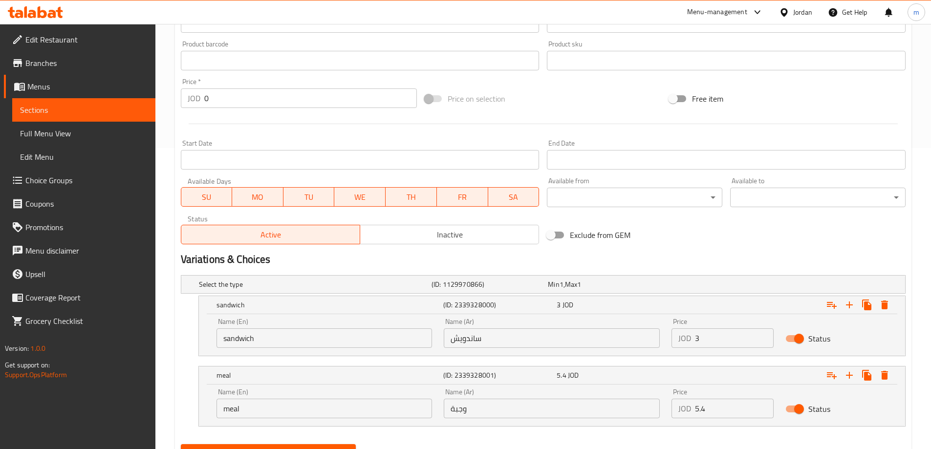
scroll to position [348, 0]
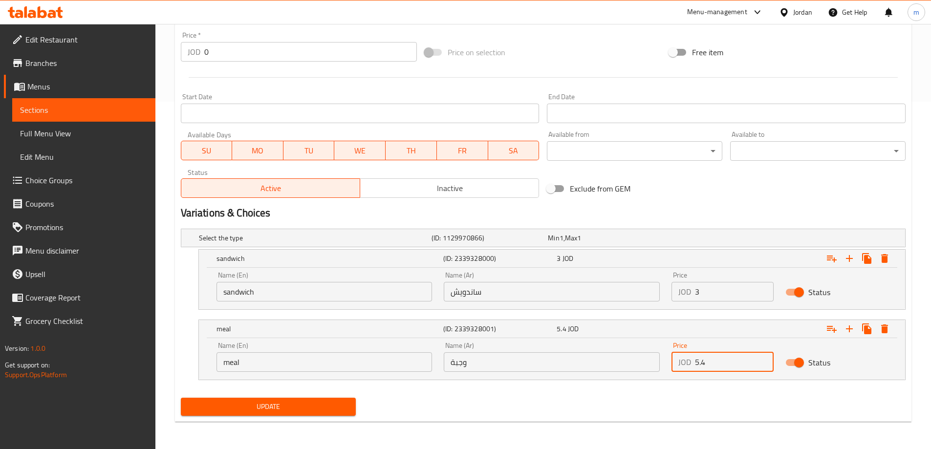
click at [716, 364] on input "5.4" at bounding box center [734, 363] width 79 height 20
type input "5"
type input "4.20"
click at [305, 404] on span "Update" at bounding box center [269, 407] width 160 height 12
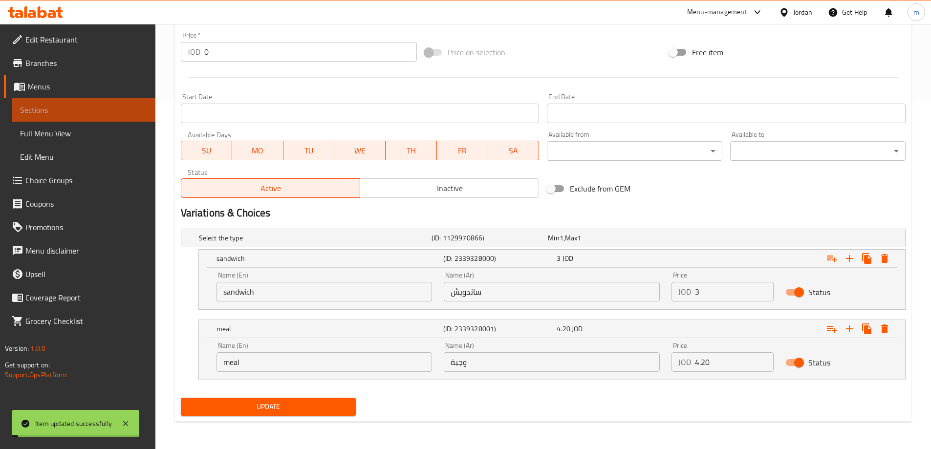
click at [66, 113] on span "Sections" at bounding box center [84, 110] width 128 height 12
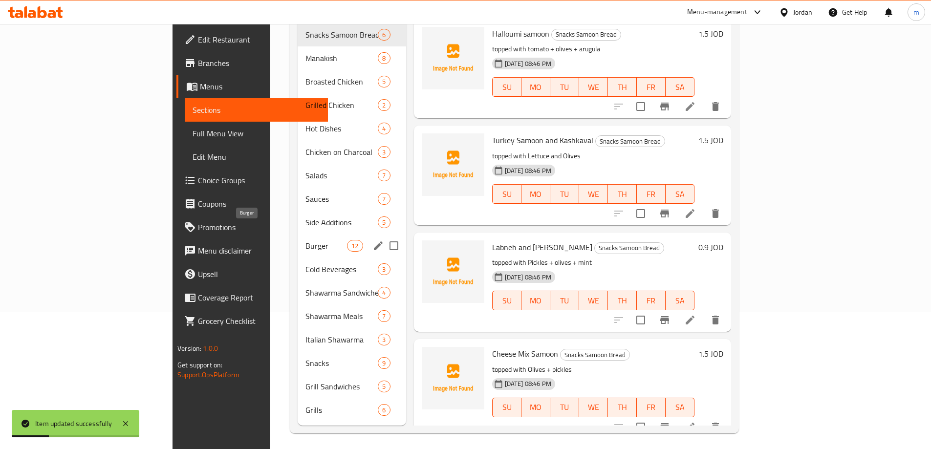
click at [306, 240] on span "Burger" at bounding box center [327, 246] width 42 height 12
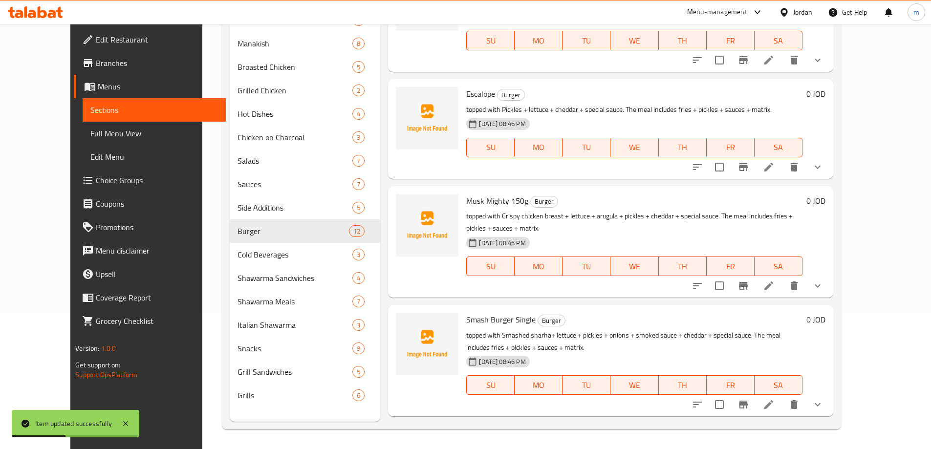
scroll to position [881, 0]
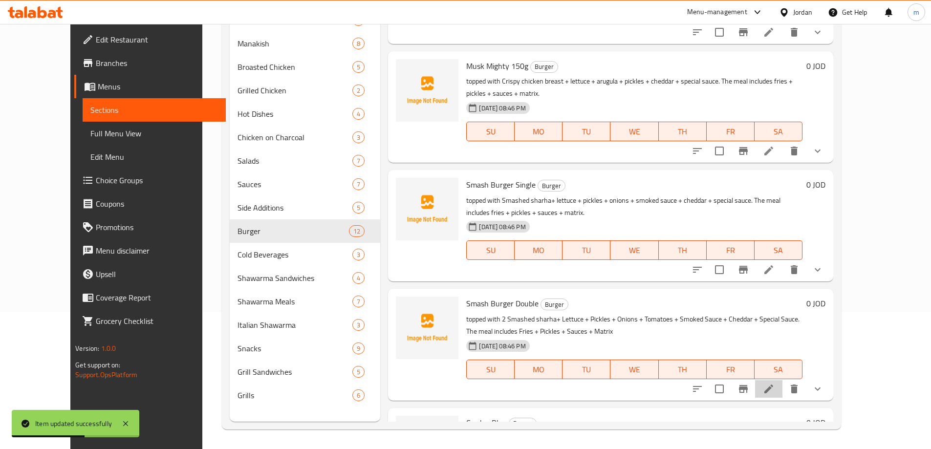
click at [783, 380] on li at bounding box center [768, 389] width 27 height 18
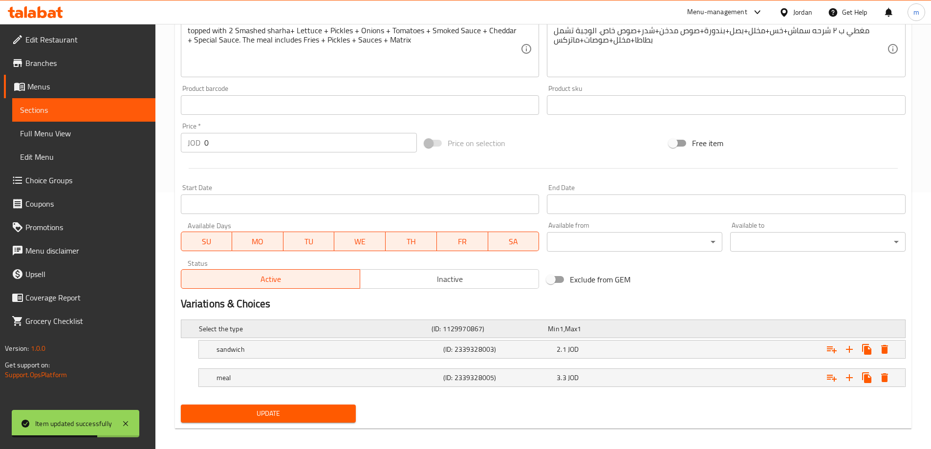
scroll to position [264, 0]
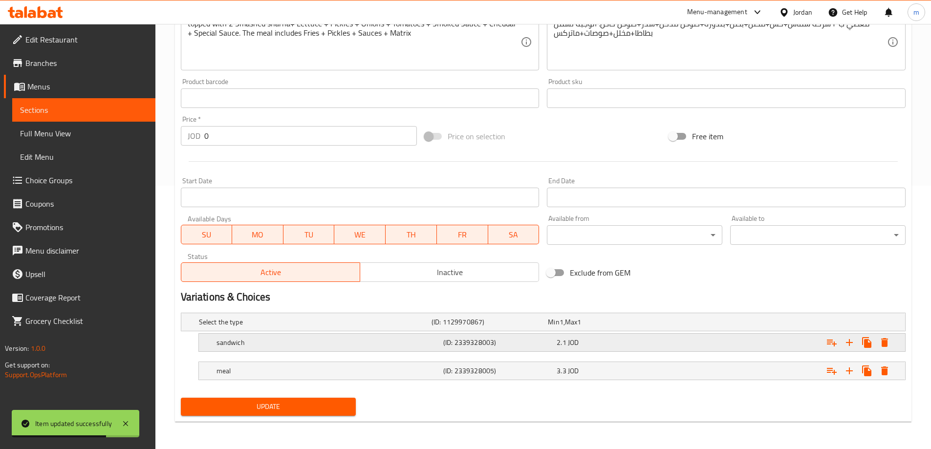
click at [615, 349] on div "2.1 JOD" at bounding box center [611, 343] width 113 height 14
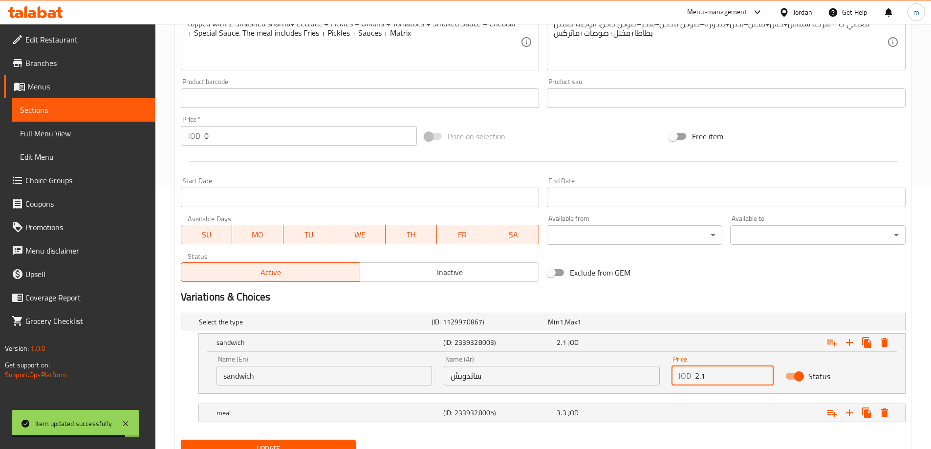
click at [733, 377] on input "2.1" at bounding box center [734, 376] width 79 height 20
type input "2"
type input "4.20"
click at [660, 412] on div "3.3 JOD" at bounding box center [612, 413] width 110 height 10
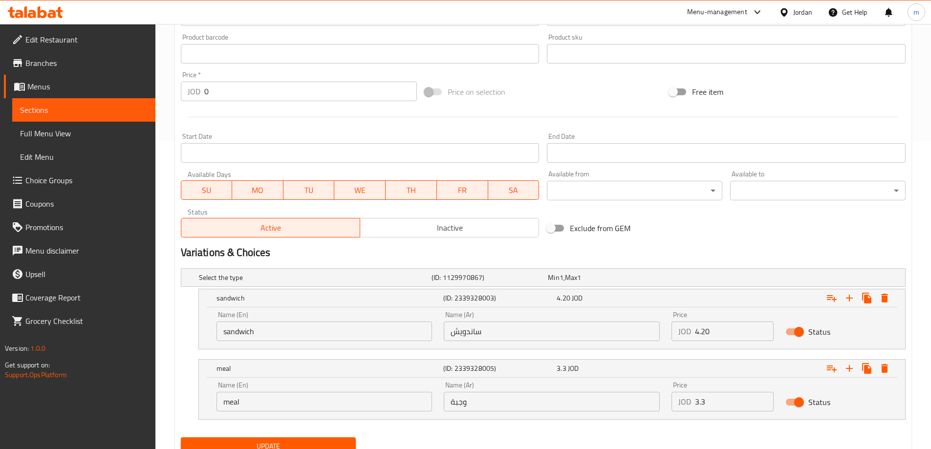
scroll to position [348, 0]
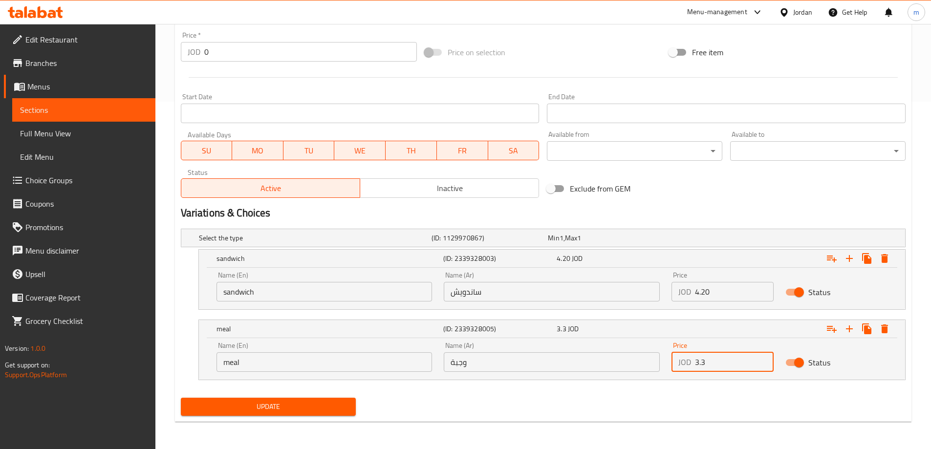
click at [728, 364] on input "3.3" at bounding box center [734, 363] width 79 height 20
type input "3"
type input "5.40"
click at [295, 410] on span "Update" at bounding box center [269, 407] width 160 height 12
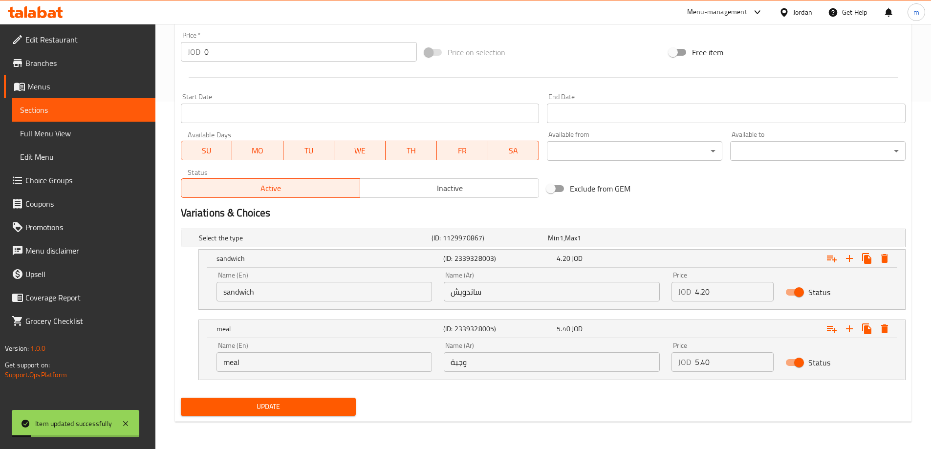
click at [107, 111] on span "Sections" at bounding box center [84, 110] width 128 height 12
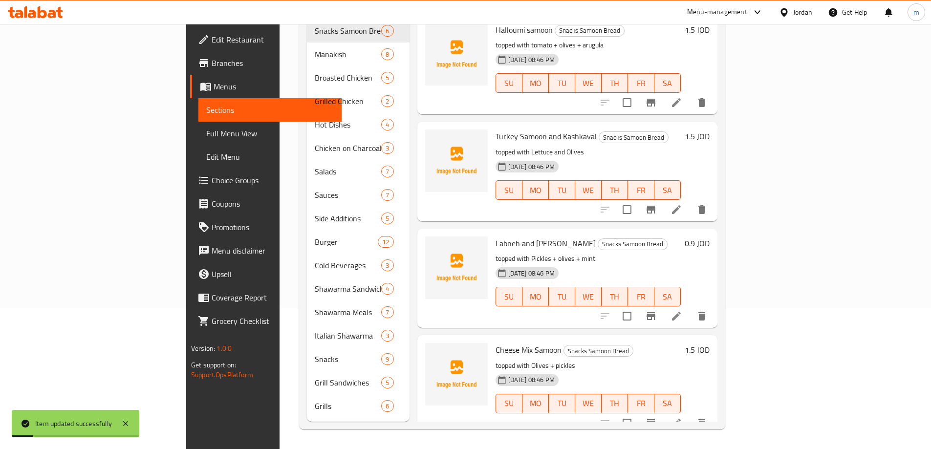
scroll to position [137, 0]
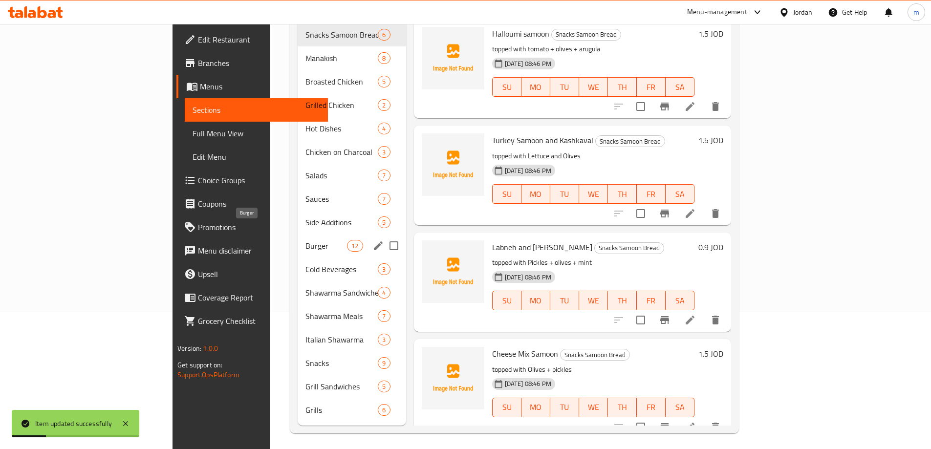
click at [306, 240] on span "Burger" at bounding box center [327, 246] width 42 height 12
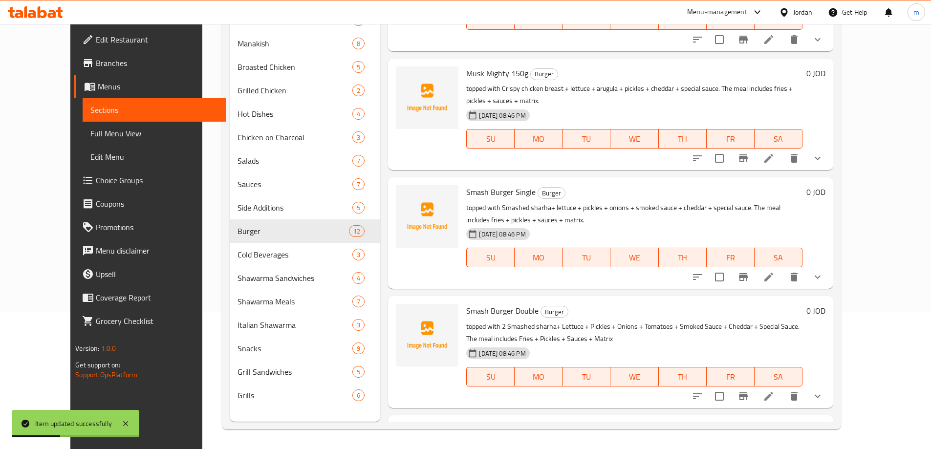
scroll to position [881, 0]
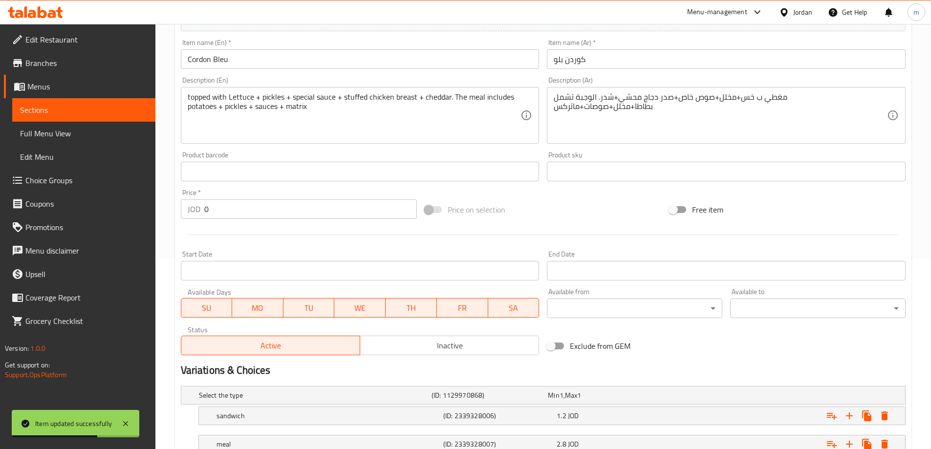
scroll to position [264, 0]
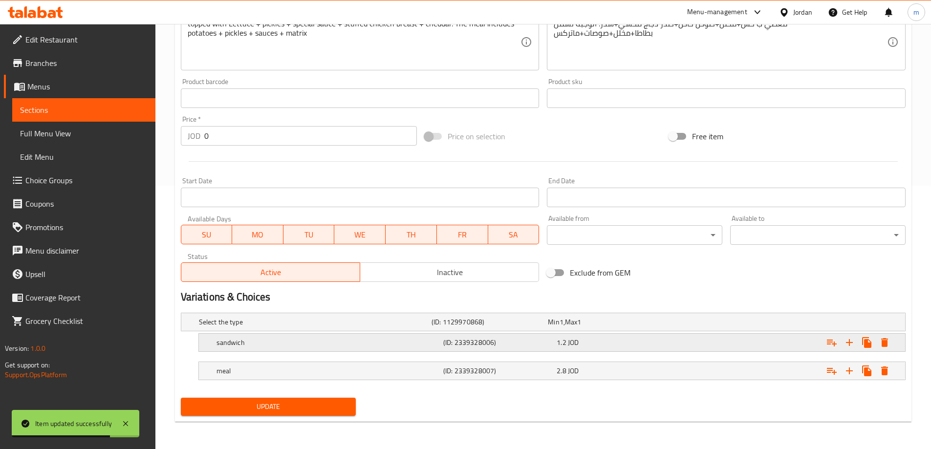
click at [627, 348] on div "1.2 JOD" at bounding box center [611, 343] width 113 height 14
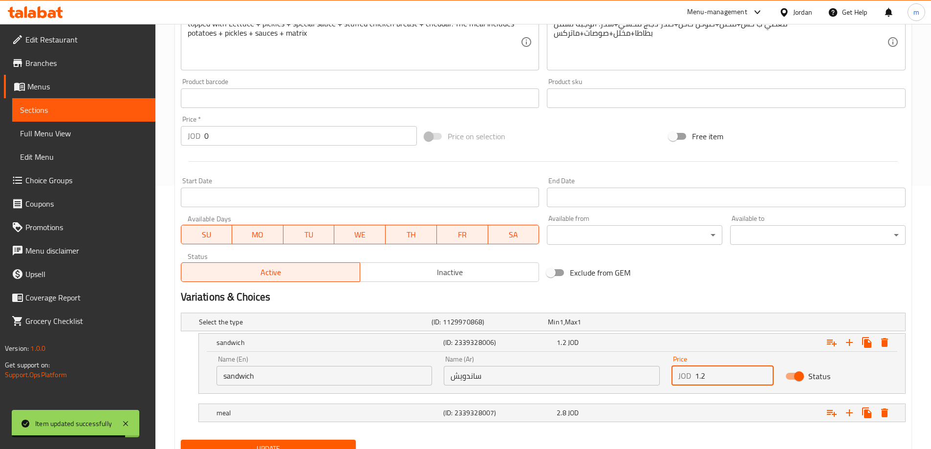
drag, startPoint x: 713, startPoint y: 380, endPoint x: 662, endPoint y: 379, distance: 51.3
click at [662, 379] on div "Name (En) sandwich Name (En) Name (Ar) ساندويش Name (Ar) Price JOD 1.2 Price St…" at bounding box center [552, 371] width 683 height 42
type input "2.10"
click at [686, 397] on nav at bounding box center [543, 400] width 725 height 8
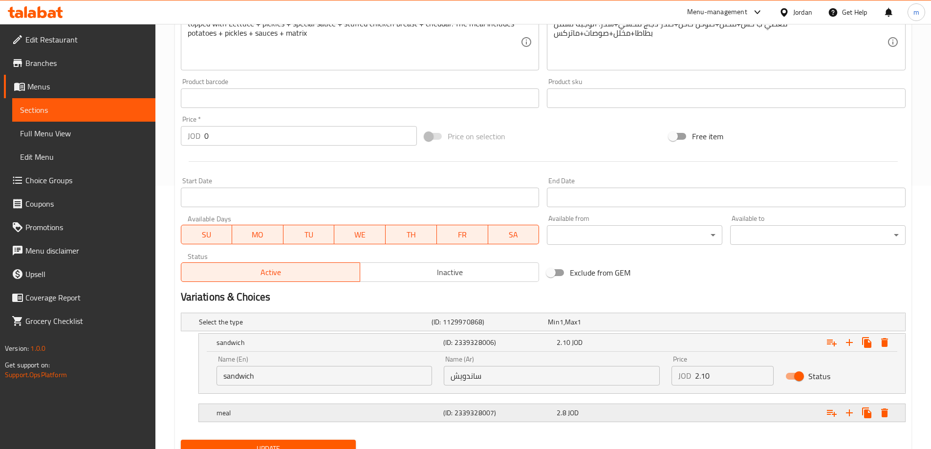
click at [679, 404] on div "Expand" at bounding box center [781, 413] width 227 height 22
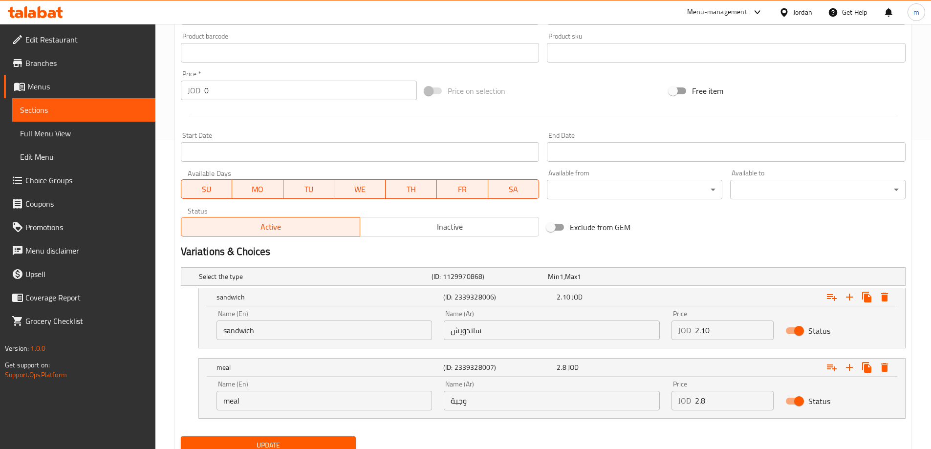
scroll to position [348, 0]
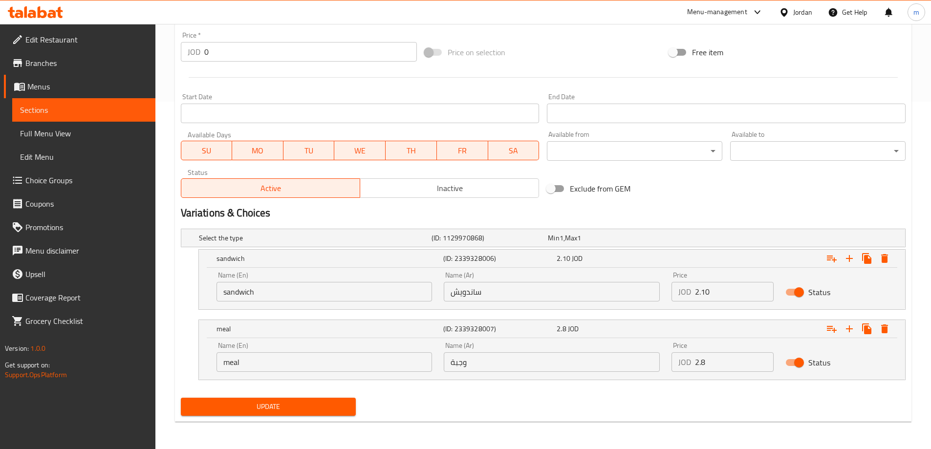
click at [714, 362] on input "2.8" at bounding box center [734, 363] width 79 height 20
type input "2"
type input "3.30"
click at [279, 410] on span "Update" at bounding box center [269, 407] width 160 height 12
click at [46, 106] on span "Sections" at bounding box center [84, 110] width 128 height 12
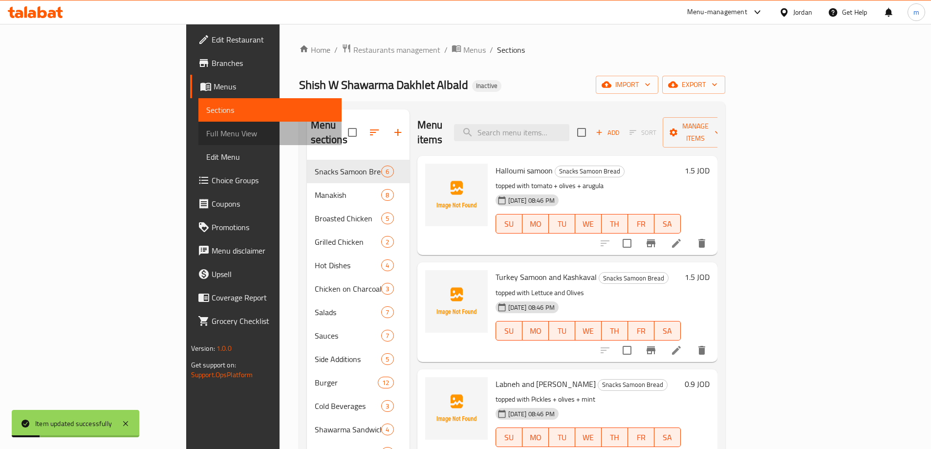
click at [206, 128] on span "Full Menu View" at bounding box center [270, 134] width 128 height 12
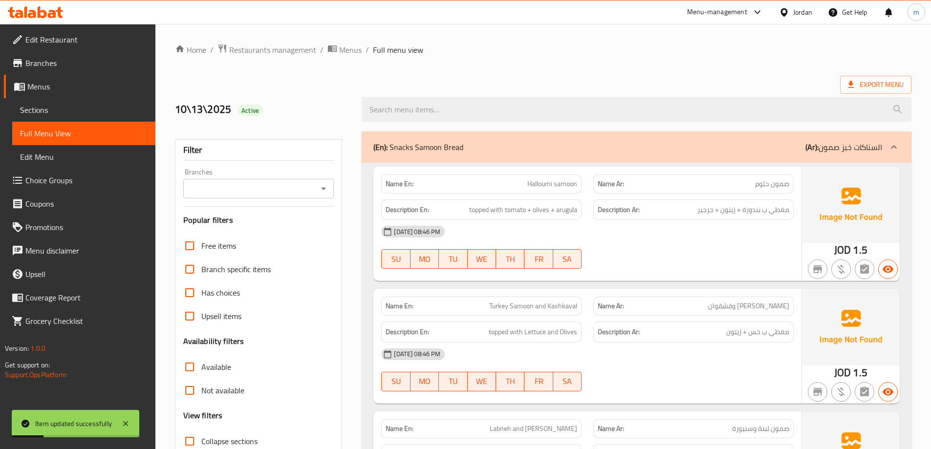
scroll to position [147, 0]
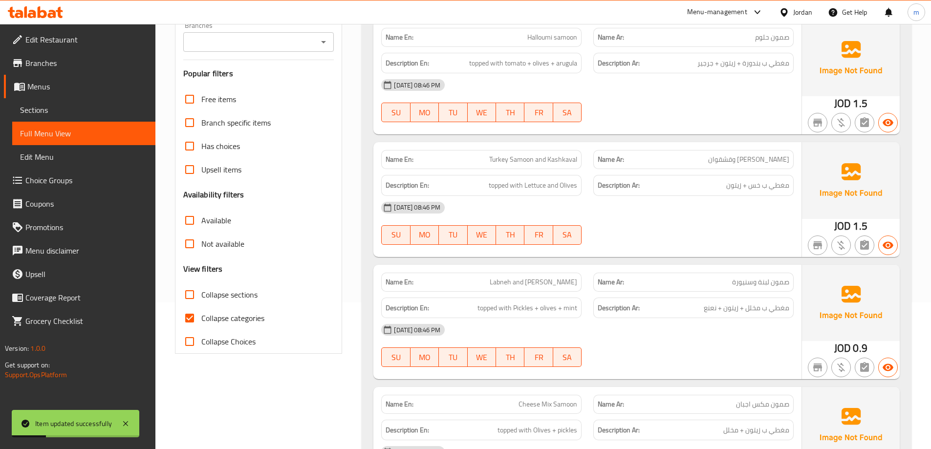
click at [212, 315] on span "Collapse categories" at bounding box center [232, 318] width 63 height 12
click at [201, 315] on input "Collapse categories" at bounding box center [189, 318] width 23 height 23
checkbox input "false"
click at [206, 295] on span "Collapse sections" at bounding box center [229, 295] width 56 height 12
click at [201, 295] on input "Collapse sections" at bounding box center [189, 294] width 23 height 23
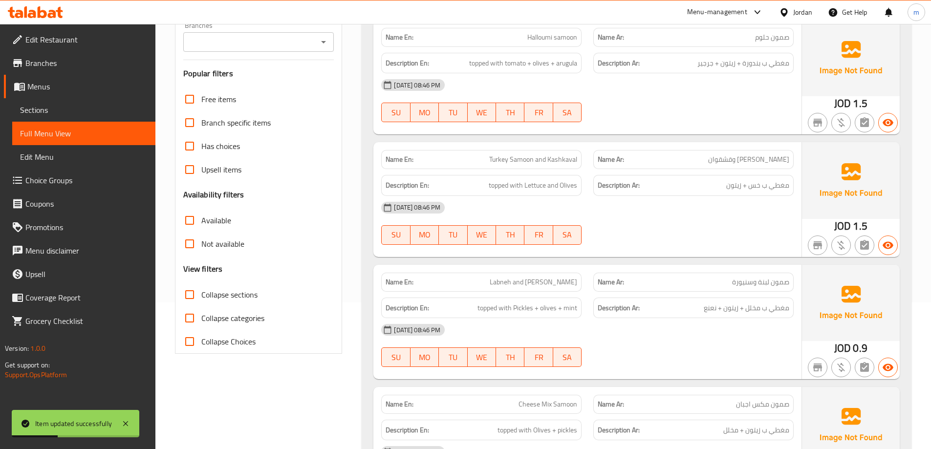
checkbox input "true"
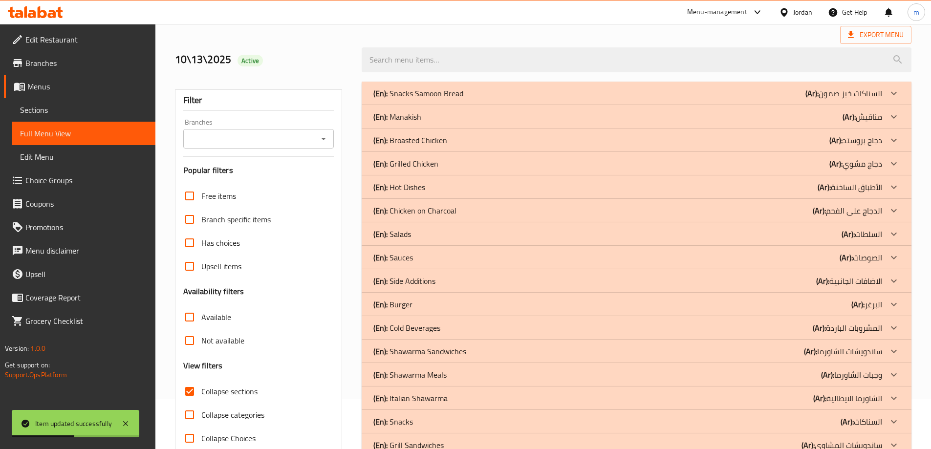
scroll to position [98, 0]
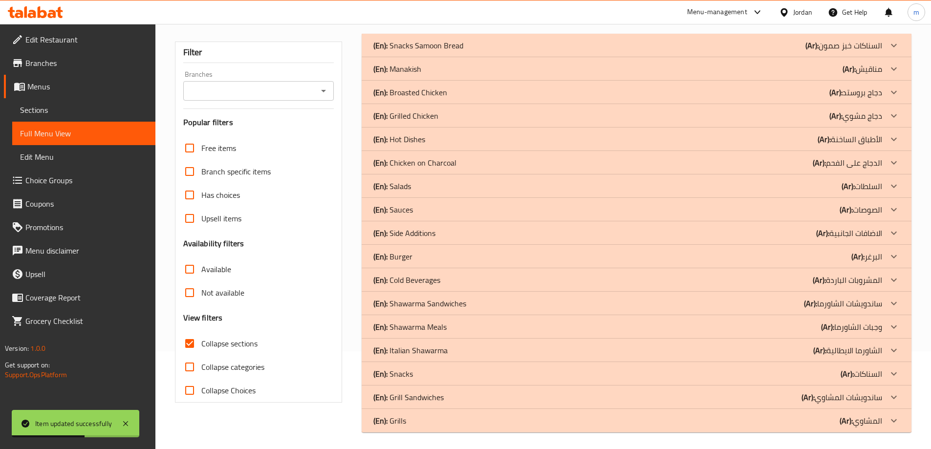
click at [874, 259] on p "(Ar): البرغر" at bounding box center [867, 257] width 31 height 12
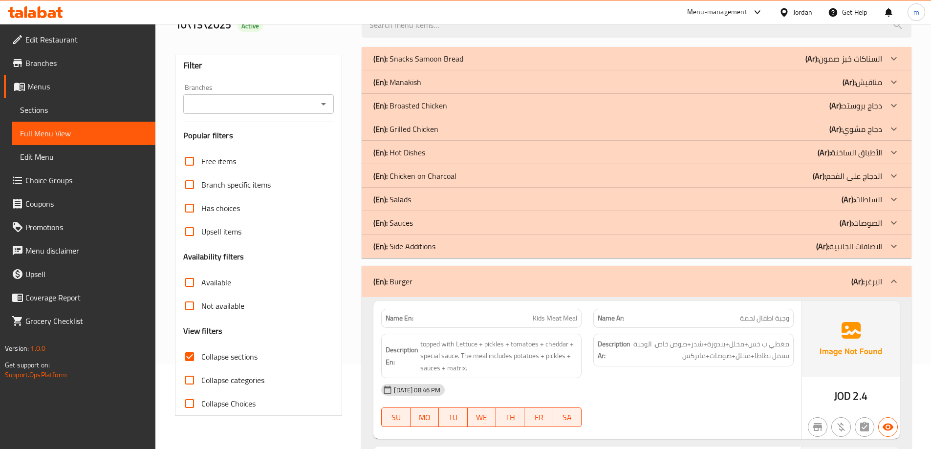
scroll to position [0, 0]
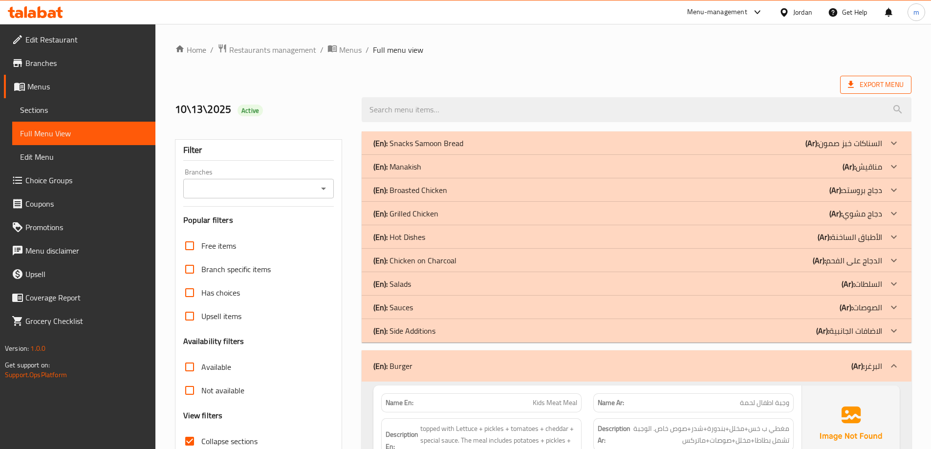
click at [864, 85] on span "Export Menu" at bounding box center [876, 85] width 56 height 12
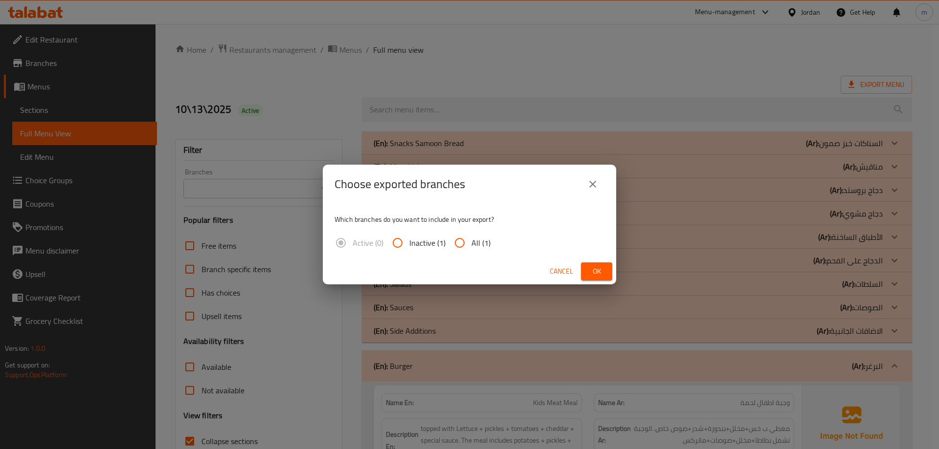
click at [470, 244] on input "All (1)" at bounding box center [459, 242] width 23 height 23
radio input "true"
click at [604, 271] on span "Ok" at bounding box center [597, 271] width 16 height 12
